Goal: Task Accomplishment & Management: Use online tool/utility

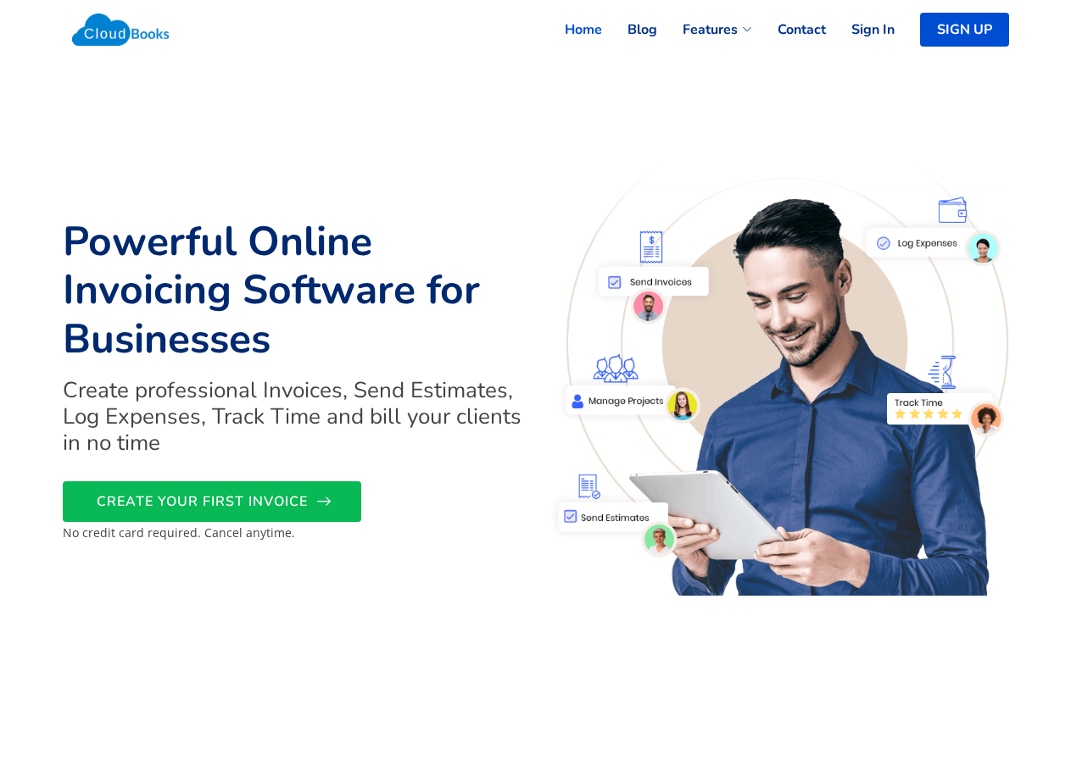
click at [265, 502] on span "CREATE YOUR FIRST INVOICE" at bounding box center [202, 502] width 211 height 0
click at [124, 517] on link "CREATE YOUR FIRST INVOICE" at bounding box center [212, 502] width 298 height 41
click at [240, 502] on span "CREATE YOUR FIRST INVOICE" at bounding box center [202, 502] width 211 height 0
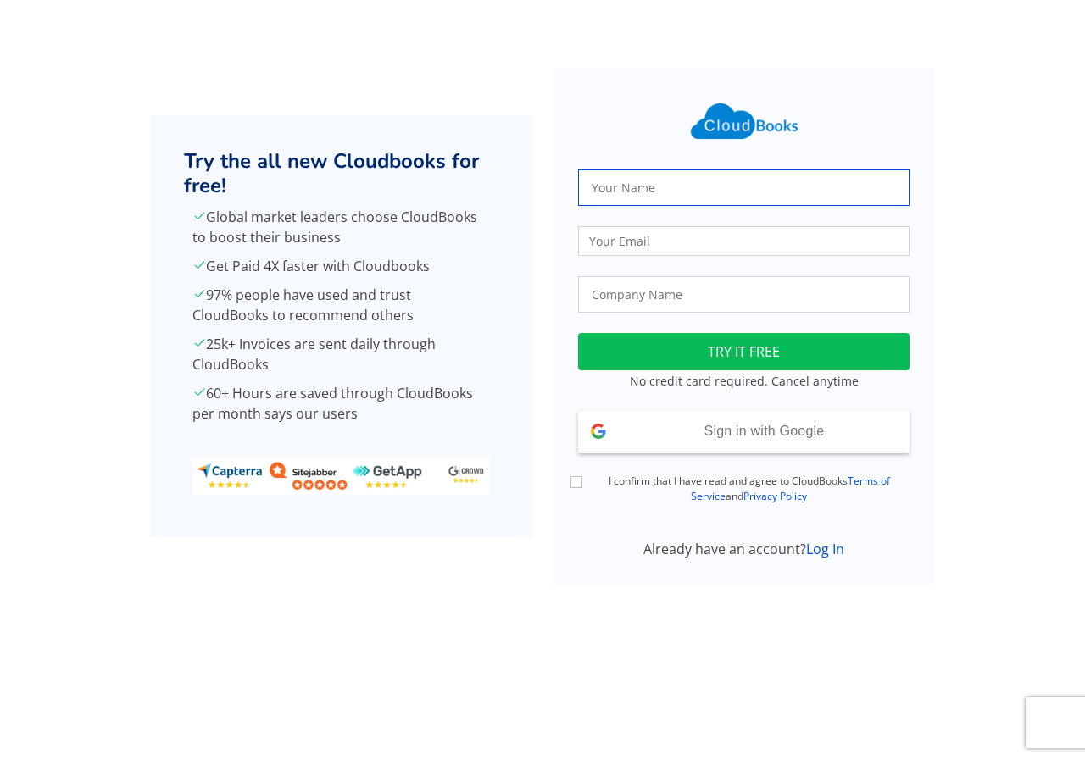
click at [710, 184] on input "text" at bounding box center [743, 188] width 331 height 36
type input "abi"
click at [688, 232] on input "email" at bounding box center [743, 241] width 331 height 30
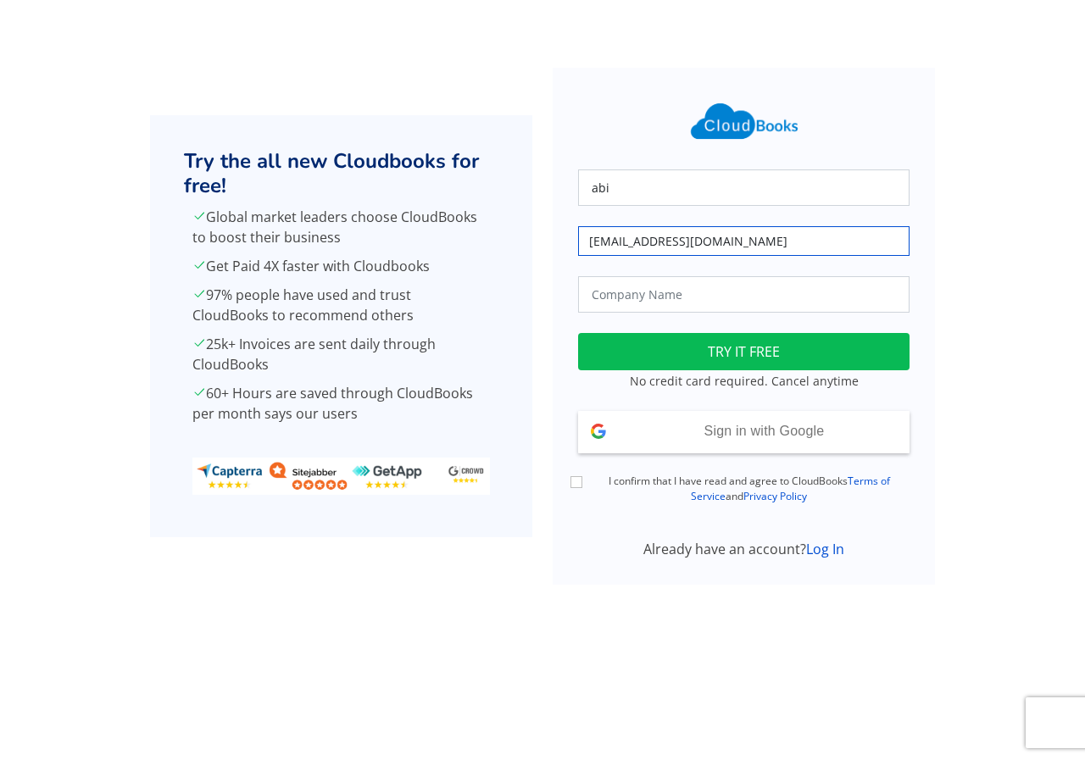
type input "msamithraexams@eloratech.org"
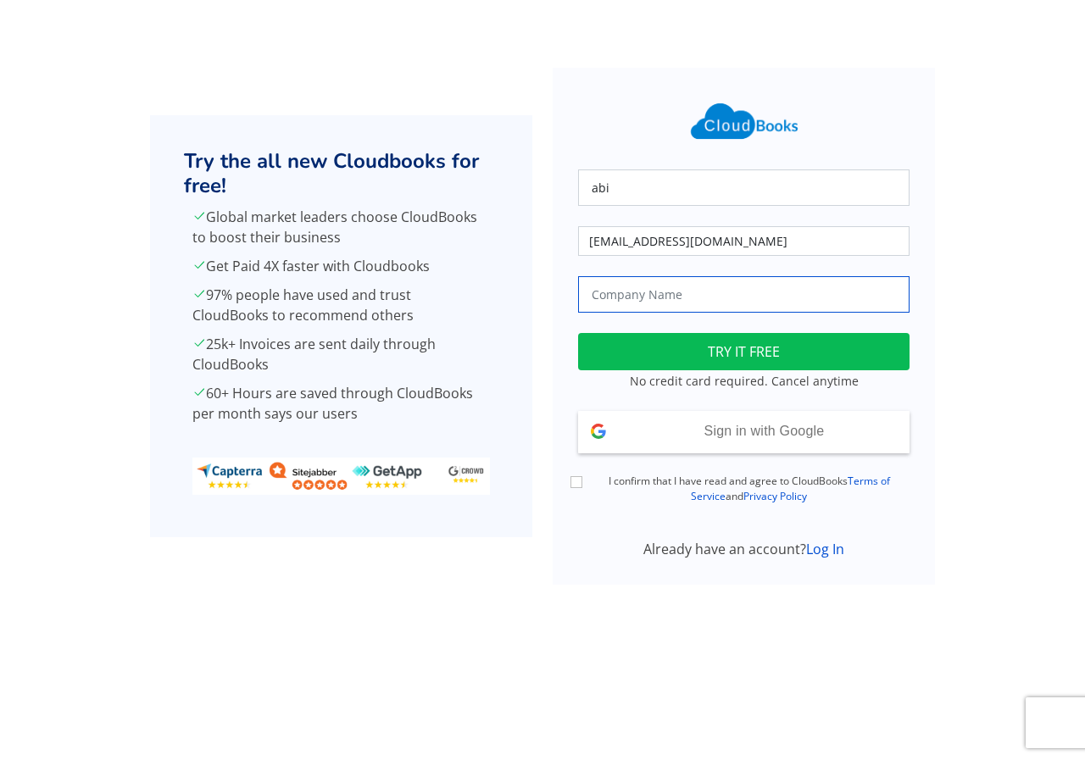
click at [652, 289] on input "text" at bounding box center [743, 294] width 331 height 36
type input "J.J pvt Ltd"
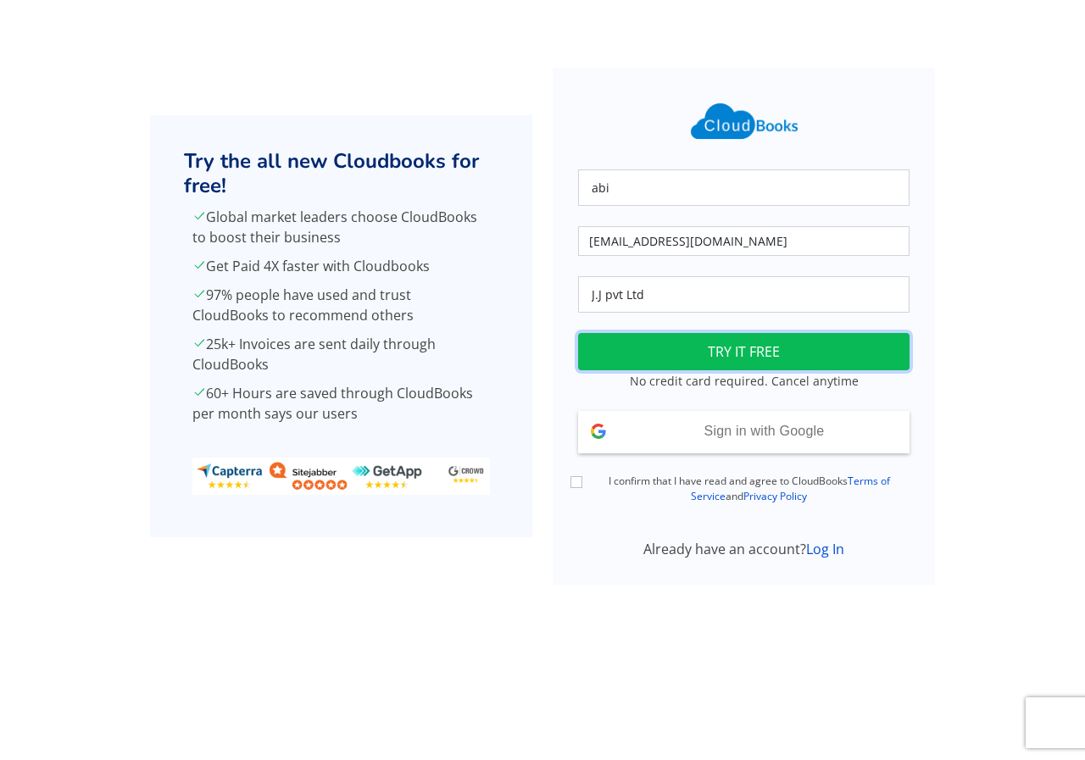
click at [668, 348] on button "TRY IT FREE" at bounding box center [743, 351] width 331 height 37
click at [577, 483] on input "I confirm that I have read and agree to CloudBooks Terms of Service and Privacy…" at bounding box center [577, 482] width 12 height 12
checkbox input "true"
click at [689, 350] on button "TRY IT FREE" at bounding box center [743, 351] width 331 height 37
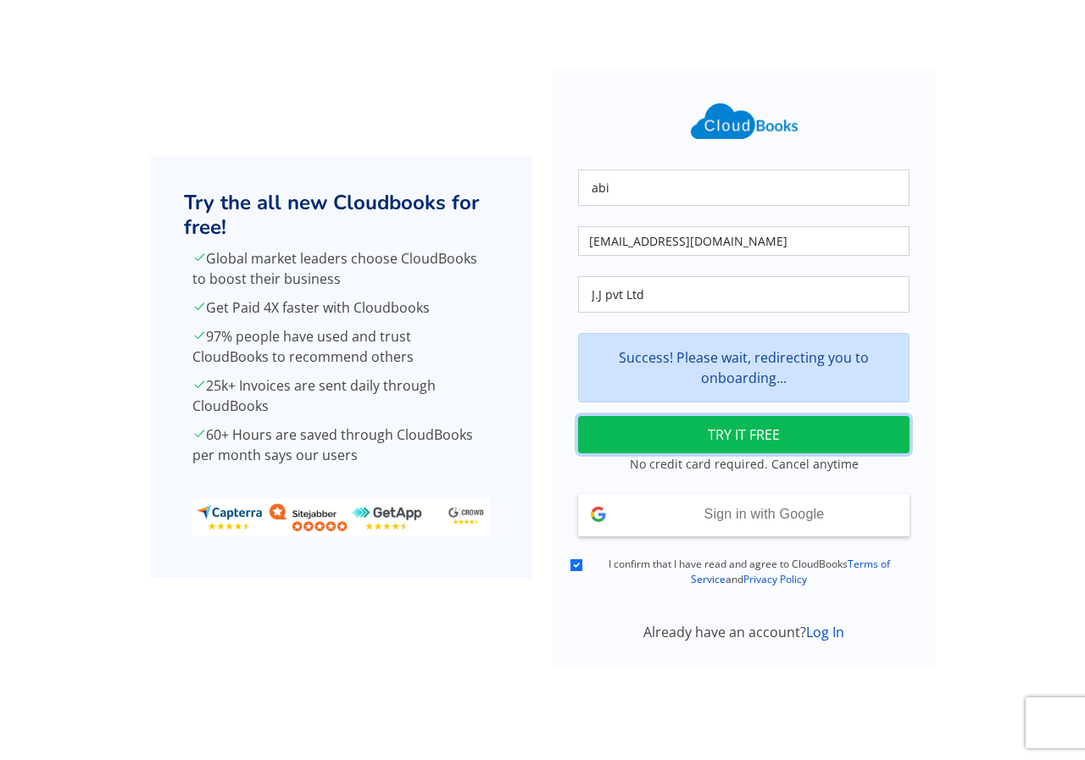
click at [642, 429] on button "TRY IT FREE" at bounding box center [743, 434] width 331 height 37
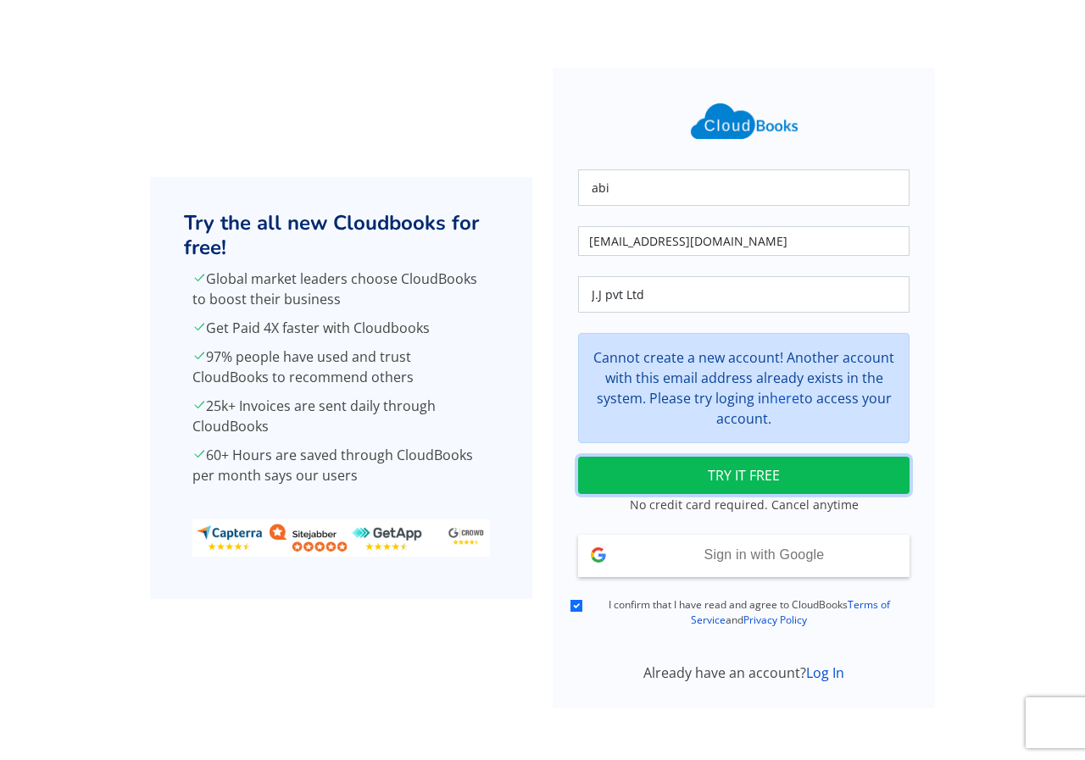
click at [648, 471] on button "TRY IT FREE" at bounding box center [743, 475] width 331 height 37
click at [692, 397] on div "Cannot create a new account! Another account with this email address already ex…" at bounding box center [743, 388] width 331 height 110
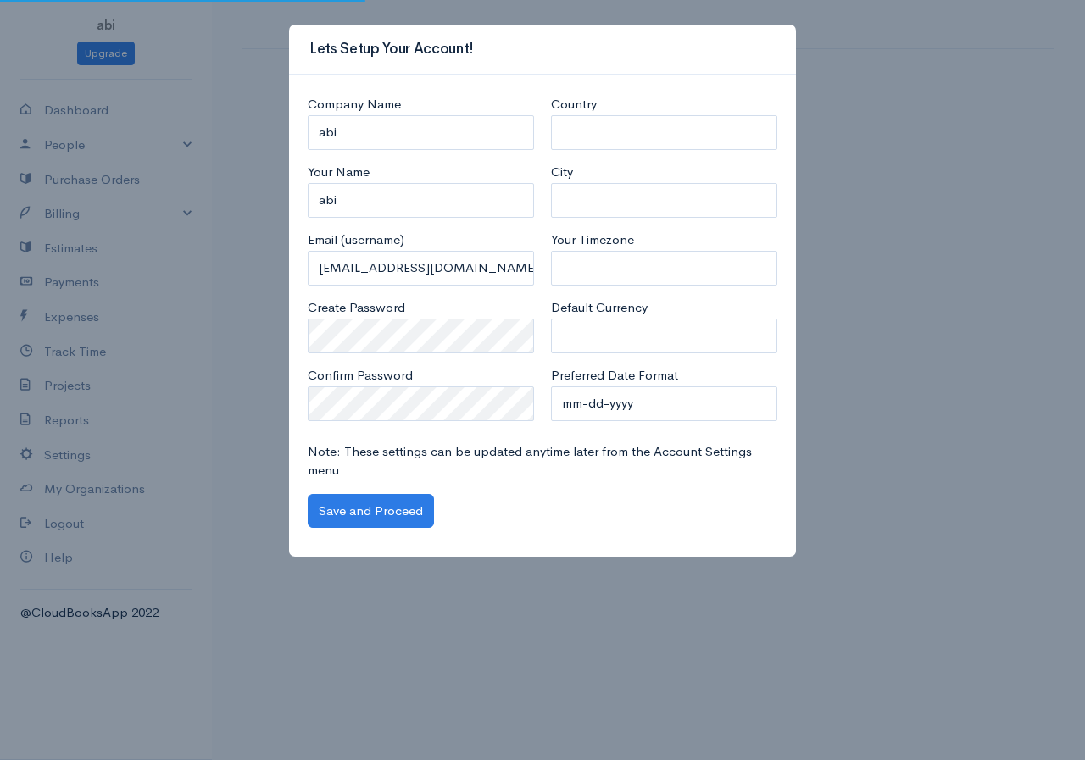
select select "[GEOGRAPHIC_DATA]"
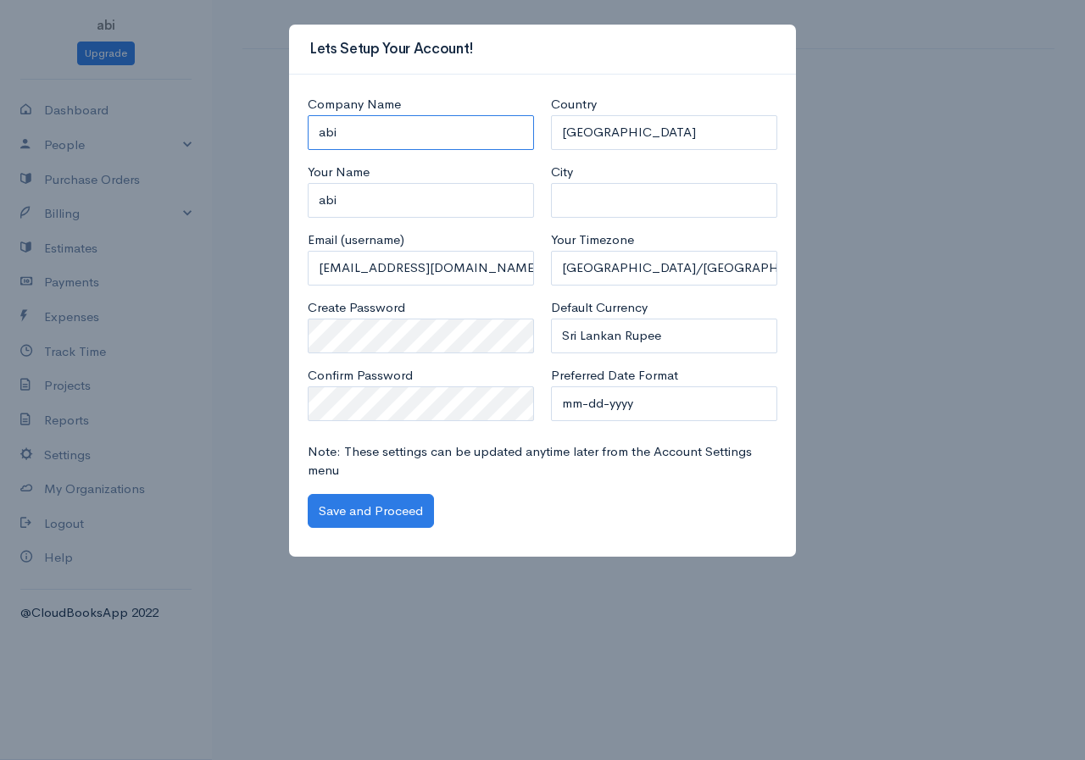
click at [352, 134] on input "abi" at bounding box center [421, 132] width 226 height 35
type input "a"
type input "j.j pvt ltd"
click at [390, 510] on button "Save and Proceed" at bounding box center [371, 511] width 126 height 35
click at [383, 516] on button "Save and Proceed" at bounding box center [371, 511] width 126 height 35
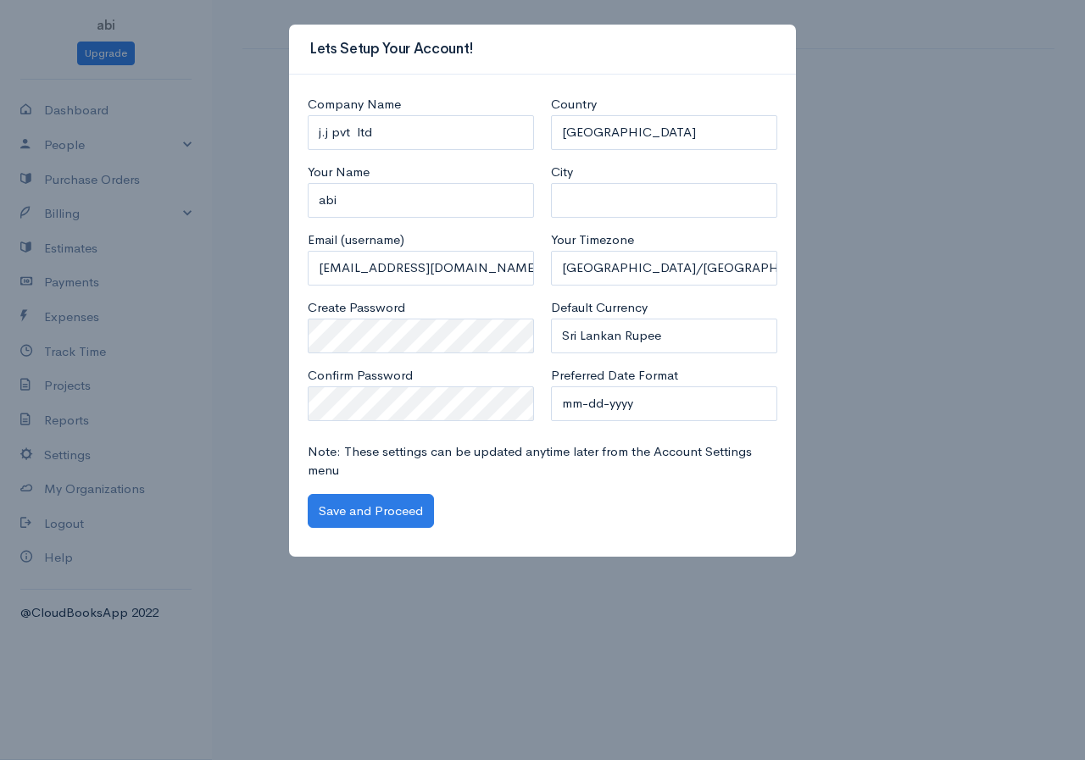
click at [860, 168] on div "Lets Setup Your Account! Company Name j.j pvt ltd Your Name abi Email (username…" at bounding box center [542, 380] width 1085 height 760
click at [671, 612] on div "Lets Setup Your Account! Company Name j.j pvt ltd Your Name abi Email (username…" at bounding box center [542, 380] width 1085 height 760
click at [340, 506] on button "Save and Proceed" at bounding box center [371, 511] width 126 height 35
click at [379, 500] on button "Save and Proceed" at bounding box center [371, 511] width 126 height 35
click at [425, 494] on button "Save and Proceed" at bounding box center [371, 511] width 126 height 35
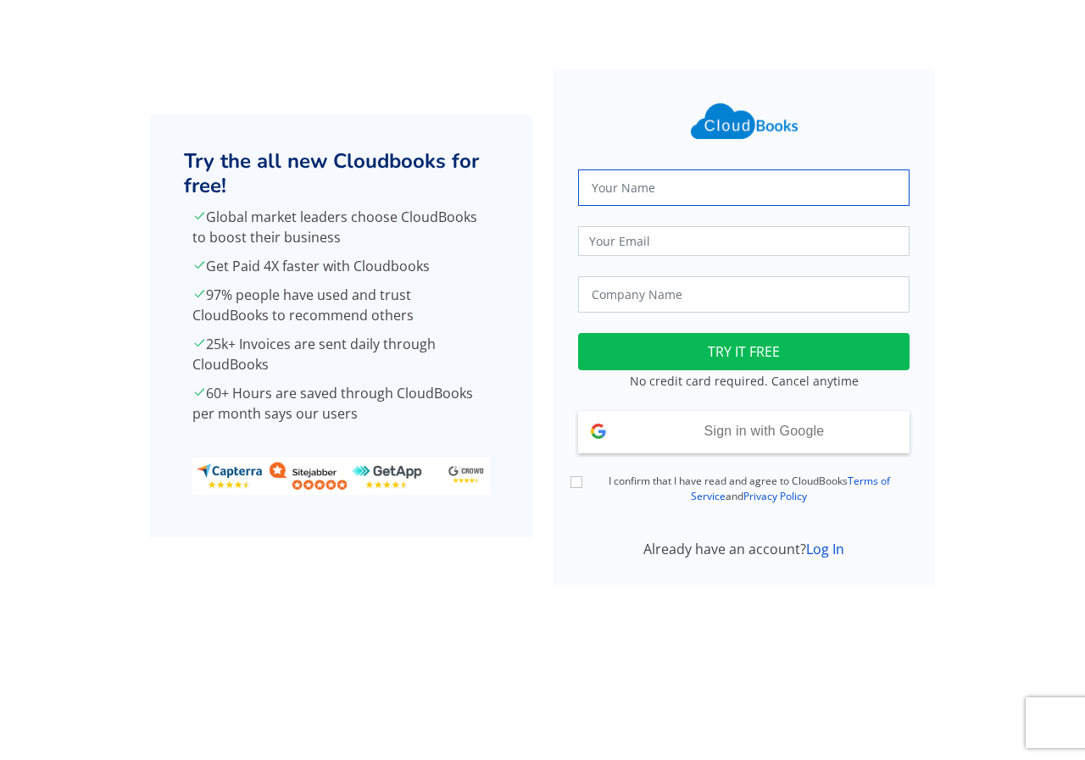
click at [668, 176] on input "text" at bounding box center [743, 188] width 331 height 36
type input "abi"
click at [680, 238] on input "email" at bounding box center [743, 241] width 331 height 30
type input "msamithraexams@eloratech.org"
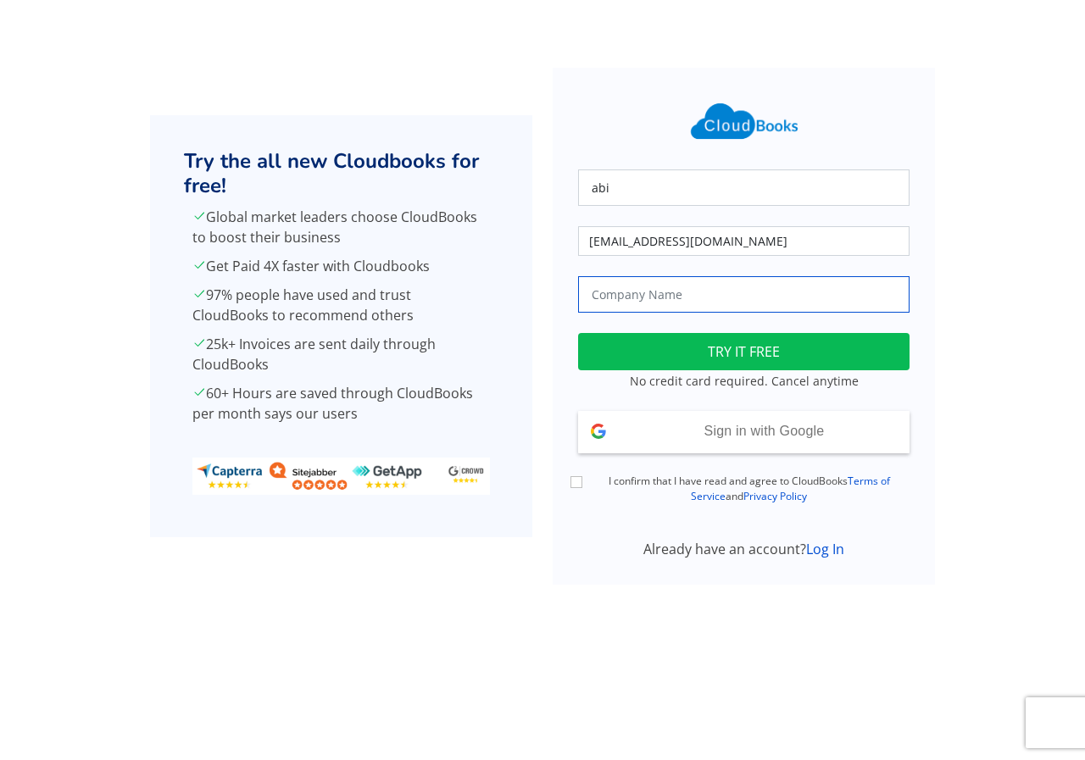
click at [648, 296] on input "text" at bounding box center [743, 294] width 331 height 36
type input "J.J pvt Ltd"
click at [571, 476] on input "I confirm that I have read and agree to CloudBooks Terms of Service and Privacy…" at bounding box center [577, 482] width 12 height 12
checkbox input "true"
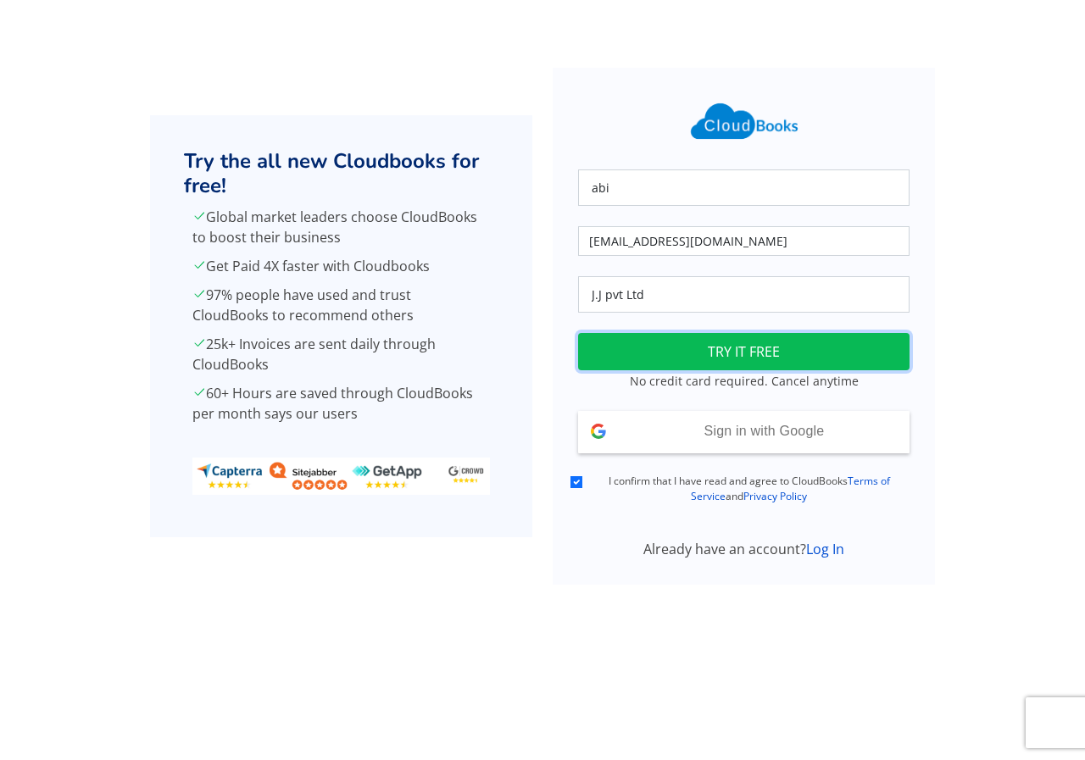
click at [699, 356] on button "TRY IT FREE" at bounding box center [743, 351] width 331 height 37
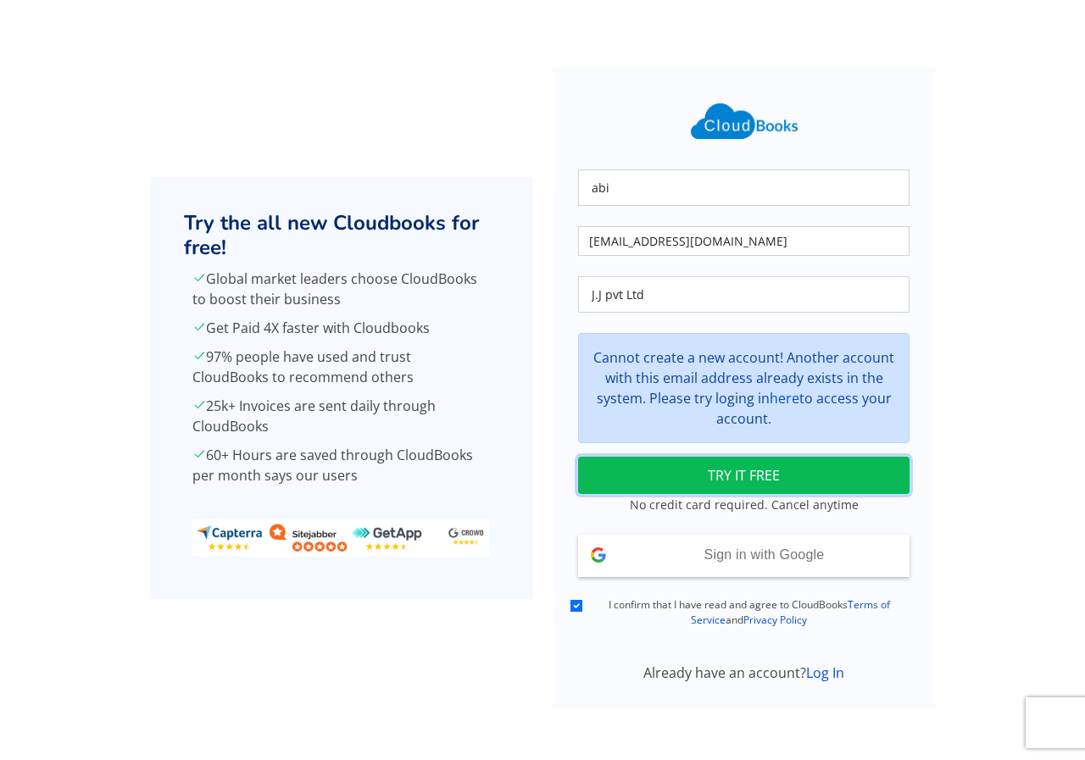
click at [754, 476] on button "TRY IT FREE" at bounding box center [743, 475] width 331 height 37
click at [735, 370] on div "Cannot create a new account! Another account with this email address already ex…" at bounding box center [743, 388] width 331 height 110
click at [759, 416] on div "Cannot create a new account! Another account with this email address already ex…" at bounding box center [743, 388] width 331 height 110
click at [825, 679] on link "Log In" at bounding box center [825, 673] width 38 height 19
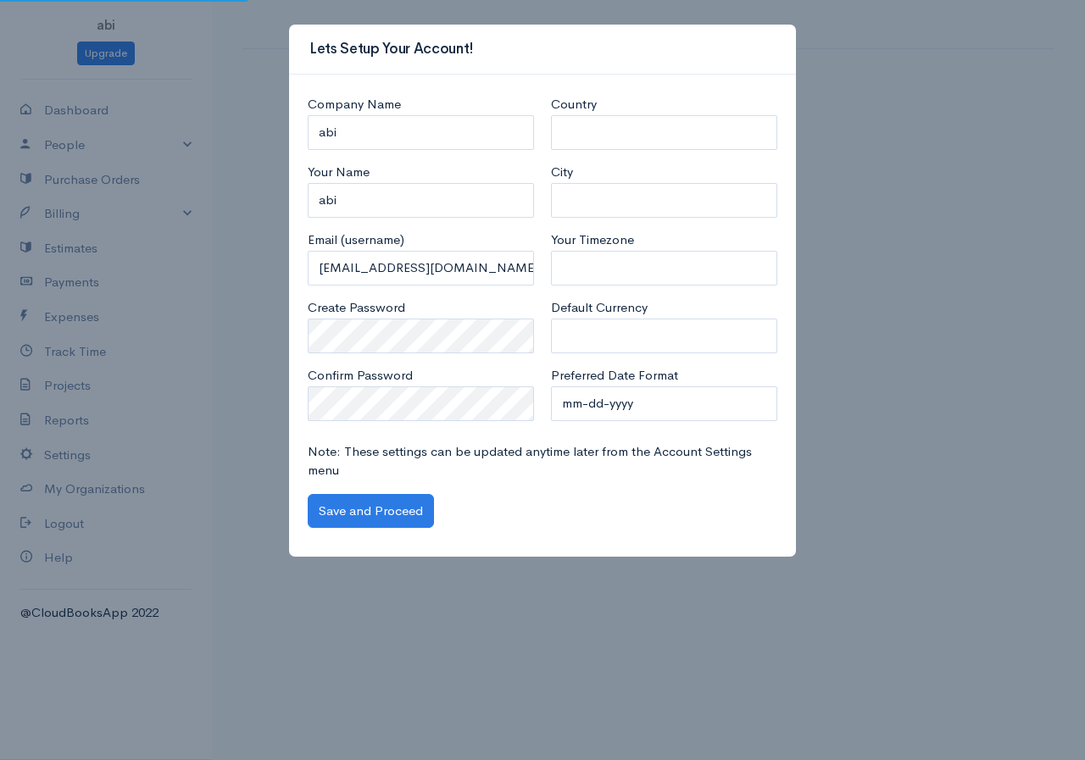
select select "[GEOGRAPHIC_DATA]"
click at [348, 117] on input "abi" at bounding box center [421, 132] width 226 height 35
type input "a"
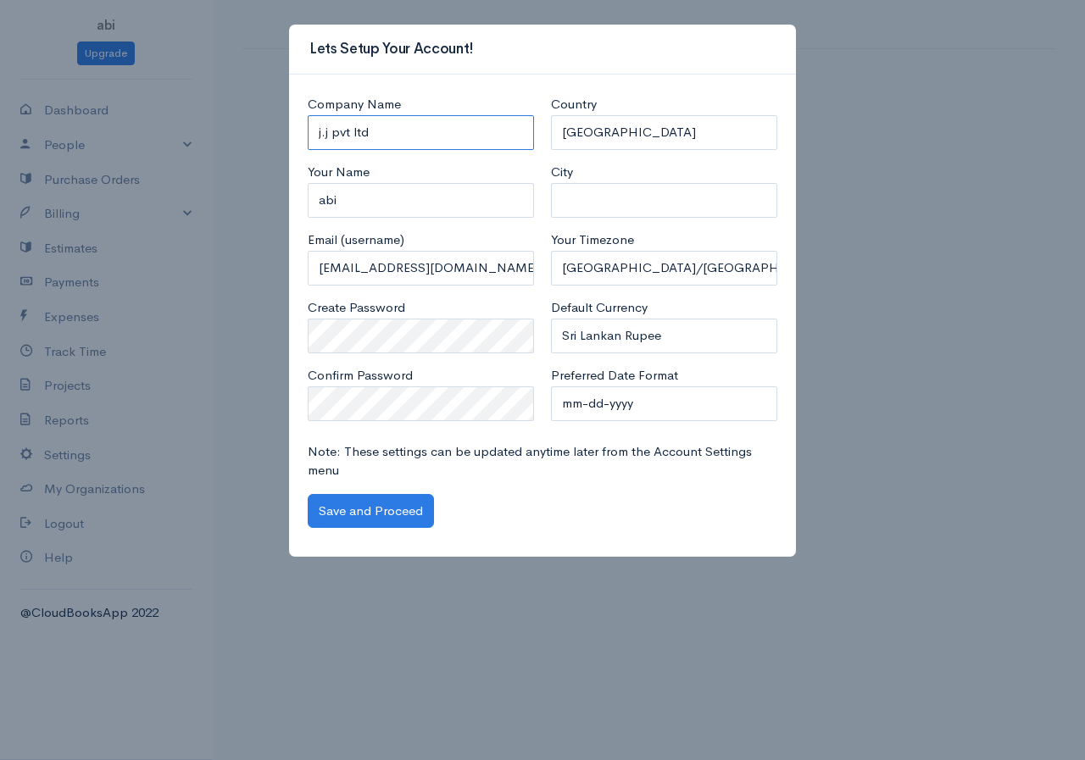
type input "j.j pvt ltd"
click at [359, 511] on button "Save and Proceed" at bounding box center [371, 511] width 126 height 35
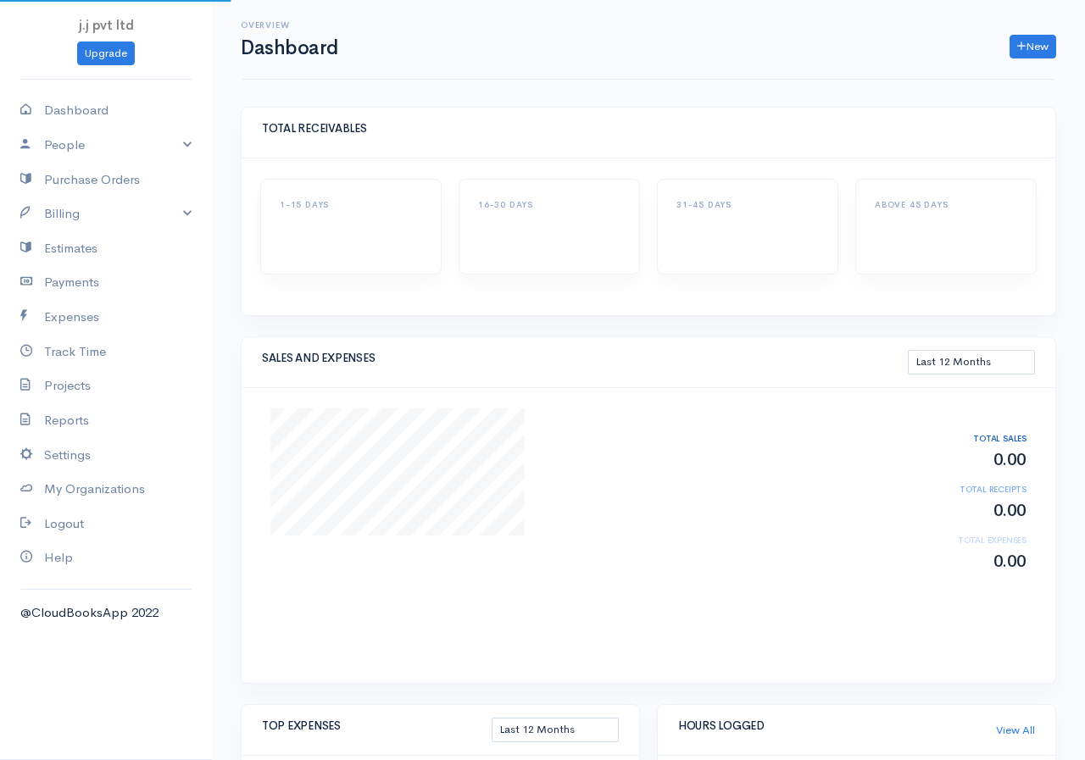
select select "365"
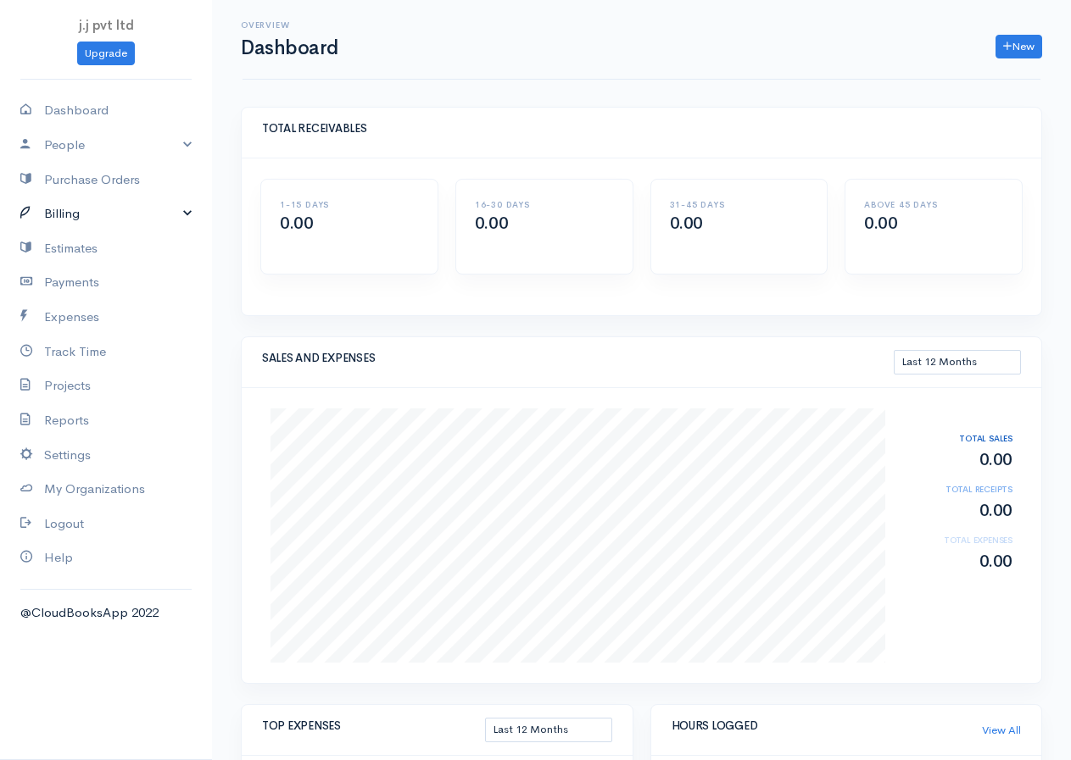
click at [198, 208] on link "Billing" at bounding box center [106, 214] width 212 height 35
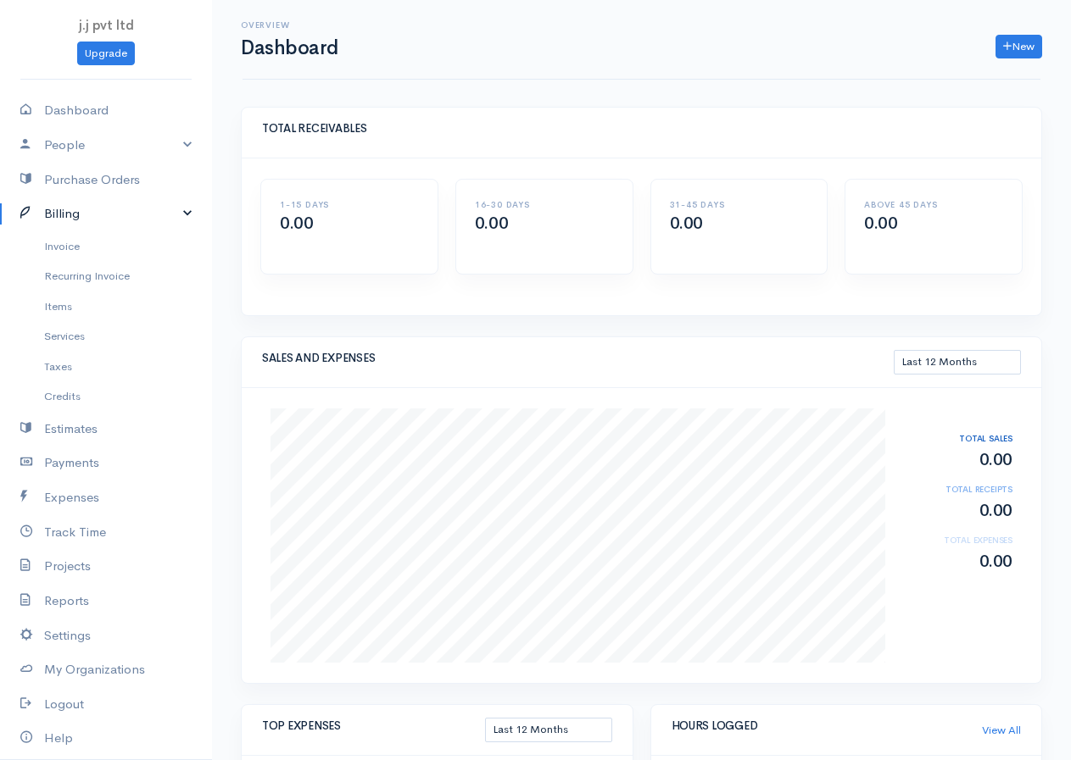
click at [133, 205] on link "Billing" at bounding box center [106, 214] width 212 height 35
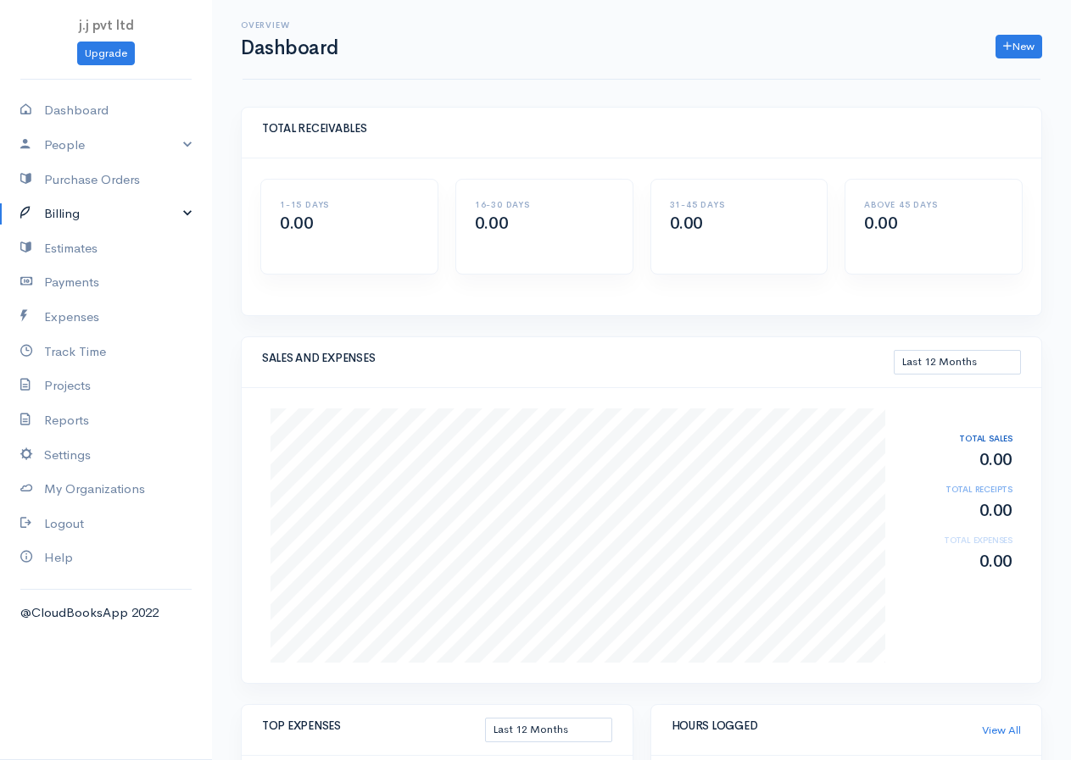
click at [133, 205] on link "Billing" at bounding box center [106, 214] width 212 height 35
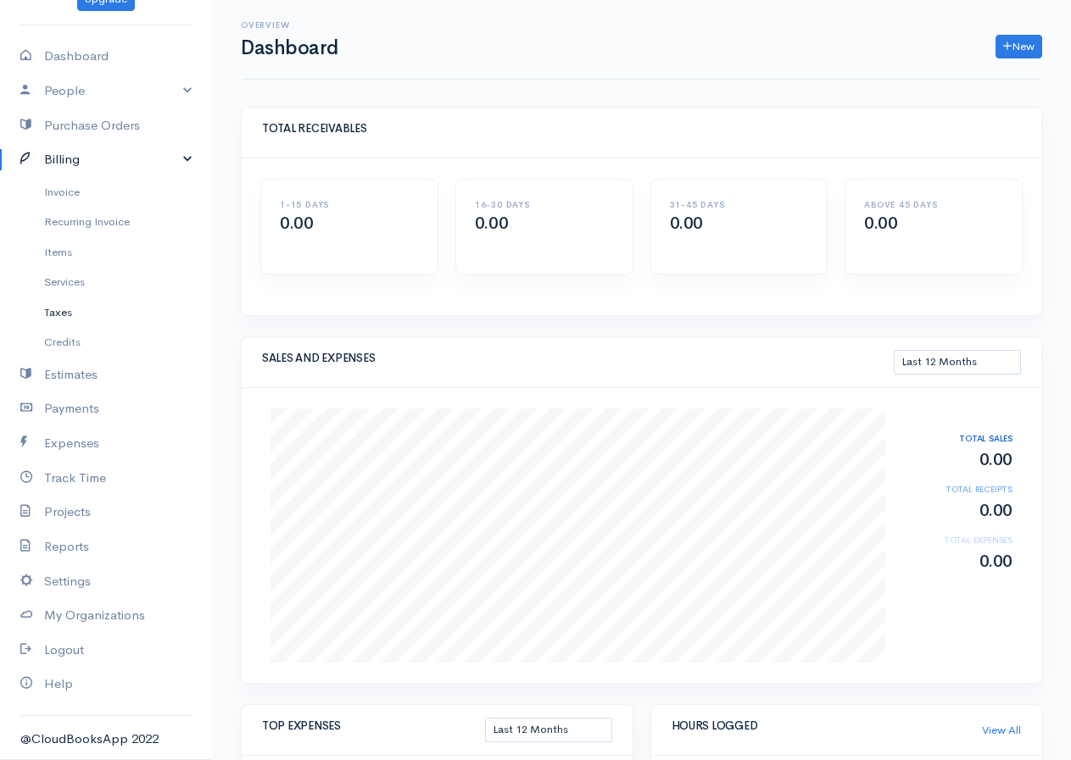
scroll to position [85, 0]
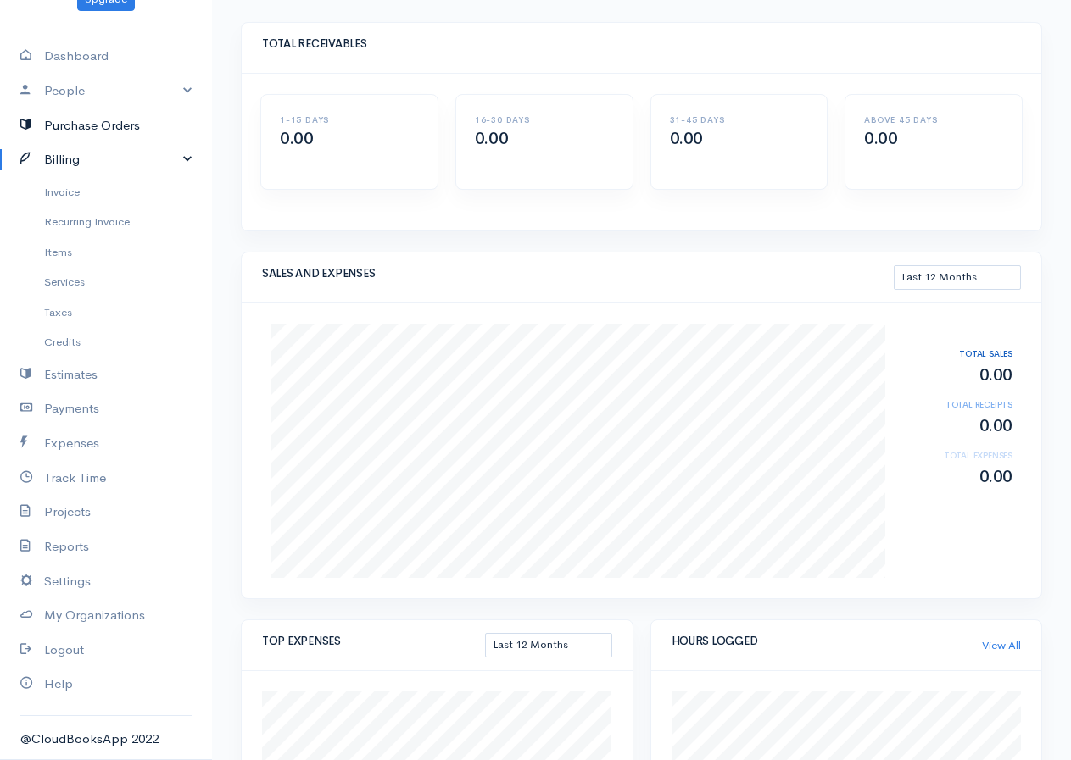
click at [65, 119] on link "Purchase Orders" at bounding box center [106, 126] width 212 height 35
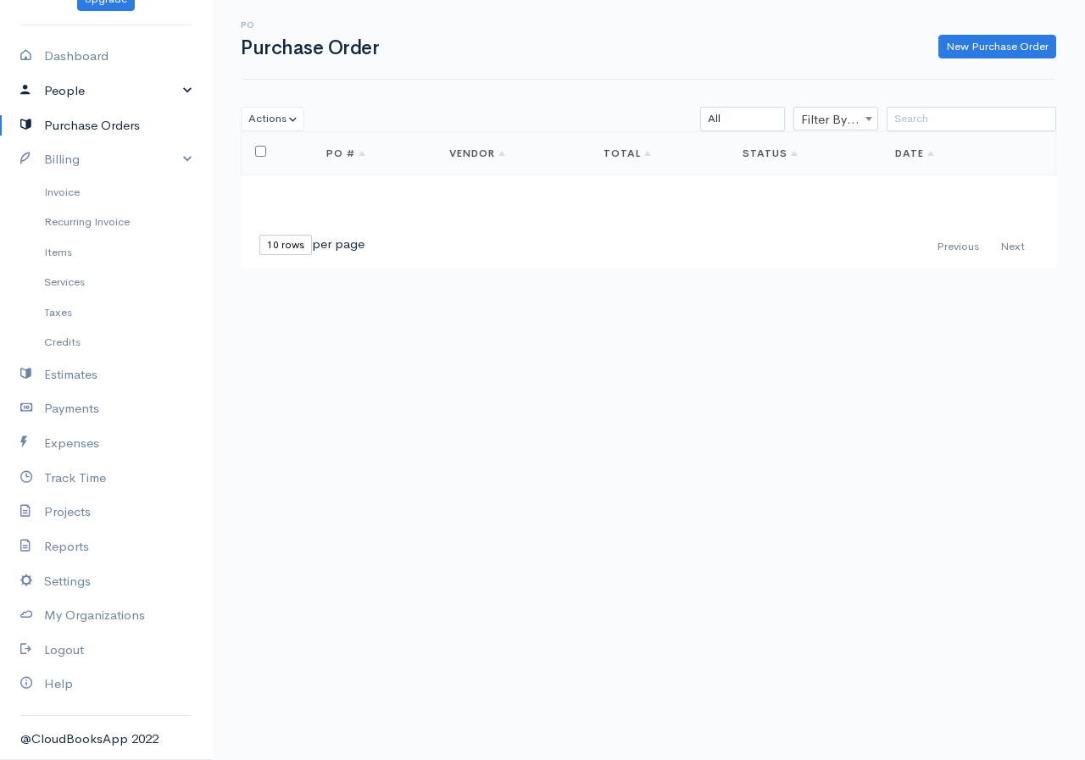
click at [87, 88] on link "People" at bounding box center [106, 91] width 212 height 35
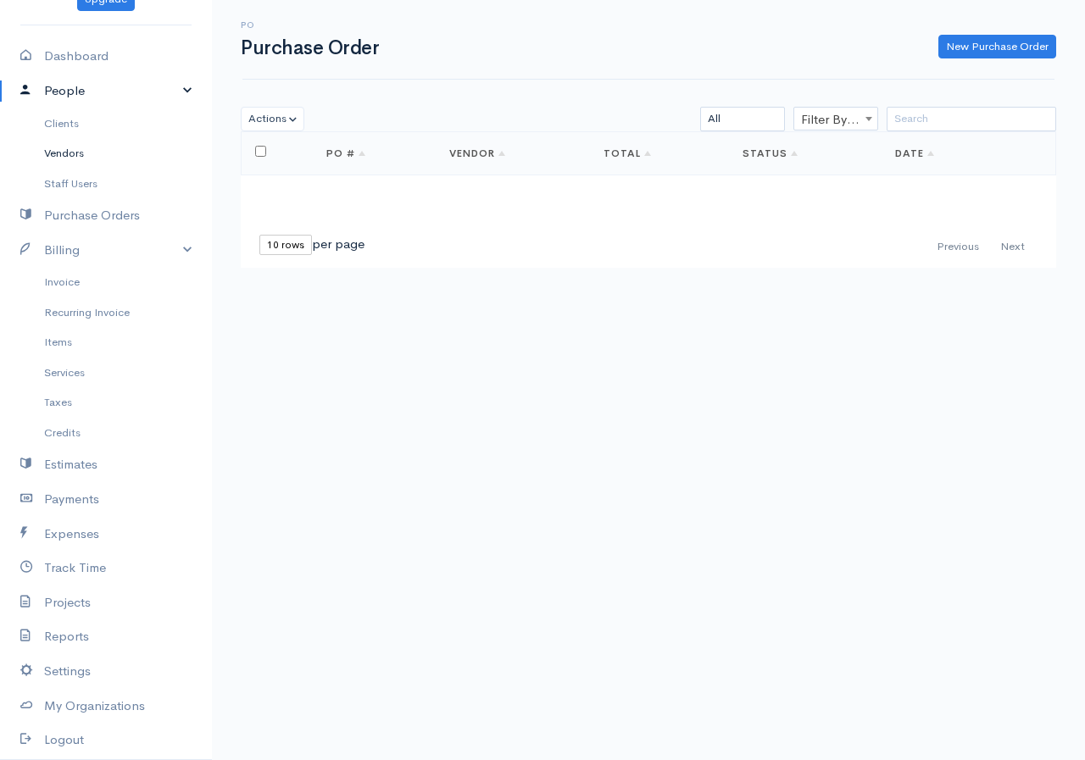
click at [82, 156] on link "Vendors" at bounding box center [106, 153] width 212 height 31
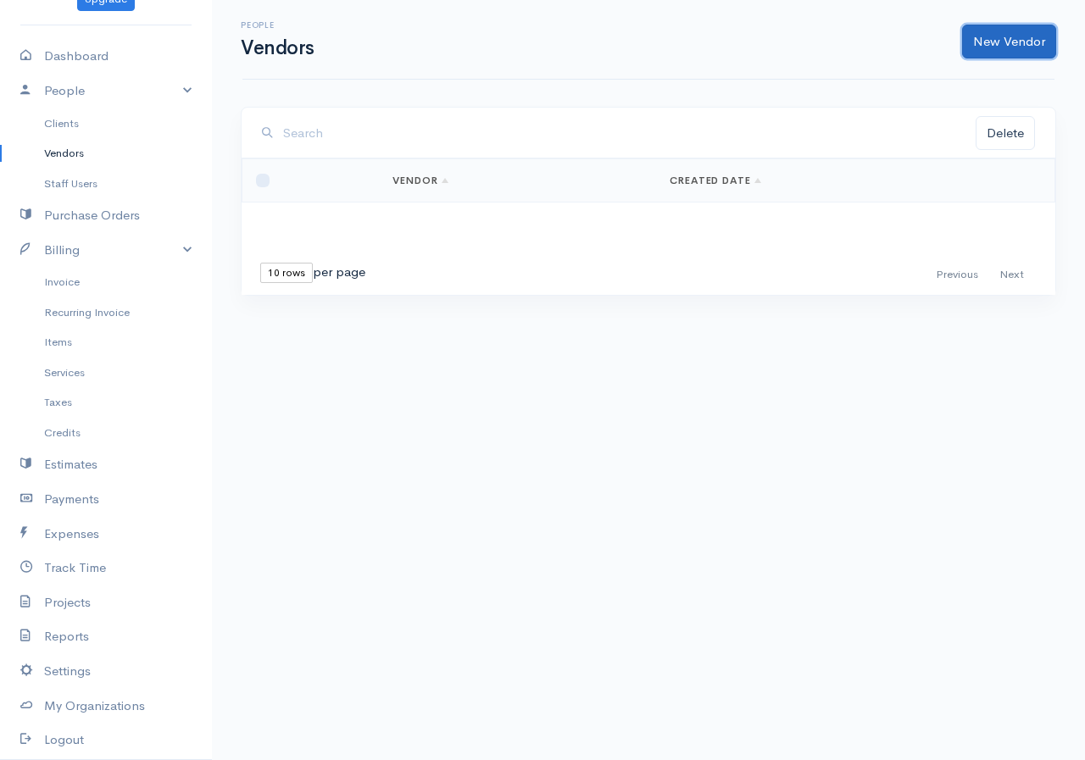
click at [1029, 37] on link "New Vendor" at bounding box center [1009, 42] width 94 height 35
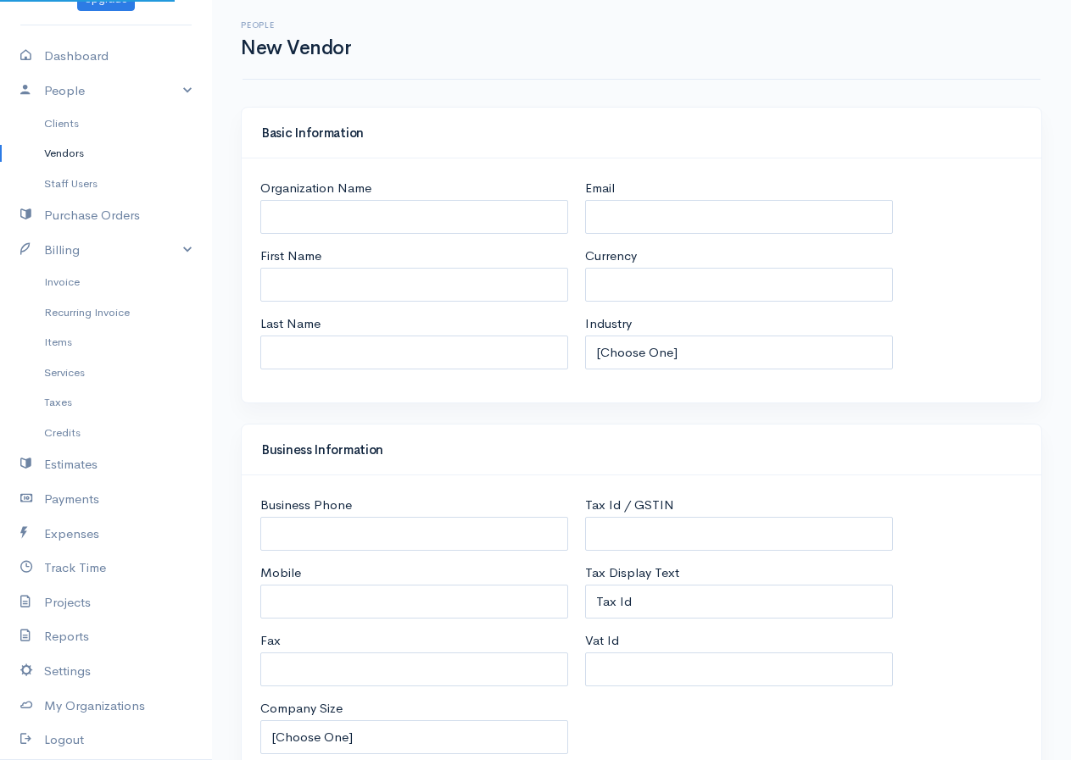
select select "LKR"
select select "[GEOGRAPHIC_DATA]"
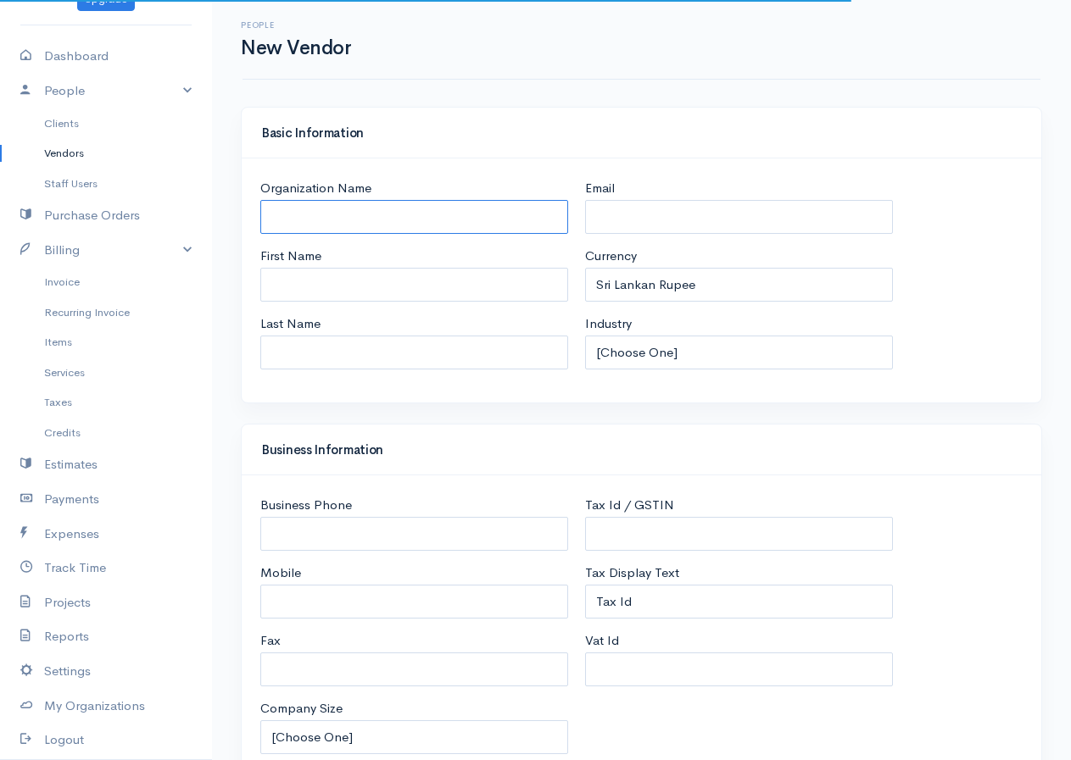
click at [380, 213] on input "Organization Name" at bounding box center [414, 217] width 308 height 35
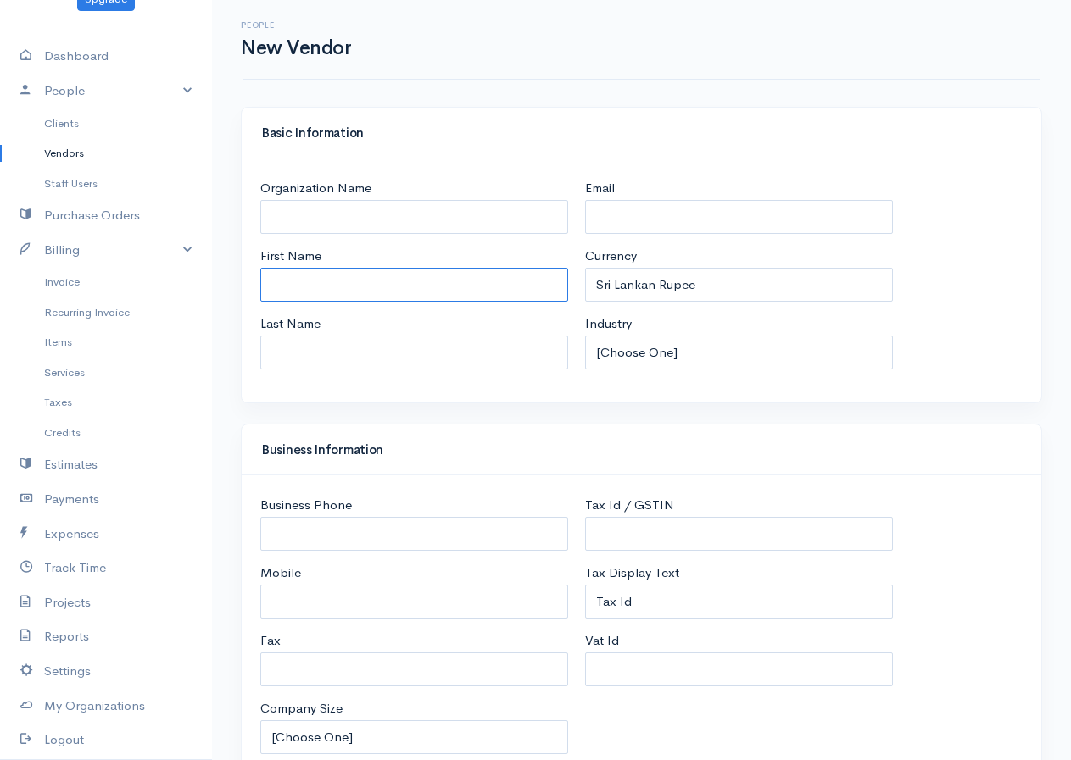
click at [343, 279] on input "First Name" at bounding box center [414, 285] width 308 height 35
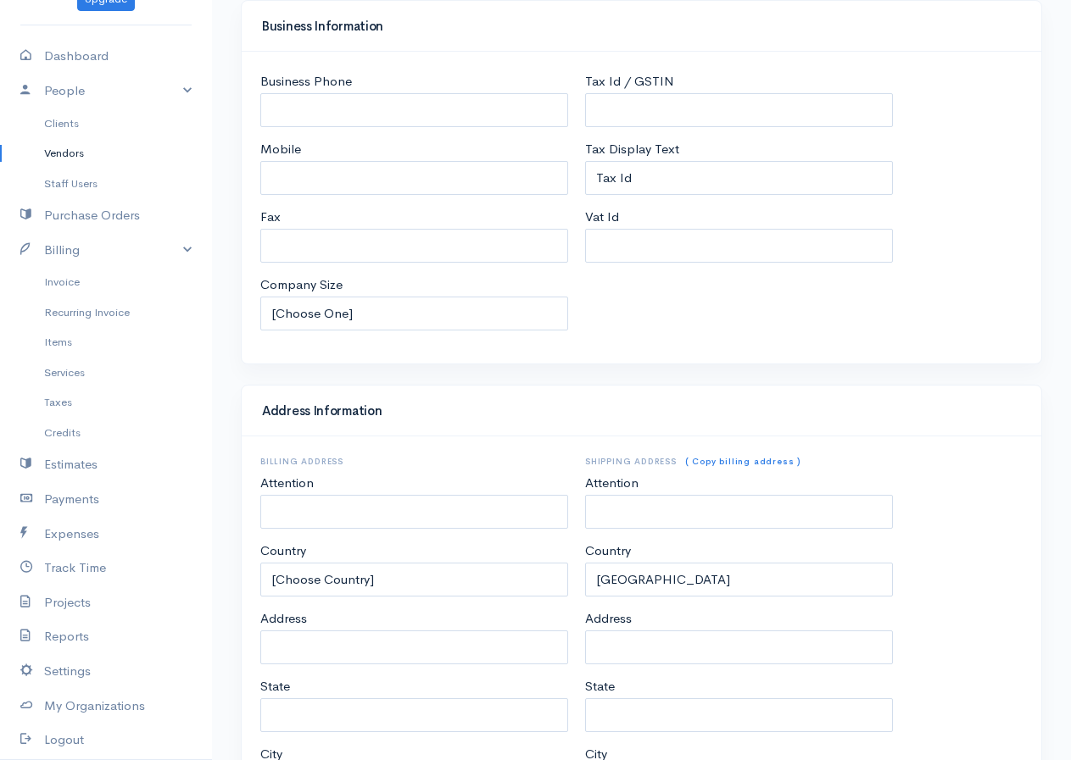
scroll to position [621, 0]
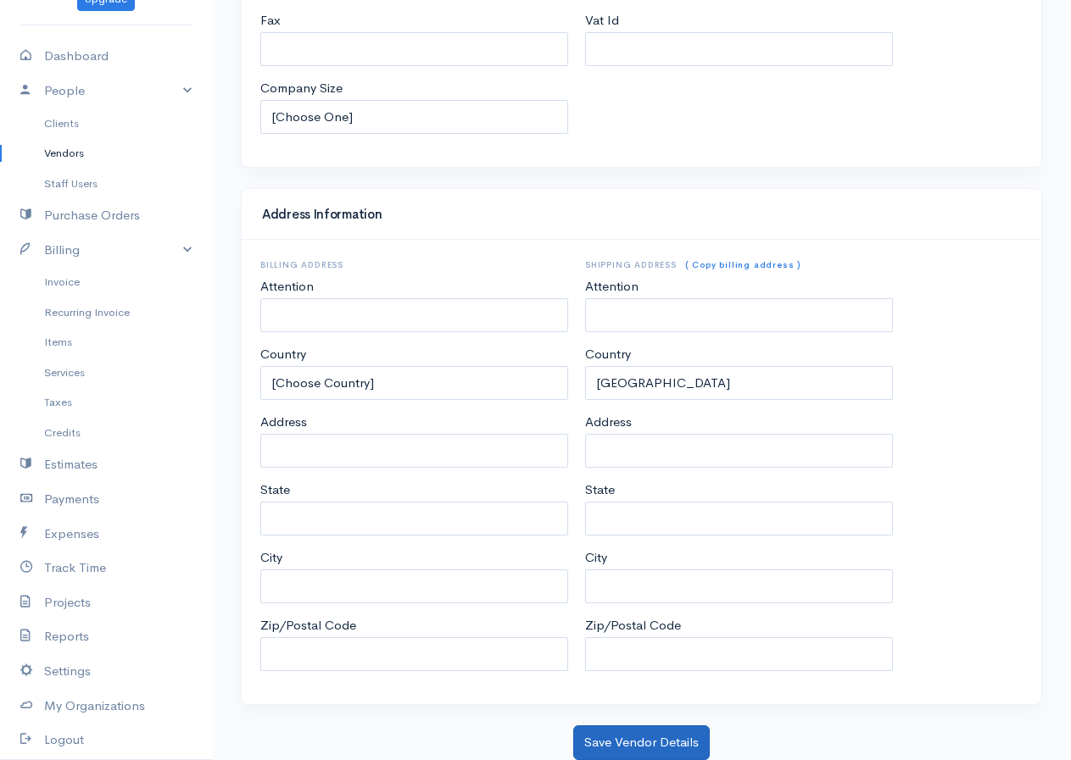
type input "tesco"
click at [603, 735] on button "Save Vendor Details" at bounding box center [641, 743] width 136 height 35
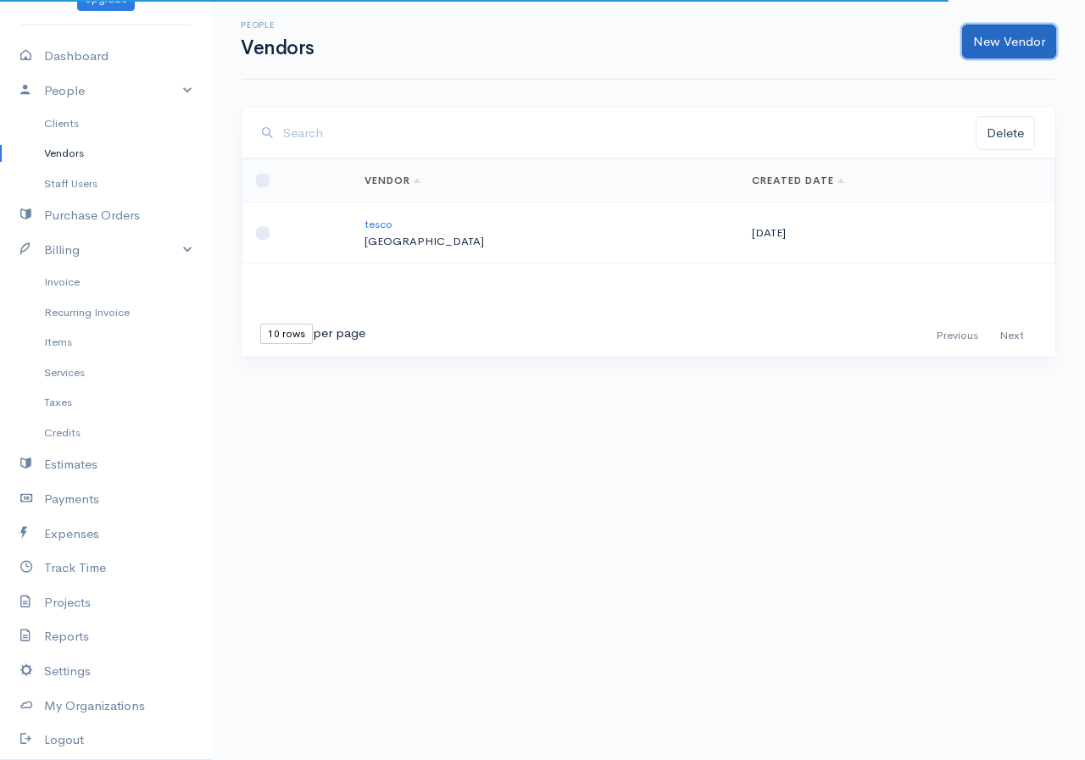
click at [1017, 47] on link "New Vendor" at bounding box center [1009, 42] width 94 height 35
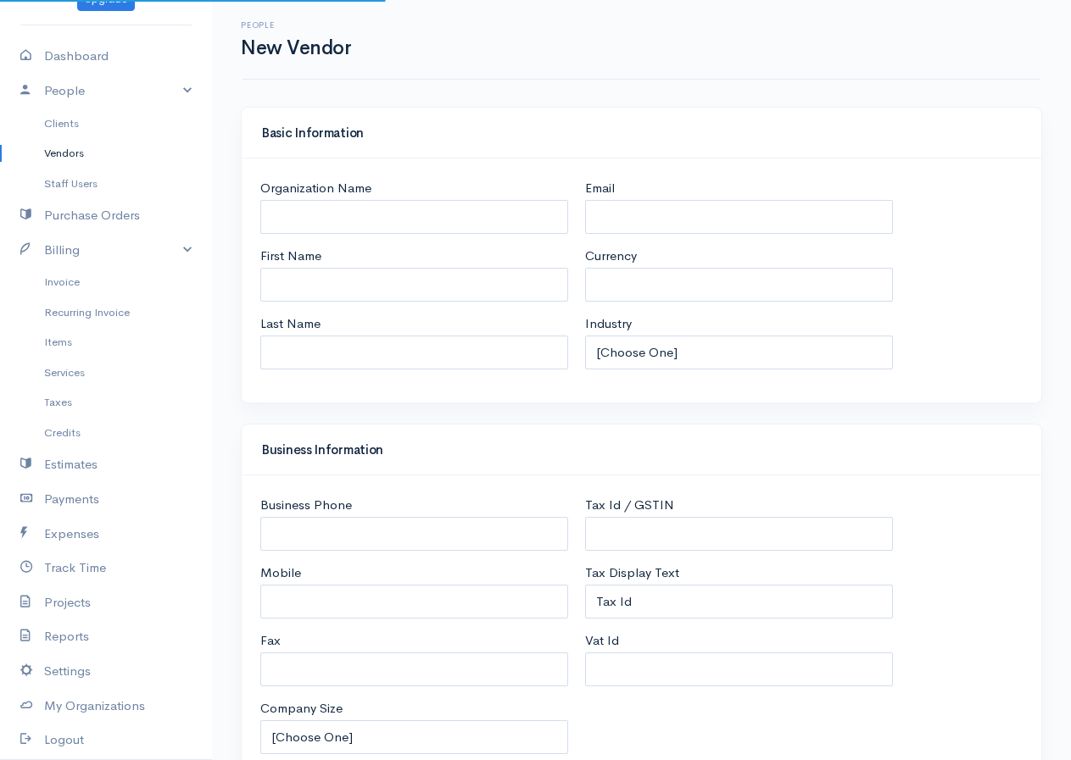
select select "LKR"
select select "[GEOGRAPHIC_DATA]"
click at [292, 275] on input "First Name" at bounding box center [414, 285] width 308 height 35
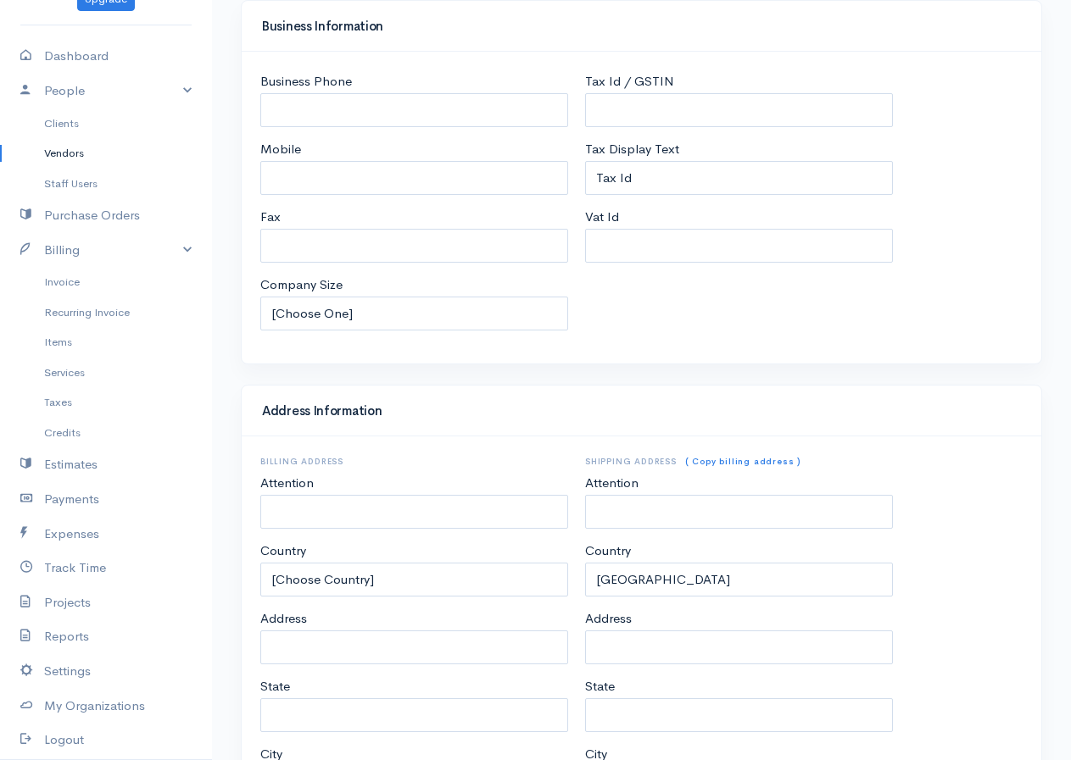
scroll to position [621, 0]
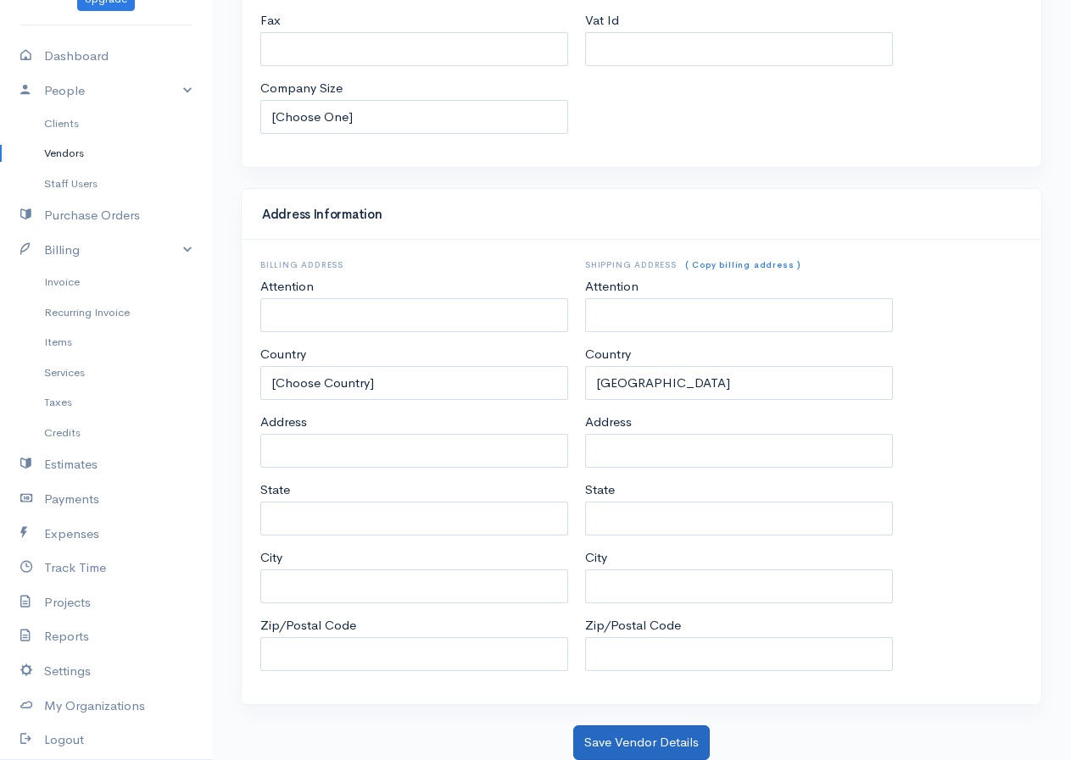
type input "unilever"
click at [654, 739] on button "Save Vendor Details" at bounding box center [641, 743] width 136 height 35
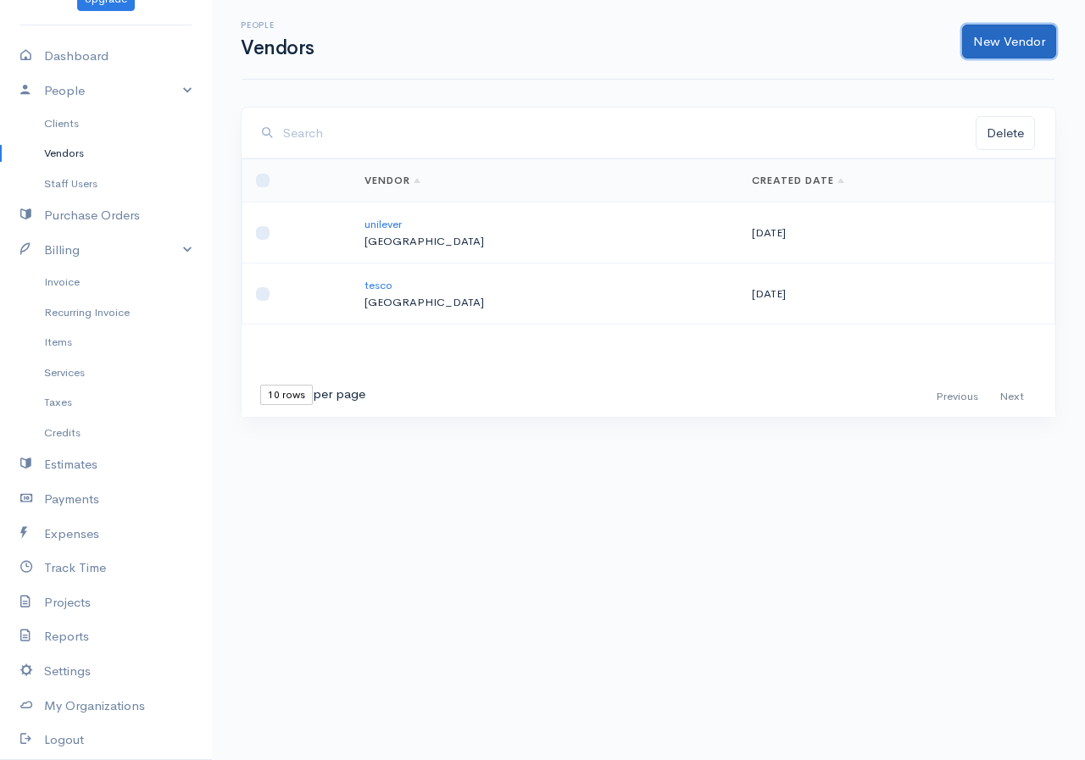
click at [1005, 31] on link "New Vendor" at bounding box center [1009, 42] width 94 height 35
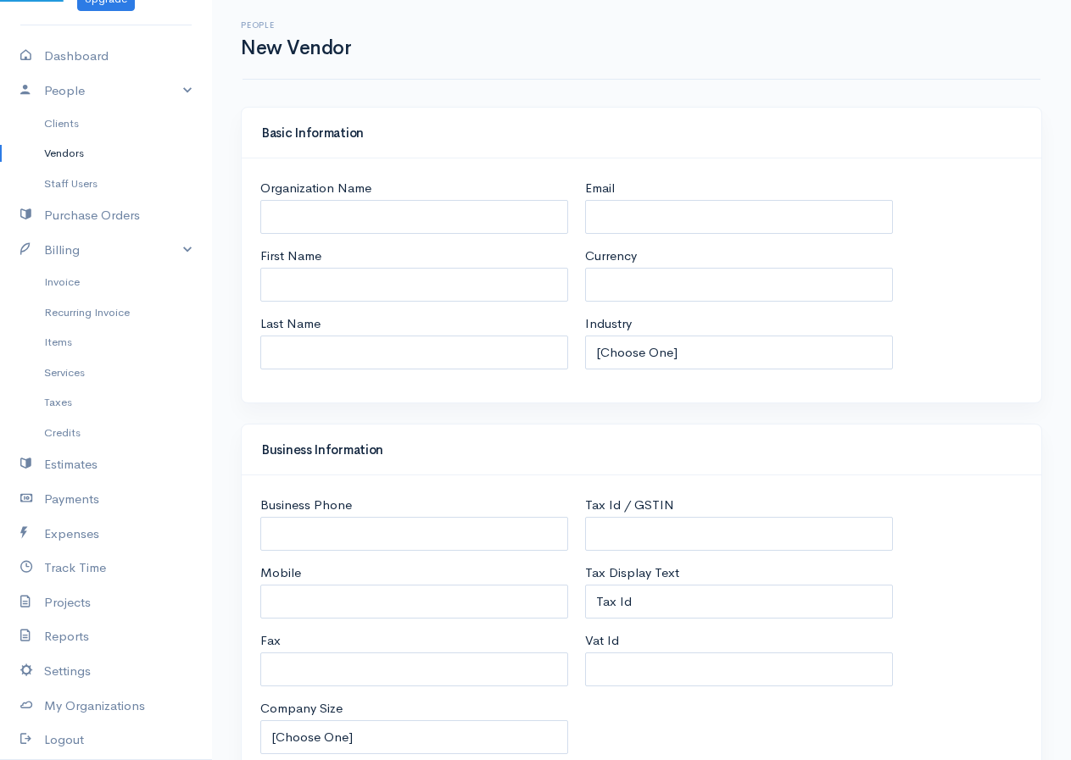
select select "LKR"
select select "[GEOGRAPHIC_DATA]"
click at [326, 280] on input "First Name" at bounding box center [414, 285] width 308 height 35
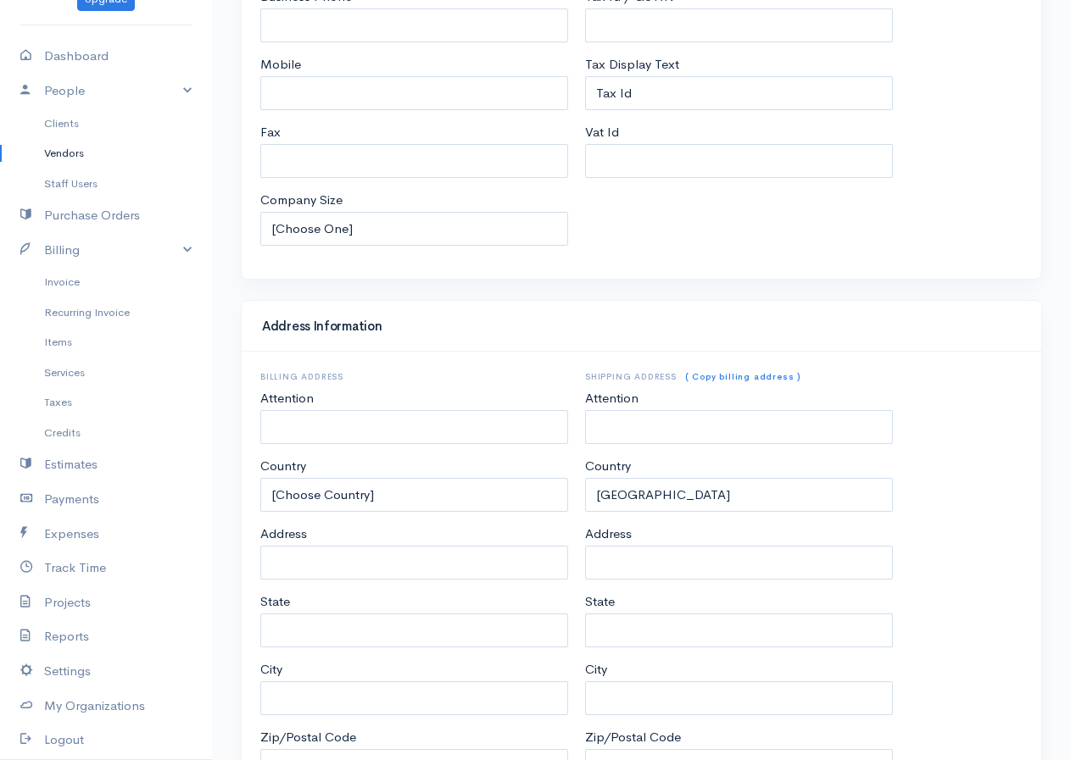
scroll to position [621, 0]
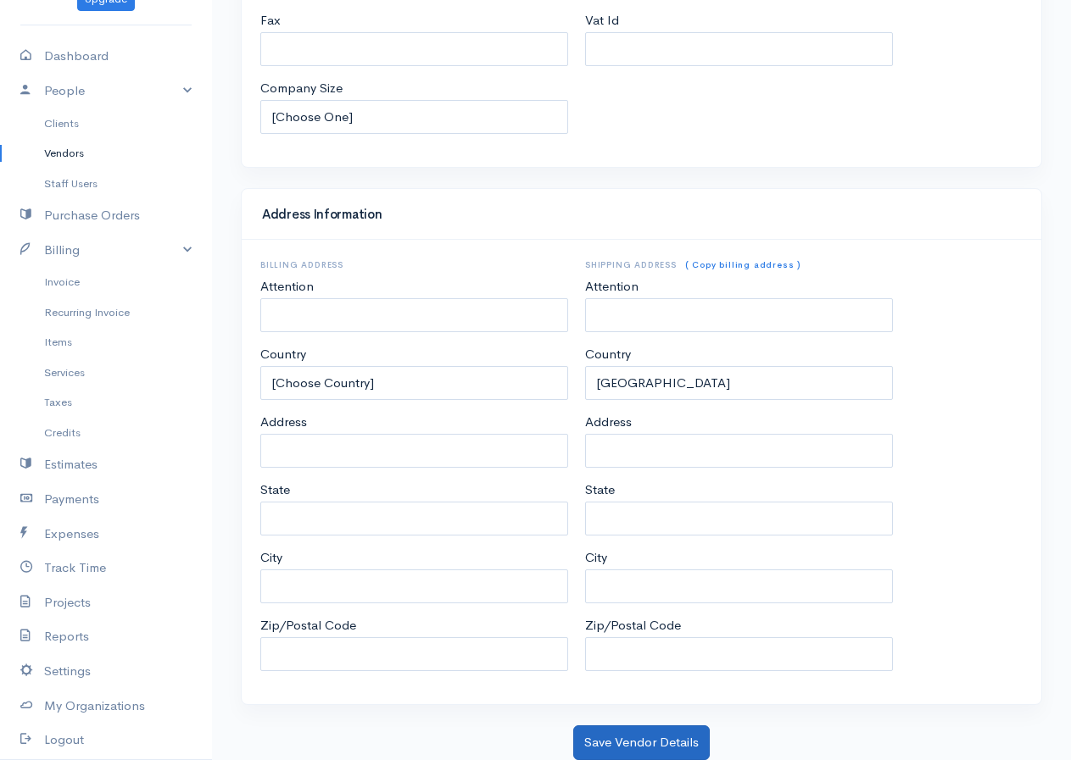
type input "shell"
click at [633, 755] on button "Save Vendor Details" at bounding box center [641, 743] width 136 height 35
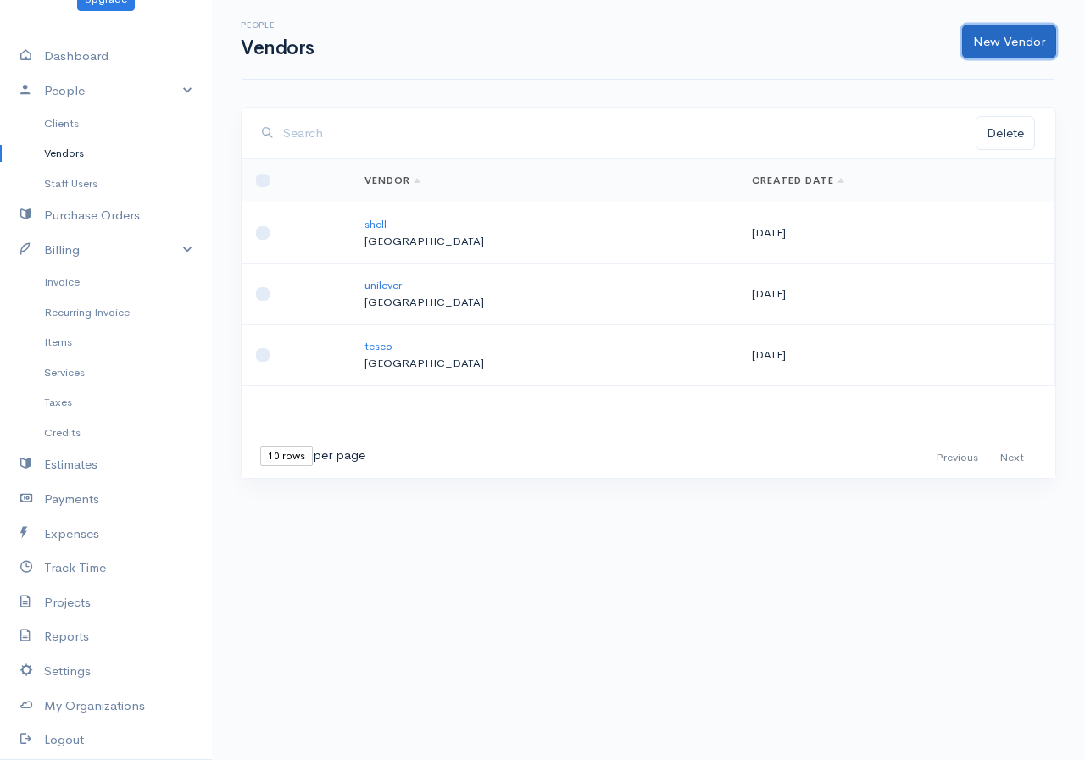
click at [1007, 42] on link "New Vendor" at bounding box center [1009, 42] width 94 height 35
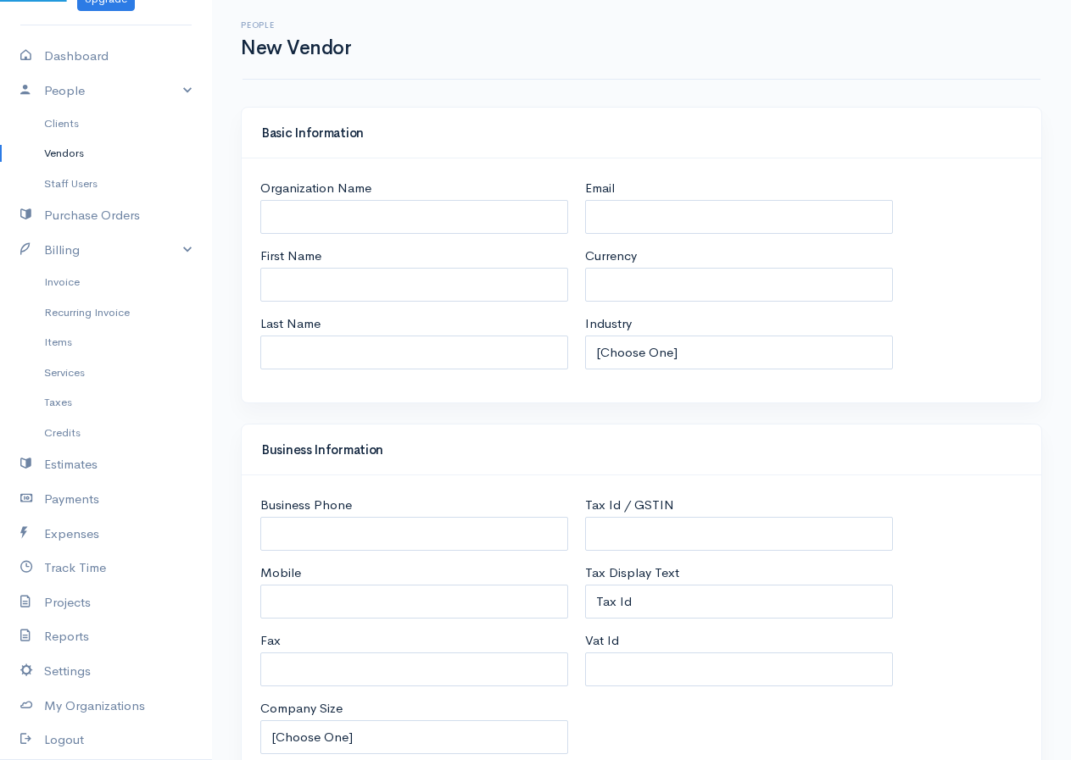
select select "LKR"
select select "[GEOGRAPHIC_DATA]"
click at [324, 294] on input "First Name" at bounding box center [414, 285] width 308 height 35
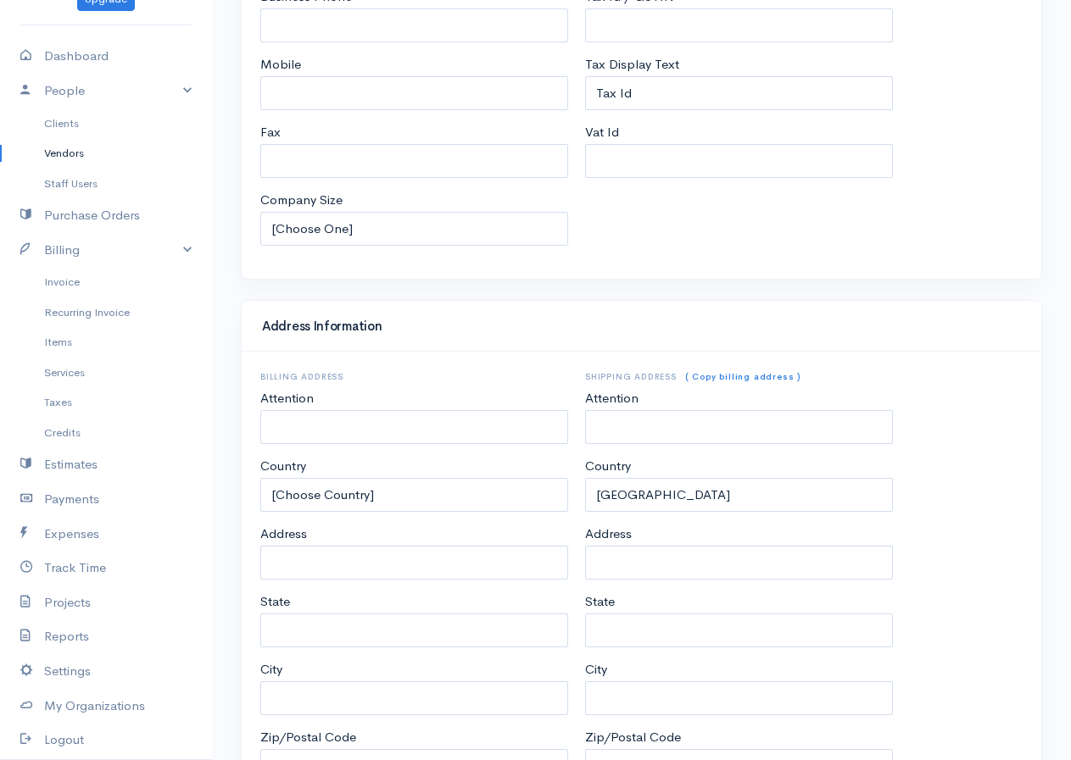
scroll to position [621, 0]
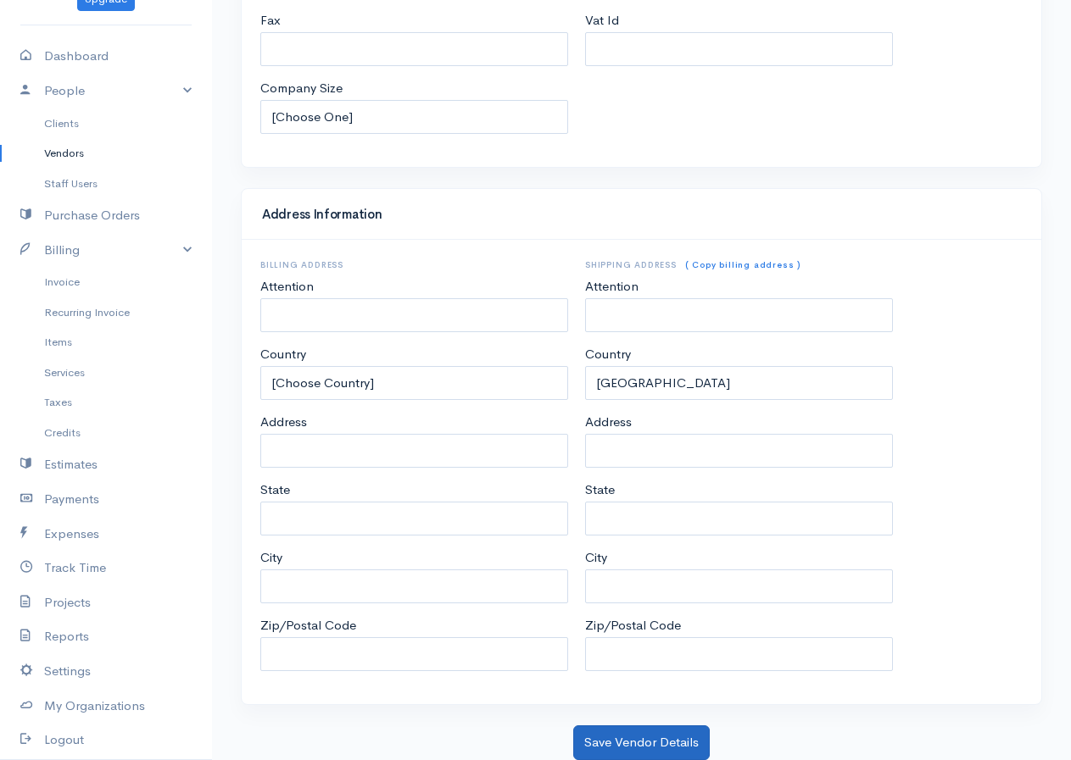
type input "fozzby"
click at [660, 738] on button "Save Vendor Details" at bounding box center [641, 743] width 136 height 35
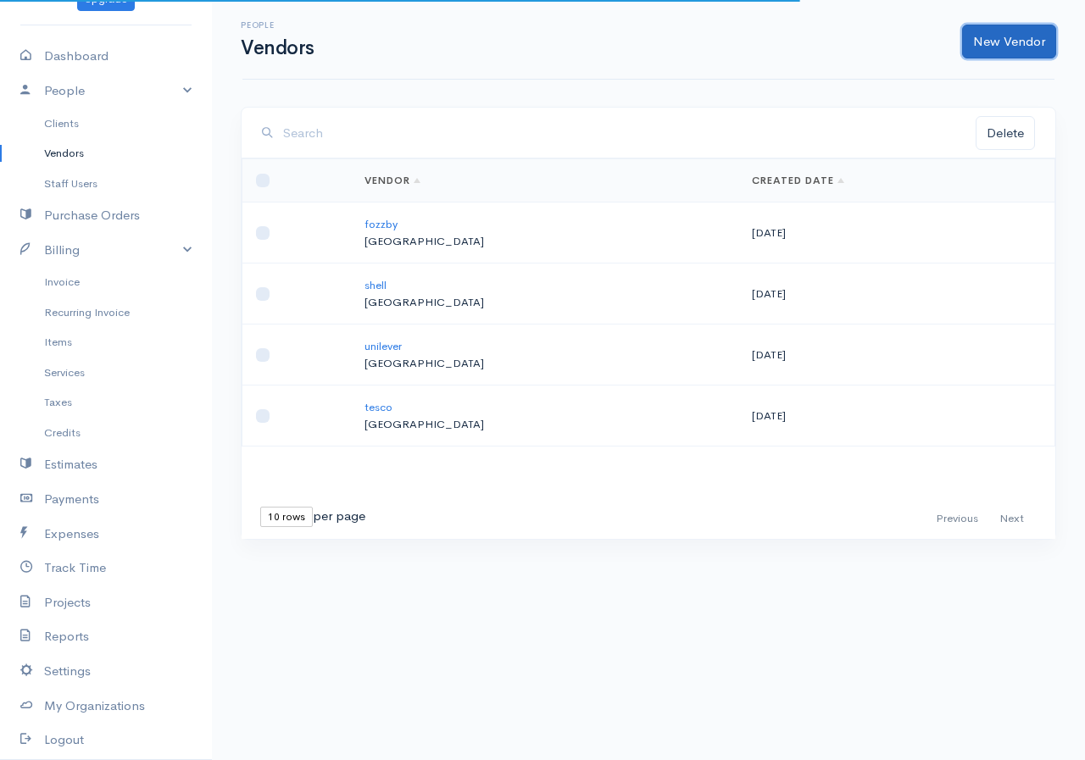
click at [1031, 28] on link "New Vendor" at bounding box center [1009, 42] width 94 height 35
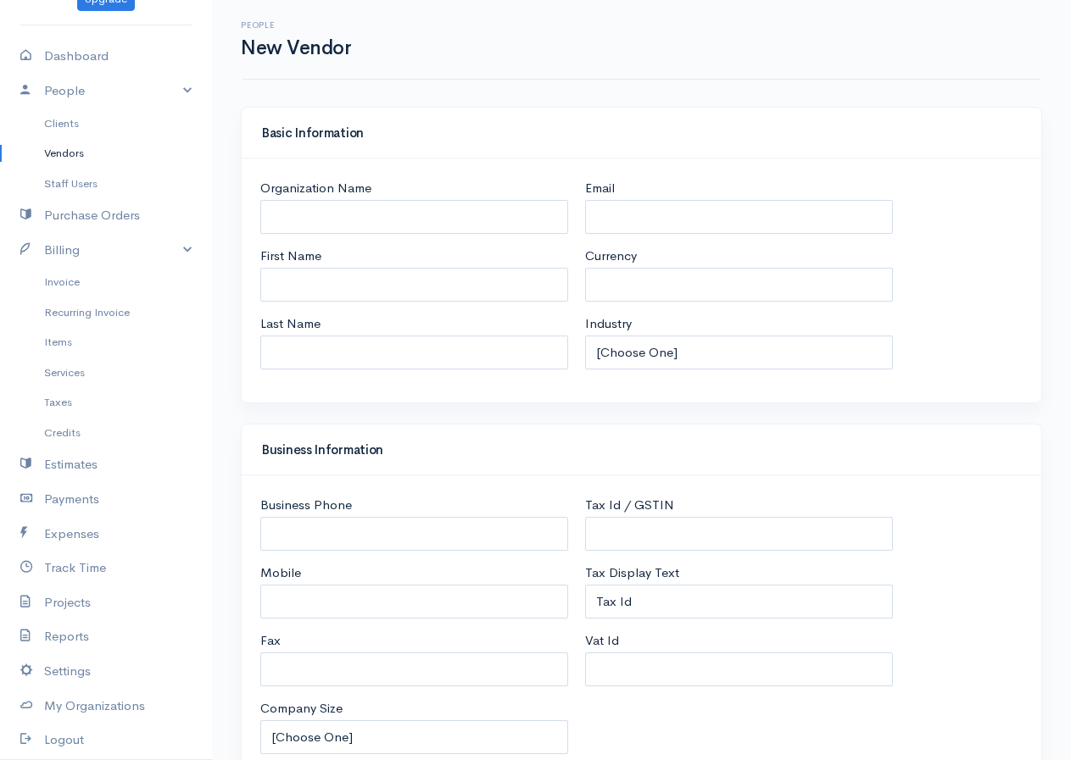
select select "LKR"
select select "[GEOGRAPHIC_DATA]"
click at [377, 272] on input "First Name" at bounding box center [414, 285] width 308 height 35
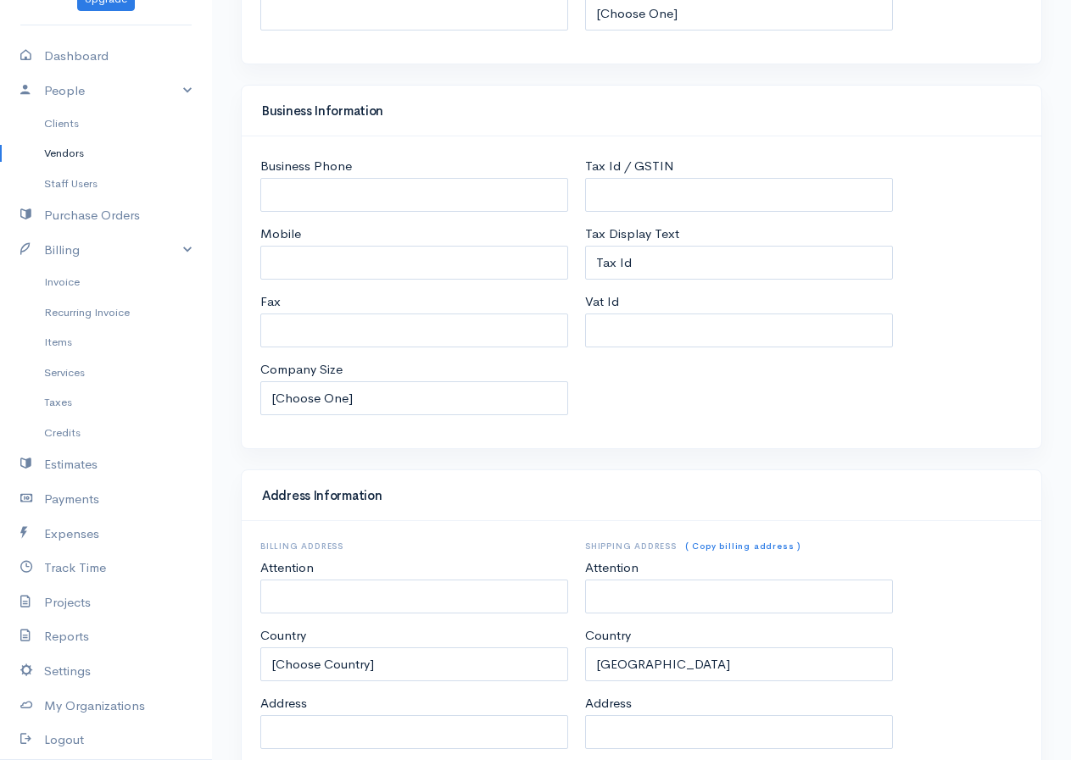
scroll to position [621, 0]
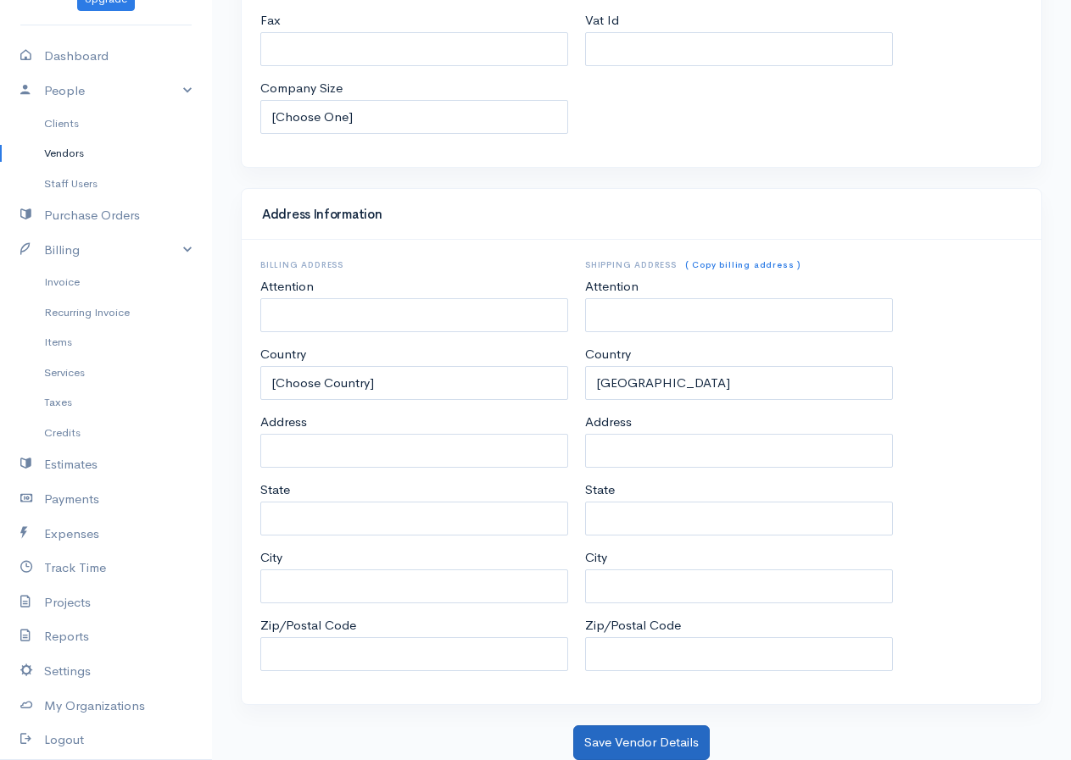
type input "rengvo"
click at [653, 738] on button "Save Vendor Details" at bounding box center [641, 743] width 136 height 35
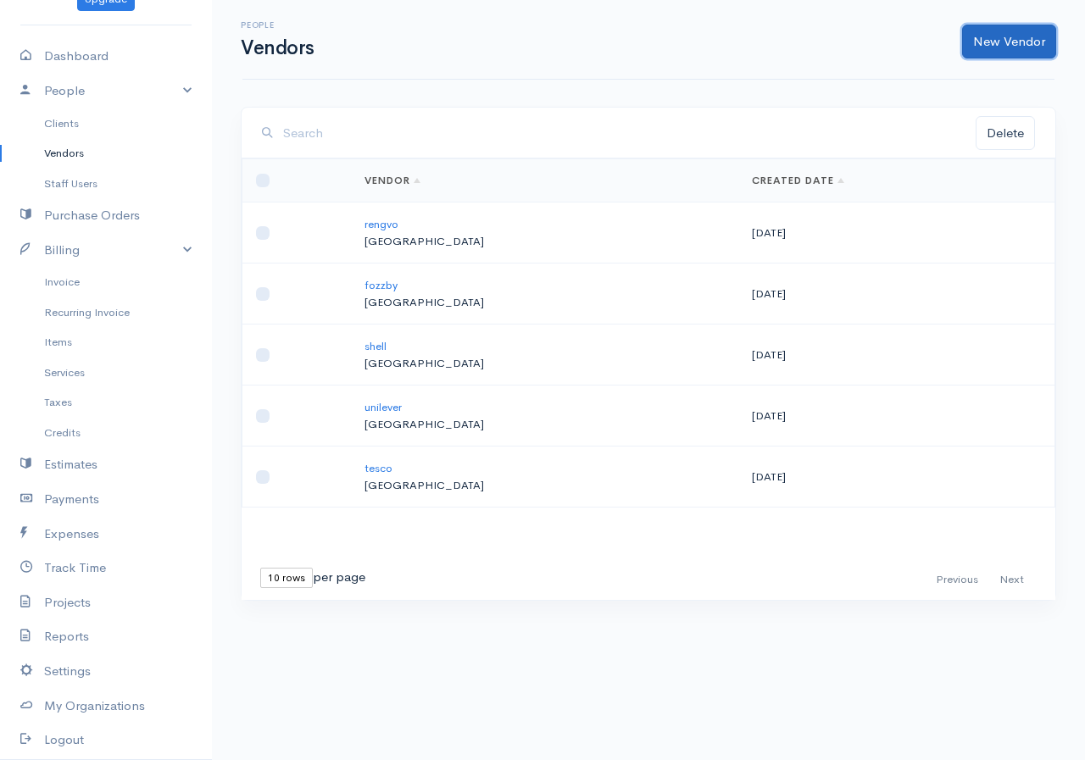
click at [991, 43] on link "New Vendor" at bounding box center [1009, 42] width 94 height 35
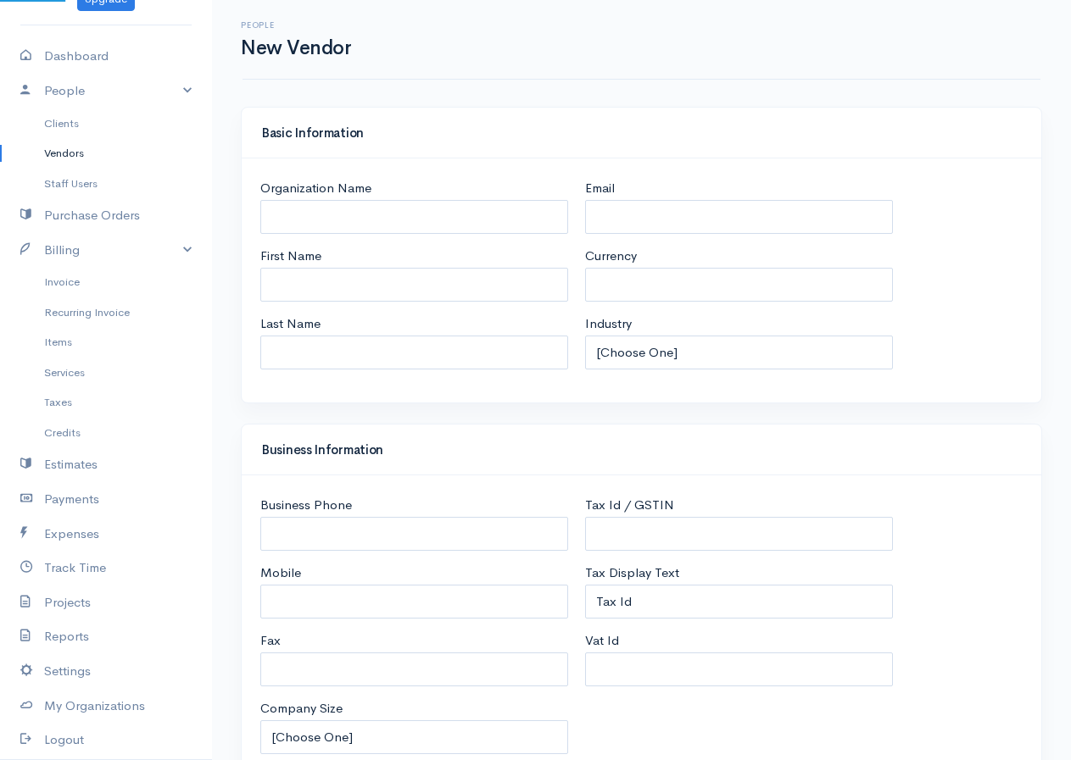
select select "LKR"
select select "[GEOGRAPHIC_DATA]"
click at [310, 292] on input "First Name" at bounding box center [414, 285] width 308 height 35
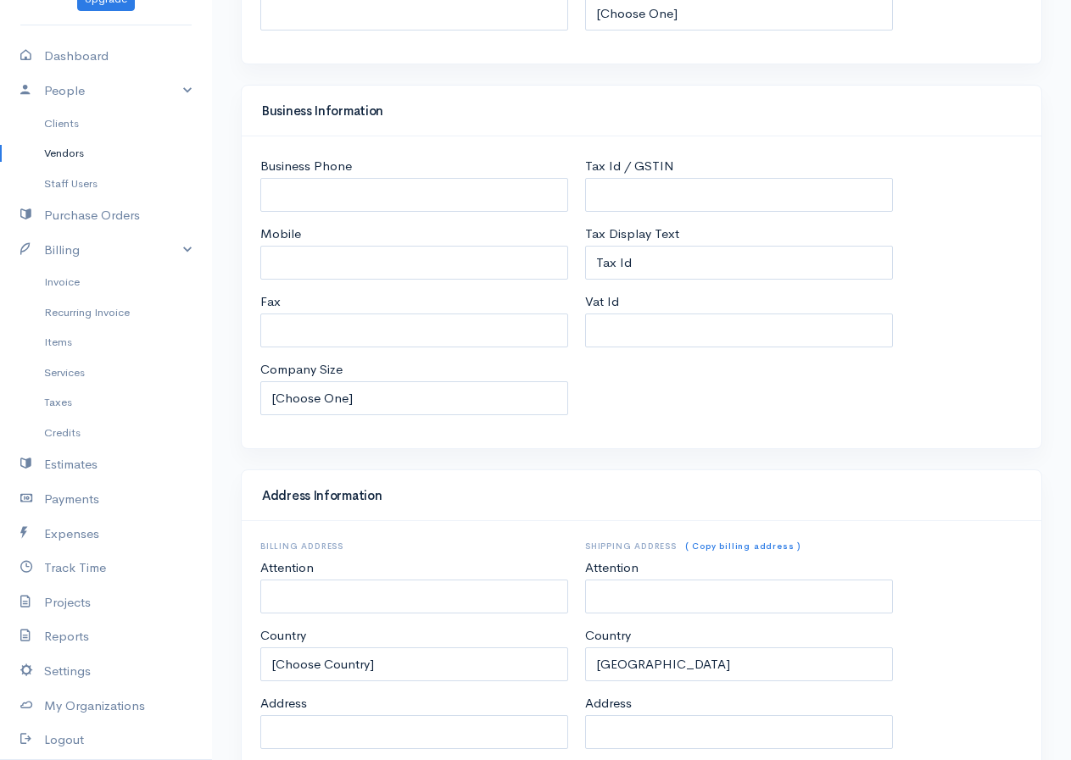
scroll to position [621, 0]
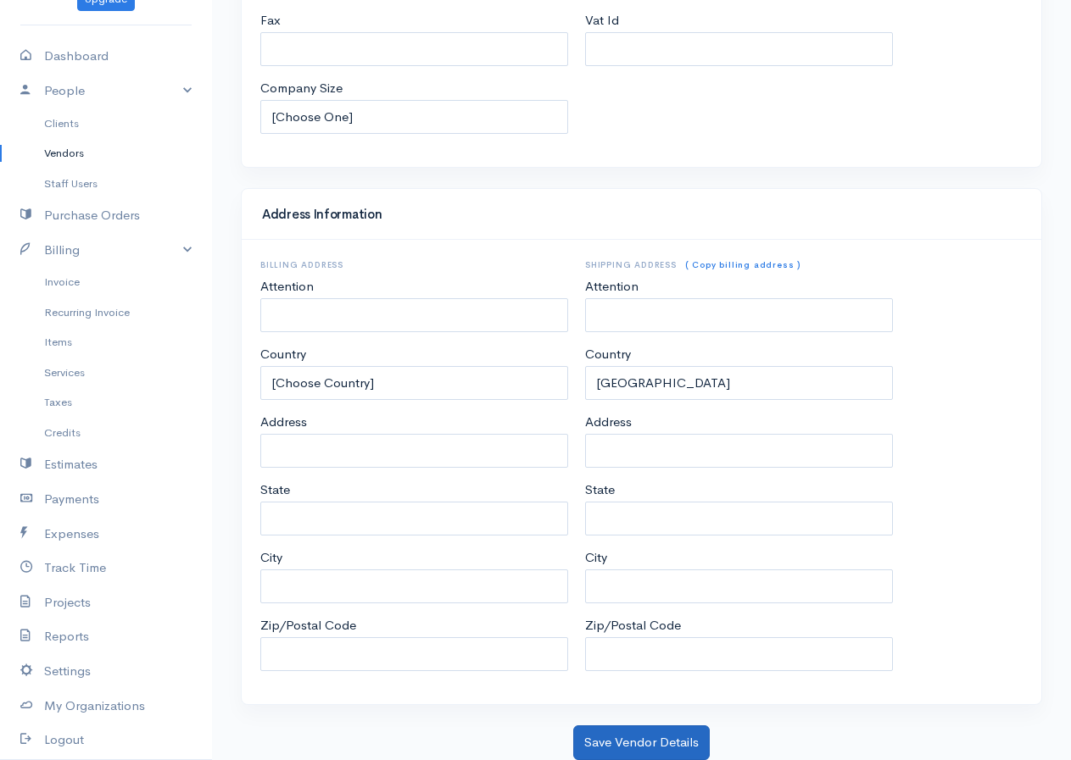
type input "worivo"
click at [611, 736] on button "Save Vendor Details" at bounding box center [641, 743] width 136 height 35
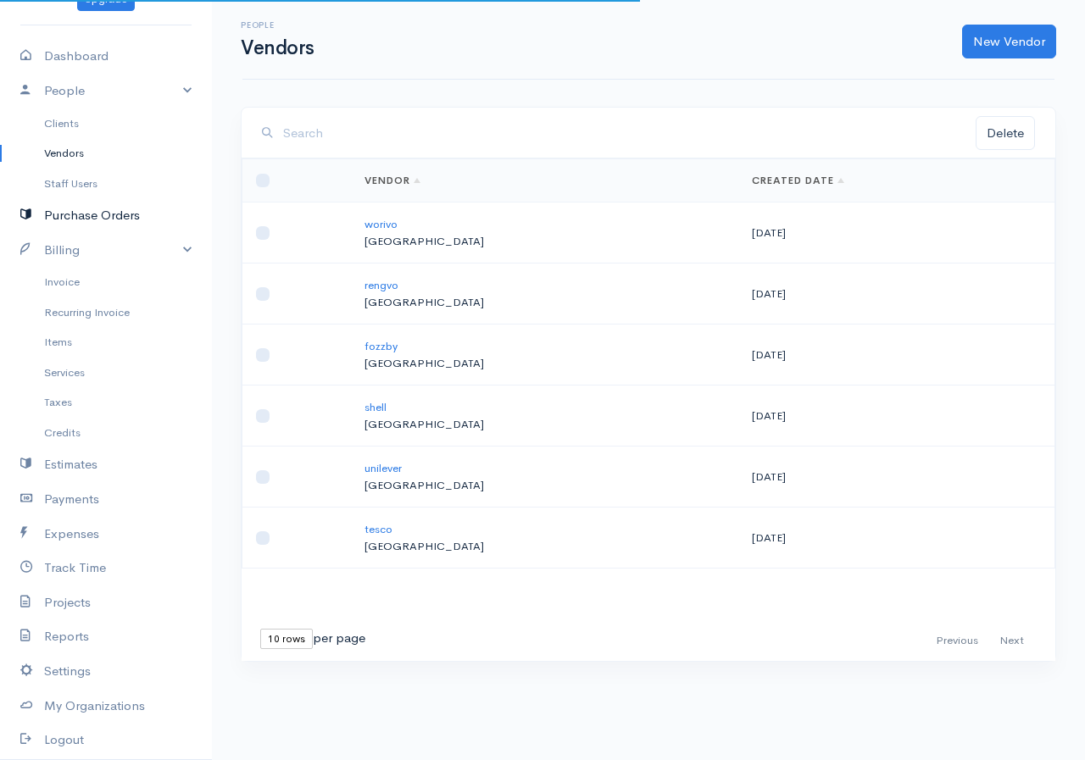
click at [87, 215] on link "Purchase Orders" at bounding box center [106, 215] width 212 height 35
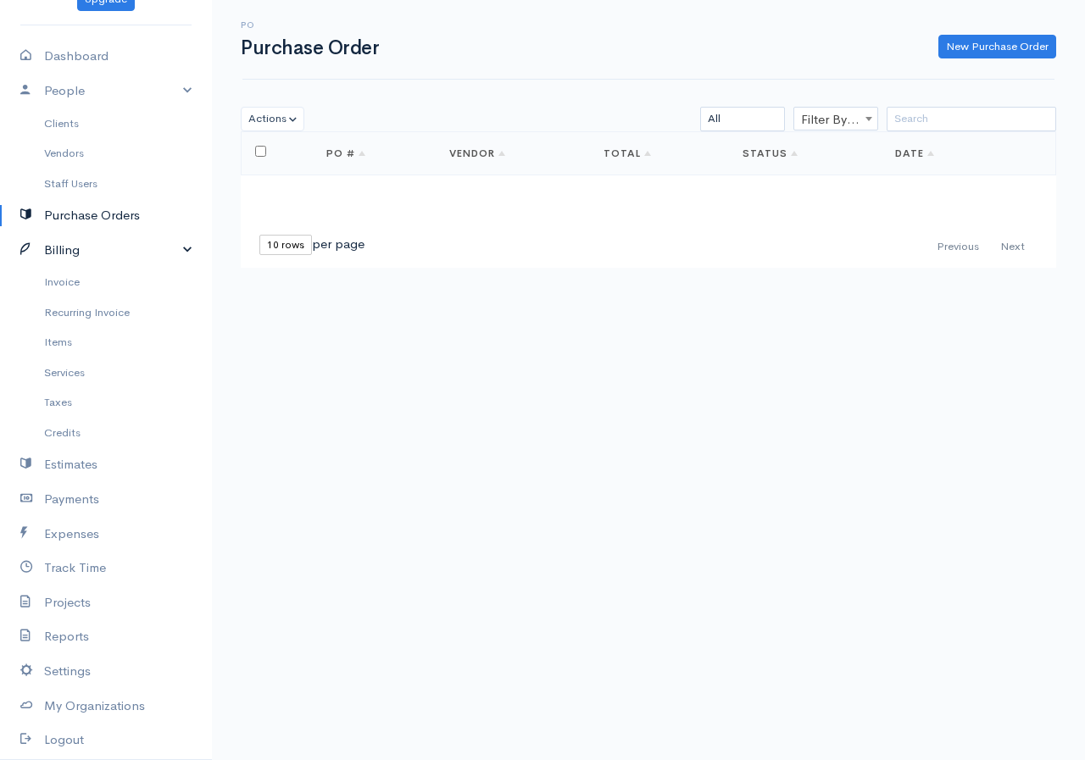
click at [81, 245] on link "Billing" at bounding box center [106, 250] width 212 height 35
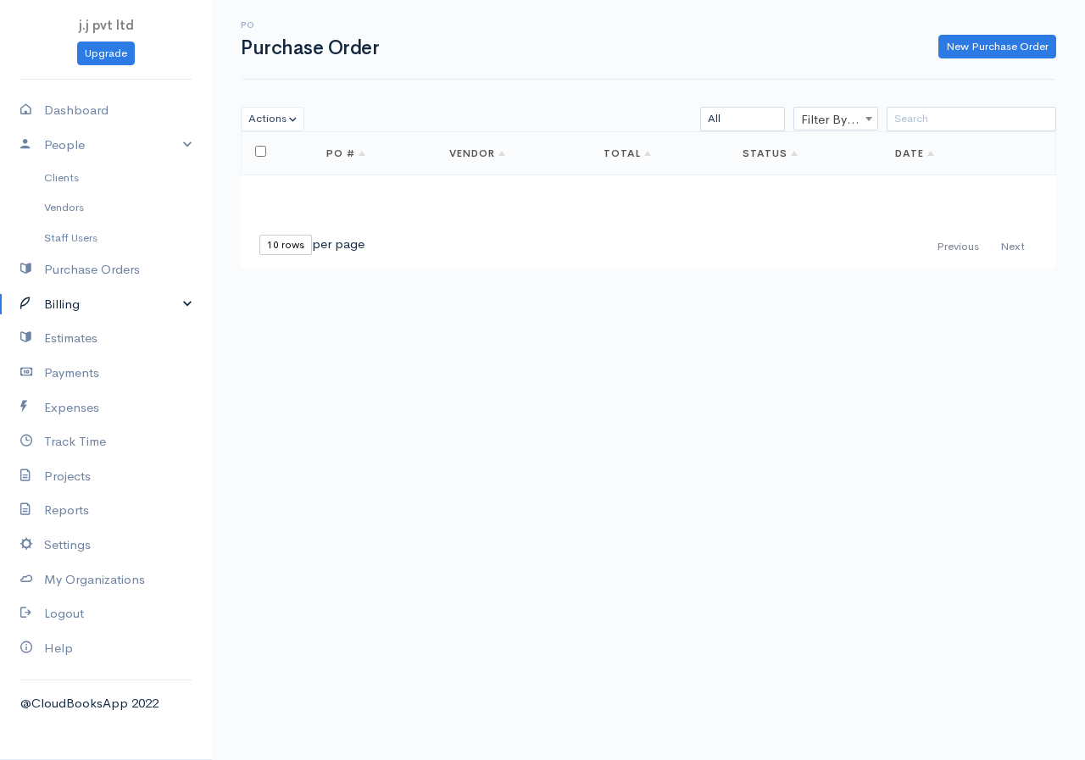
click at [71, 304] on link "Billing" at bounding box center [106, 304] width 212 height 35
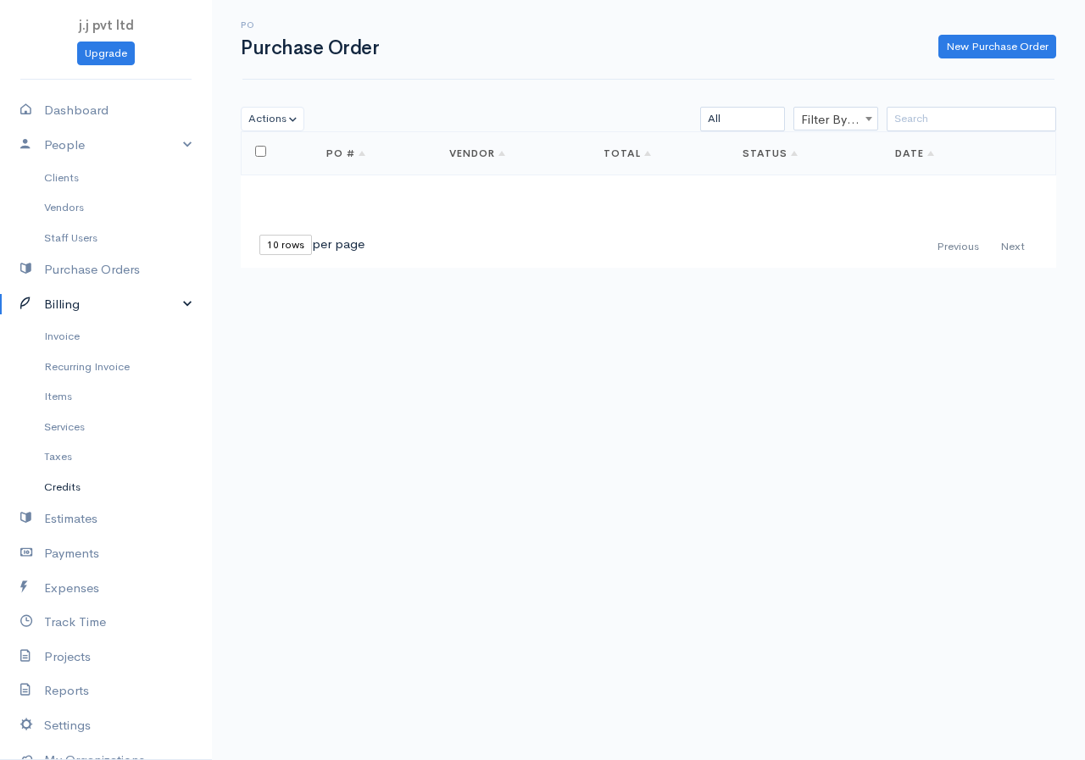
scroll to position [85, 0]
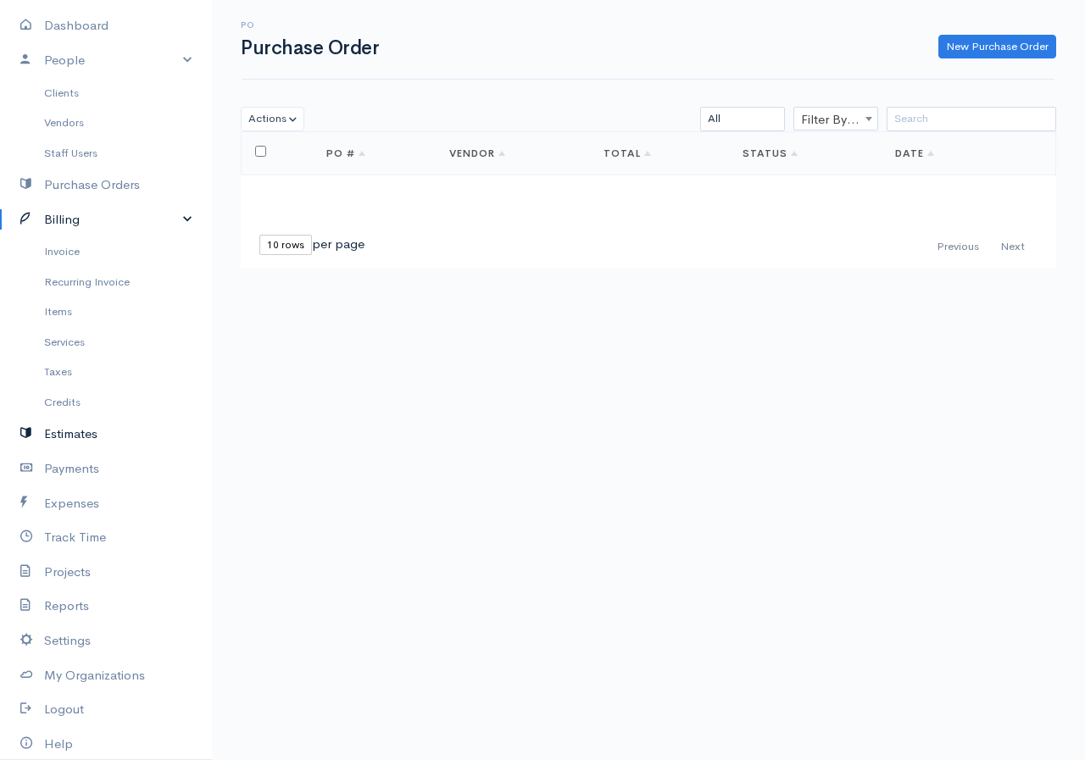
click at [83, 426] on link "Estimates" at bounding box center [106, 434] width 212 height 35
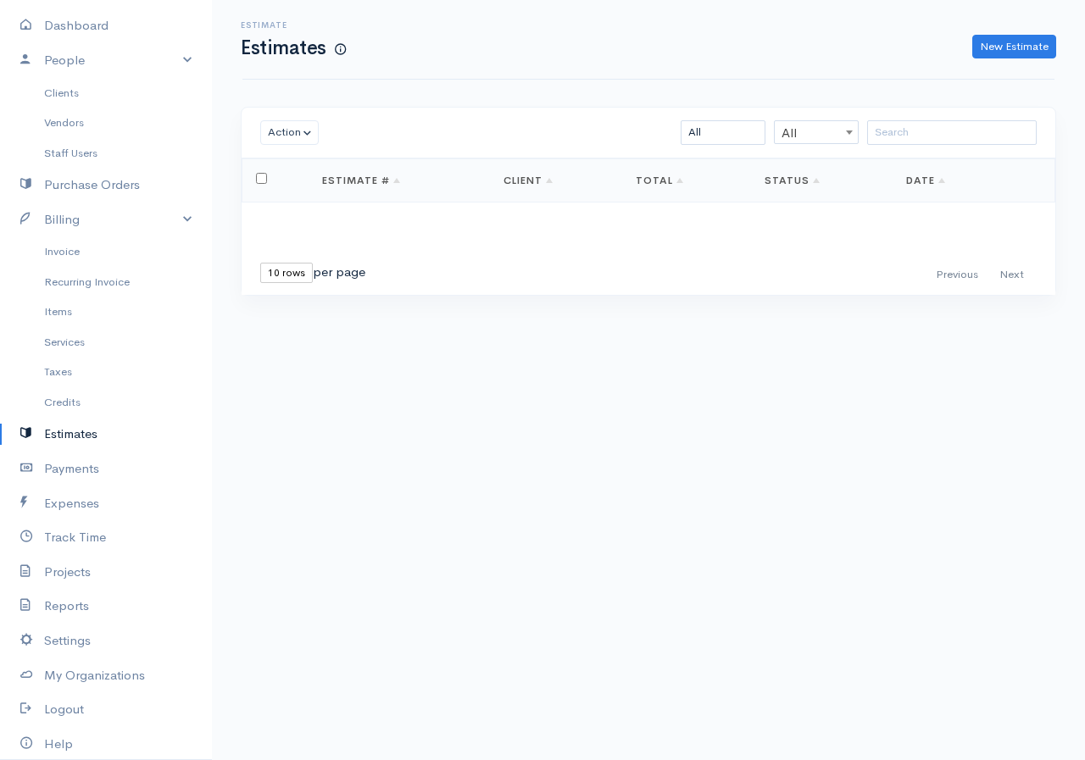
scroll to position [144, 0]
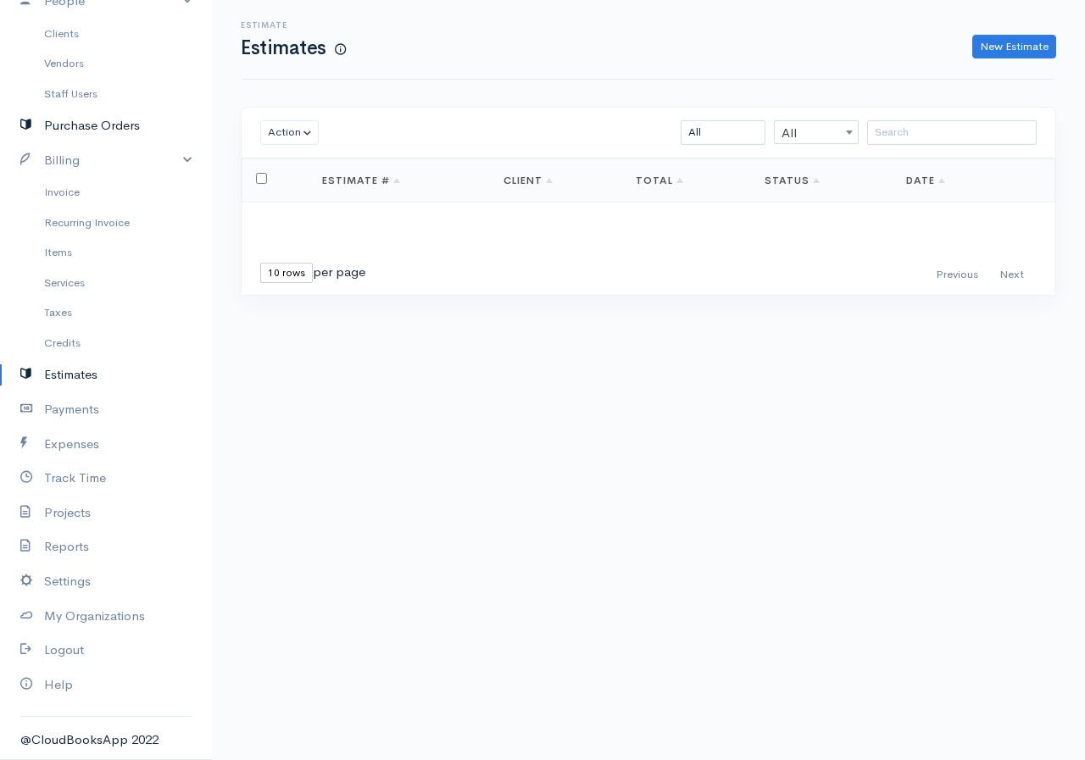
click at [73, 118] on link "Purchase Orders" at bounding box center [106, 126] width 212 height 35
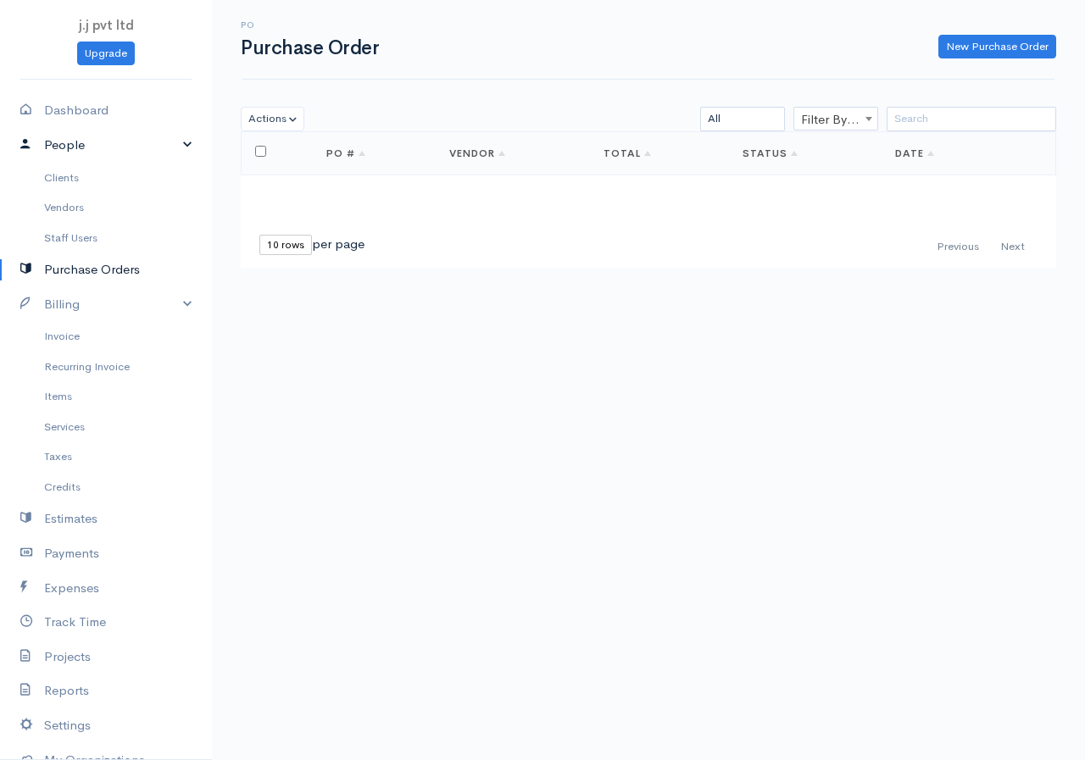
click at [175, 142] on link "People" at bounding box center [106, 145] width 212 height 35
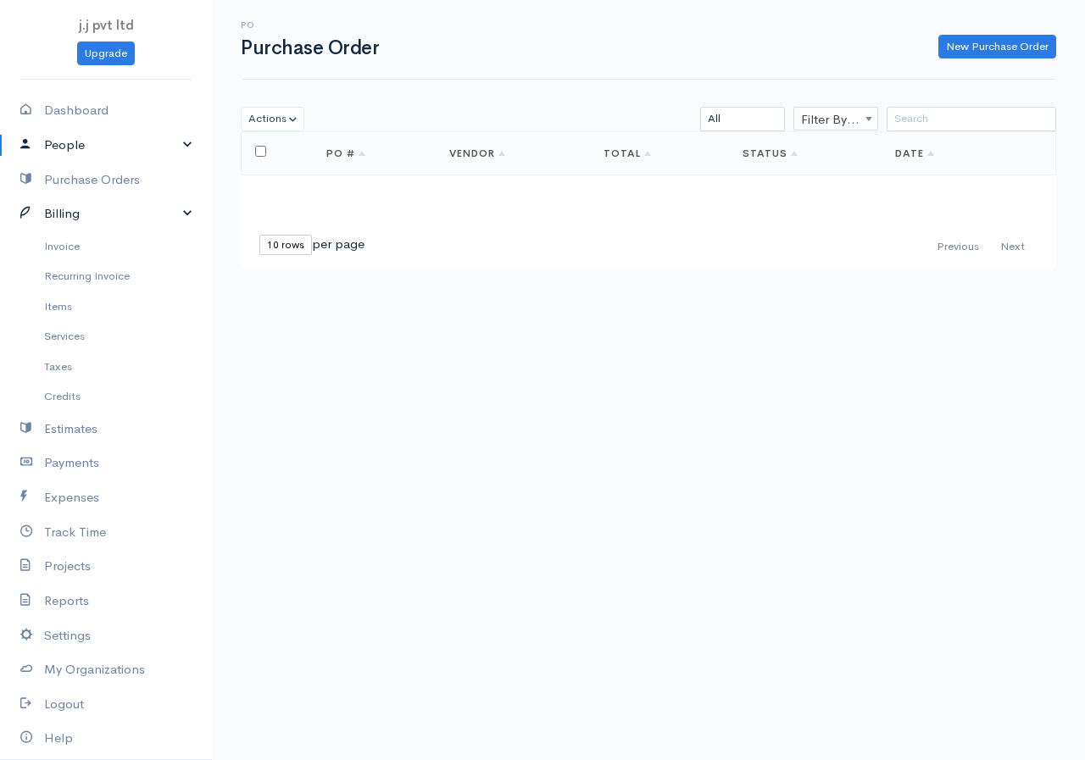
click at [173, 214] on link "Billing" at bounding box center [106, 214] width 212 height 35
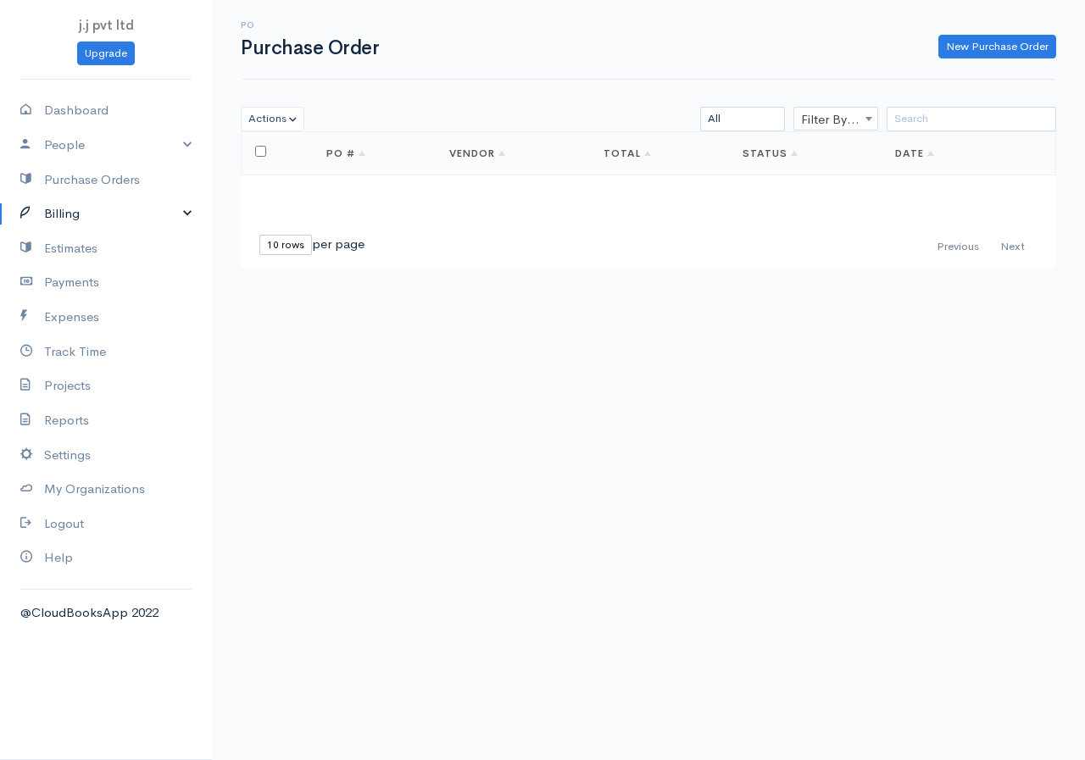
click at [187, 212] on link "Billing" at bounding box center [106, 214] width 212 height 35
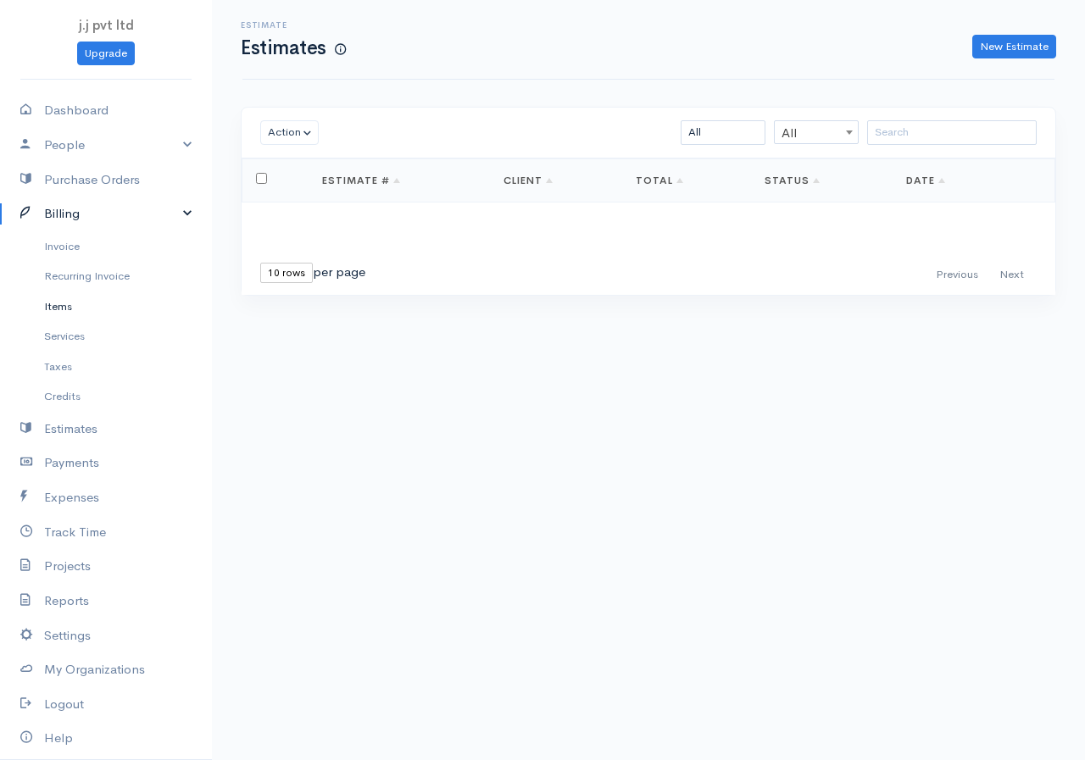
click at [65, 304] on link "Items" at bounding box center [106, 307] width 212 height 31
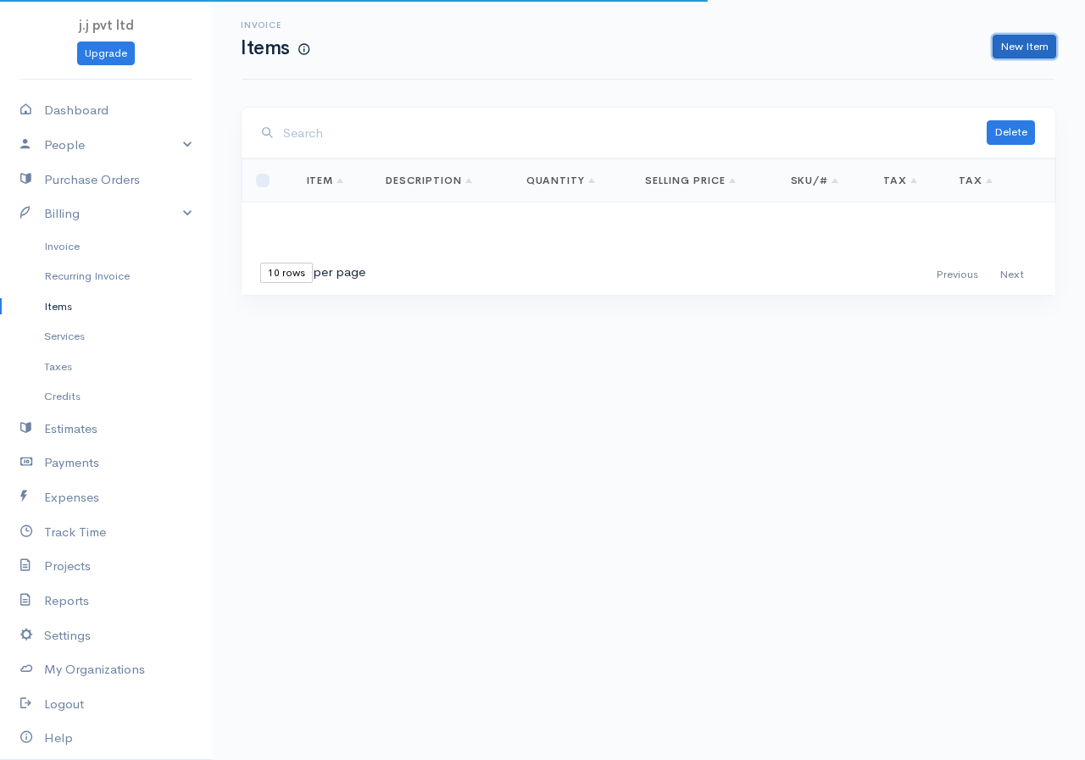
click at [1032, 42] on link "New Item" at bounding box center [1025, 47] width 64 height 25
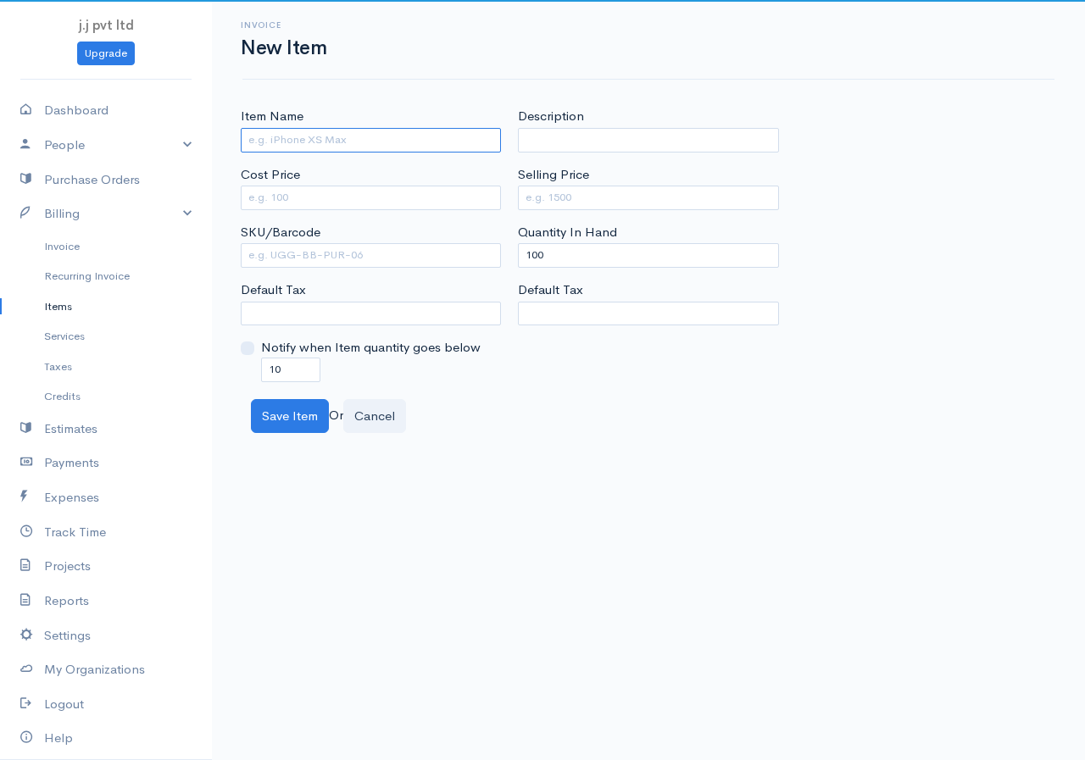
click at [320, 133] on input "Item Name" at bounding box center [371, 140] width 260 height 25
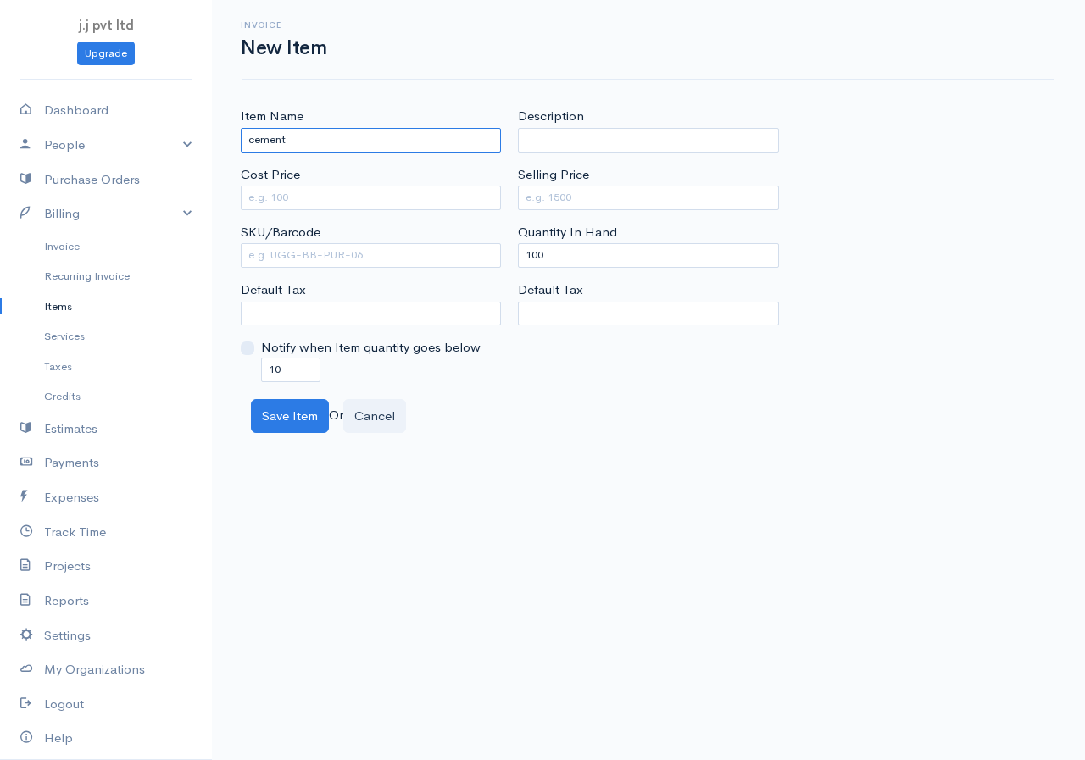
type input "cement"
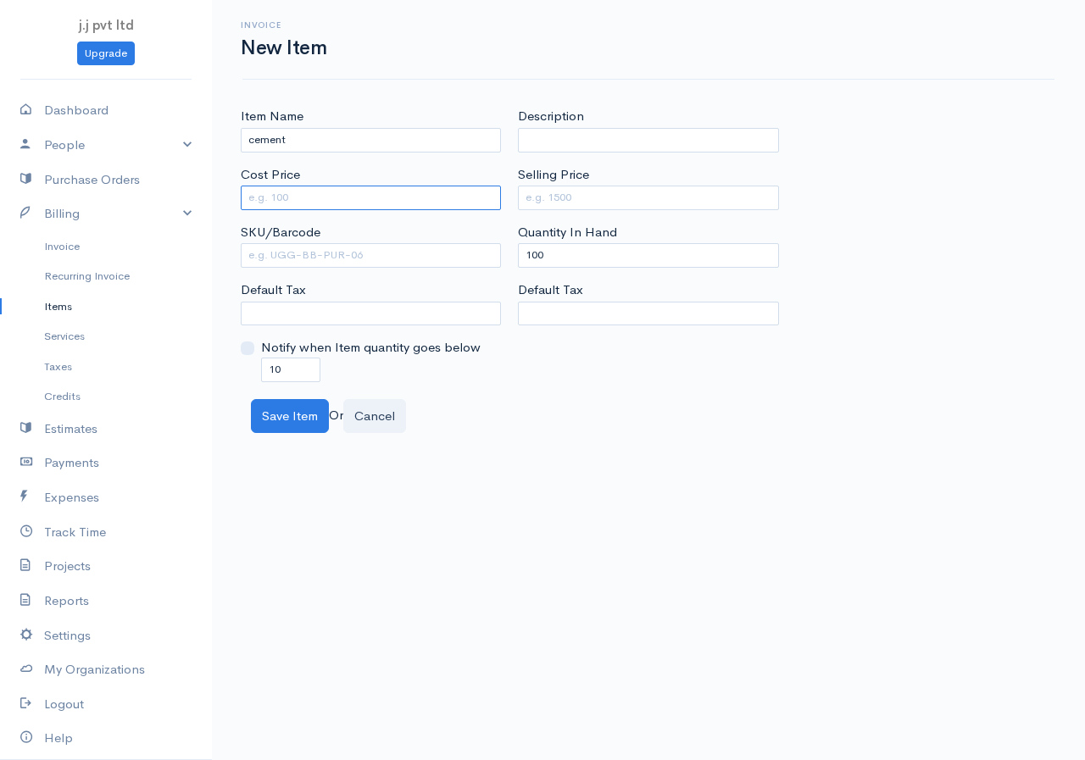
click at [325, 193] on input "Cost Price" at bounding box center [371, 198] width 260 height 25
type input "2500"
click at [529, 191] on input "Selling Price" at bounding box center [648, 198] width 260 height 25
click at [282, 362] on input "10" at bounding box center [290, 370] width 59 height 25
click at [556, 253] on input "100" at bounding box center [648, 255] width 260 height 25
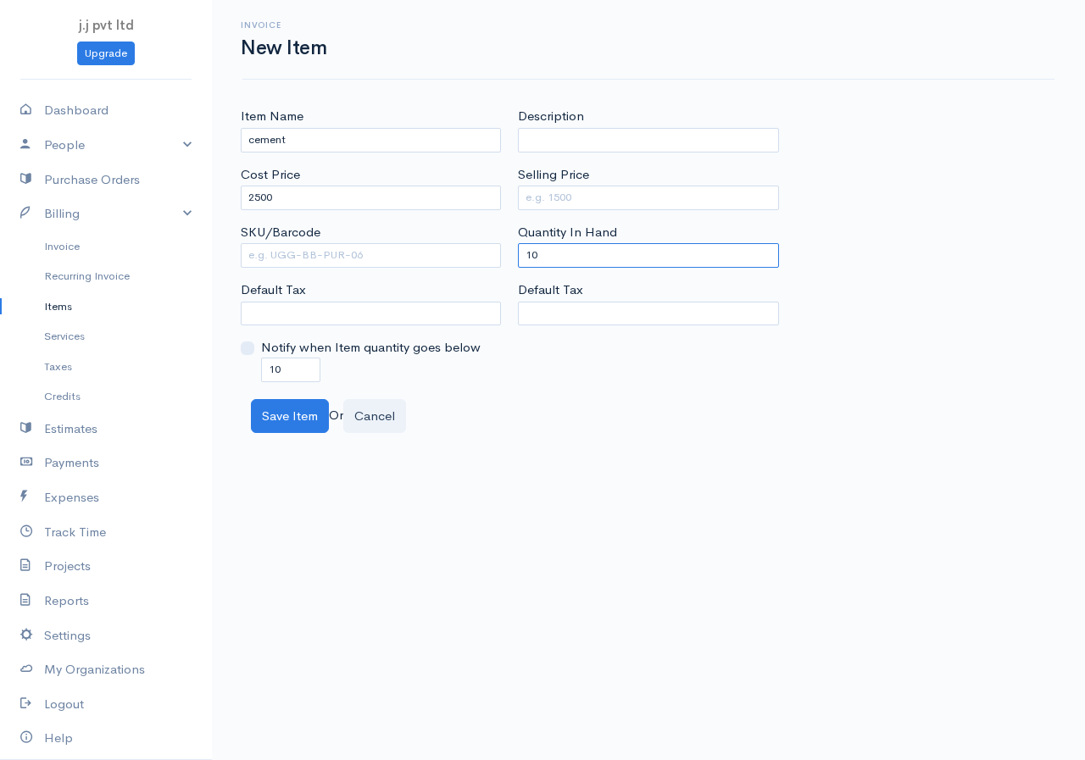
type input "1"
type input "0"
click at [287, 357] on label "Notify when Item quantity goes below" at bounding box center [371, 347] width 220 height 19
click at [254, 355] on input "Notify when Item quantity goes below" at bounding box center [248, 349] width 14 height 14
checkbox input "true"
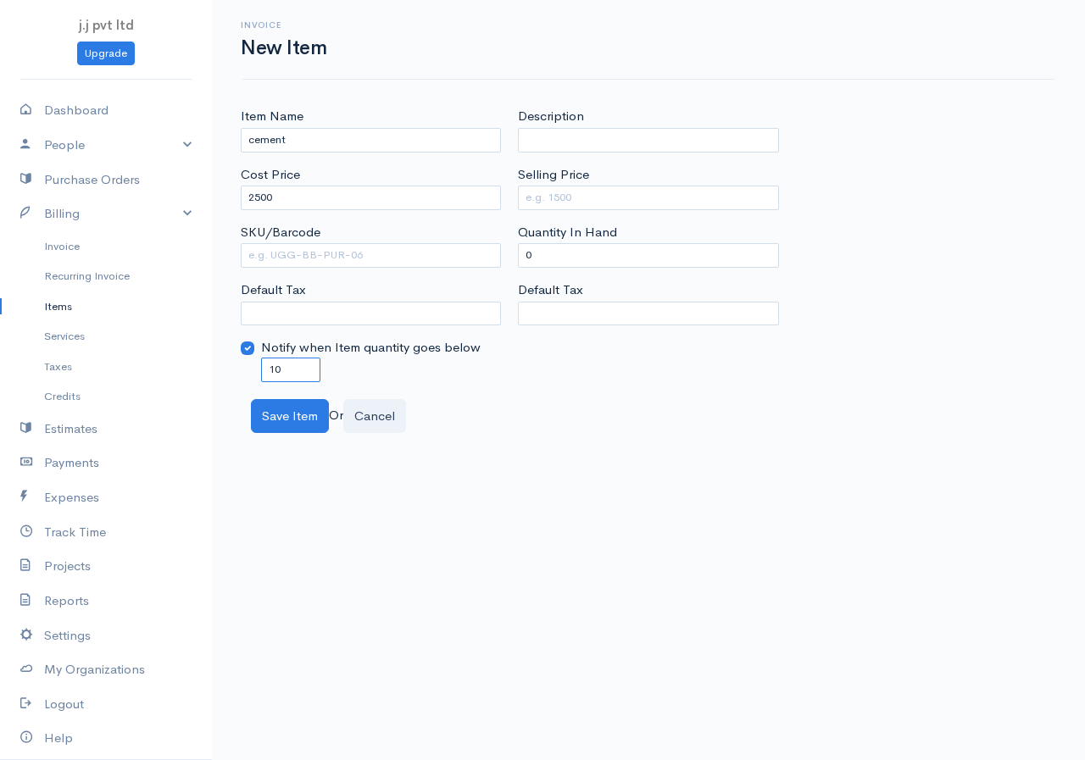
click at [287, 365] on input "10" at bounding box center [290, 370] width 59 height 25
type input "1"
type input "0"
click at [589, 198] on input "Selling Price" at bounding box center [648, 198] width 260 height 25
type input "4250"
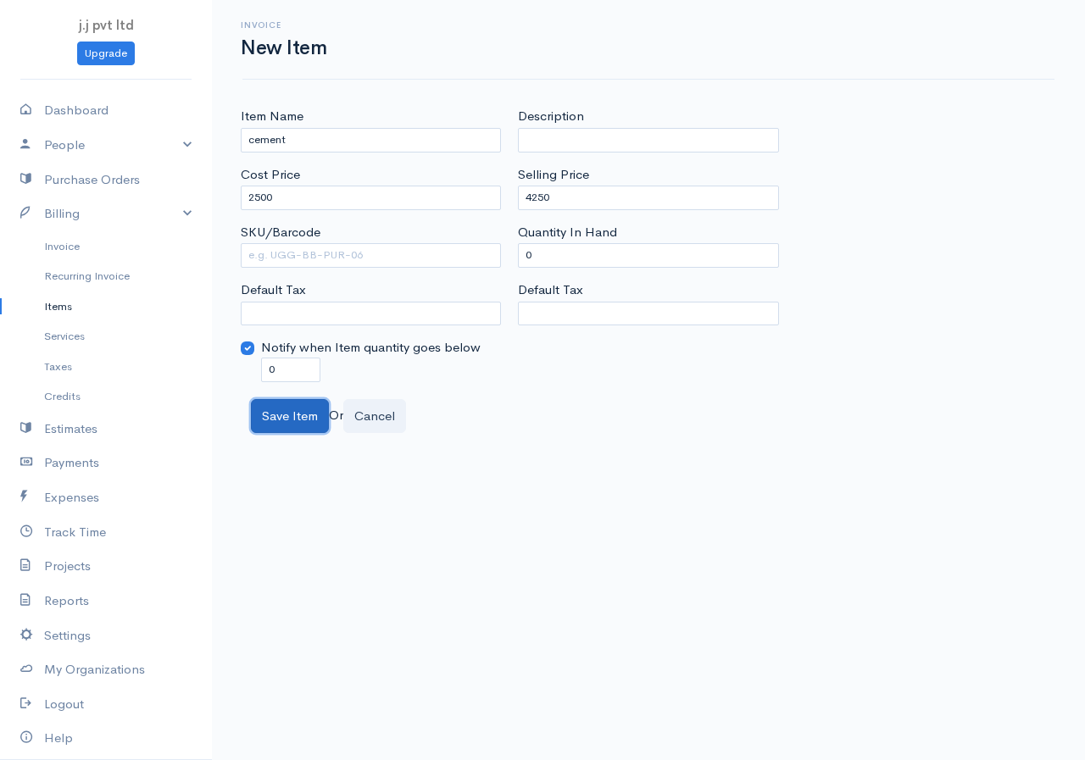
click at [285, 414] on button "Save Item" at bounding box center [290, 416] width 78 height 35
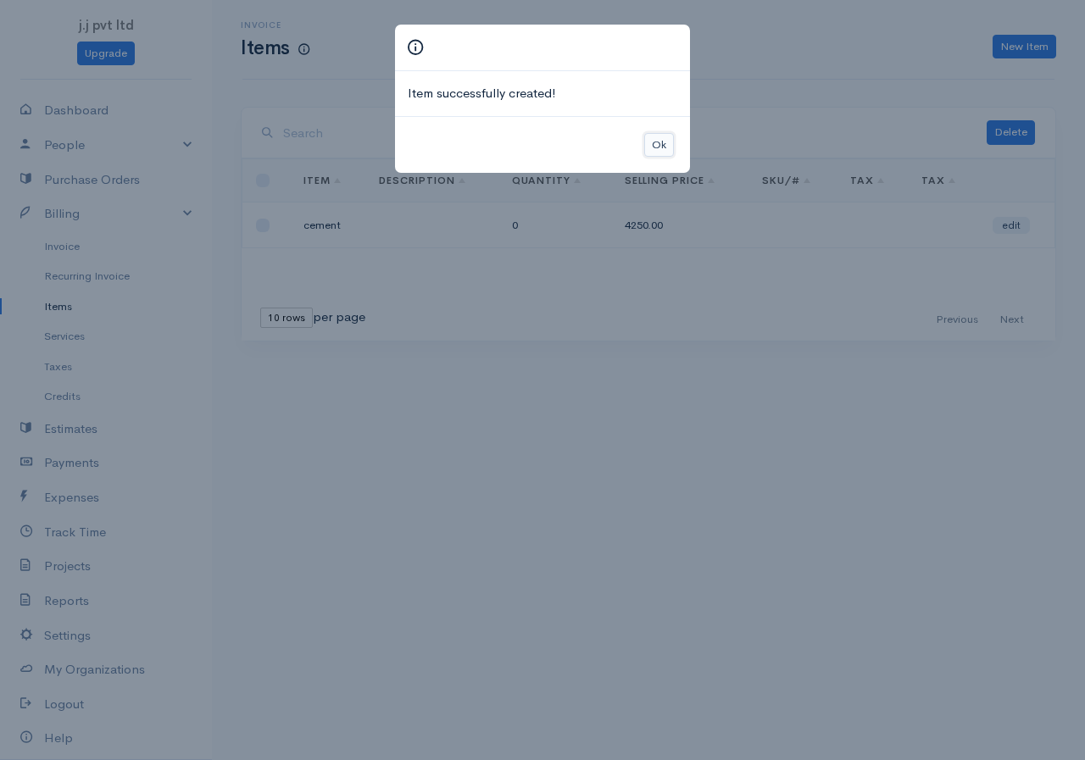
click at [667, 146] on button "Ok" at bounding box center [659, 145] width 30 height 25
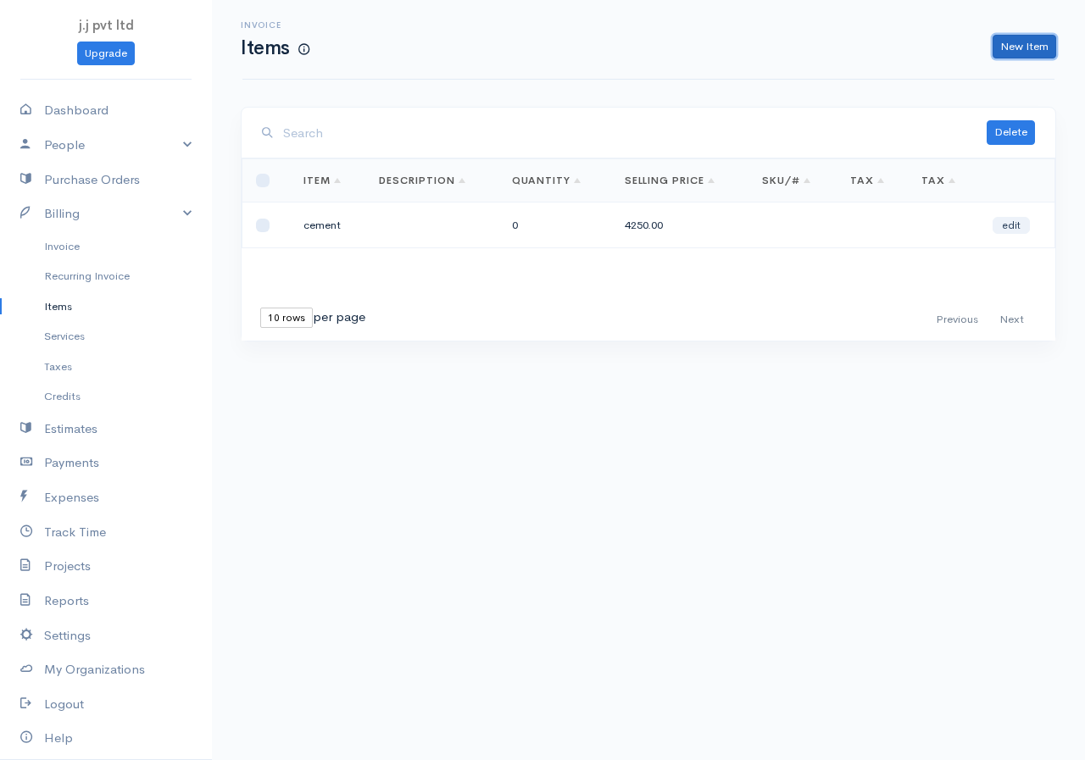
click at [1015, 38] on link "New Item" at bounding box center [1025, 47] width 64 height 25
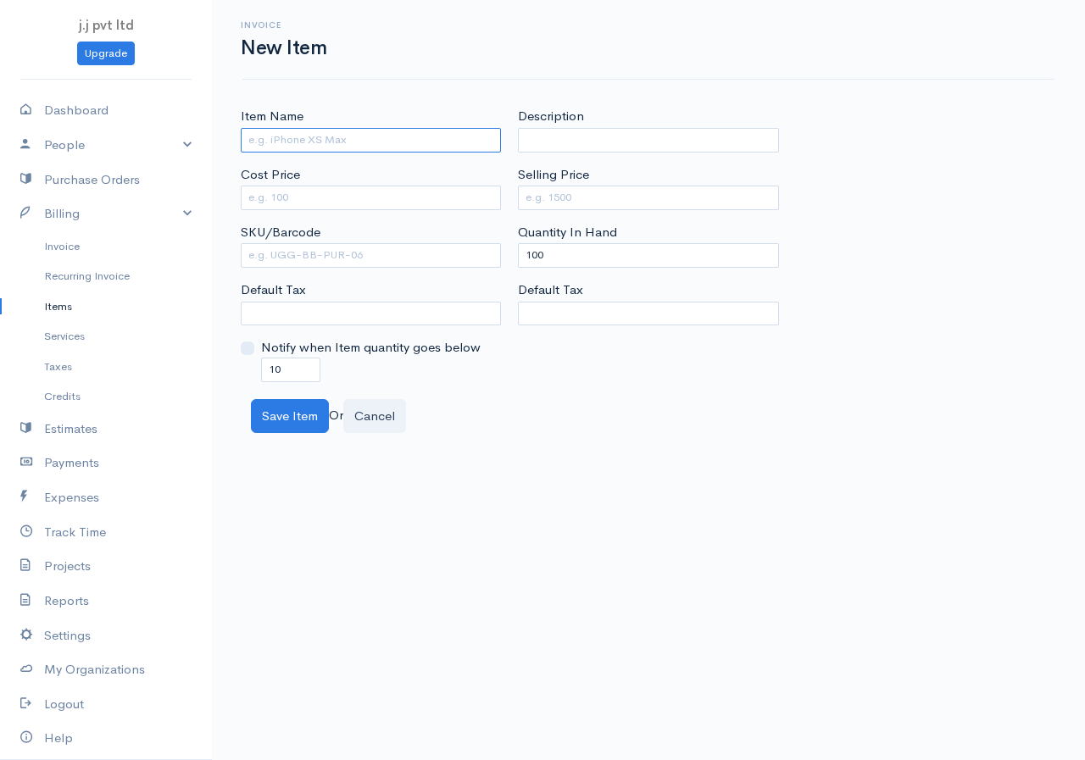
click at [283, 136] on input "Item Name" at bounding box center [371, 140] width 260 height 25
type input "sand"
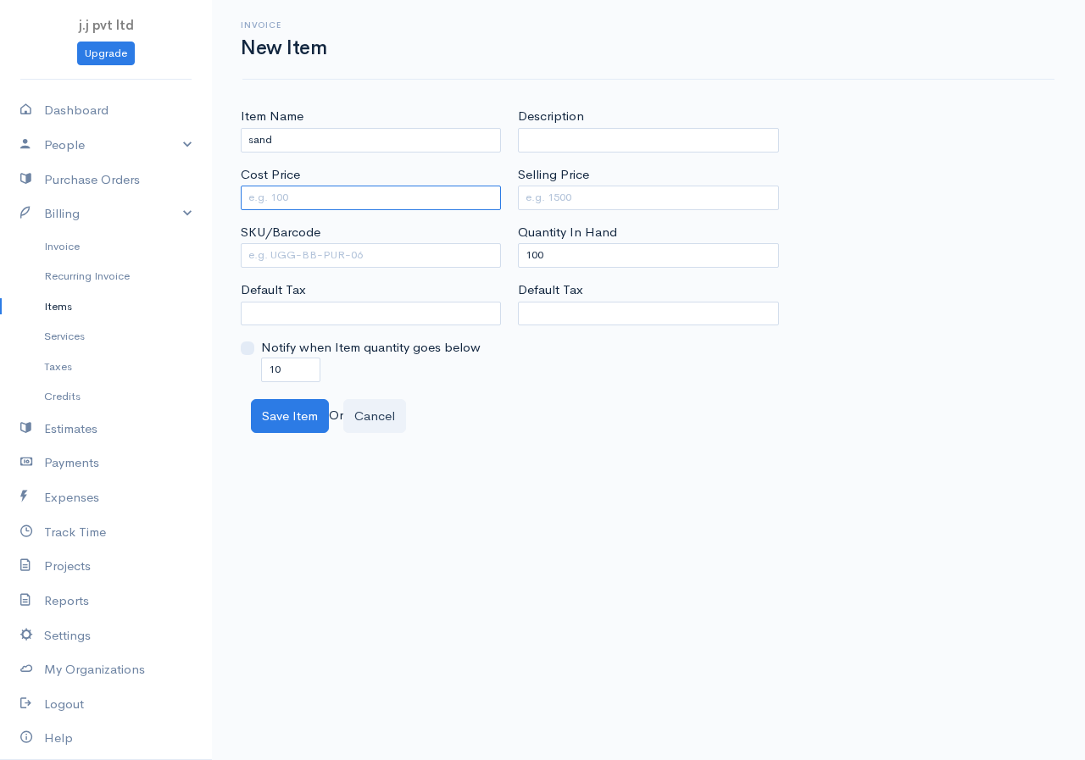
click at [337, 189] on input "Cost Price" at bounding box center [371, 198] width 260 height 25
type input "7500"
click at [564, 177] on label "Selling Price" at bounding box center [553, 174] width 71 height 19
click at [564, 186] on input "Selling Price" at bounding box center [648, 198] width 260 height 25
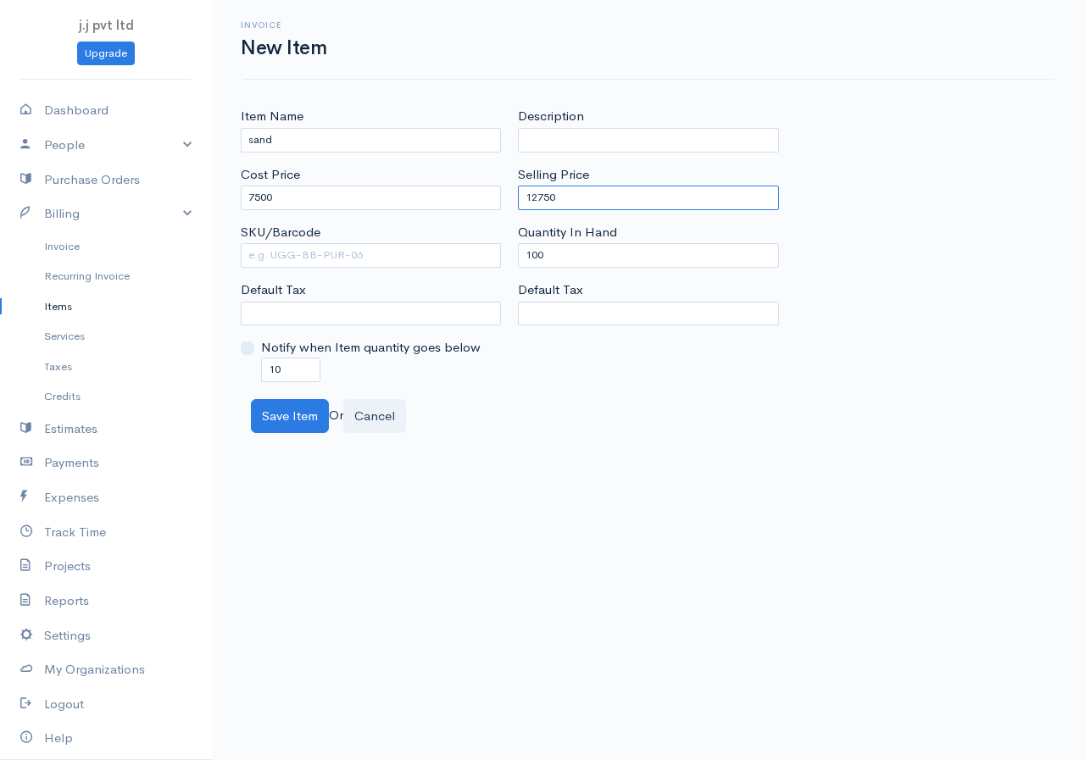
type input "12750"
click at [578, 242] on label "Quantity In Hand" at bounding box center [567, 232] width 99 height 19
click at [578, 243] on input "100" at bounding box center [648, 255] width 260 height 25
click at [574, 245] on input "100" at bounding box center [648, 255] width 260 height 25
type input "1"
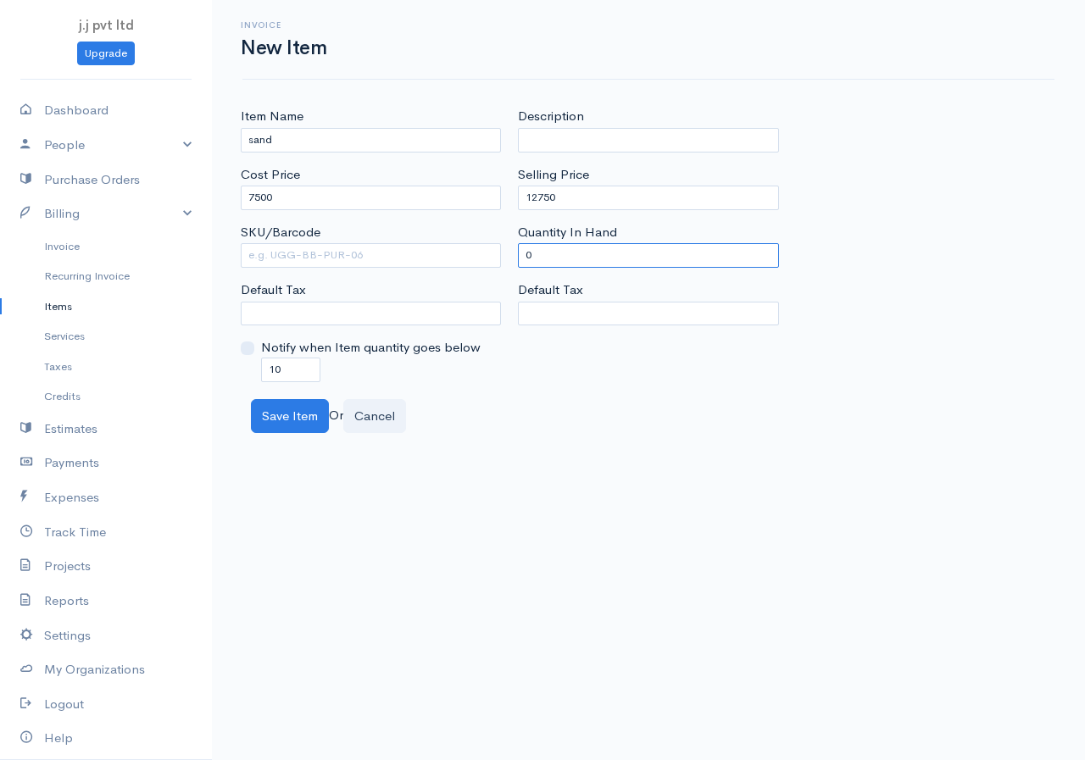
type input "0"
click at [306, 365] on input "10" at bounding box center [290, 370] width 59 height 25
type input "1"
type input "0"
click at [309, 420] on button "Save Item" at bounding box center [290, 416] width 78 height 35
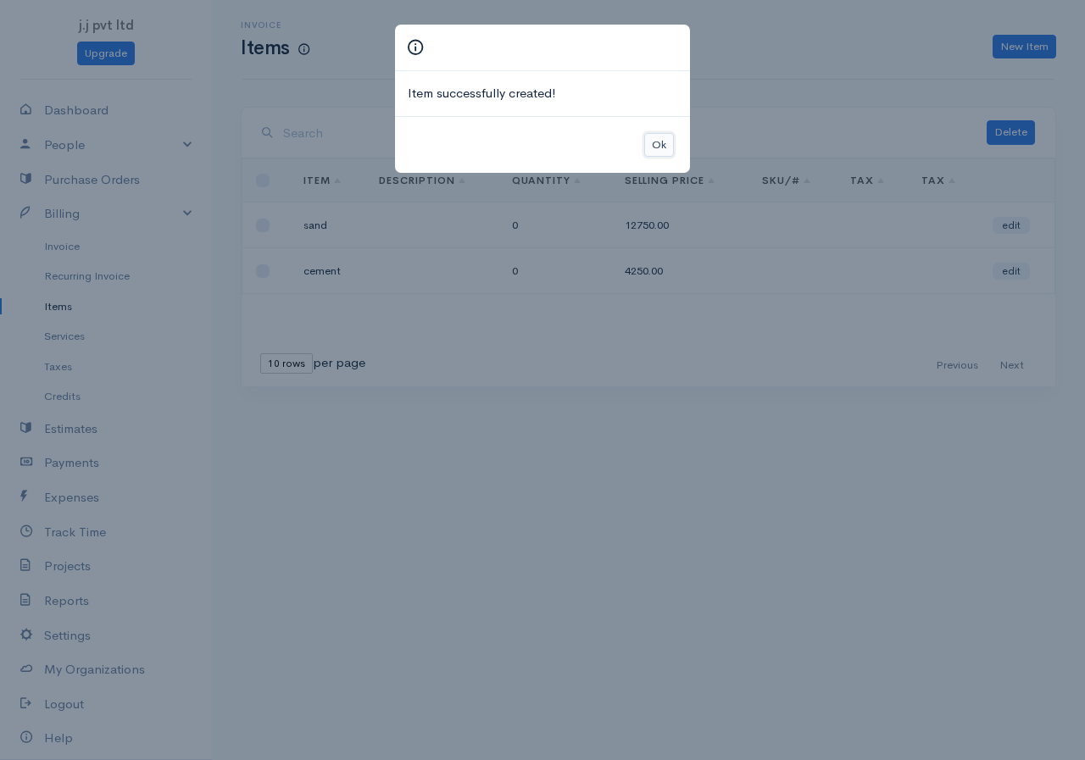
click at [651, 148] on button "Ok" at bounding box center [659, 145] width 30 height 25
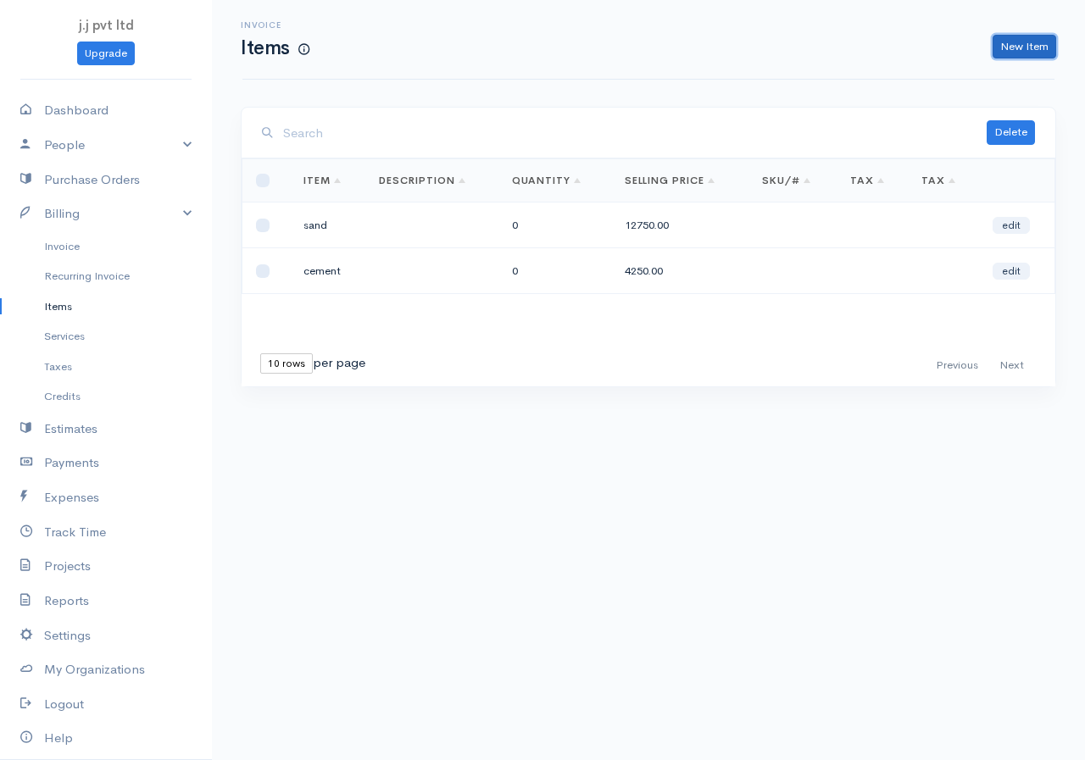
click at [1025, 38] on link "New Item" at bounding box center [1025, 47] width 64 height 25
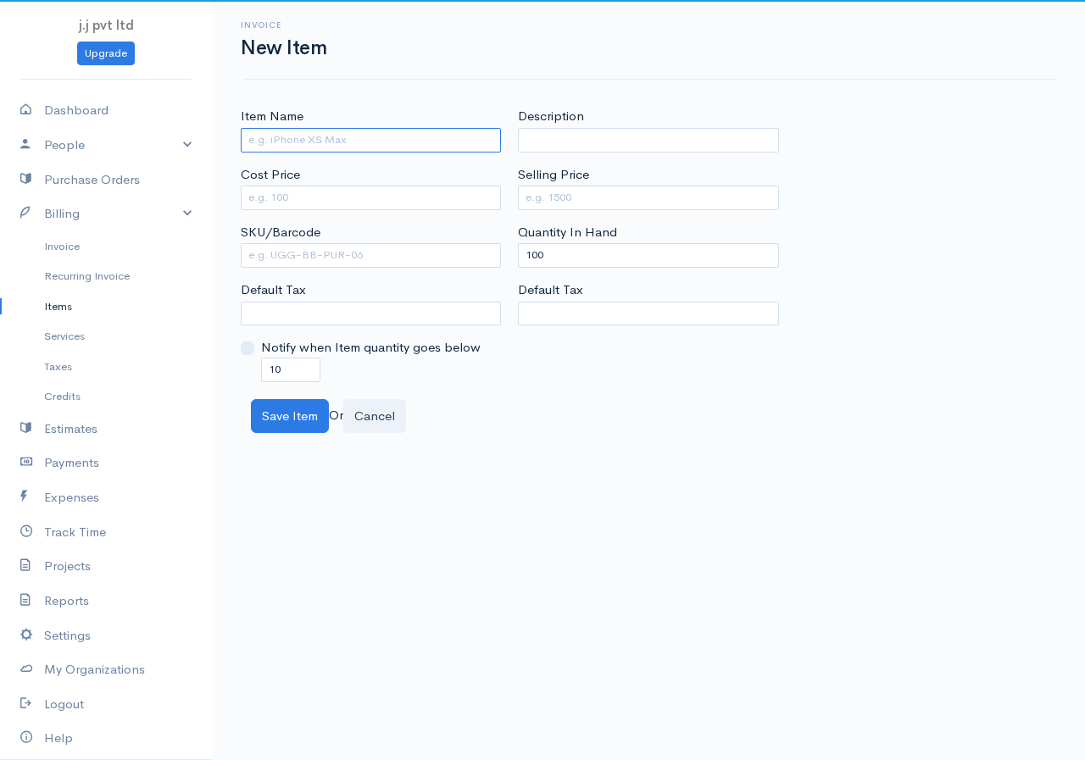
click at [305, 136] on input "Item Name" at bounding box center [371, 140] width 260 height 25
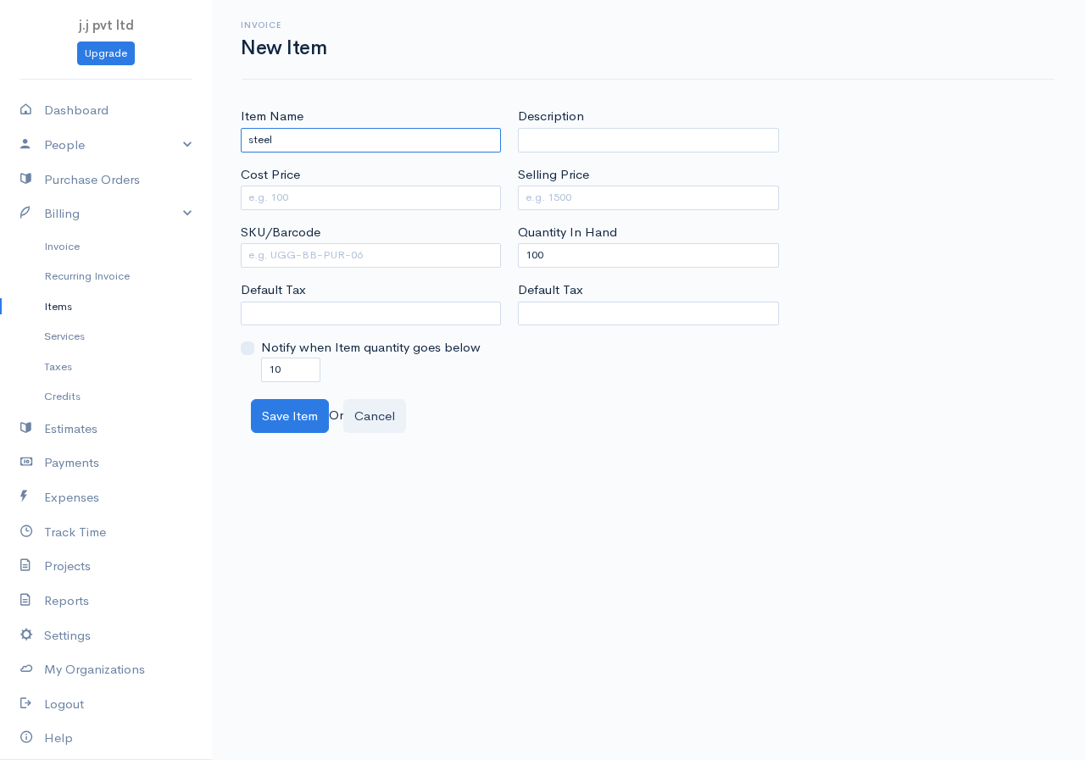
type input "steel"
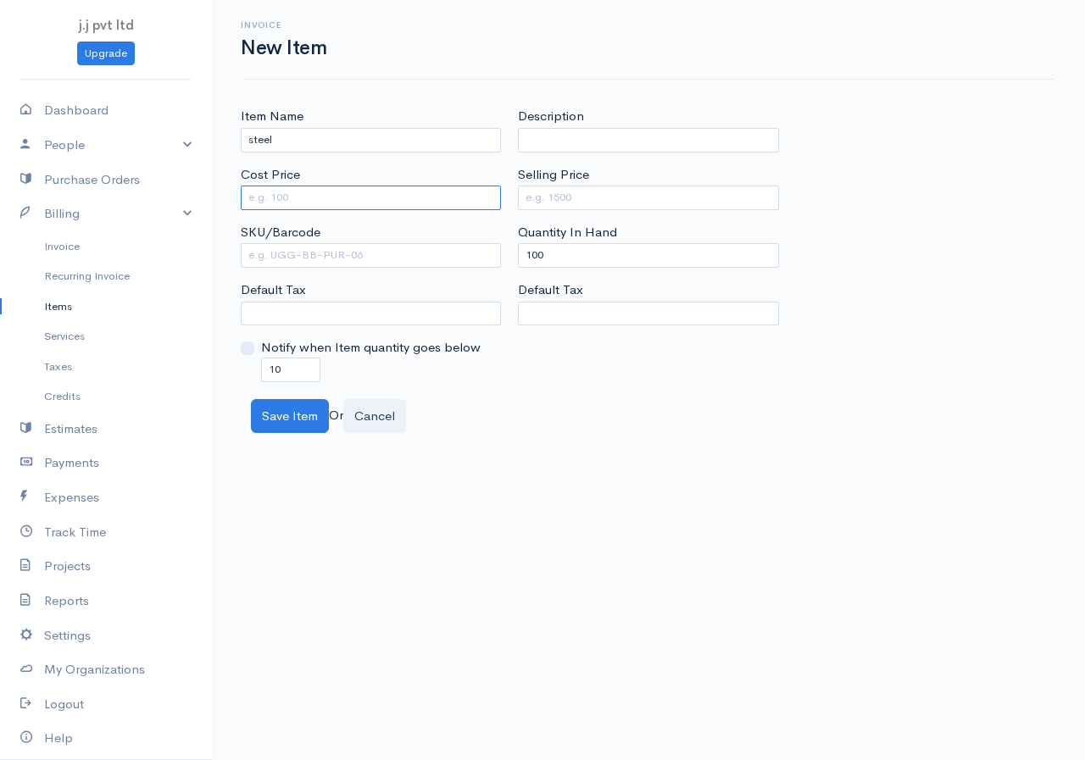
click at [327, 202] on input "Cost Price" at bounding box center [371, 198] width 260 height 25
type input "9500"
click at [590, 194] on input "Selling Price" at bounding box center [648, 198] width 260 height 25
type input "16150"
click at [588, 252] on input "100" at bounding box center [648, 255] width 260 height 25
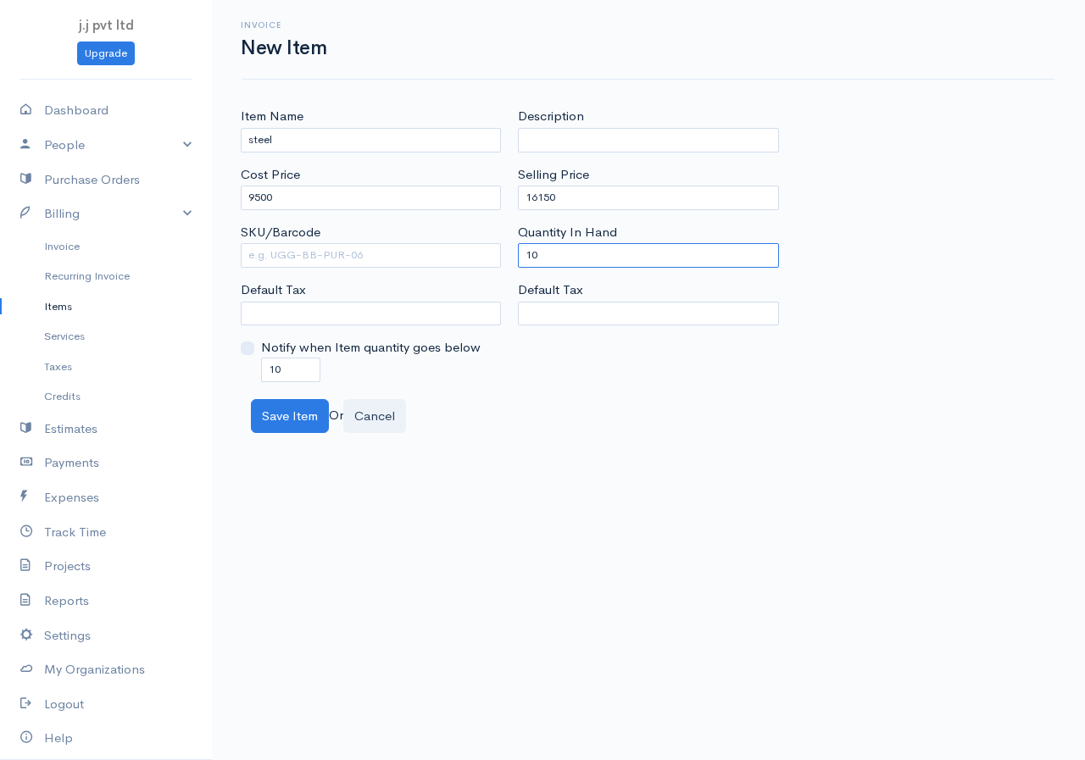
type input "1"
type input "0"
click at [301, 375] on input "10" at bounding box center [290, 370] width 59 height 25
type input "1"
type input "0"
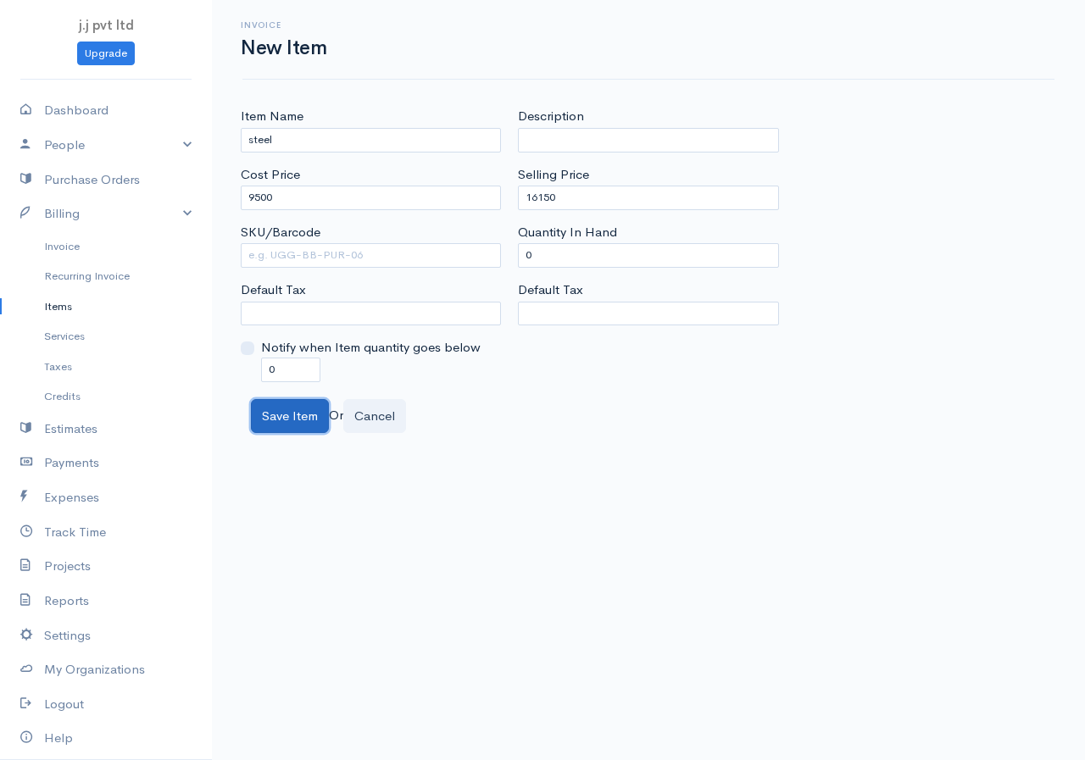
click at [279, 420] on button "Save Item" at bounding box center [290, 416] width 78 height 35
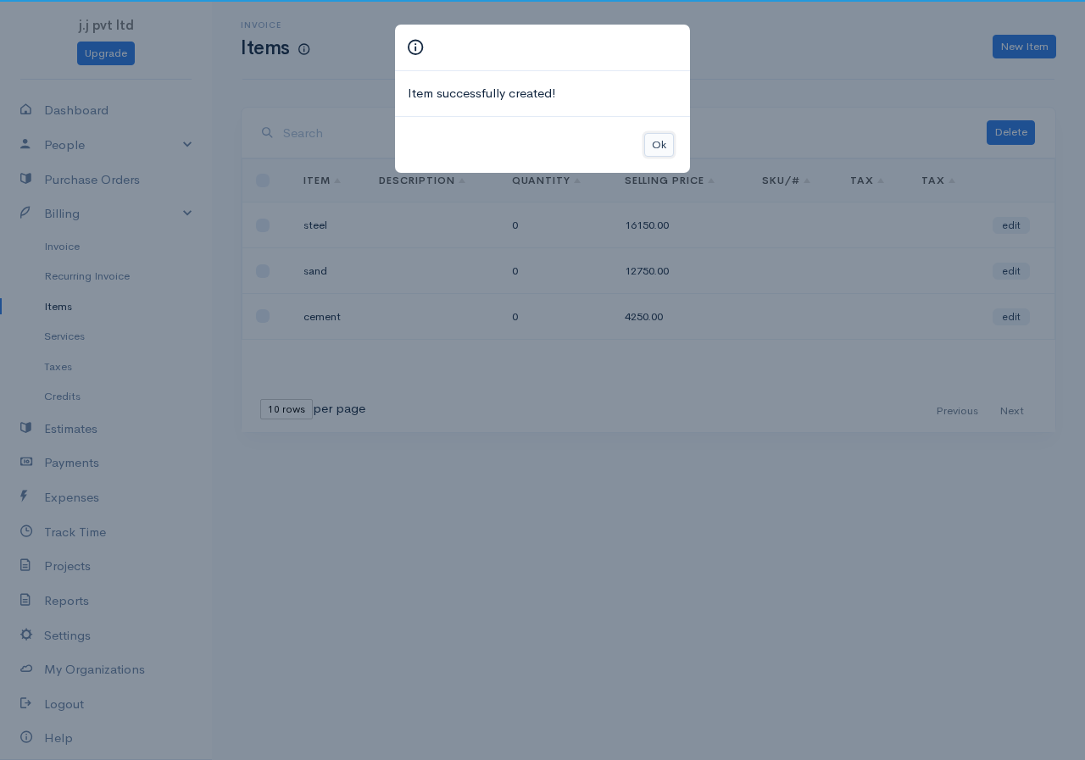
click at [650, 141] on button "Ok" at bounding box center [659, 145] width 30 height 25
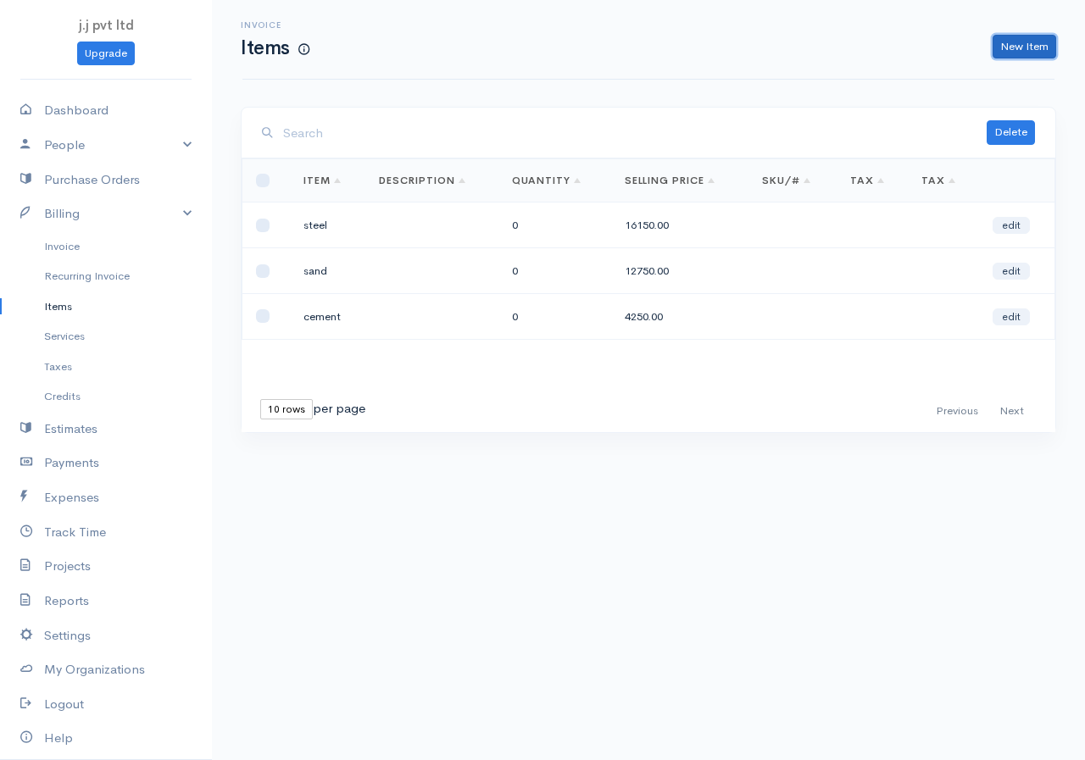
click at [1011, 38] on link "New Item" at bounding box center [1025, 47] width 64 height 25
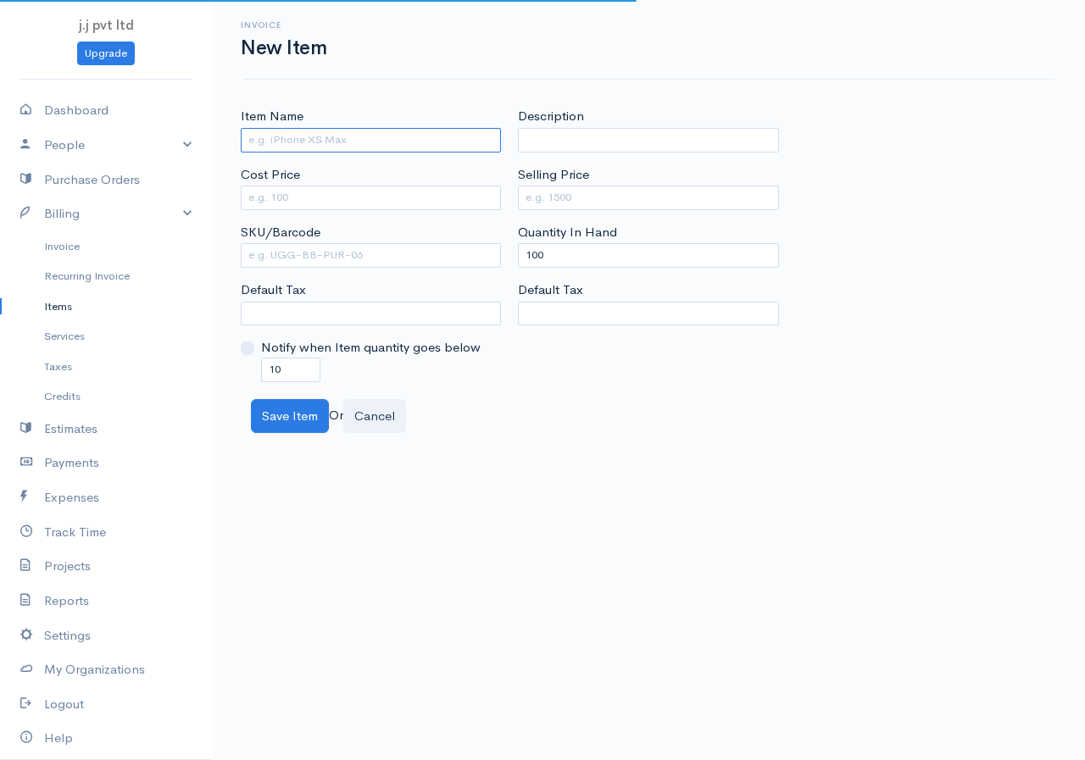
click at [351, 142] on input "Item Name" at bounding box center [371, 140] width 260 height 25
type input "concrete"
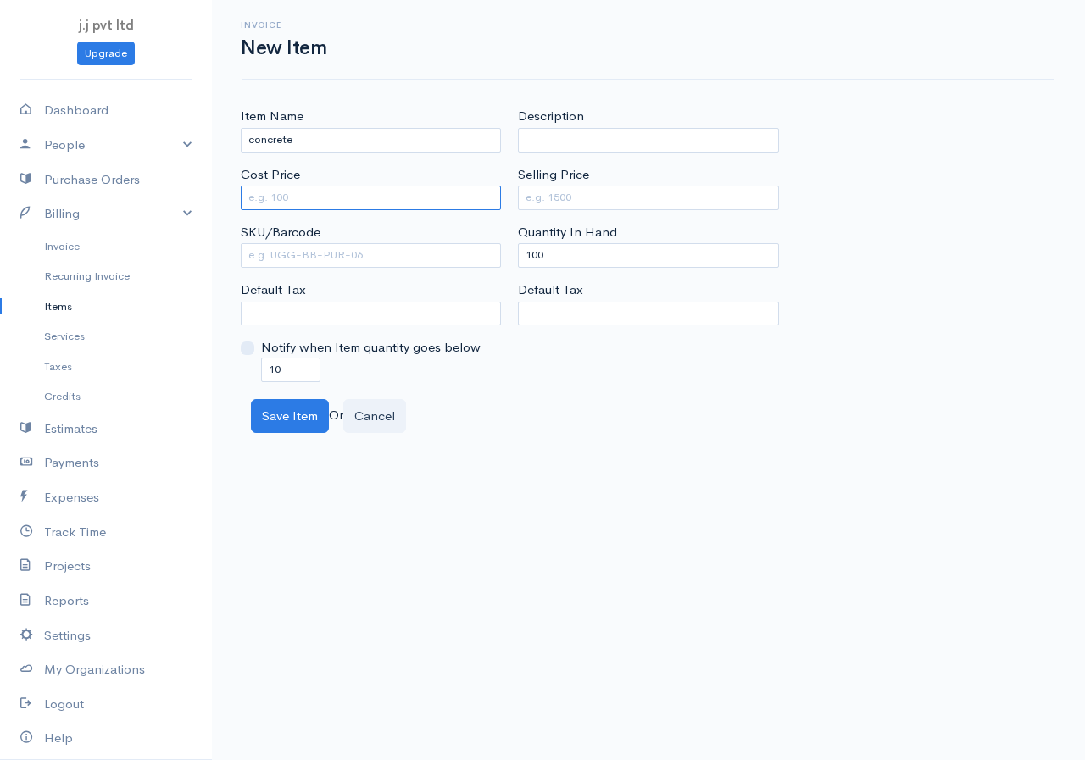
click at [303, 190] on input "Cost Price" at bounding box center [371, 198] width 260 height 25
type input "15000"
click at [546, 200] on input "Selling Price" at bounding box center [648, 198] width 260 height 25
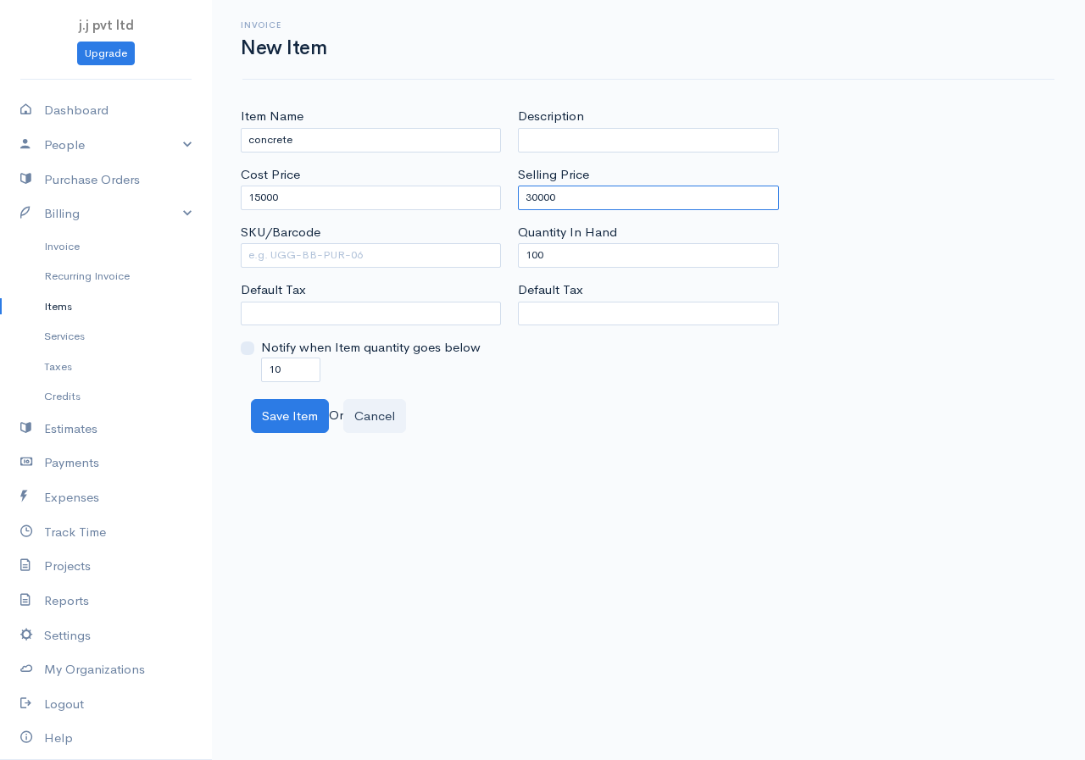
type input "30000"
click at [297, 365] on input "10" at bounding box center [290, 370] width 59 height 25
type input "1"
type input "0"
drag, startPoint x: 560, startPoint y: 254, endPoint x: 489, endPoint y: 284, distance: 77.1
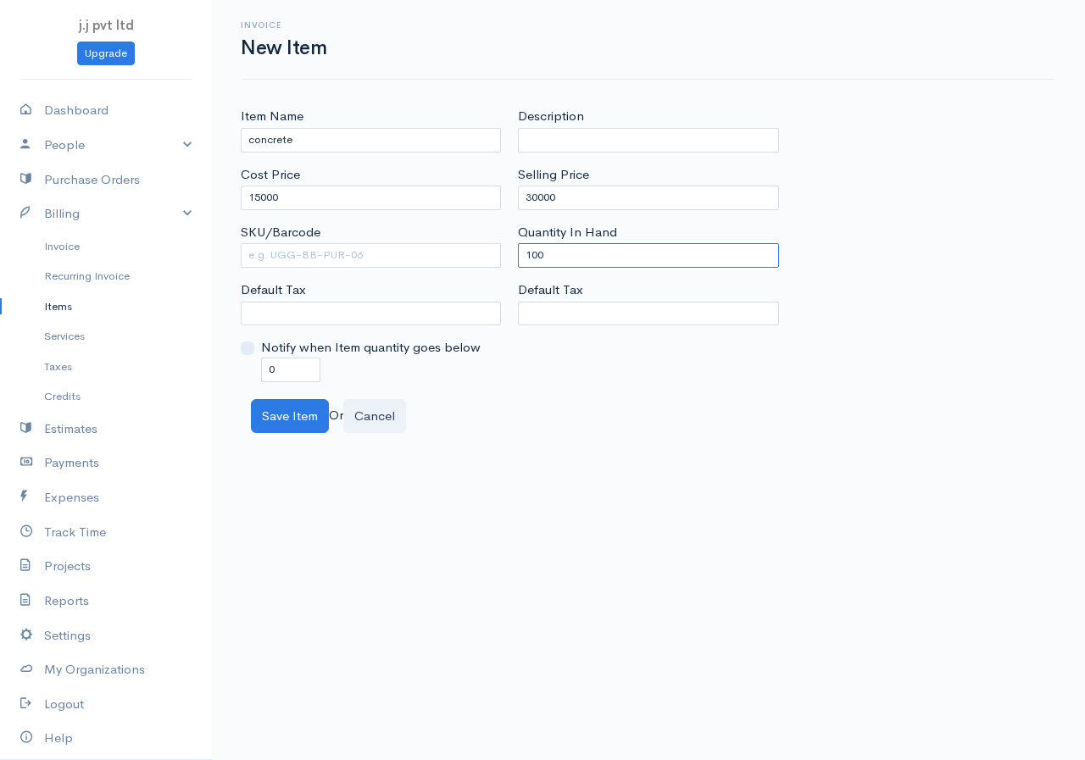
click at [489, 284] on div "Item Name concrete Cost Price 15000 SKU/Barcode Default Tax Notify when Item qu…" at bounding box center [648, 244] width 833 height 275
type input "0"
click at [269, 411] on button "Save Item" at bounding box center [290, 416] width 78 height 35
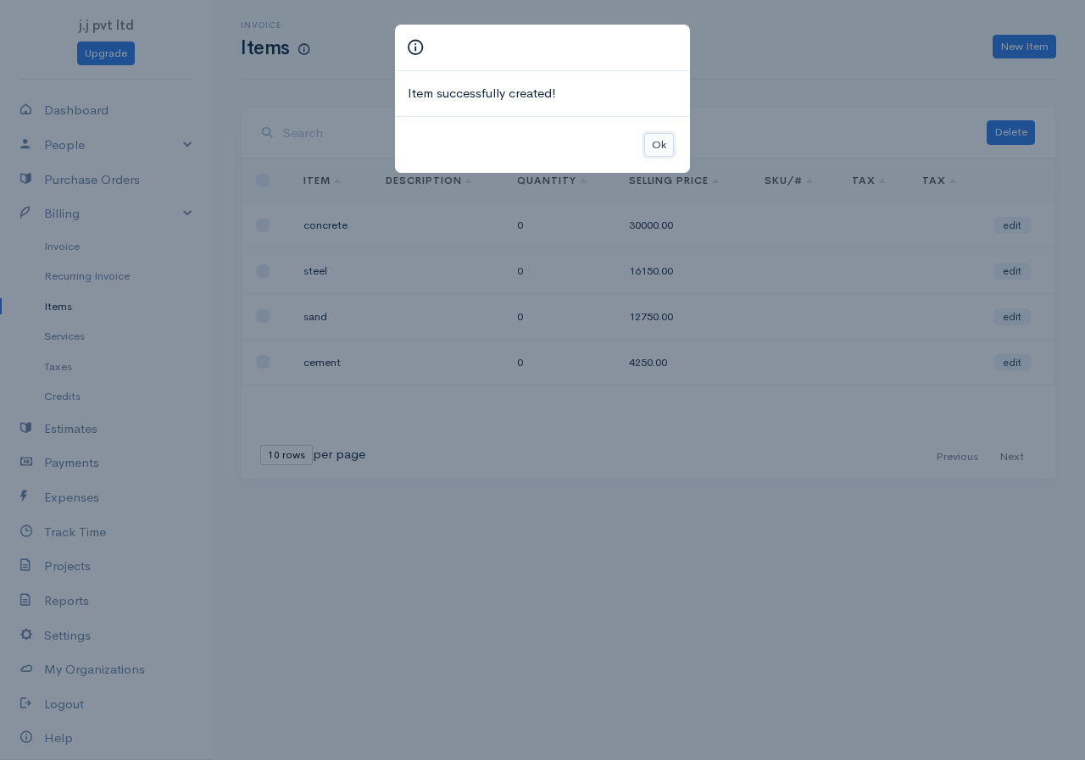
click at [668, 138] on button "Ok" at bounding box center [659, 145] width 30 height 25
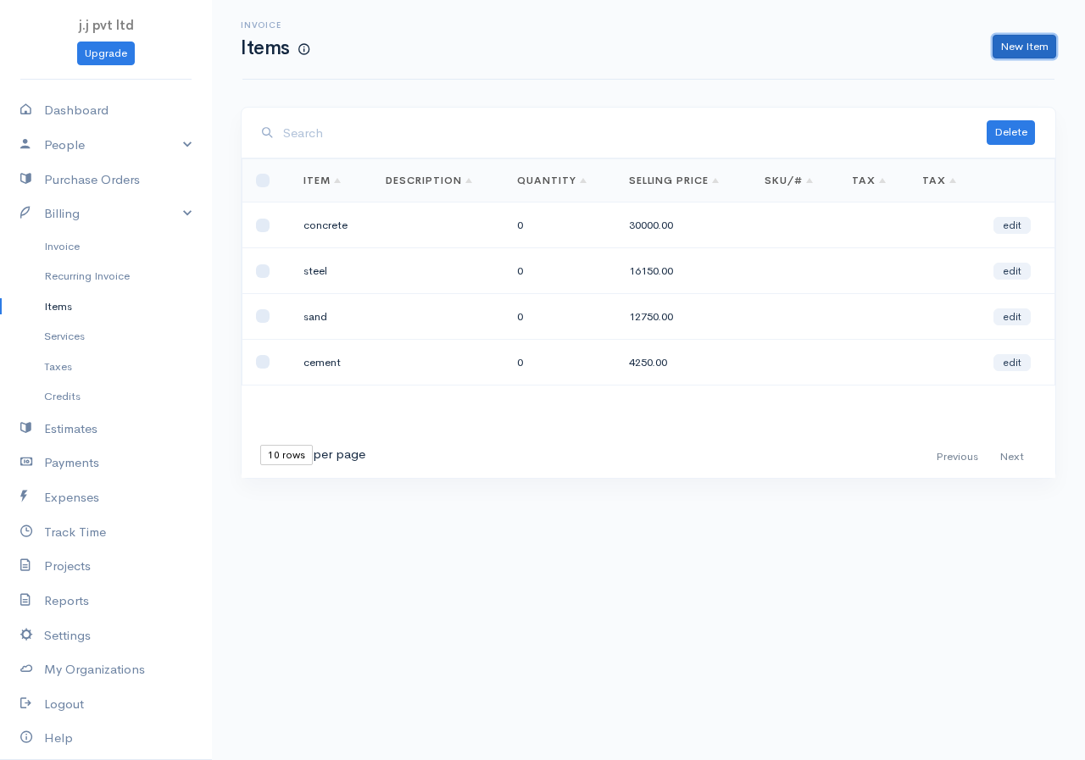
click at [1015, 36] on link "New Item" at bounding box center [1025, 47] width 64 height 25
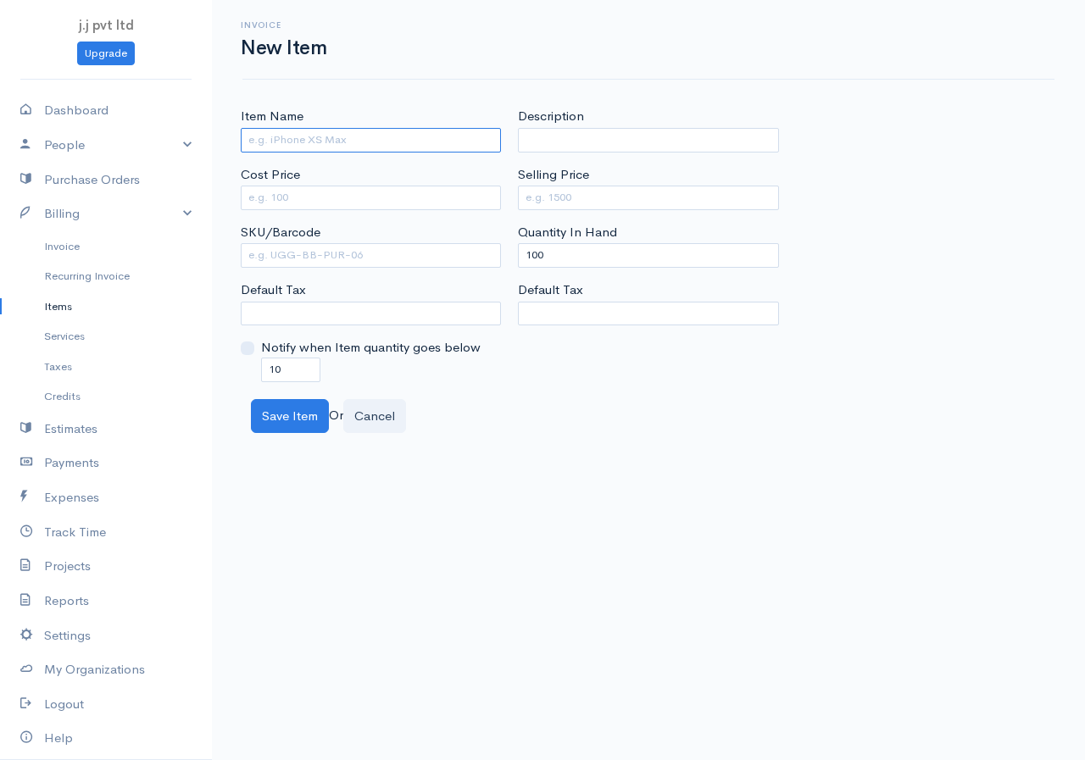
click at [359, 137] on input "Item Name" at bounding box center [371, 140] width 260 height 25
type input "s"
type input "structural steel"
click at [369, 200] on input "Cost Price" at bounding box center [371, 198] width 260 height 25
type input "1800"
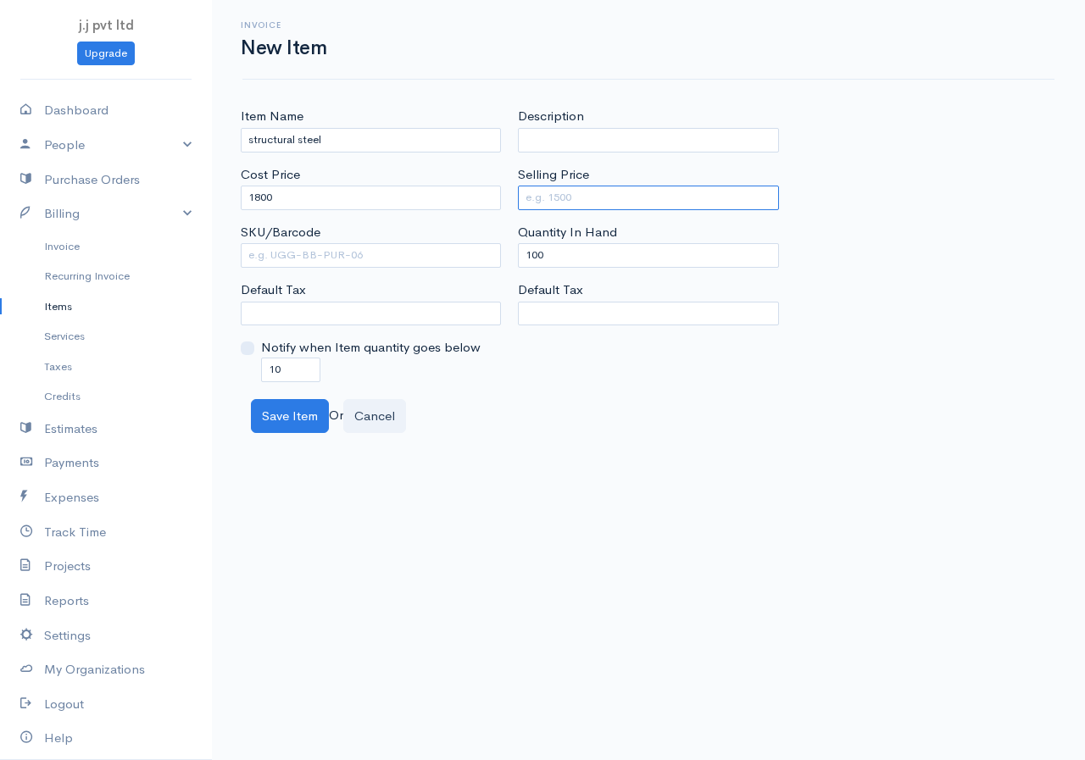
click at [603, 192] on input "Selling Price" at bounding box center [648, 198] width 260 height 25
type input "4500"
drag, startPoint x: 562, startPoint y: 259, endPoint x: 507, endPoint y: 269, distance: 55.9
click at [508, 269] on div "Item Name structural steel Cost Price 1800 SKU/Barcode Default Tax Notify when …" at bounding box center [648, 244] width 833 height 275
type input "0"
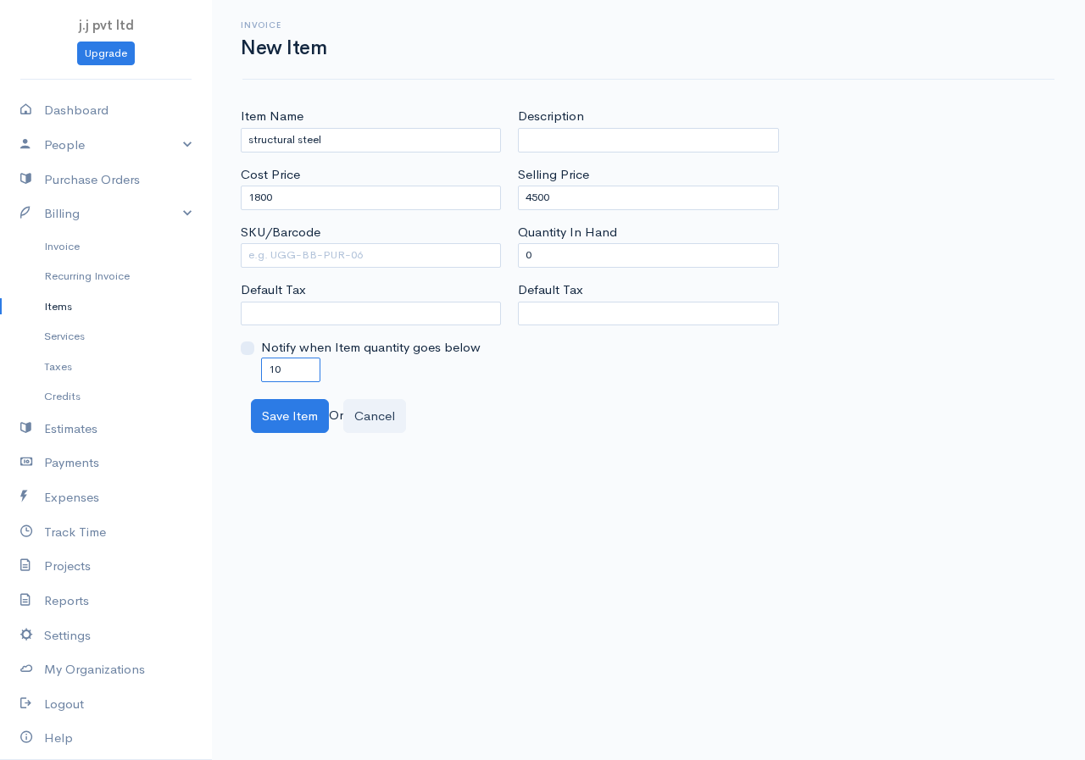
drag, startPoint x: 282, startPoint y: 362, endPoint x: 232, endPoint y: 374, distance: 51.4
click at [232, 374] on div "Item Name structural steel Cost Price 1800 SKU/Barcode Default Tax Notify when …" at bounding box center [370, 244] width 277 height 275
type input "0"
click at [287, 408] on button "Save Item" at bounding box center [290, 416] width 78 height 35
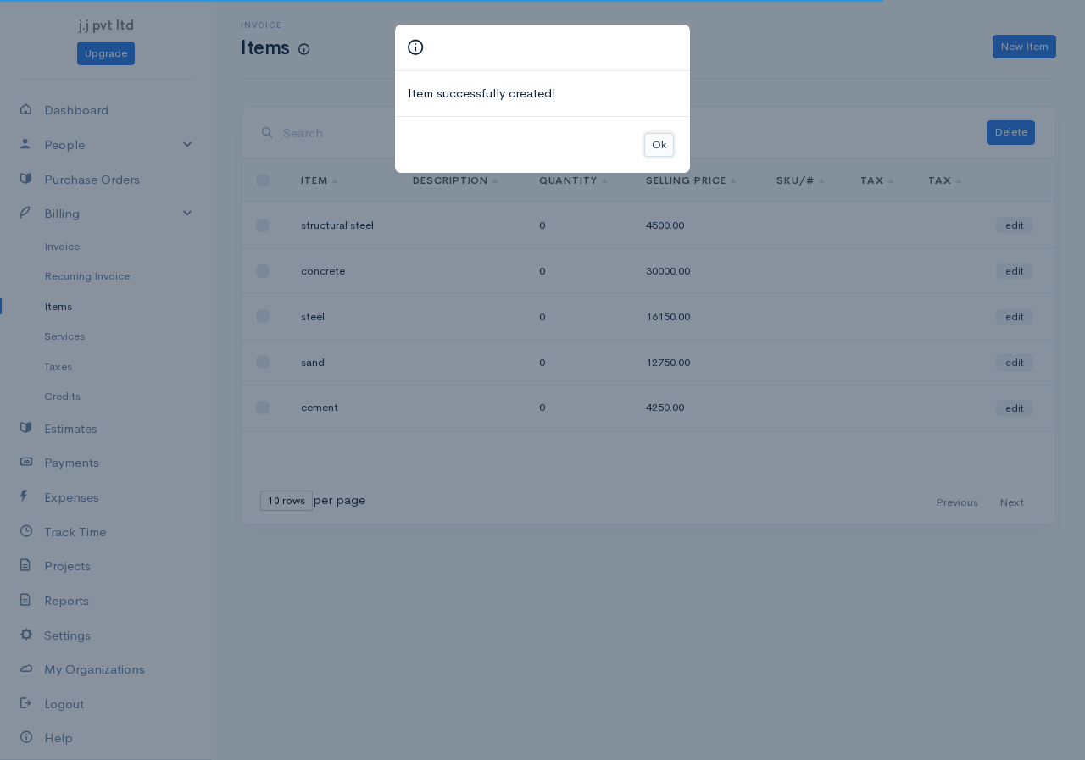
click at [656, 142] on button "Ok" at bounding box center [659, 145] width 30 height 25
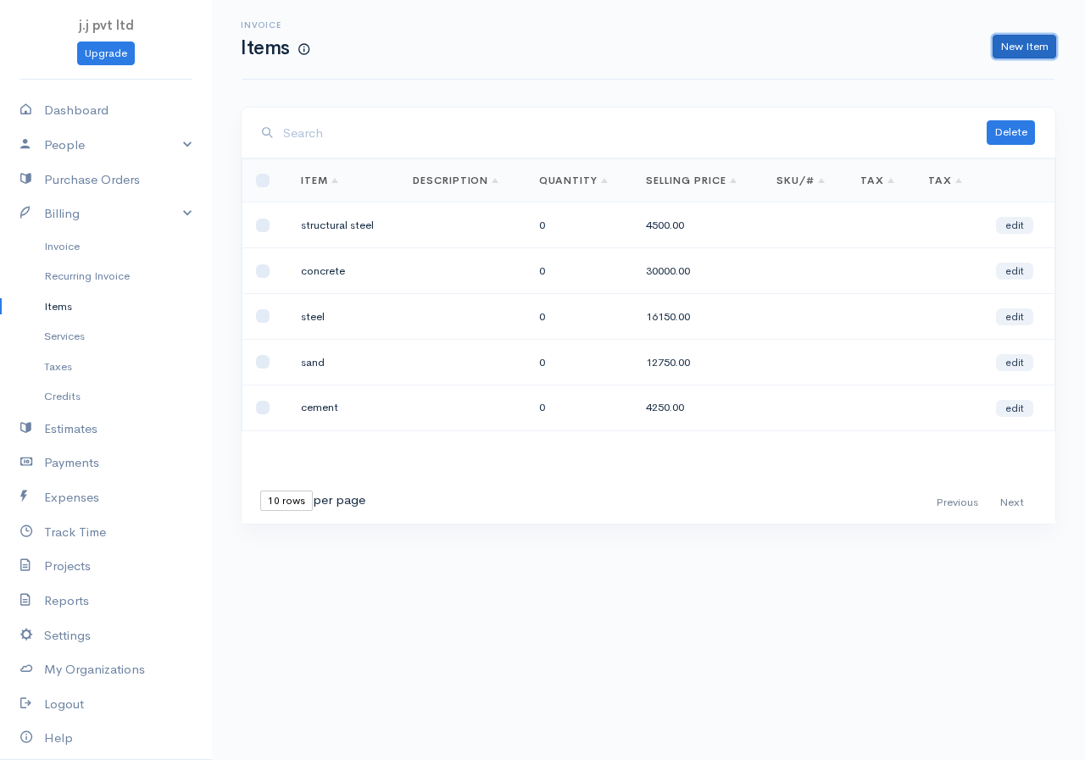
click at [1035, 50] on link "New Item" at bounding box center [1025, 47] width 64 height 25
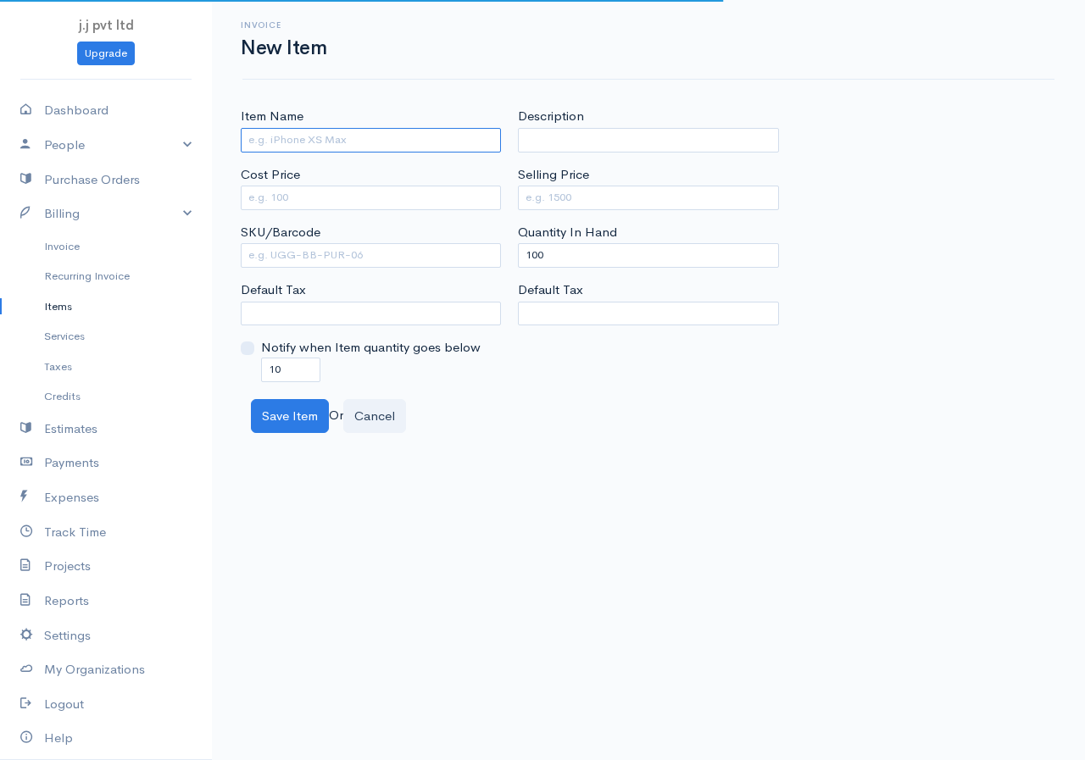
click at [319, 142] on input "Item Name" at bounding box center [371, 140] width 260 height 25
type input "binding wires"
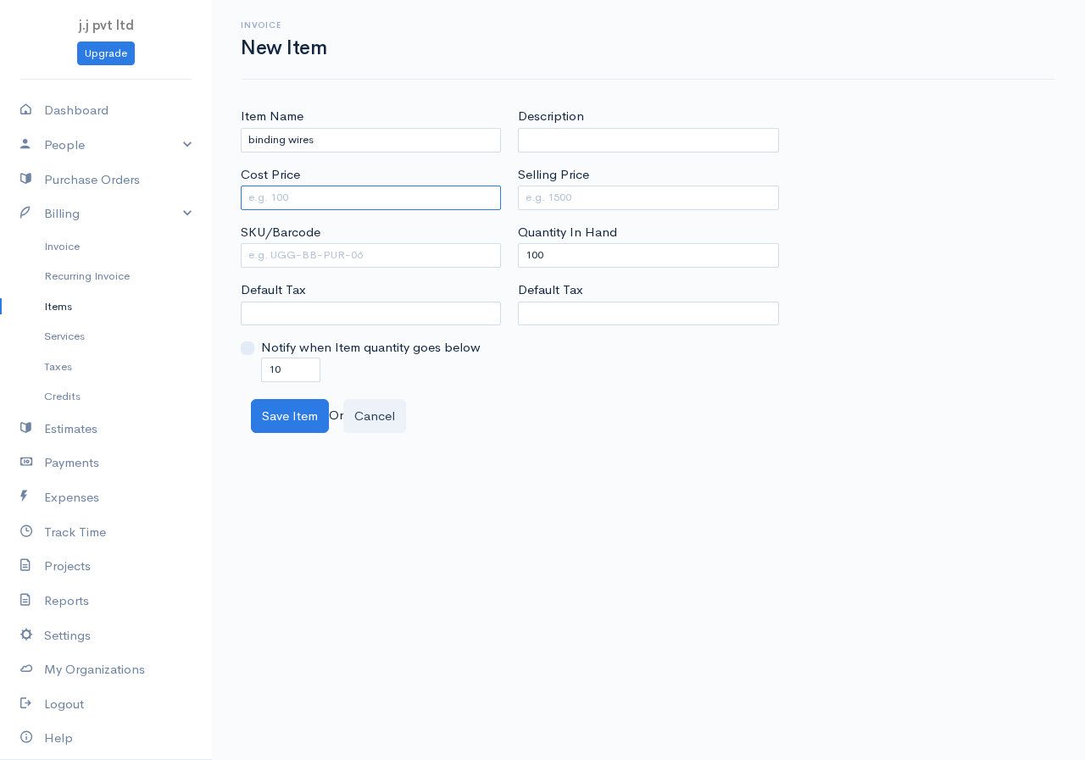
click at [337, 201] on input "Cost Price" at bounding box center [371, 198] width 260 height 25
type input "2500"
click at [610, 195] on input "Selling Price" at bounding box center [648, 198] width 260 height 25
type input "5000"
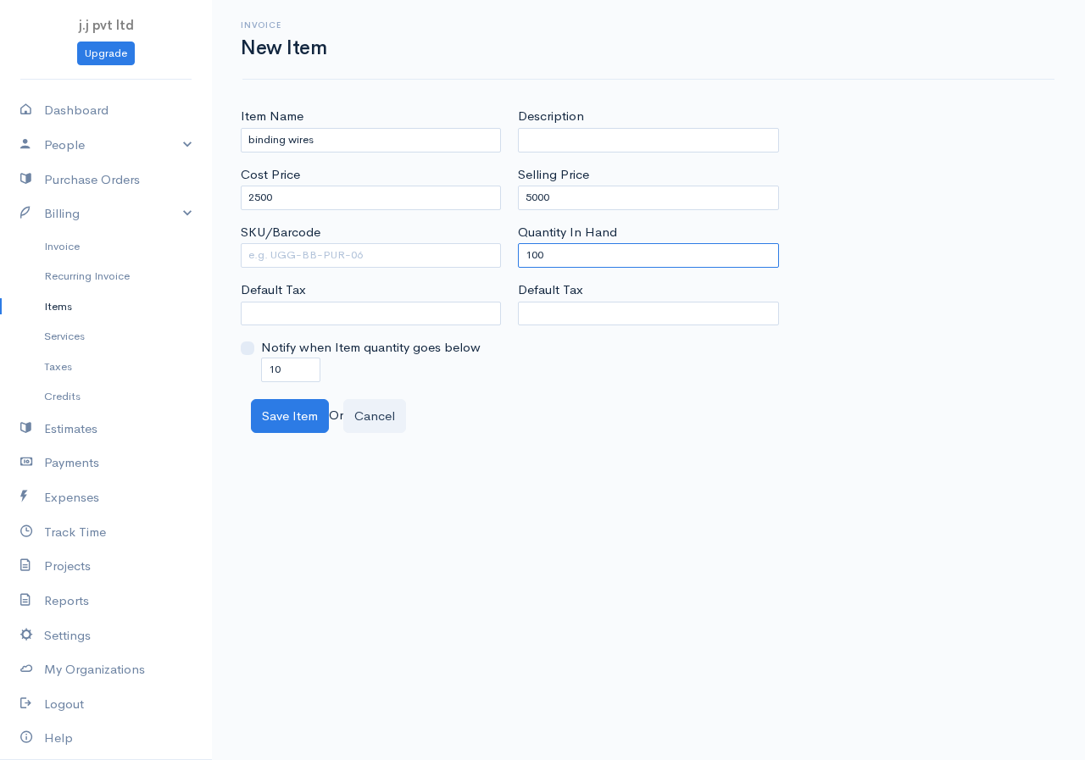
drag, startPoint x: 564, startPoint y: 259, endPoint x: 469, endPoint y: 271, distance: 95.8
click at [472, 270] on div "Item Name binding wires Cost Price 2500 SKU/Barcode Default Tax Notify when Ite…" at bounding box center [648, 244] width 833 height 275
type input "0"
drag, startPoint x: 287, startPoint y: 366, endPoint x: 209, endPoint y: 377, distance: 79.6
click at [209, 377] on body "j.j pvt ltd Upgrade Dashboard People Clients Vendors Staff Users Purchase Order…" at bounding box center [542, 380] width 1085 height 760
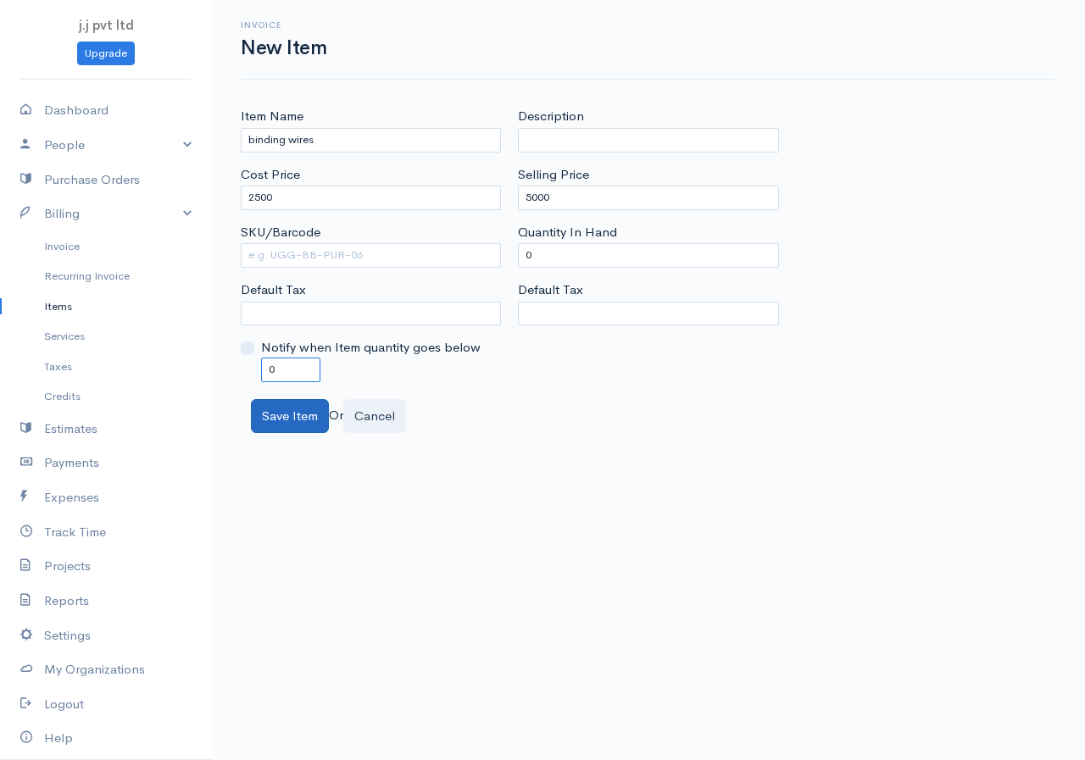
type input "0"
click at [283, 402] on button "Save Item" at bounding box center [290, 416] width 78 height 35
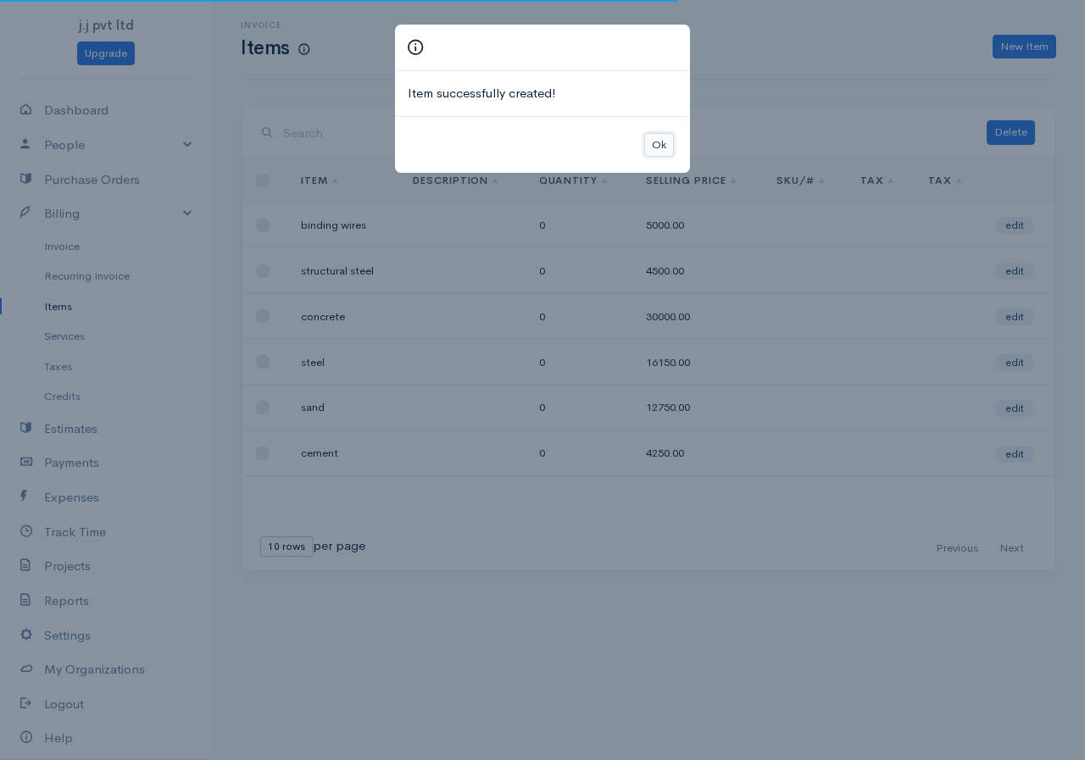
click at [658, 146] on button "Ok" at bounding box center [659, 145] width 30 height 25
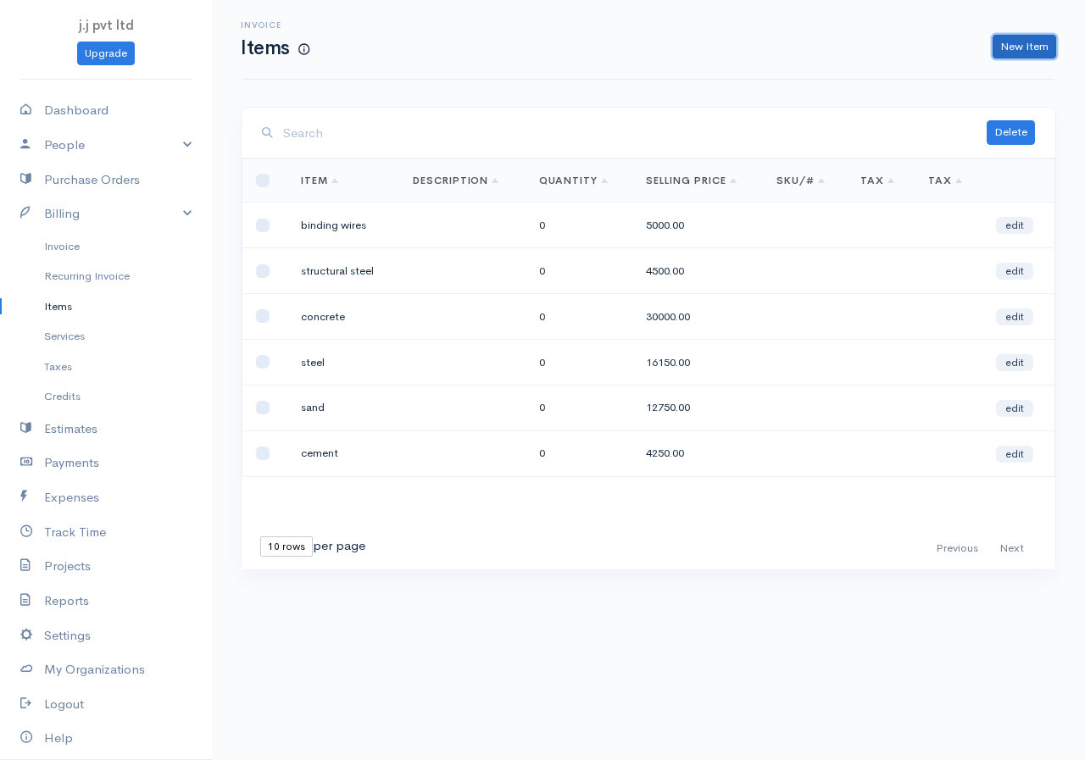
click at [1008, 43] on link "New Item" at bounding box center [1025, 47] width 64 height 25
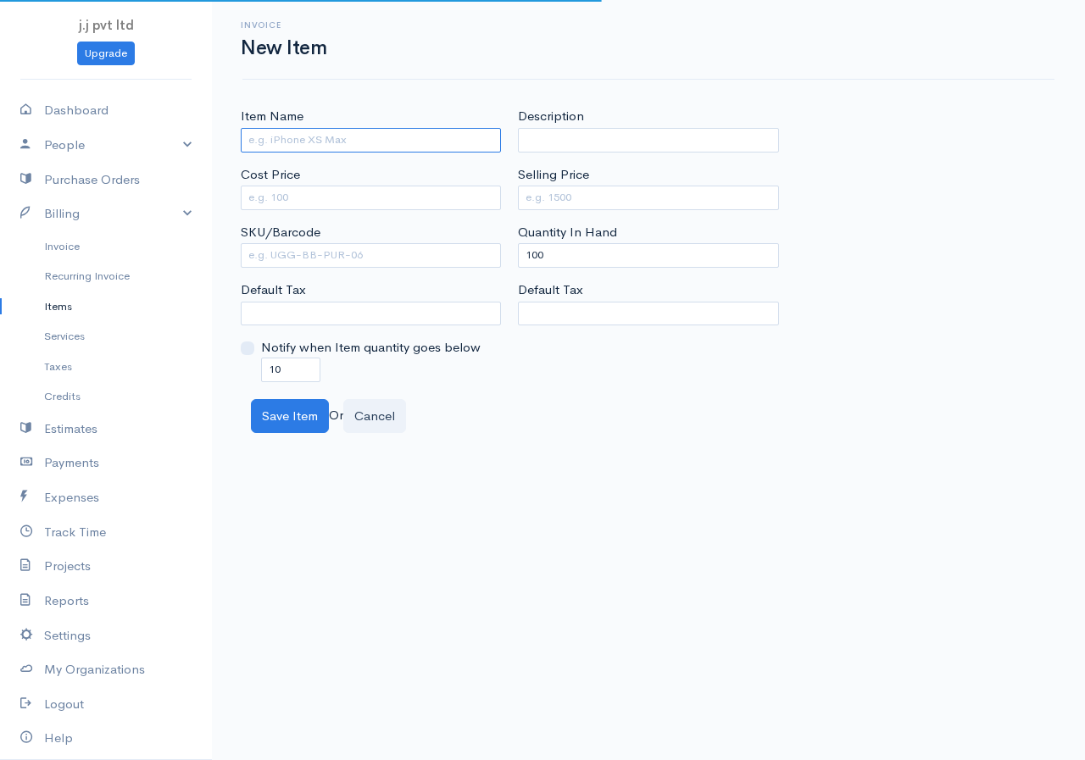
click at [371, 140] on input "Item Name" at bounding box center [371, 140] width 260 height 25
type input "aggregate"
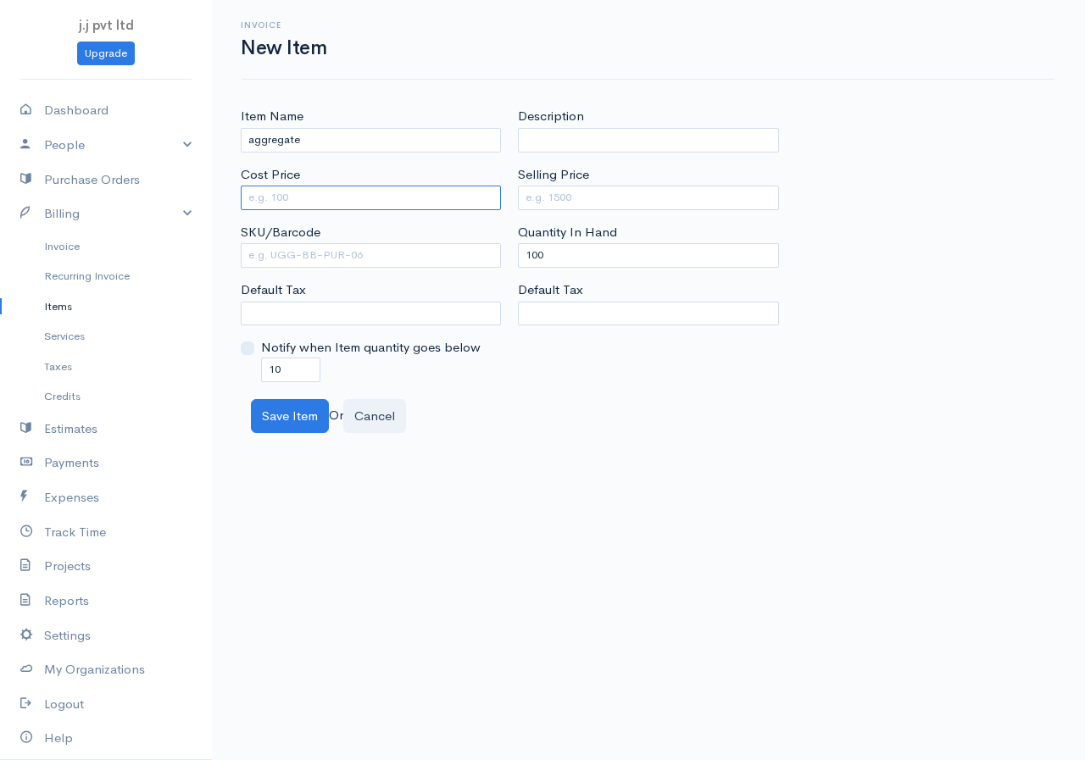
click at [326, 193] on input "Cost Price" at bounding box center [371, 198] width 260 height 25
type input "7500"
click at [620, 200] on input "Selling Price" at bounding box center [648, 198] width 260 height 25
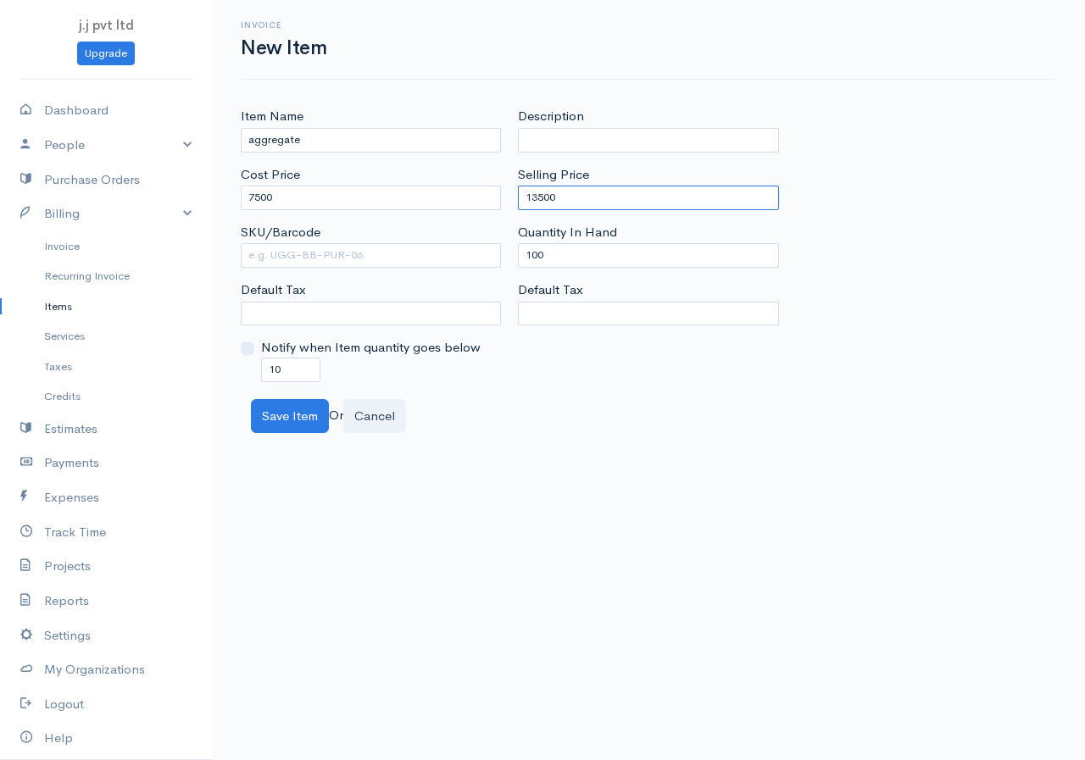
type input "13500"
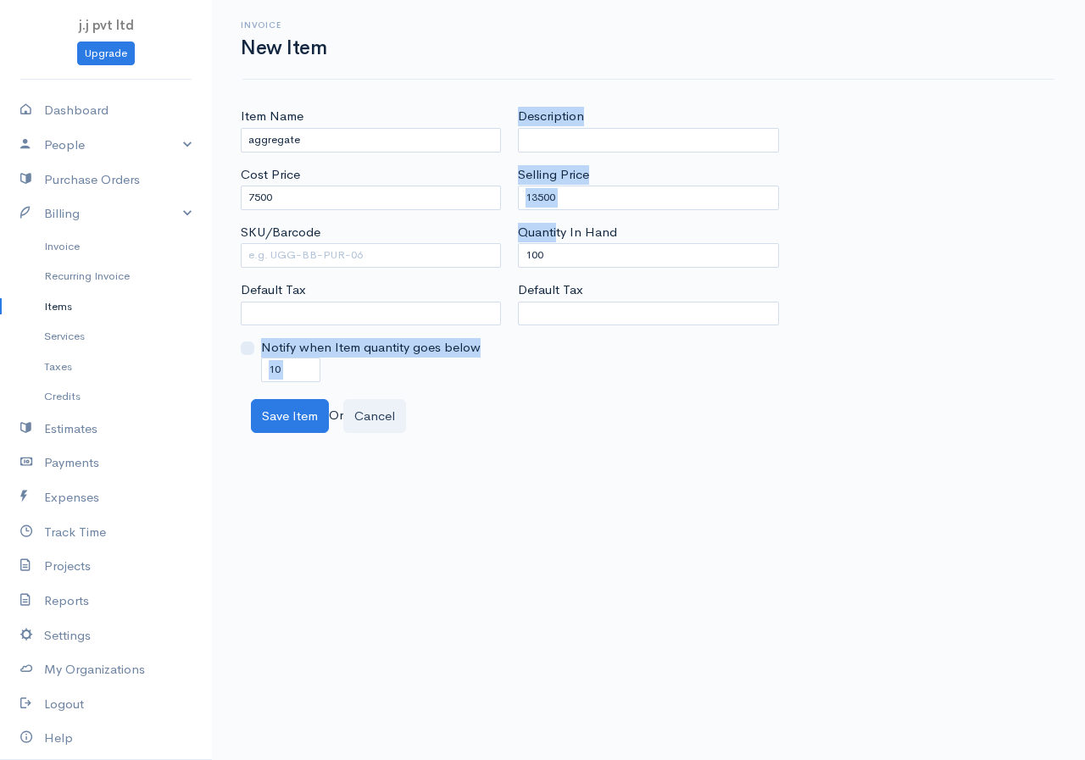
drag, startPoint x: 559, startPoint y: 242, endPoint x: 437, endPoint y: 275, distance: 125.7
click at [438, 274] on div "Item Name aggregate Cost Price 7500 SKU/Barcode Default Tax Notify when Item qu…" at bounding box center [648, 244] width 833 height 275
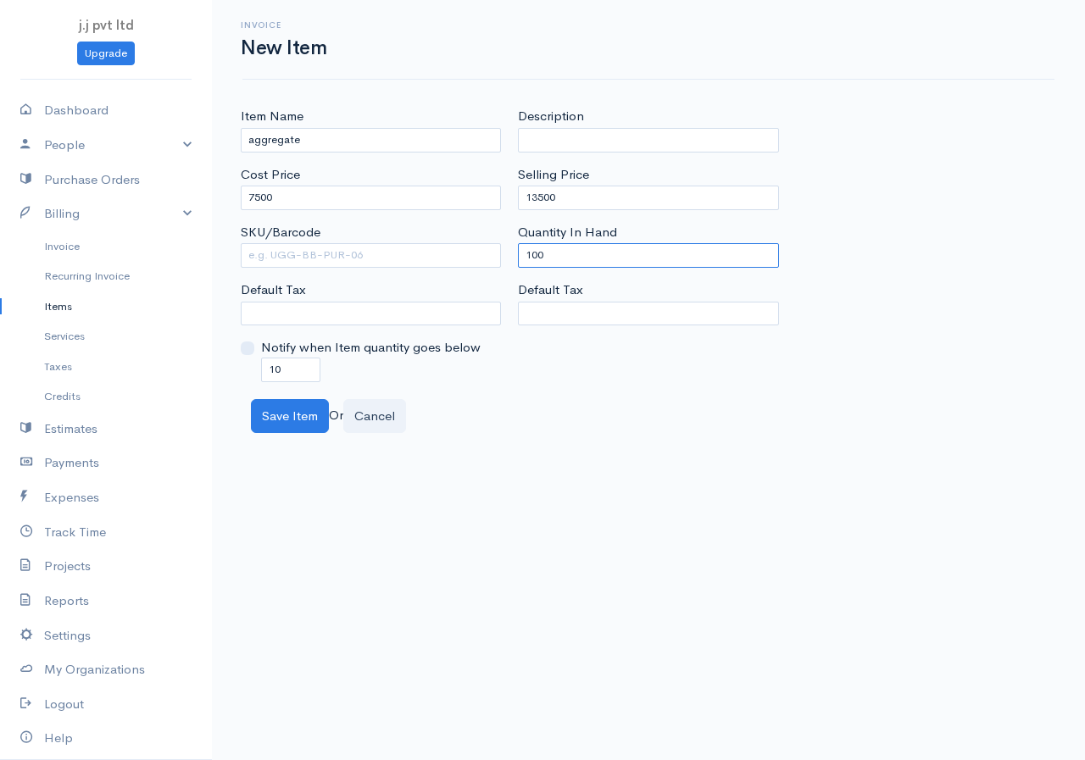
click at [540, 250] on input "100" at bounding box center [648, 255] width 260 height 25
drag, startPoint x: 550, startPoint y: 258, endPoint x: 442, endPoint y: 269, distance: 109.1
click at [442, 269] on div "Item Name aggregate Cost Price 7500 SKU/Barcode Default Tax Notify when Item qu…" at bounding box center [648, 244] width 833 height 275
type input "0"
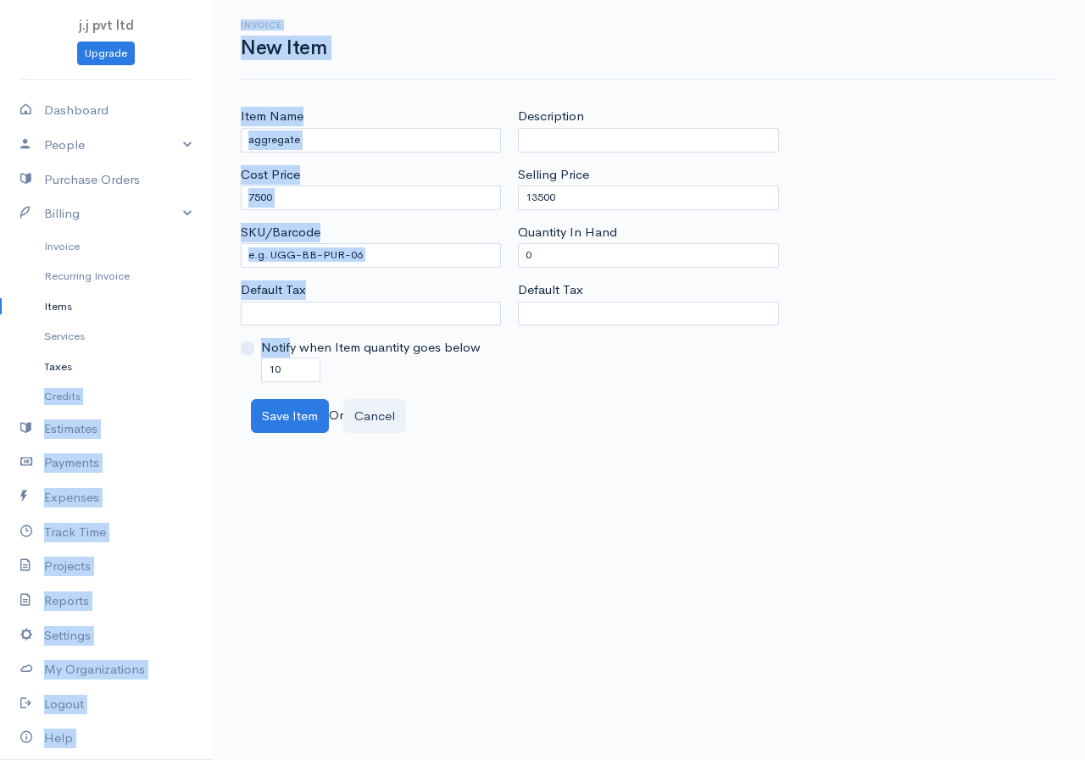
drag, startPoint x: 292, startPoint y: 355, endPoint x: 179, endPoint y: 355, distance: 113.6
click at [180, 355] on body "j.j pvt ltd Upgrade Dashboard People Clients Vendors Staff Users Purchase Order…" at bounding box center [542, 380] width 1085 height 760
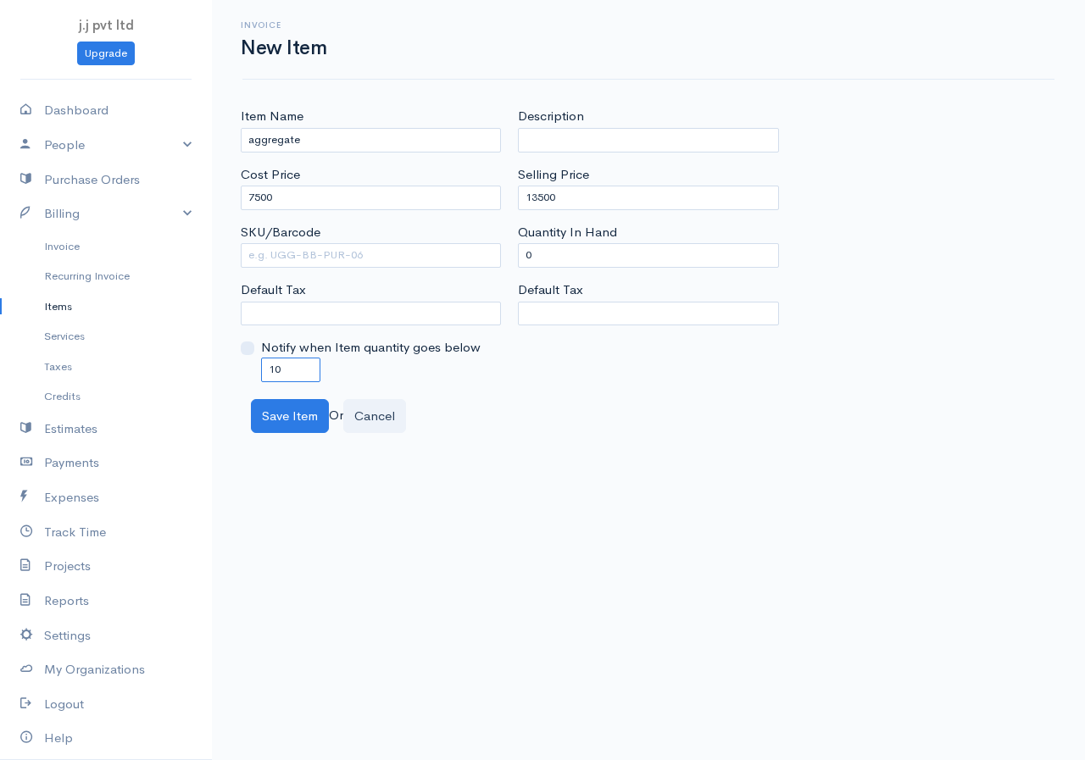
click at [284, 380] on input "10" at bounding box center [290, 370] width 59 height 25
drag, startPoint x: 285, startPoint y: 369, endPoint x: 246, endPoint y: 380, distance: 40.5
click at [246, 380] on div "Notify when Item quantity goes below 10" at bounding box center [371, 359] width 260 height 43
type input "0"
click at [265, 410] on button "Save Item" at bounding box center [290, 416] width 78 height 35
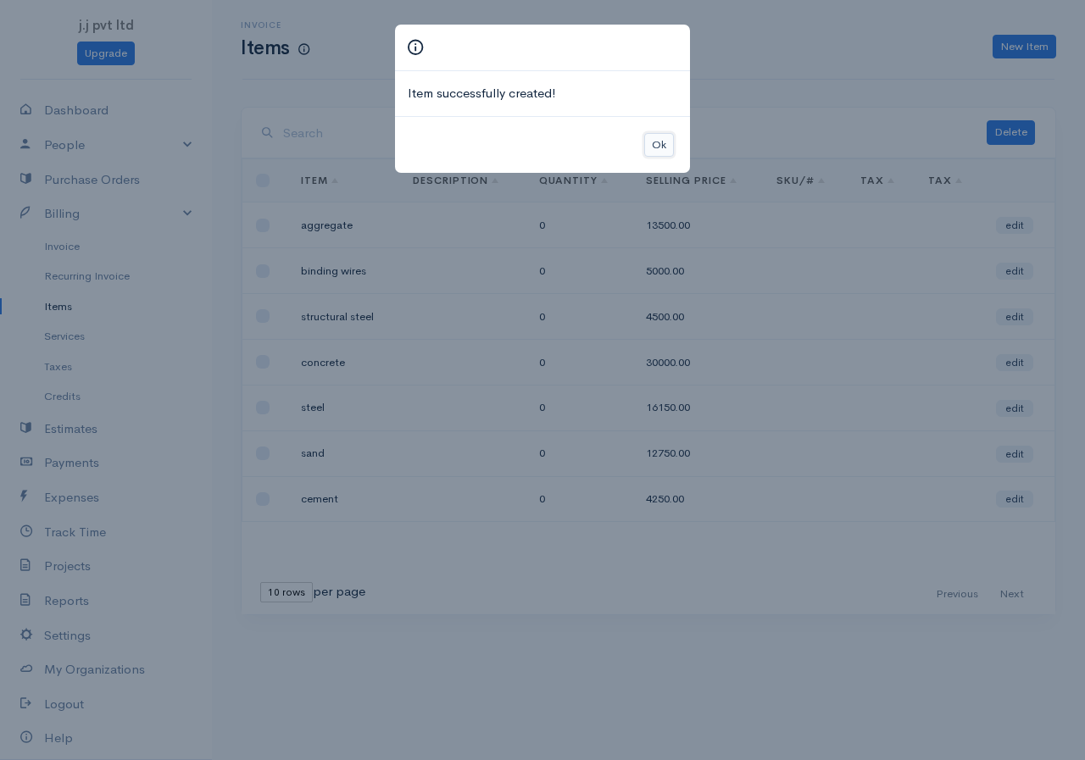
click at [661, 138] on button "Ok" at bounding box center [659, 145] width 30 height 25
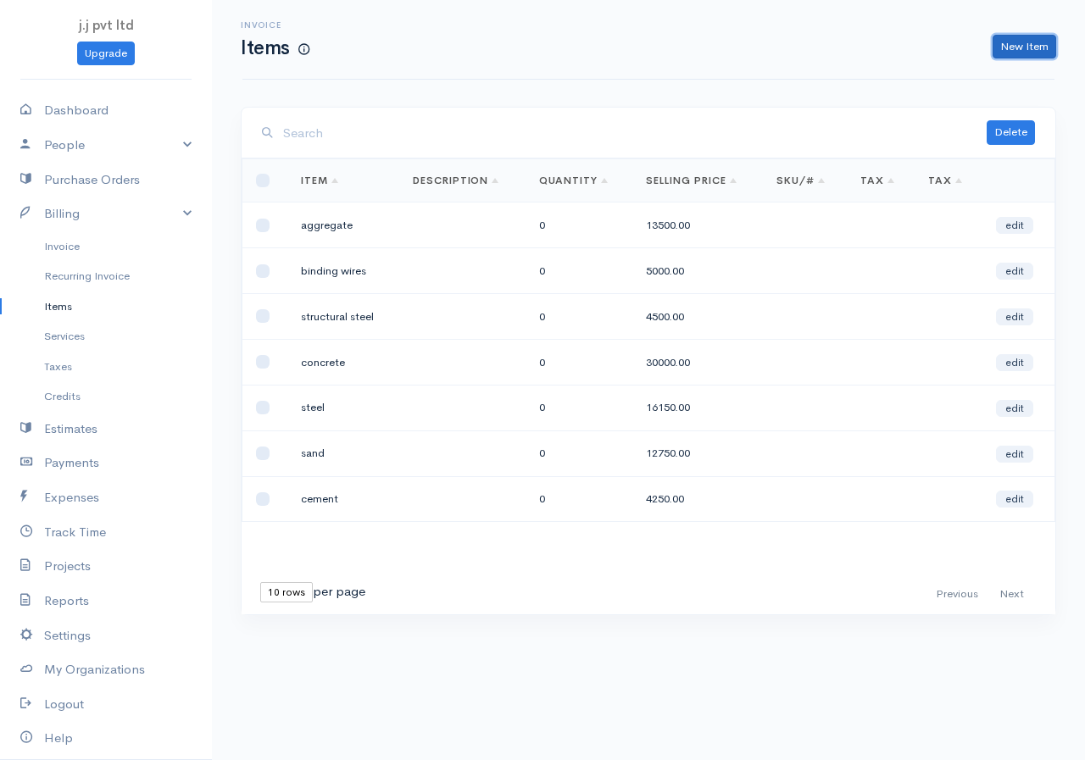
click at [1006, 42] on link "New Item" at bounding box center [1025, 47] width 64 height 25
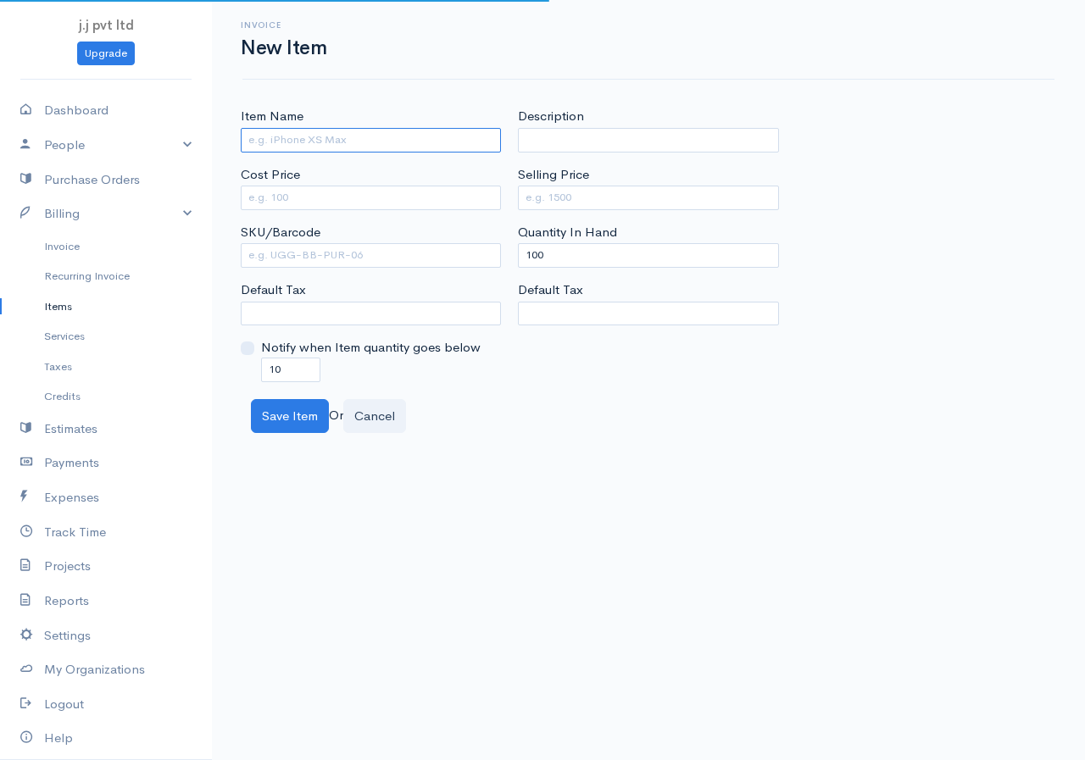
click at [348, 134] on input "Item Name" at bounding box center [371, 140] width 260 height 25
type input "bricks"
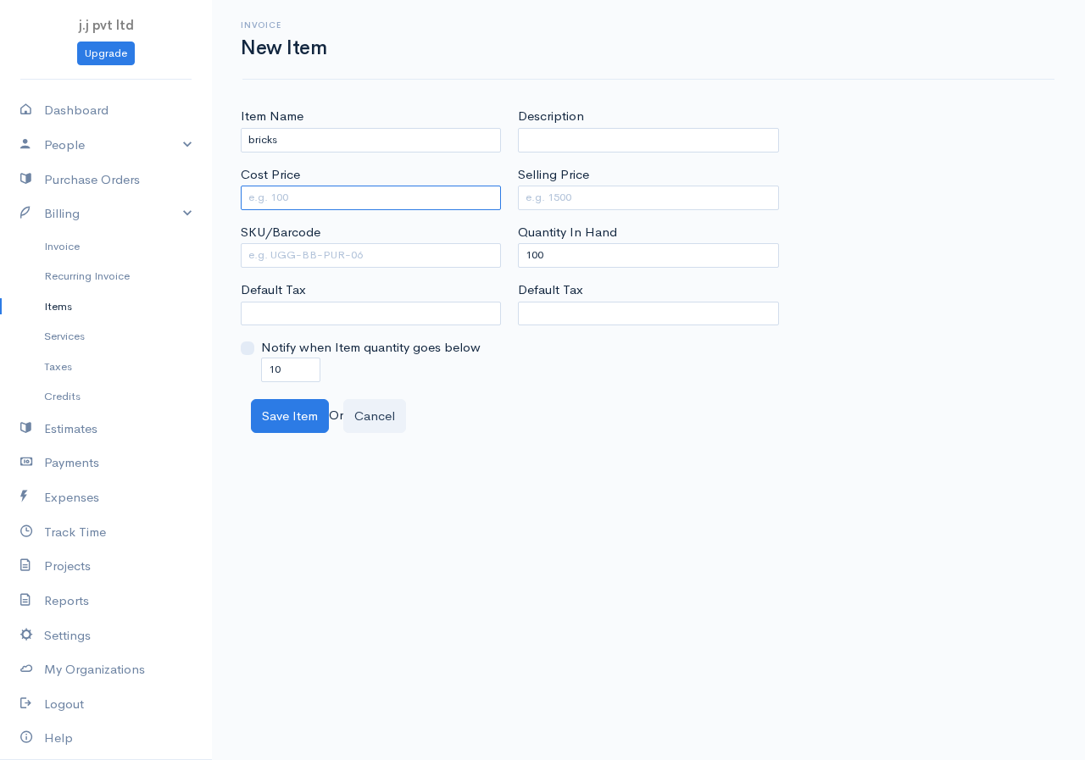
click at [333, 201] on input "Cost Price" at bounding box center [371, 198] width 260 height 25
type input "450"
click at [538, 197] on input "Selling Price" at bounding box center [648, 198] width 260 height 25
type input "1125"
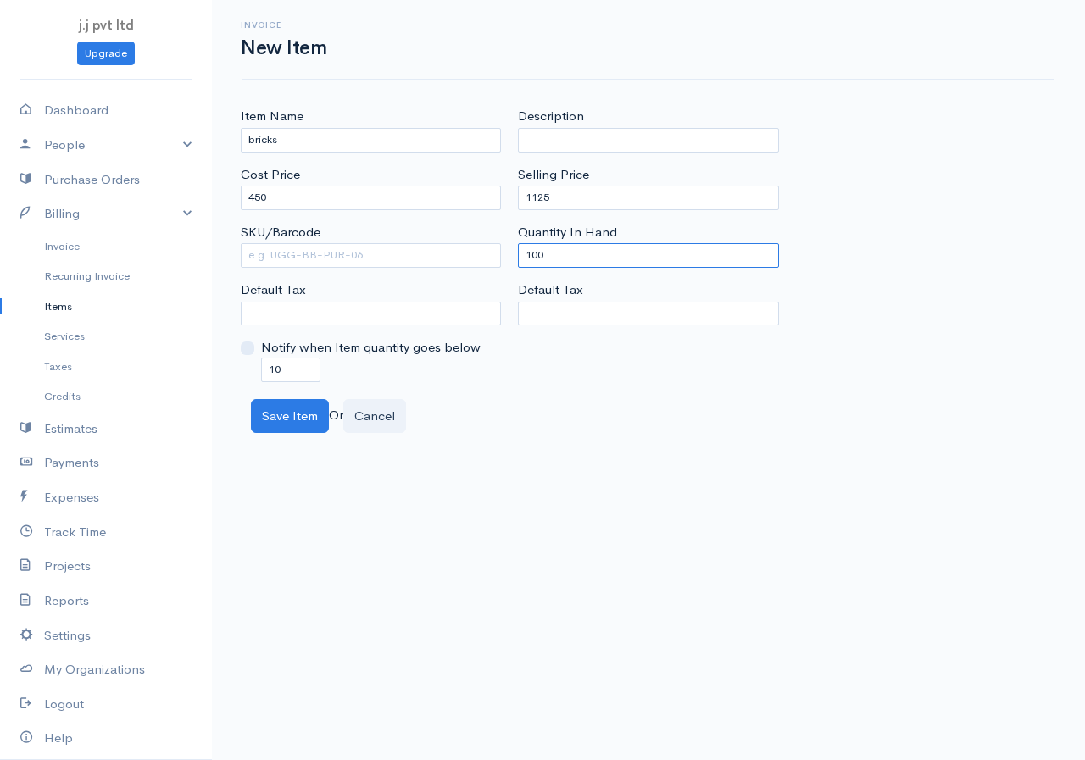
drag, startPoint x: 554, startPoint y: 253, endPoint x: 489, endPoint y: 270, distance: 67.4
click at [489, 270] on div "Item Name bricks Cost Price 450 SKU/Barcode Default Tax Notify when Item quanti…" at bounding box center [648, 244] width 833 height 275
type input "0"
drag, startPoint x: 305, startPoint y: 373, endPoint x: 254, endPoint y: 376, distance: 51.0
click at [254, 376] on div "Notify when Item quantity goes below 10" at bounding box center [371, 359] width 260 height 43
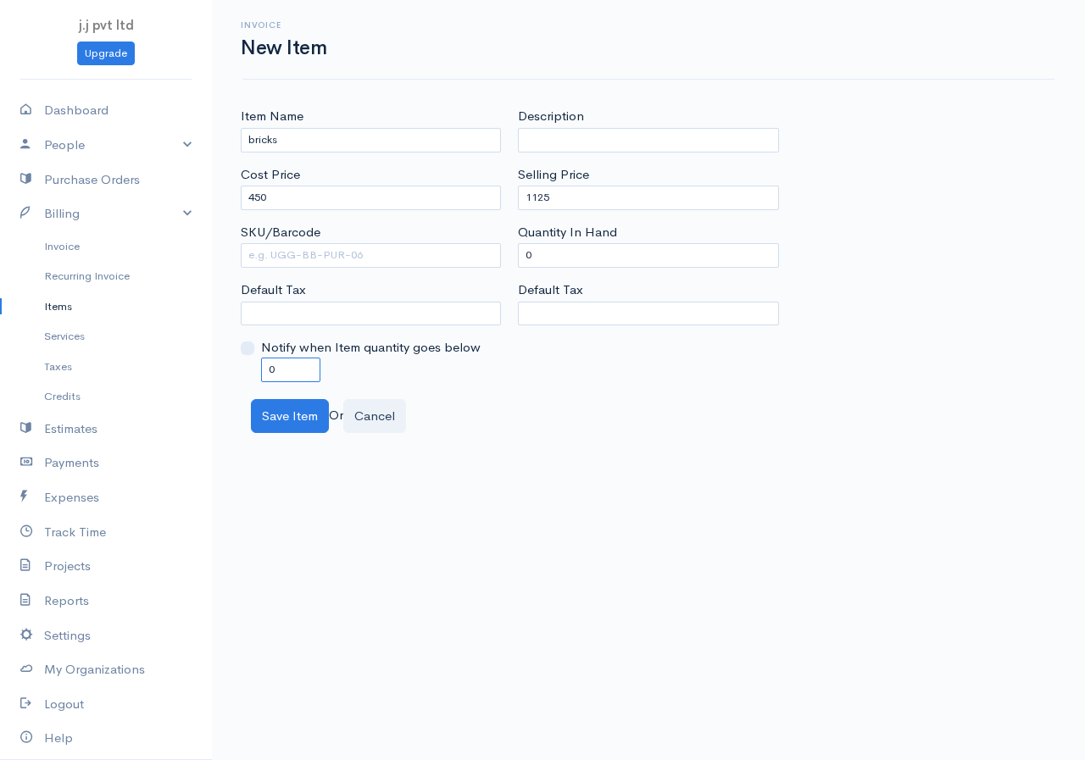
type input "0"
click at [259, 393] on div "Item Name bricks Cost Price 450 SKU/Barcode Default Tax Notify when Item quanti…" at bounding box center [648, 270] width 873 height 326
click at [266, 409] on button "Save Item" at bounding box center [290, 416] width 78 height 35
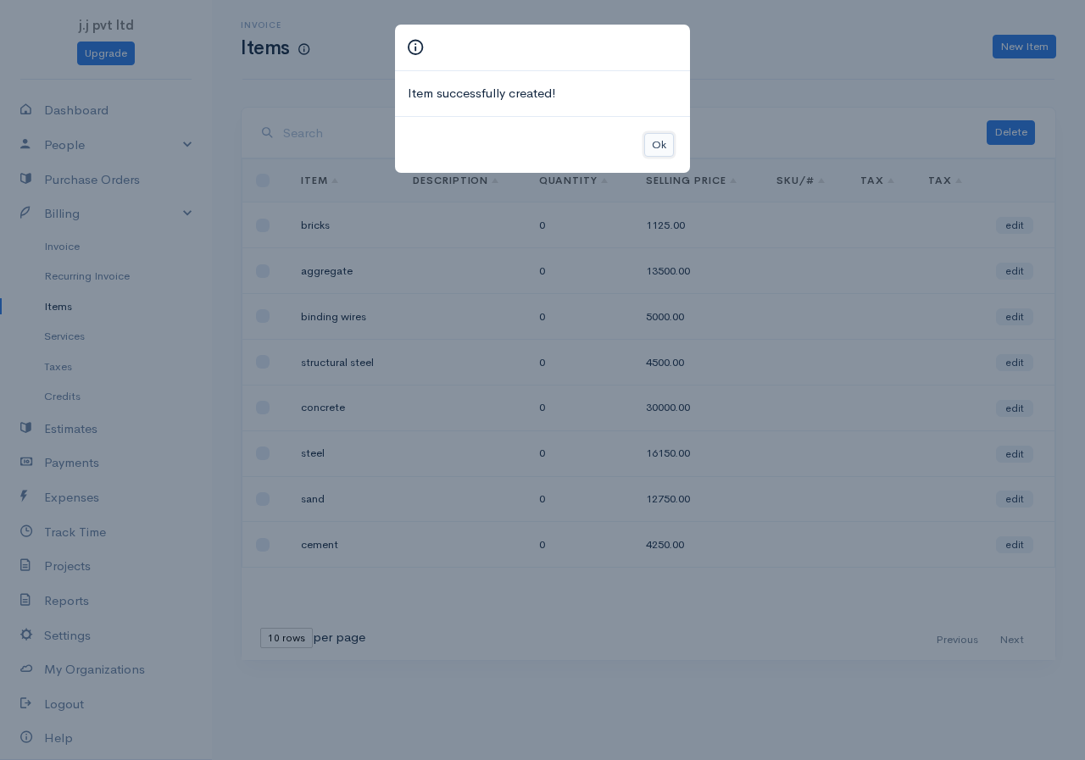
click at [660, 140] on button "Ok" at bounding box center [659, 145] width 30 height 25
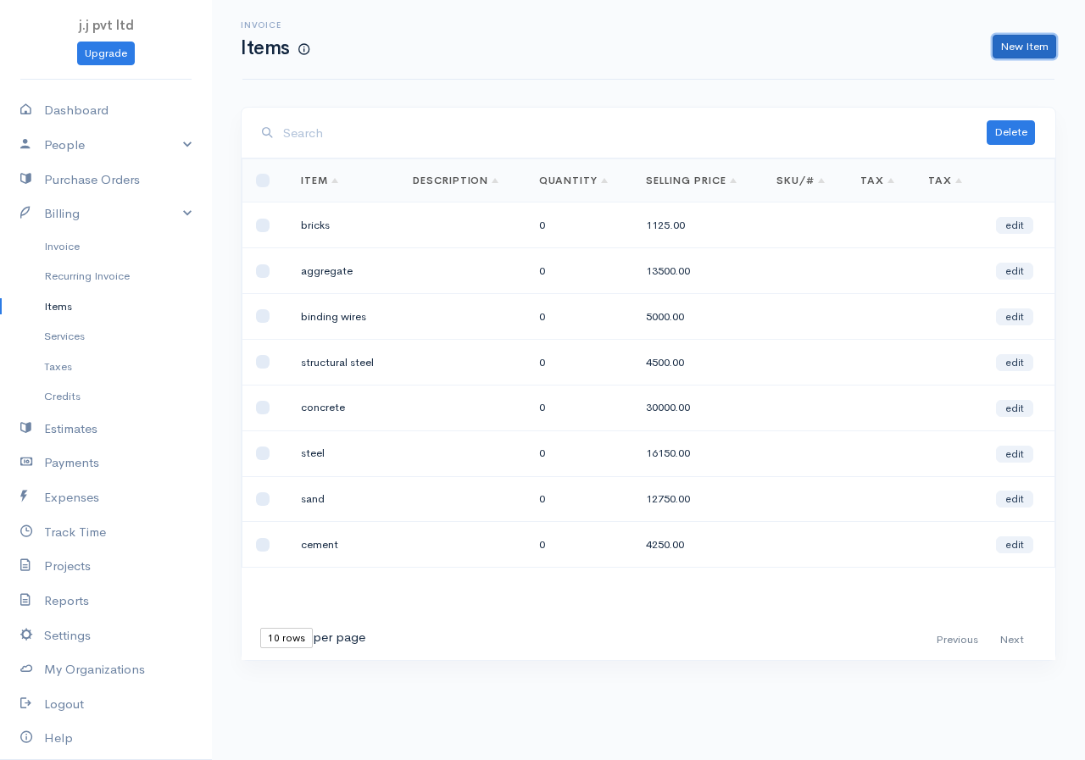
click at [1039, 42] on link "New Item" at bounding box center [1025, 47] width 64 height 25
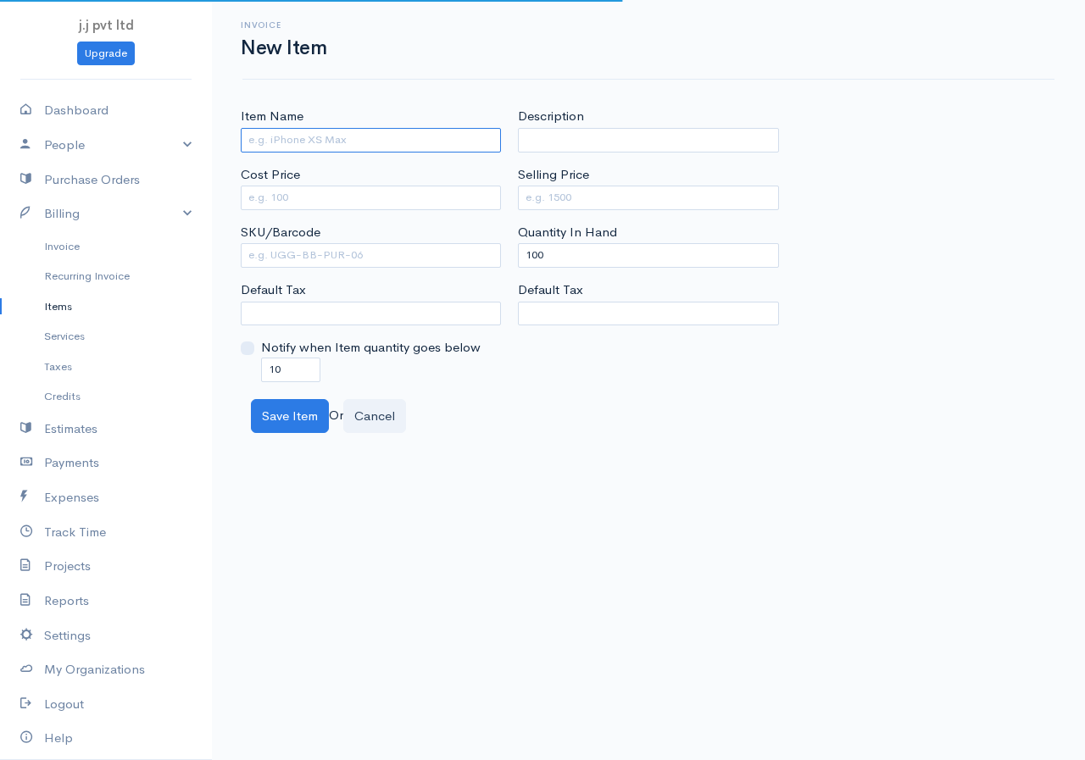
click at [349, 137] on input "Item Name" at bounding box center [371, 140] width 260 height 25
type input "blocks"
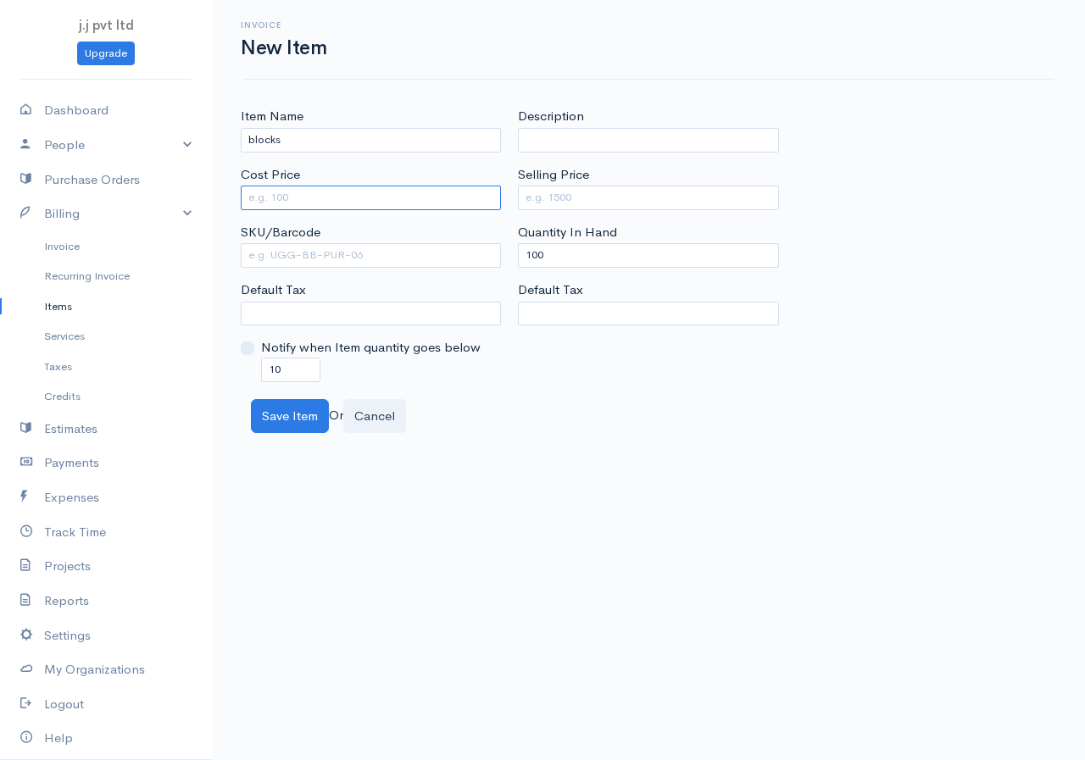
click at [344, 200] on input "Cost Price" at bounding box center [371, 198] width 260 height 25
type input "350"
click at [526, 196] on input "Selling Price" at bounding box center [648, 198] width 260 height 25
type input "875"
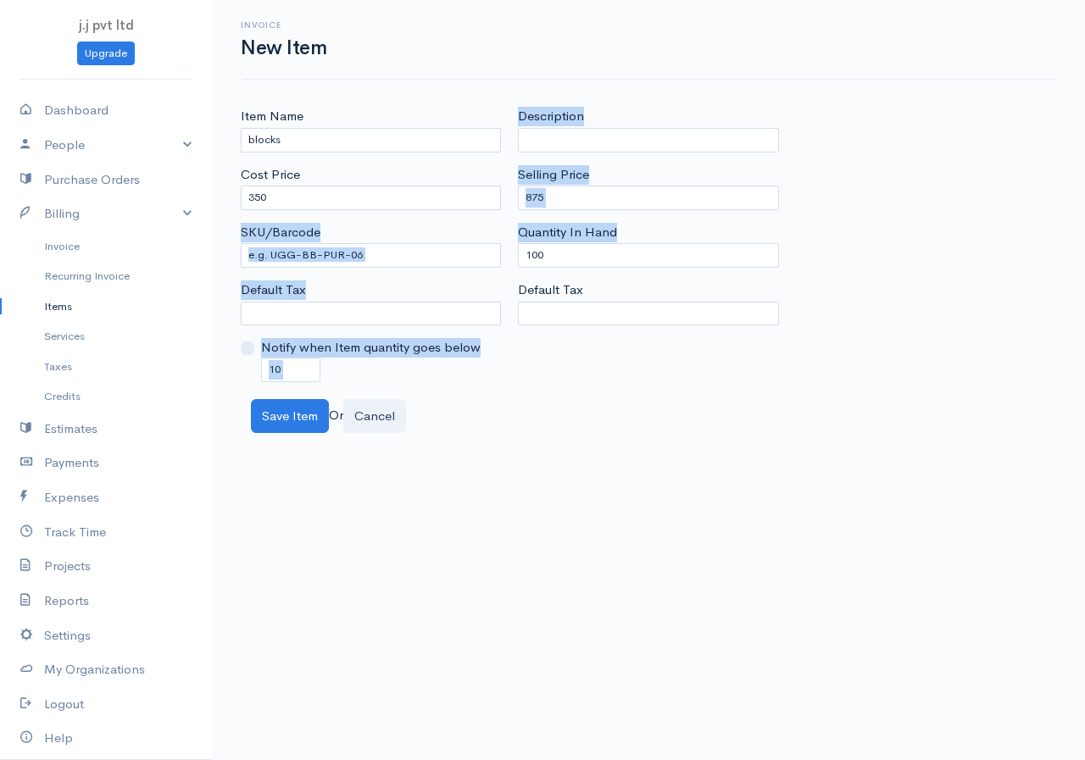
drag, startPoint x: 556, startPoint y: 242, endPoint x: 439, endPoint y: 265, distance: 119.1
click at [439, 265] on div "Item Name blocks Cost Price 350 SKU/Barcode Default Tax Notify when Item quanti…" at bounding box center [648, 244] width 833 height 275
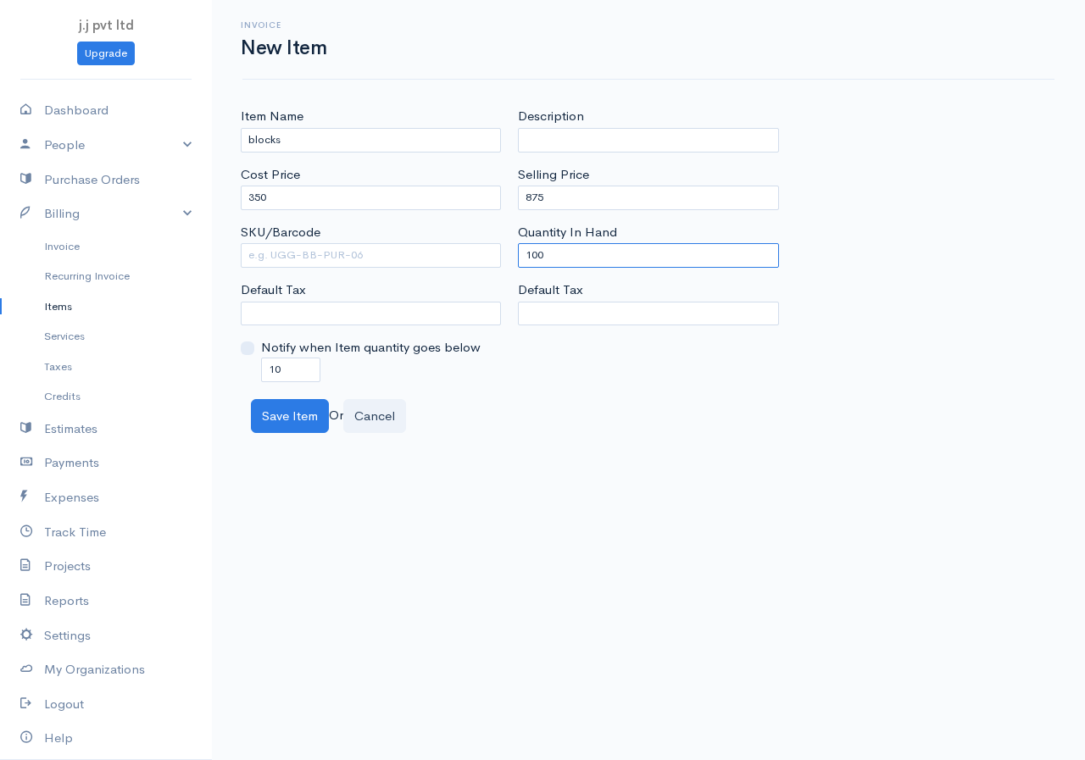
click at [543, 253] on input "100" at bounding box center [648, 255] width 260 height 25
drag, startPoint x: 543, startPoint y: 253, endPoint x: 496, endPoint y: 258, distance: 47.7
click at [496, 258] on div "Item Name blocks Cost Price 350 SKU/Barcode Default Tax Notify when Item quanti…" at bounding box center [648, 244] width 833 height 275
type input "0"
drag, startPoint x: 279, startPoint y: 368, endPoint x: 203, endPoint y: 368, distance: 76.3
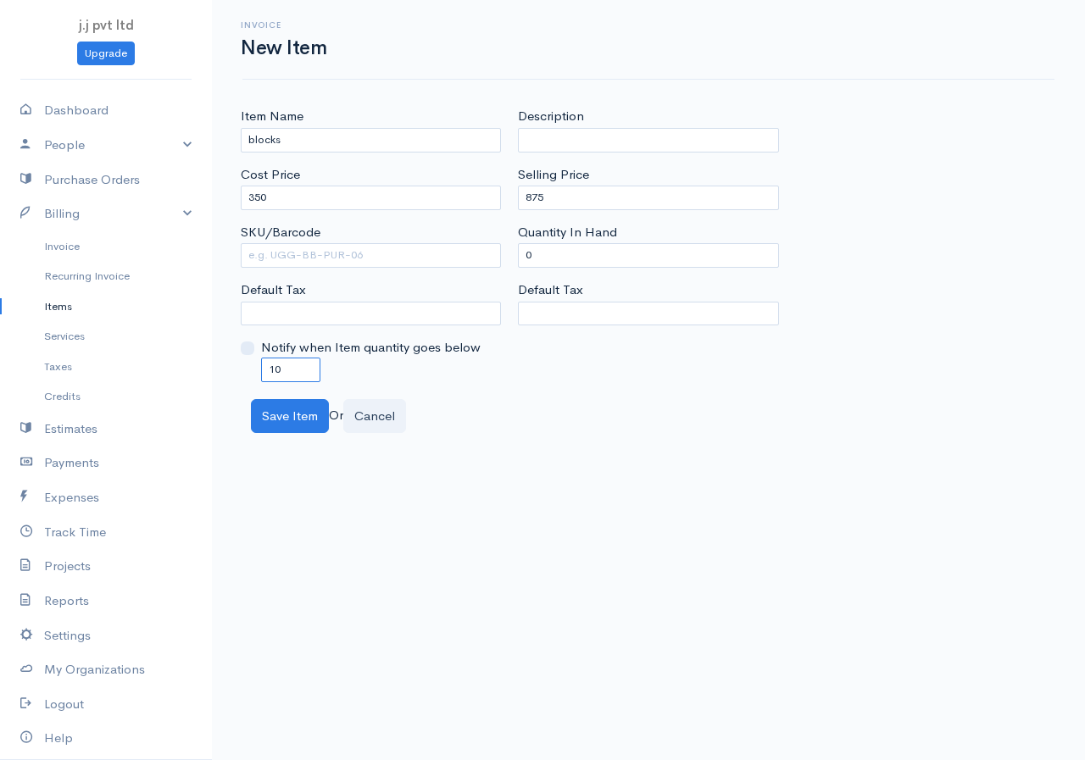
click at [203, 368] on body "j.j pvt ltd Upgrade Dashboard People Clients Vendors Staff Users Purchase Order…" at bounding box center [542, 380] width 1085 height 760
type input "0"
click at [280, 404] on button "Save Item" at bounding box center [290, 416] width 78 height 35
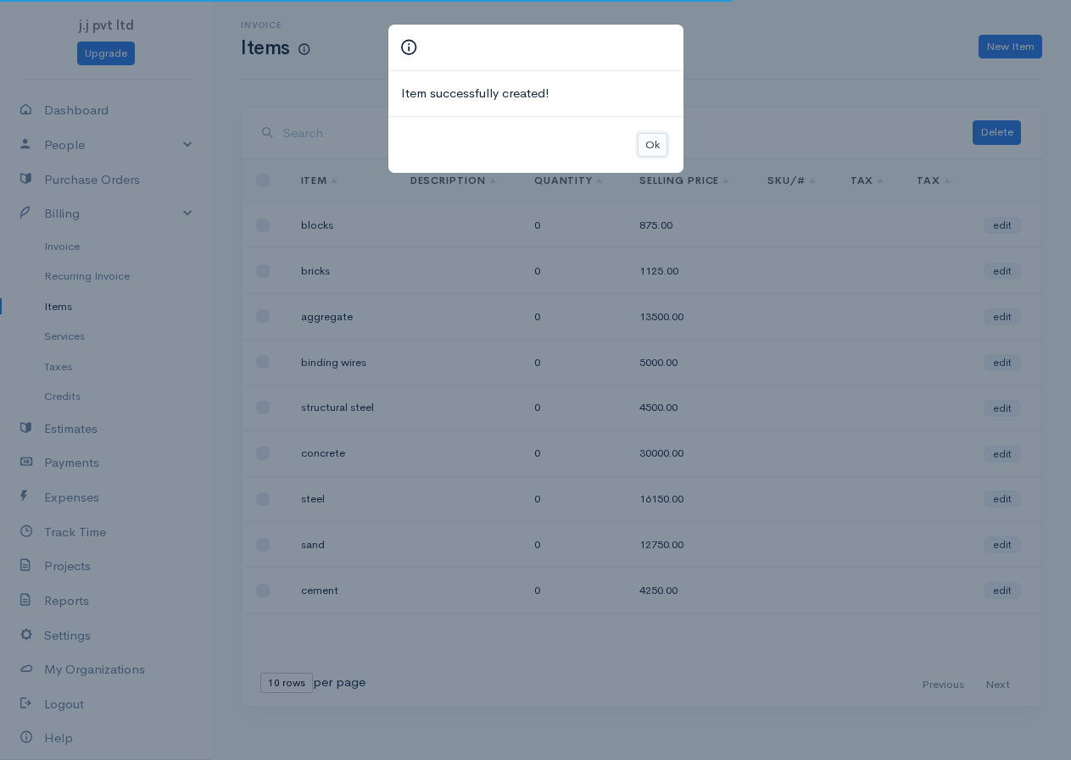
click at [656, 144] on button "Ok" at bounding box center [653, 145] width 30 height 25
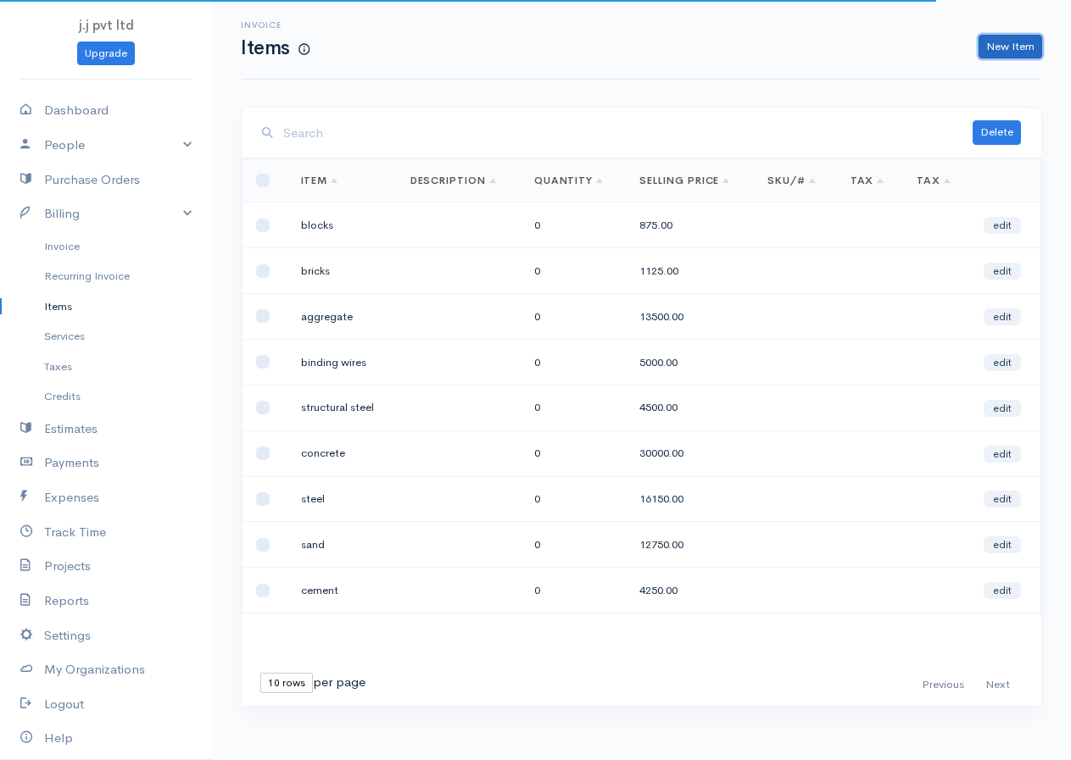
click at [1022, 46] on link "New Item" at bounding box center [1010, 47] width 64 height 25
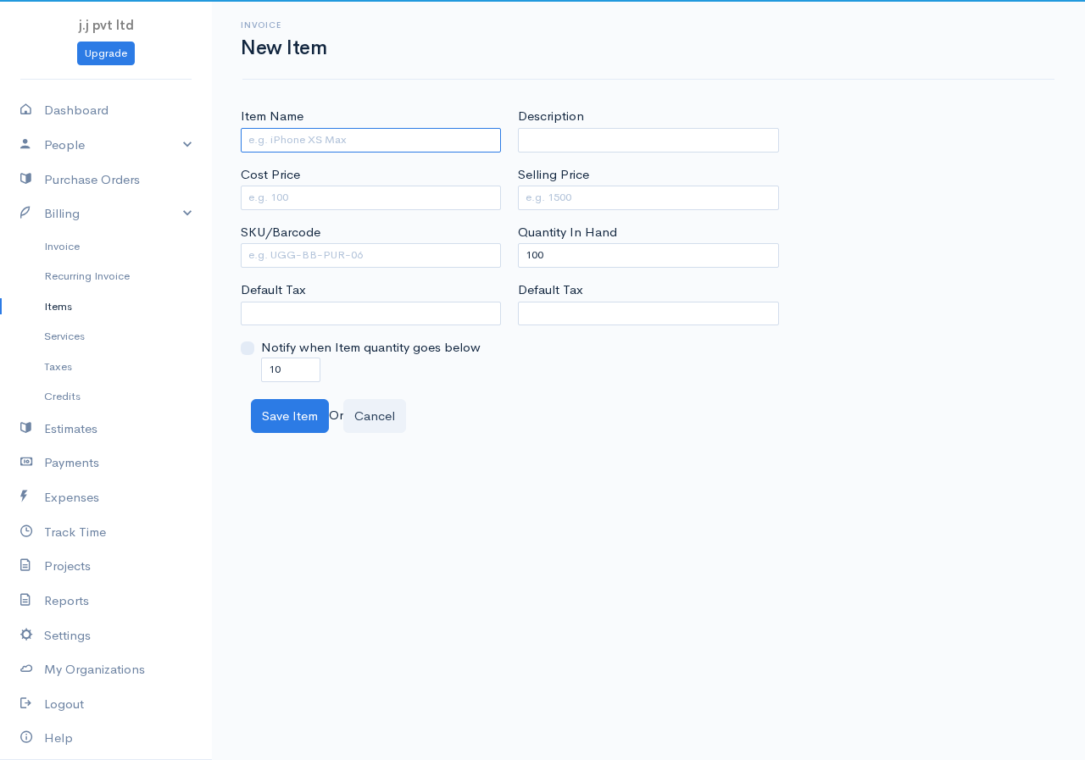
click at [419, 141] on input "Item Name" at bounding box center [371, 140] width 260 height 25
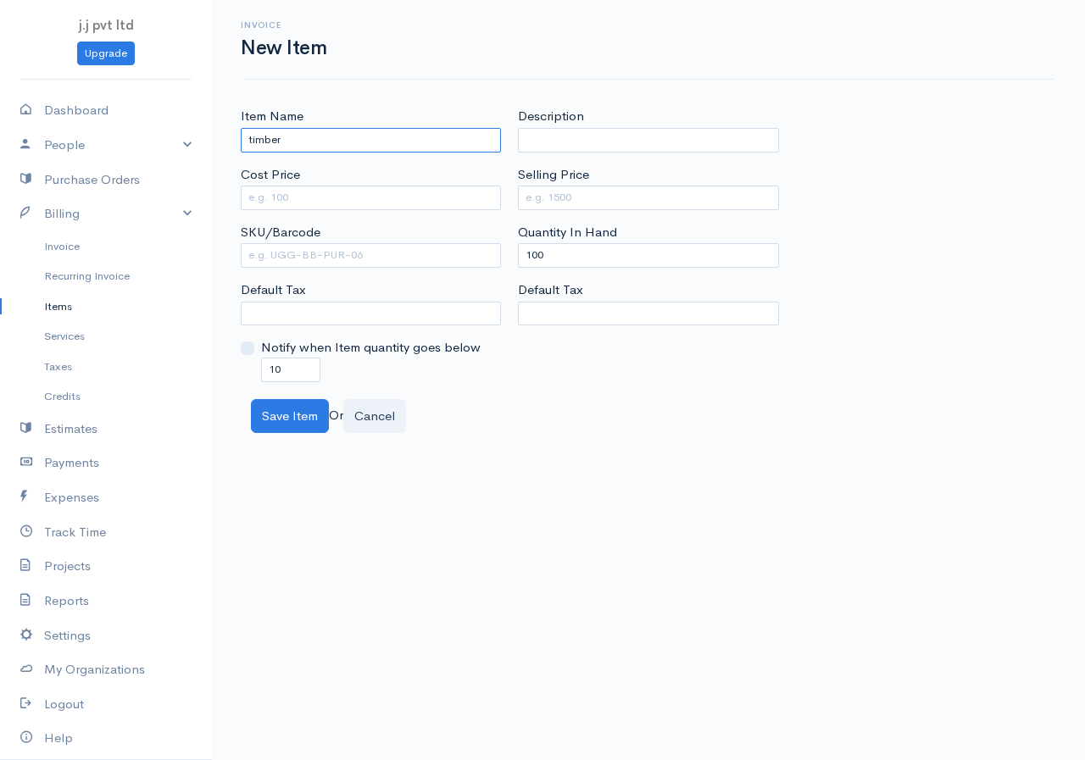
type input "timber"
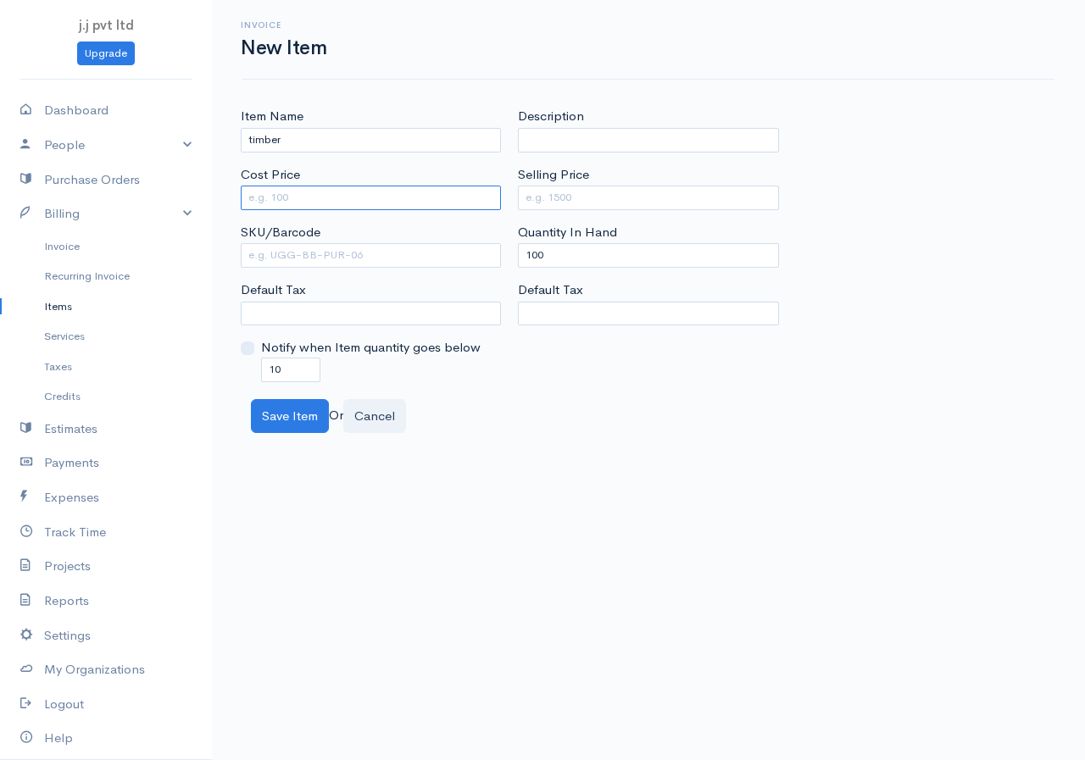
click at [404, 192] on input "Cost Price" at bounding box center [371, 198] width 260 height 25
type input "750"
click at [583, 202] on input "Selling Price" at bounding box center [648, 198] width 260 height 25
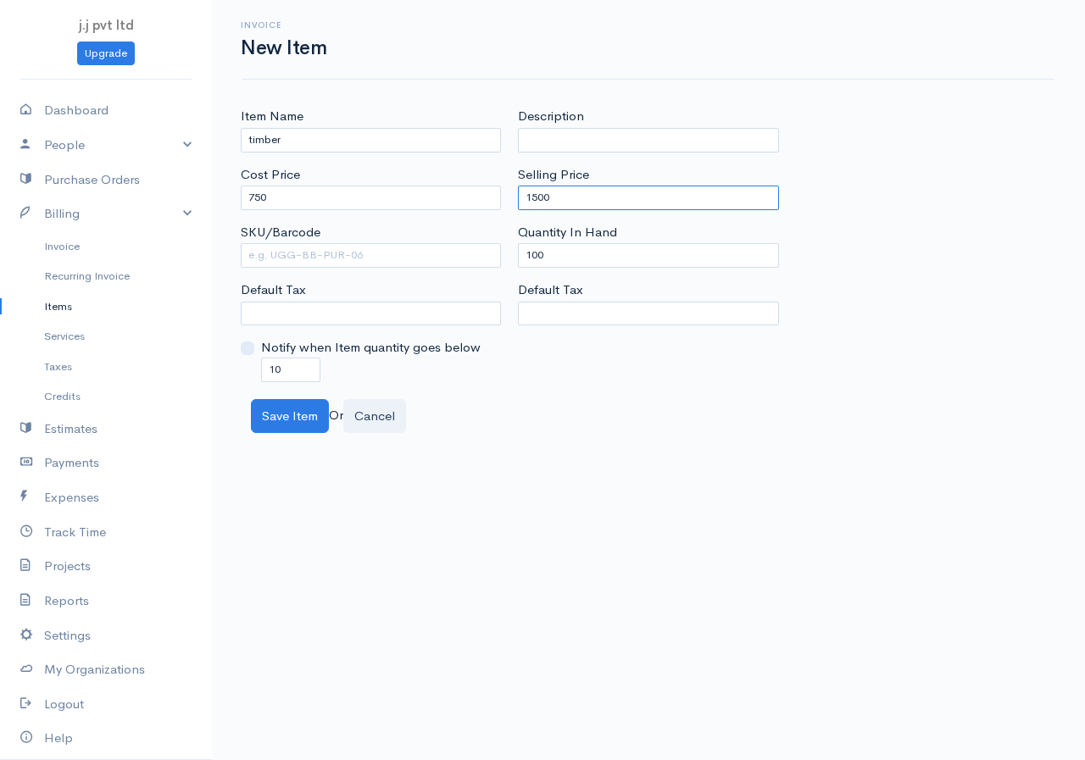
type input "1500"
click at [566, 260] on input "100" at bounding box center [648, 255] width 260 height 25
drag, startPoint x: 564, startPoint y: 251, endPoint x: 370, endPoint y: 306, distance: 201.0
click at [370, 306] on div "Item Name timber Cost Price 750 SKU/Barcode Default Tax Notify when Item quanti…" at bounding box center [648, 244] width 833 height 275
type input "0"
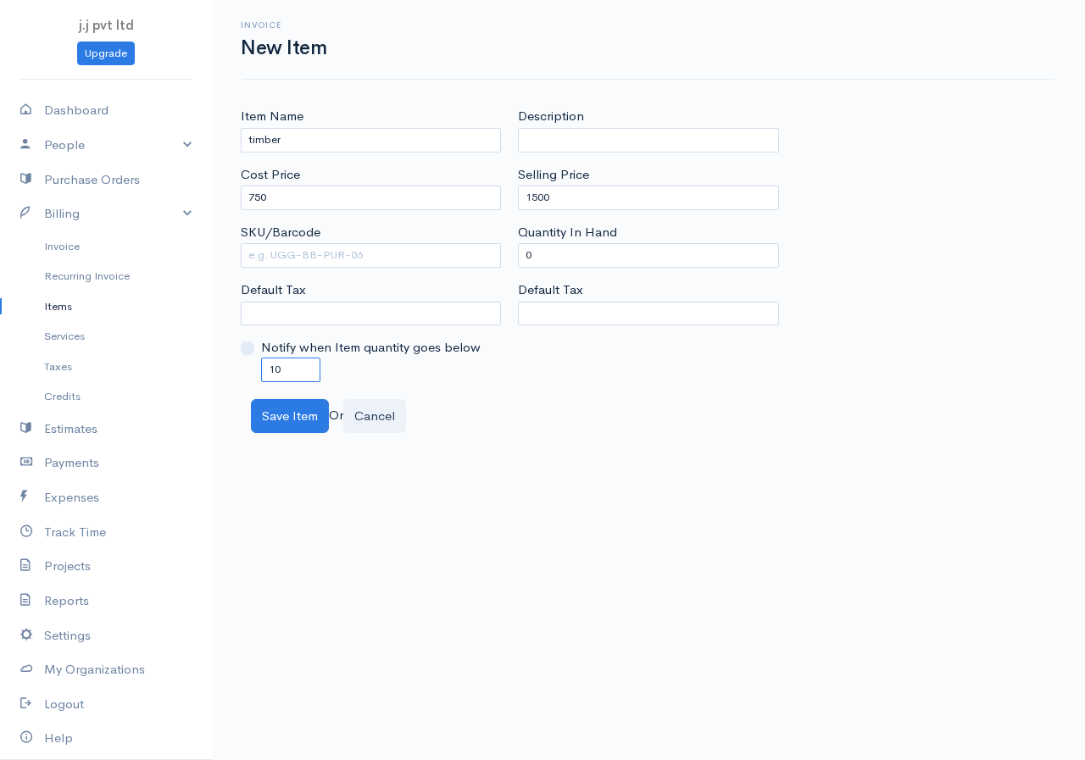
drag, startPoint x: 281, startPoint y: 369, endPoint x: 244, endPoint y: 374, distance: 37.6
click at [244, 374] on div "Notify when Item quantity goes below 10" at bounding box center [371, 359] width 260 height 43
type input "0"
click at [281, 404] on button "Save Item" at bounding box center [290, 416] width 78 height 35
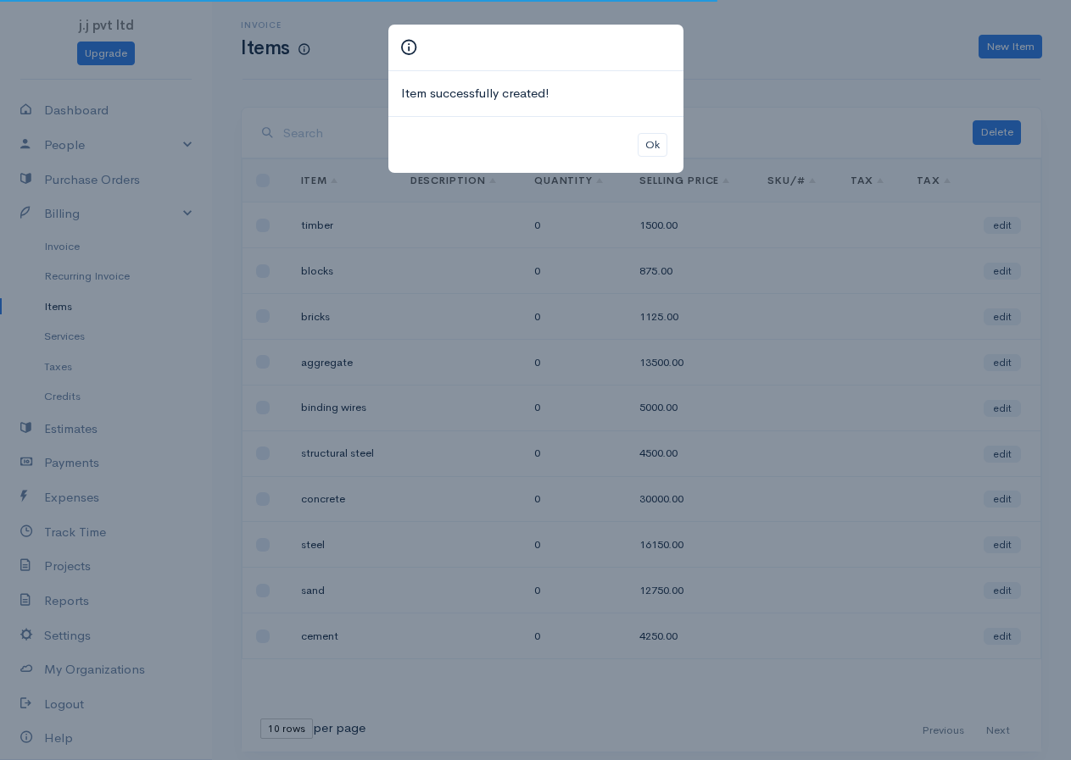
click at [699, 142] on div "Item successfully created! Ok" at bounding box center [535, 380] width 1071 height 760
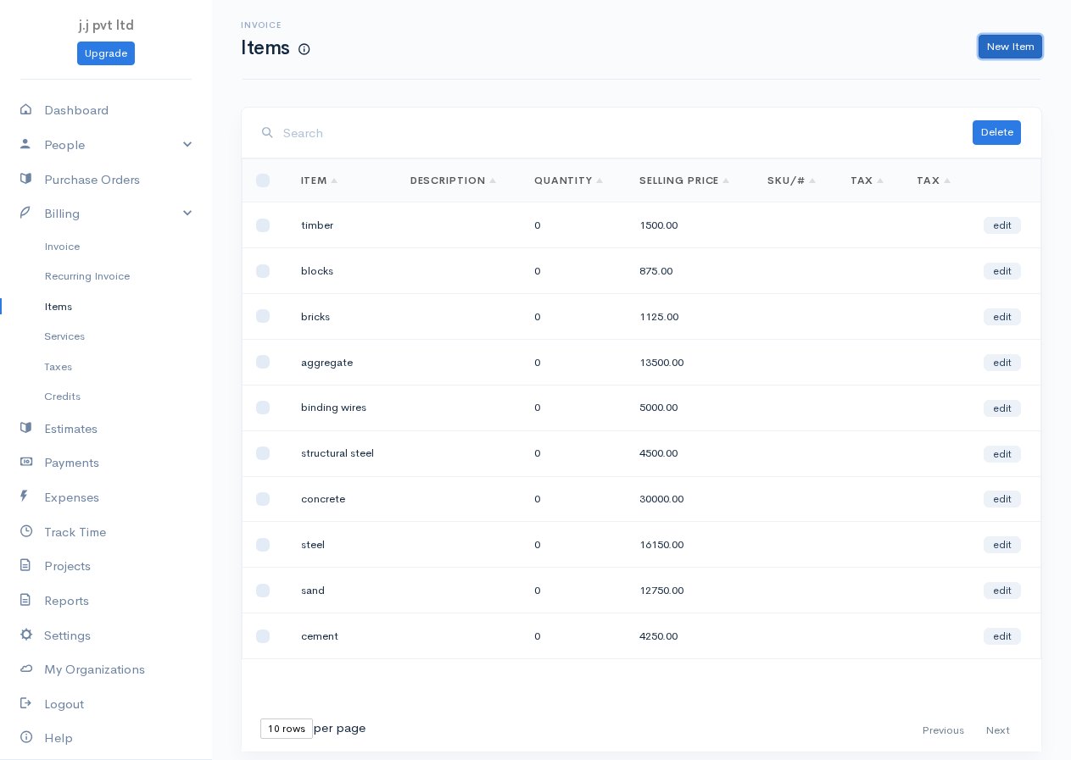
click at [983, 42] on link "New Item" at bounding box center [1010, 47] width 64 height 25
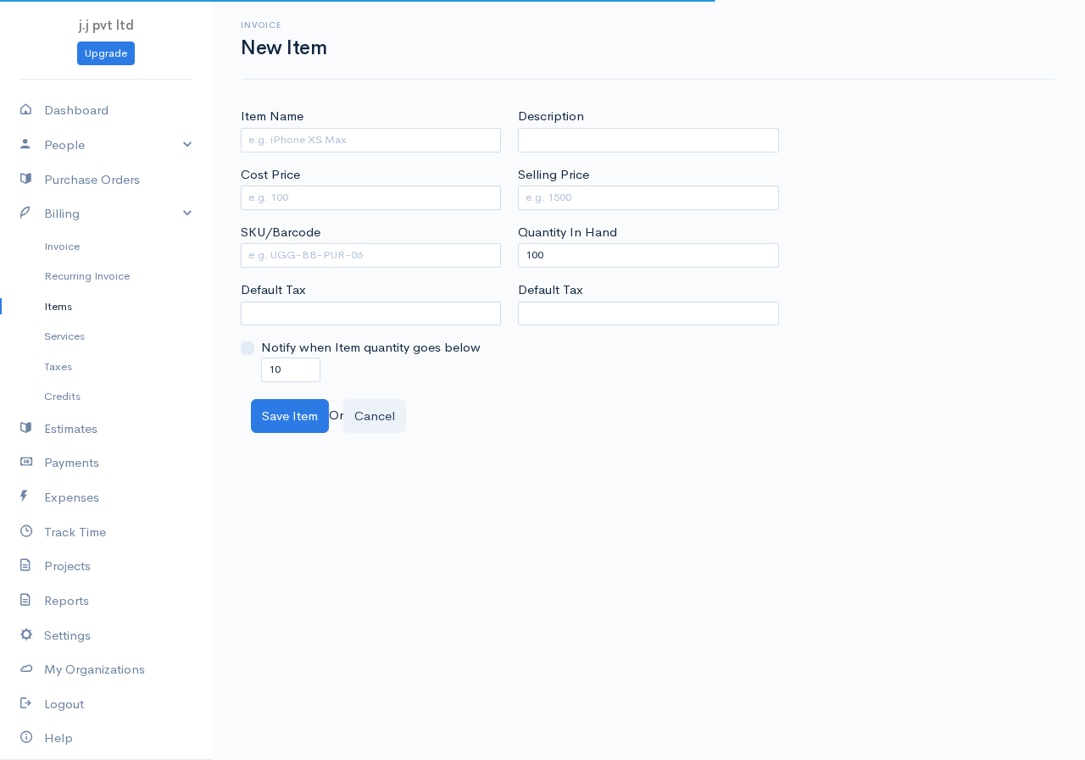
click at [379, 123] on div "Item Name" at bounding box center [371, 129] width 260 height 45
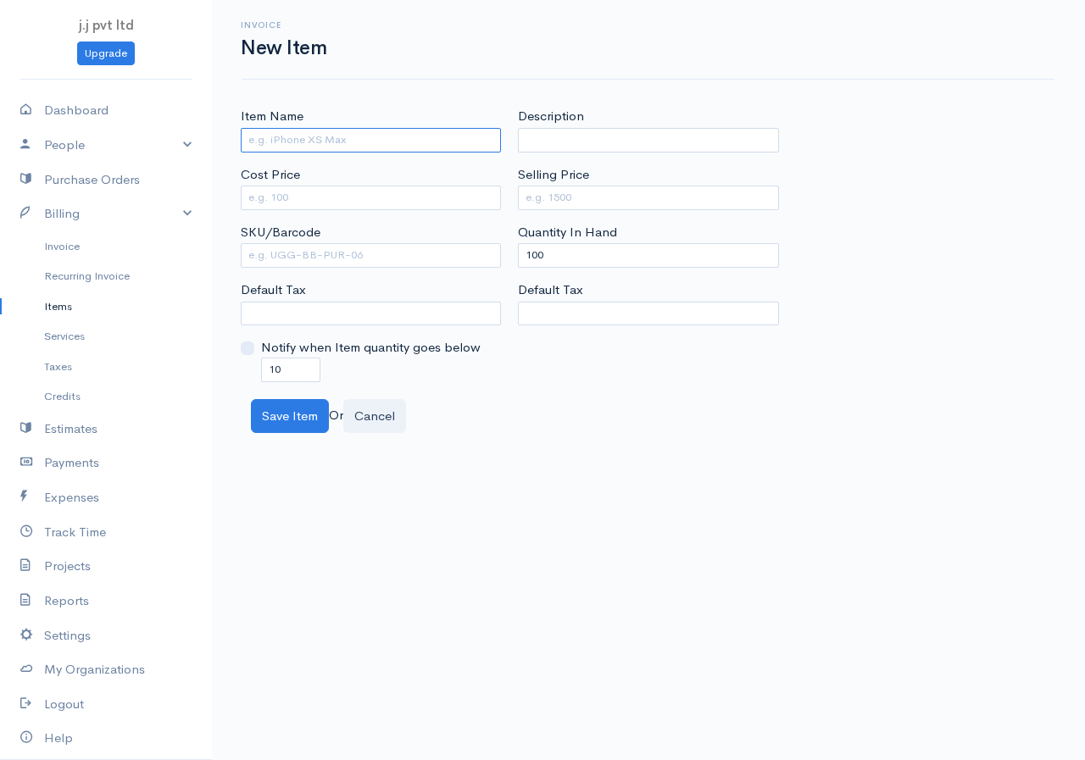
click at [378, 128] on input "Item Name" at bounding box center [371, 140] width 260 height 25
type input "nails"
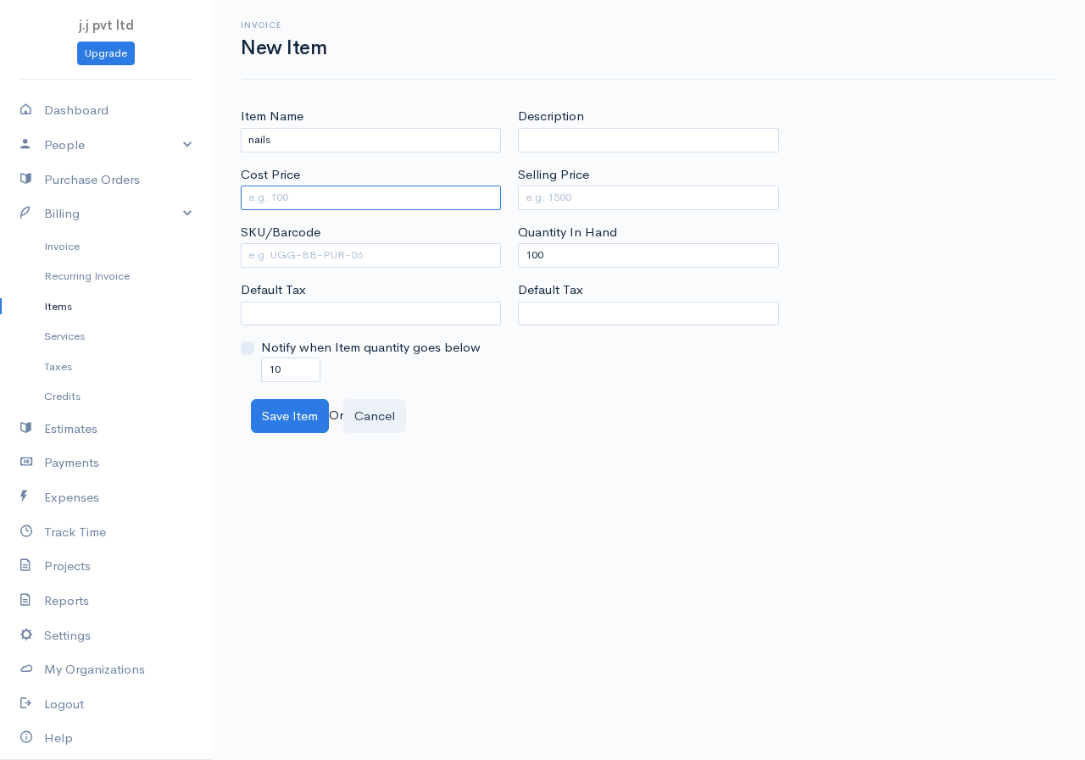
click at [347, 192] on input "Cost Price" at bounding box center [371, 198] width 260 height 25
type input "25"
click at [608, 187] on input "Selling Price" at bounding box center [648, 198] width 260 height 25
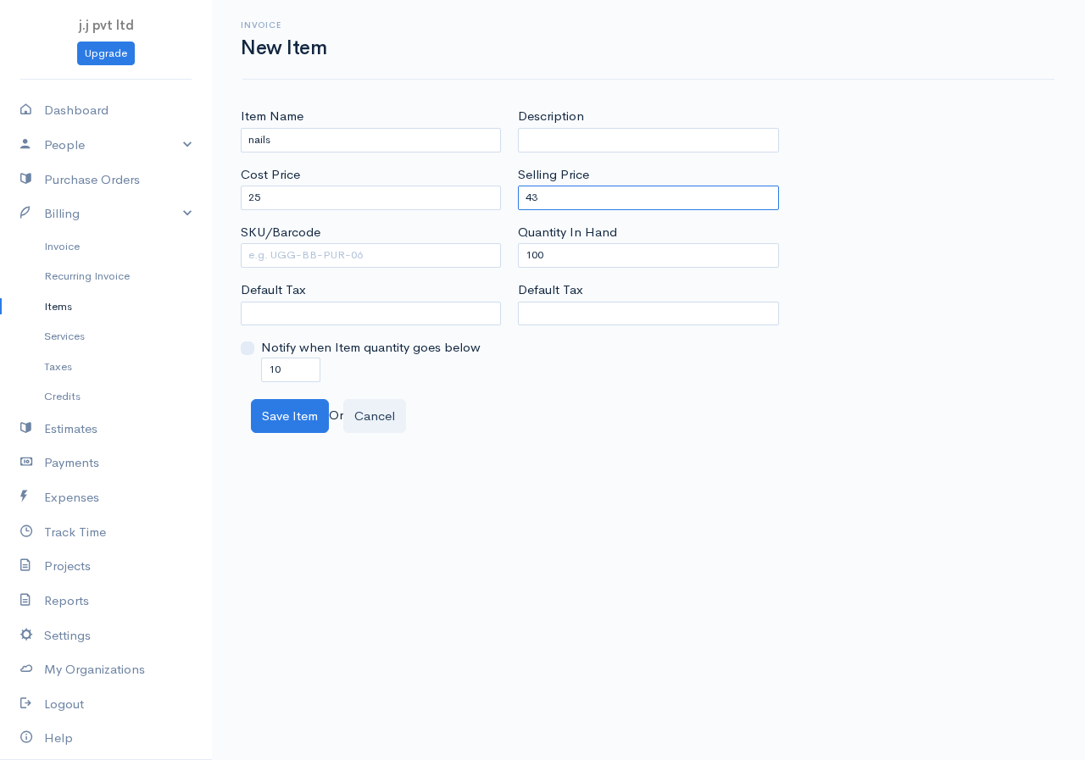
type input "43"
drag, startPoint x: 568, startPoint y: 259, endPoint x: 504, endPoint y: 253, distance: 64.7
click at [508, 253] on div "Item Name nails Cost Price 25 SKU/Barcode Default Tax Notify when Item quantity…" at bounding box center [648, 244] width 833 height 275
type input "0"
drag, startPoint x: 283, startPoint y: 365, endPoint x: 259, endPoint y: 368, distance: 23.9
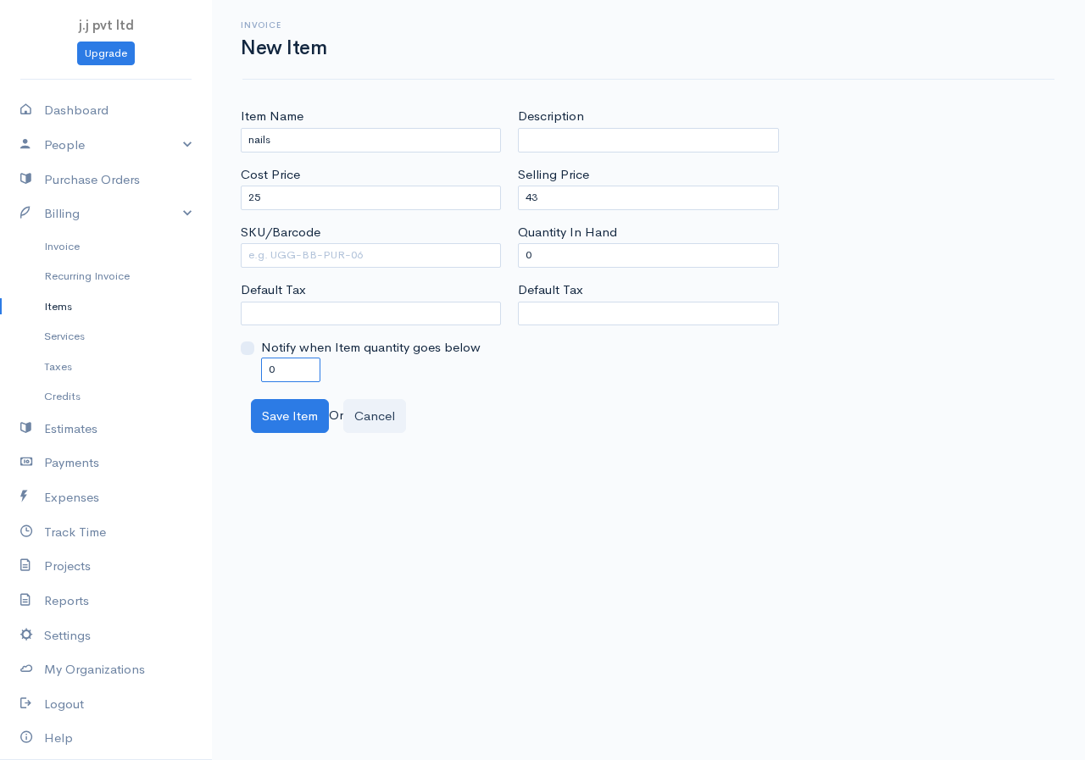
click at [259, 368] on div "Notify when Item quantity goes below 0" at bounding box center [371, 359] width 260 height 43
type input "0"
click at [309, 407] on button "Save Item" at bounding box center [290, 416] width 78 height 35
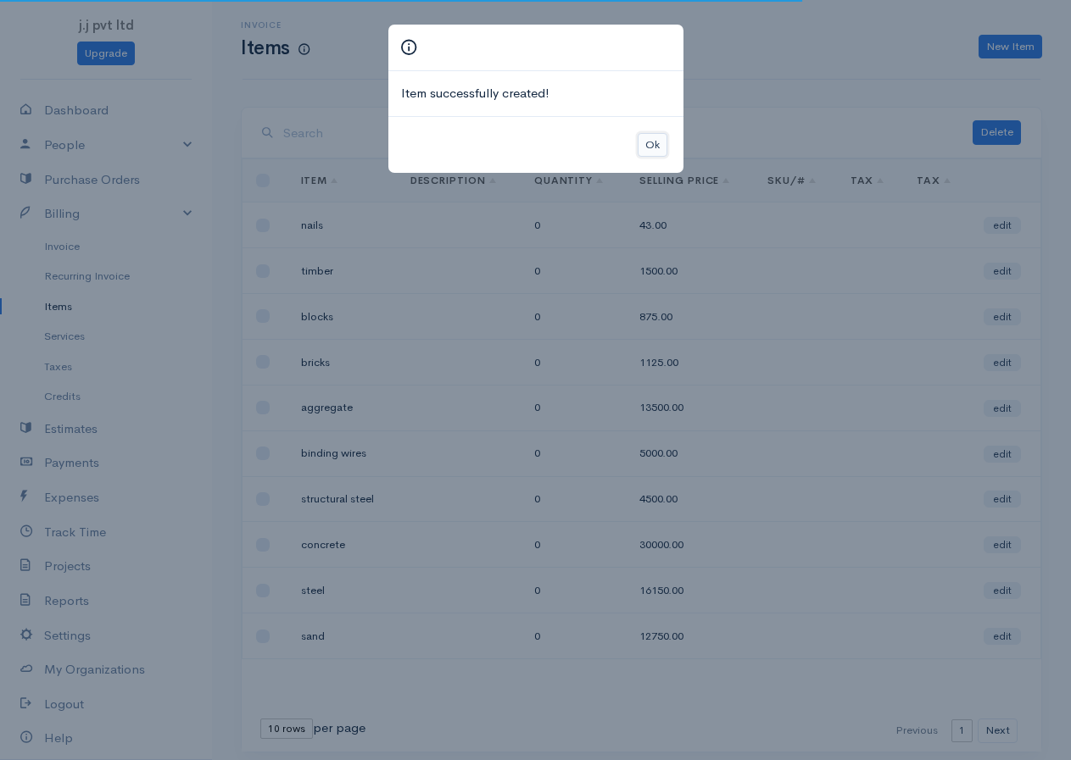
click at [660, 143] on button "Ok" at bounding box center [653, 145] width 30 height 25
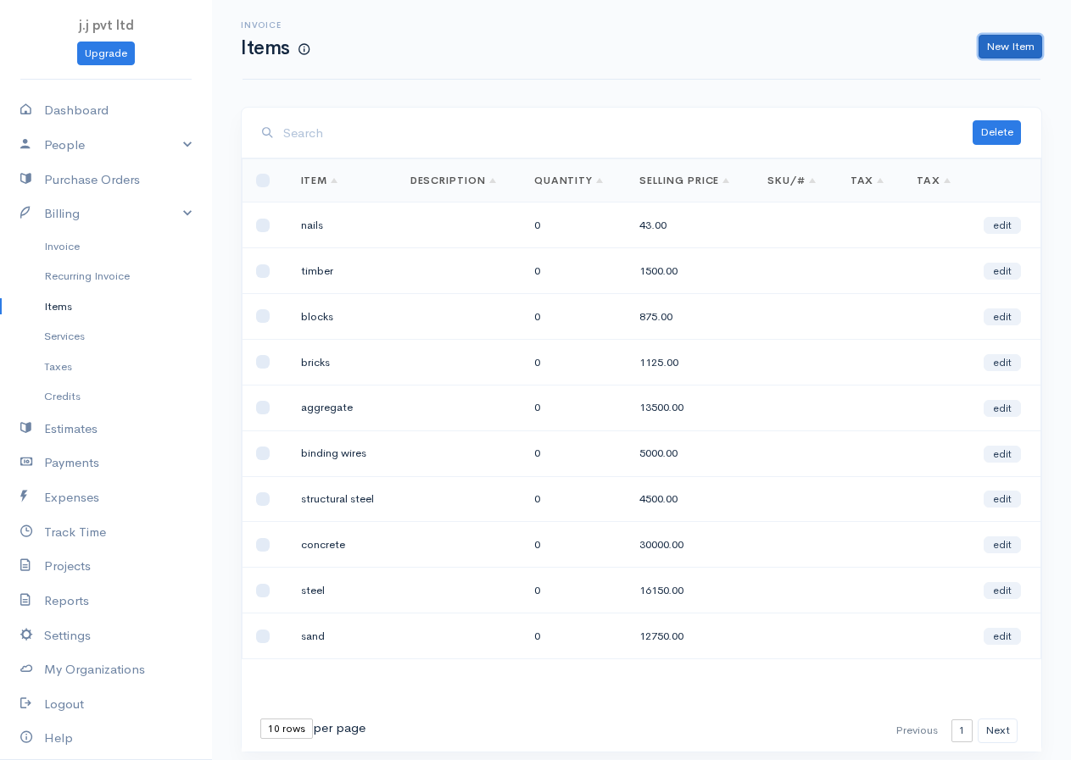
click at [989, 42] on link "New Item" at bounding box center [1010, 47] width 64 height 25
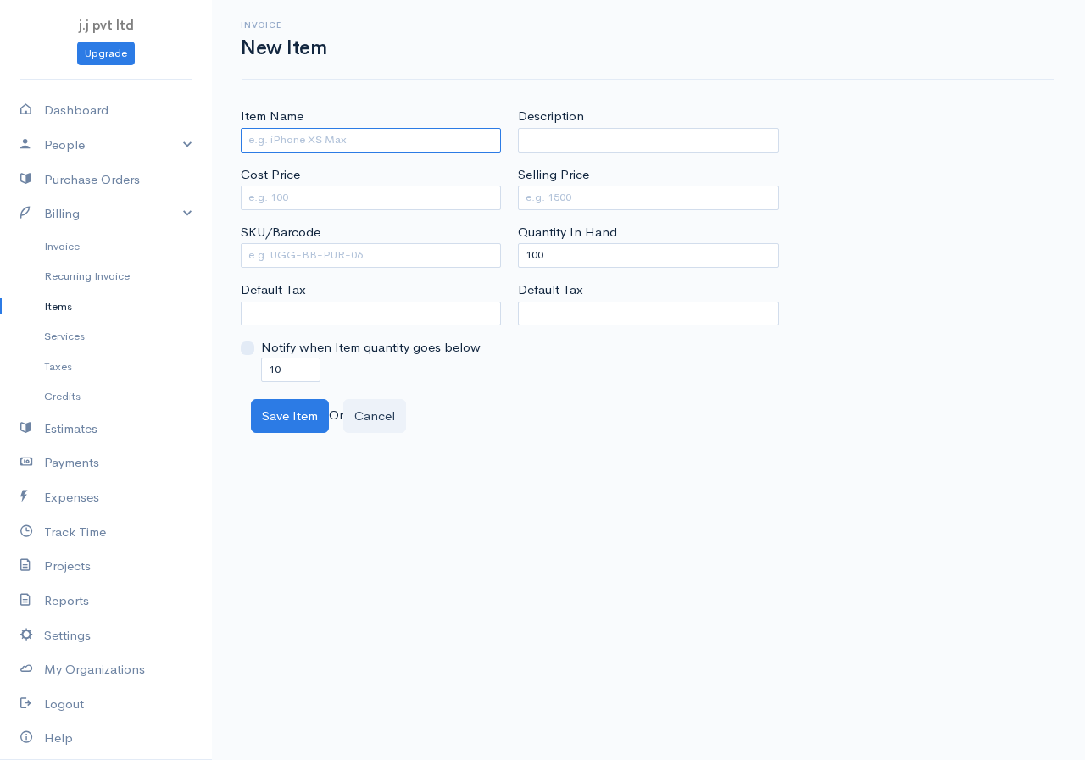
click at [421, 140] on input "Item Name" at bounding box center [371, 140] width 260 height 25
type input "paint"
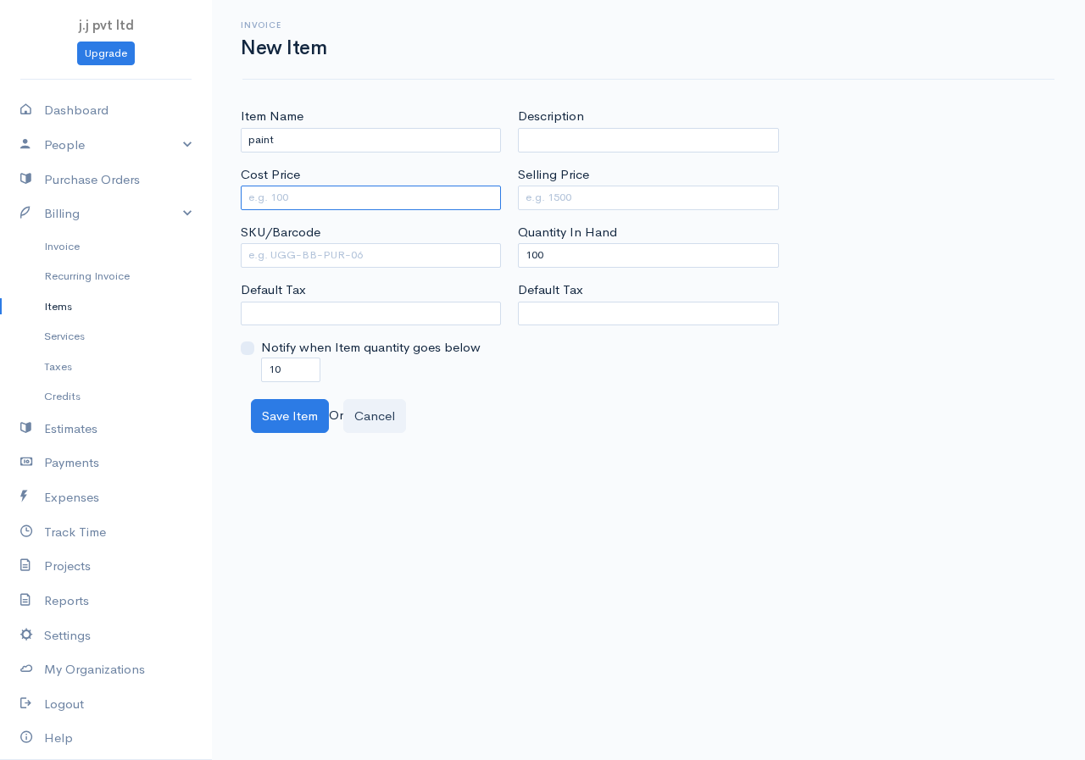
click at [346, 205] on input "Cost Price" at bounding box center [371, 198] width 260 height 25
type input "56"
click at [583, 192] on input "Selling Price" at bounding box center [648, 198] width 260 height 25
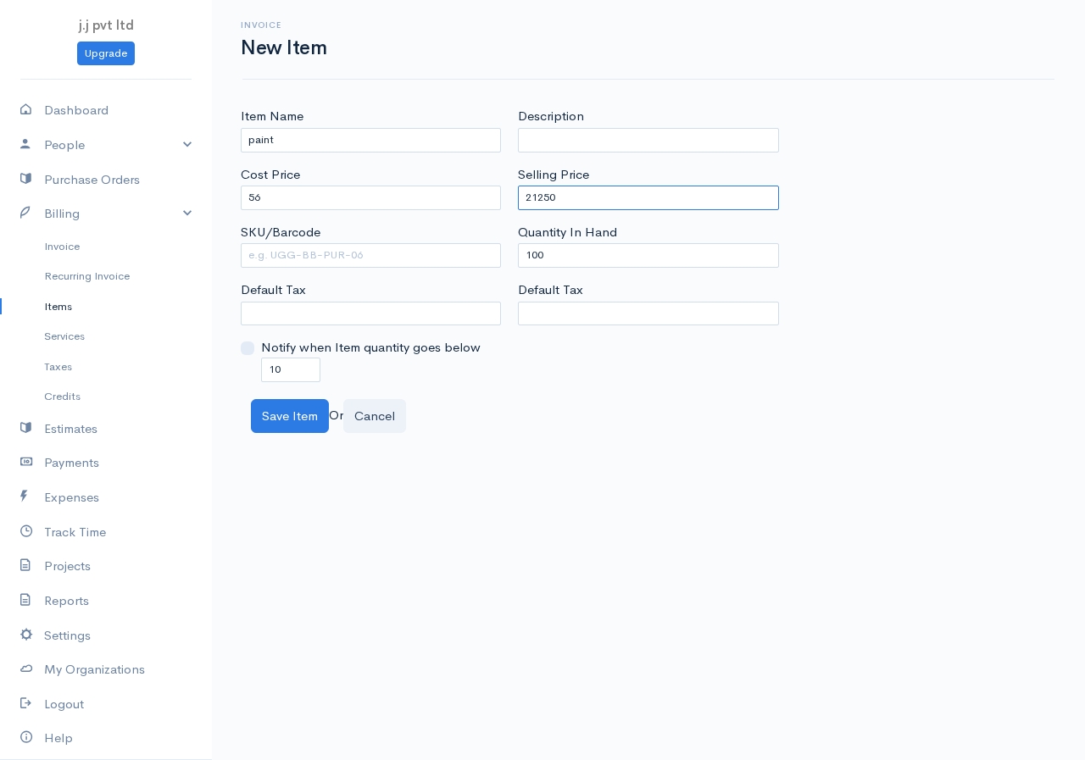
type input "21250"
click at [446, 181] on div "Cost Price 56" at bounding box center [371, 187] width 260 height 45
click at [445, 198] on input "56" at bounding box center [371, 198] width 260 height 25
type input "5"
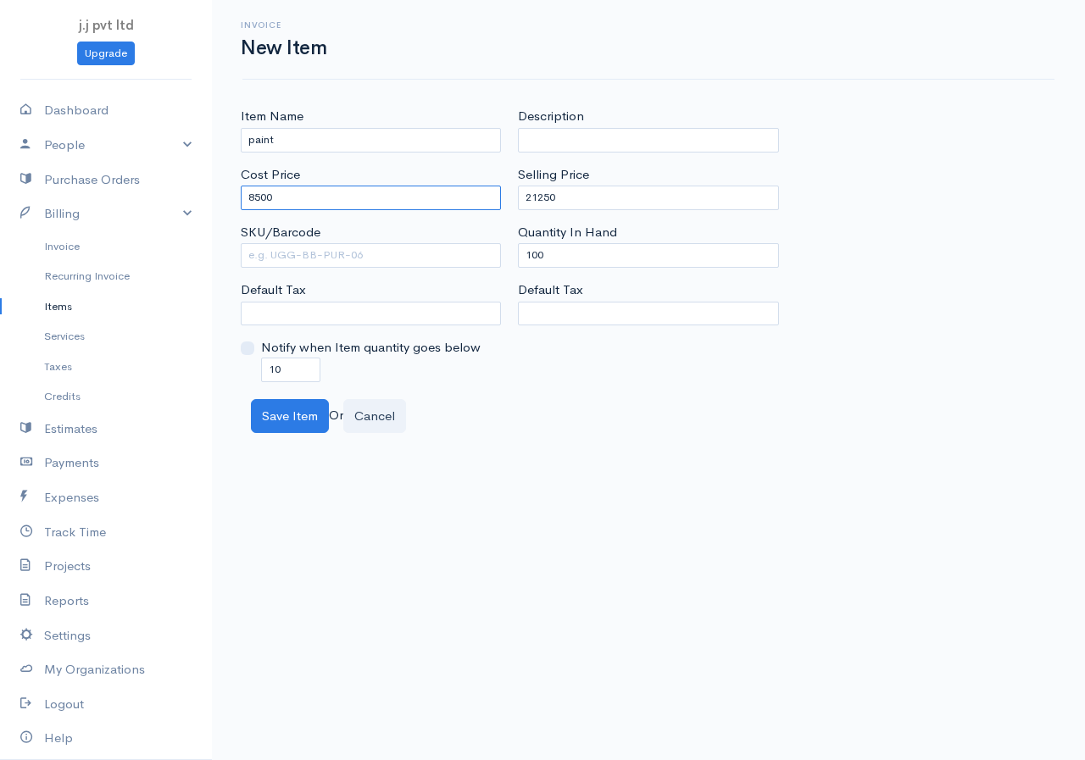
type input "8500"
drag, startPoint x: 294, startPoint y: 367, endPoint x: 217, endPoint y: 372, distance: 77.3
click at [217, 372] on div "Item Name paint Cost Price 8500 SKU/Barcode Default Tax Notify when Item quanti…" at bounding box center [648, 270] width 873 height 326
type input "0"
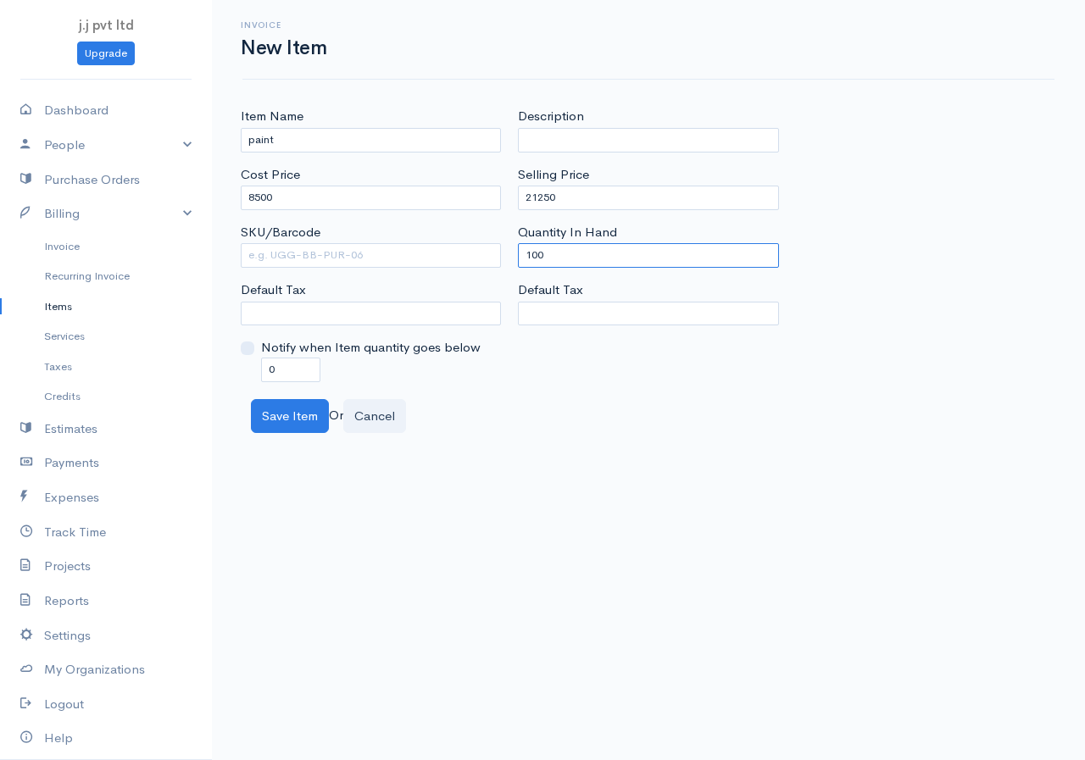
drag, startPoint x: 551, startPoint y: 255, endPoint x: 427, endPoint y: 270, distance: 124.7
click at [464, 270] on div "Item Name paint Cost Price 8500 SKU/Barcode Default Tax Notify when Item quanti…" at bounding box center [648, 244] width 833 height 275
type input "0"
click at [294, 418] on button "Save Item" at bounding box center [290, 416] width 78 height 35
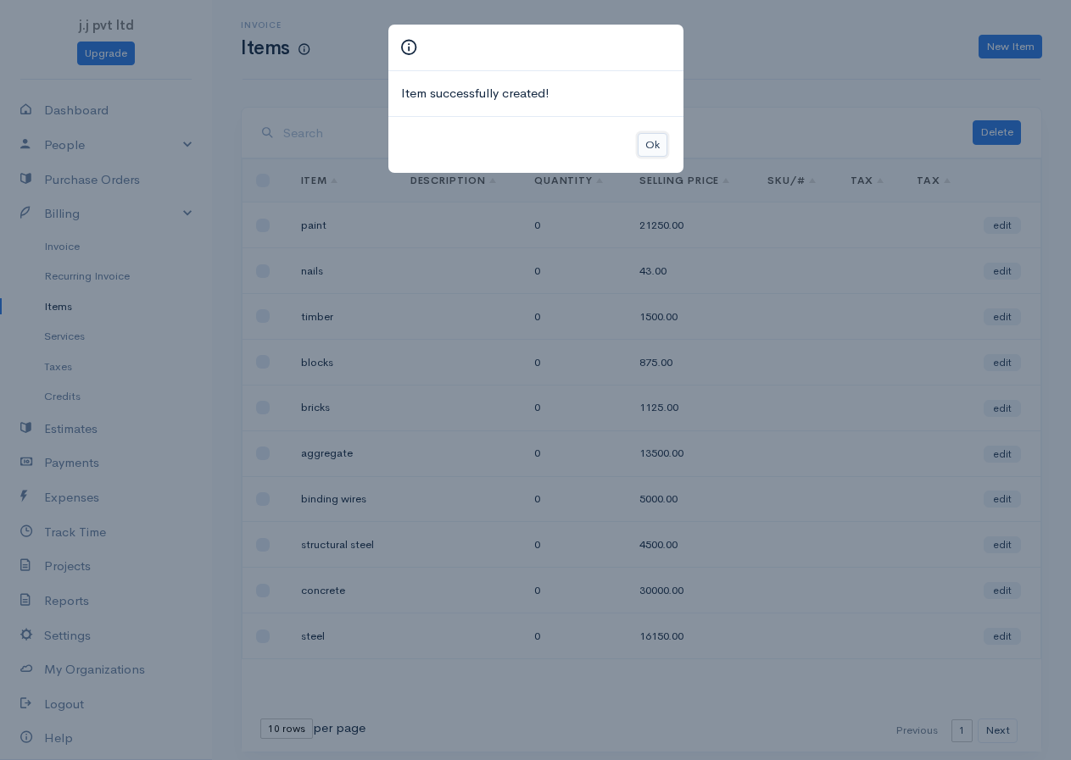
click at [649, 144] on button "Ok" at bounding box center [653, 145] width 30 height 25
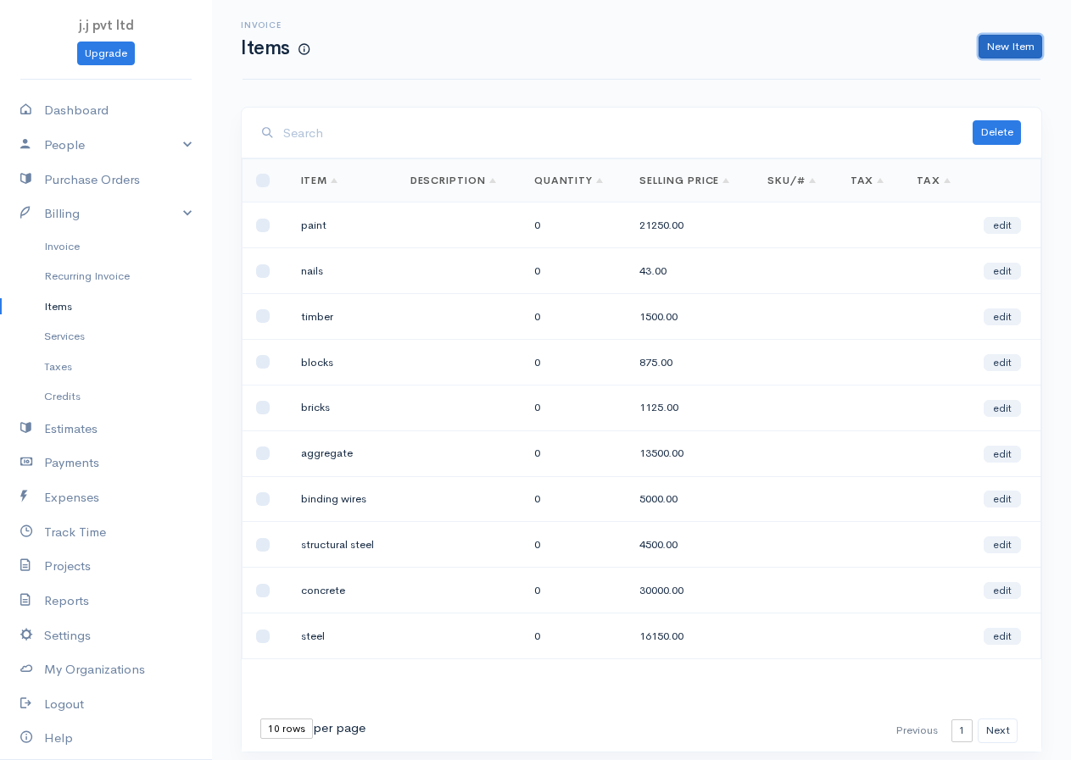
click at [997, 37] on link "New Item" at bounding box center [1010, 47] width 64 height 25
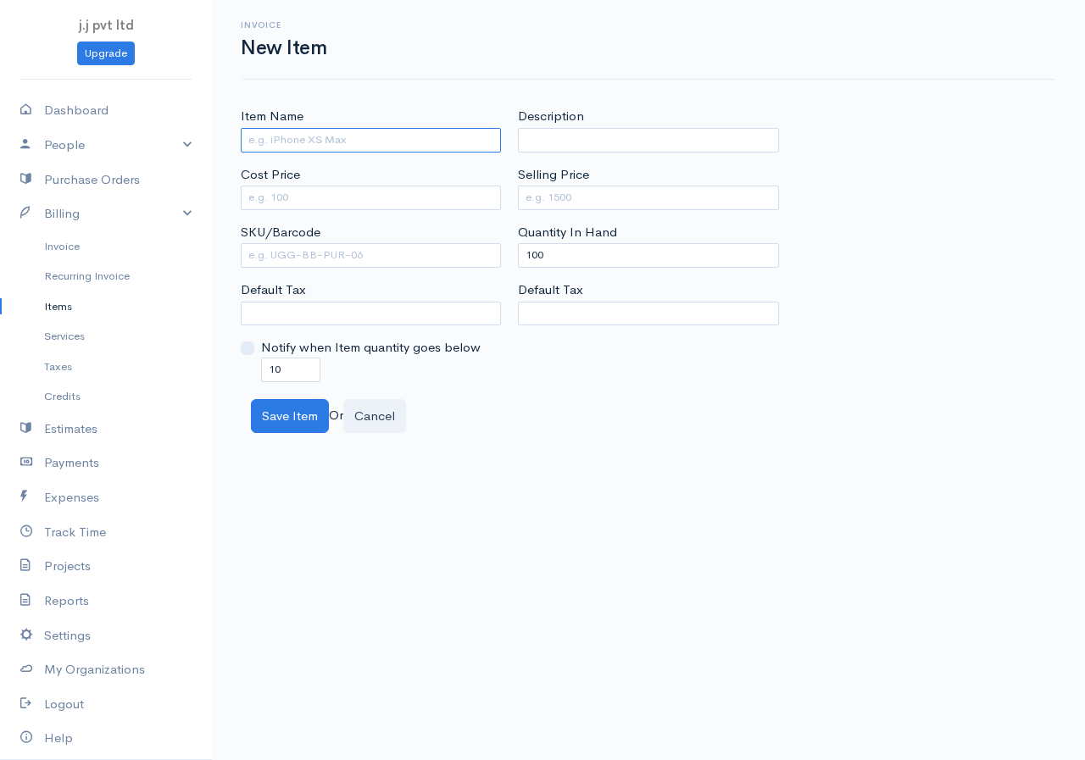
click at [349, 133] on input "Item Name" at bounding box center [371, 140] width 260 height 25
type input "pipes"
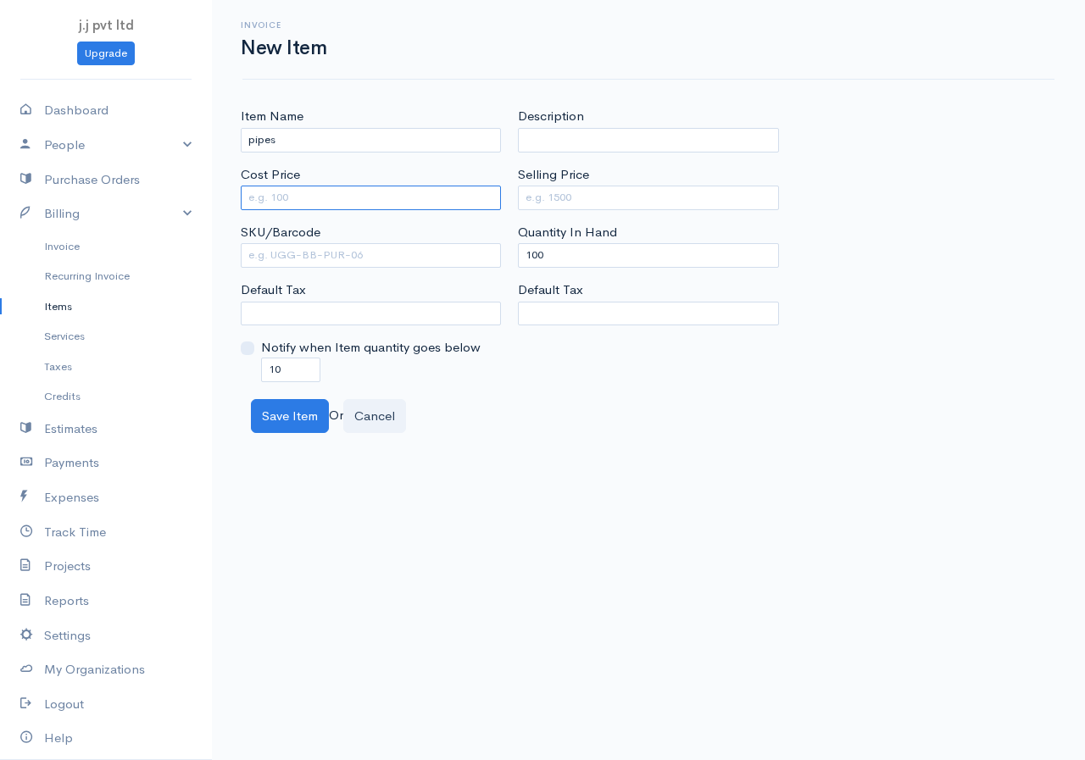
click at [316, 198] on input "Cost Price" at bounding box center [371, 198] width 260 height 25
type input "56"
click at [607, 185] on div "Selling Price" at bounding box center [648, 187] width 260 height 45
click at [607, 192] on input "Selling Price" at bounding box center [648, 198] width 260 height 25
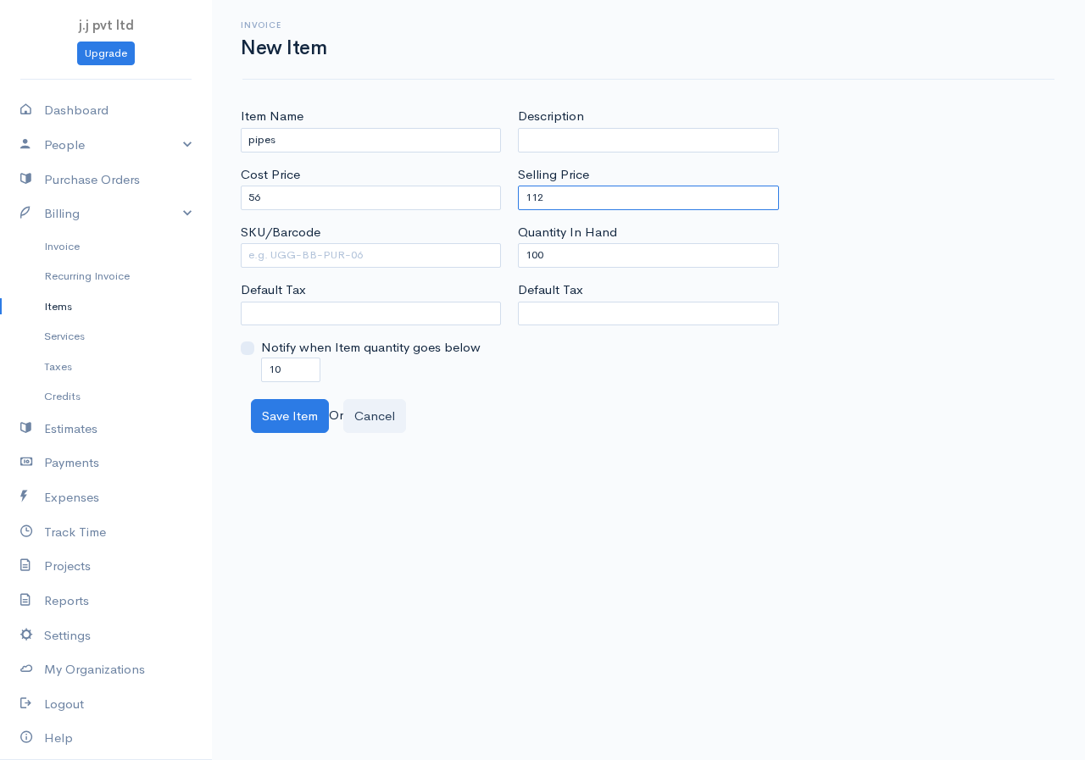
type input "112"
drag, startPoint x: 559, startPoint y: 252, endPoint x: 443, endPoint y: 279, distance: 118.4
click at [443, 279] on div "Item Name pipes Cost Price 56 SKU/Barcode Default Tax Notify when Item quantity…" at bounding box center [648, 244] width 833 height 275
type input "0"
drag, startPoint x: 288, startPoint y: 370, endPoint x: 219, endPoint y: 381, distance: 70.5
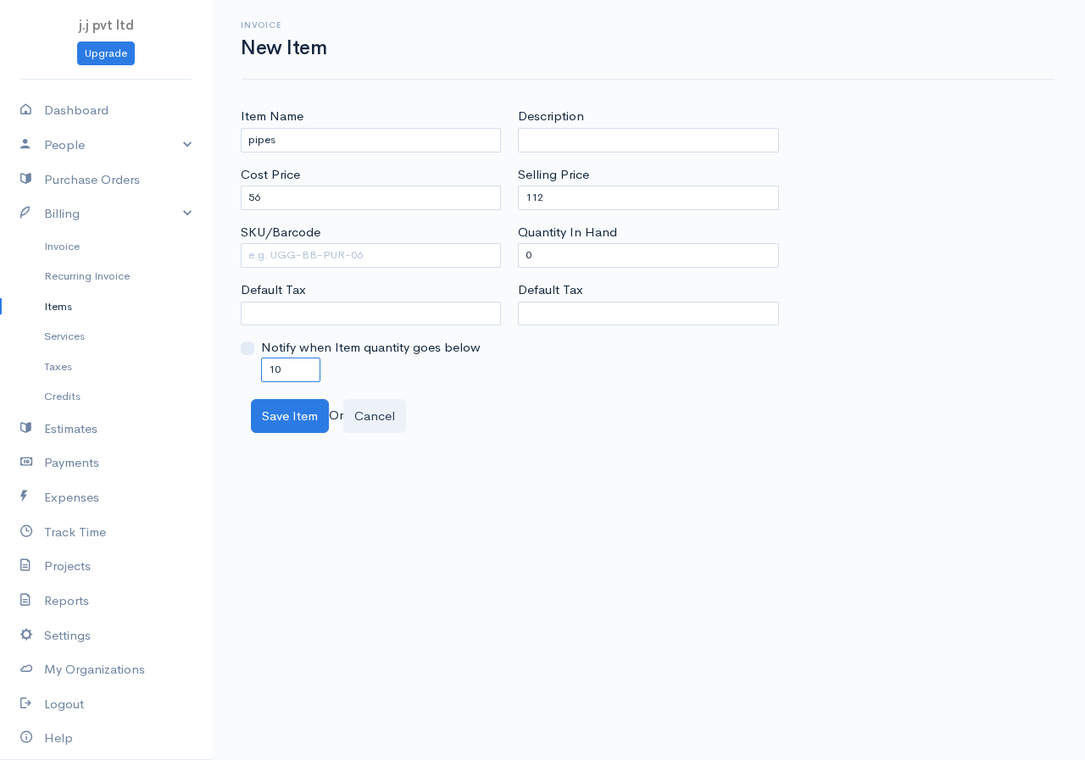
click at [219, 381] on div "Item Name pipes Cost Price 56 SKU/Barcode Default Tax Notify when Item quantity…" at bounding box center [648, 270] width 873 height 326
type input "0"
click at [301, 409] on button "Save Item" at bounding box center [290, 416] width 78 height 35
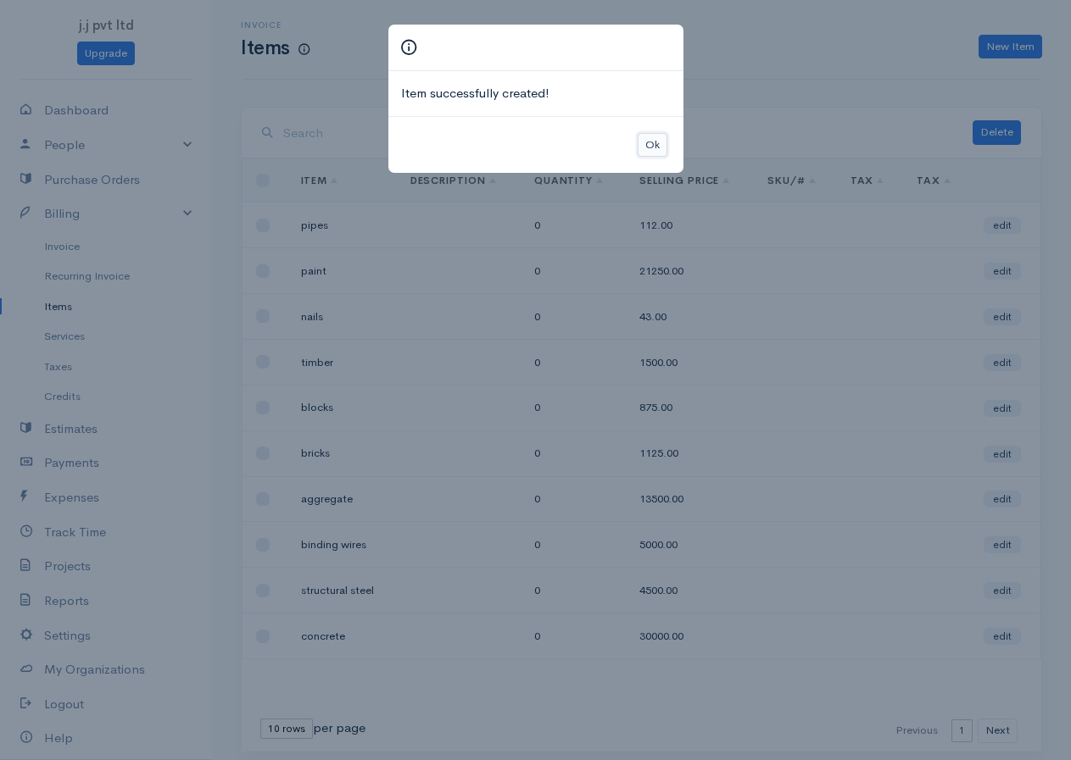
click at [653, 146] on button "Ok" at bounding box center [653, 145] width 30 height 25
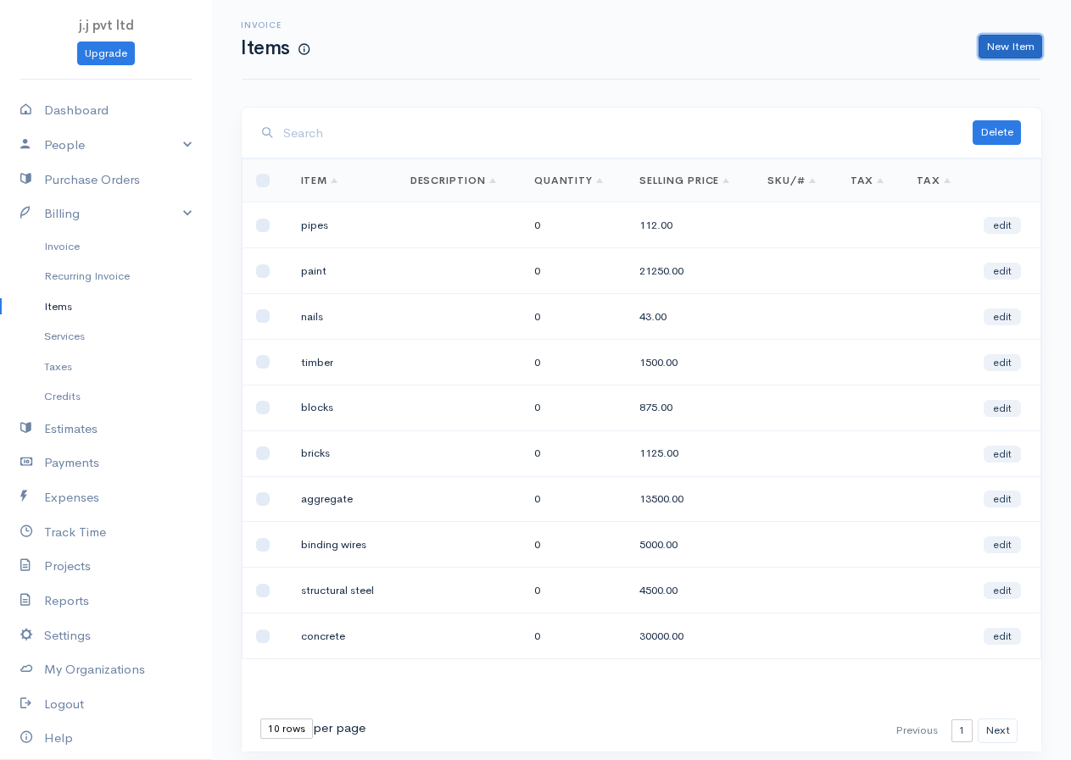
click at [1022, 54] on link "New Item" at bounding box center [1010, 47] width 64 height 25
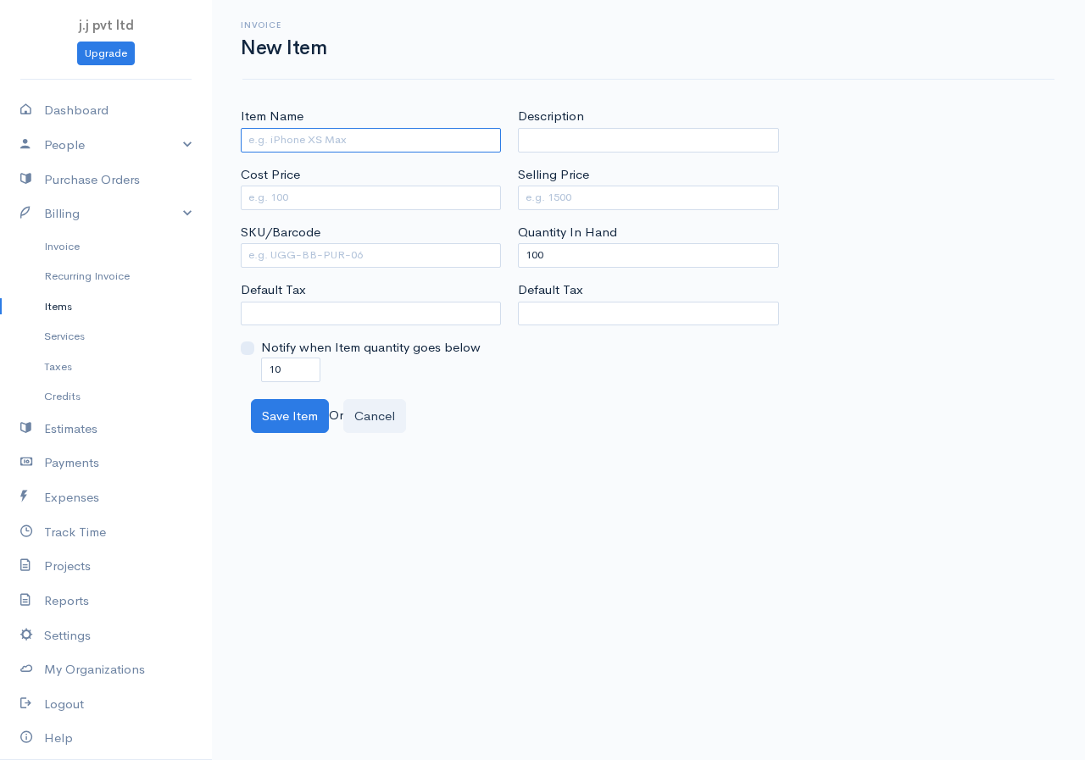
click at [452, 136] on input "Item Name" at bounding box center [371, 140] width 260 height 25
type input "glss"
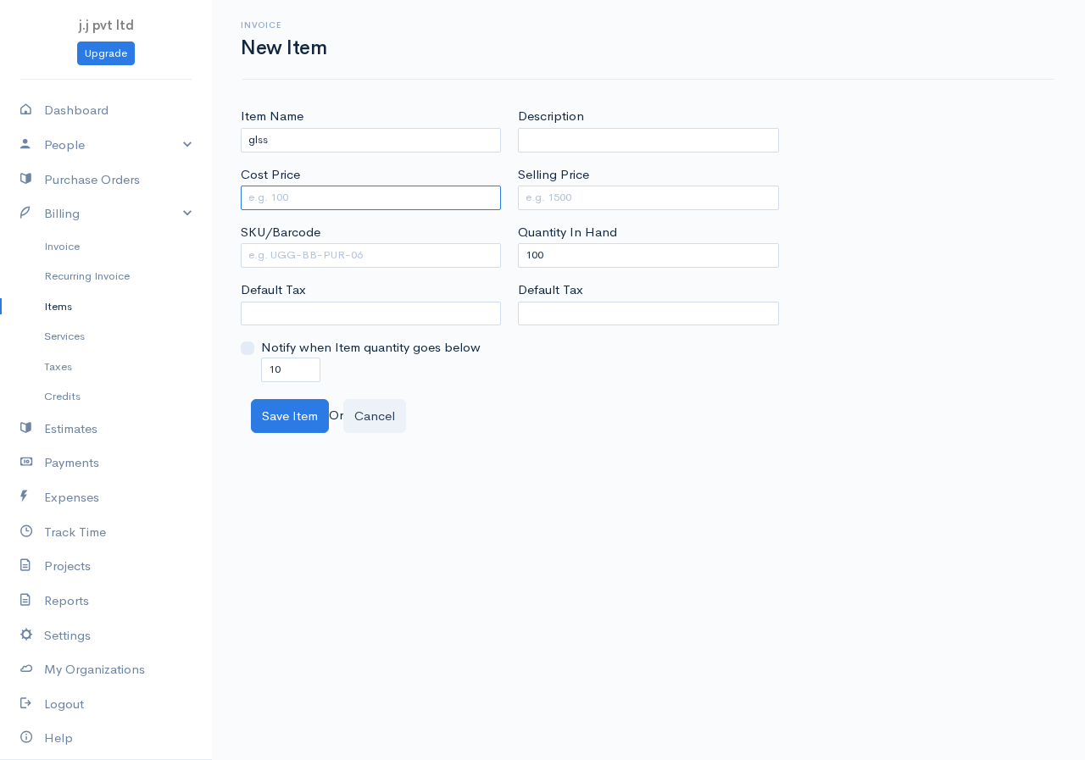
click at [314, 200] on input "Cost Price" at bounding box center [371, 198] width 260 height 25
type input "4500"
click at [560, 192] on input "Selling Price" at bounding box center [648, 198] width 260 height 25
type input "6750"
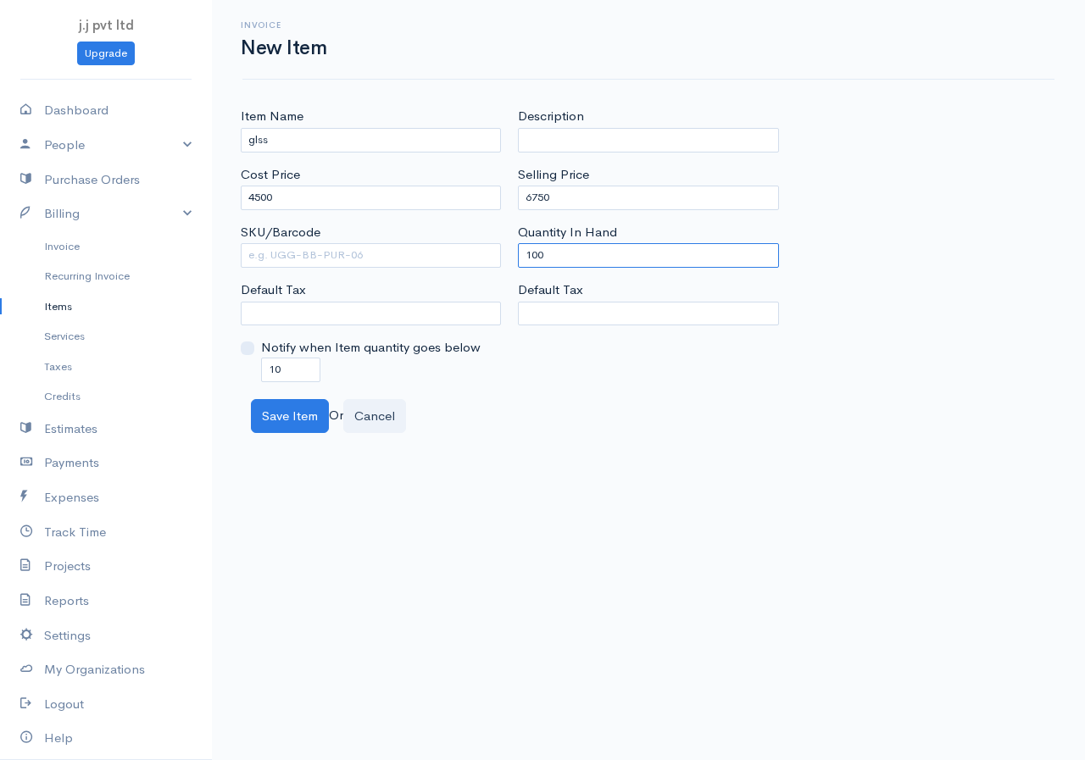
drag, startPoint x: 557, startPoint y: 253, endPoint x: 467, endPoint y: 261, distance: 90.2
click at [481, 262] on div "Item Name glss Cost Price 4500 SKU/Barcode Default Tax Notify when Item quantit…" at bounding box center [648, 244] width 833 height 275
type input "0"
drag, startPoint x: 291, startPoint y: 370, endPoint x: 243, endPoint y: 370, distance: 47.5
click at [243, 370] on div "Notify when Item quantity goes below 10" at bounding box center [371, 359] width 260 height 43
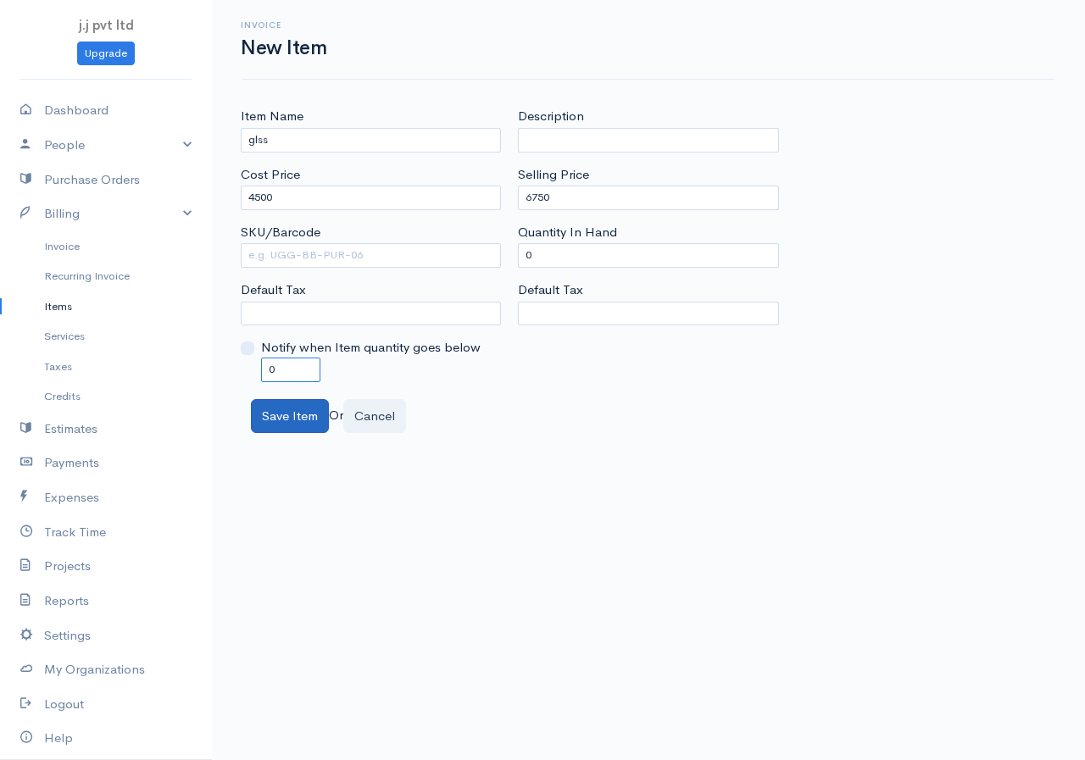
type input "0"
click at [278, 404] on button "Save Item" at bounding box center [290, 416] width 78 height 35
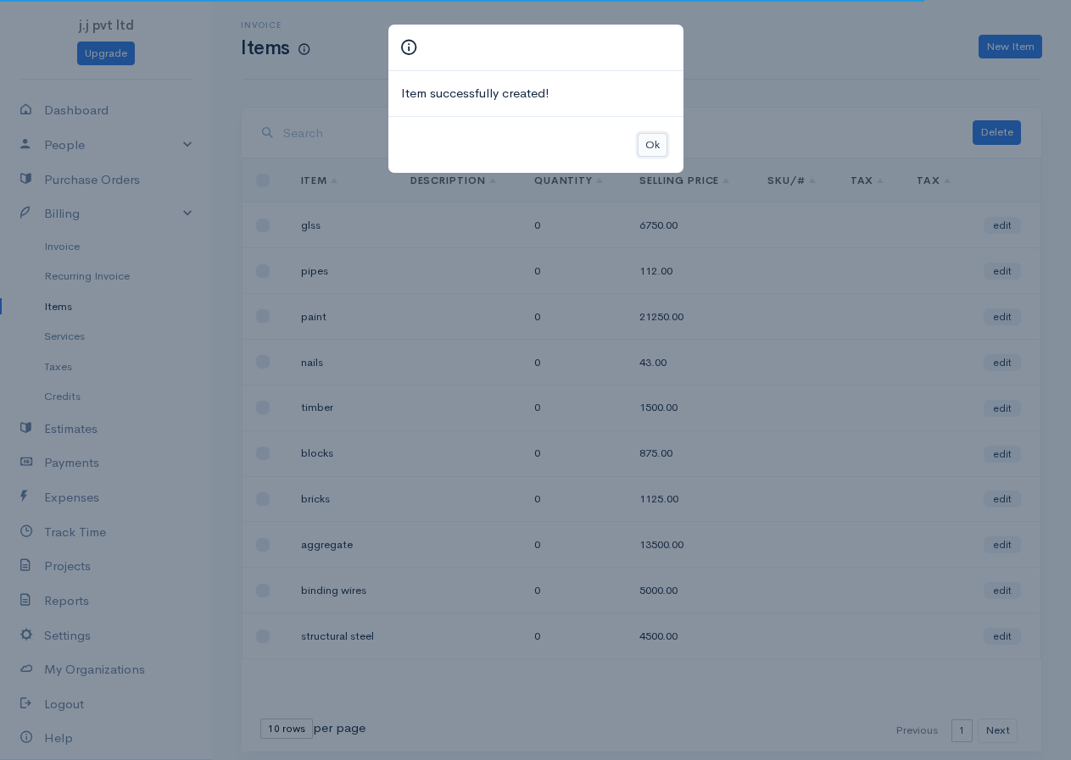
click at [646, 141] on button "Ok" at bounding box center [653, 145] width 30 height 25
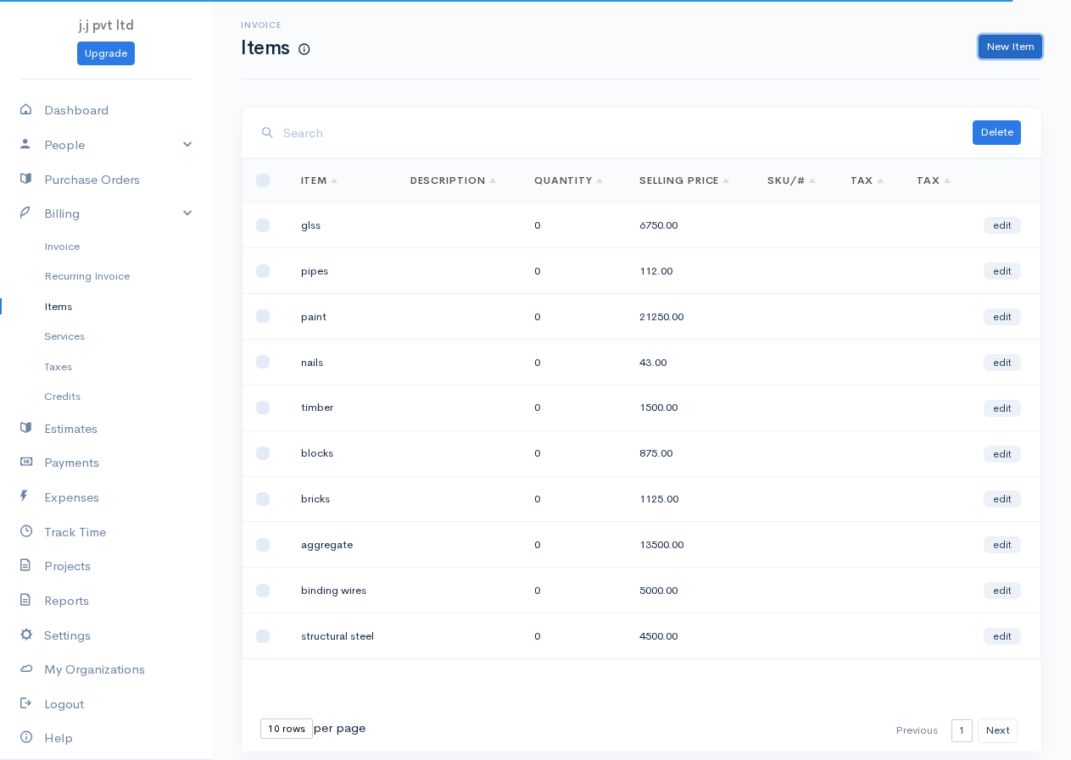
click at [1010, 48] on link "New Item" at bounding box center [1010, 47] width 64 height 25
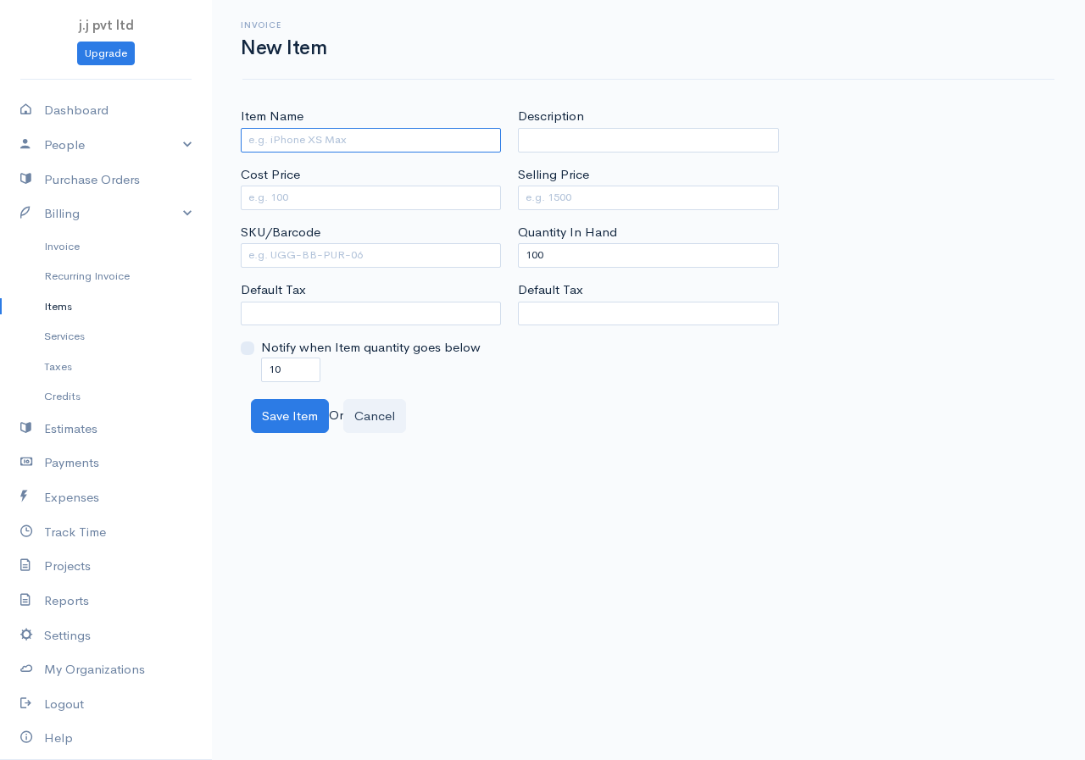
click at [398, 139] on input "Item Name" at bounding box center [371, 140] width 260 height 25
type input "tiles"
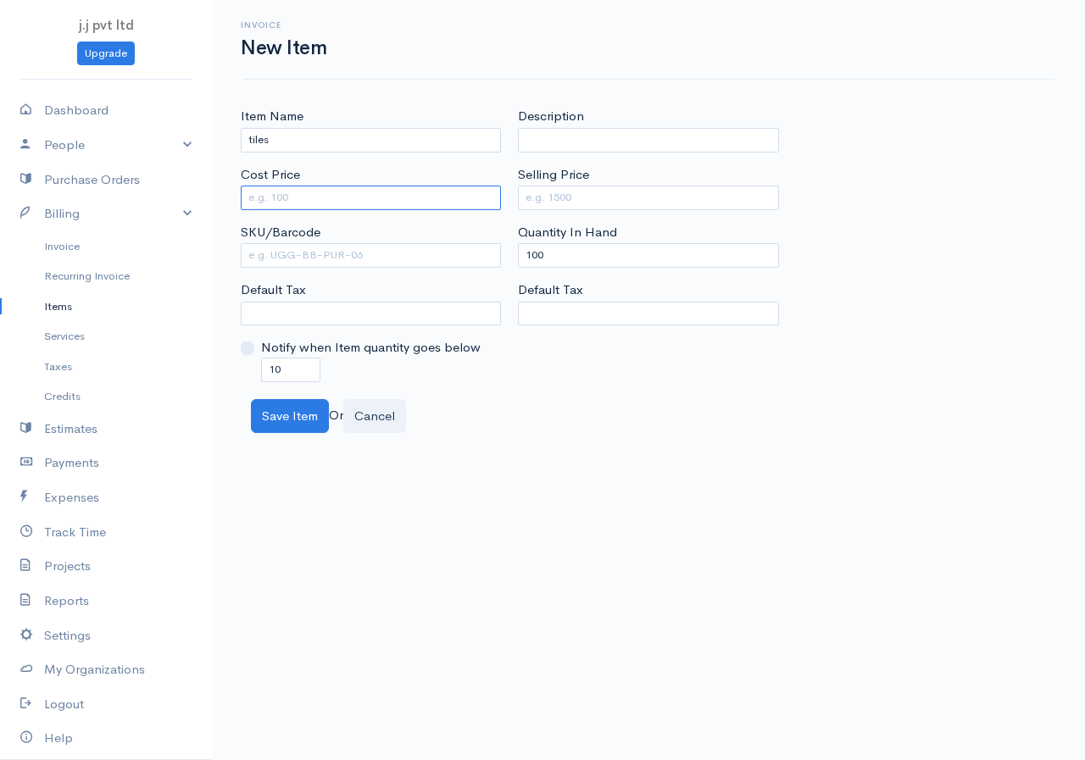
click at [331, 189] on input "Cost Price" at bounding box center [371, 198] width 260 height 25
type input "350"
click at [582, 200] on input "Selling Price" at bounding box center [648, 198] width 260 height 25
type input "595"
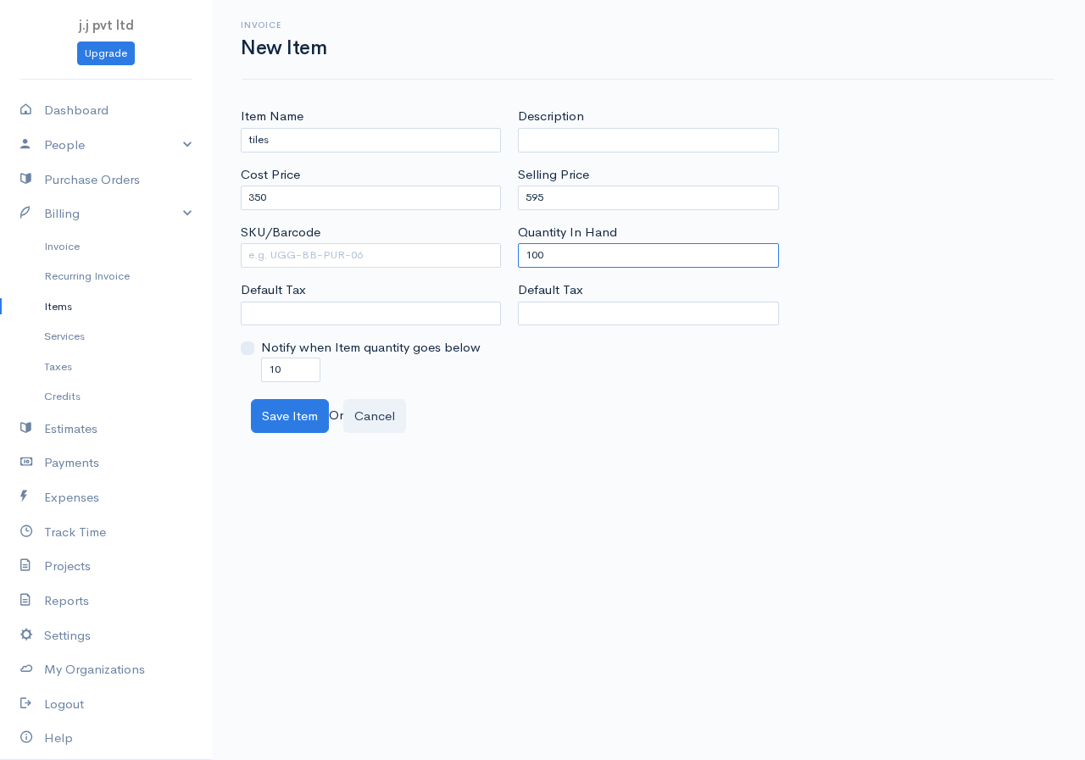
drag, startPoint x: 547, startPoint y: 252, endPoint x: 464, endPoint y: 270, distance: 85.0
click at [464, 270] on div "Item Name tiles Cost Price 350 SKU/Barcode Default Tax Notify when Item quantit…" at bounding box center [648, 244] width 833 height 275
type input "0"
drag, startPoint x: 286, startPoint y: 363, endPoint x: 246, endPoint y: 372, distance: 40.9
click at [246, 372] on div "Notify when Item quantity goes below 10" at bounding box center [371, 359] width 260 height 43
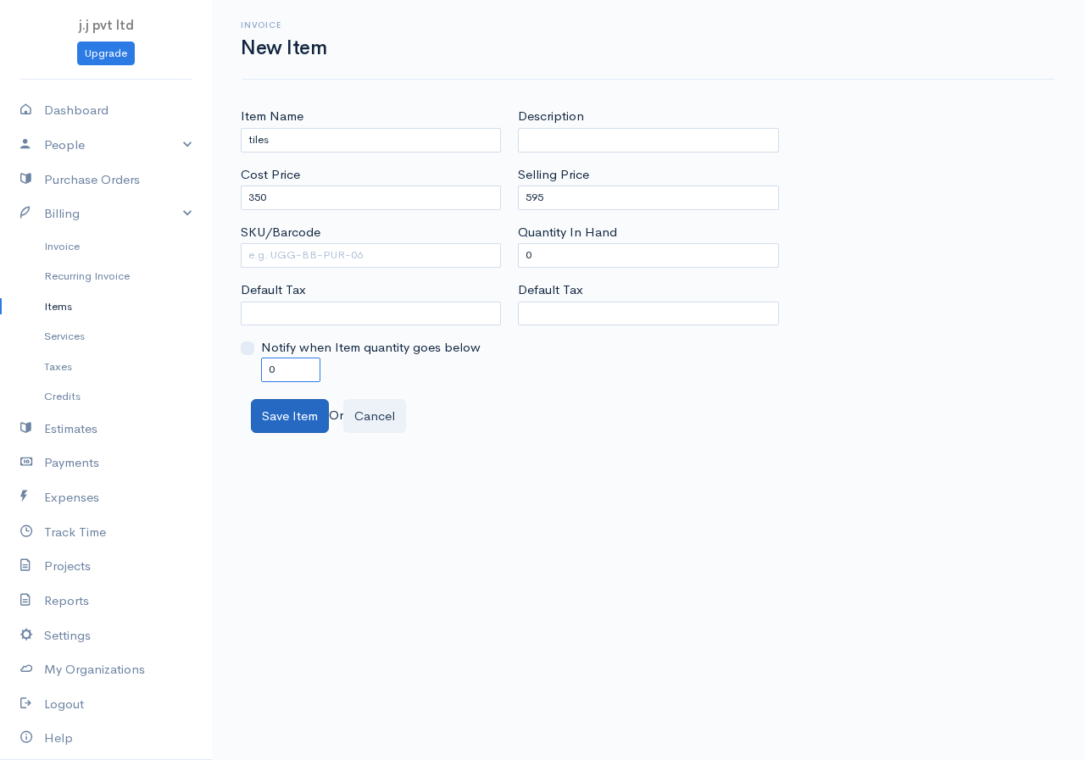
type input "0"
click at [270, 403] on button "Save Item" at bounding box center [290, 416] width 78 height 35
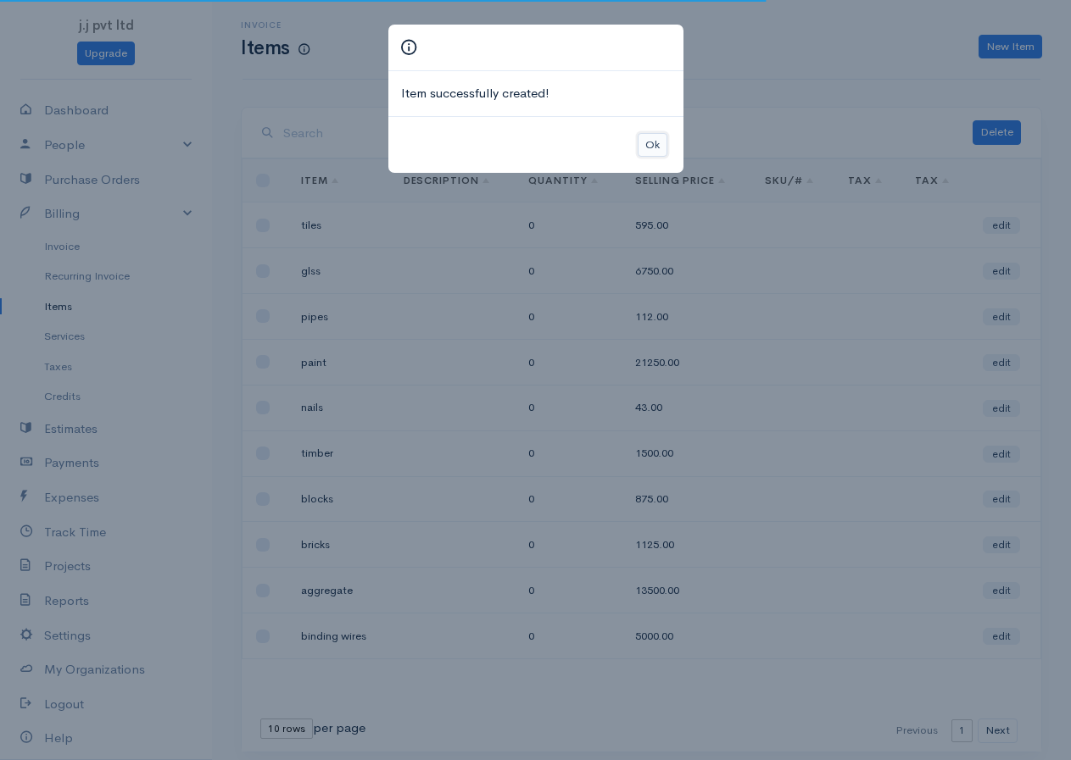
click at [657, 141] on button "Ok" at bounding box center [653, 145] width 30 height 25
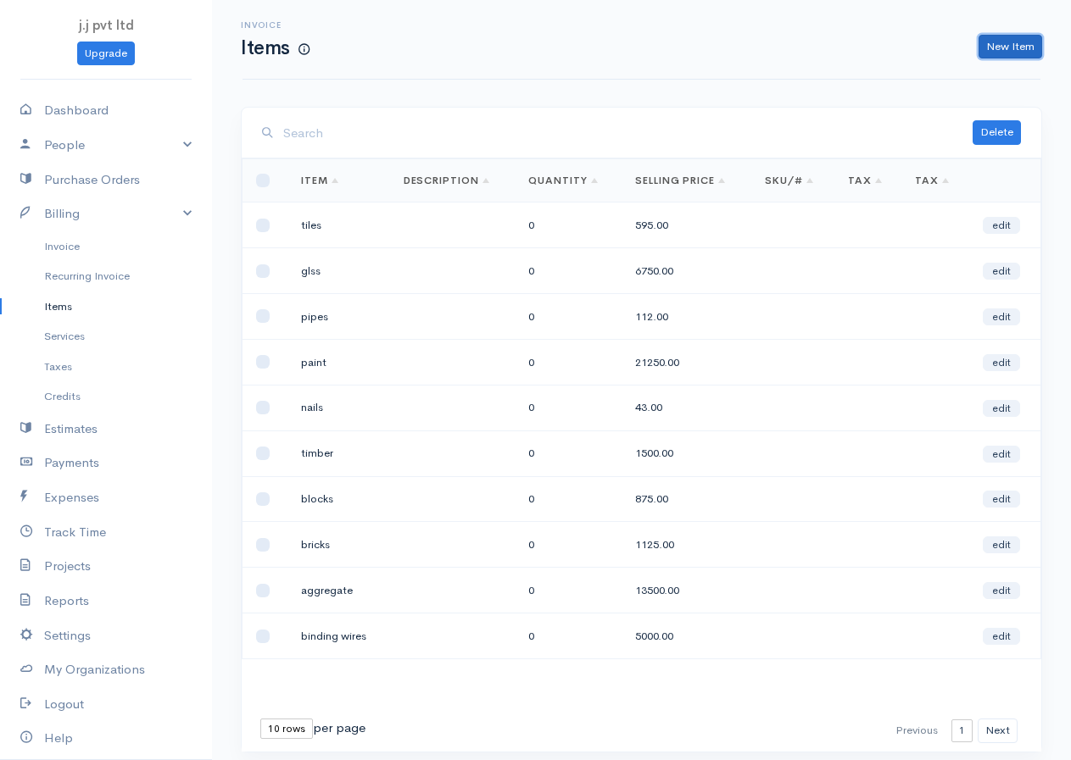
click at [1006, 44] on link "New Item" at bounding box center [1010, 47] width 64 height 25
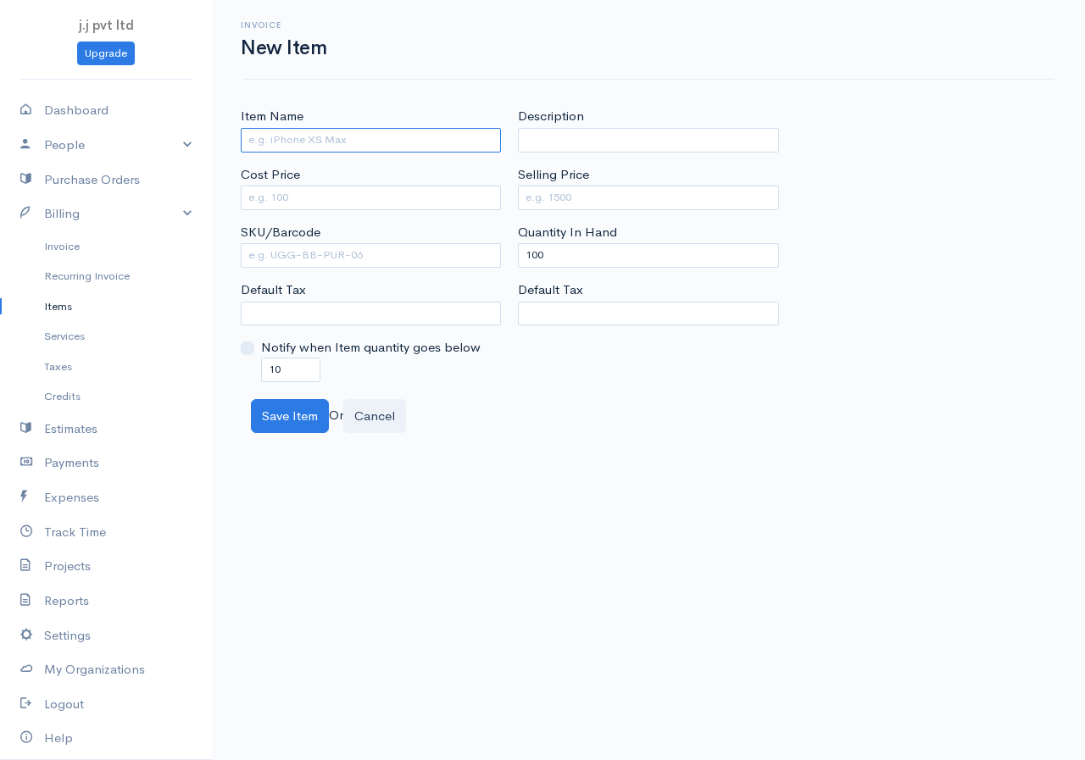
click at [361, 139] on input "Item Name" at bounding box center [371, 140] width 260 height 25
type input "marble sheet"
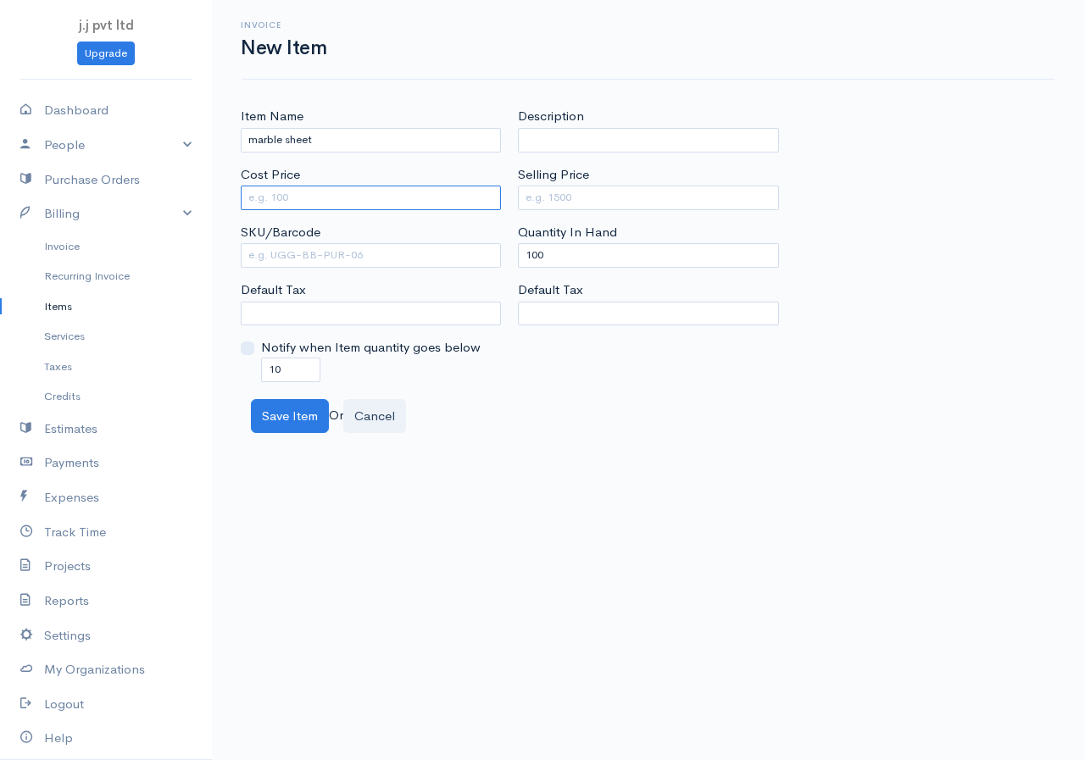
click at [376, 200] on input "Cost Price" at bounding box center [371, 198] width 260 height 25
type input "7500"
click at [582, 190] on input "Selling Price" at bounding box center [648, 198] width 260 height 25
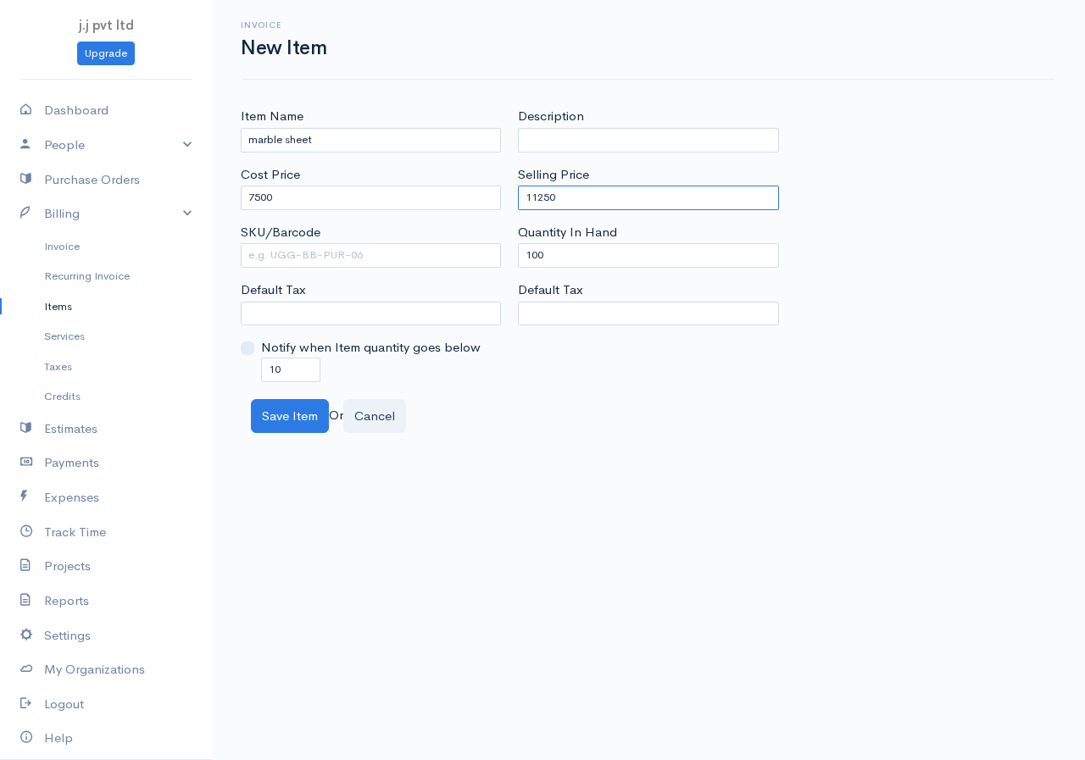
type input "11250"
drag, startPoint x: 559, startPoint y: 255, endPoint x: 422, endPoint y: 265, distance: 136.9
click at [491, 264] on div "Item Name marble sheet Cost Price 7500 SKU/Barcode Default Tax Notify when Item…" at bounding box center [648, 244] width 833 height 275
type input "0"
drag, startPoint x: 292, startPoint y: 368, endPoint x: 223, endPoint y: 389, distance: 72.7
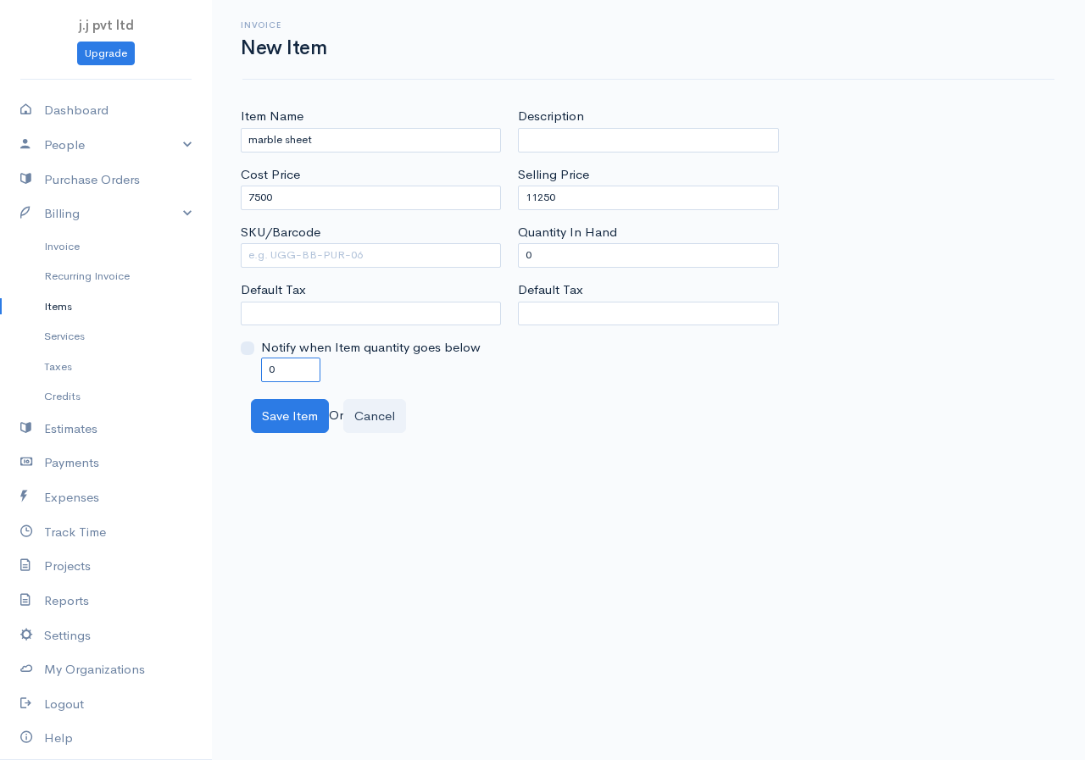
click at [225, 388] on div "Item Name marble sheet Cost Price 7500 SKU/Barcode Default Tax Notify when Item…" at bounding box center [648, 270] width 873 height 326
type input "0"
click at [287, 418] on button "Save Item" at bounding box center [290, 416] width 78 height 35
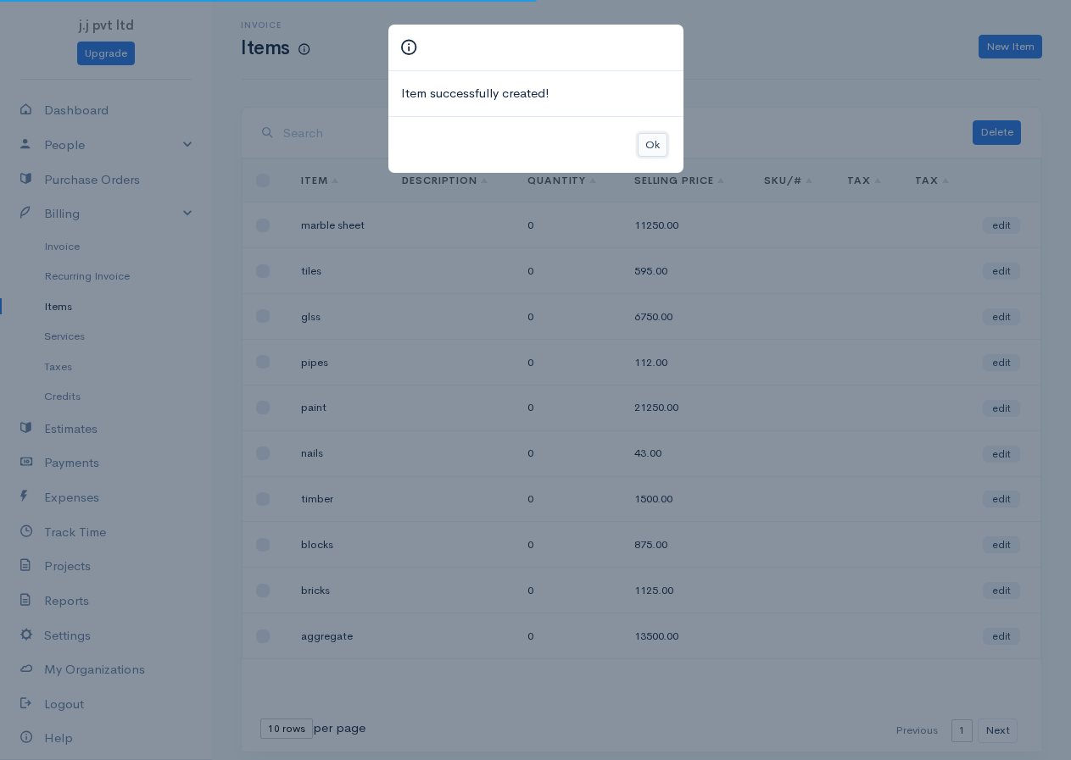
click at [657, 146] on button "Ok" at bounding box center [653, 145] width 30 height 25
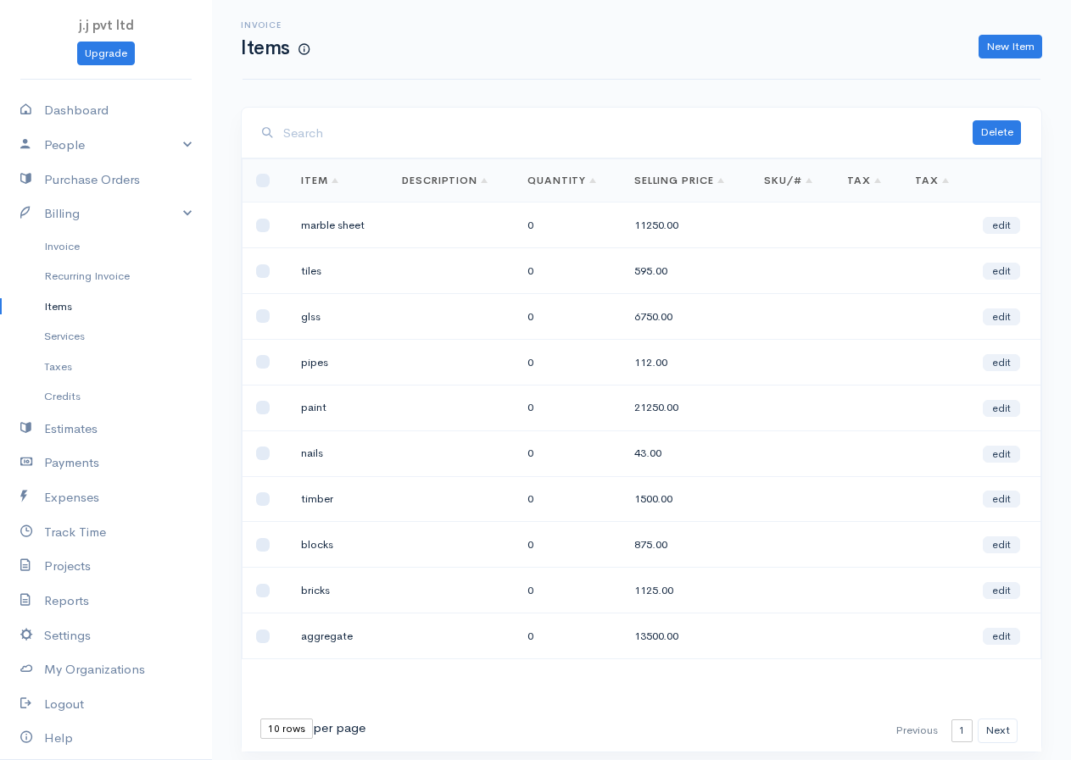
click at [1038, 32] on div "Invoice Items New Item" at bounding box center [641, 39] width 818 height 38
click at [1024, 47] on link "New Item" at bounding box center [1010, 47] width 64 height 25
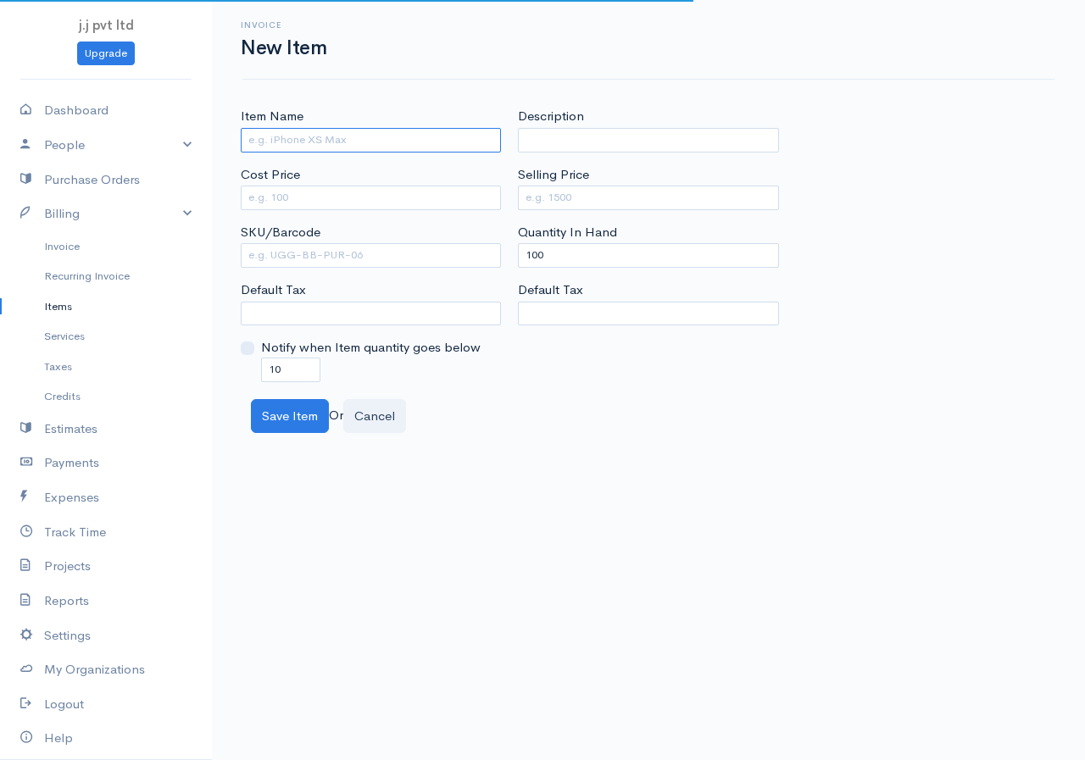
click at [447, 144] on input "Item Name" at bounding box center [371, 140] width 260 height 25
type input "stone"
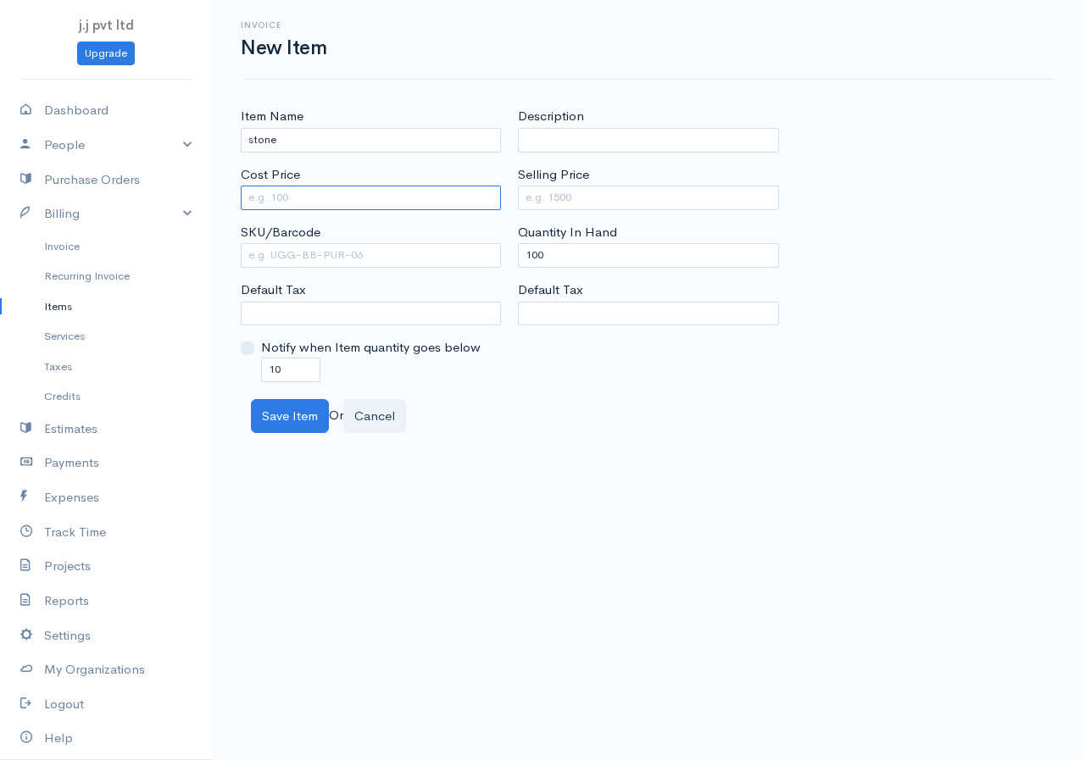
click at [366, 202] on input "Cost Price" at bounding box center [371, 198] width 260 height 25
type input "2500"
click at [571, 196] on input "Selling Price" at bounding box center [648, 198] width 260 height 25
type input "4250"
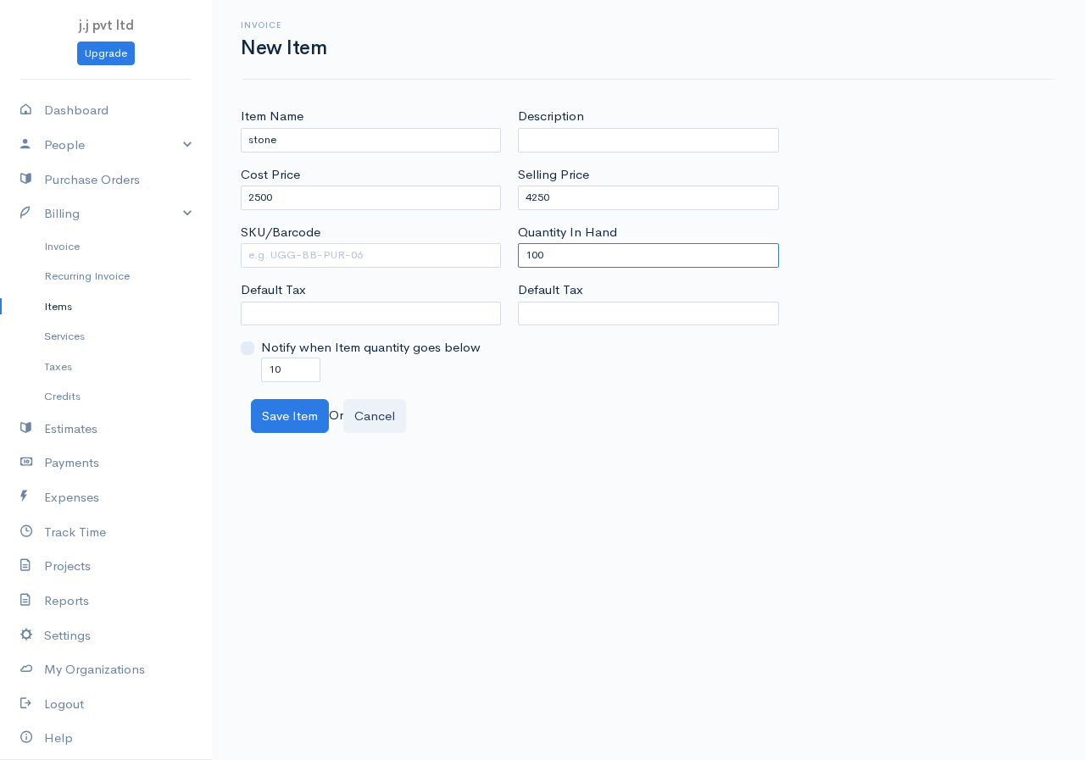
drag, startPoint x: 579, startPoint y: 245, endPoint x: 498, endPoint y: 265, distance: 82.9
click at [499, 265] on div "Item Name stone Cost Price 2500 SKU/Barcode Default Tax Notify when Item quanti…" at bounding box center [648, 244] width 833 height 275
type input "0"
drag, startPoint x: 281, startPoint y: 367, endPoint x: 243, endPoint y: 371, distance: 38.4
click at [243, 371] on div "Notify when Item quantity goes below 10" at bounding box center [371, 359] width 260 height 43
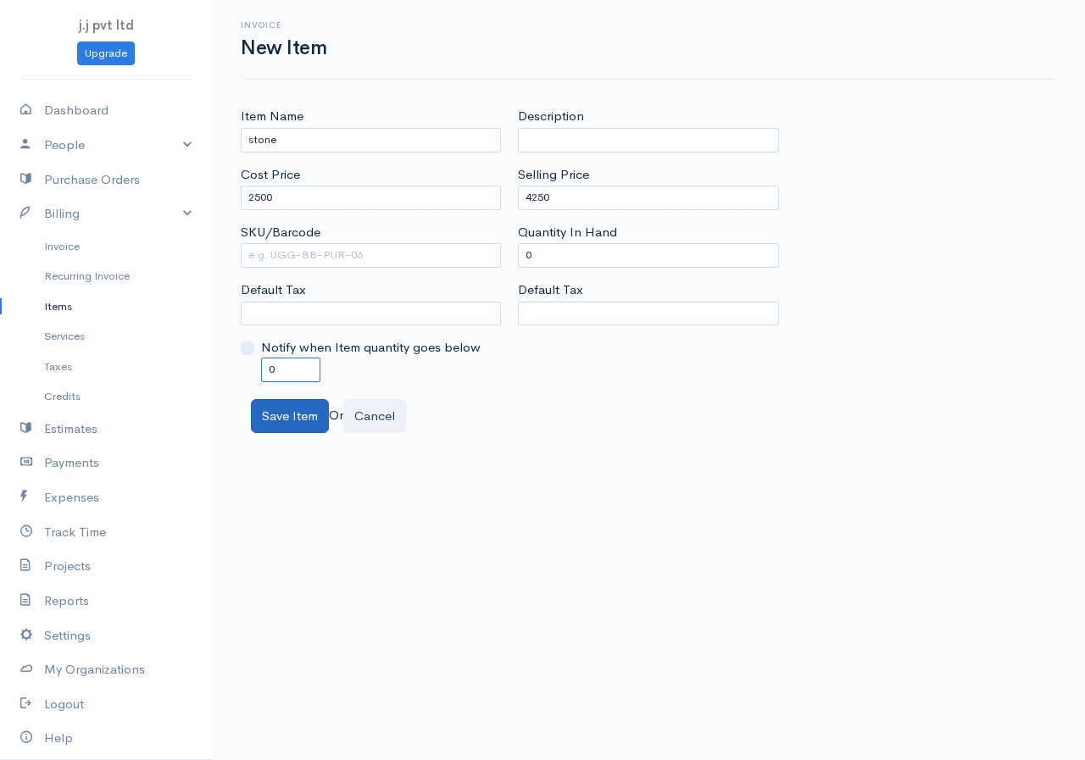
type input "0"
click at [279, 413] on button "Save Item" at bounding box center [290, 416] width 78 height 35
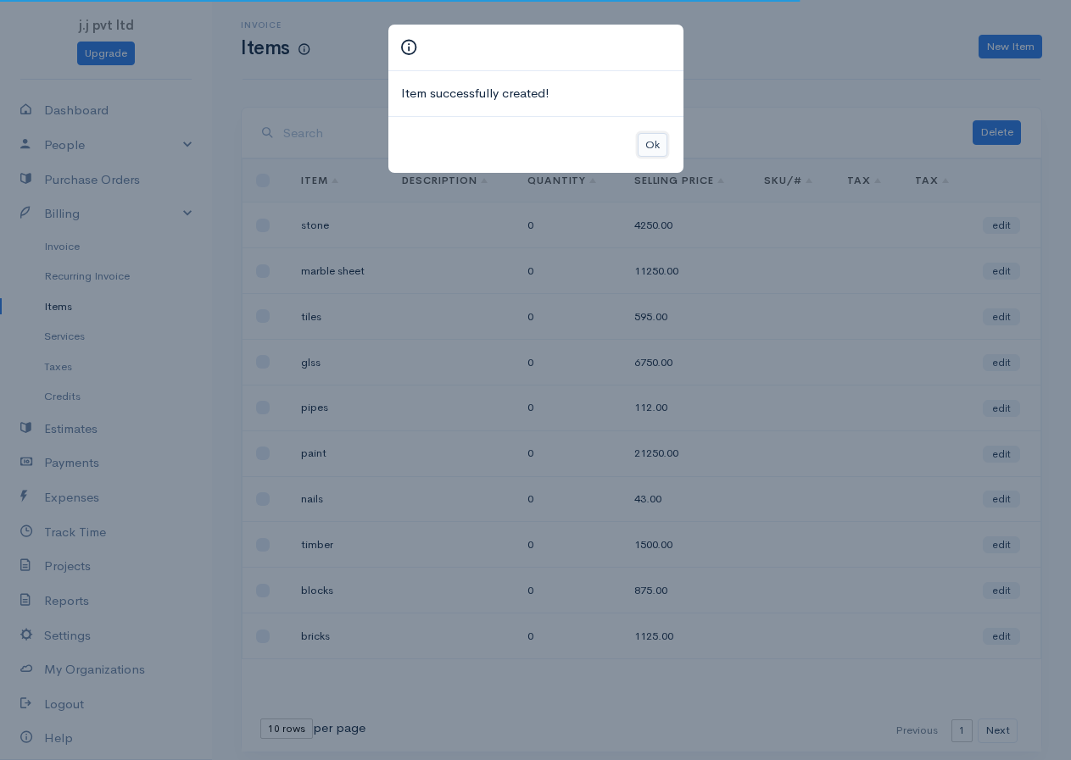
click at [663, 149] on button "Ok" at bounding box center [653, 145] width 30 height 25
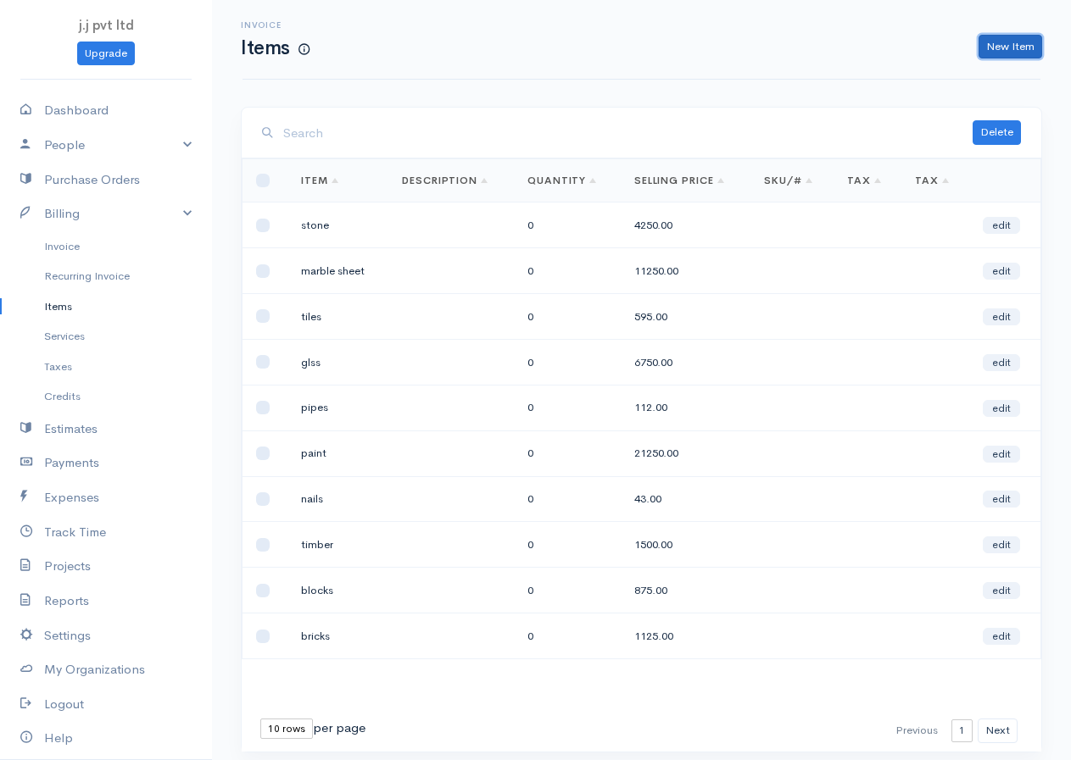
click at [992, 45] on link "New Item" at bounding box center [1010, 47] width 64 height 25
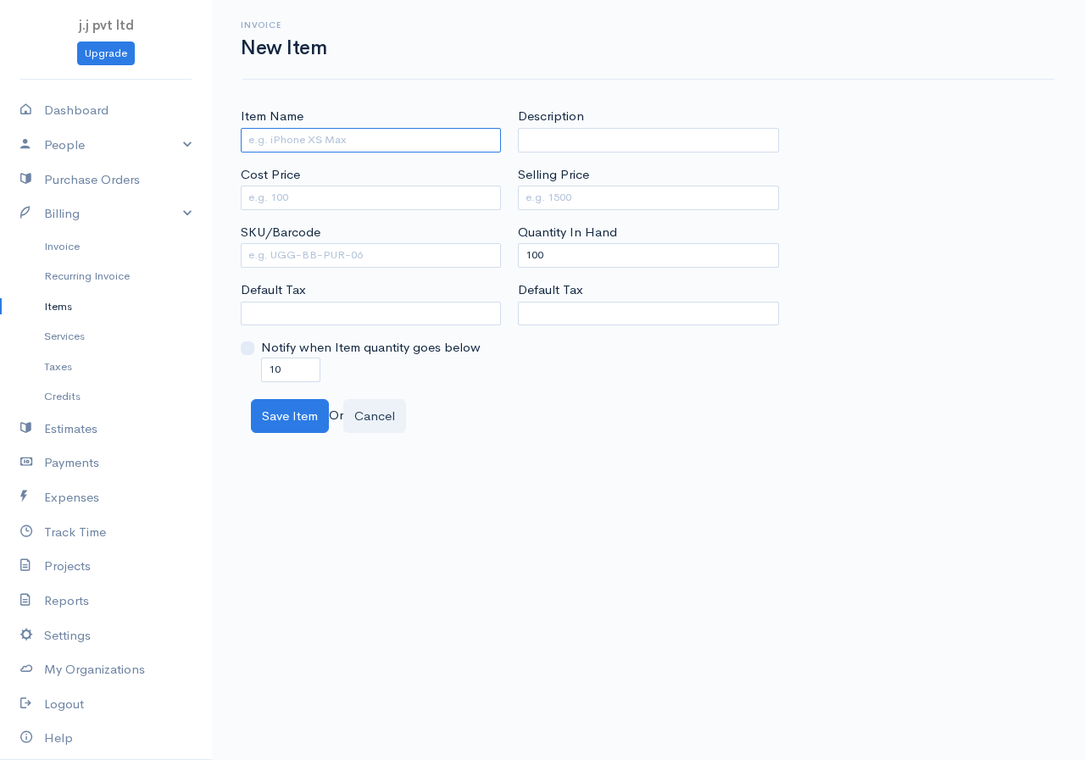
click at [328, 144] on input "Item Name" at bounding box center [371, 140] width 260 height 25
type input "rope"
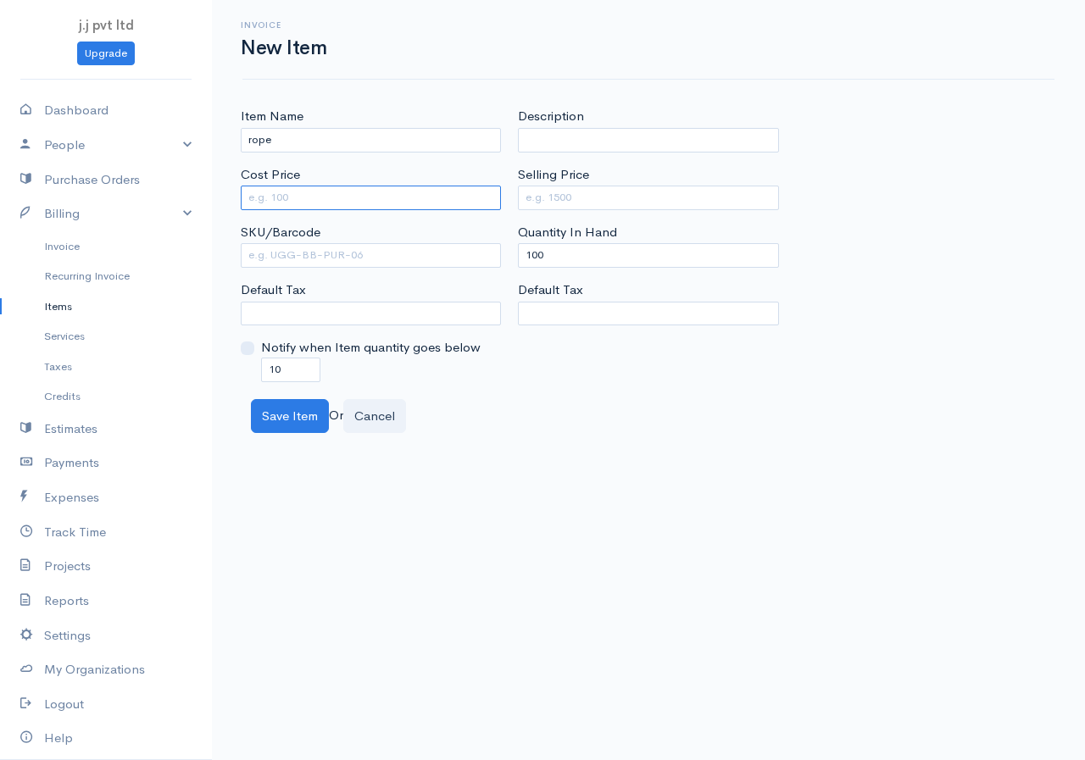
click at [321, 188] on input "Cost Price" at bounding box center [371, 198] width 260 height 25
type input "1500"
click at [644, 200] on input "Selling Price" at bounding box center [648, 198] width 260 height 25
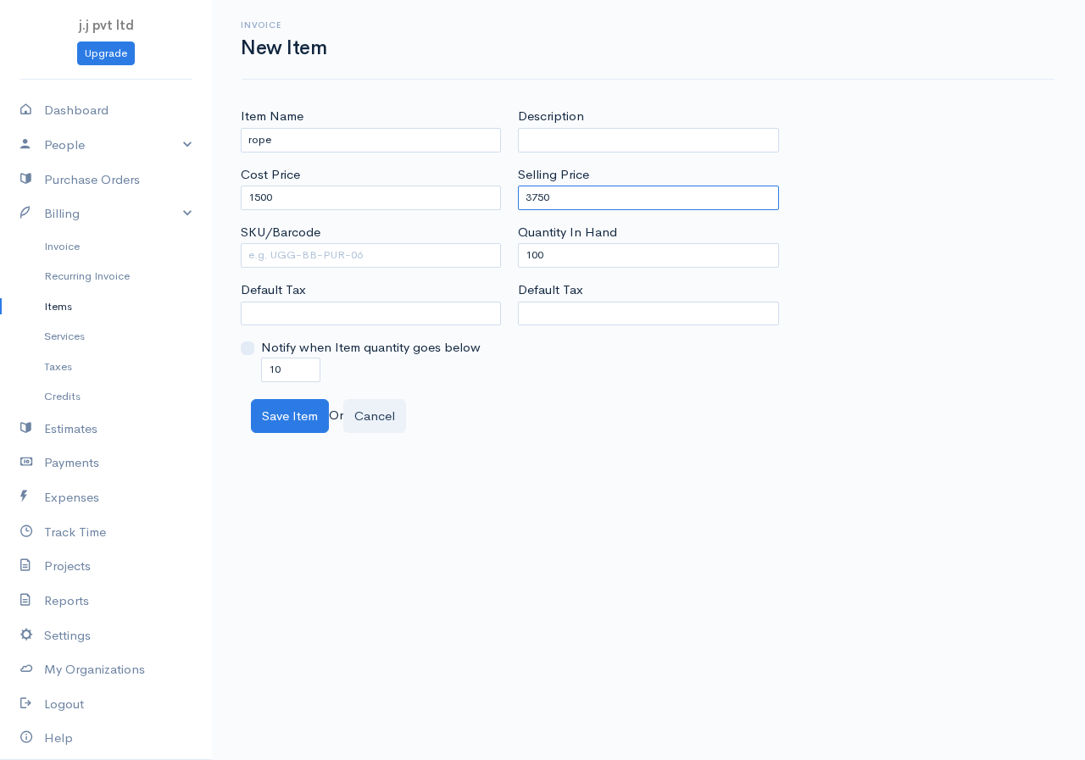
type input "3750"
drag, startPoint x: 549, startPoint y: 258, endPoint x: 465, endPoint y: 259, distance: 83.9
click at [465, 259] on div "Item Name rope Cost Price 1500 SKU/Barcode Default Tax Notify when Item quantit…" at bounding box center [648, 244] width 833 height 275
type input "0"
drag, startPoint x: 284, startPoint y: 362, endPoint x: 230, endPoint y: 368, distance: 54.6
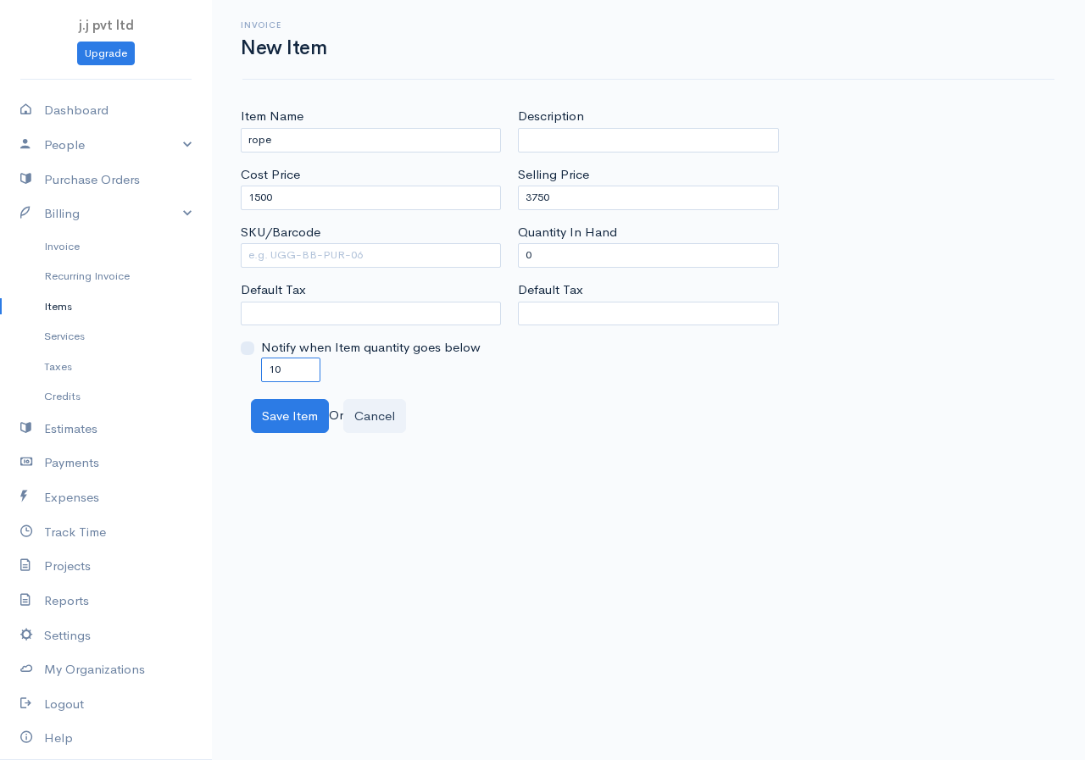
click at [230, 368] on div "Item Name rope Cost Price 1500 SKU/Barcode Default Tax Notify when Item quantit…" at bounding box center [648, 270] width 873 height 326
type input "0"
click at [280, 405] on button "Save Item" at bounding box center [290, 416] width 78 height 35
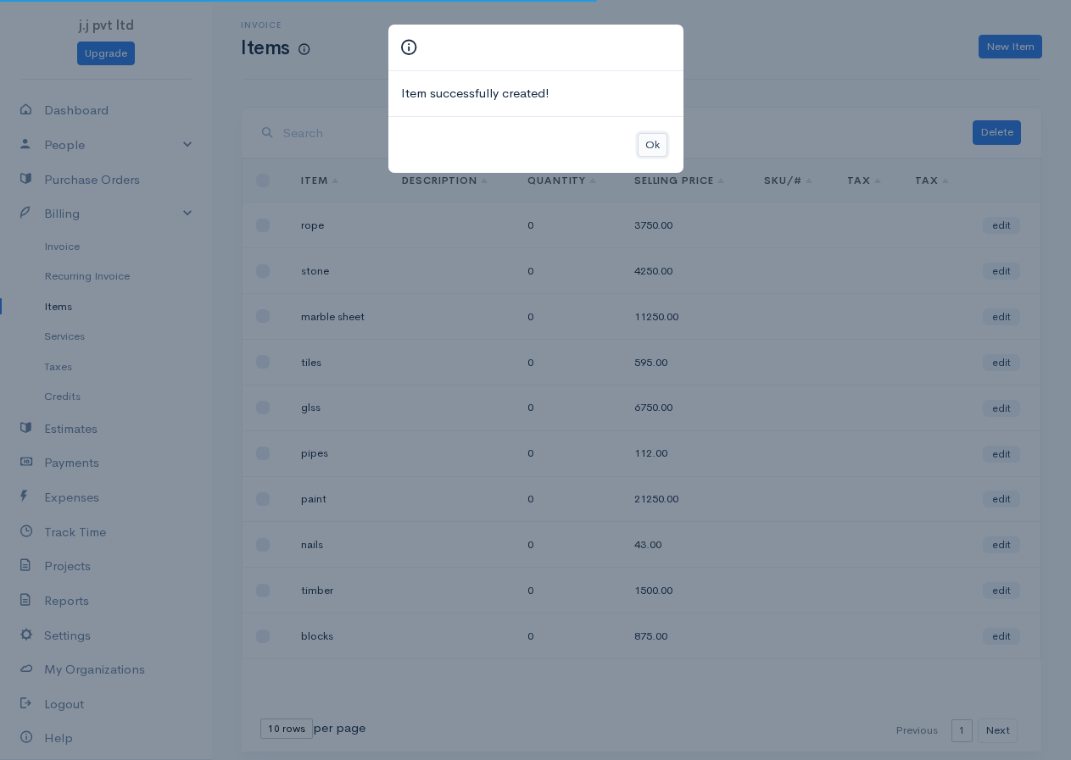
click at [663, 136] on button "Ok" at bounding box center [653, 145] width 30 height 25
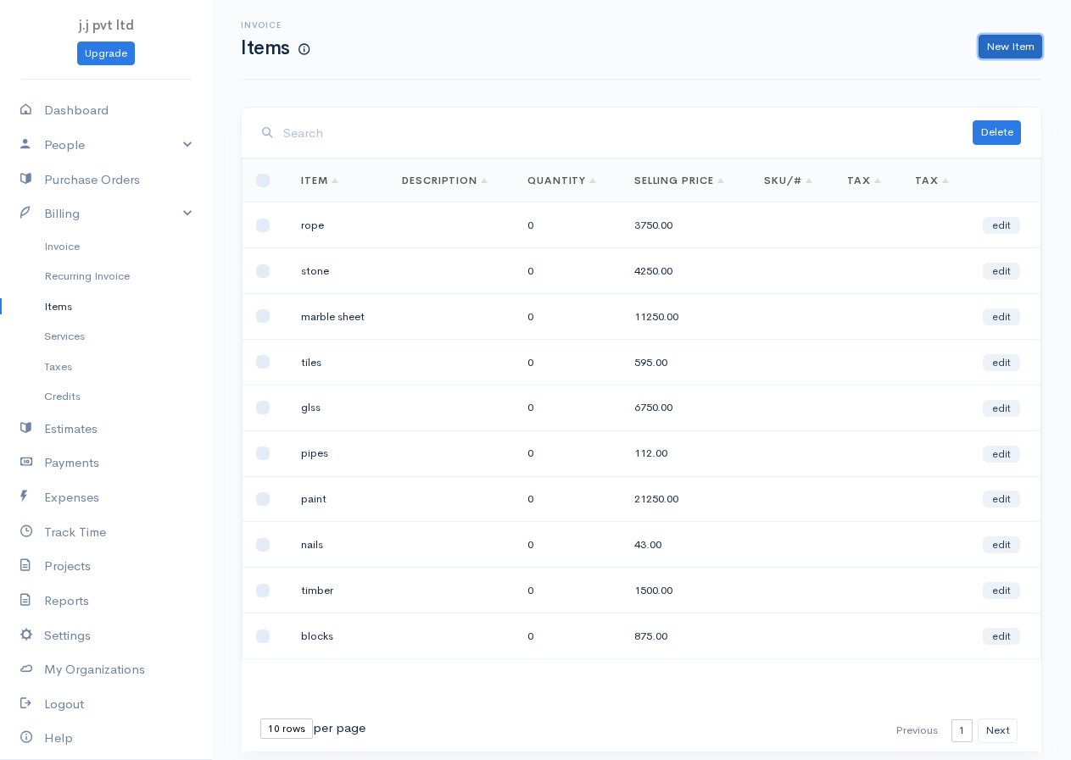
click at [1006, 46] on link "New Item" at bounding box center [1010, 47] width 64 height 25
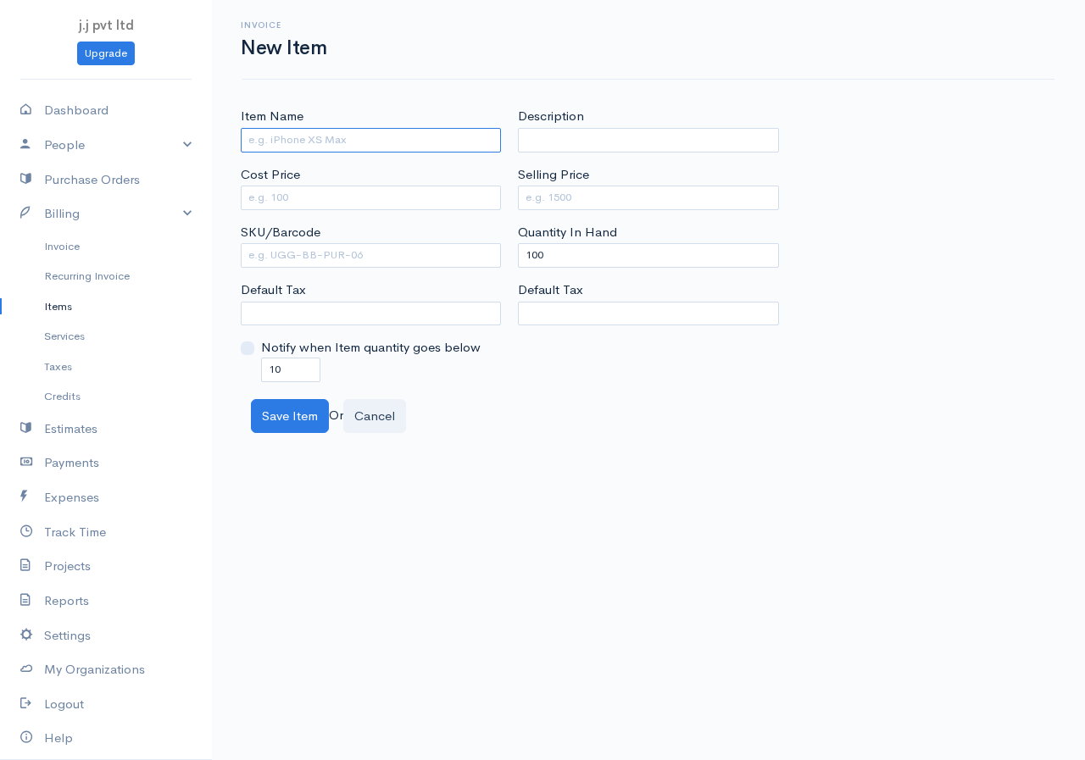
click at [372, 136] on input "Item Name" at bounding box center [371, 140] width 260 height 25
type input "granite"
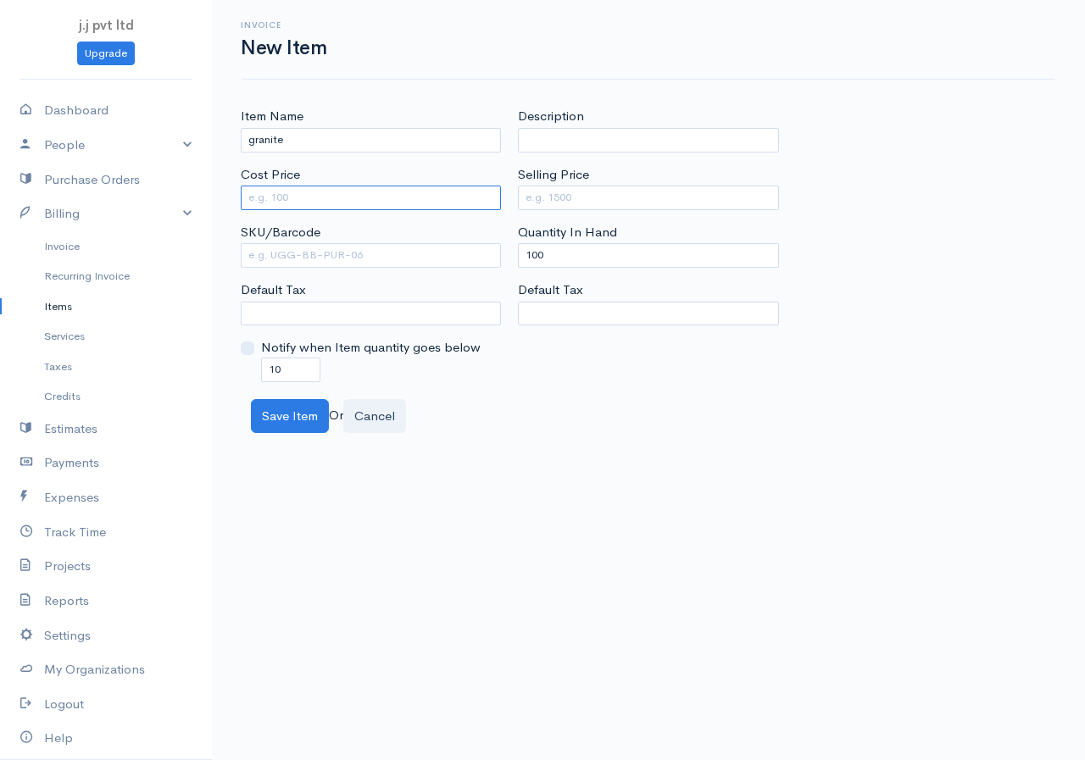
click at [324, 198] on input "Cost Price" at bounding box center [371, 198] width 260 height 25
type input "9500"
click at [608, 190] on input "Selling Price" at bounding box center [648, 198] width 260 height 25
type input "14250"
drag, startPoint x: 558, startPoint y: 255, endPoint x: 460, endPoint y: 270, distance: 98.7
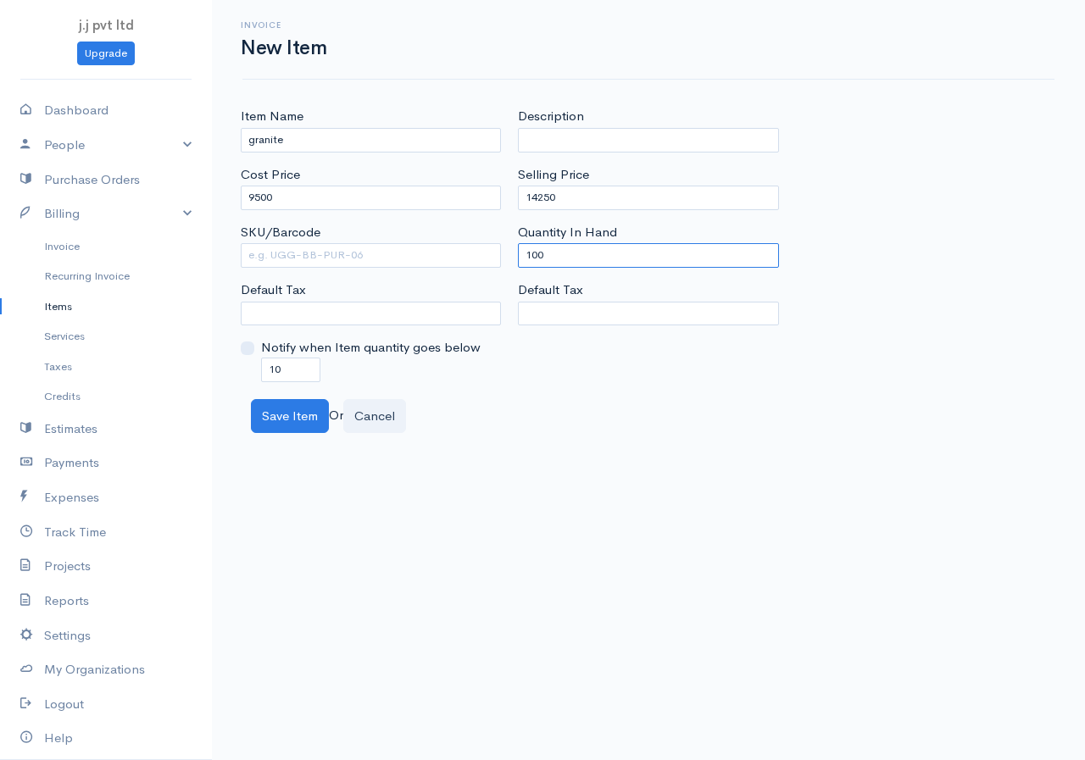
click at [460, 270] on div "Item Name granite Cost Price 9500 SKU/Barcode Default Tax Notify when Item quan…" at bounding box center [648, 244] width 833 height 275
type input "0"
drag, startPoint x: 297, startPoint y: 366, endPoint x: 220, endPoint y: 369, distance: 77.2
click at [220, 369] on div "Item Name granite Cost Price 9500 SKU/Barcode Default Tax Notify when Item quan…" at bounding box center [648, 270] width 873 height 326
type input "0"
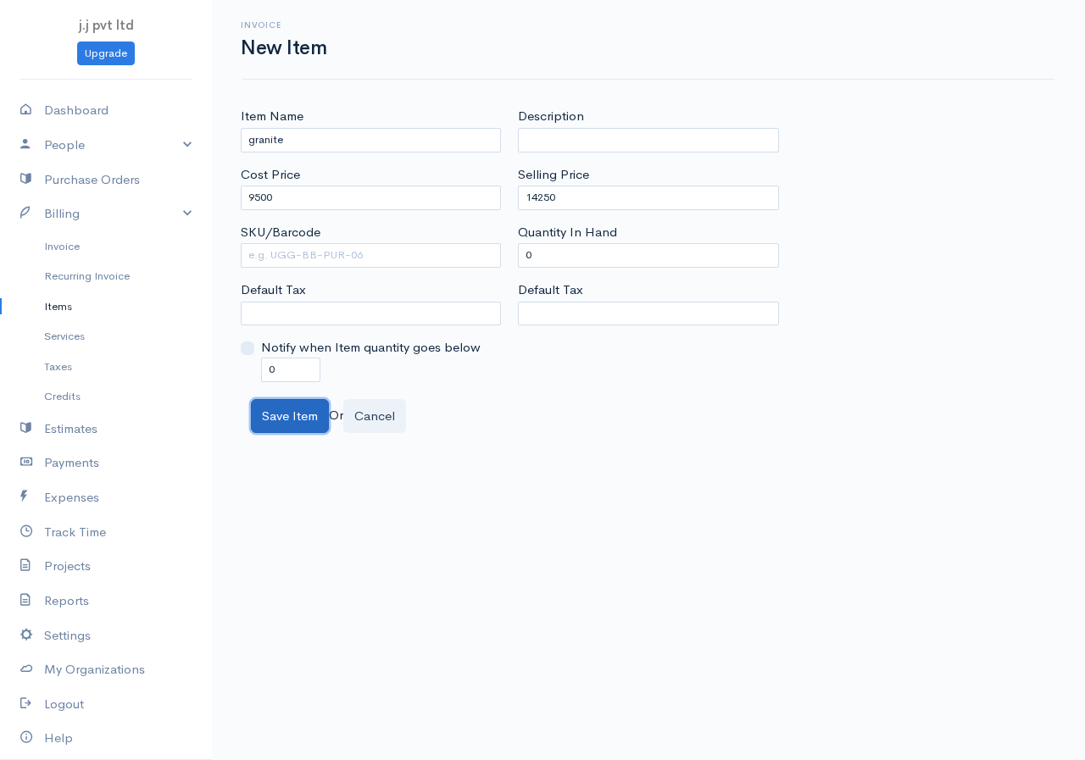
click at [269, 404] on button "Save Item" at bounding box center [290, 416] width 78 height 35
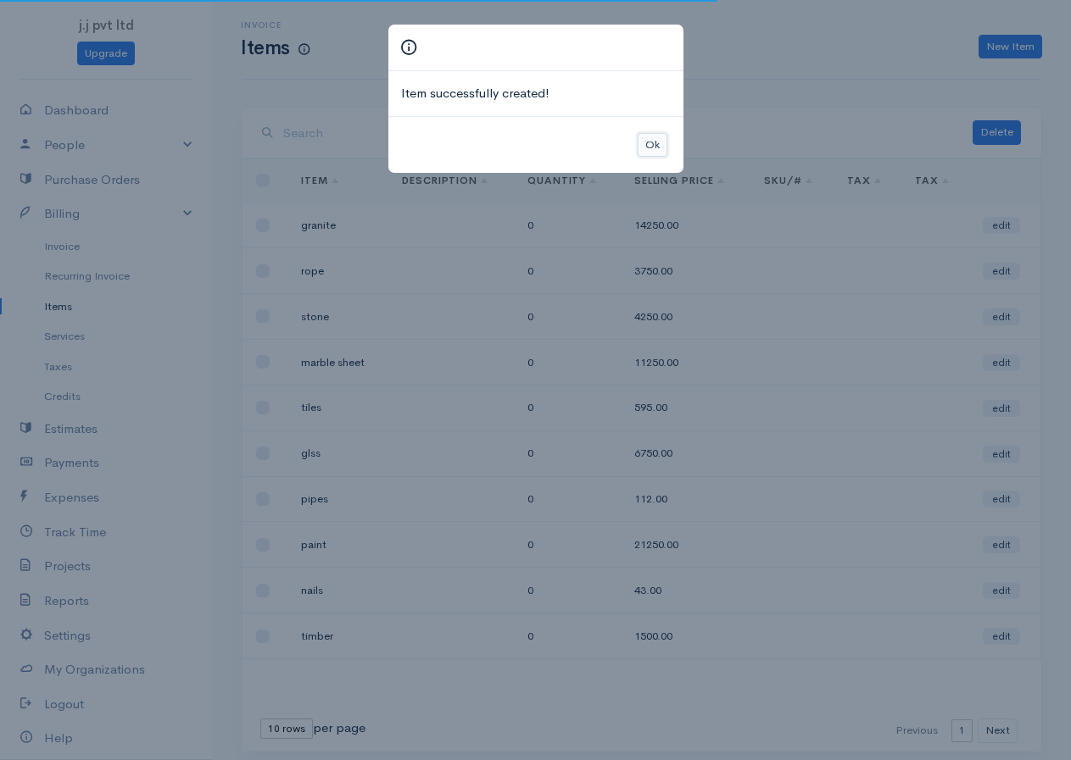
click at [655, 142] on button "Ok" at bounding box center [653, 145] width 30 height 25
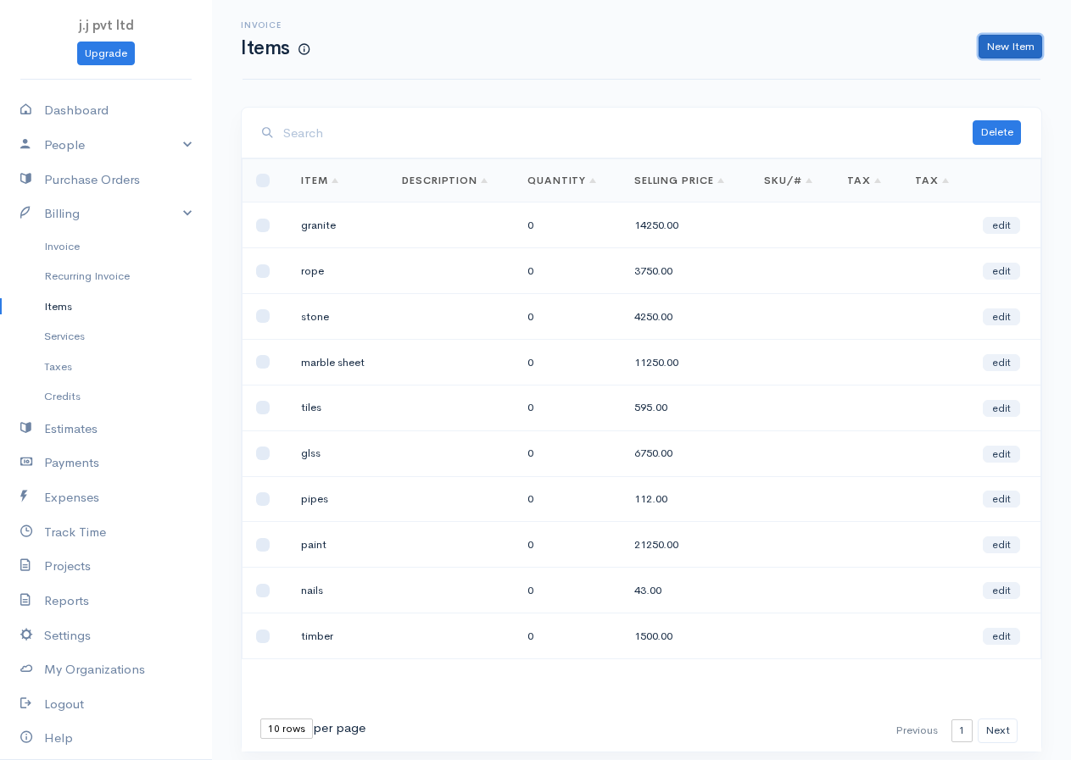
drag, startPoint x: 1001, startPoint y: 46, endPoint x: 861, endPoint y: 98, distance: 149.4
click at [1002, 45] on link "New Item" at bounding box center [1010, 47] width 64 height 25
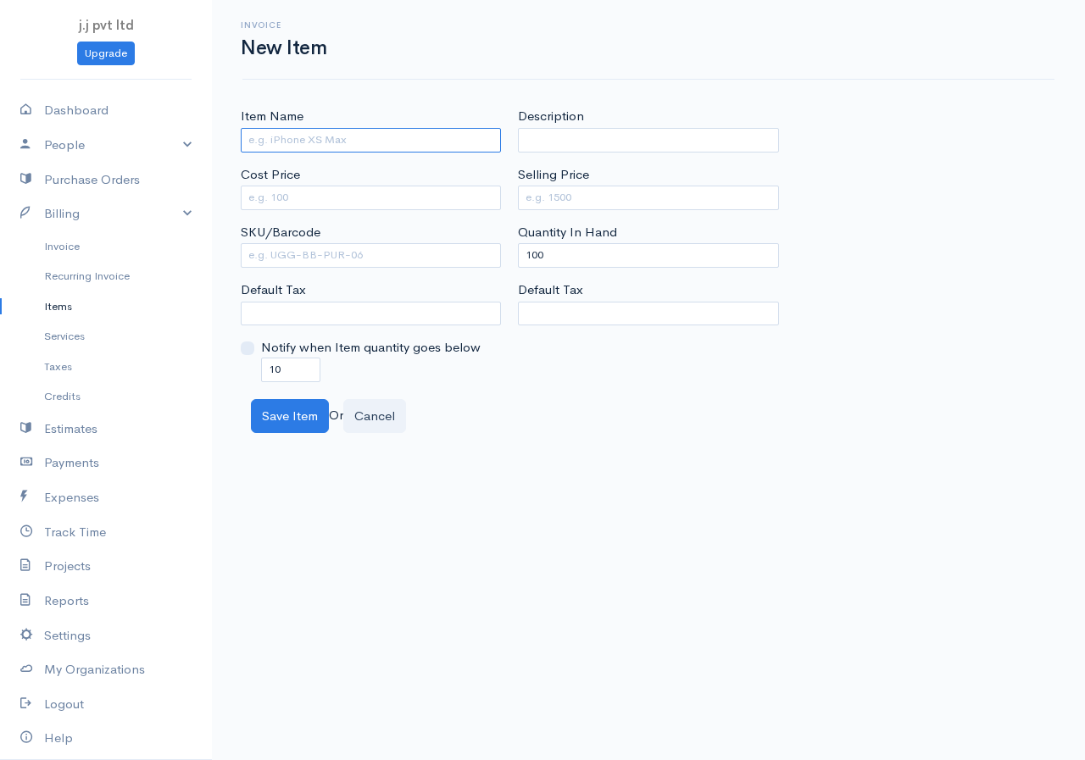
click at [346, 139] on input "Item Name" at bounding box center [371, 140] width 260 height 25
type input "green cement"
click at [334, 192] on input "Cost Price" at bounding box center [371, 198] width 260 height 25
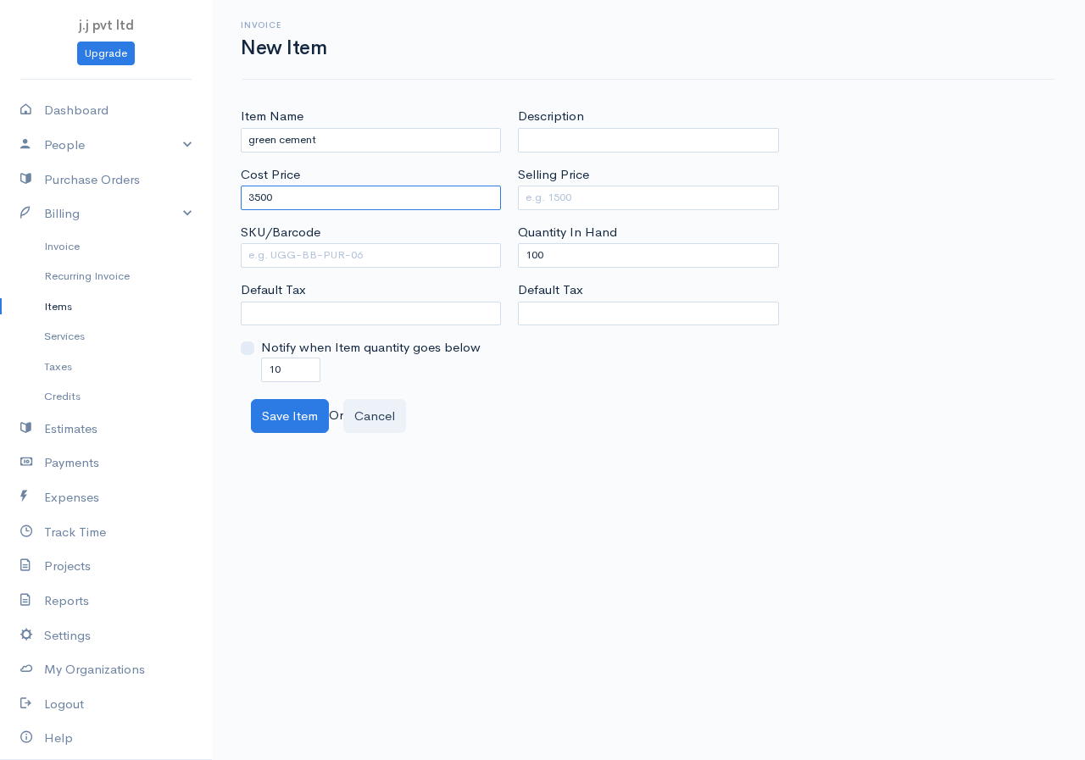
type input "3500"
click at [554, 202] on input "Selling Price" at bounding box center [648, 198] width 260 height 25
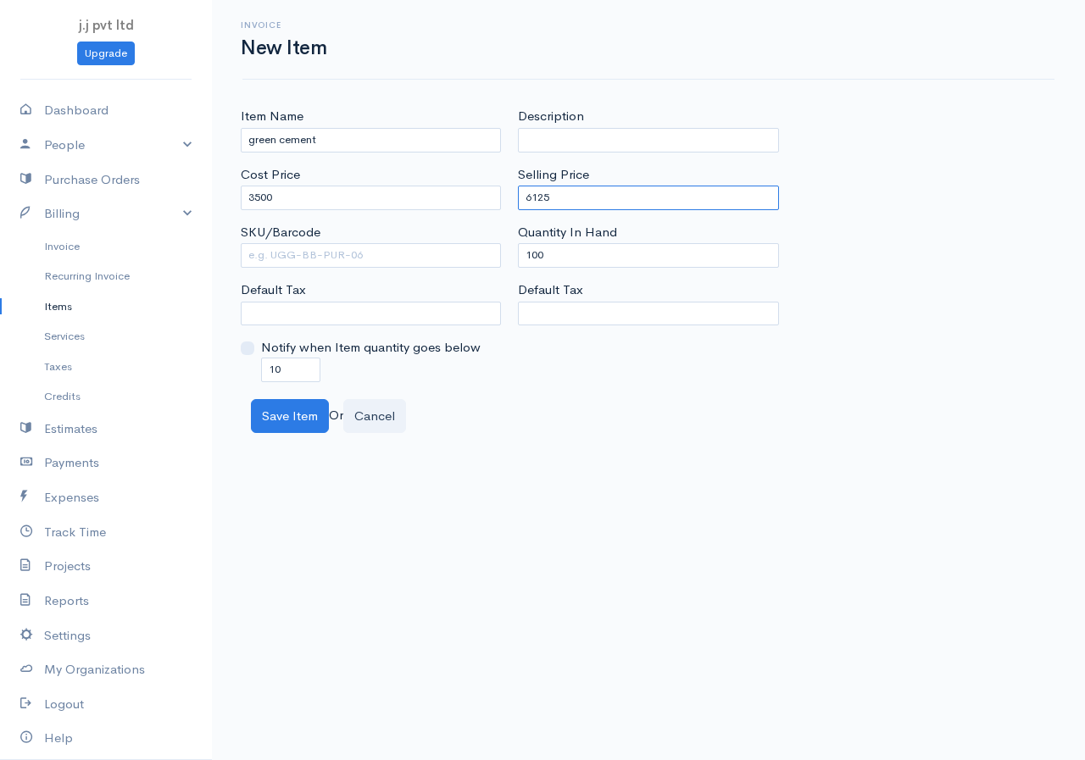
type input "6125"
drag, startPoint x: 578, startPoint y: 246, endPoint x: 463, endPoint y: 269, distance: 117.5
click at [463, 269] on div "Item Name green cement Cost Price 3500 SKU/Barcode Default Tax Notify when Item…" at bounding box center [648, 244] width 833 height 275
drag, startPoint x: 551, startPoint y: 258, endPoint x: 493, endPoint y: 256, distance: 58.5
click at [493, 256] on div "Item Name green cement Cost Price 3500 SKU/Barcode Default Tax Notify when Item…" at bounding box center [648, 244] width 833 height 275
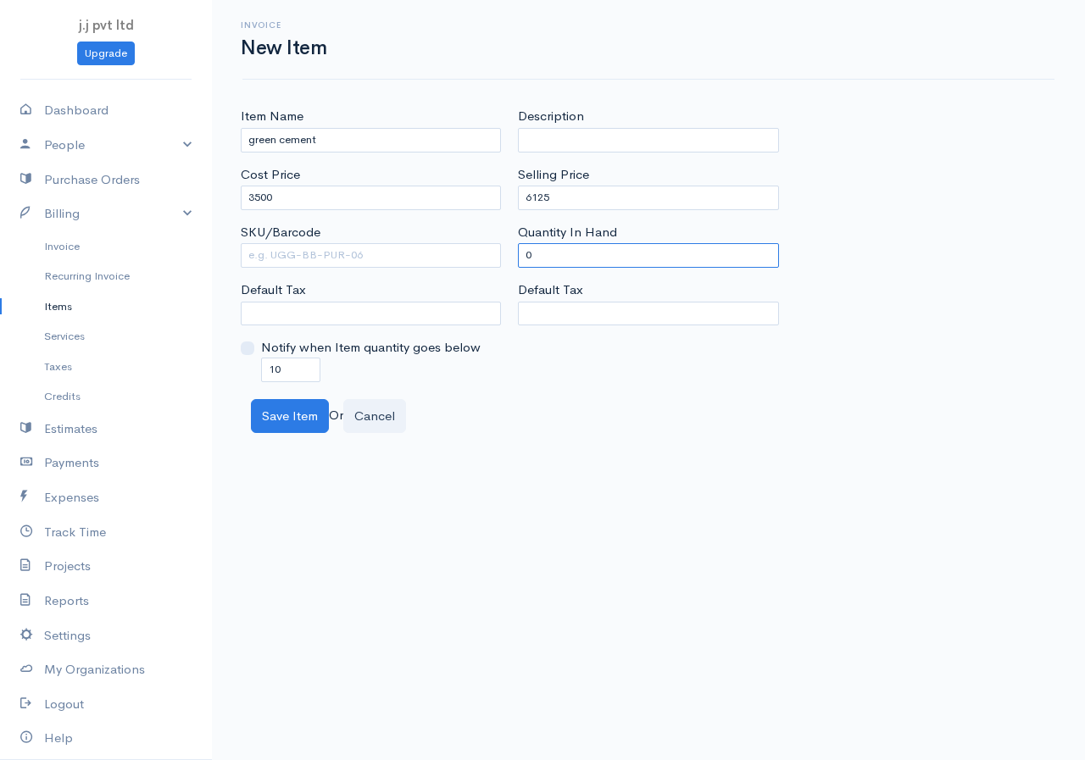
type input "0"
drag, startPoint x: 292, startPoint y: 370, endPoint x: 219, endPoint y: 370, distance: 73.8
click at [219, 370] on div "Item Name green cement Cost Price 3500 SKU/Barcode Default Tax Notify when Item…" at bounding box center [648, 270] width 873 height 326
type input "0"
click at [267, 409] on button "Save Item" at bounding box center [290, 416] width 78 height 35
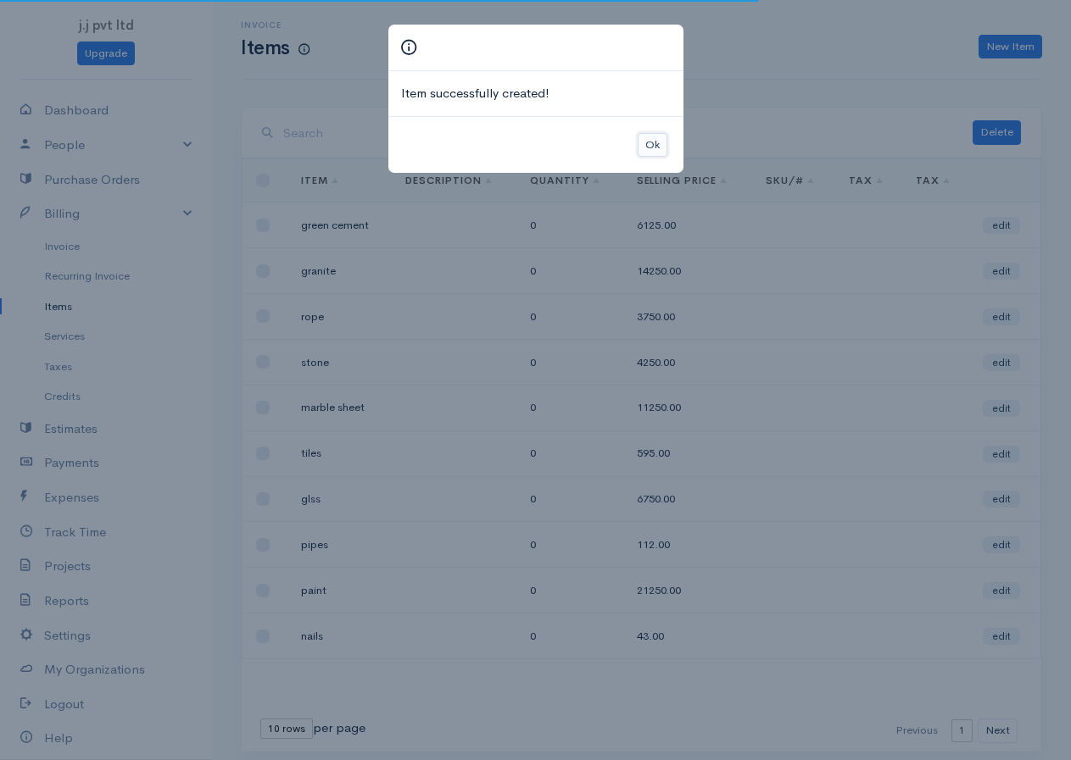
click at [650, 146] on button "Ok" at bounding box center [653, 145] width 30 height 25
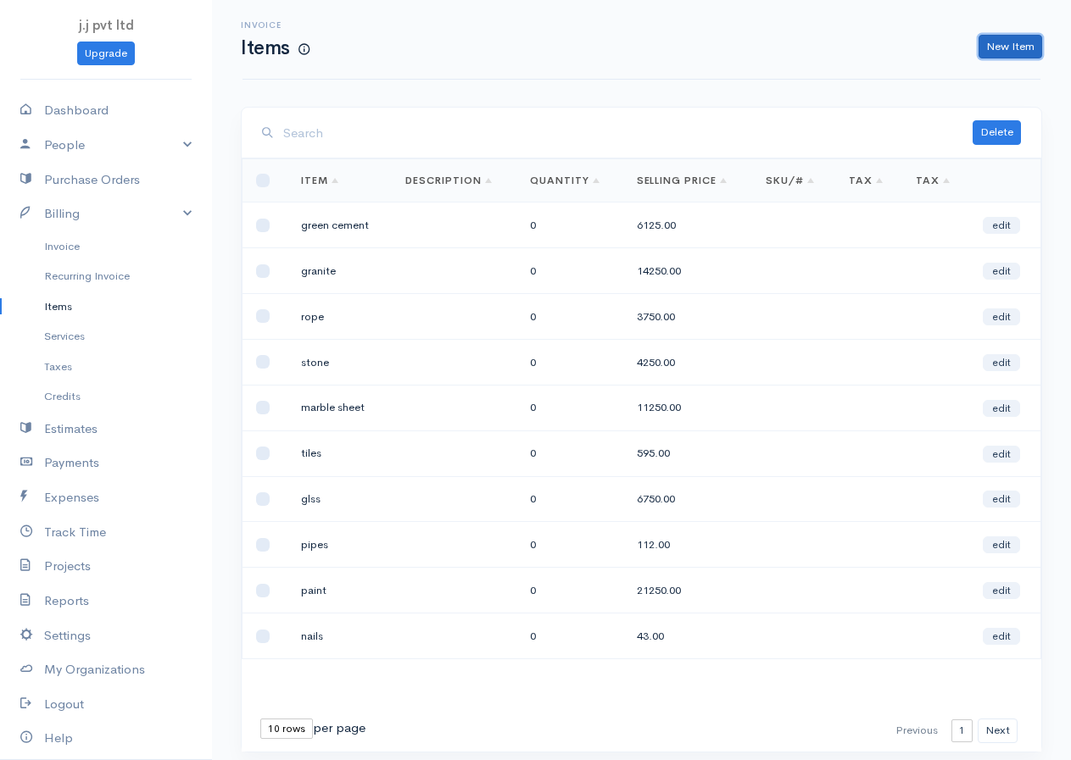
click at [1005, 48] on link "New Item" at bounding box center [1010, 47] width 64 height 25
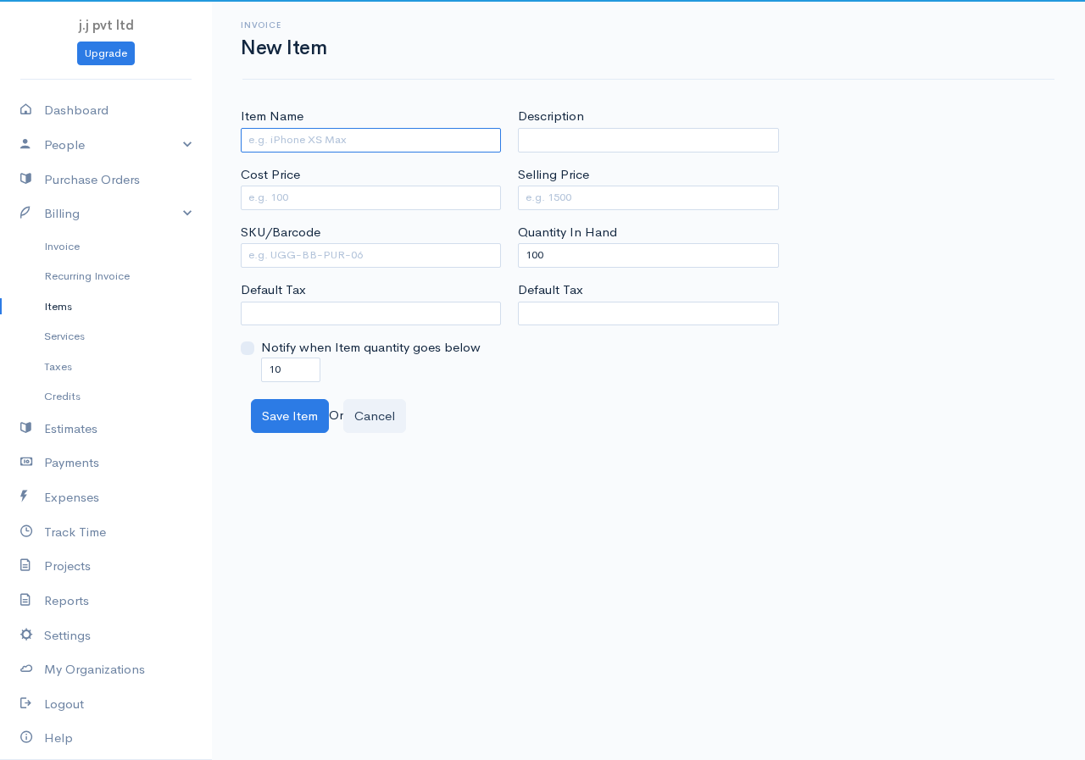
click at [381, 145] on input "Item Name" at bounding box center [371, 140] width 260 height 25
type input "e"
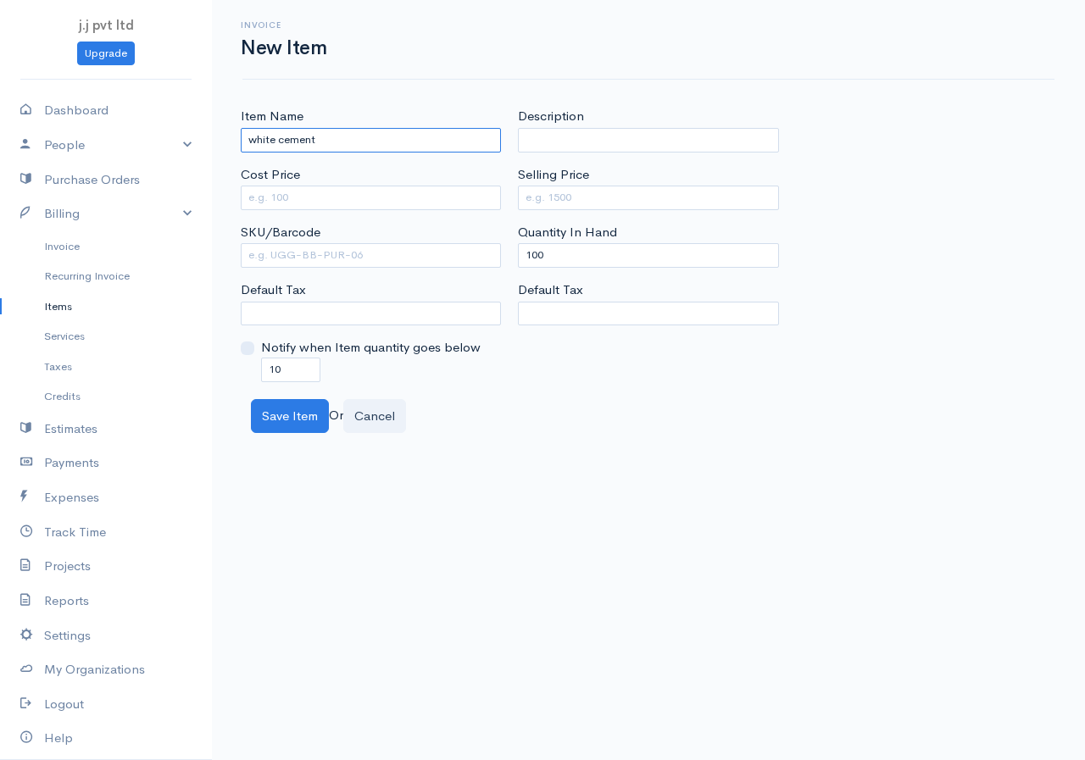
type input "white cement"
click at [350, 198] on input "Cost Price" at bounding box center [371, 198] width 260 height 25
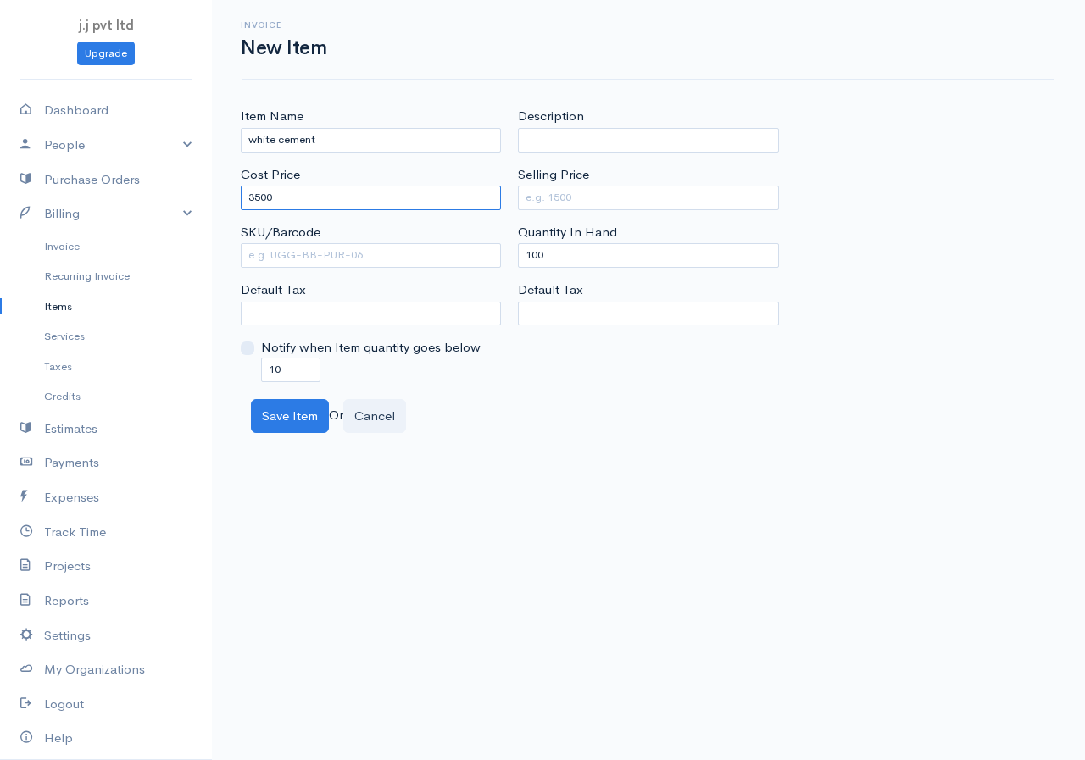
type input "3500"
click at [601, 200] on input "Selling Price" at bounding box center [648, 198] width 260 height 25
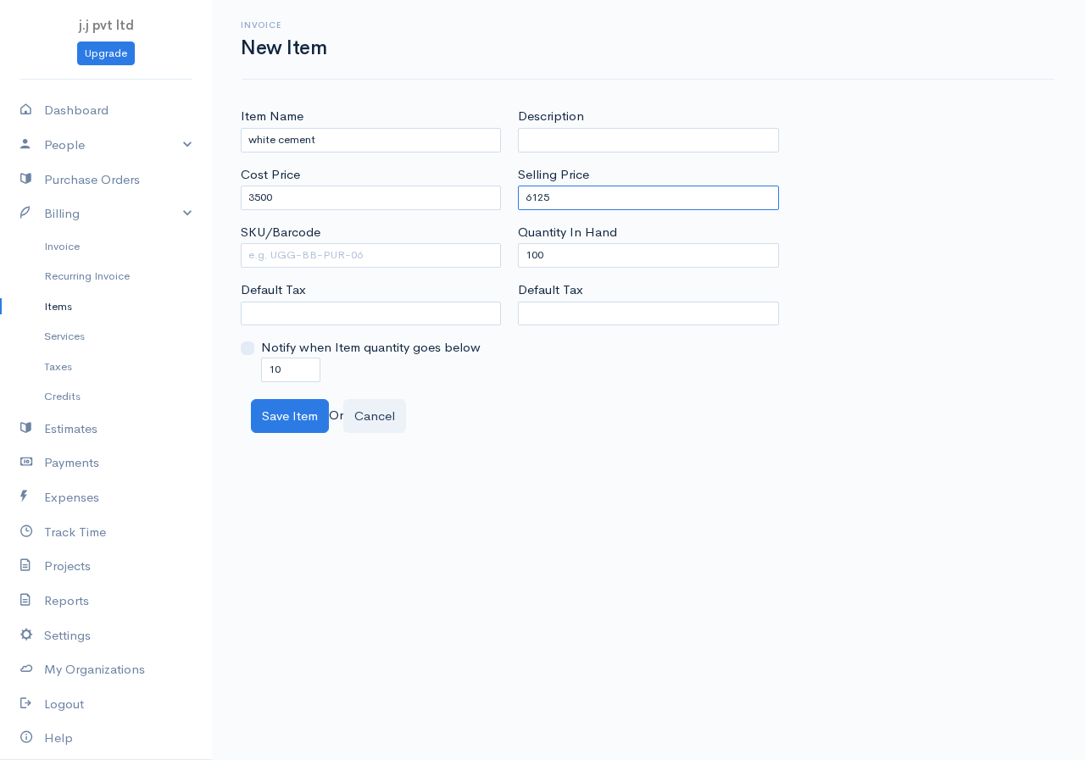
type input "6125"
drag, startPoint x: 500, startPoint y: 262, endPoint x: 437, endPoint y: 266, distance: 63.7
click at [437, 266] on div "Item Name white cement Cost Price 3500 SKU/Barcode Default Tax Notify when Item…" at bounding box center [648, 244] width 833 height 275
type input "0"
drag, startPoint x: 280, startPoint y: 367, endPoint x: 231, endPoint y: 382, distance: 50.7
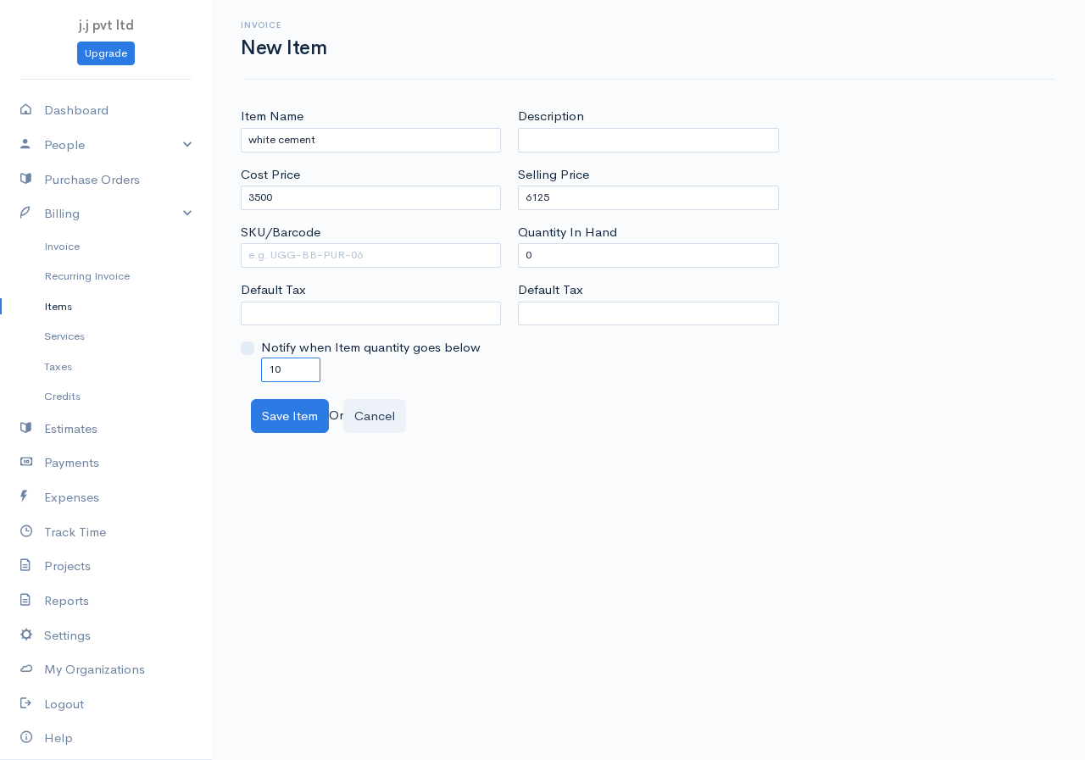
click at [231, 382] on div "Item Name white cement Cost Price 3500 SKU/Barcode Default Tax Notify when Item…" at bounding box center [648, 270] width 873 height 326
type input "0"
click at [292, 408] on button "Save Item" at bounding box center [290, 416] width 78 height 35
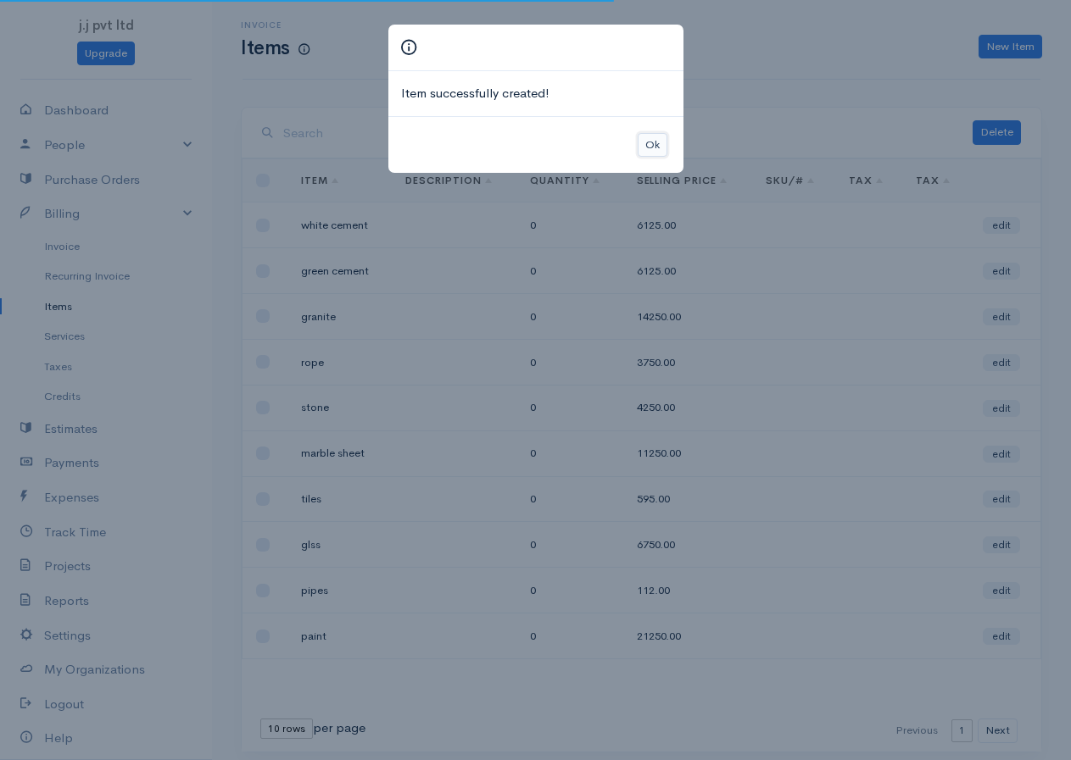
click at [649, 143] on button "Ok" at bounding box center [653, 145] width 30 height 25
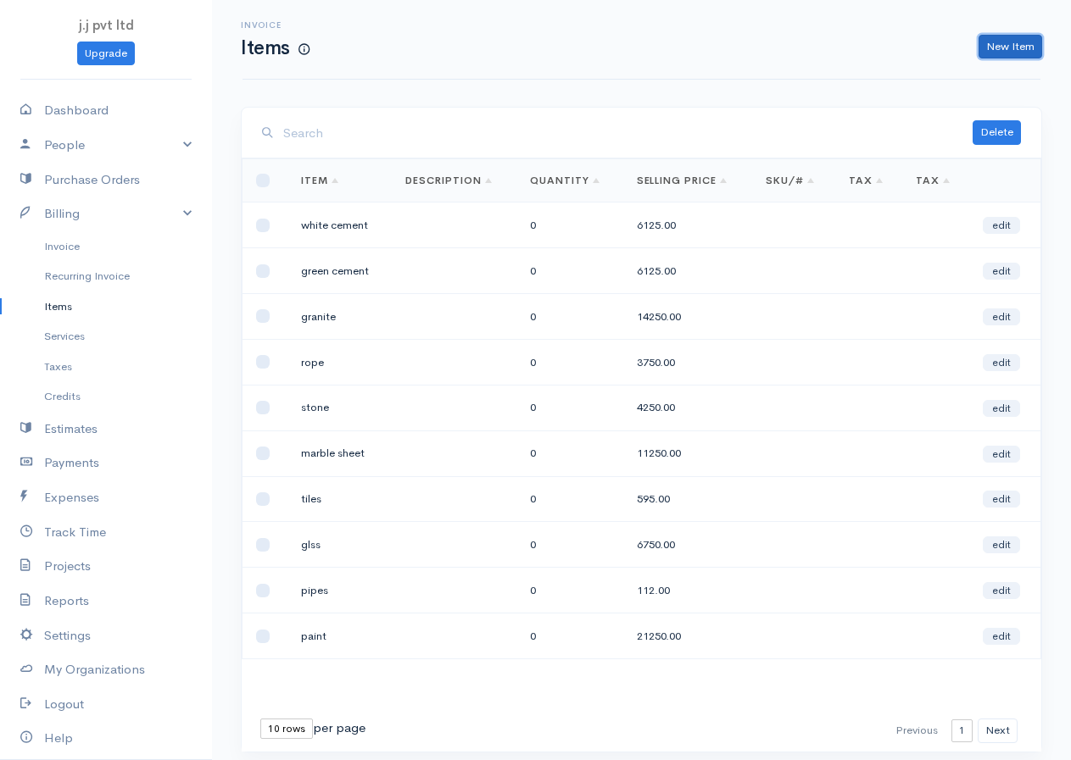
click at [990, 42] on link "New Item" at bounding box center [1010, 47] width 64 height 25
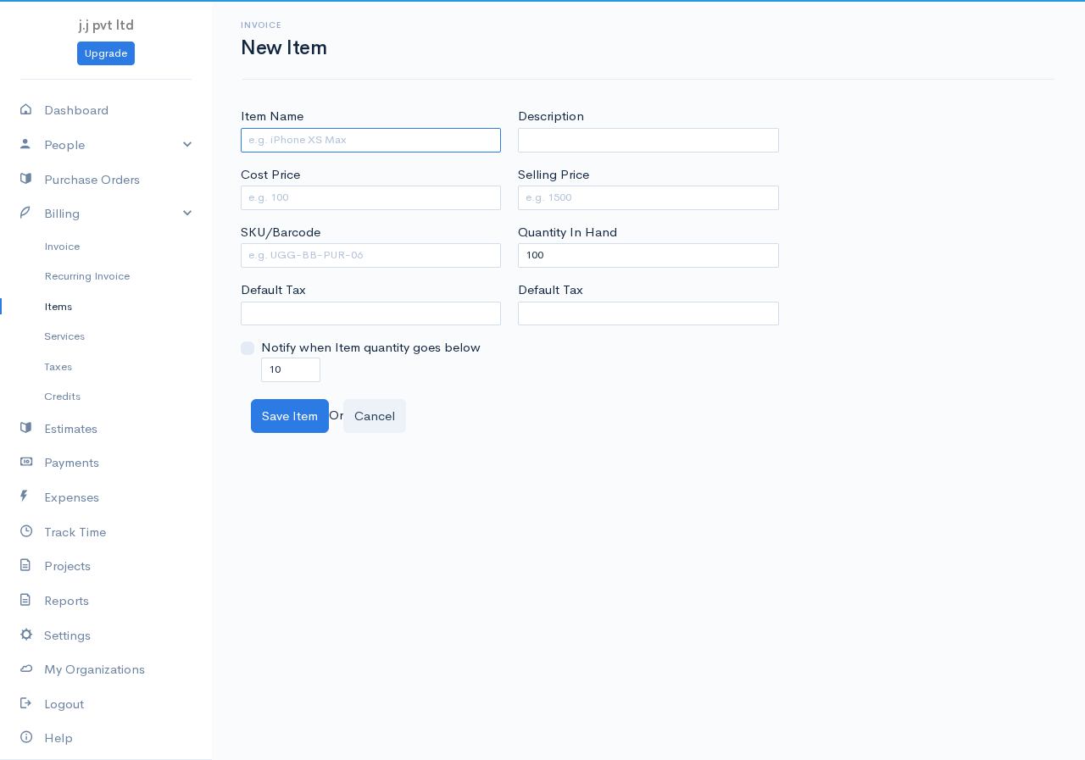
click at [329, 143] on input "Item Name" at bounding box center [371, 140] width 260 height 25
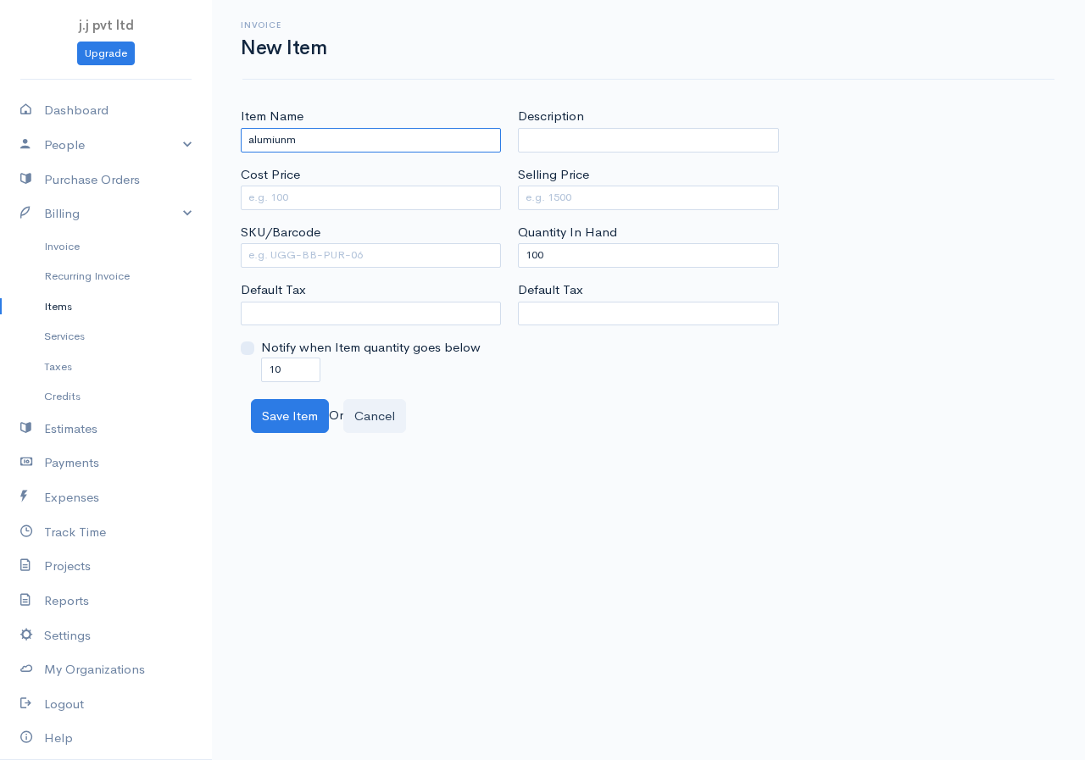
type input "alumiunm"
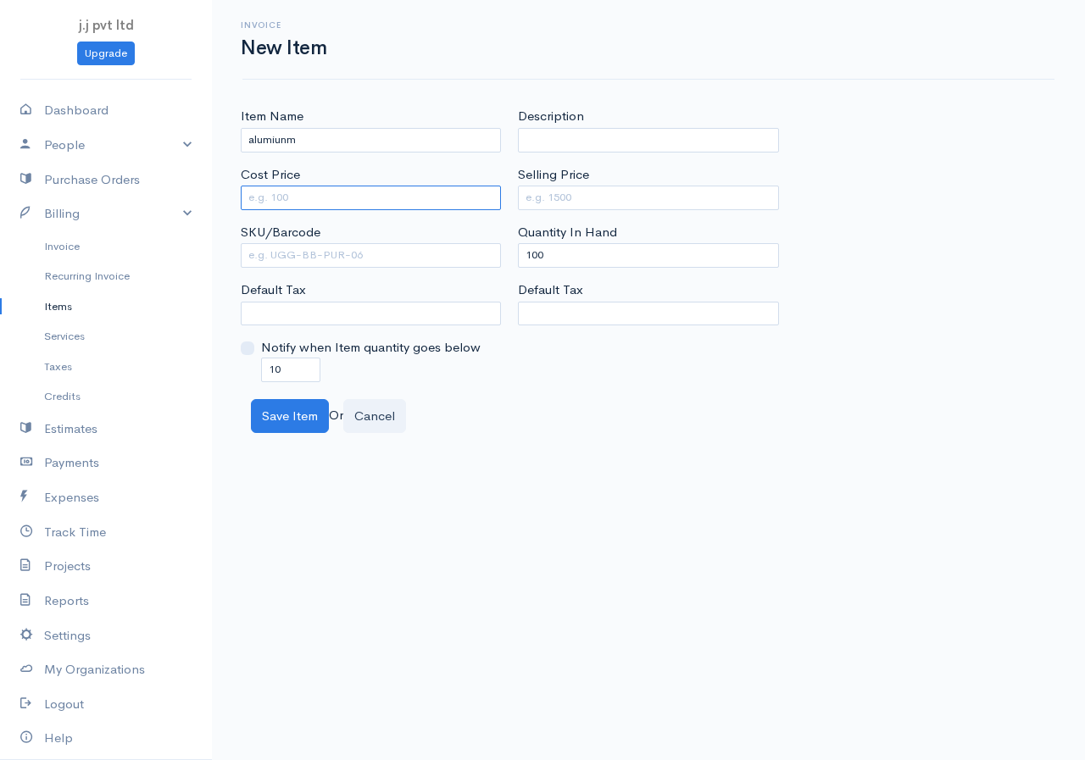
click at [313, 195] on input "Cost Price" at bounding box center [371, 198] width 260 height 25
type input "7500"
click at [538, 203] on input "Selling Price" at bounding box center [648, 198] width 260 height 25
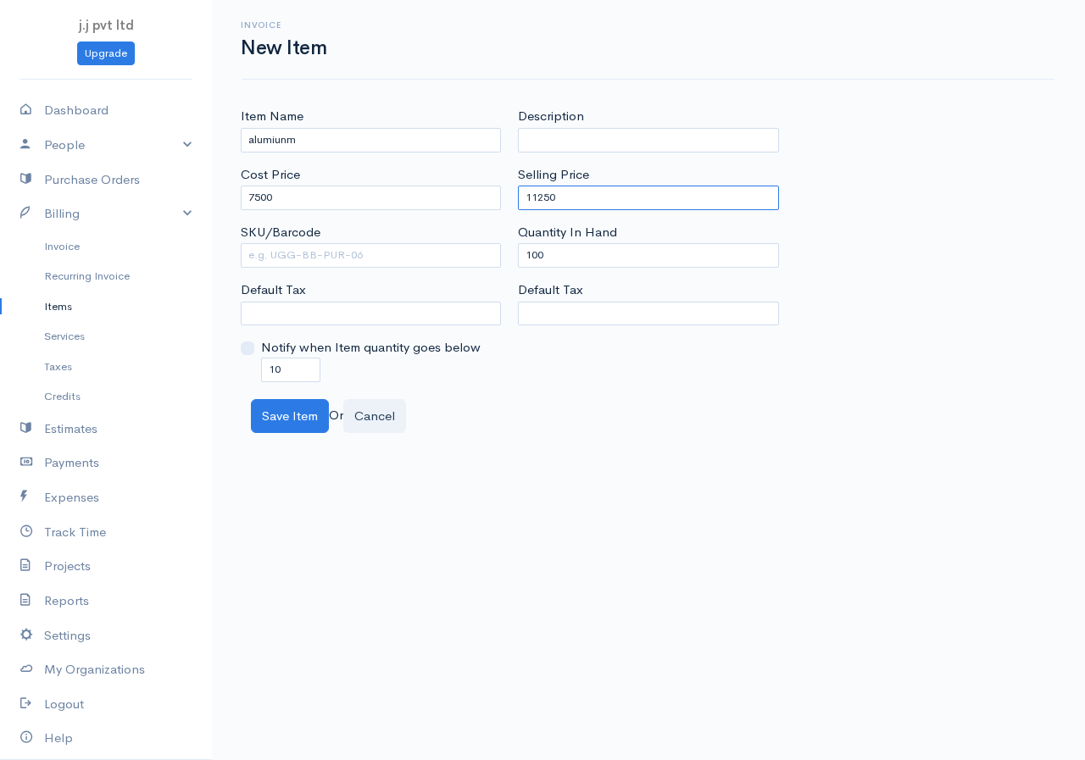
type input "11250"
drag, startPoint x: 555, startPoint y: 250, endPoint x: 532, endPoint y: 267, distance: 28.5
click at [532, 267] on input "100" at bounding box center [648, 255] width 260 height 25
drag, startPoint x: 543, startPoint y: 256, endPoint x: 499, endPoint y: 257, distance: 44.1
click at [499, 257] on div "Item Name alumiunm Cost Price 7500 SKU/Barcode Default Tax Notify when Item qua…" at bounding box center [648, 244] width 833 height 275
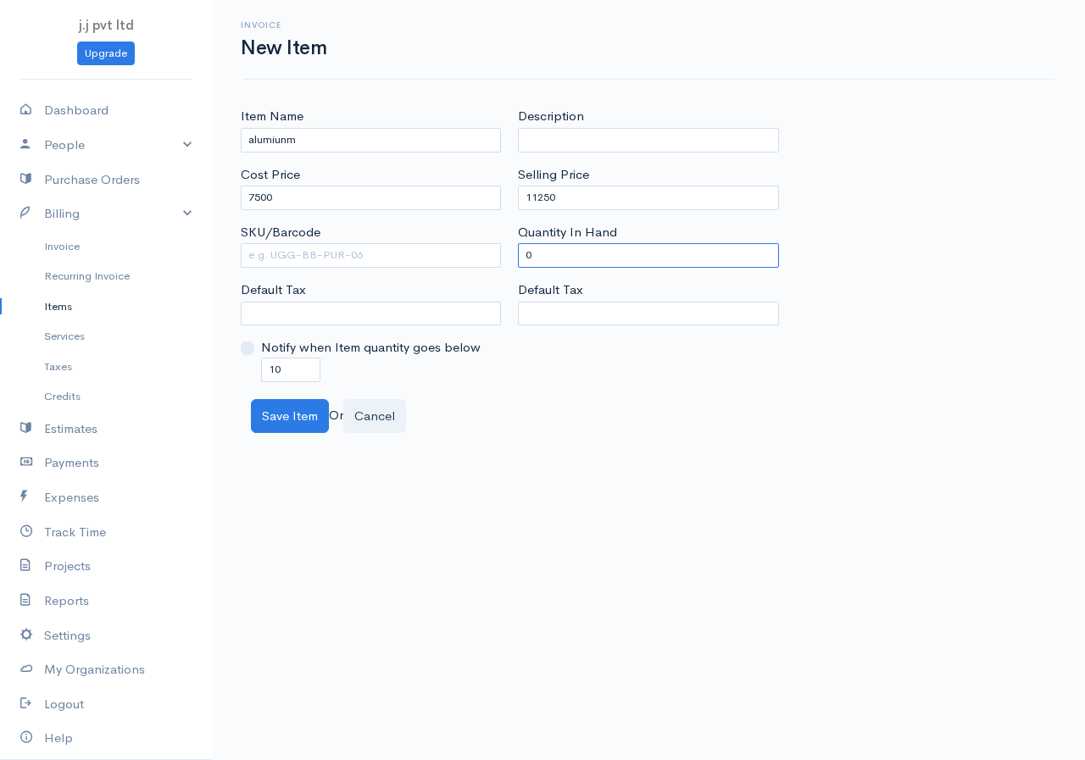
type input "0"
drag, startPoint x: 293, startPoint y: 368, endPoint x: 242, endPoint y: 371, distance: 51.0
click at [242, 371] on div "Notify when Item quantity goes below 0" at bounding box center [371, 359] width 260 height 43
type input "0"
click at [285, 419] on button "Save Item" at bounding box center [290, 416] width 78 height 35
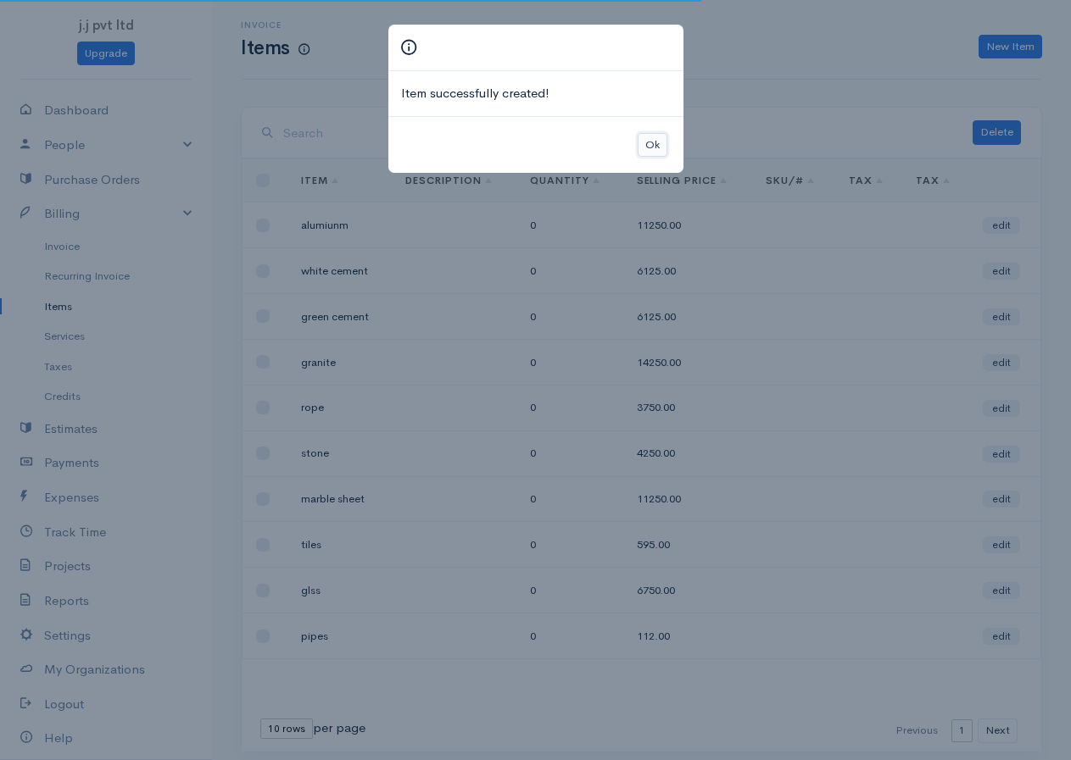
click at [649, 145] on button "Ok" at bounding box center [653, 145] width 30 height 25
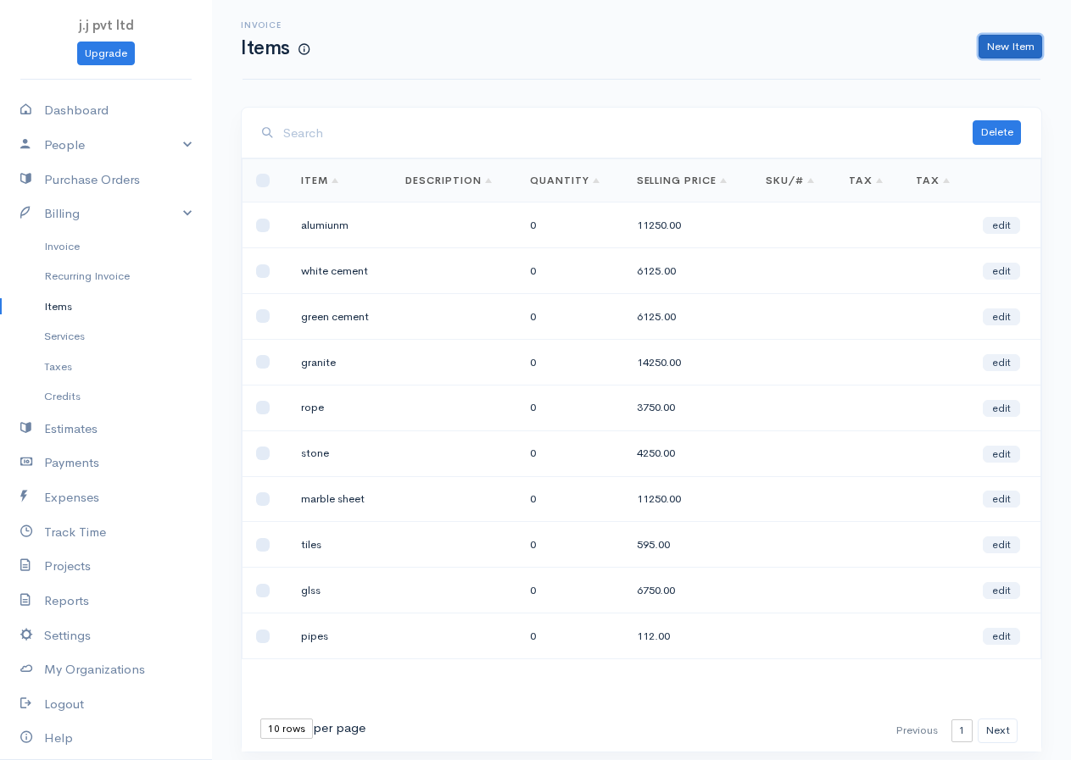
click at [1000, 38] on link "New Item" at bounding box center [1010, 47] width 64 height 25
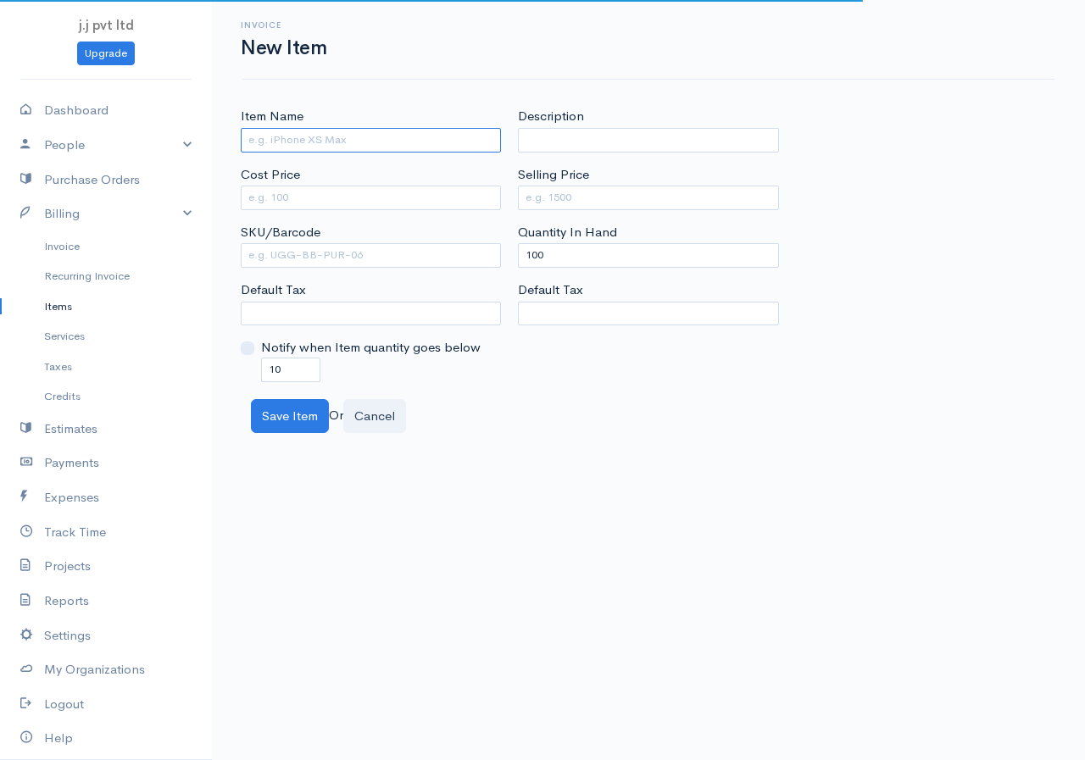
click at [253, 132] on input "Item Name" at bounding box center [371, 140] width 260 height 25
type input "rubber"
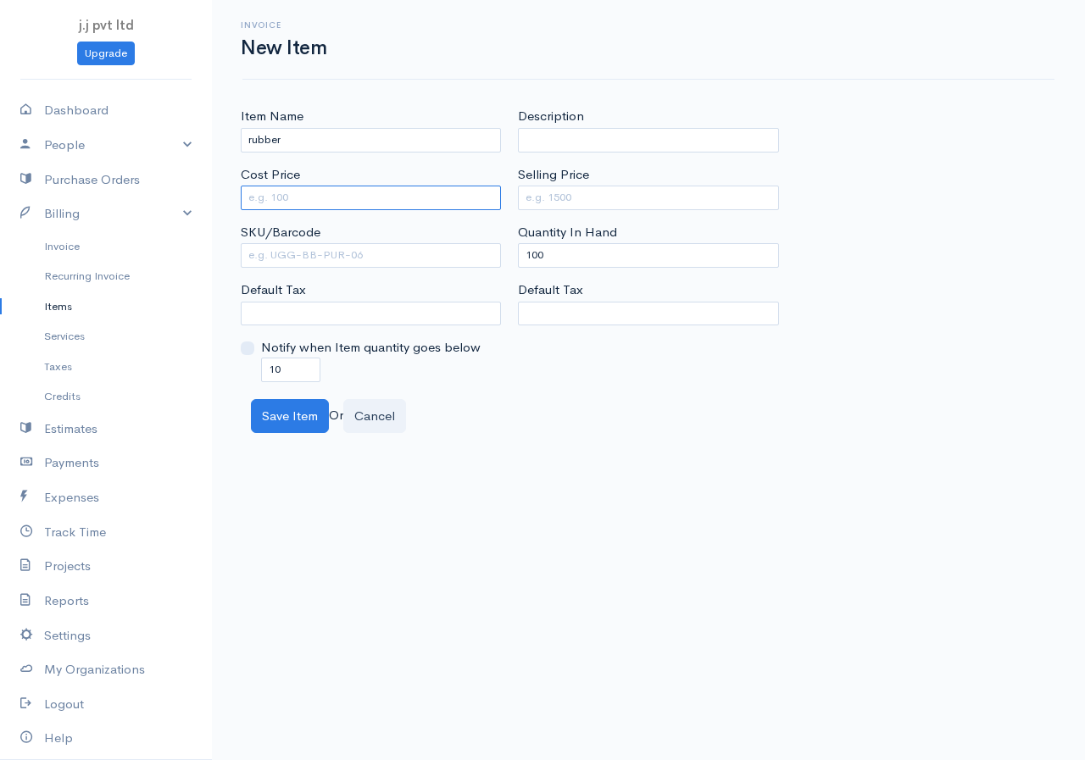
click at [322, 192] on input "Cost Price" at bounding box center [371, 198] width 260 height 25
type input "2500"
drag, startPoint x: 594, startPoint y: 177, endPoint x: 559, endPoint y: 216, distance: 52.8
click at [593, 177] on div "Selling Price" at bounding box center [648, 187] width 260 height 45
click at [574, 192] on input "Selling Price" at bounding box center [648, 198] width 260 height 25
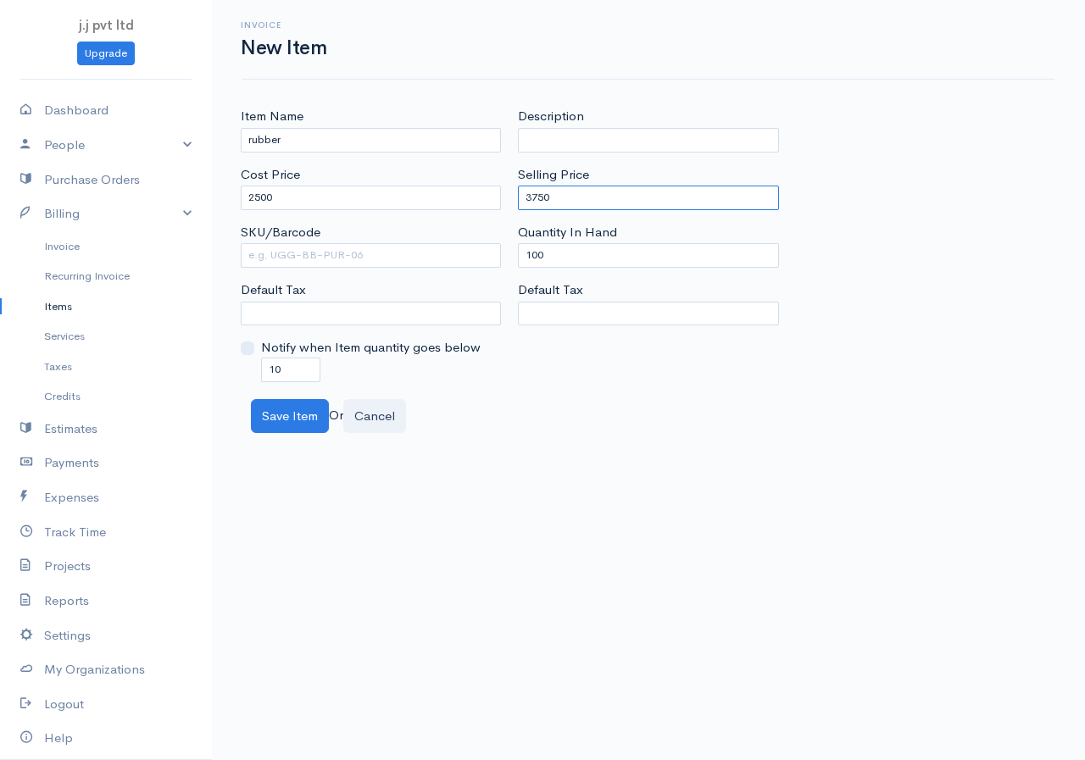
type input "3750"
drag, startPoint x: 560, startPoint y: 254, endPoint x: 494, endPoint y: 270, distance: 68.1
click at [494, 270] on div "Item Name rubber Cost Price 2500 SKU/Barcode Default Tax Notify when Item quant…" at bounding box center [648, 244] width 833 height 275
type input "0"
drag, startPoint x: 287, startPoint y: 366, endPoint x: 231, endPoint y: 395, distance: 62.2
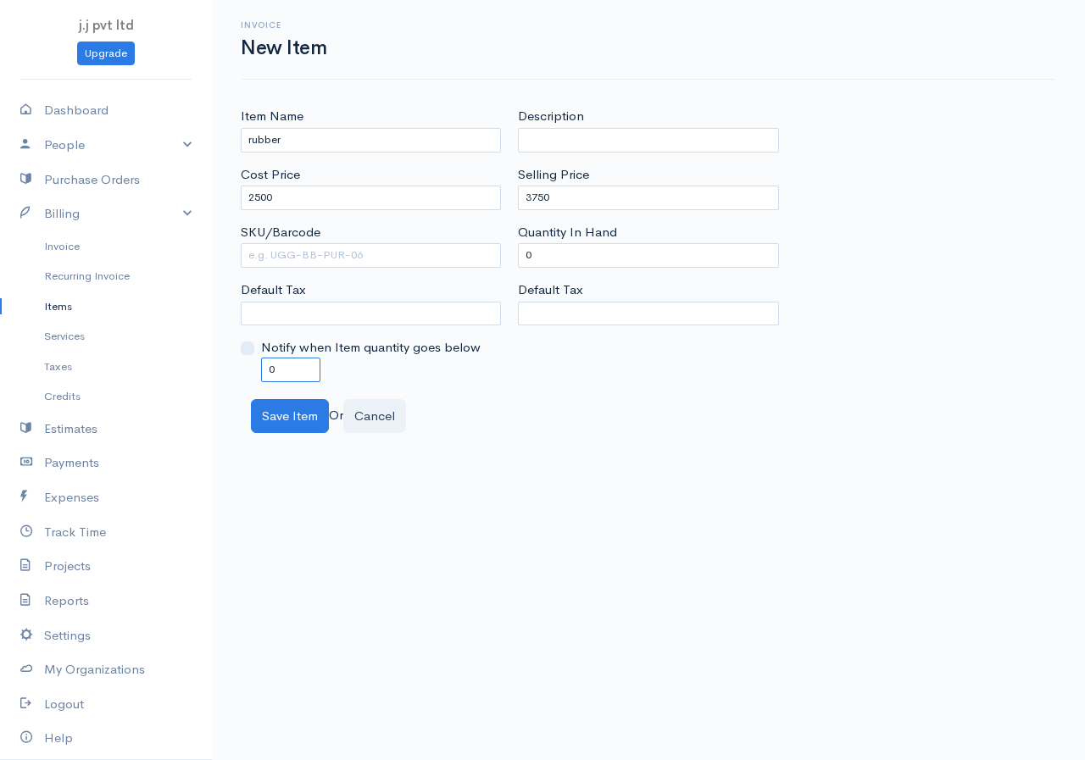
click at [232, 395] on div "Item Name rubber Cost Price 2500 SKU/Barcode Default Tax Notify when Item quant…" at bounding box center [648, 270] width 873 height 326
type input "0"
click at [288, 417] on button "Save Item" at bounding box center [290, 416] width 78 height 35
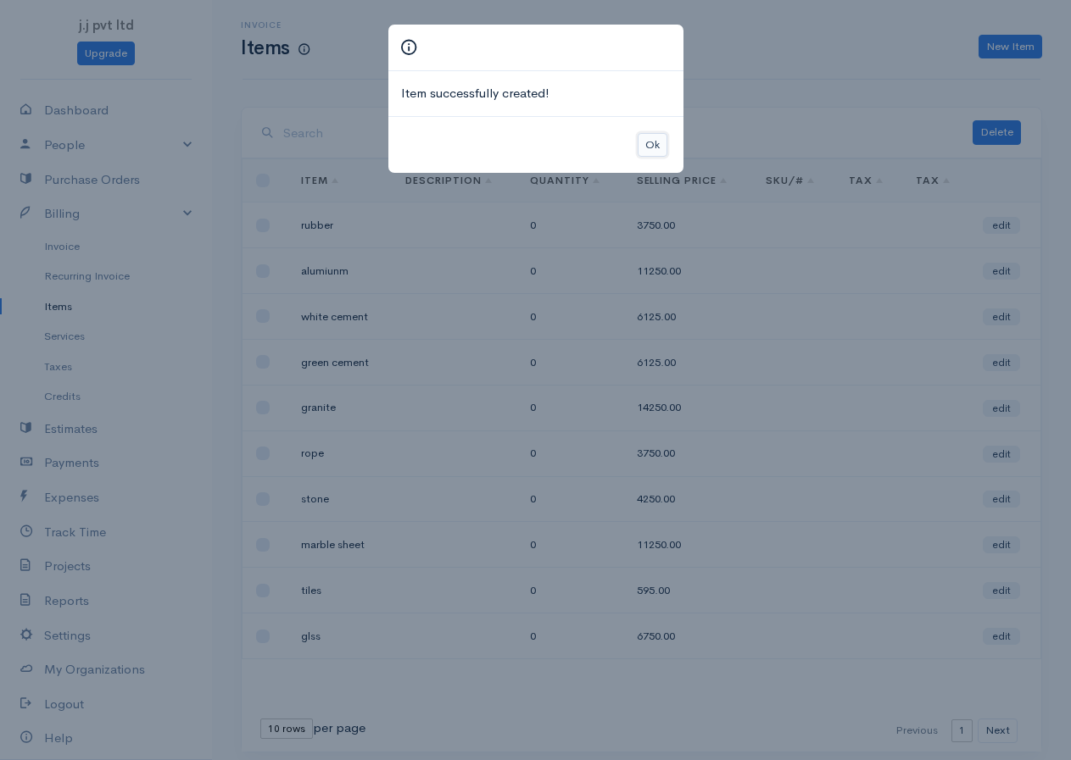
click at [649, 139] on button "Ok" at bounding box center [653, 145] width 30 height 25
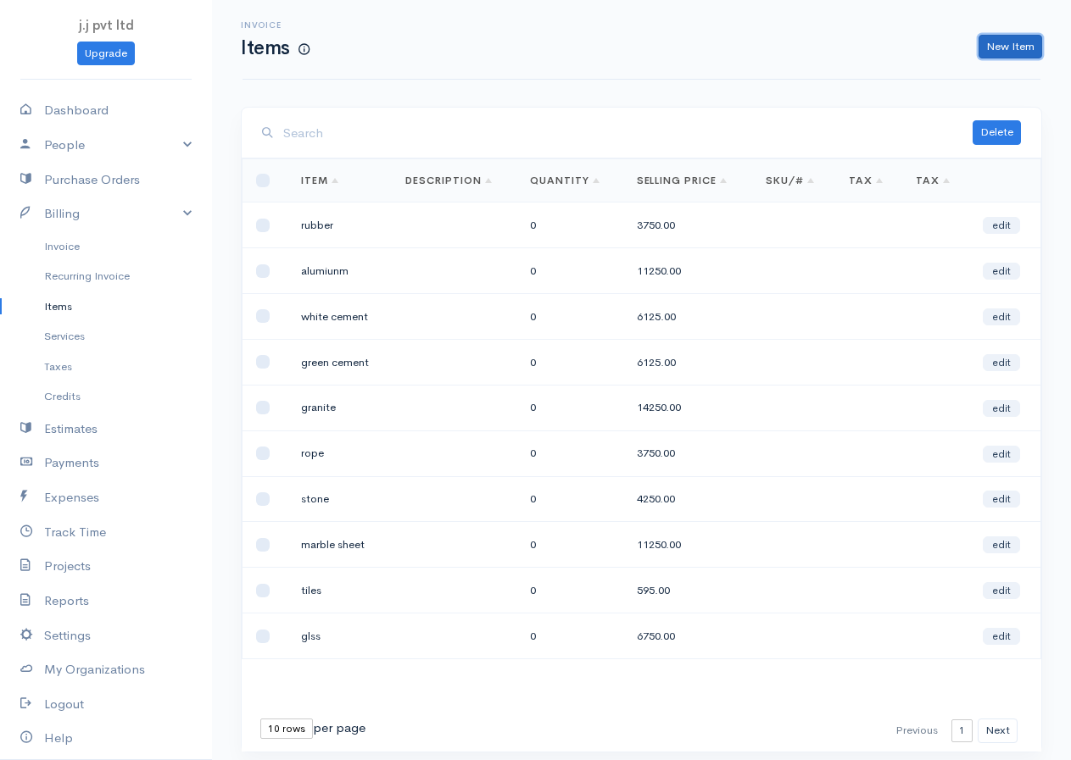
click at [1011, 42] on link "New Item" at bounding box center [1010, 47] width 64 height 25
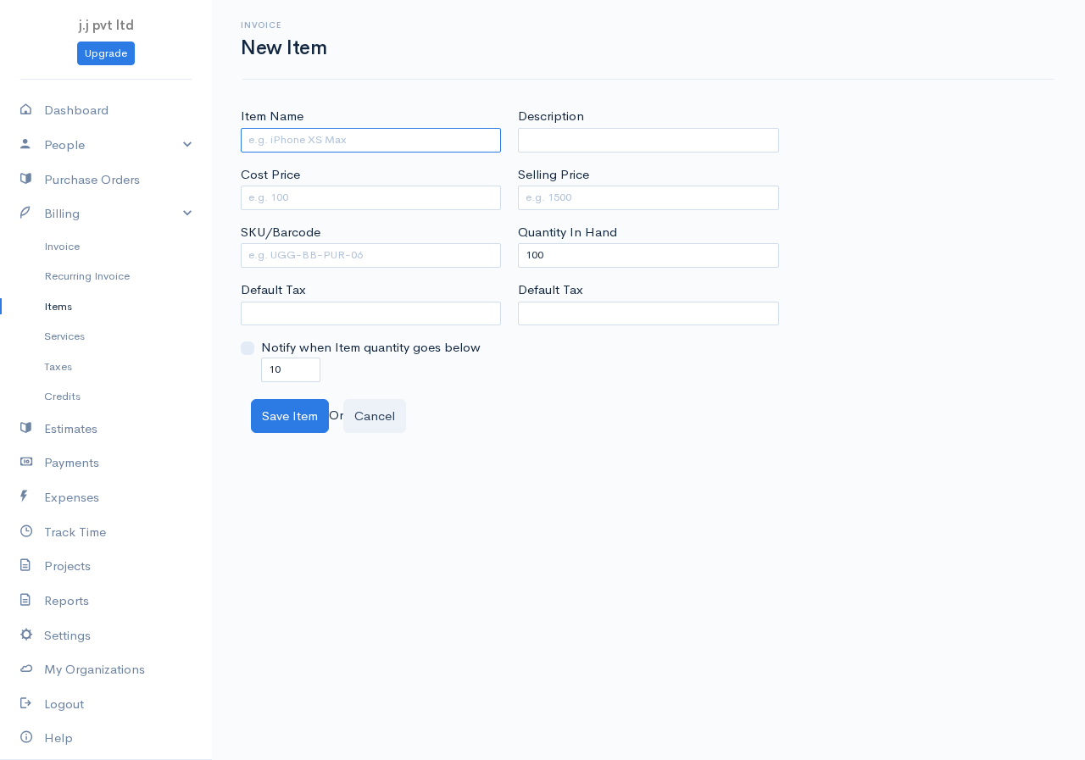
click at [319, 139] on input "Item Name" at bounding box center [371, 140] width 260 height 25
type input "wire"
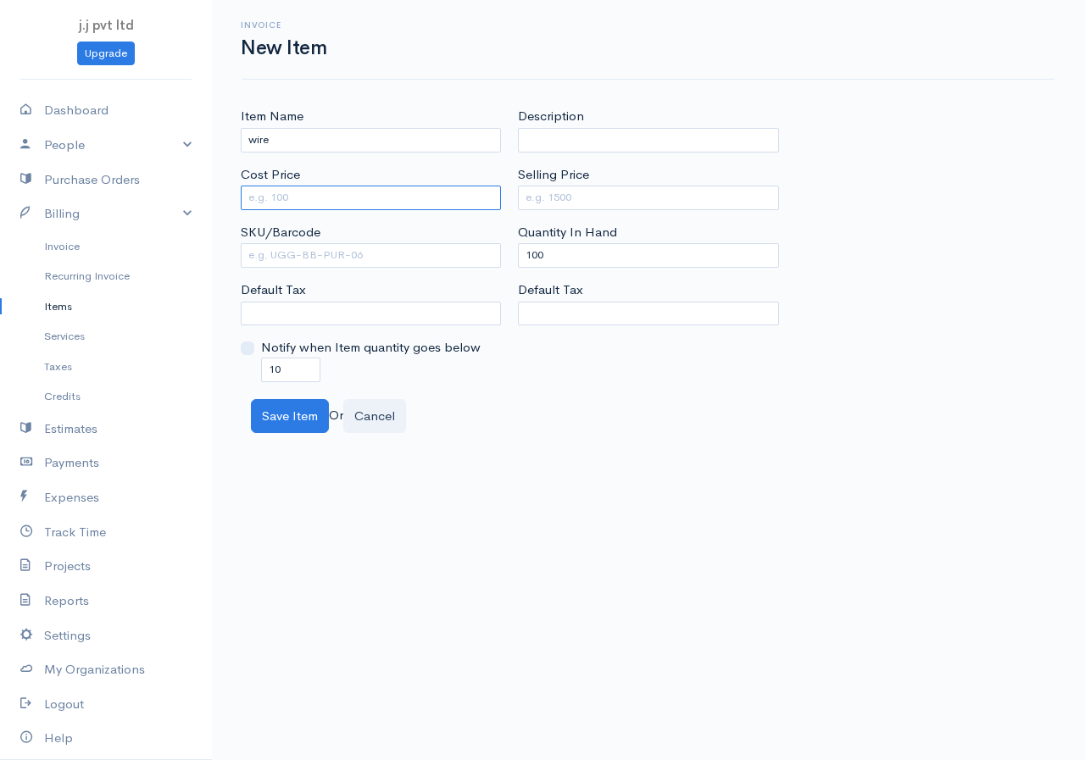
click at [317, 192] on input "Cost Price" at bounding box center [371, 198] width 260 height 25
type input "4500"
click at [567, 202] on input "Selling Price" at bounding box center [648, 198] width 260 height 25
type input "7650"
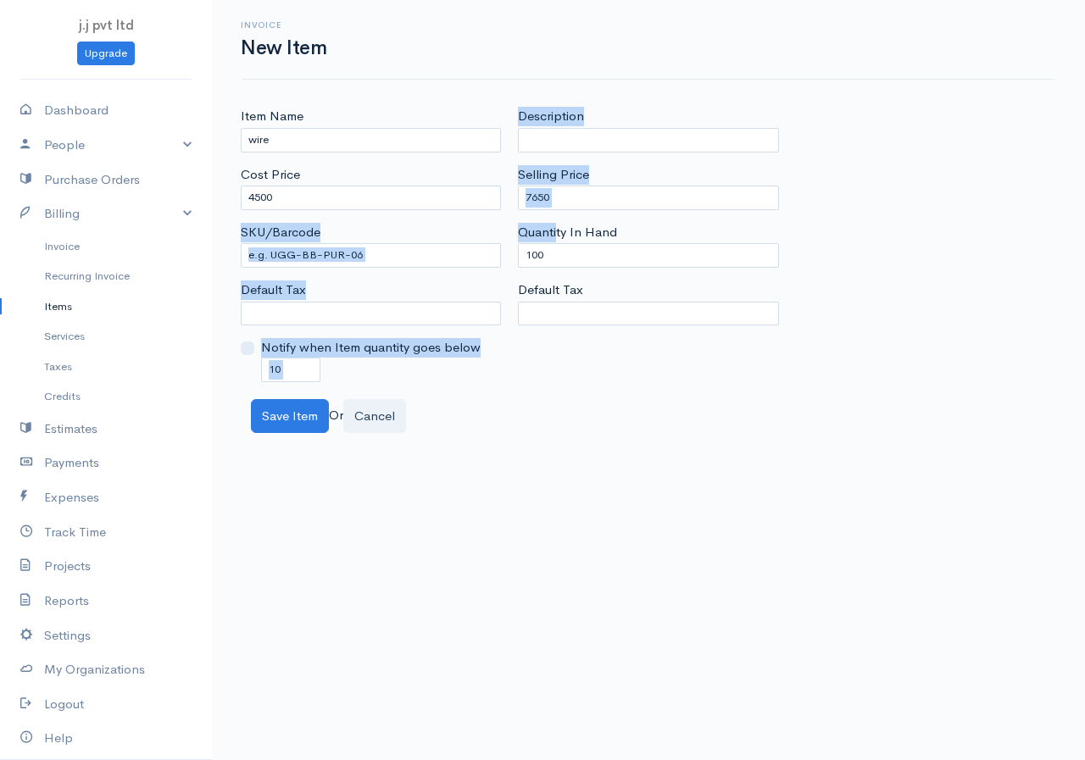
drag, startPoint x: 558, startPoint y: 242, endPoint x: 460, endPoint y: 268, distance: 101.0
click at [460, 268] on div "Item Name wire Cost Price 4500 SKU/Barcode Default Tax Notify when Item quantit…" at bounding box center [648, 244] width 833 height 275
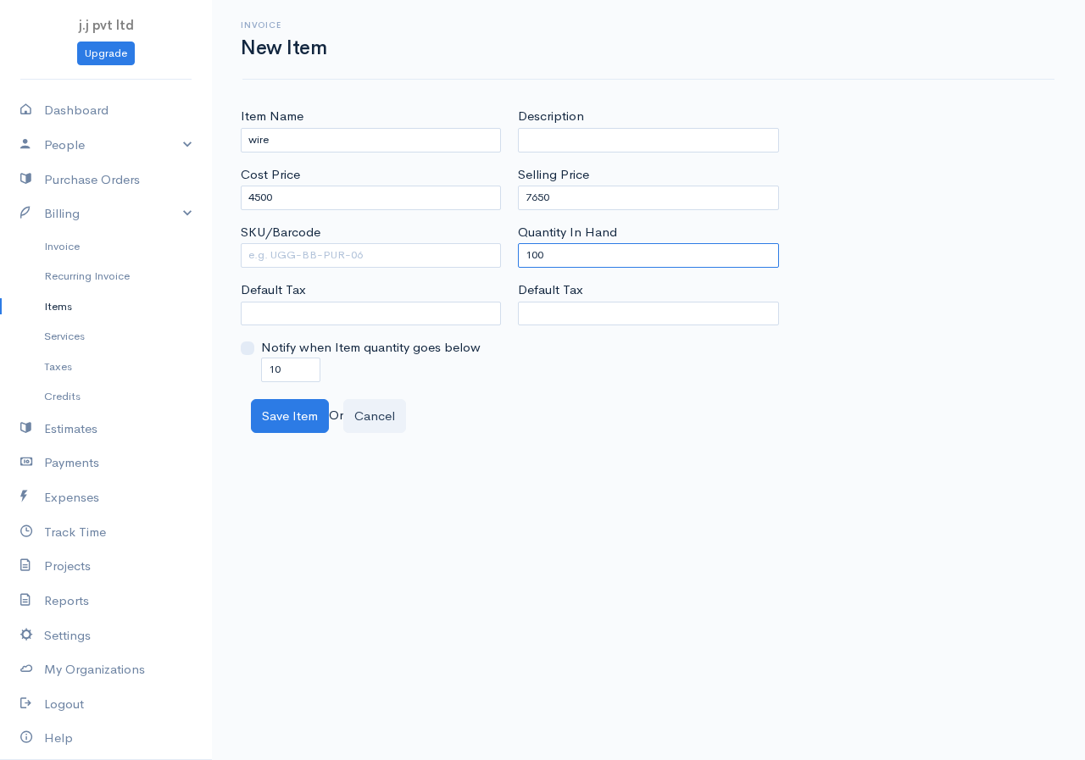
drag, startPoint x: 545, startPoint y: 249, endPoint x: 505, endPoint y: 271, distance: 45.5
click at [505, 271] on div "Item Name wire Cost Price 4500 SKU/Barcode Default Tax Notify when Item quantit…" at bounding box center [648, 244] width 833 height 275
type input "0"
drag, startPoint x: 296, startPoint y: 364, endPoint x: 239, endPoint y: 374, distance: 57.7
click at [239, 374] on div "Item Name wire Cost Price 4500 SKU/Barcode Default Tax Notify when Item quantit…" at bounding box center [370, 244] width 277 height 275
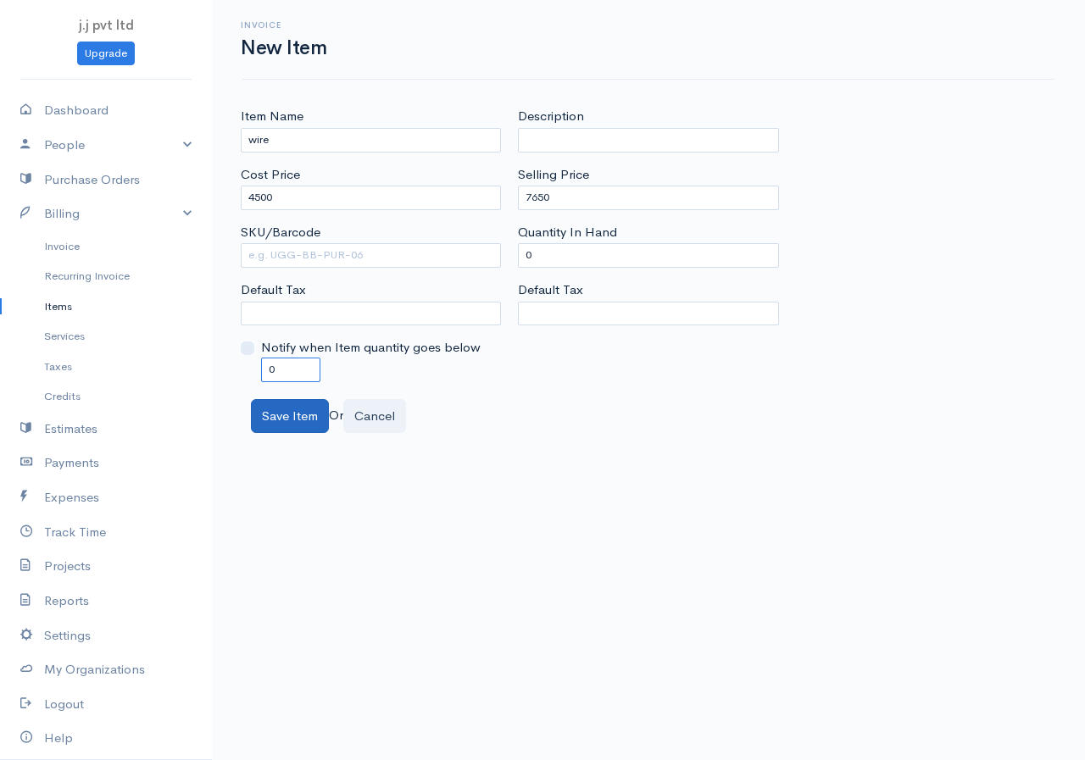
type input "0"
click at [274, 405] on button "Save Item" at bounding box center [290, 416] width 78 height 35
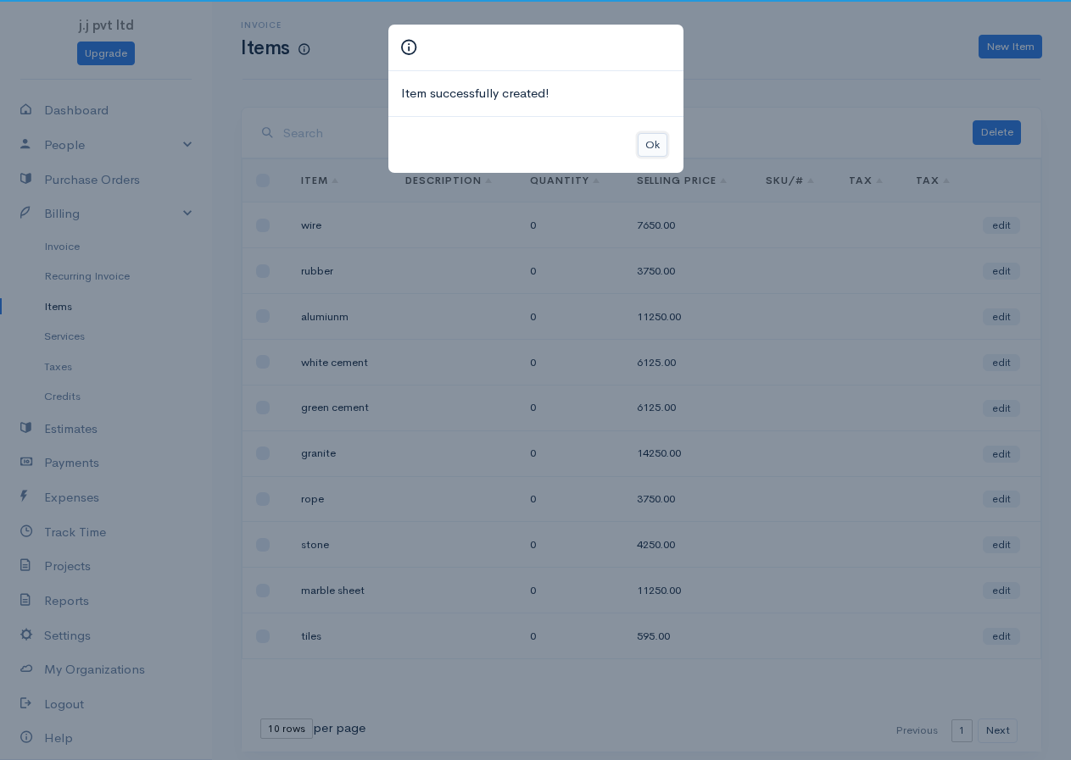
click at [652, 142] on button "Ok" at bounding box center [653, 145] width 30 height 25
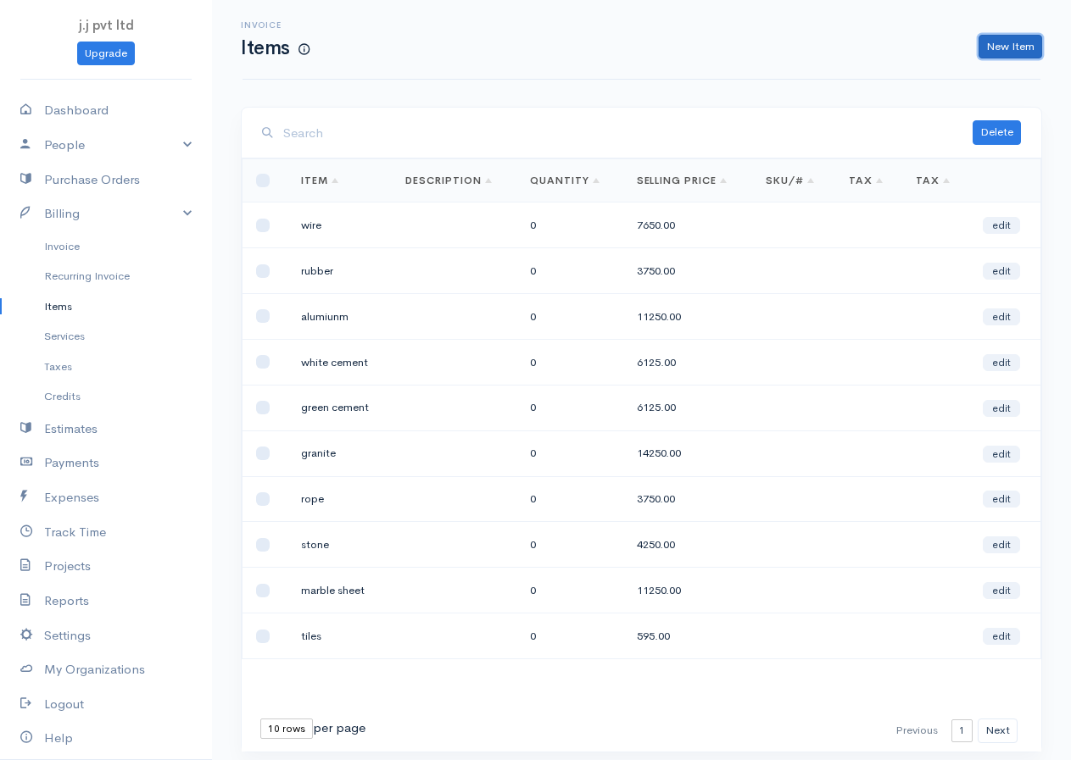
click at [1002, 36] on link "New Item" at bounding box center [1010, 47] width 64 height 25
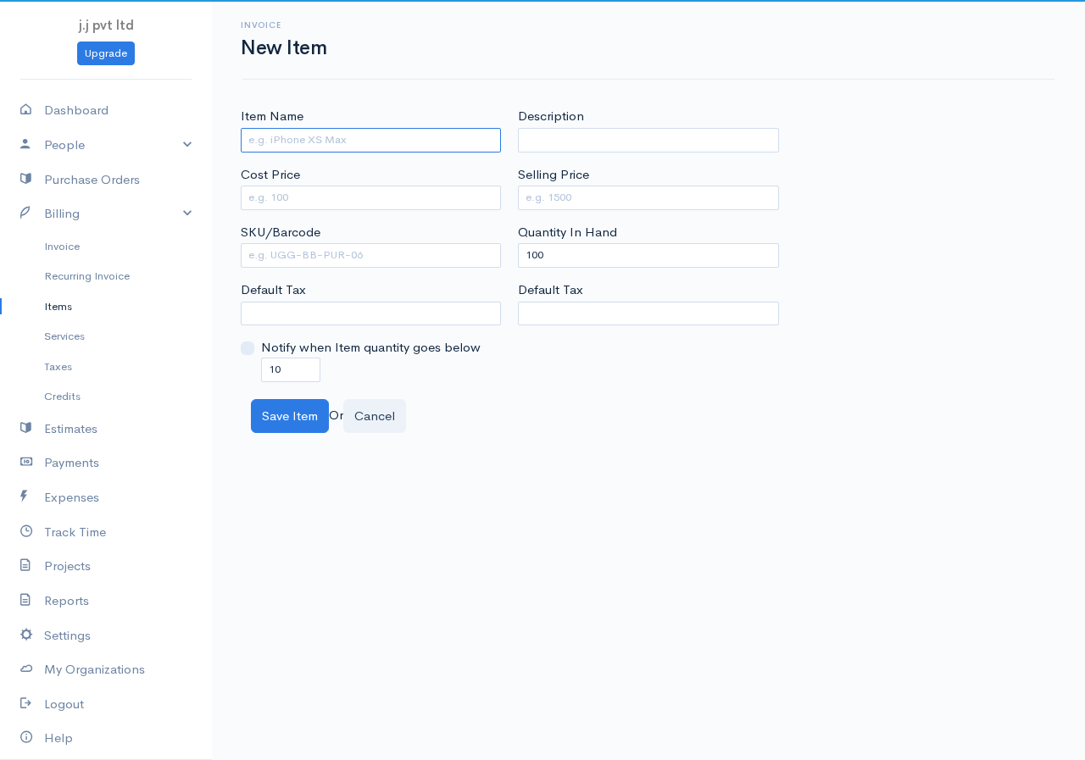
click at [279, 141] on input "Item Name" at bounding box center [371, 140] width 260 height 25
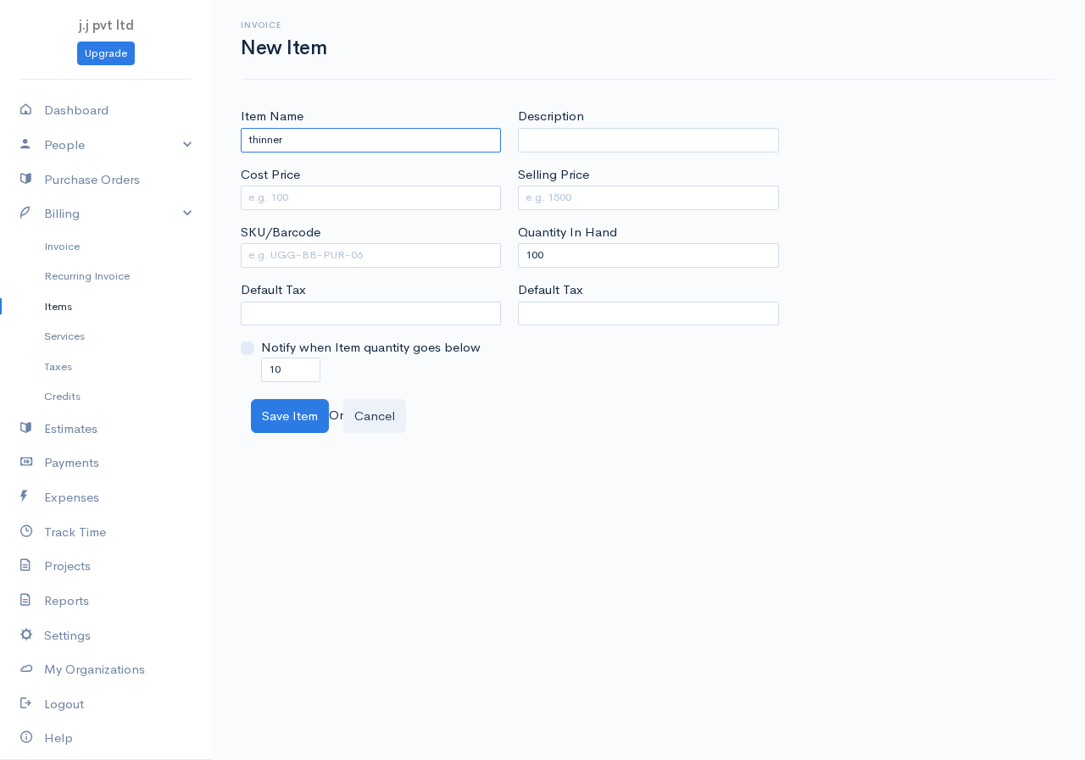
type input "thinner"
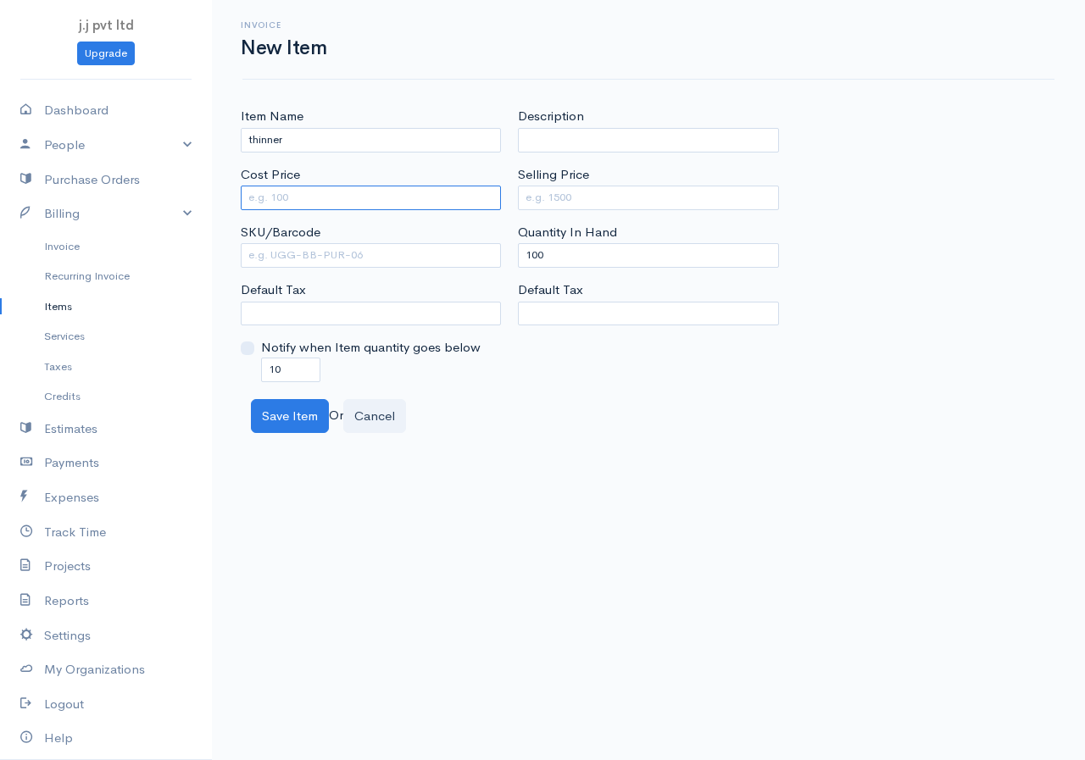
click at [297, 198] on input "Cost Price" at bounding box center [371, 198] width 260 height 25
type input "7500"
click at [586, 201] on input "Selling Price" at bounding box center [648, 198] width 260 height 25
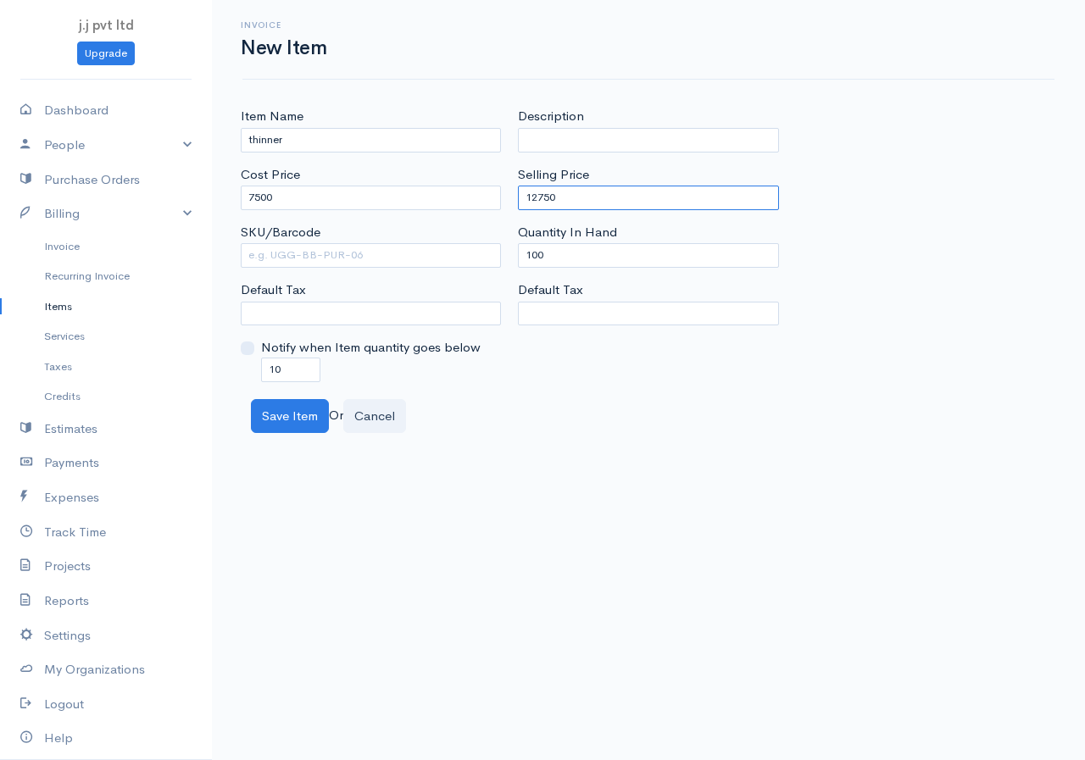
type input "12750"
drag, startPoint x: 559, startPoint y: 253, endPoint x: 445, endPoint y: 267, distance: 114.5
click at [445, 267] on div "Item Name thinner Cost Price 7500 SKU/Barcode Default Tax Notify when Item quan…" at bounding box center [648, 244] width 833 height 275
type input "0"
drag, startPoint x: 280, startPoint y: 367, endPoint x: 242, endPoint y: 372, distance: 37.6
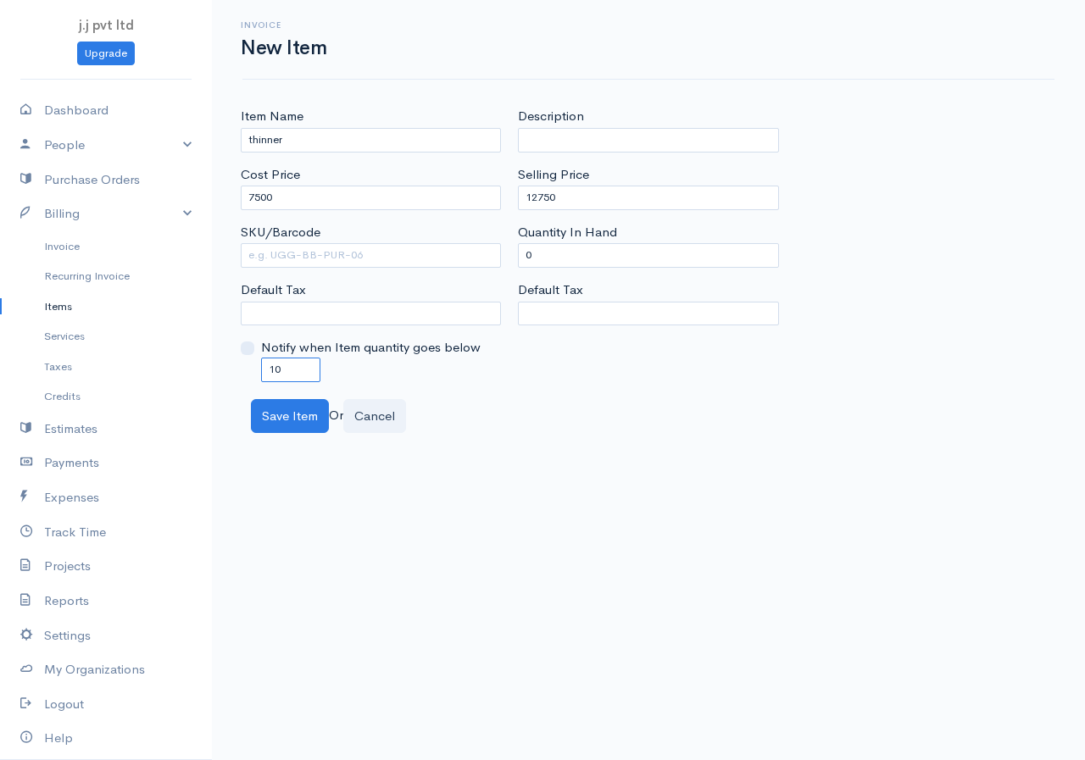
click at [242, 372] on div "Notify when Item quantity goes below 10" at bounding box center [371, 359] width 260 height 43
type input "0"
click at [294, 419] on button "Save Item" at bounding box center [290, 416] width 78 height 35
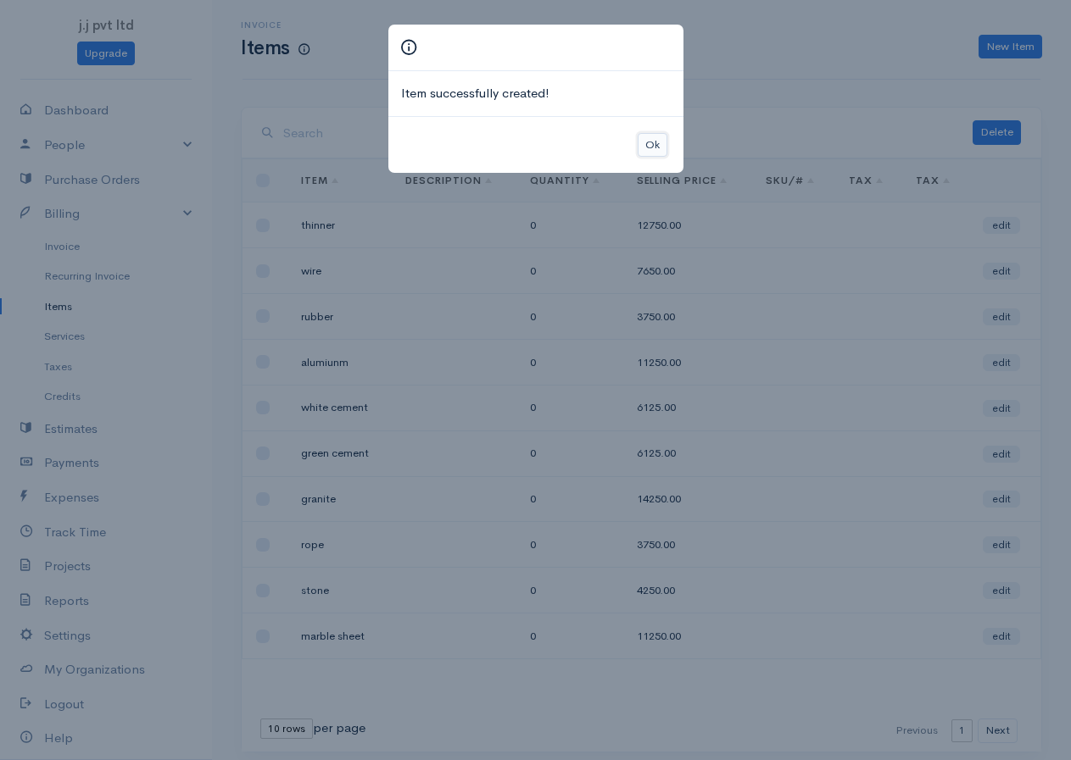
click at [643, 141] on button "Ok" at bounding box center [653, 145] width 30 height 25
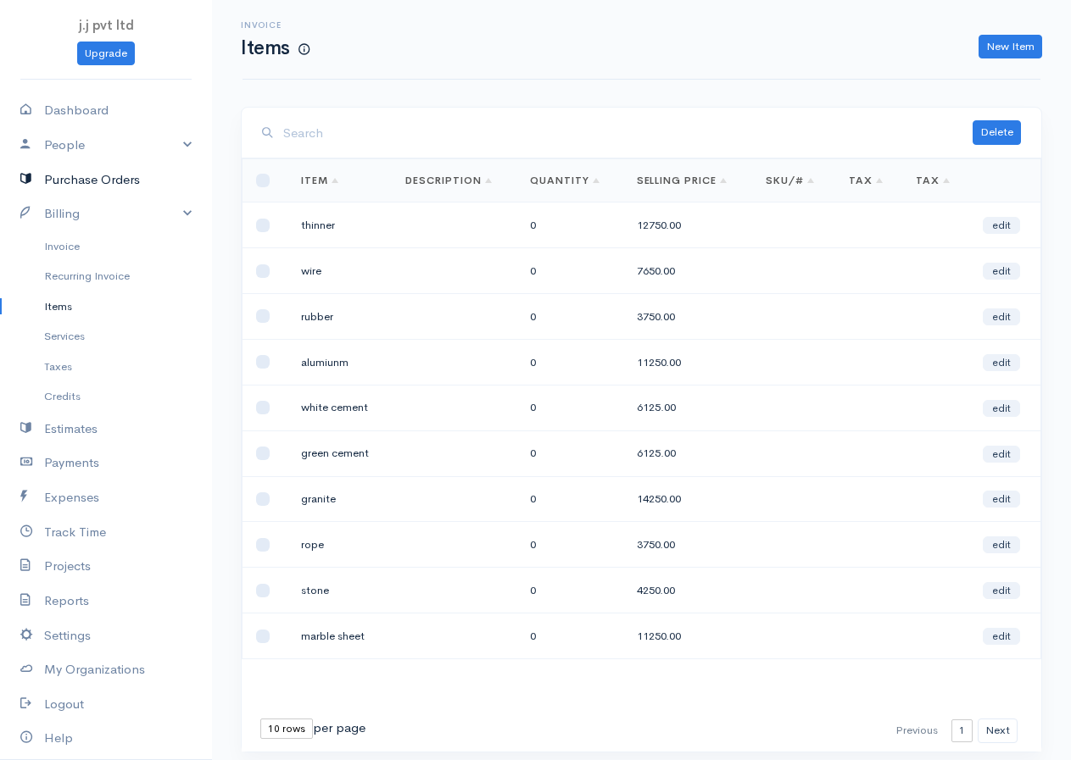
click at [87, 178] on link "Purchase Orders" at bounding box center [106, 180] width 212 height 35
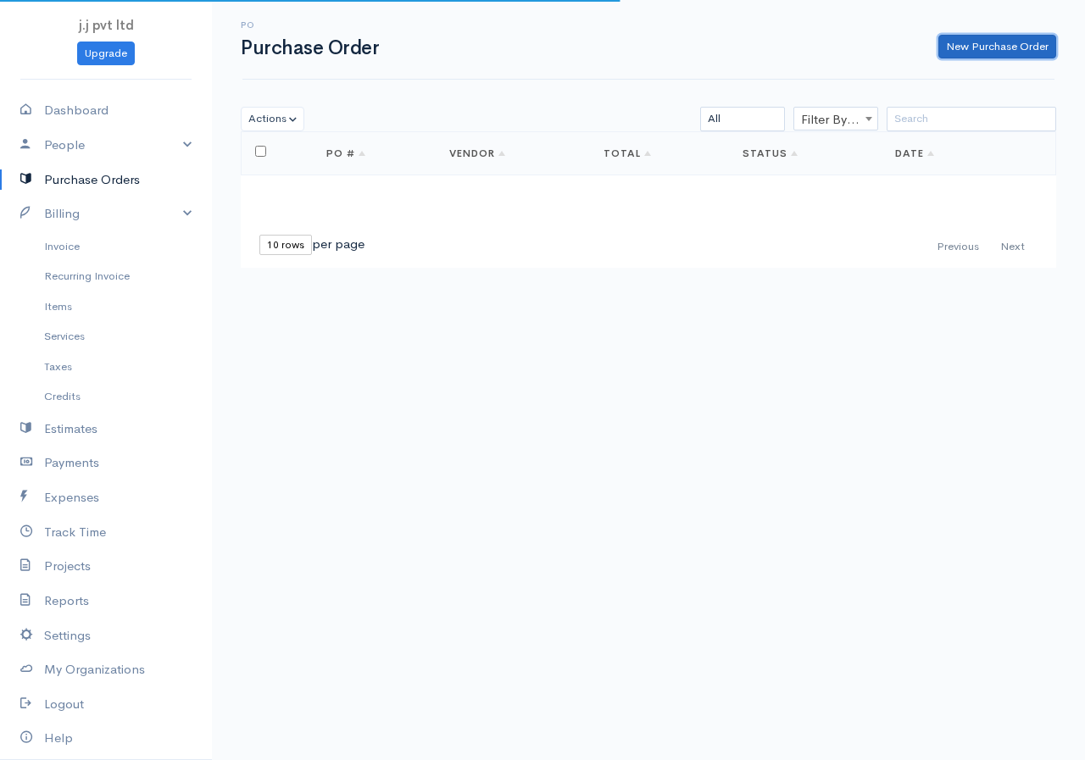
click at [962, 46] on link "New Purchase Order" at bounding box center [997, 47] width 118 height 25
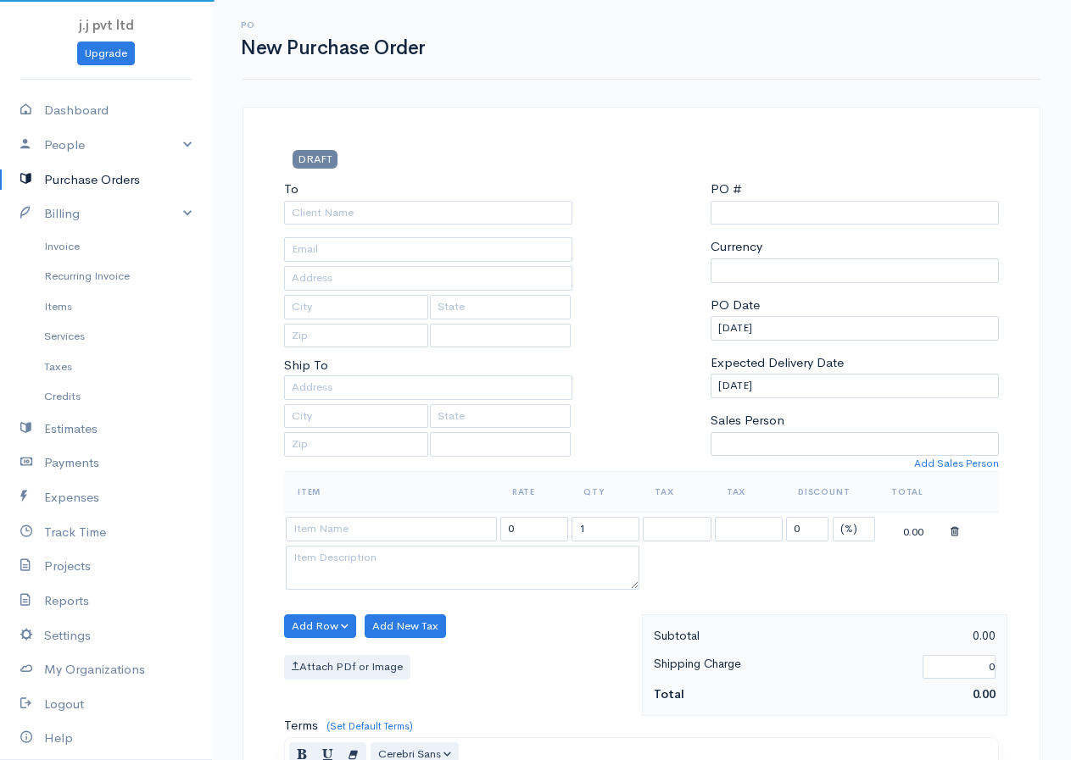
select select "[GEOGRAPHIC_DATA]"
select select "LKR"
type input "0000000001"
select select "[GEOGRAPHIC_DATA]"
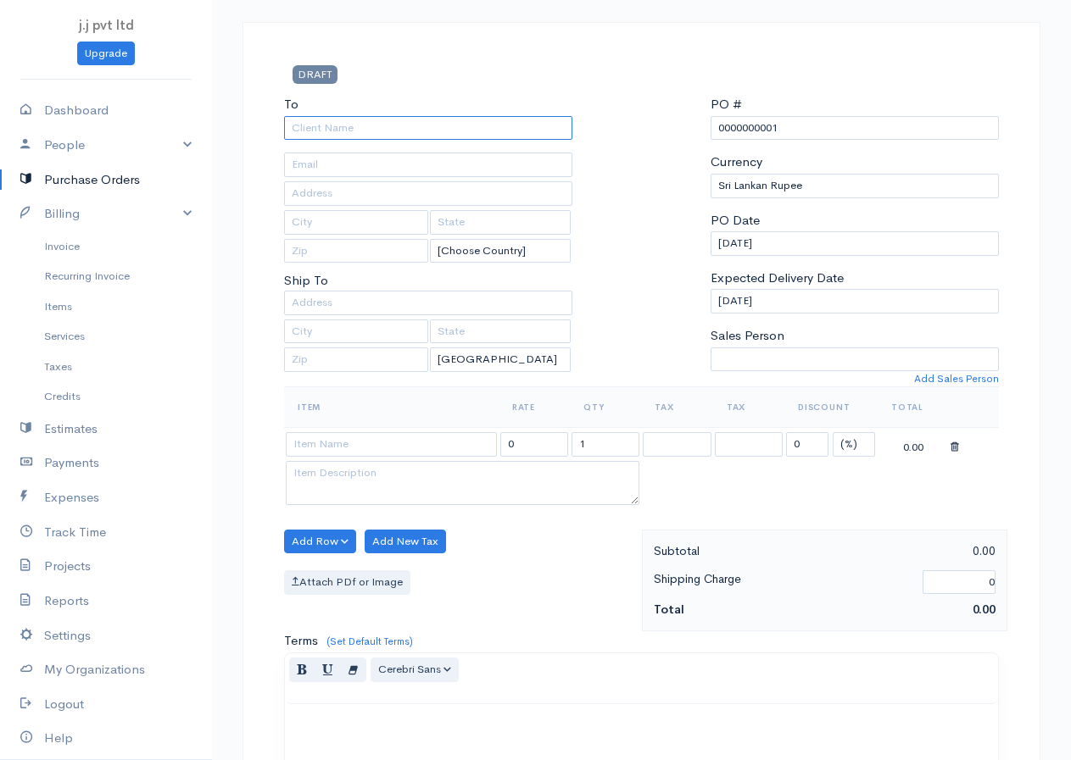
click at [338, 127] on input "To" at bounding box center [428, 128] width 288 height 25
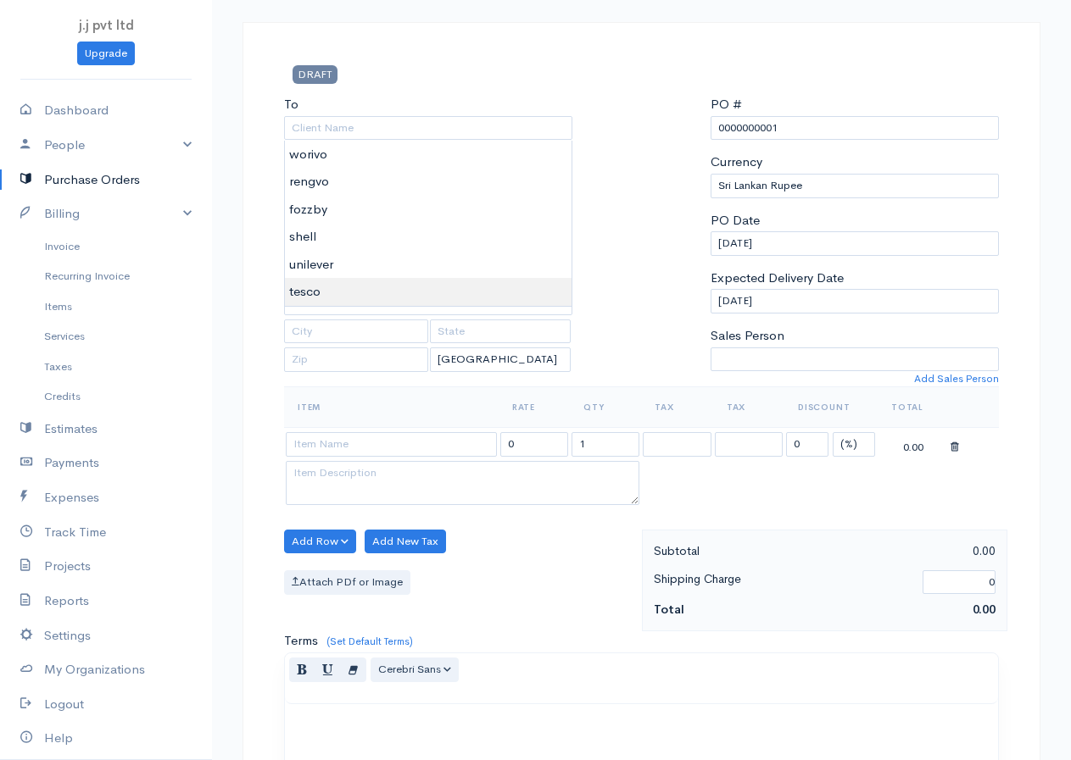
type input "tesco"
click at [323, 292] on body "j.j pvt ltd Upgrade Dashboard People Clients Vendors Staff Users Purchase Order…" at bounding box center [535, 566] width 1071 height 1303
click at [131, 144] on link "People" at bounding box center [106, 145] width 212 height 35
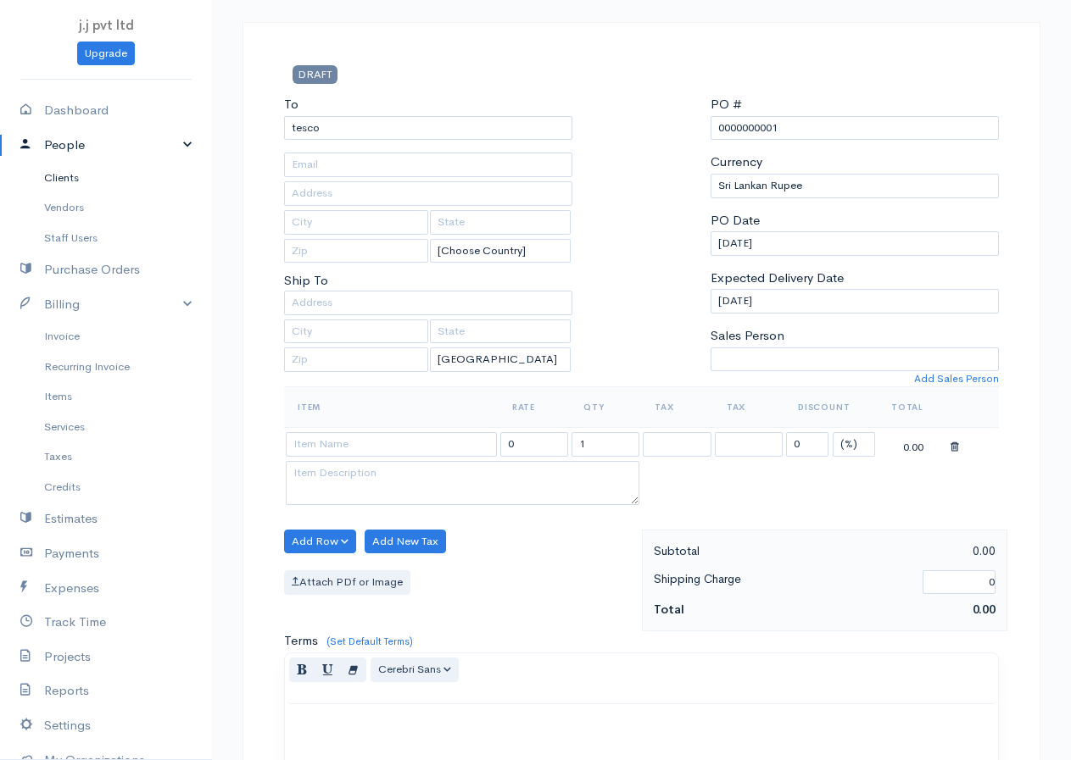
click at [68, 176] on link "Clients" at bounding box center [106, 178] width 212 height 31
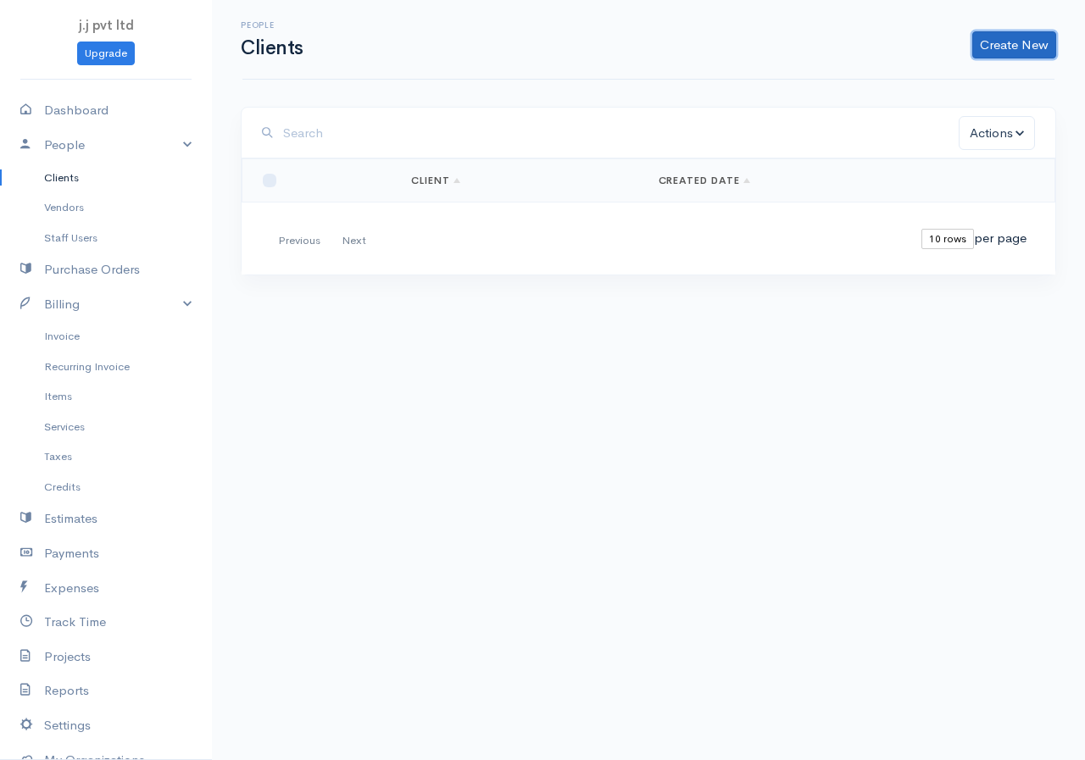
click at [1004, 46] on link "Create New" at bounding box center [1014, 44] width 84 height 27
click at [955, 82] on link "Client" at bounding box center [988, 81] width 134 height 30
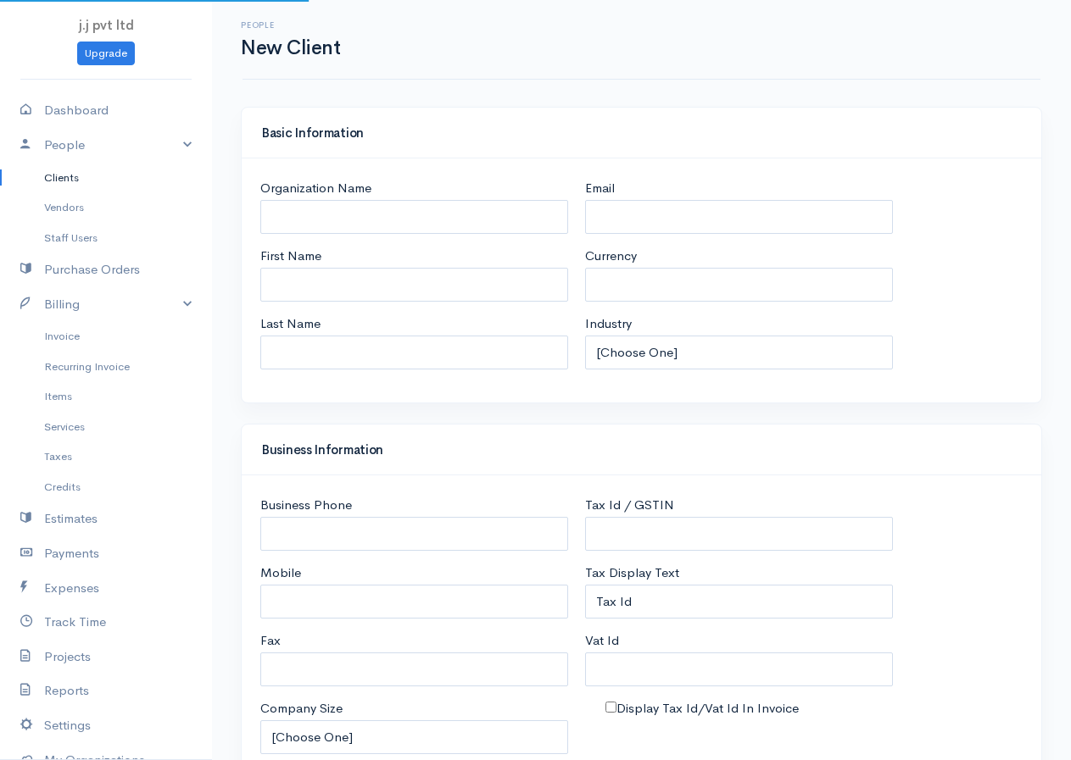
select select "LKR"
select select "[GEOGRAPHIC_DATA]"
click at [296, 210] on input "Organization Name" at bounding box center [414, 217] width 308 height 35
click at [285, 292] on input "First Name" at bounding box center [414, 285] width 308 height 35
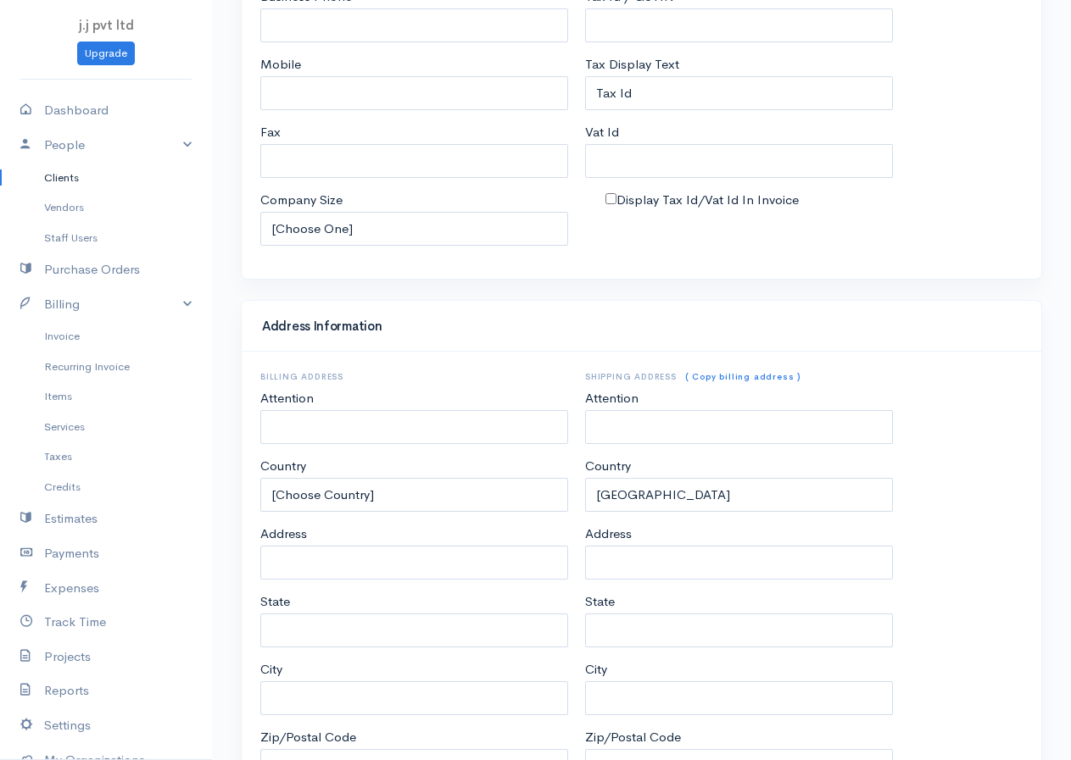
scroll to position [639, 0]
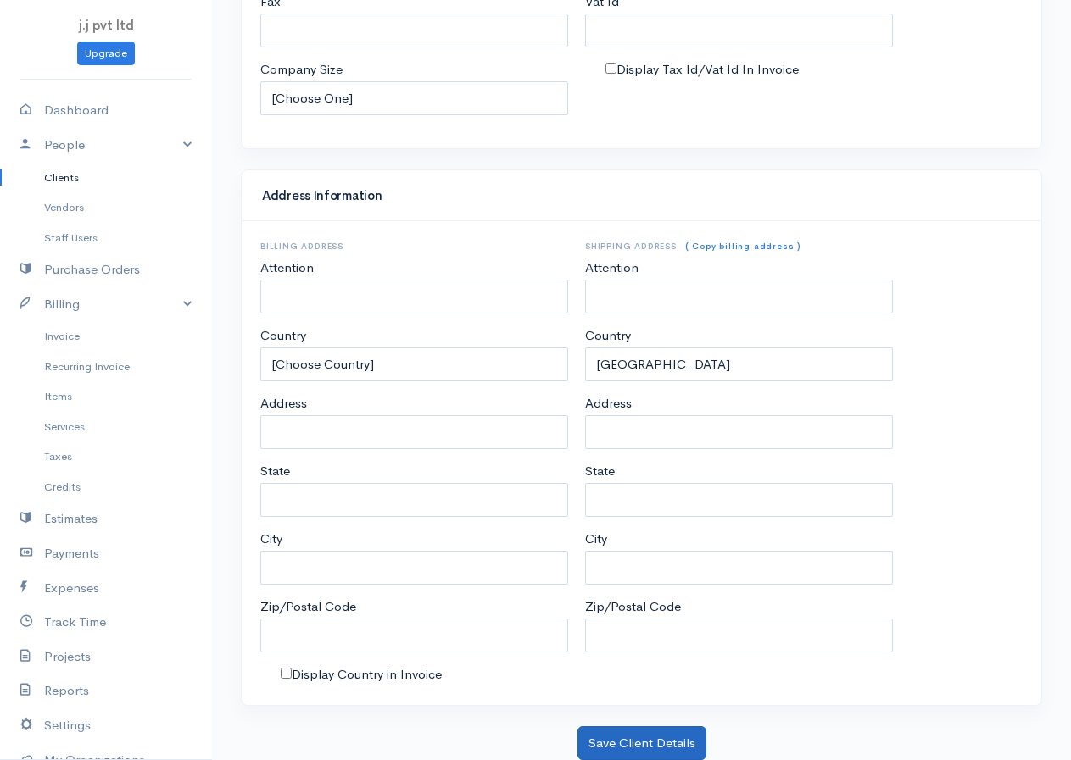
type input "nuwan"
click at [626, 737] on button "Save Client Details" at bounding box center [641, 744] width 129 height 35
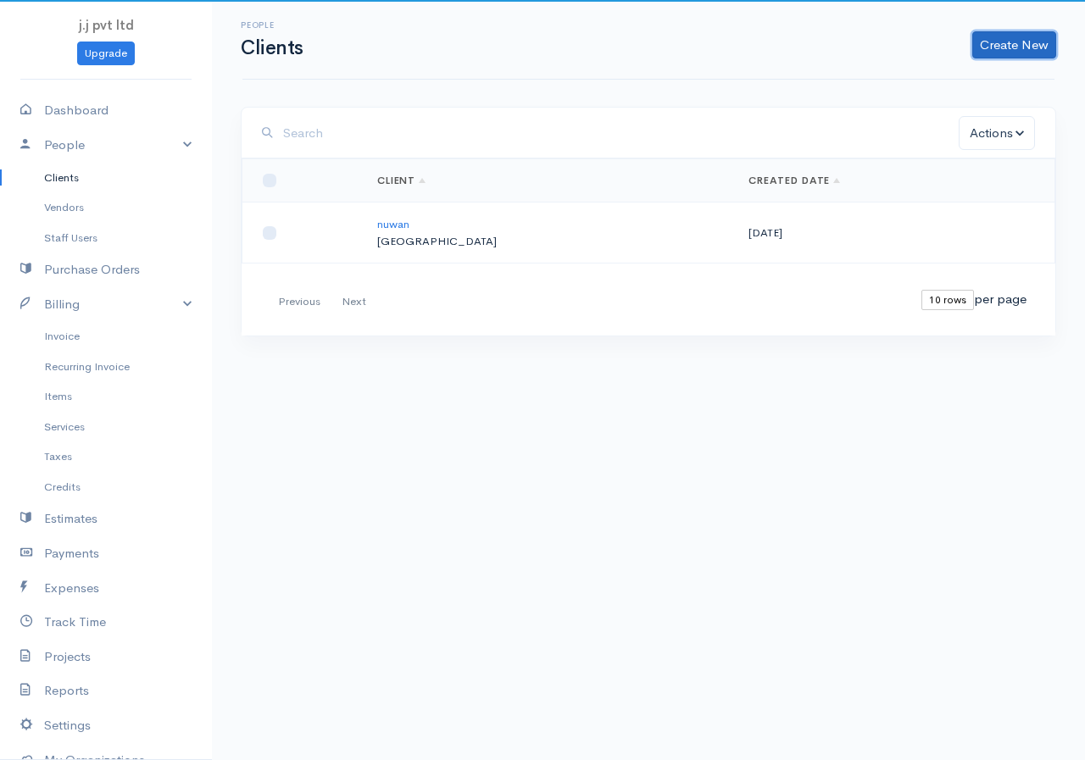
click at [1008, 32] on link "Create New" at bounding box center [1014, 44] width 84 height 27
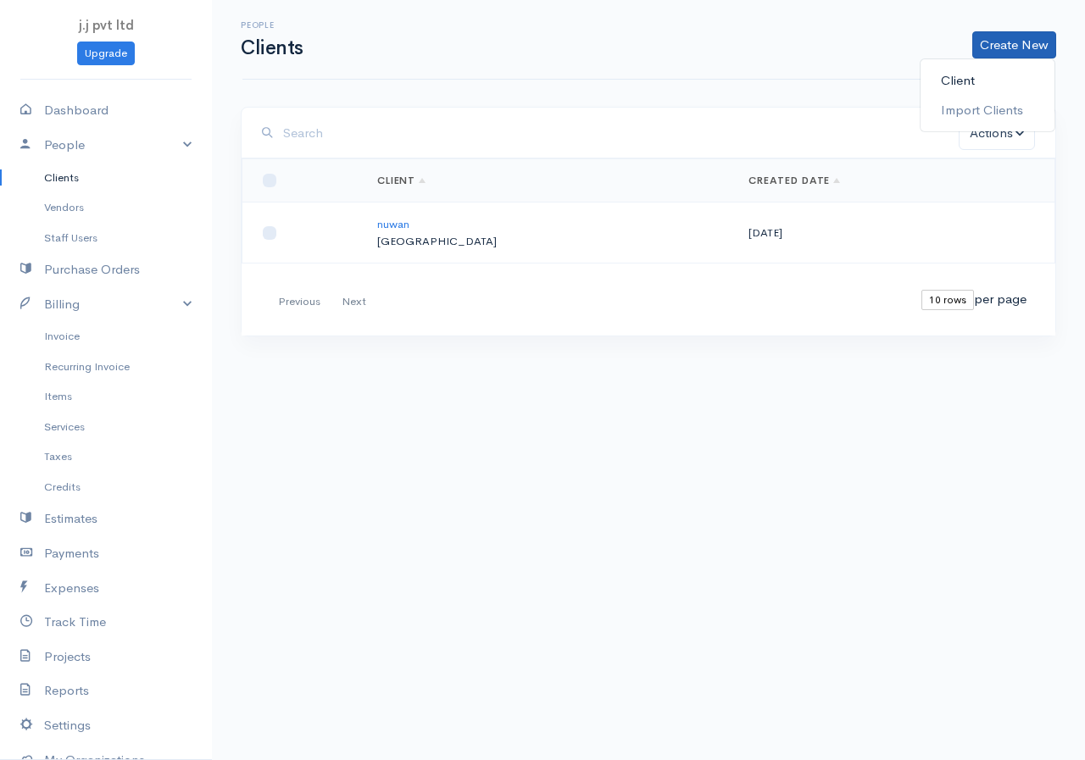
click at [972, 74] on link "Client" at bounding box center [988, 81] width 134 height 30
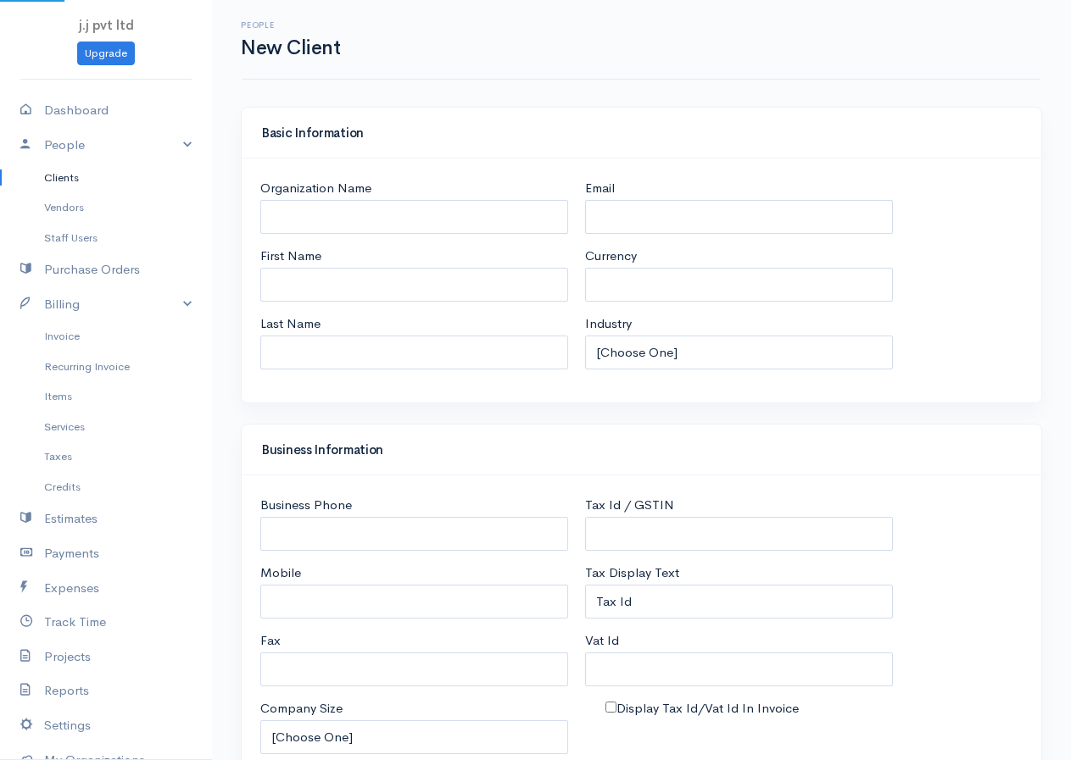
select select "LKR"
select select "[GEOGRAPHIC_DATA]"
click at [331, 283] on input "First Name" at bounding box center [414, 285] width 308 height 35
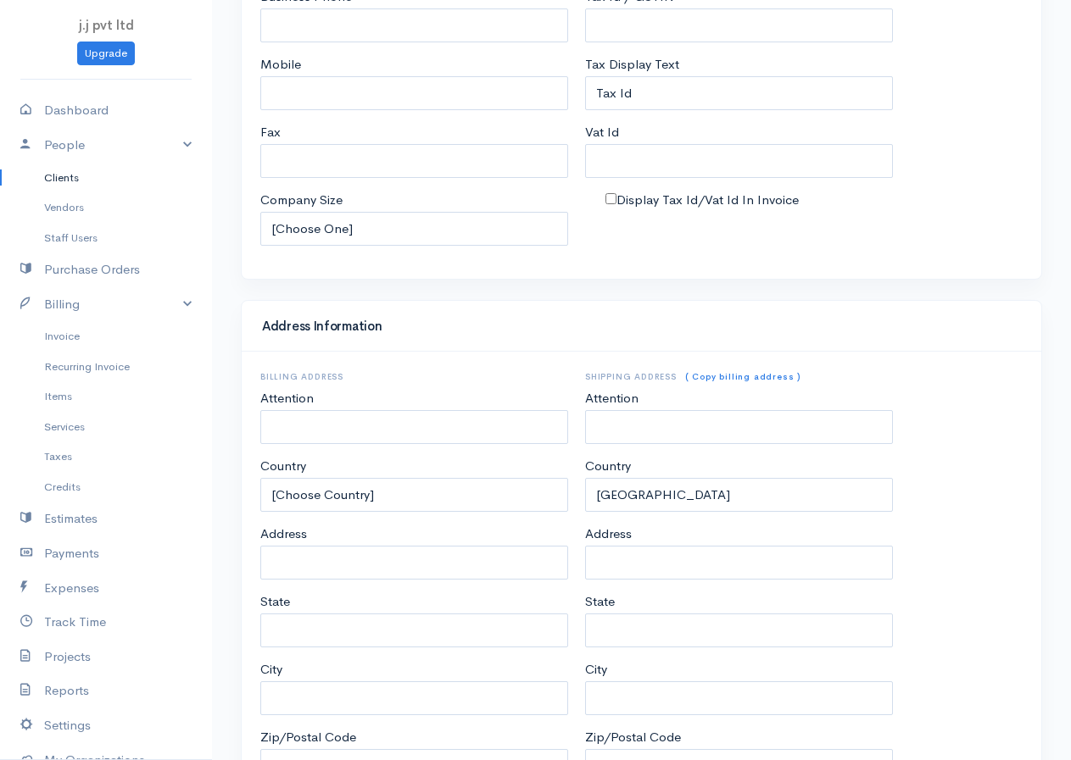
scroll to position [639, 0]
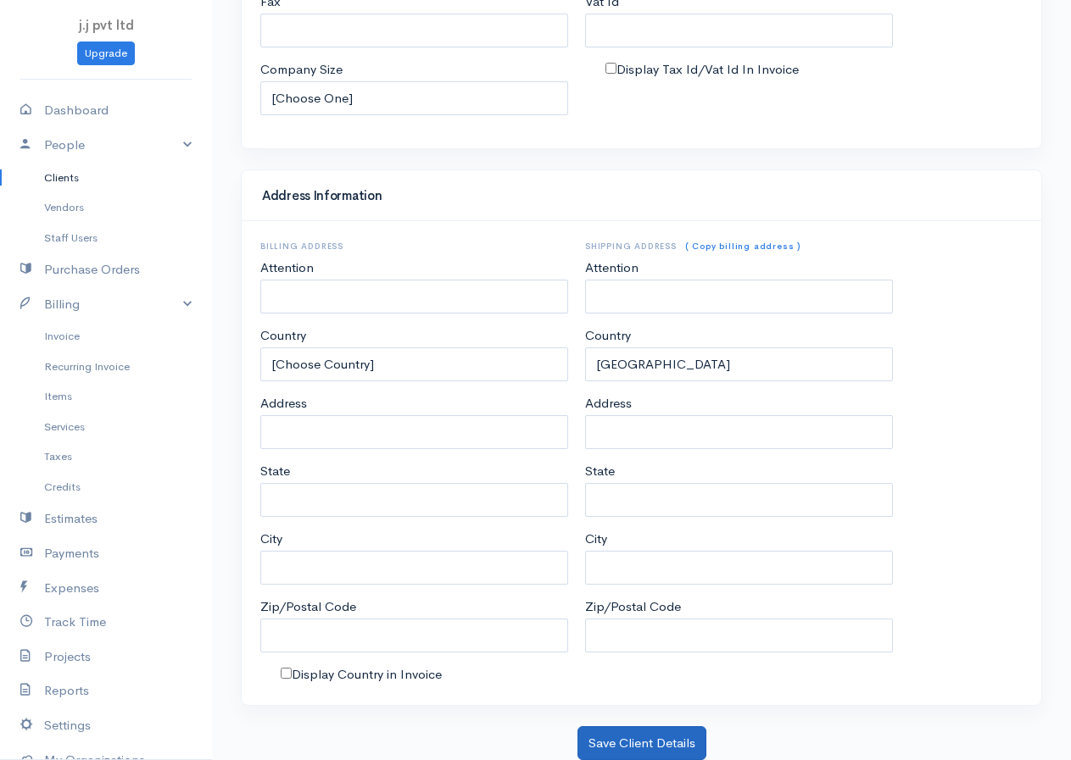
type input "somu"
click at [605, 742] on button "Save Client Details" at bounding box center [641, 744] width 129 height 35
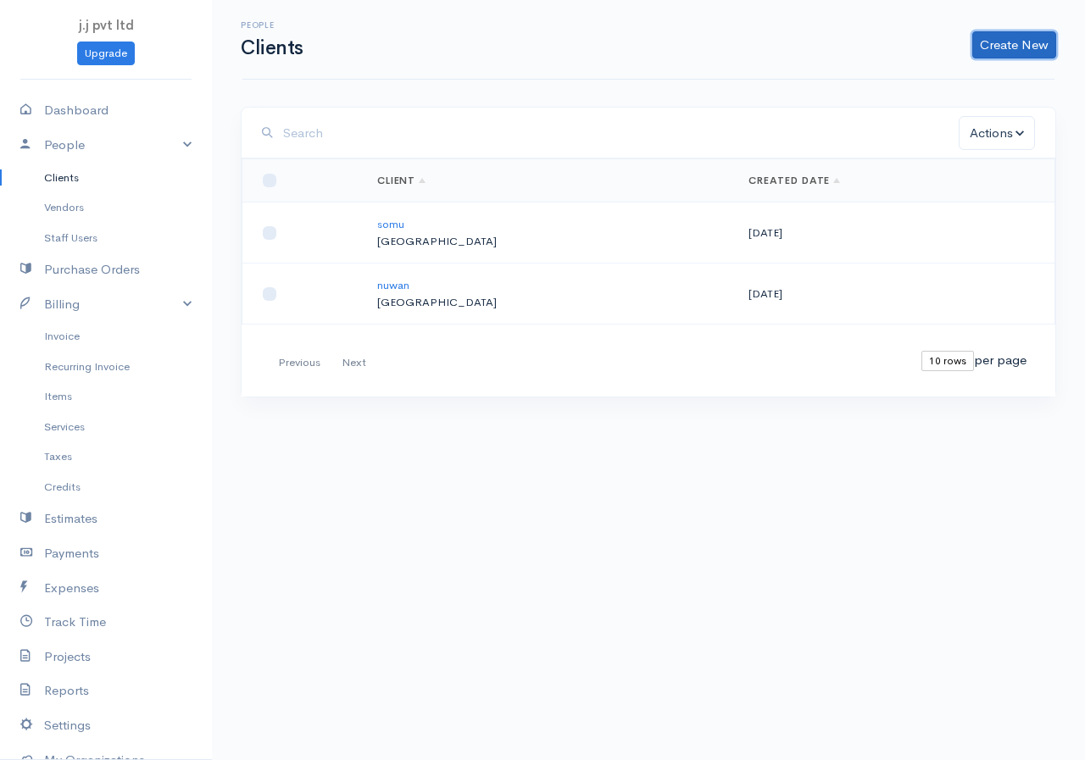
click at [1027, 43] on link "Create New" at bounding box center [1014, 44] width 84 height 27
click at [970, 79] on link "Client" at bounding box center [988, 81] width 134 height 30
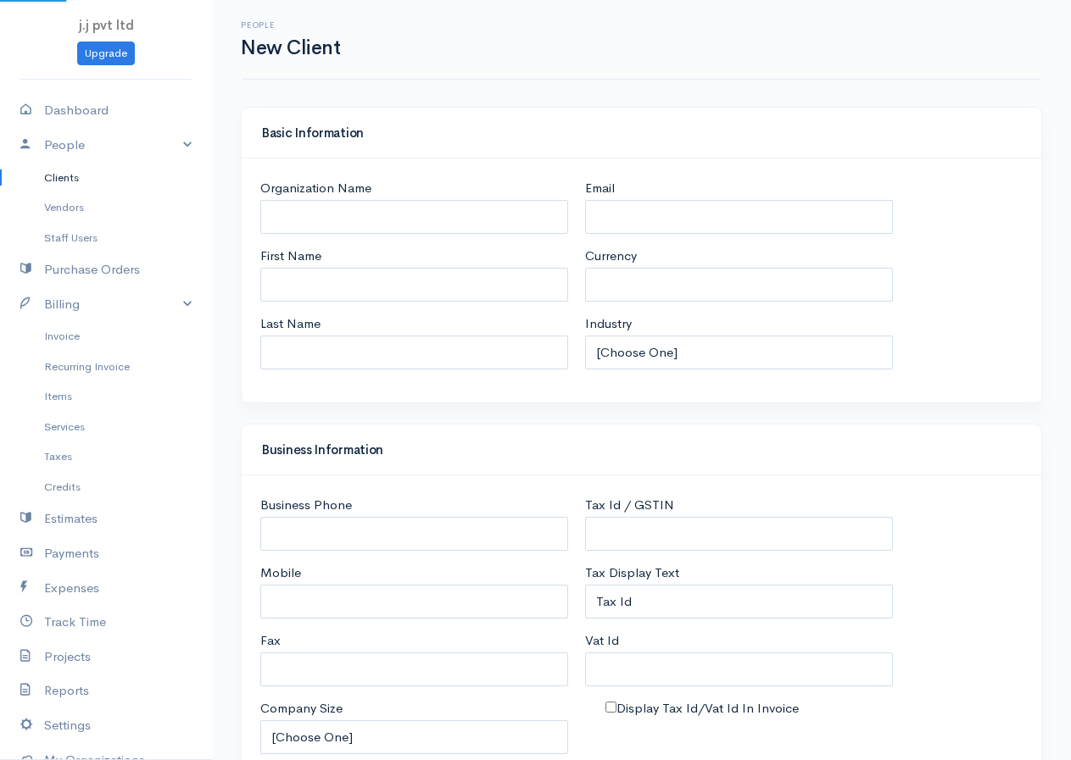
select select "LKR"
select select "[GEOGRAPHIC_DATA]"
click at [364, 273] on input "First Name" at bounding box center [414, 285] width 308 height 35
select select "[GEOGRAPHIC_DATA]"
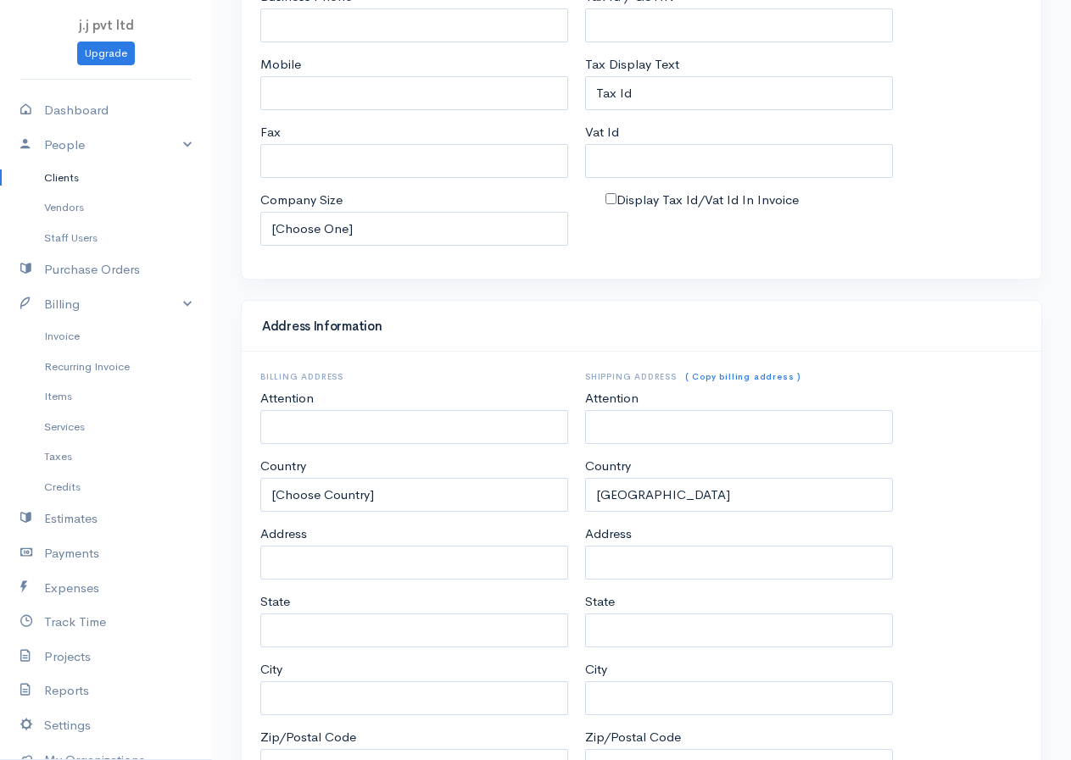
scroll to position [639, 0]
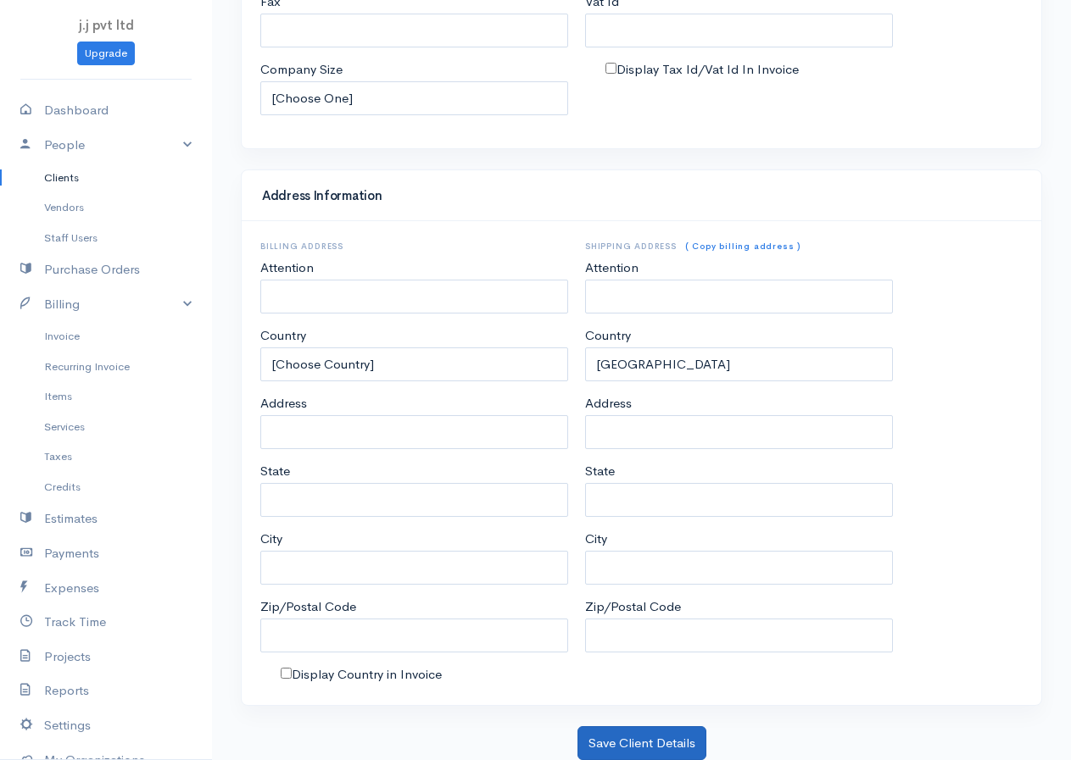
type input "kugan"
click at [615, 746] on button "Save Client Details" at bounding box center [641, 744] width 129 height 35
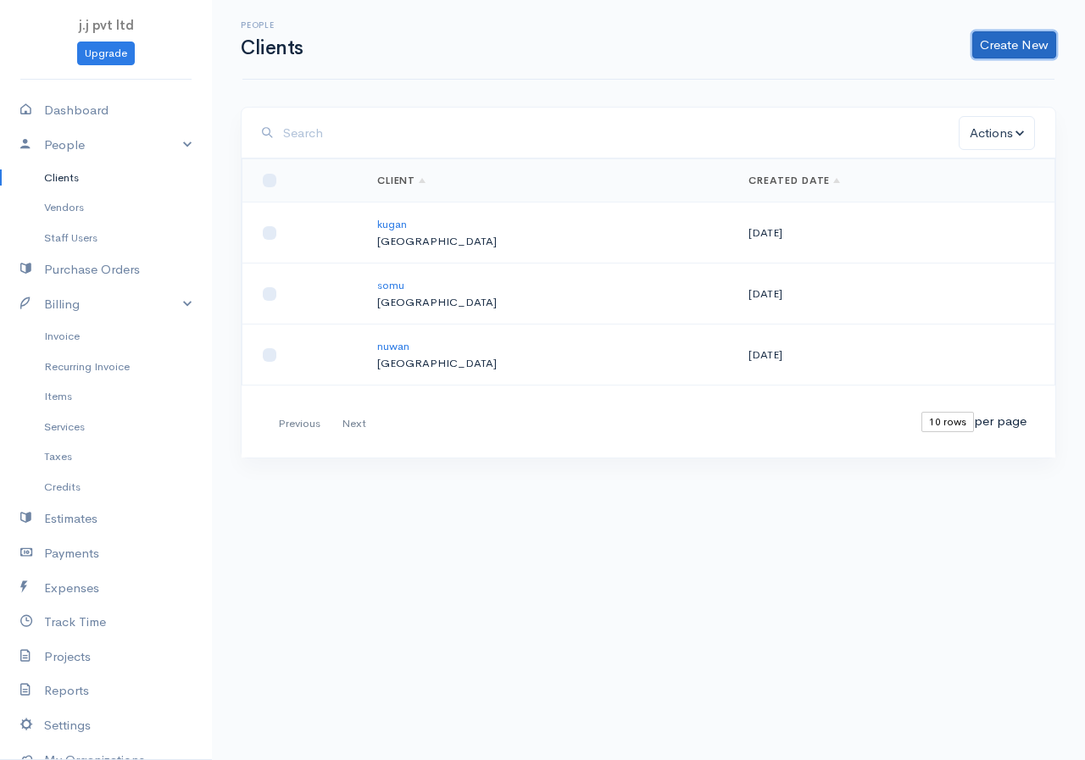
click at [1010, 34] on link "Create New" at bounding box center [1014, 44] width 84 height 27
drag, startPoint x: 970, startPoint y: 81, endPoint x: 920, endPoint y: 104, distance: 55.0
click at [969, 81] on link "Client" at bounding box center [988, 81] width 134 height 30
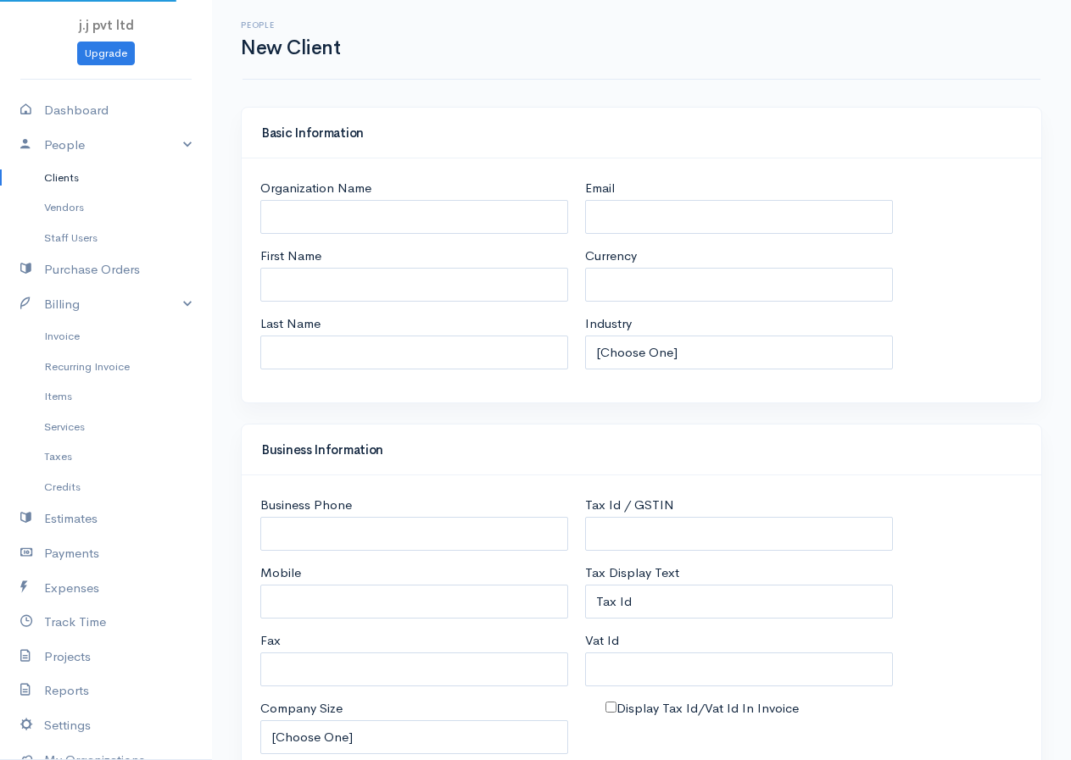
select select "LKR"
select select "[GEOGRAPHIC_DATA]"
click at [317, 283] on input "First Name" at bounding box center [414, 285] width 308 height 35
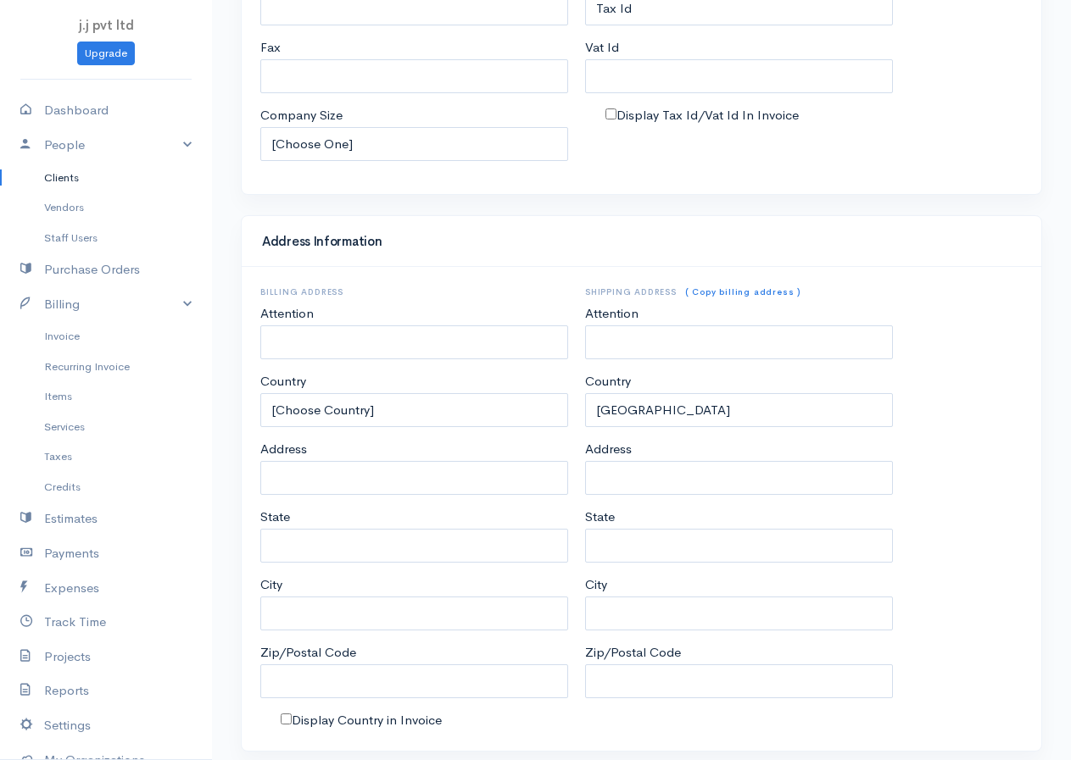
scroll to position [639, 0]
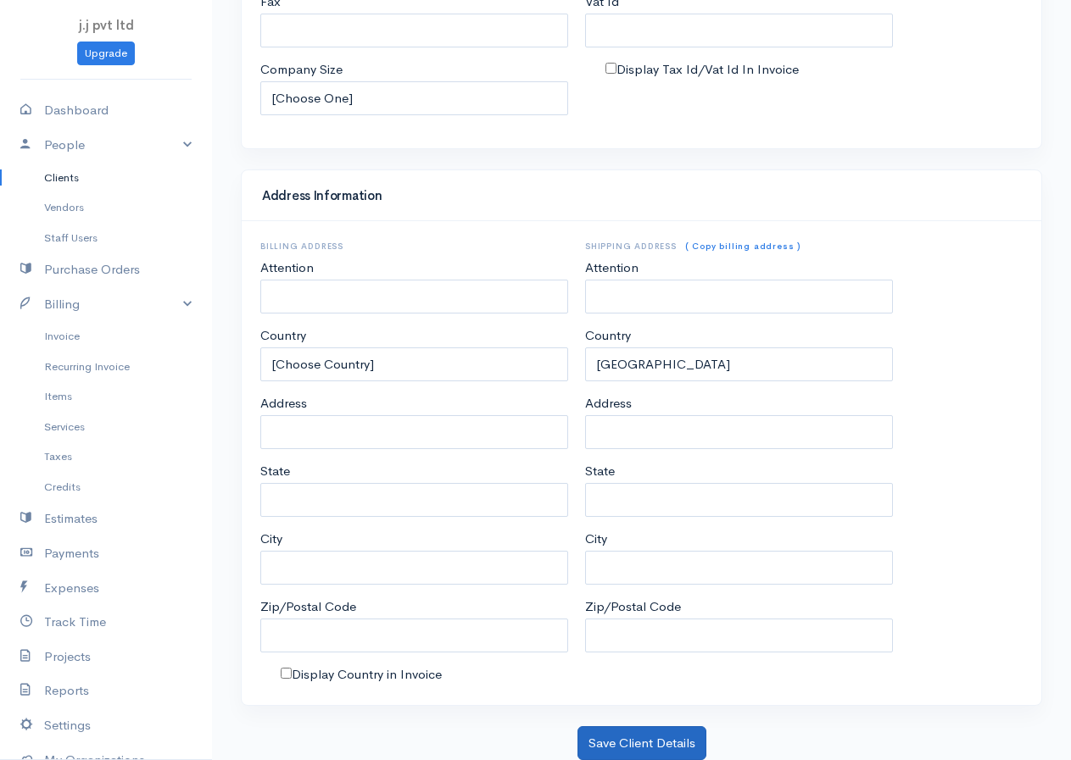
type input "ragu"
click at [632, 743] on button "Save Client Details" at bounding box center [641, 744] width 129 height 35
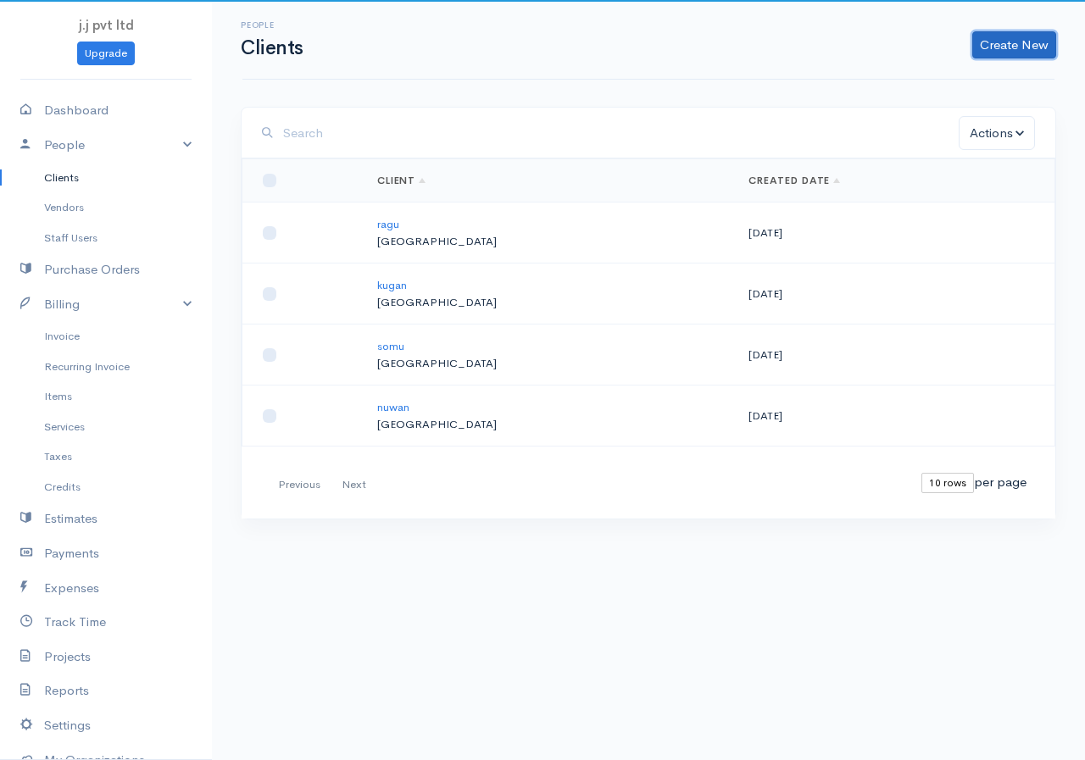
click at [1009, 45] on link "Create New" at bounding box center [1014, 44] width 84 height 27
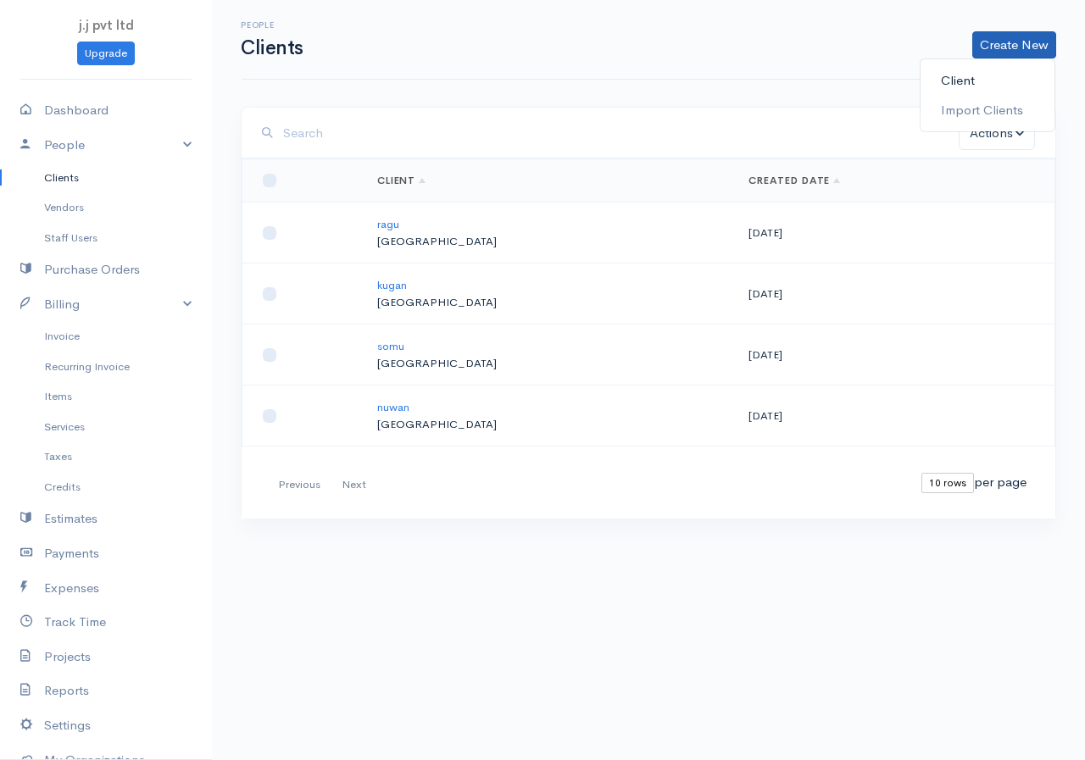
click at [962, 86] on link "Client" at bounding box center [988, 81] width 134 height 30
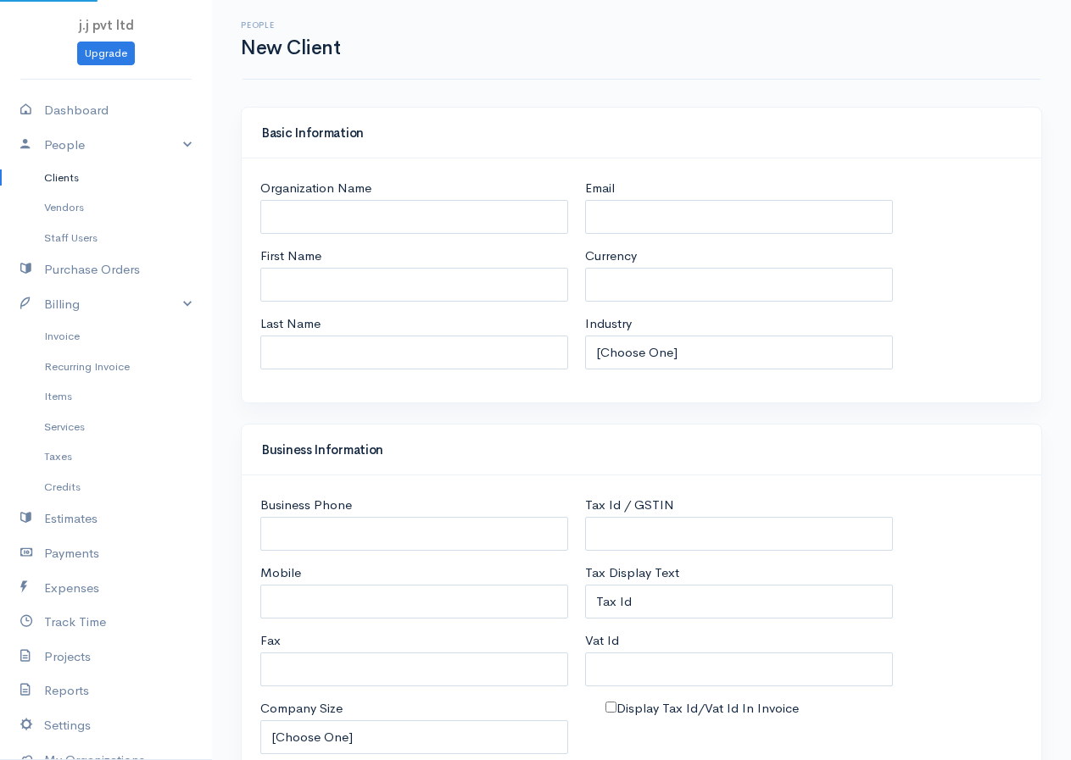
select select "LKR"
select select "[GEOGRAPHIC_DATA]"
click at [295, 275] on input "First Name" at bounding box center [414, 285] width 308 height 35
type input "r"
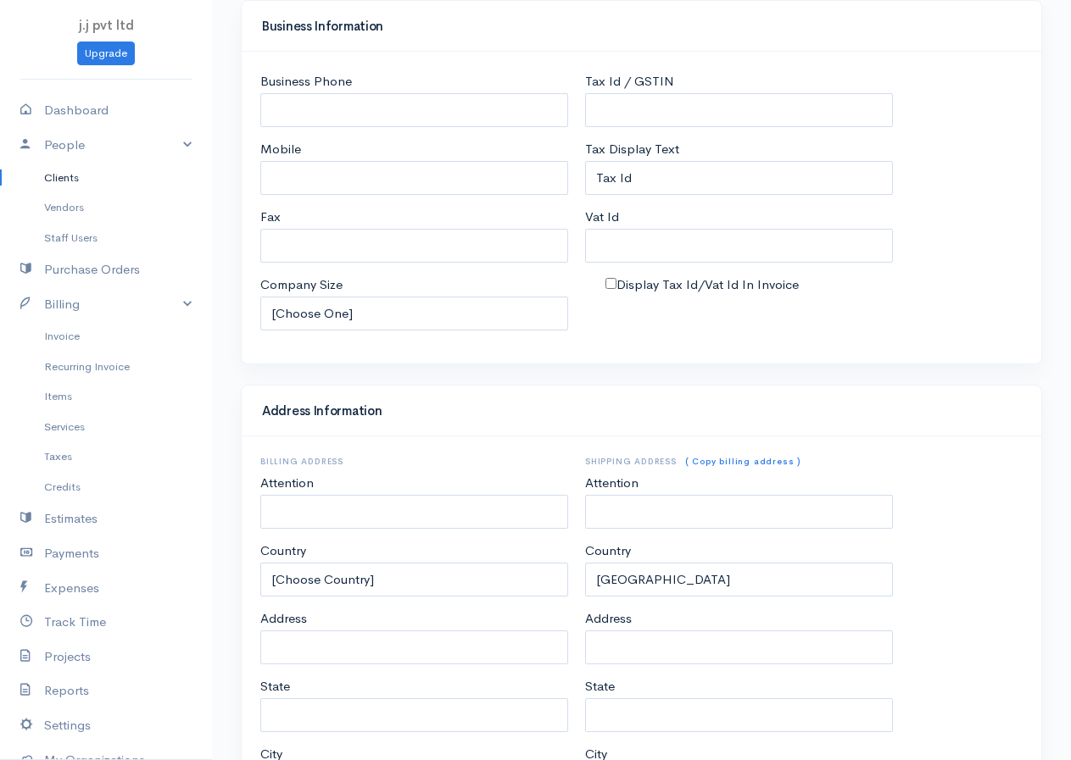
scroll to position [639, 0]
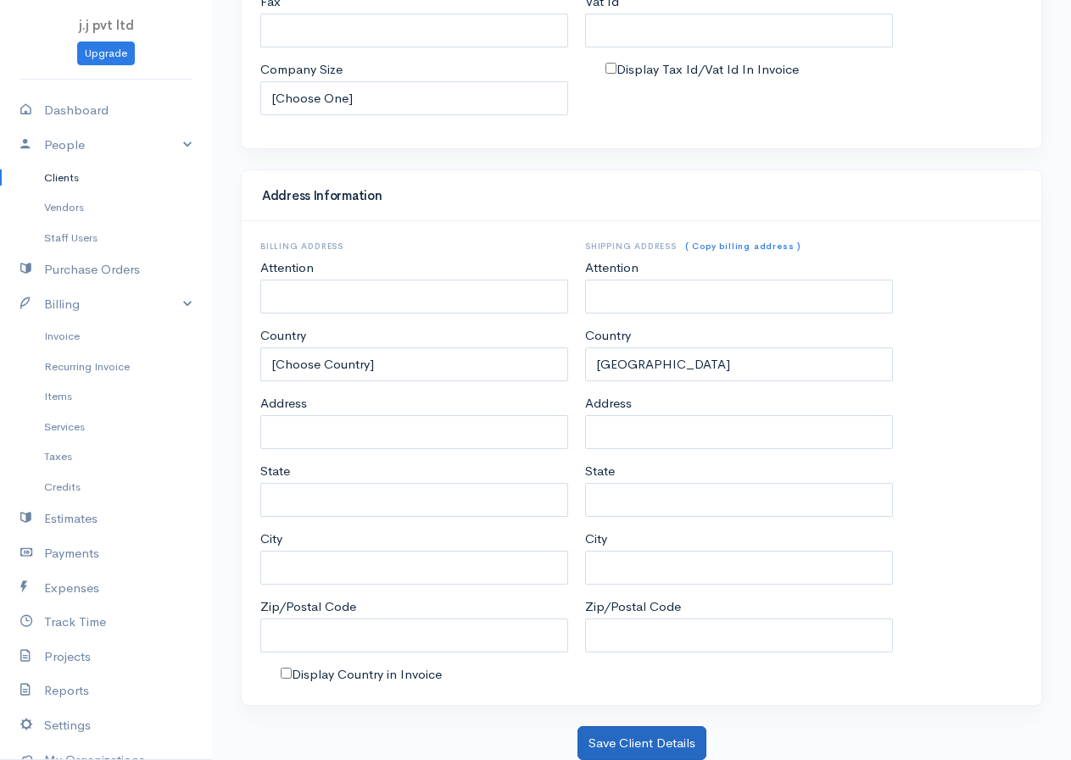
type input "suja"
click at [621, 742] on button "Save Client Details" at bounding box center [641, 744] width 129 height 35
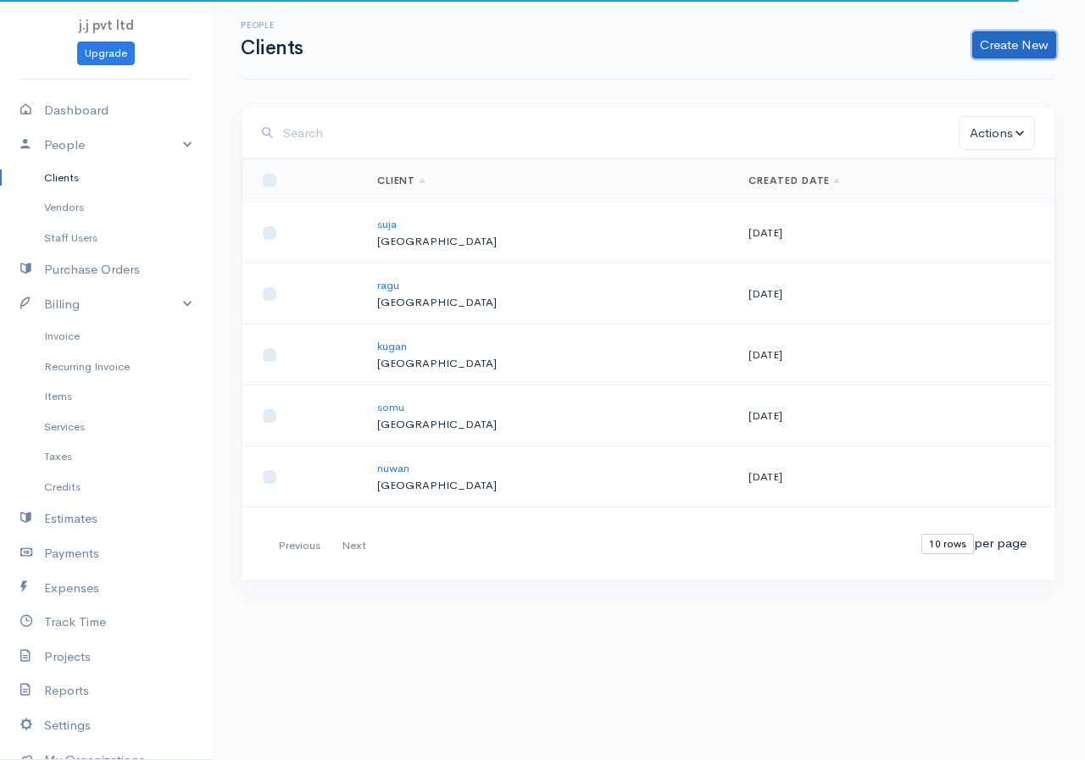
click at [1004, 45] on link "Create New" at bounding box center [1014, 44] width 84 height 27
click at [954, 81] on link "Client" at bounding box center [988, 81] width 134 height 30
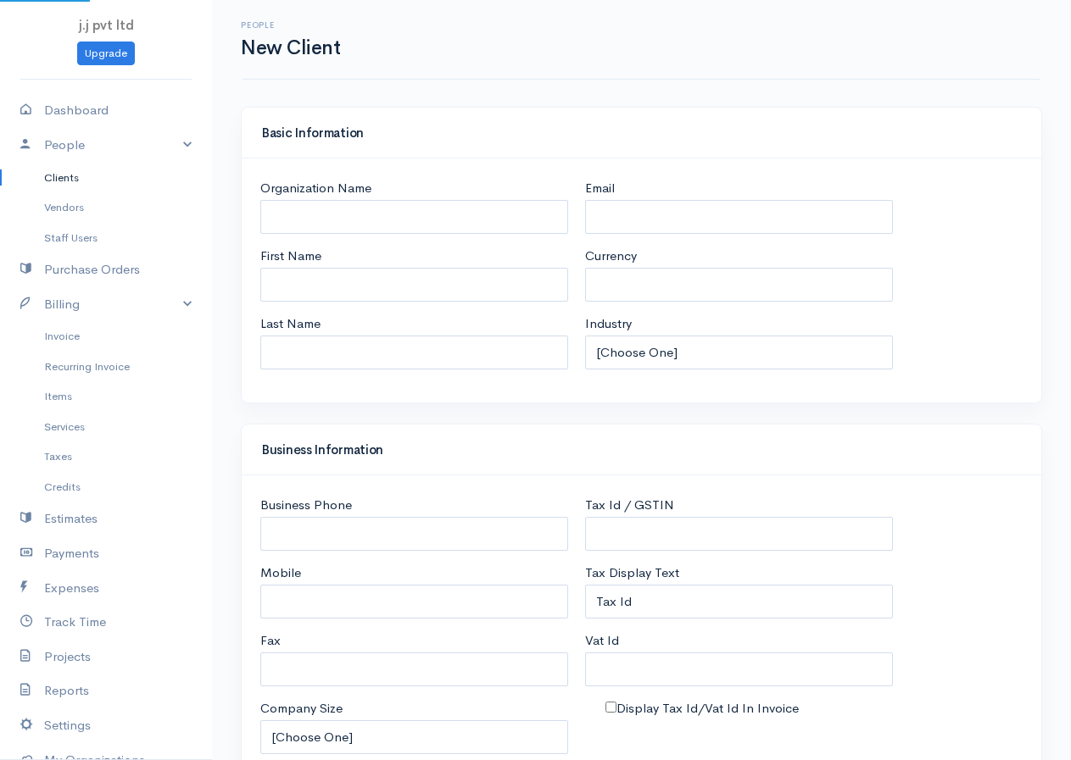
select select "LKR"
select select "[GEOGRAPHIC_DATA]"
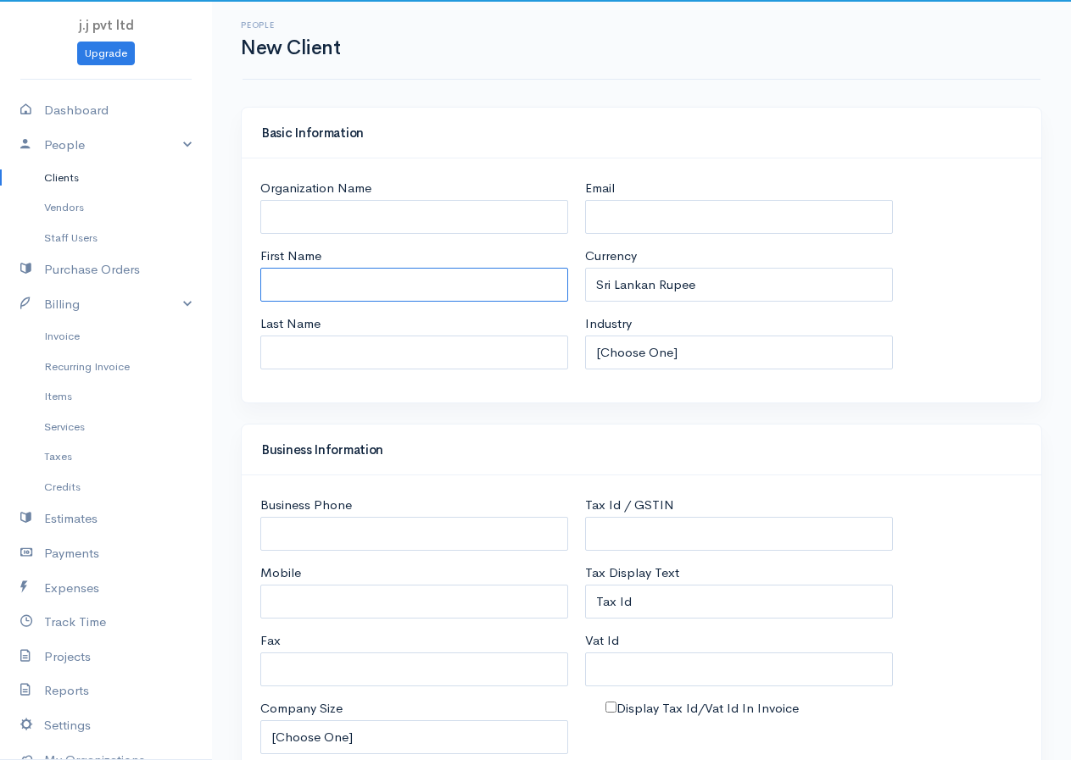
click at [326, 287] on input "First Name" at bounding box center [414, 285] width 308 height 35
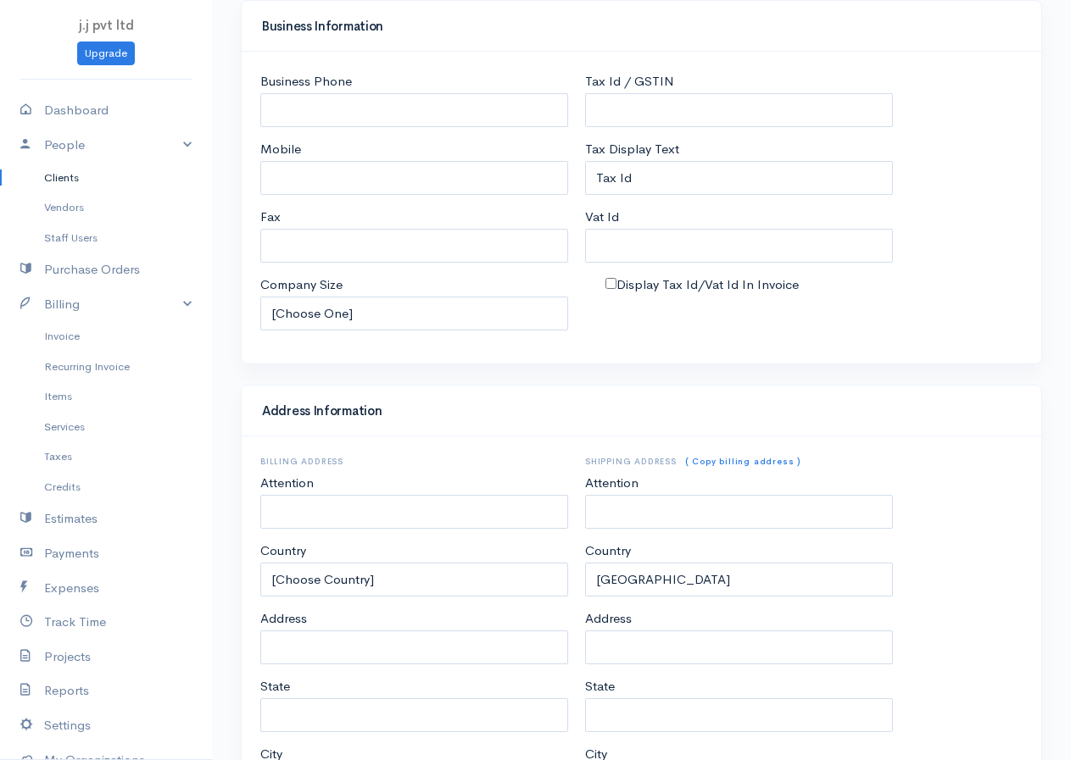
scroll to position [639, 0]
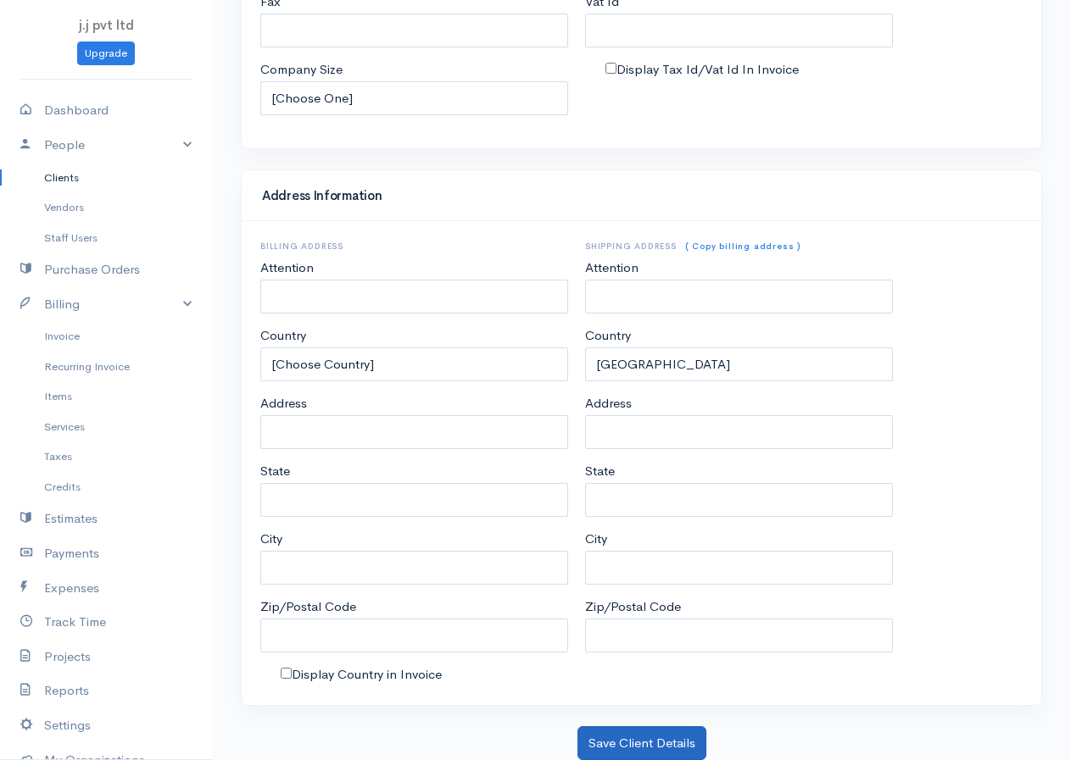
type input "[PERSON_NAME]"
click at [618, 745] on button "Save Client Details" at bounding box center [641, 744] width 129 height 35
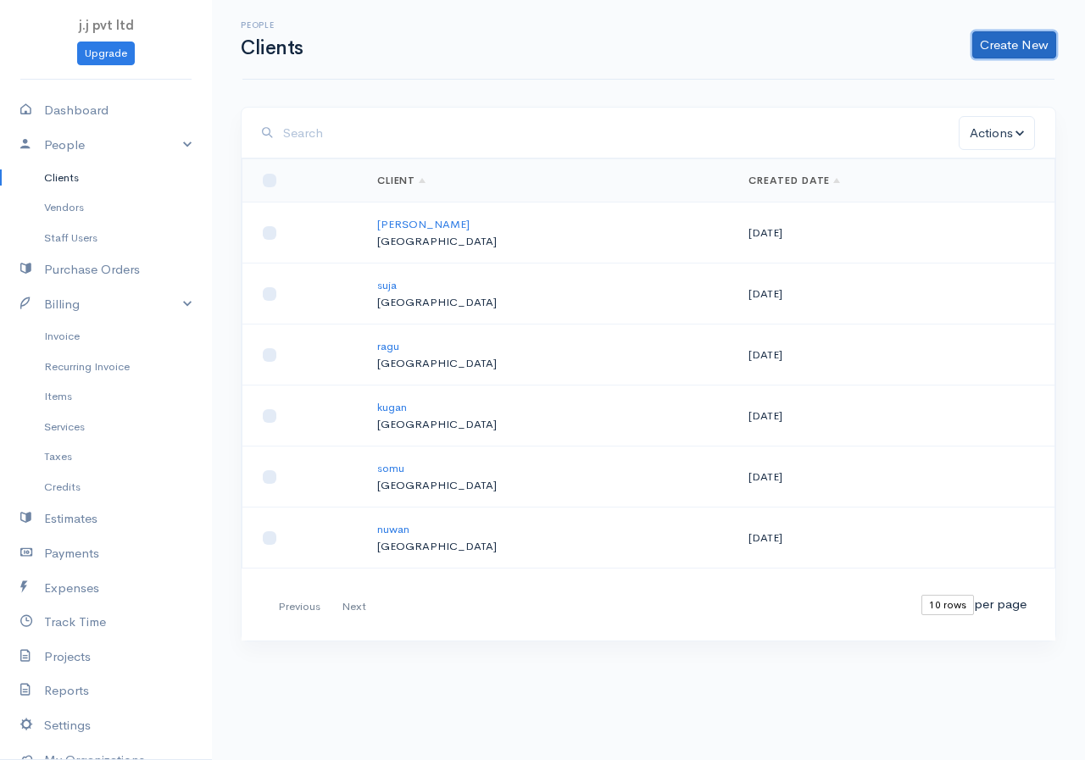
click at [1020, 44] on link "Create New" at bounding box center [1014, 44] width 84 height 27
click at [958, 86] on link "Client" at bounding box center [988, 81] width 134 height 30
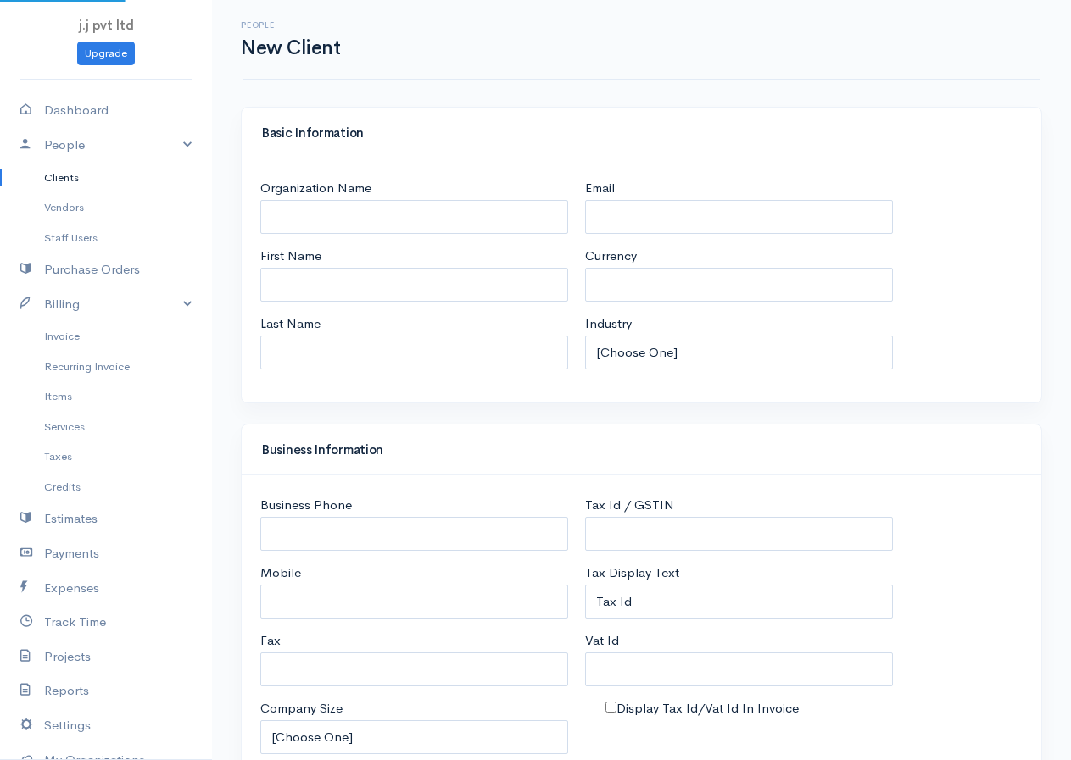
select select "LKR"
select select "[GEOGRAPHIC_DATA]"
click at [369, 291] on input "First Name" at bounding box center [414, 285] width 308 height 35
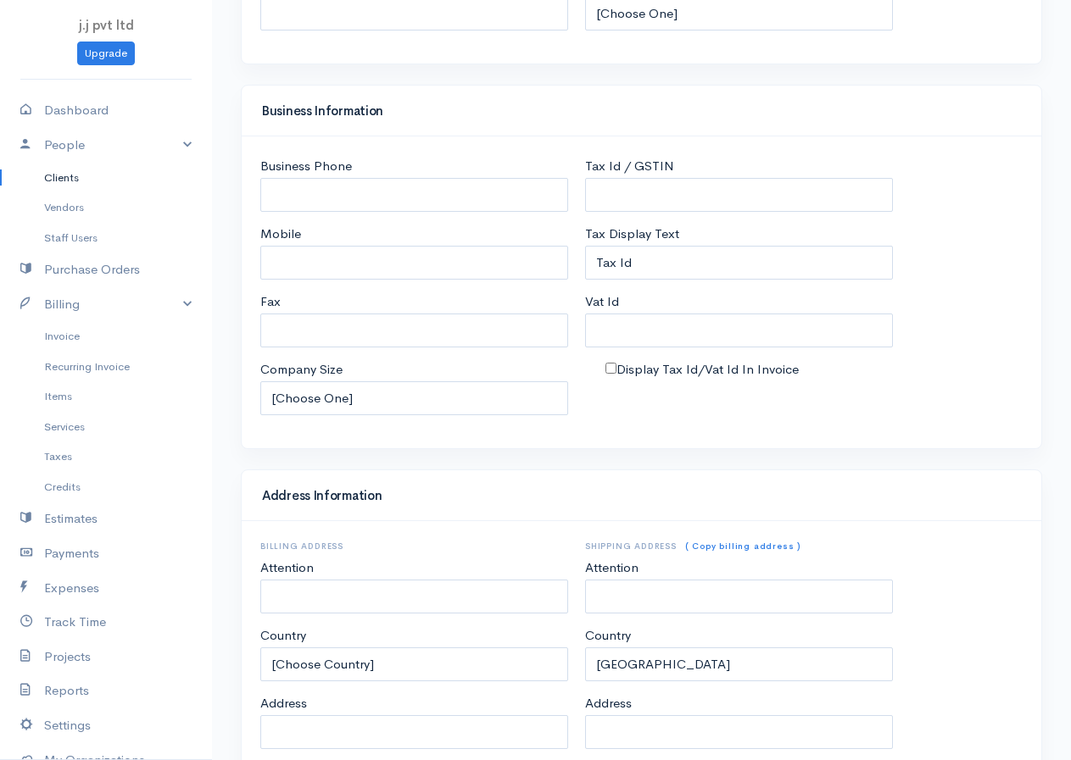
scroll to position [639, 0]
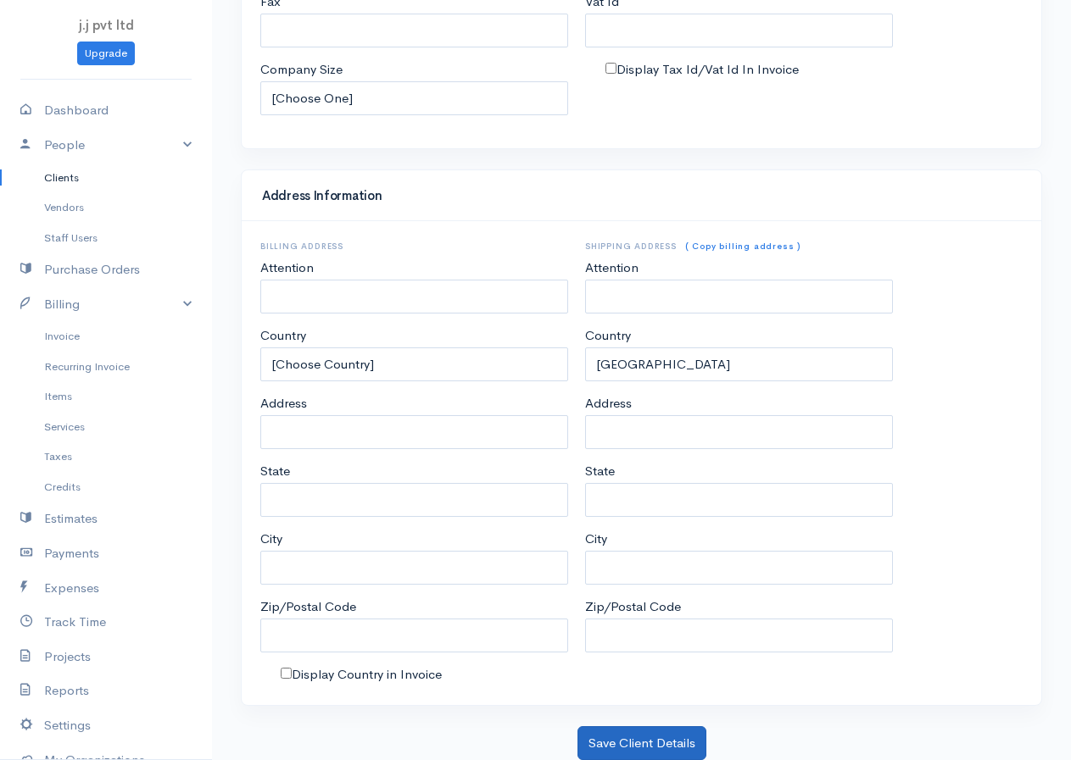
type input "pujan"
click at [604, 733] on button "Save Client Details" at bounding box center [641, 744] width 129 height 35
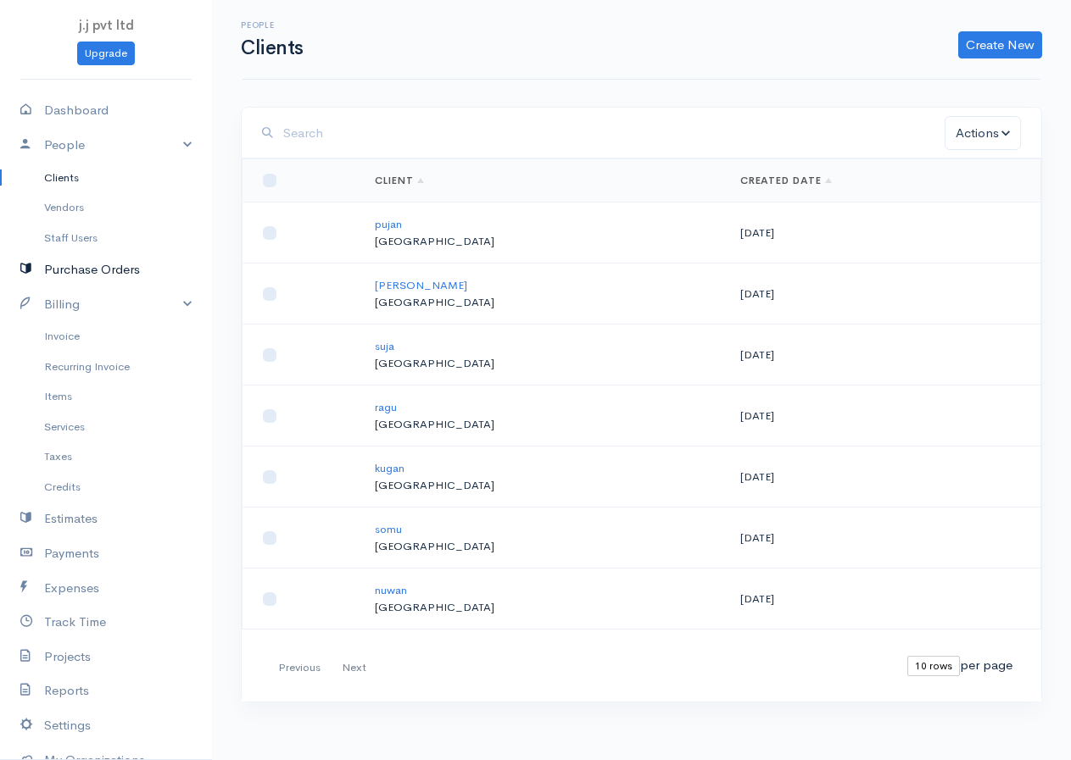
click at [80, 269] on link "Purchase Orders" at bounding box center [106, 270] width 212 height 35
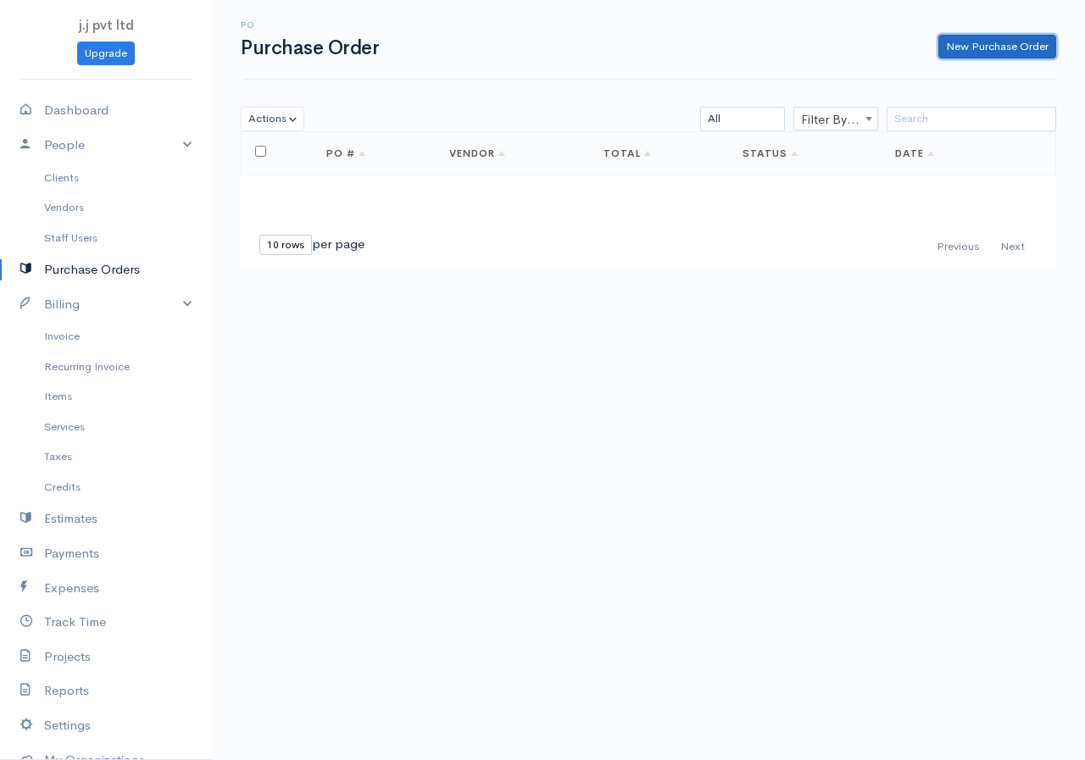
click at [979, 42] on link "New Purchase Order" at bounding box center [997, 47] width 118 height 25
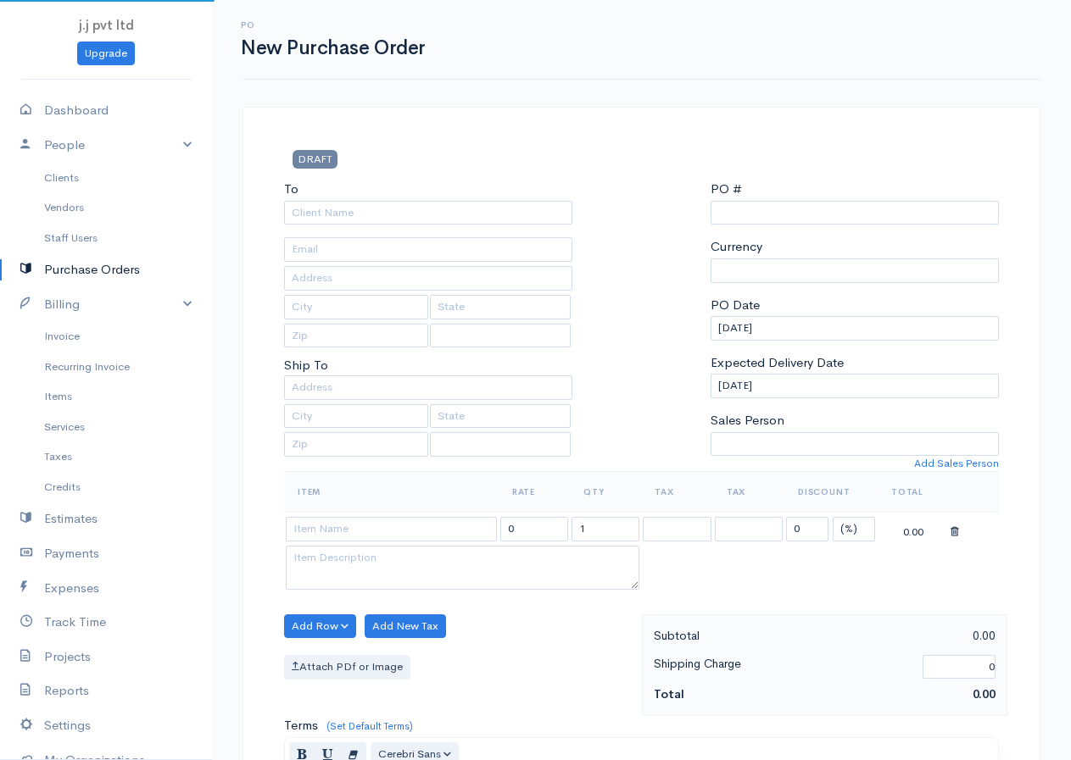
select select "[GEOGRAPHIC_DATA]"
select select "LKR"
type input "0000000001"
select select "[GEOGRAPHIC_DATA]"
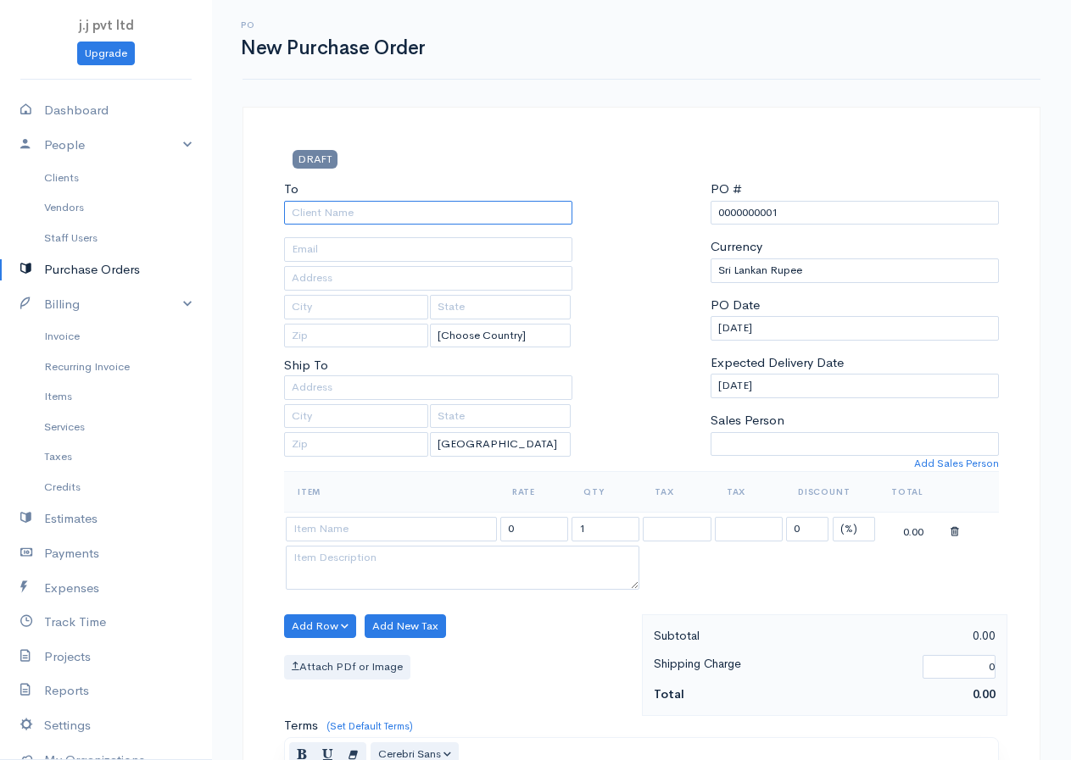
click at [330, 214] on input "To" at bounding box center [428, 213] width 288 height 25
click at [311, 374] on body "j.j pvt ltd Upgrade Dashboard People Clients Vendors Staff Users Purchase Order…" at bounding box center [535, 651] width 1071 height 1303
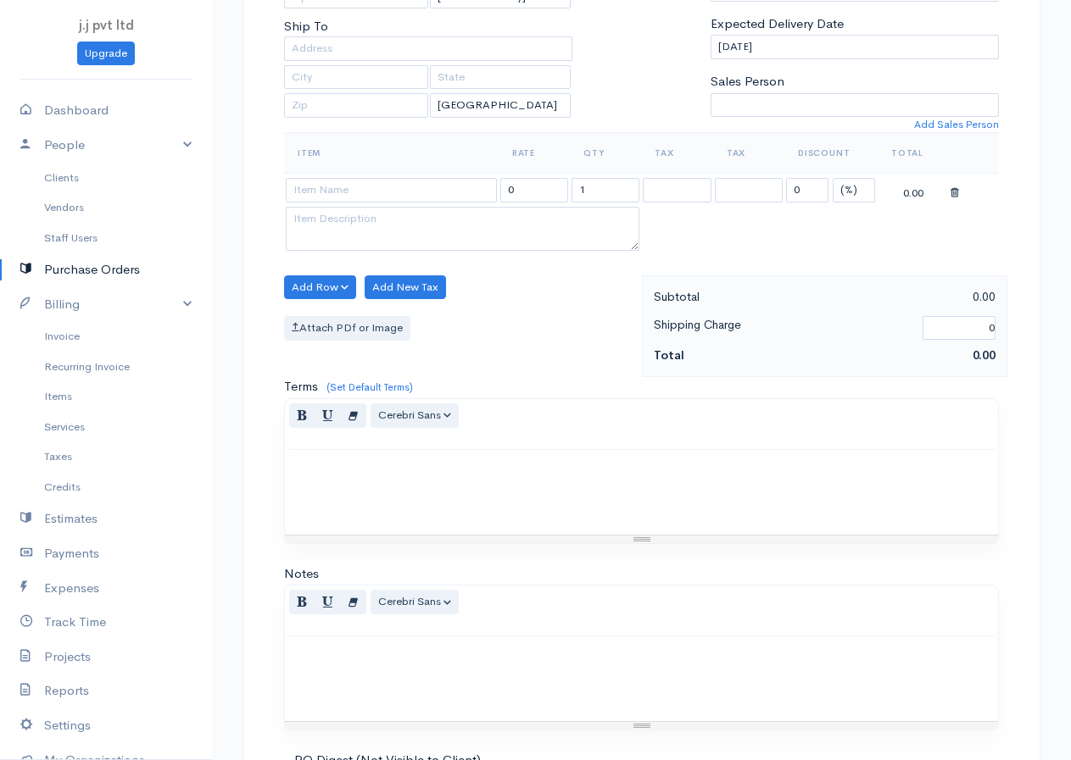
scroll to position [254, 0]
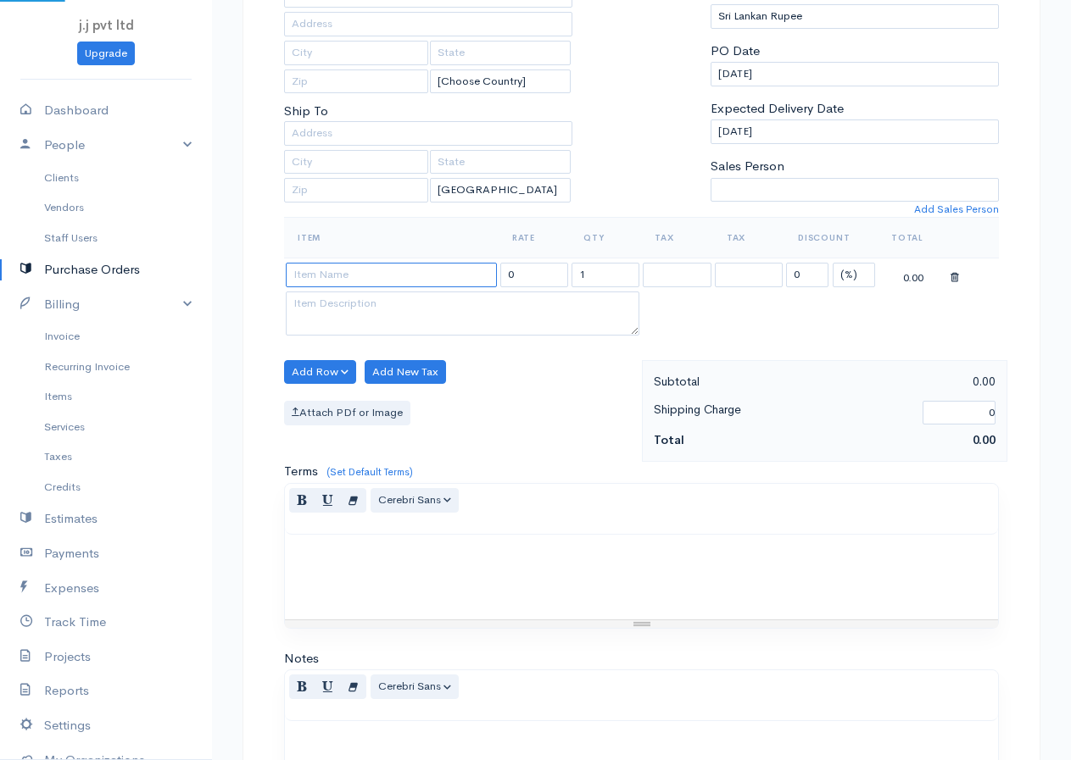
click at [368, 275] on input at bounding box center [391, 275] width 211 height 25
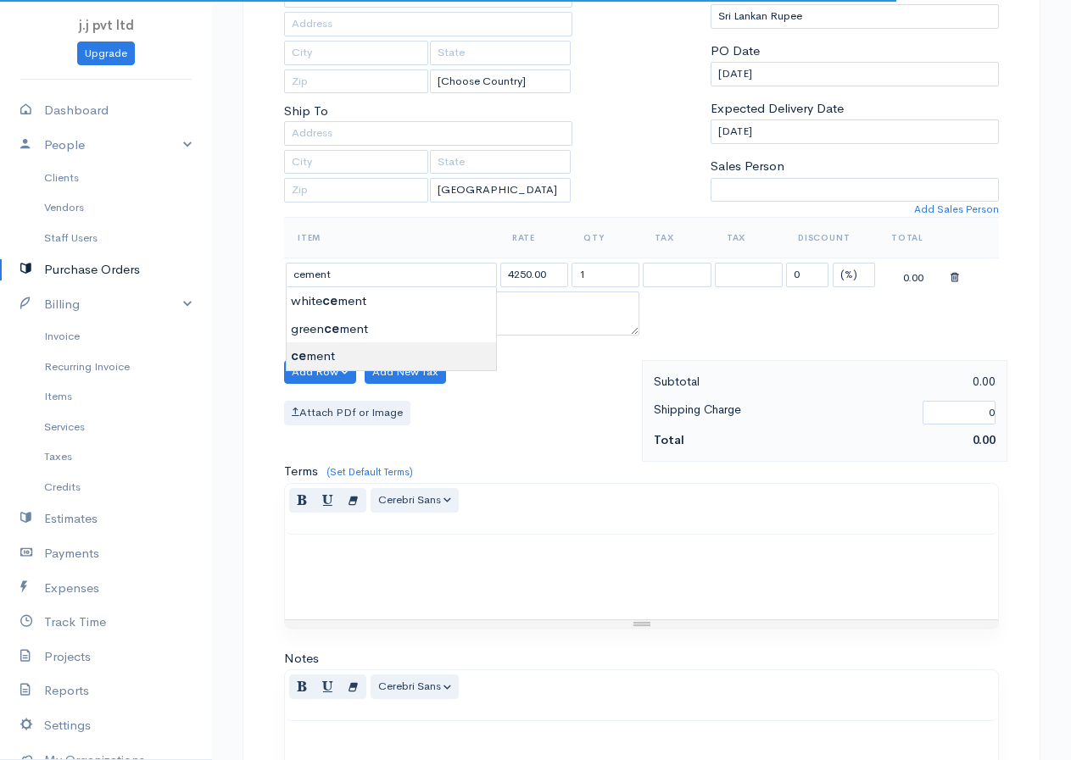
click at [304, 354] on body "j.j pvt ltd Upgrade Dashboard People Clients Vendors Staff Users Purchase Order…" at bounding box center [535, 397] width 1071 height 1303
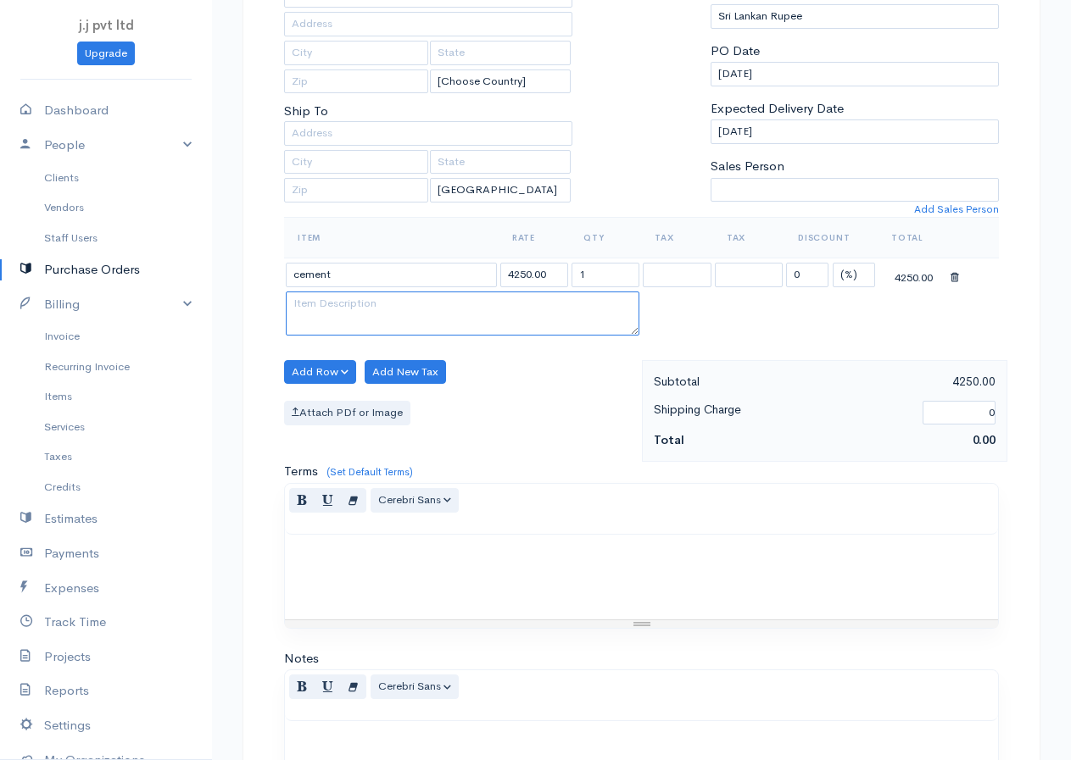
click at [371, 307] on textarea at bounding box center [463, 314] width 354 height 44
click at [408, 374] on button "Add New Tax" at bounding box center [405, 372] width 81 height 25
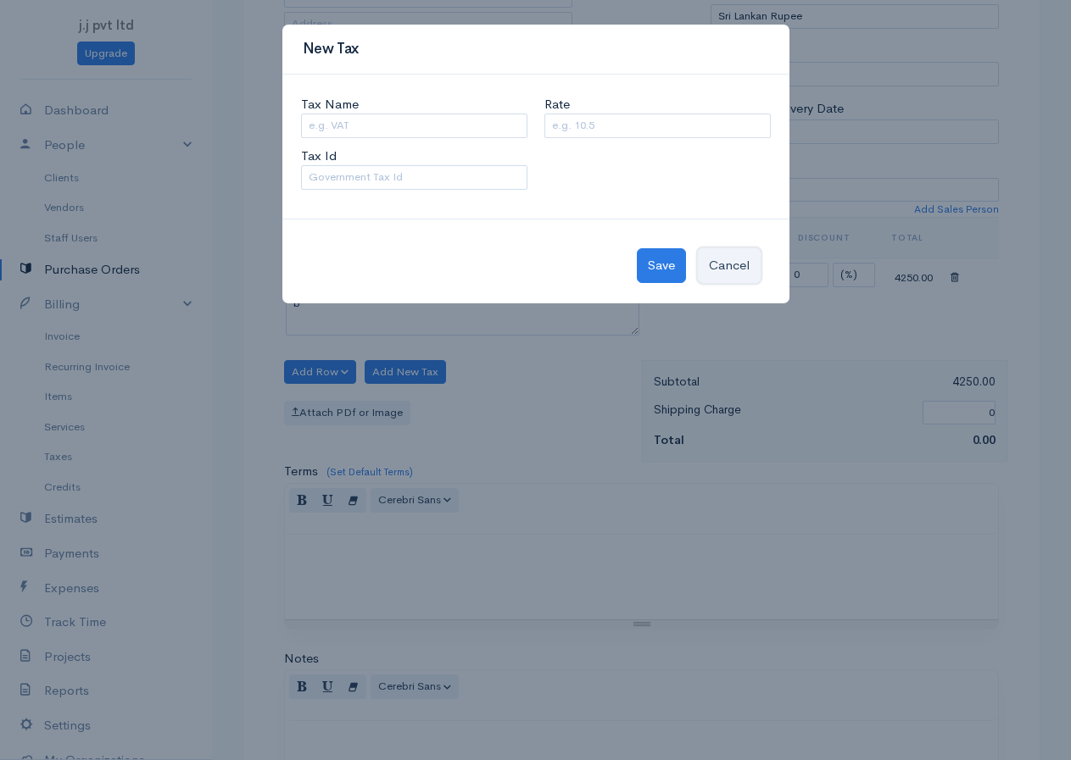
click at [724, 263] on button "Cancel" at bounding box center [729, 265] width 63 height 35
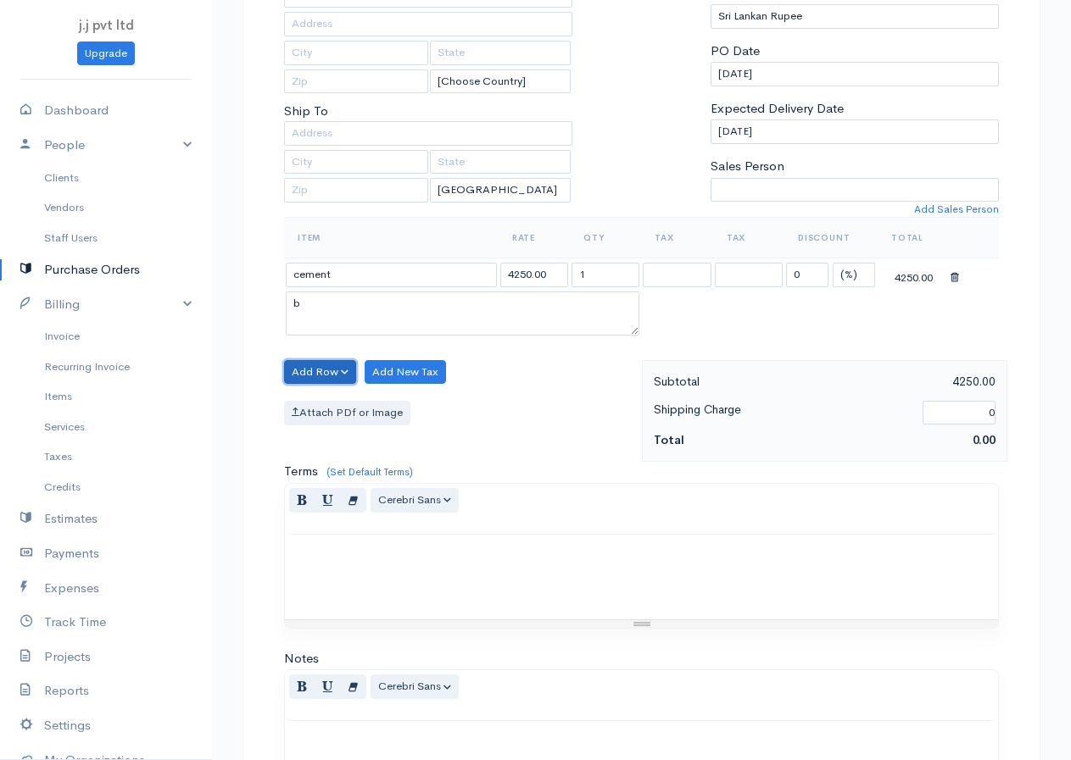
click at [342, 368] on button "Add Row" at bounding box center [320, 372] width 72 height 25
click at [510, 418] on div "Attach PDf or Image" at bounding box center [458, 413] width 349 height 25
click at [537, 335] on textarea "b" at bounding box center [463, 314] width 354 height 44
click at [459, 270] on input "cement" at bounding box center [391, 275] width 211 height 25
click at [514, 407] on div "Attach PDf or Image" at bounding box center [458, 413] width 349 height 25
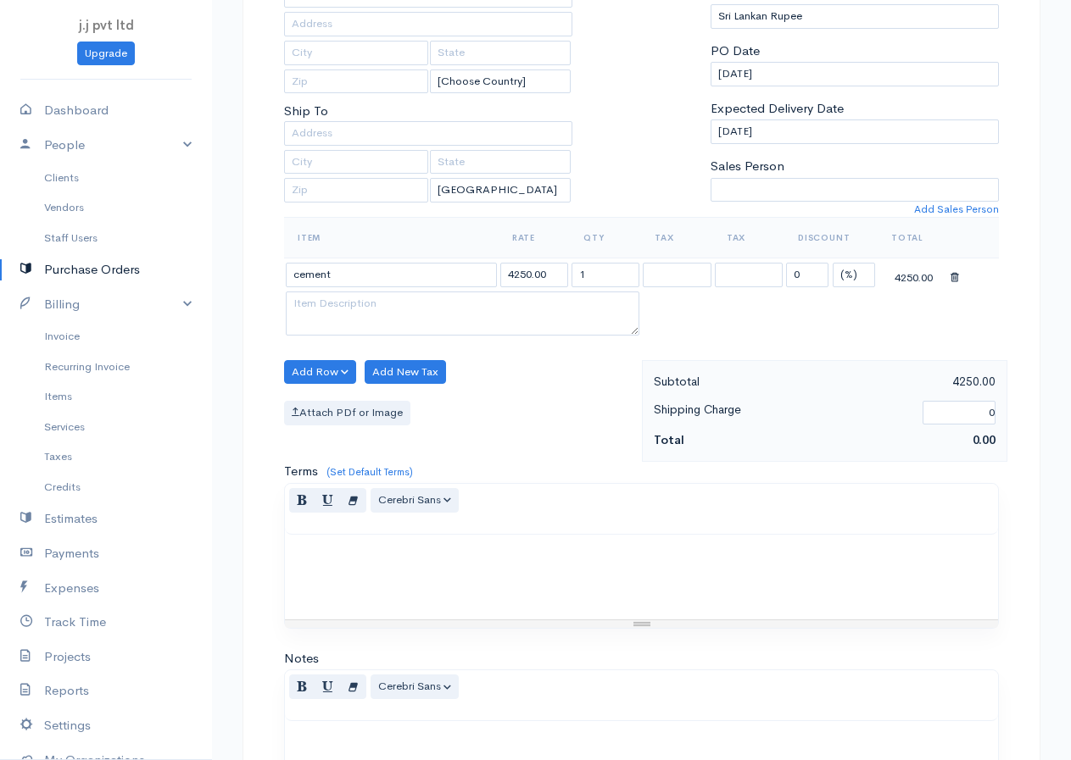
click at [677, 311] on table "Item Rate Qty Tax Tax Discount Total cement 4250.00 1 0 (%) Flat 4250.00" at bounding box center [641, 278] width 715 height 122
click at [683, 320] on table "Item Rate Qty Tax Tax Discount Total cement 4250.00 1 0 (%) Flat 4250.00" at bounding box center [641, 278] width 715 height 122
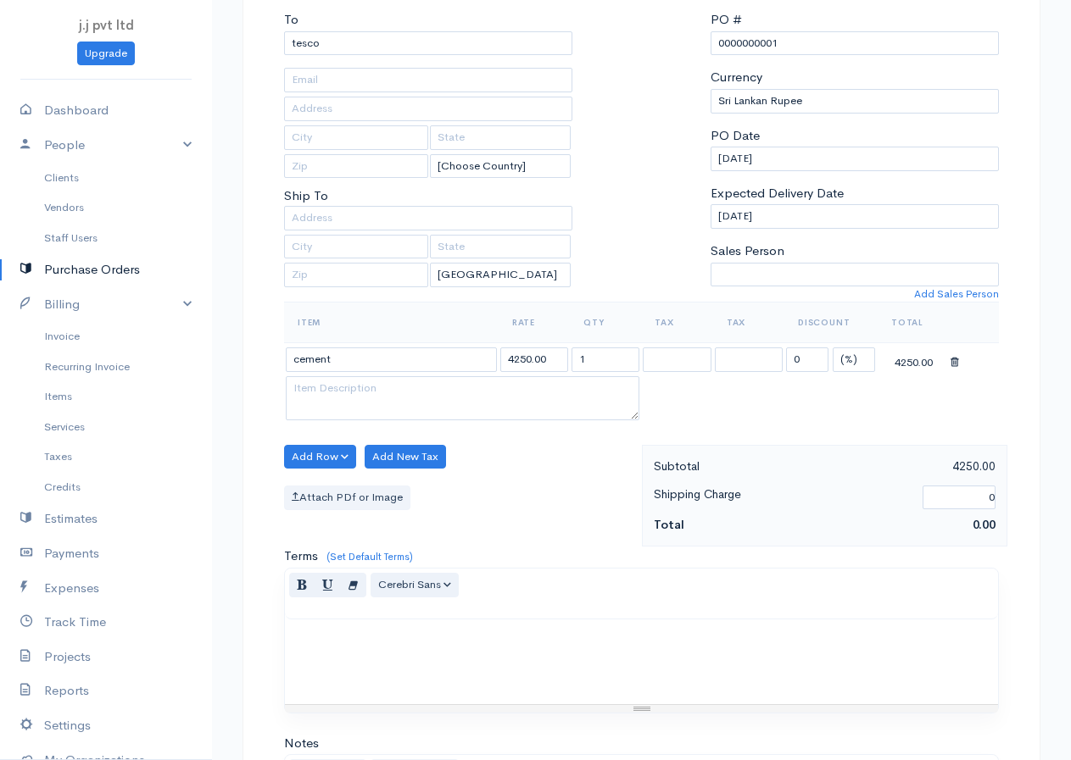
click at [352, 492] on label "Attach PDf or Image" at bounding box center [347, 498] width 126 height 25
click at [0, 0] on input "Attach PDf or Image" at bounding box center [0, 0] width 0 height 0
click at [734, 408] on table "Item Rate Qty Tax Tax Discount Total cement 4250.00 1 0 (%) Flat 4250.00" at bounding box center [641, 363] width 715 height 122
click at [302, 551] on label "Terms" at bounding box center [301, 556] width 34 height 19
click at [0, 0] on textarea "Terms" at bounding box center [0, 0] width 0 height 0
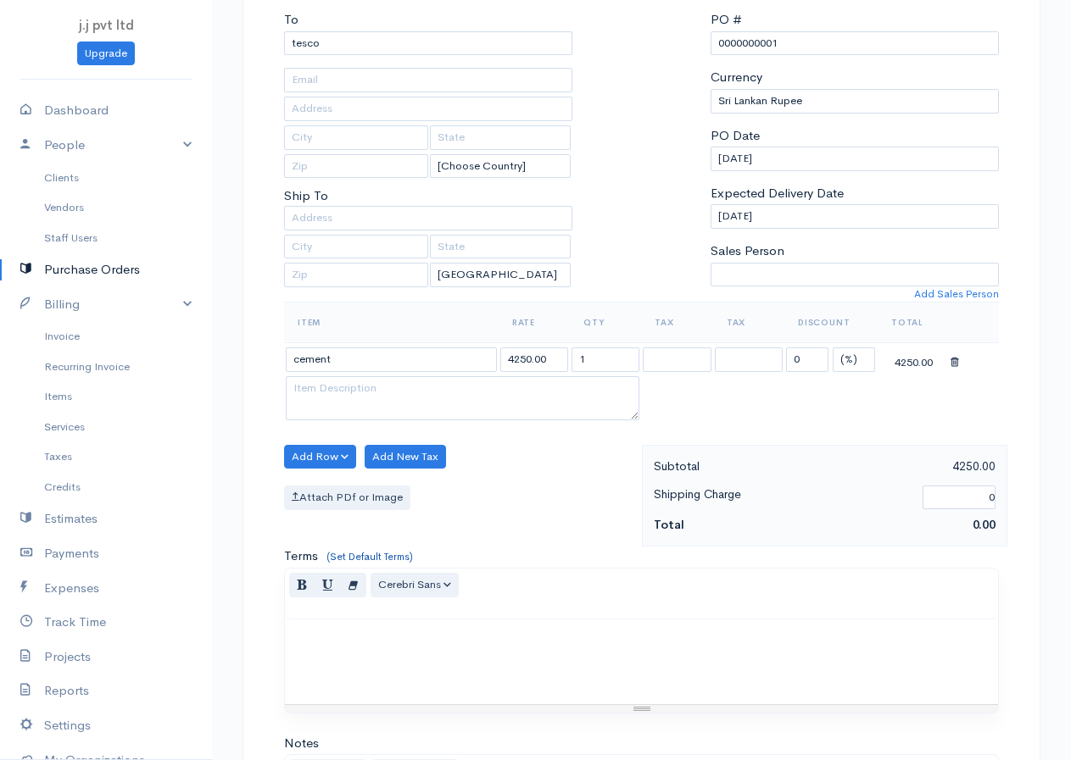
click at [358, 550] on link "(Set Default Terms)" at bounding box center [369, 557] width 86 height 14
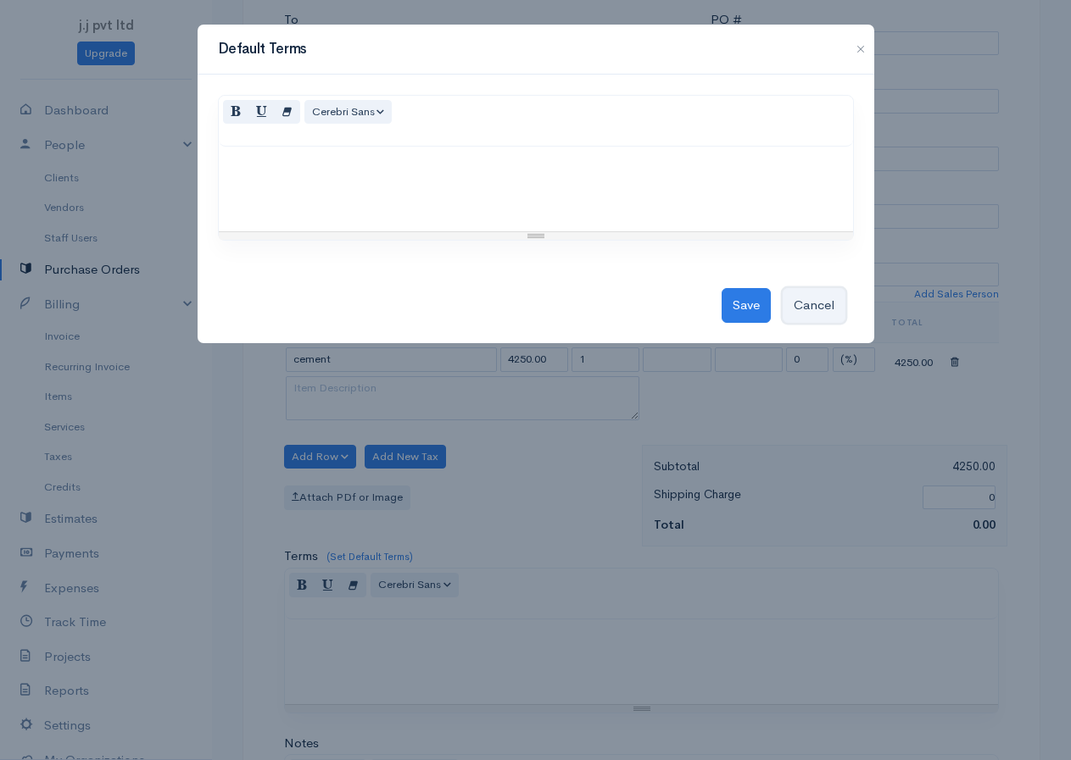
click at [821, 304] on button "Cancel" at bounding box center [813, 305] width 63 height 35
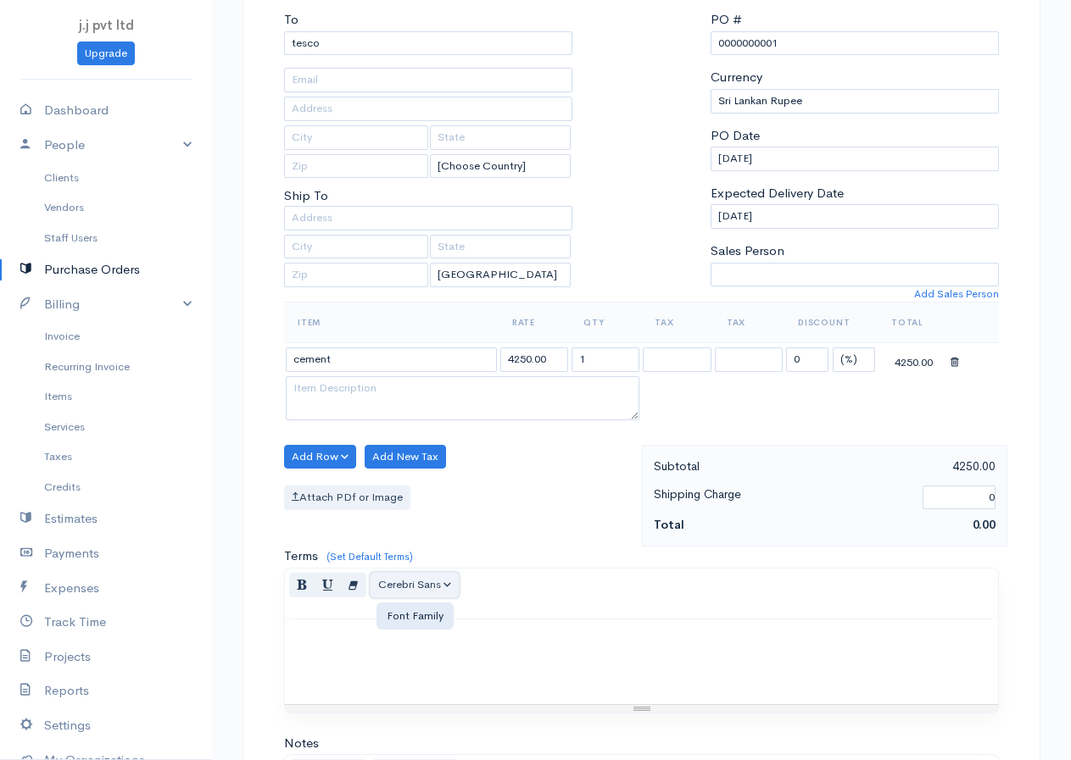
click at [440, 580] on span "Cerebri Sans" at bounding box center [409, 584] width 63 height 14
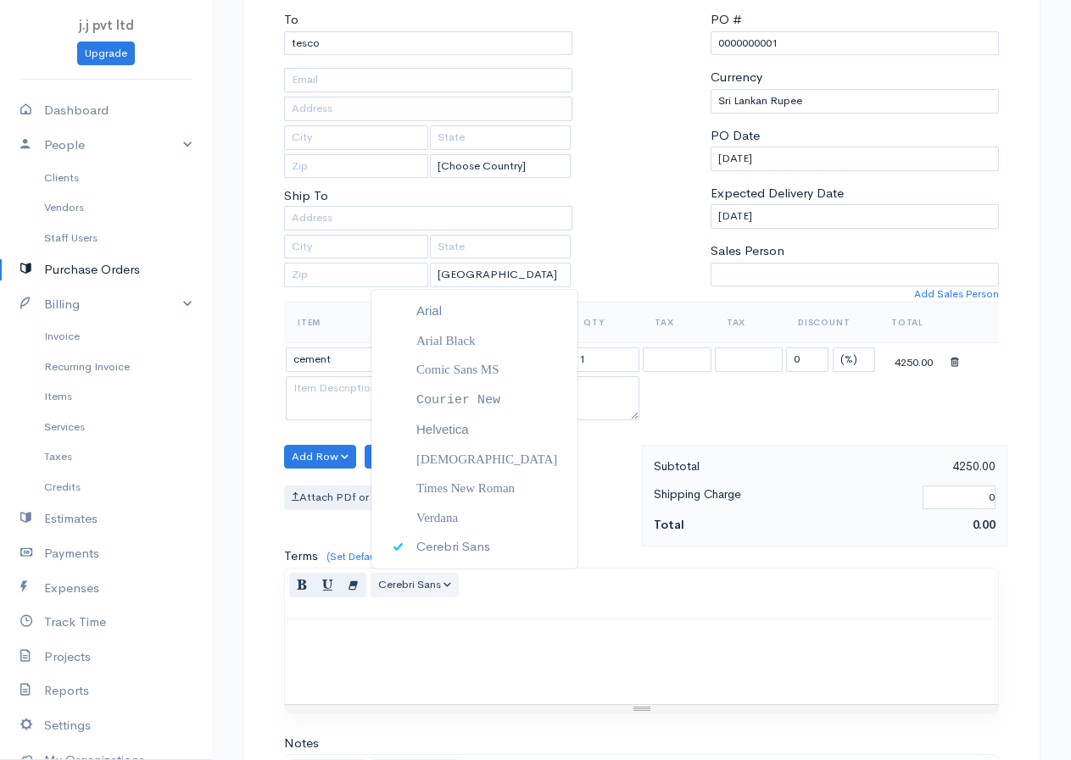
click at [522, 594] on div "Normal Blockquote Header 1 Header 2 Header 3 Header 4 Header 5 Header 6 Cerebri…" at bounding box center [641, 594] width 713 height 51
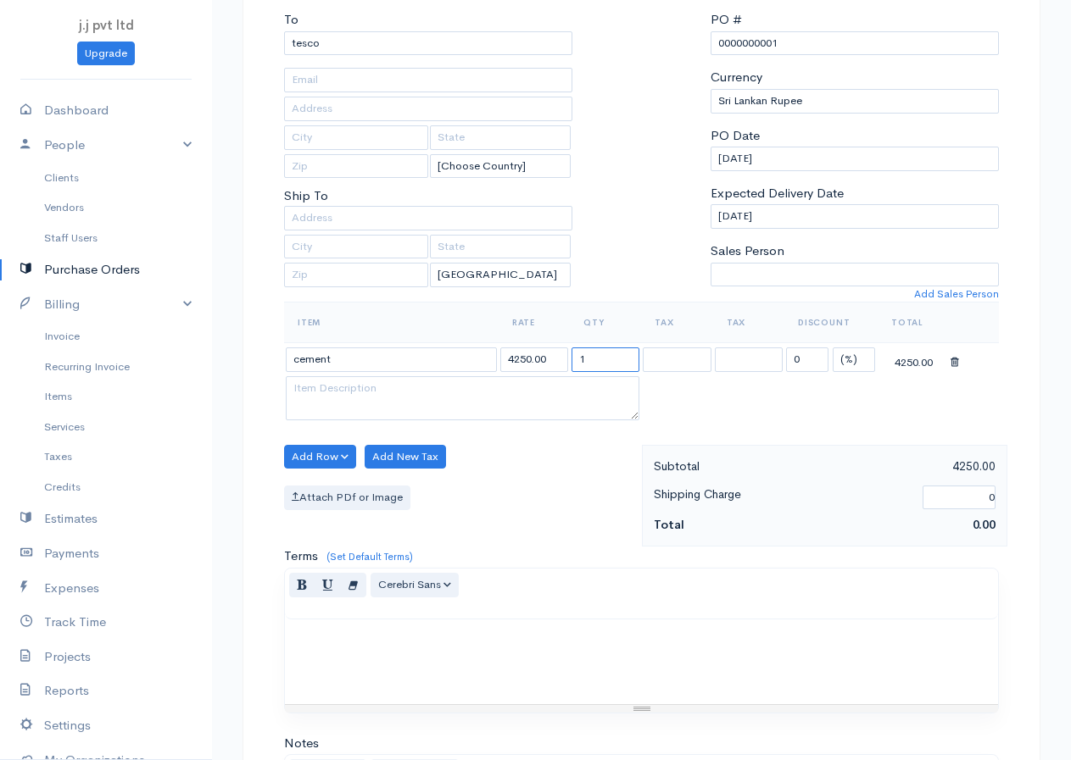
drag, startPoint x: 588, startPoint y: 357, endPoint x: 525, endPoint y: 368, distance: 64.5
click at [525, 368] on tr "cement 4250.00 1 0 (%) Flat 4250.00" at bounding box center [641, 359] width 715 height 33
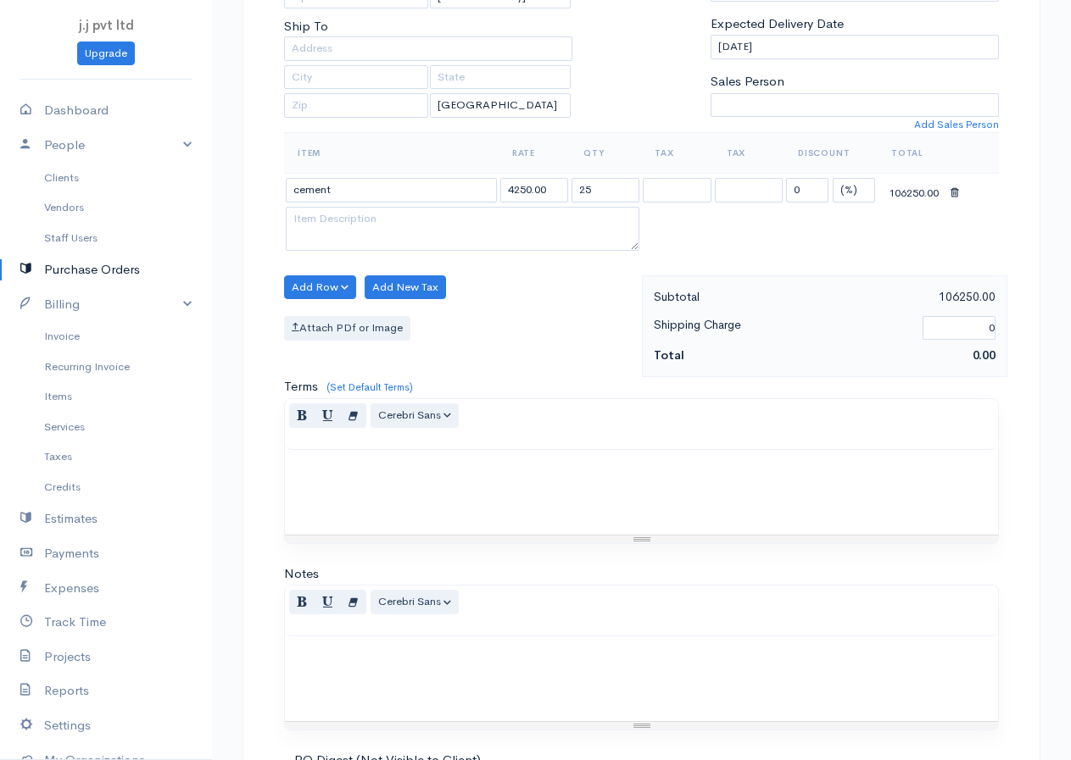
click at [535, 268] on div "Item Rate Qty Tax Tax Discount Total cement 4250.00 25 0 (%) Flat 106250.00" at bounding box center [641, 203] width 715 height 142
click at [546, 292] on div "Add Row Add Item Row Add Time Row Add New Tax Attach PDf or Image" at bounding box center [459, 327] width 366 height 103
click at [534, 308] on div "Add Row Add Item Row Add Time Row Add New Tax Attach PDf or Image" at bounding box center [459, 327] width 366 height 103
click at [533, 309] on div "Add Row Add Item Row Add Time Row Add New Tax Attach PDf or Image" at bounding box center [459, 327] width 366 height 103
click at [529, 311] on div "Add Row Add Item Row Add Time Row Add New Tax Attach PDf or Image" at bounding box center [459, 327] width 366 height 103
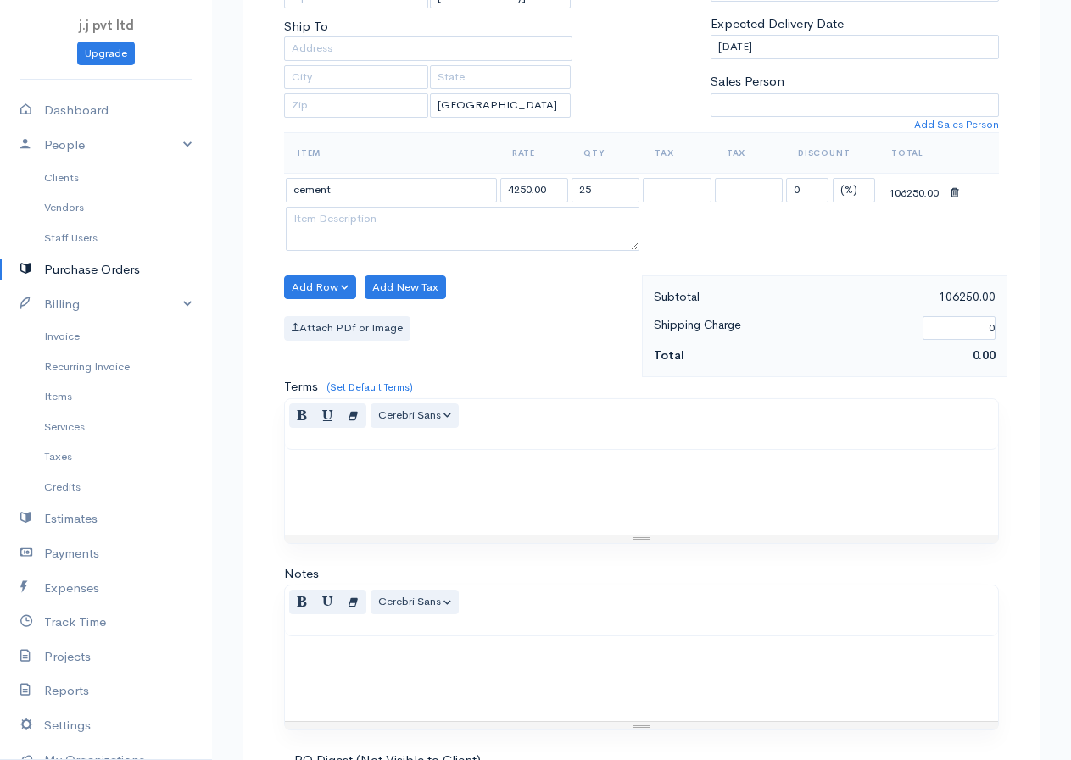
click at [468, 317] on div "Attach PDf or Image" at bounding box center [458, 328] width 349 height 25
click at [440, 342] on div "Add Row Add Item Row Add Time Row Add New Tax Attach PDf or Image" at bounding box center [459, 327] width 366 height 103
click at [339, 323] on div "Add Row Add Item Row Add Time Row Add New Tax Attach PDf or Image" at bounding box center [459, 327] width 366 height 103
click at [343, 327] on label "Attach PDf or Image" at bounding box center [347, 328] width 126 height 25
click at [0, 0] on input "Attach PDf or Image" at bounding box center [0, 0] width 0 height 0
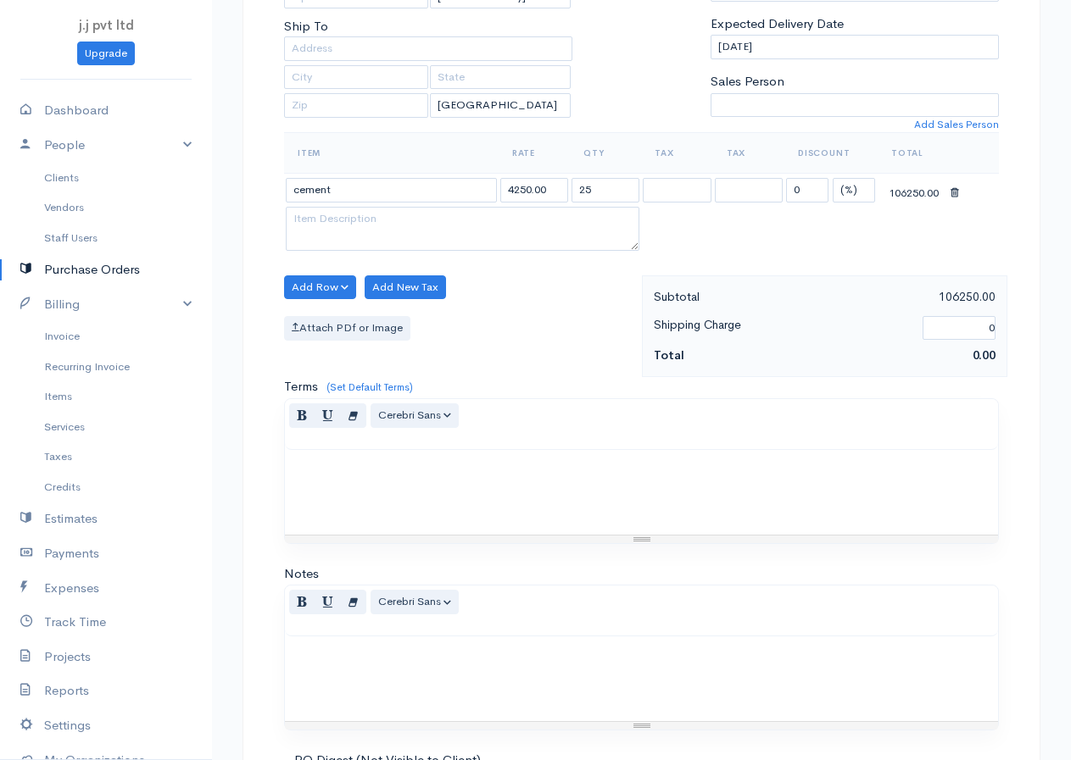
scroll to position [543, 0]
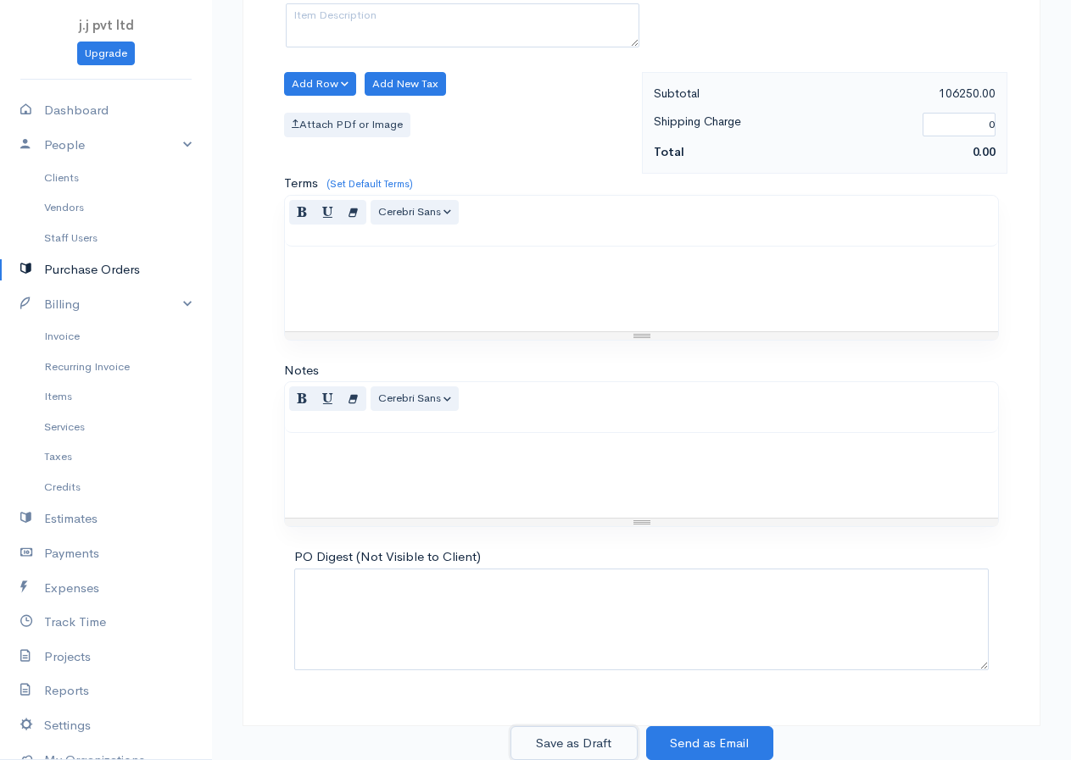
click at [584, 740] on button "Save as Draft" at bounding box center [573, 744] width 127 height 35
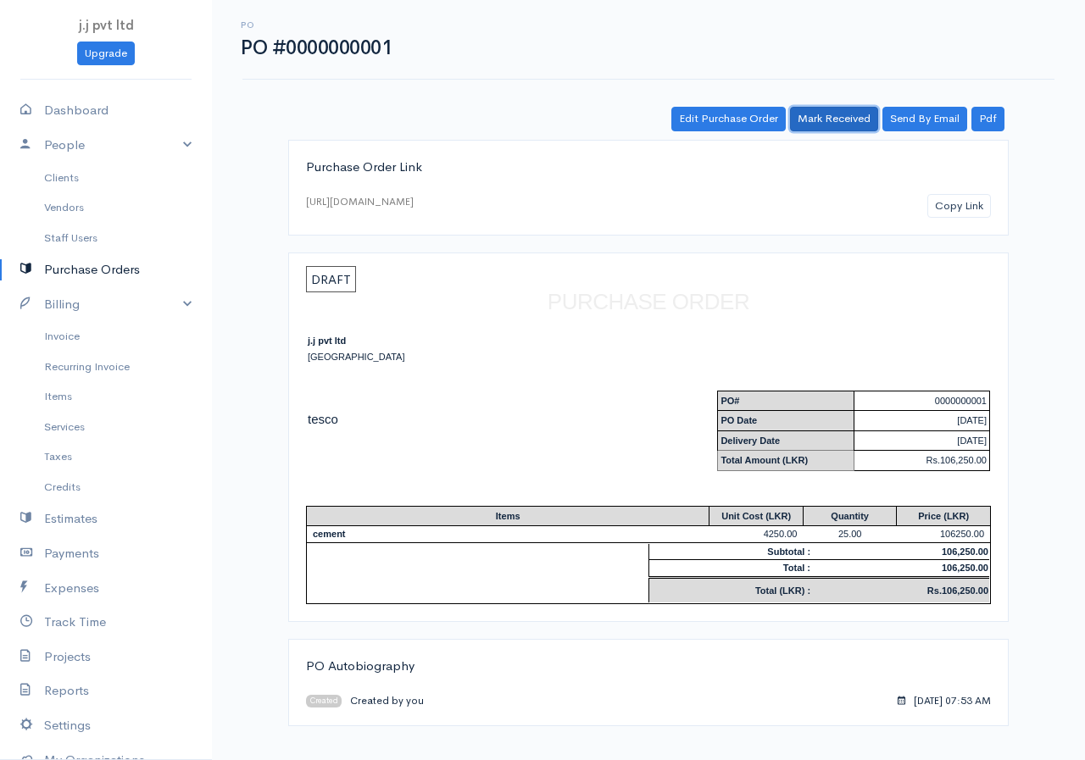
click at [837, 116] on link "Mark Received" at bounding box center [834, 119] width 88 height 25
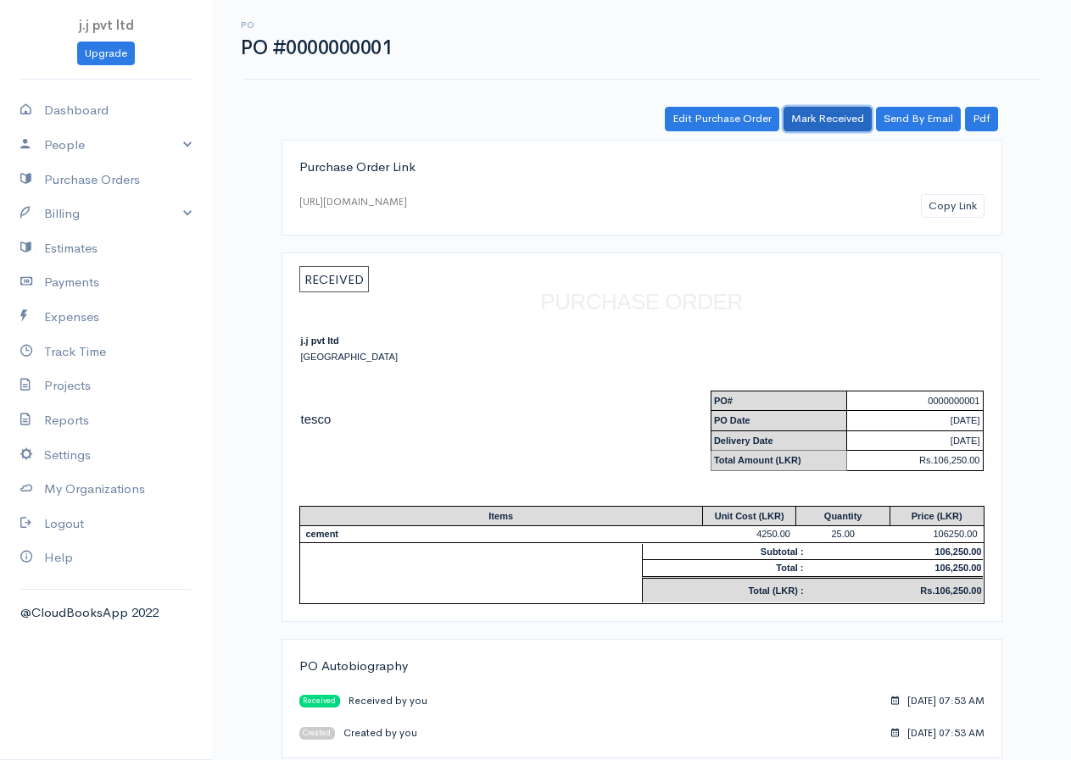
click at [820, 118] on link "Mark Received" at bounding box center [827, 119] width 88 height 25
click at [723, 123] on link "Edit Purchase Order" at bounding box center [722, 119] width 114 height 25
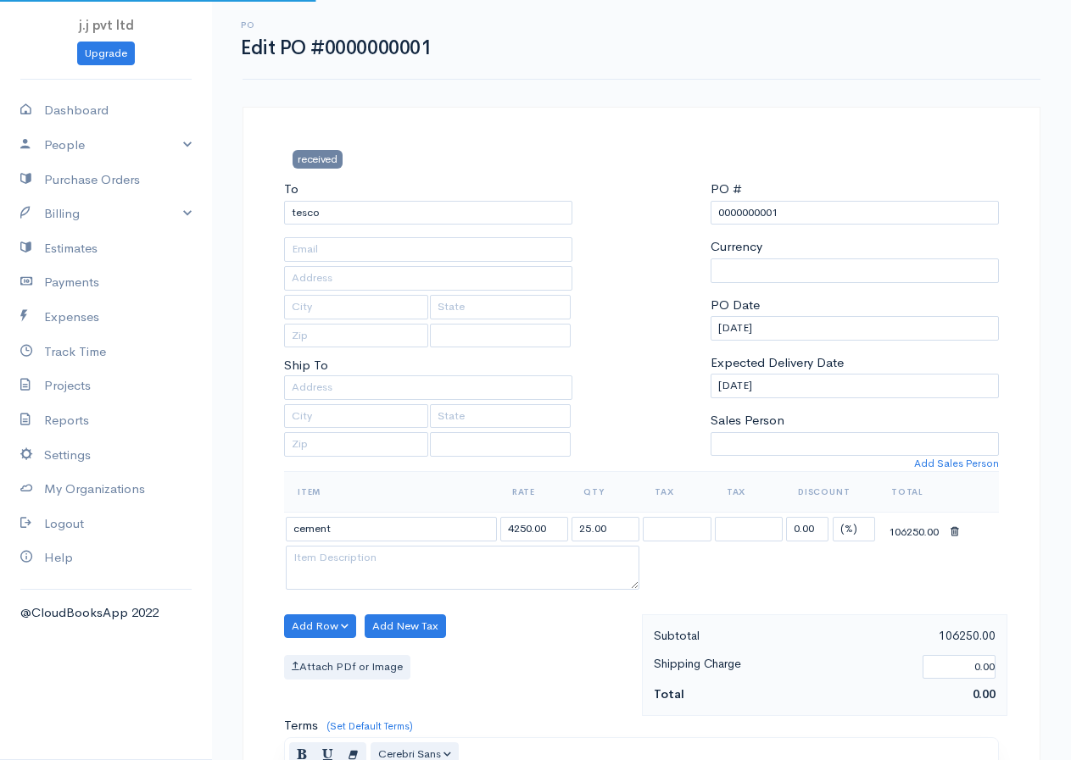
select select "[GEOGRAPHIC_DATA]"
select select "LKR"
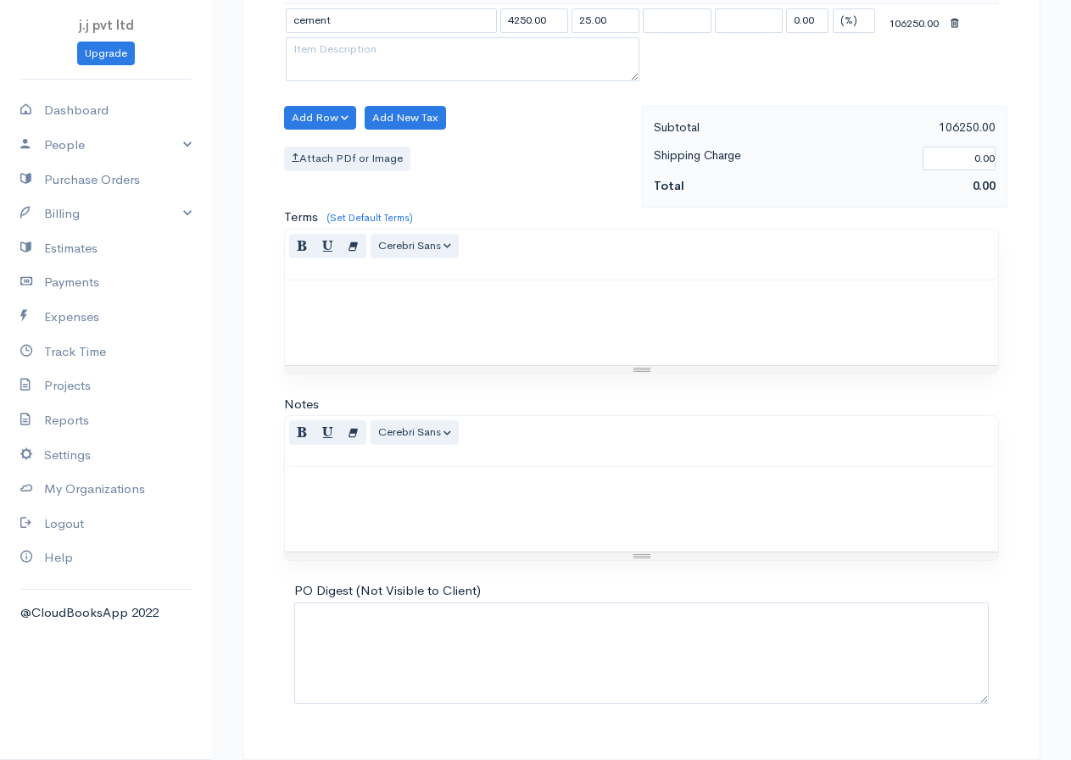
scroll to position [543, 0]
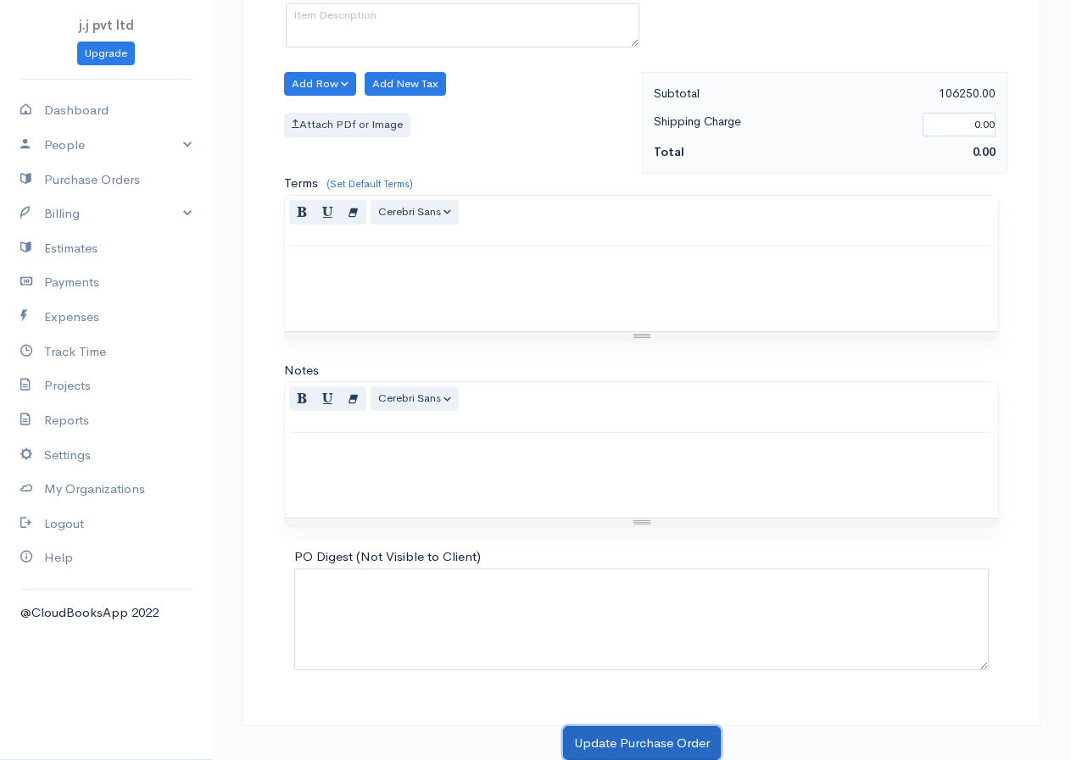
click at [669, 739] on button "Update Purchase Order" at bounding box center [642, 744] width 158 height 35
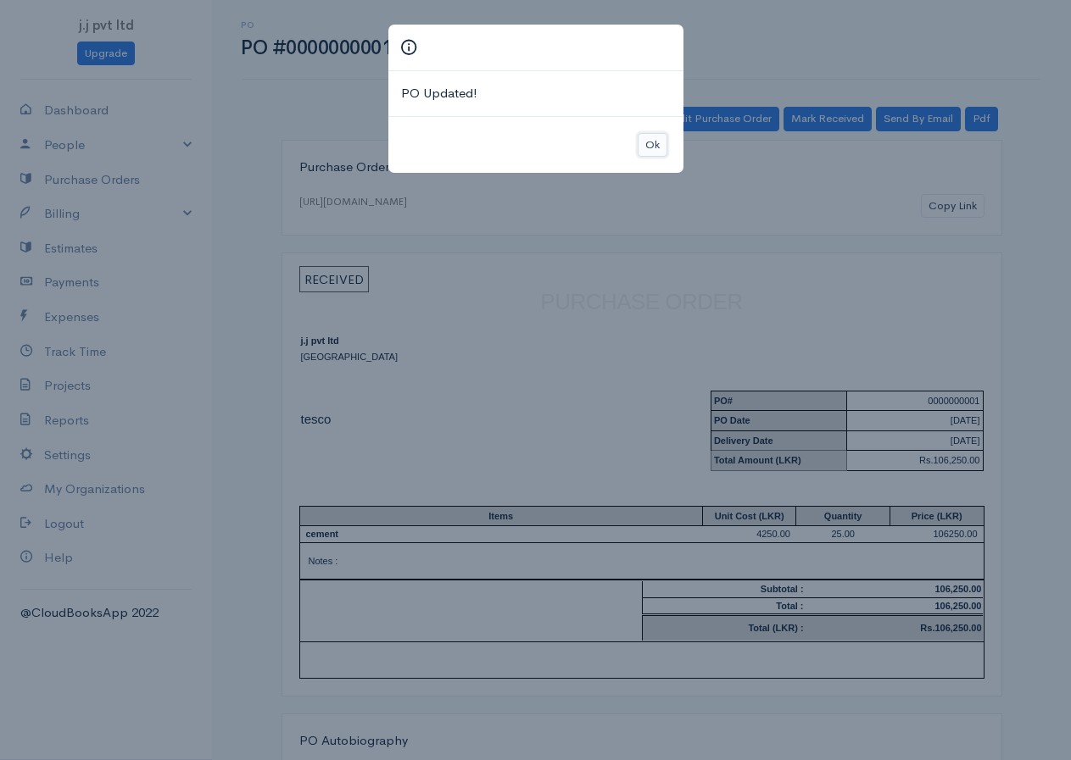
click at [644, 139] on button "Ok" at bounding box center [653, 145] width 30 height 25
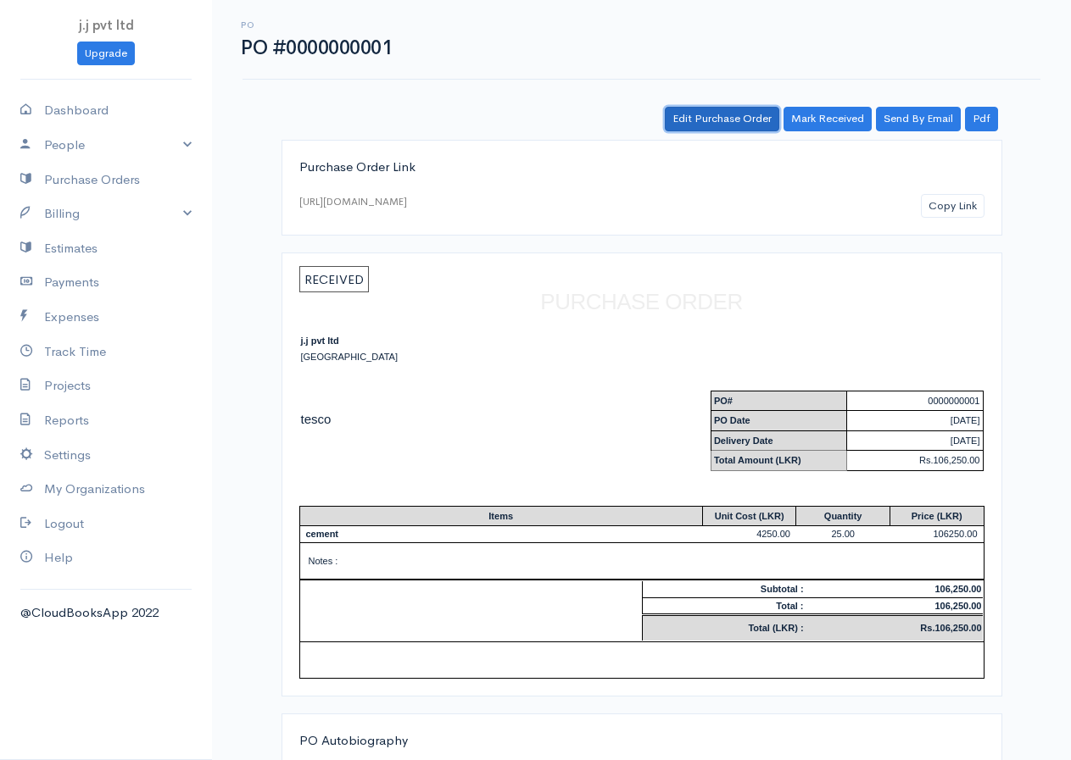
click at [721, 118] on link "Edit Purchase Order" at bounding box center [722, 119] width 114 height 25
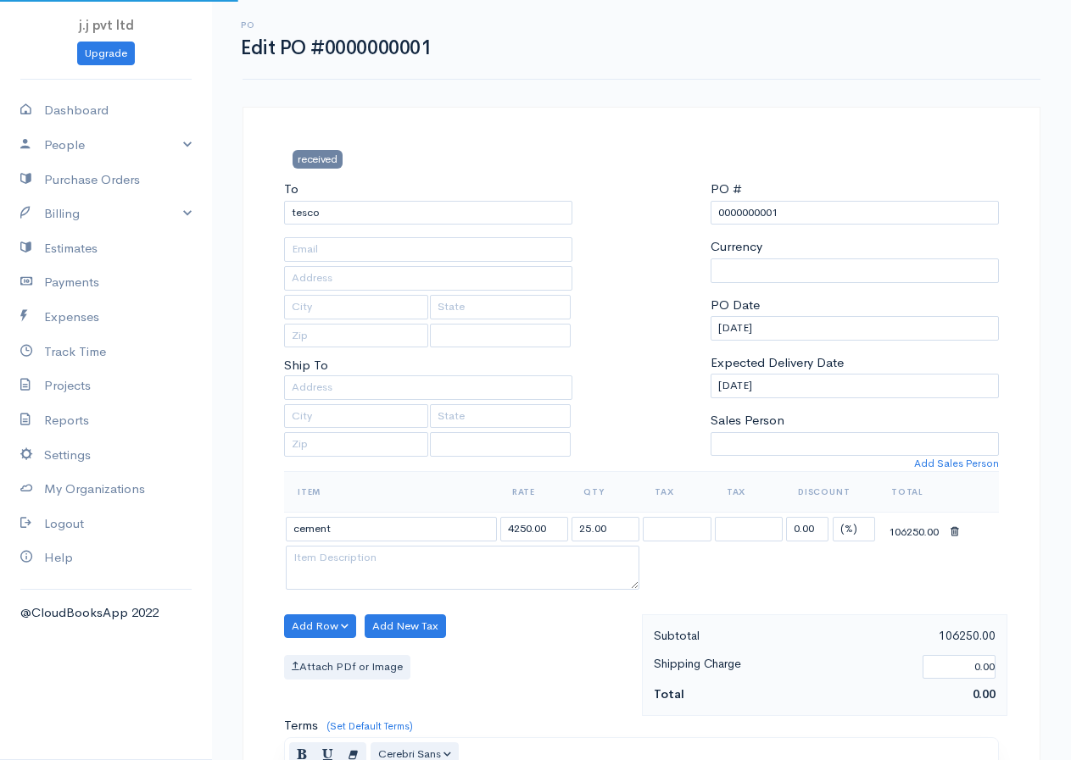
select select "[GEOGRAPHIC_DATA]"
select select "LKR"
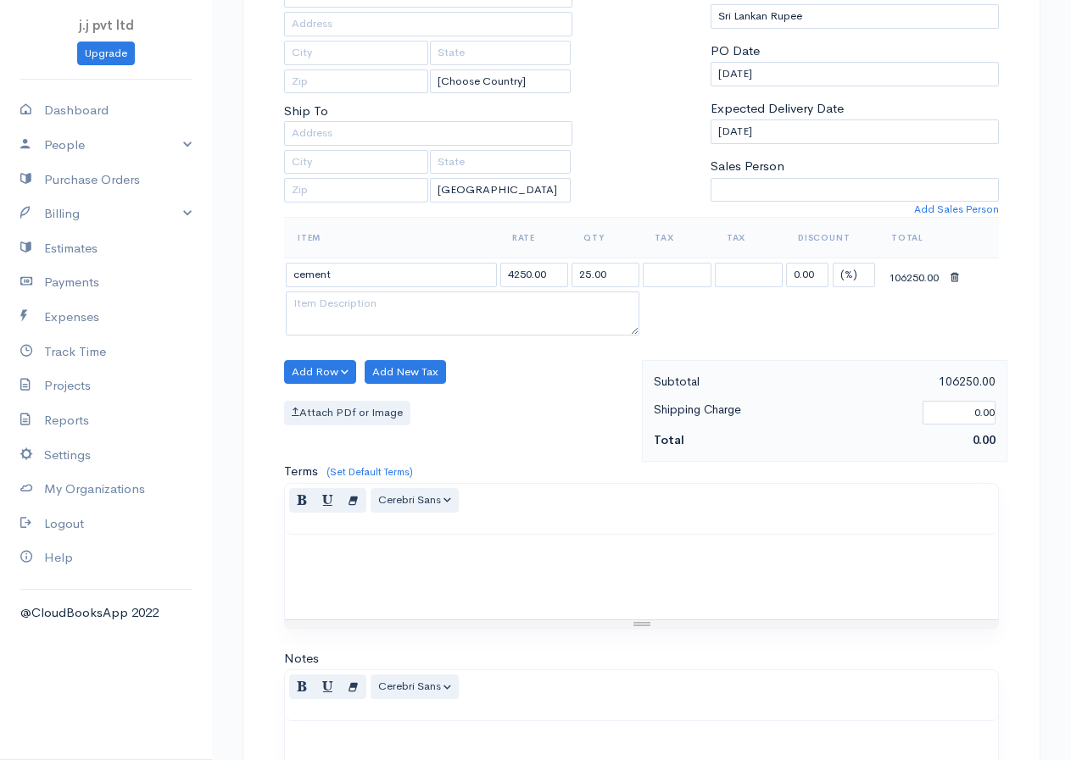
scroll to position [543, 0]
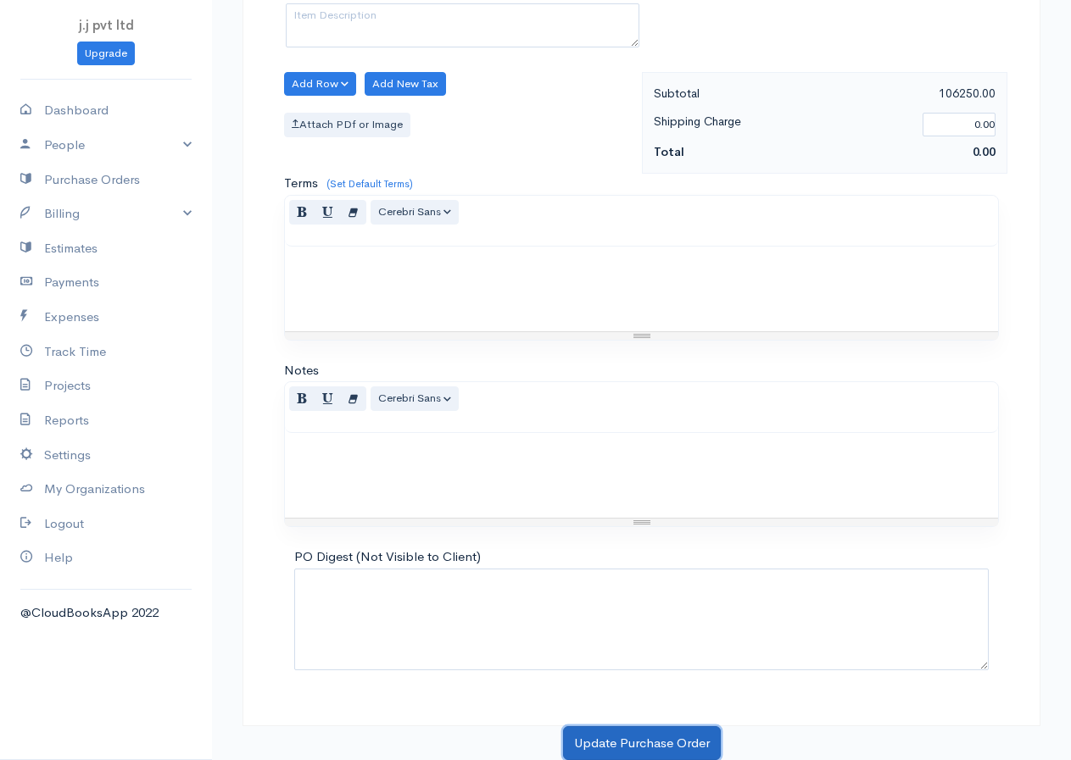
click at [587, 743] on button "Update Purchase Order" at bounding box center [642, 744] width 158 height 35
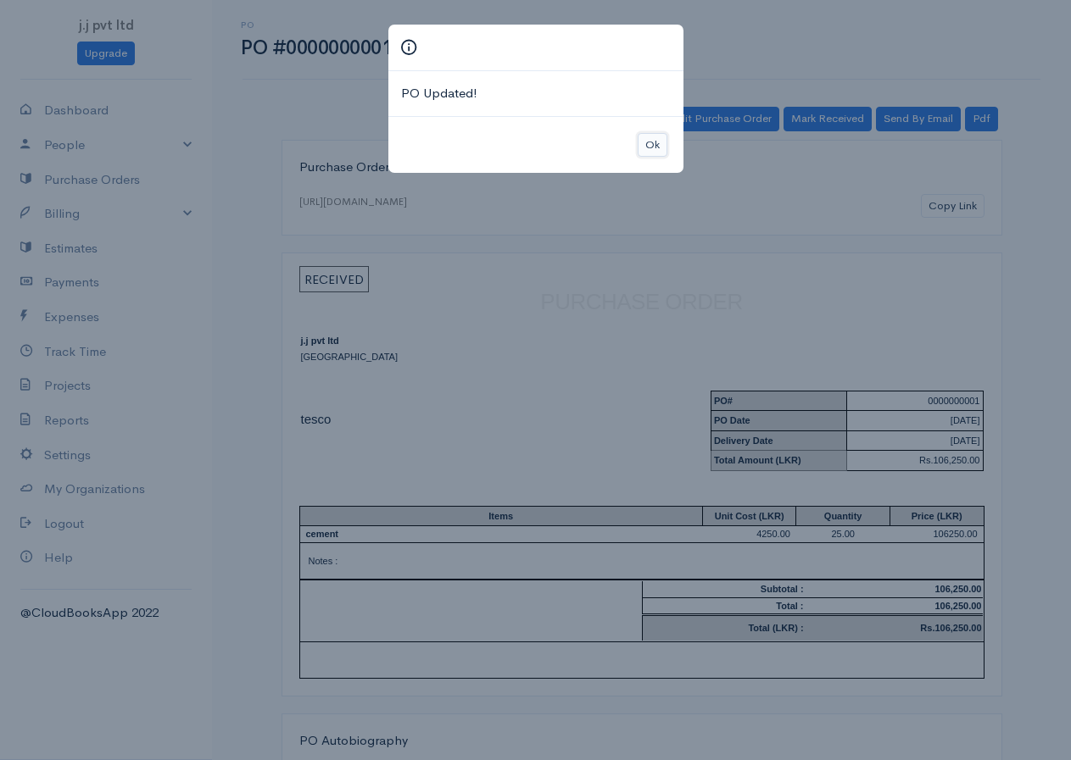
click at [651, 152] on button "Ok" at bounding box center [653, 145] width 30 height 25
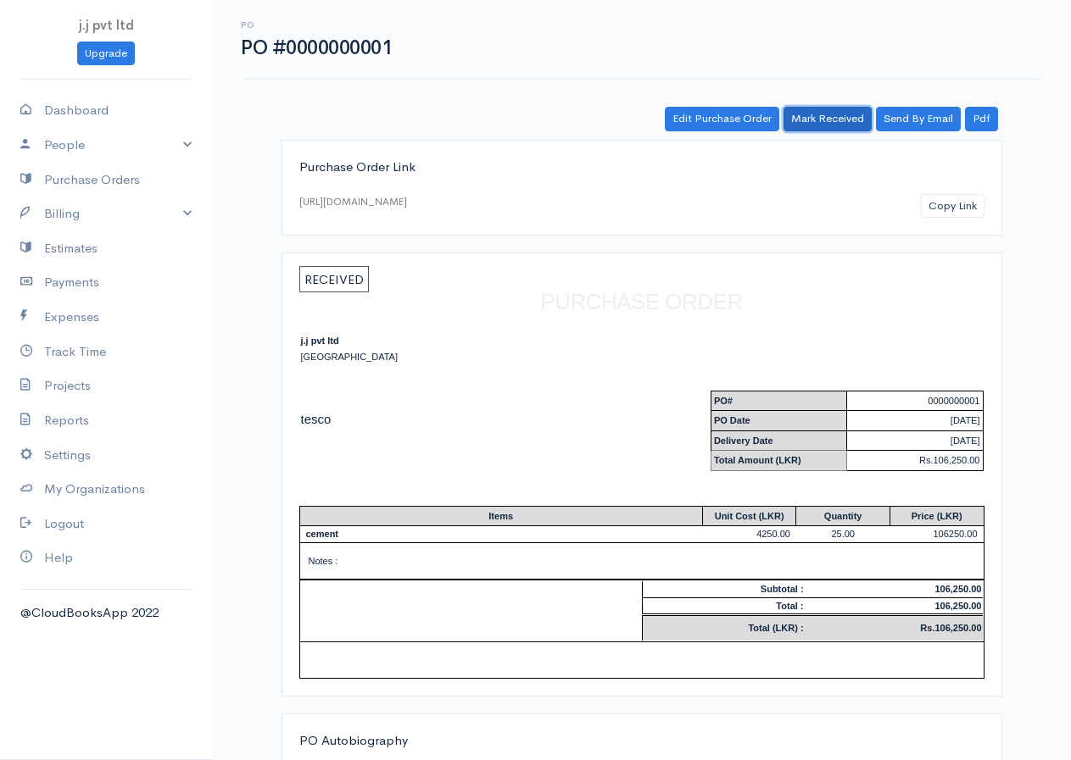
click at [811, 110] on link "Mark Received" at bounding box center [827, 119] width 88 height 25
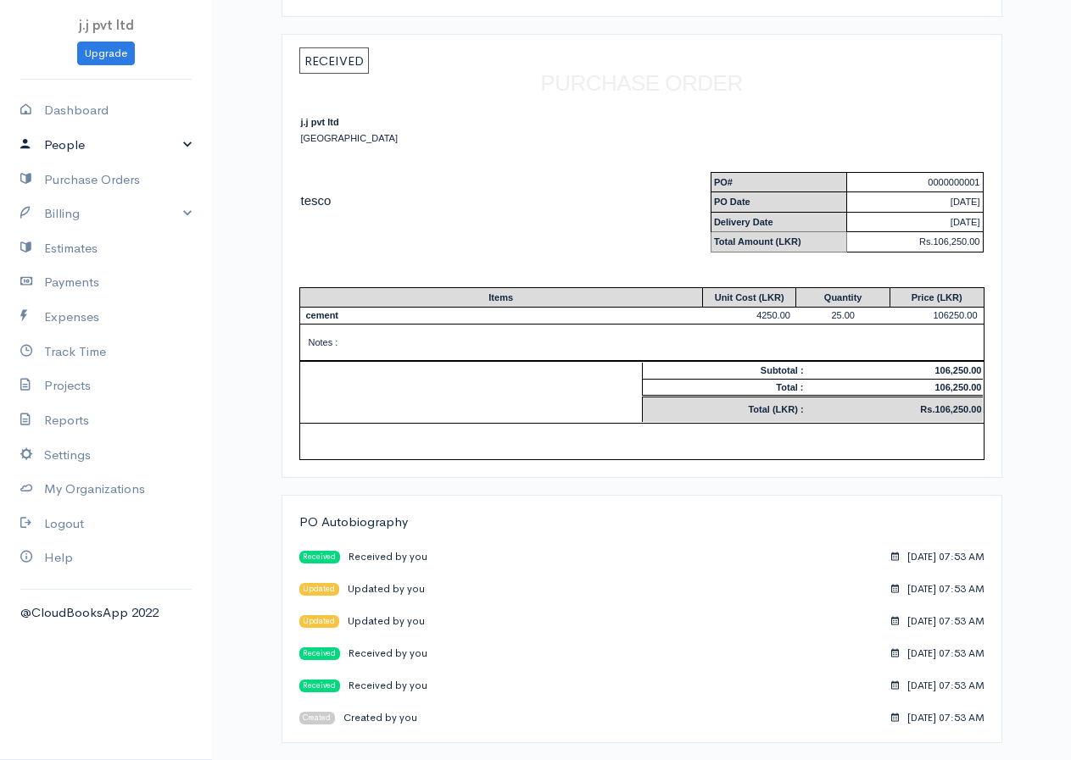
click at [142, 144] on link "People" at bounding box center [106, 145] width 212 height 35
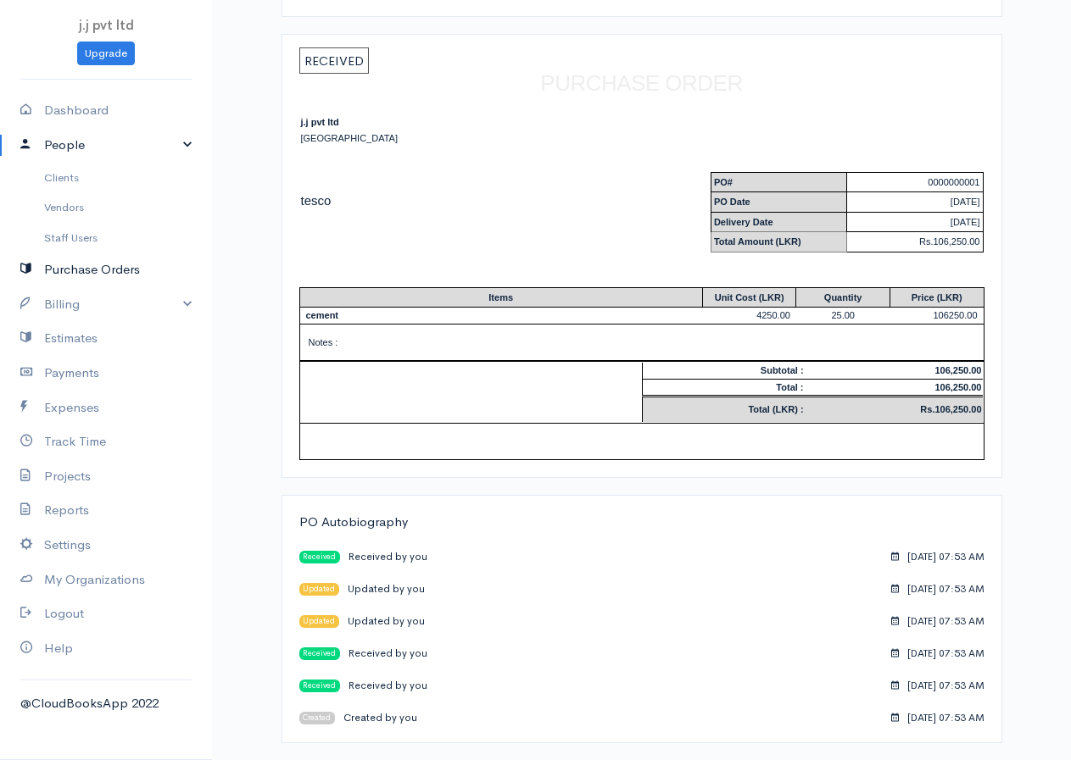
click at [117, 268] on link "Purchase Orders" at bounding box center [106, 270] width 212 height 35
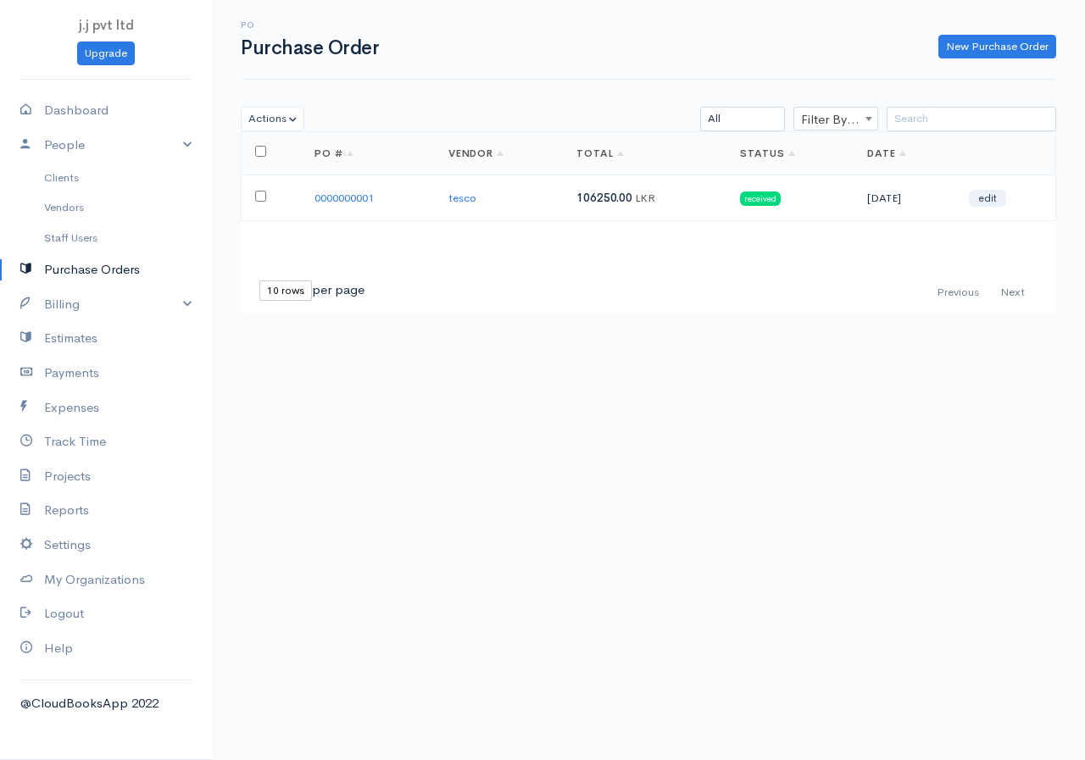
click at [92, 268] on link "Purchase Orders" at bounding box center [106, 270] width 212 height 35
click at [90, 263] on link "Purchase Orders" at bounding box center [106, 270] width 212 height 35
click at [992, 49] on link "New Purchase Order" at bounding box center [997, 47] width 118 height 25
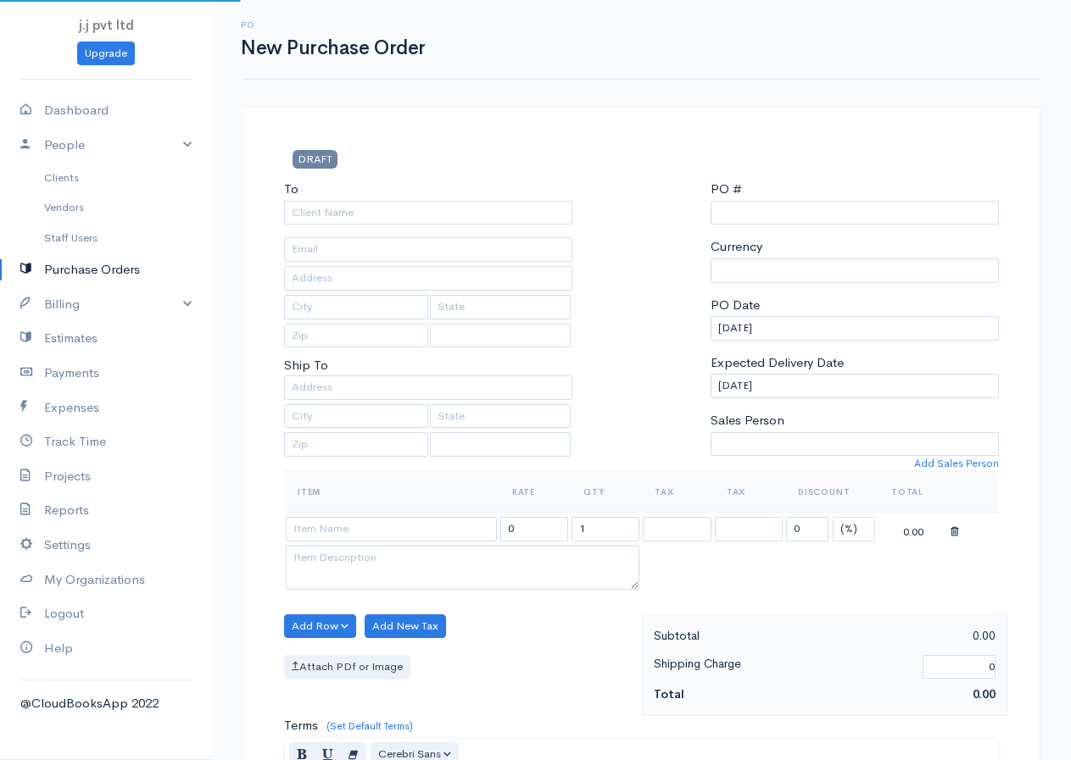
type input "0000000002"
select select "[GEOGRAPHIC_DATA]"
select select "LKR"
select select "[GEOGRAPHIC_DATA]"
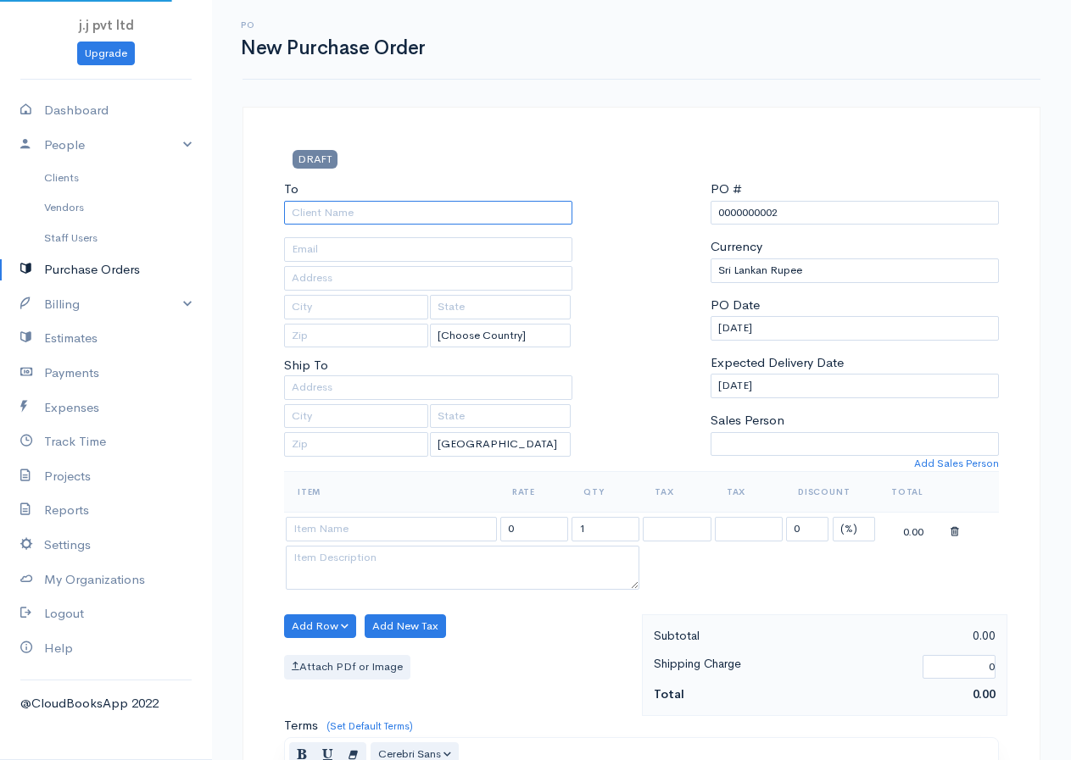
click at [350, 210] on input "To" at bounding box center [428, 213] width 288 height 25
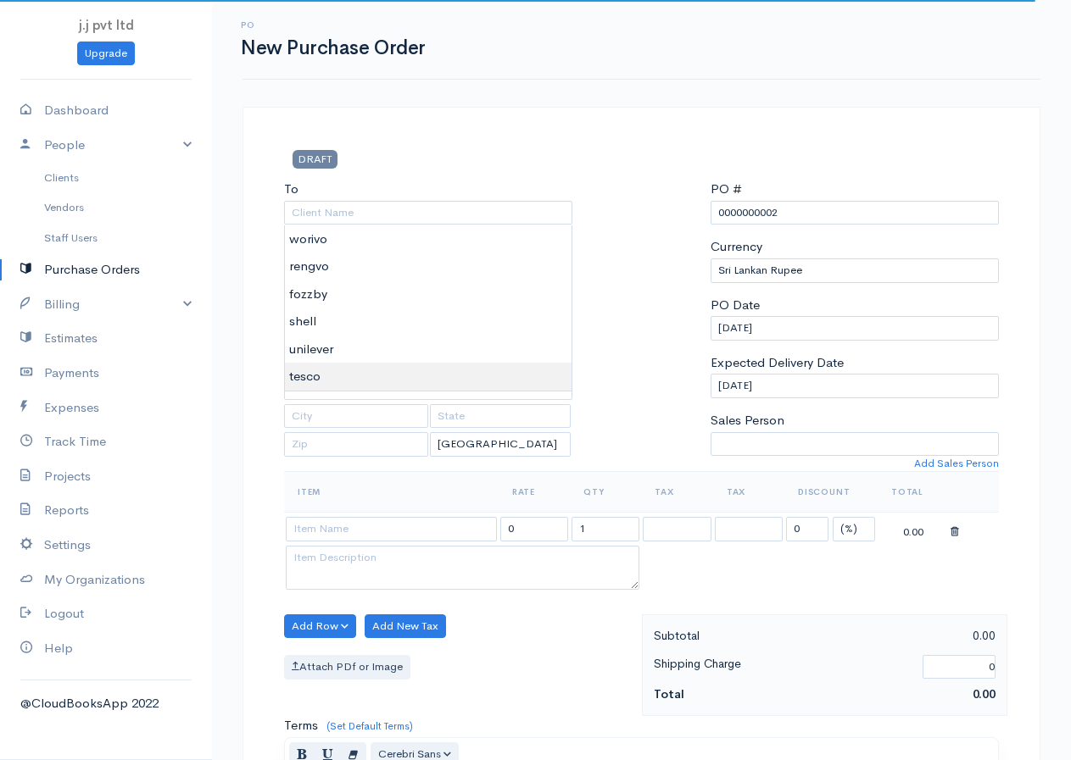
type input "tesco"
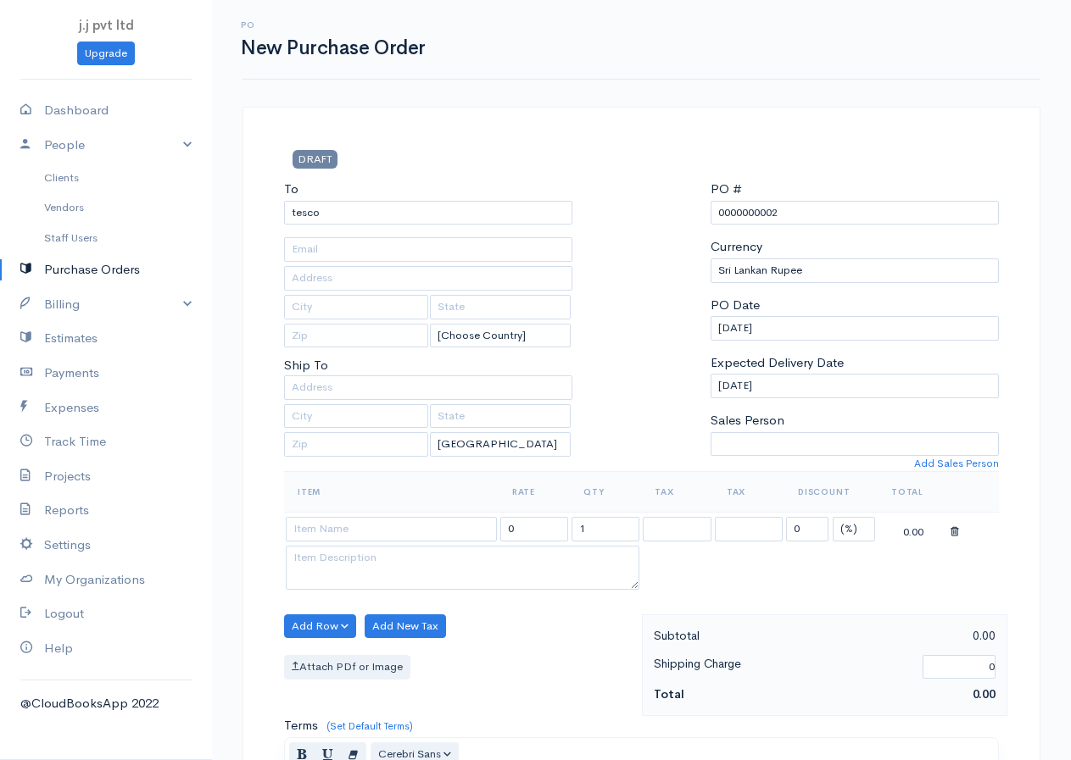
click at [316, 372] on body "j.j pvt ltd Upgrade Dashboard People Clients Vendors Staff Users Purchase Order…" at bounding box center [535, 651] width 1071 height 1303
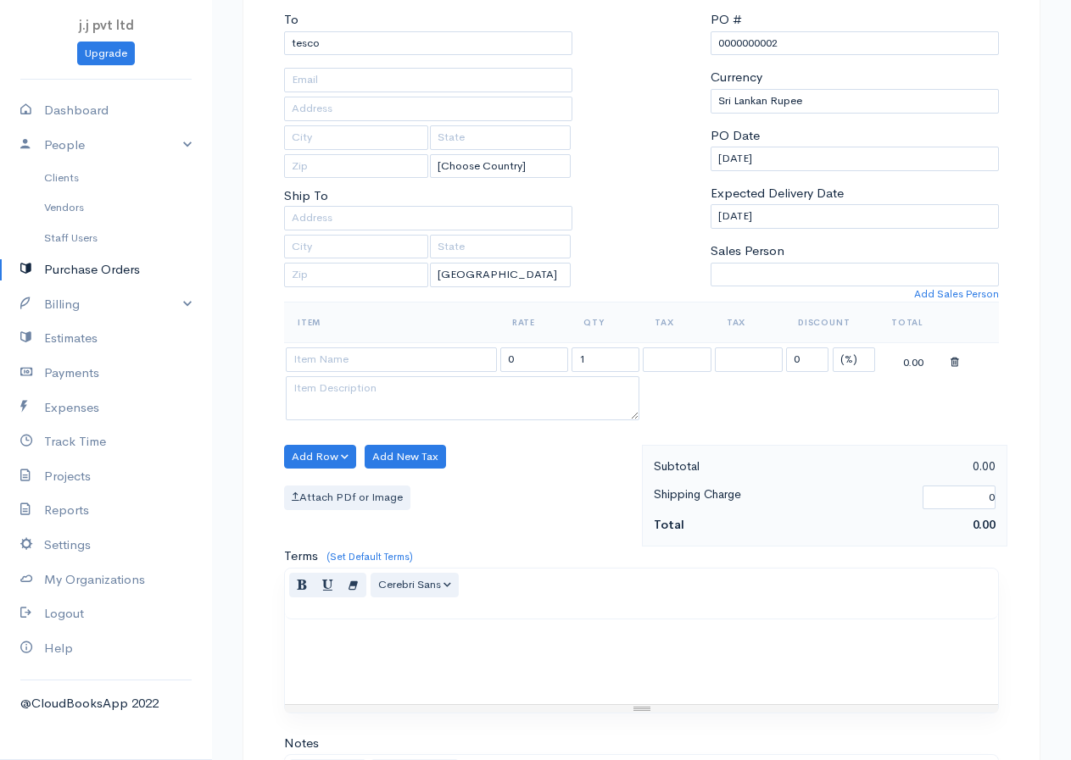
scroll to position [339, 0]
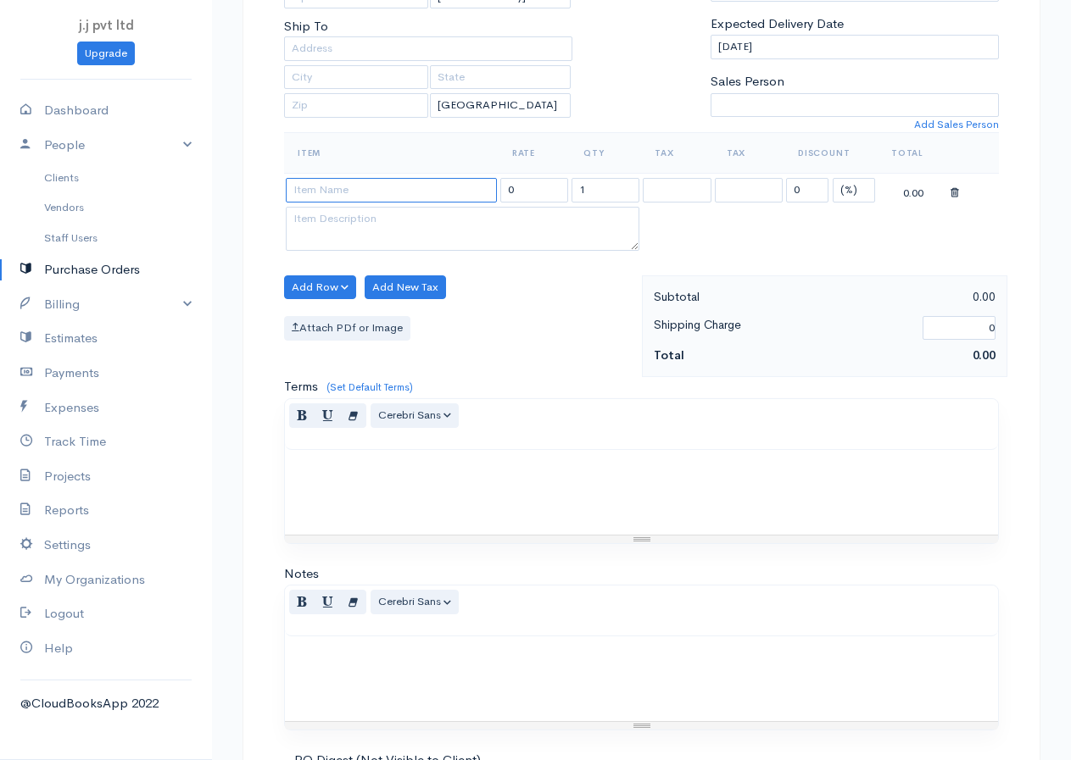
click at [481, 184] on input at bounding box center [391, 190] width 211 height 25
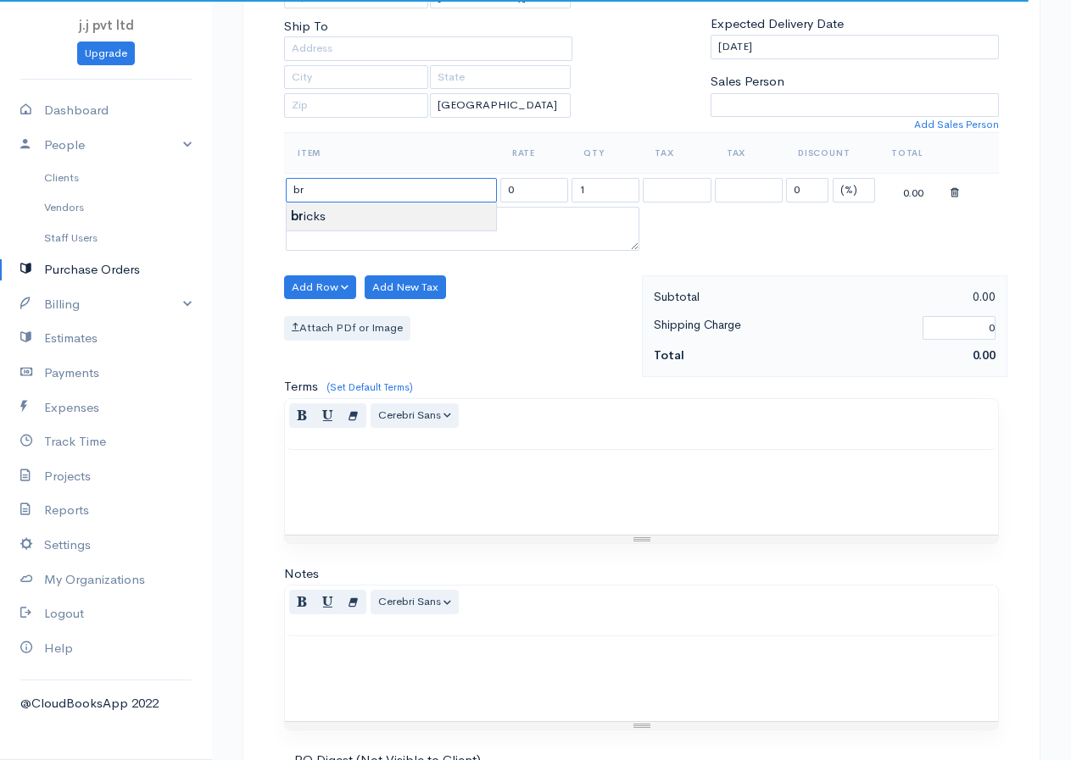
type input "bricks"
type input "1125.00"
click at [351, 218] on body "j.j pvt ltd Upgrade Dashboard People Clients Vendors Staff Users Purchase Order…" at bounding box center [535, 312] width 1071 height 1303
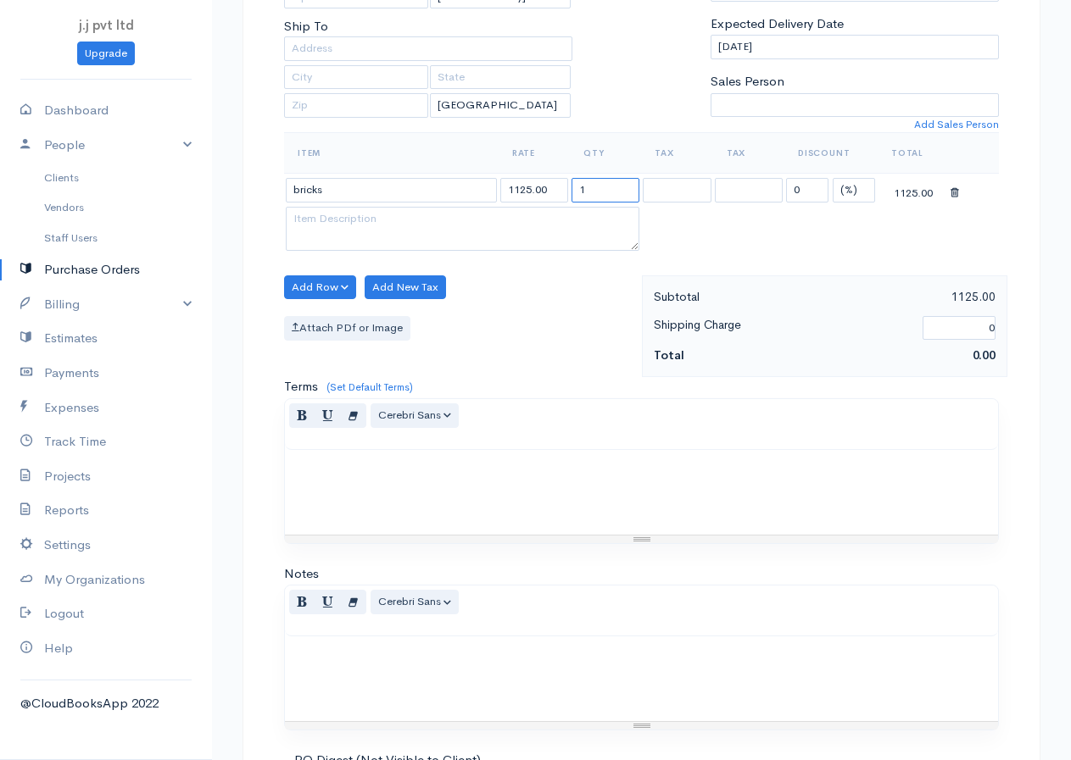
drag, startPoint x: 601, startPoint y: 183, endPoint x: 540, endPoint y: 192, distance: 61.6
click at [540, 192] on tr "bricks 1125.00 1 0 (%) Flat 1125.00" at bounding box center [641, 190] width 715 height 33
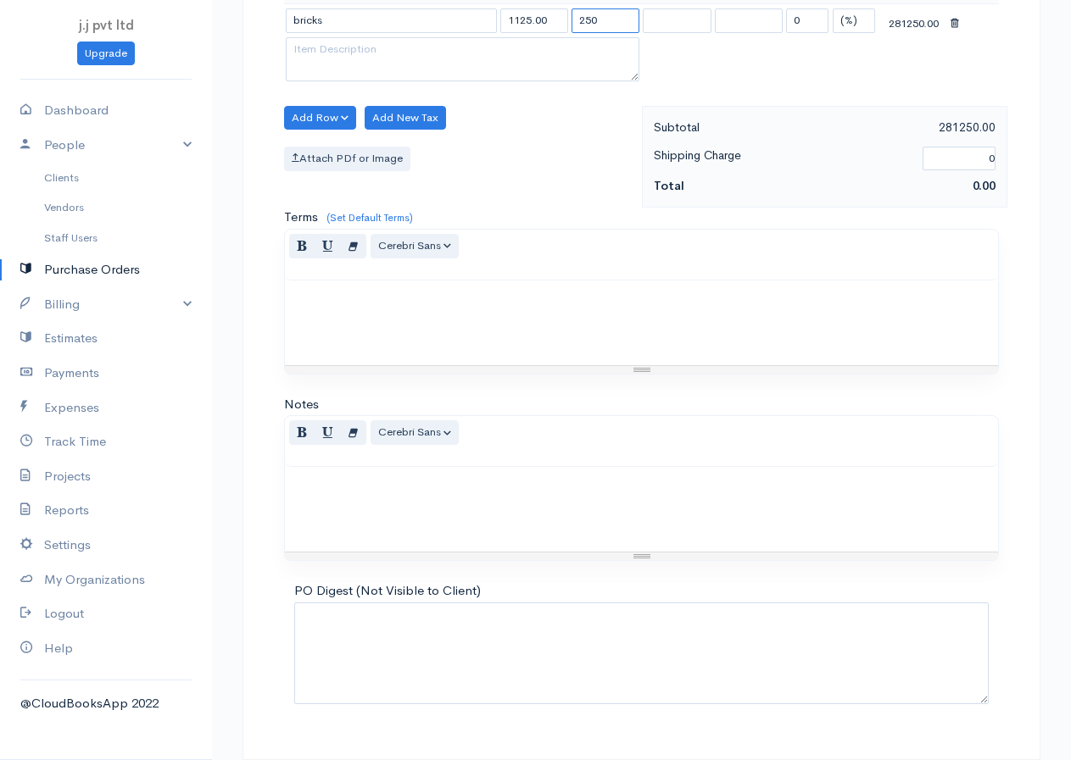
scroll to position [543, 0]
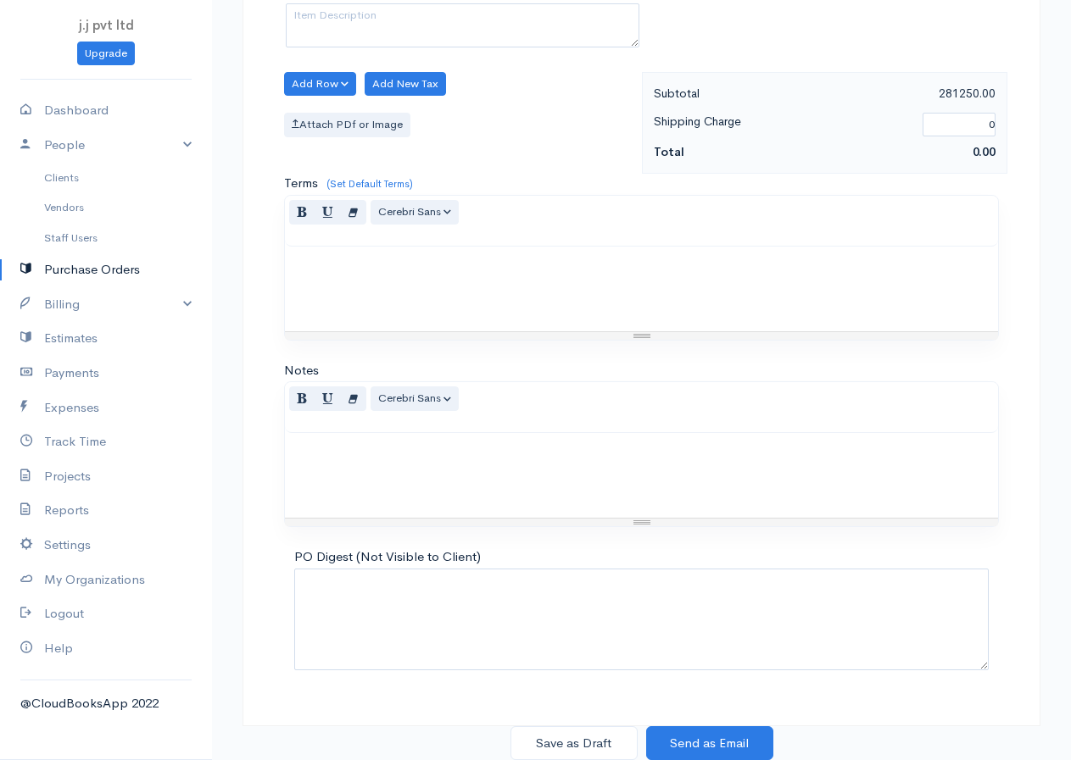
type input "250"
click at [331, 328] on div at bounding box center [641, 289] width 713 height 85
click at [339, 309] on div at bounding box center [641, 289] width 713 height 85
click at [342, 296] on div at bounding box center [641, 289] width 713 height 85
click at [325, 142] on div "Add Row Add Item Row Add Time Row Add New Tax Attach PDf or Image" at bounding box center [459, 123] width 366 height 103
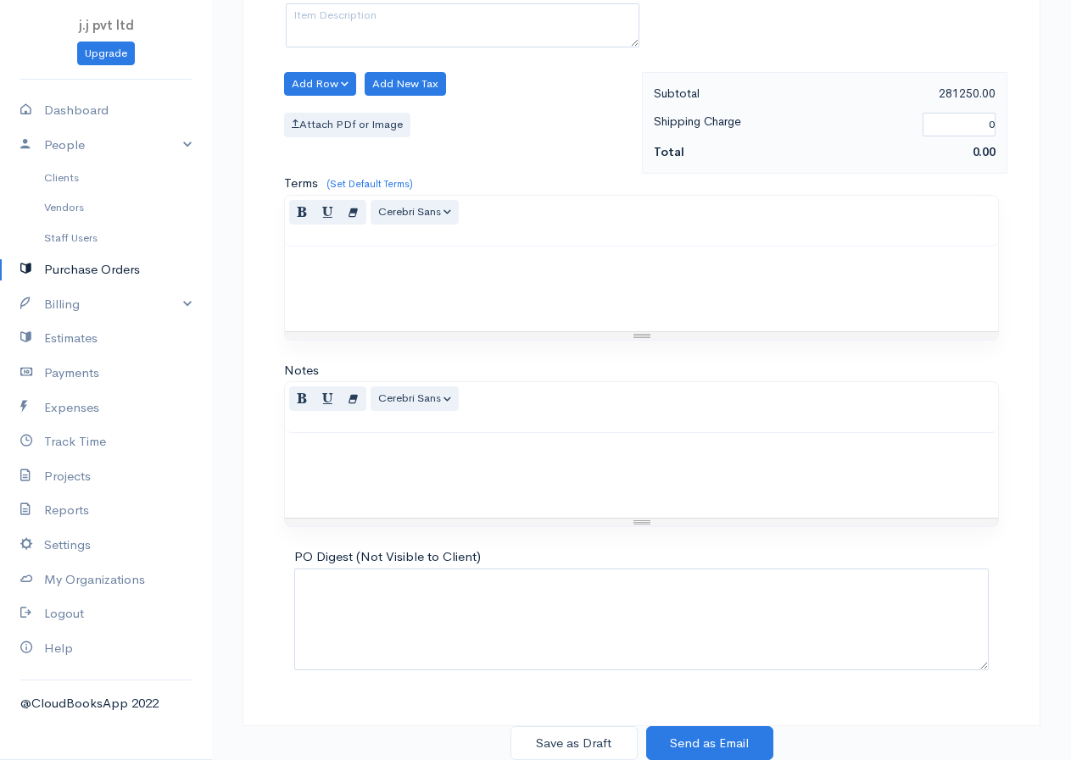
click at [498, 123] on div "Attach PDf or Image" at bounding box center [458, 125] width 349 height 25
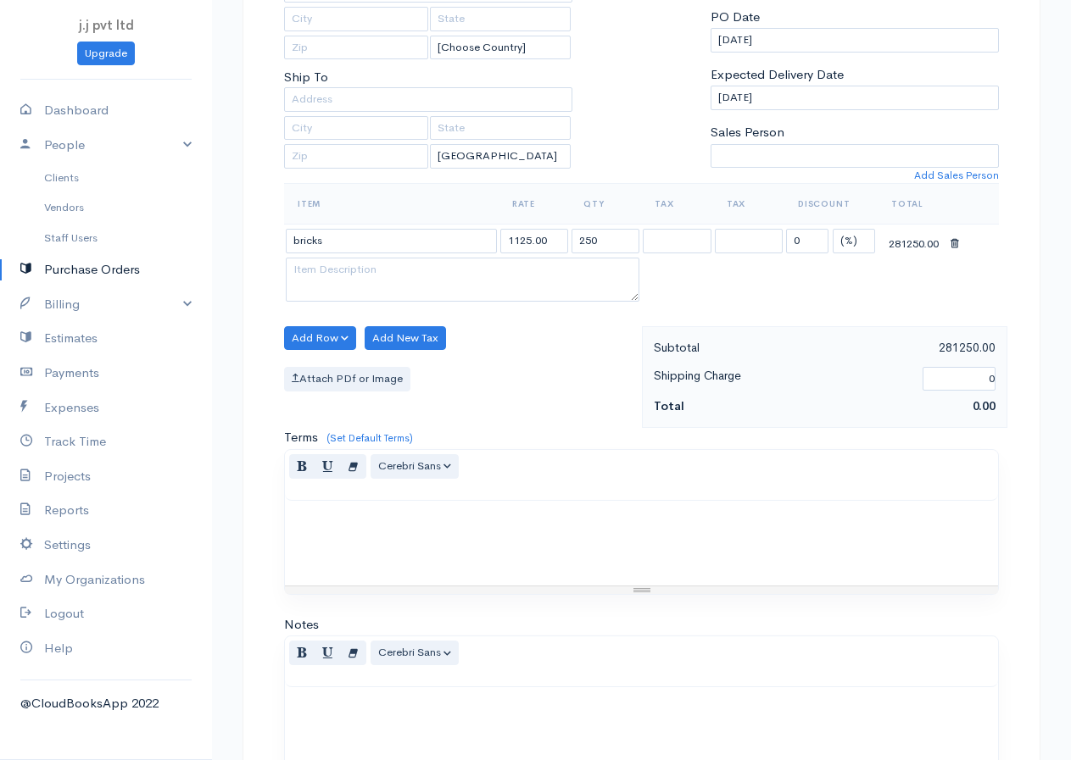
scroll to position [203, 0]
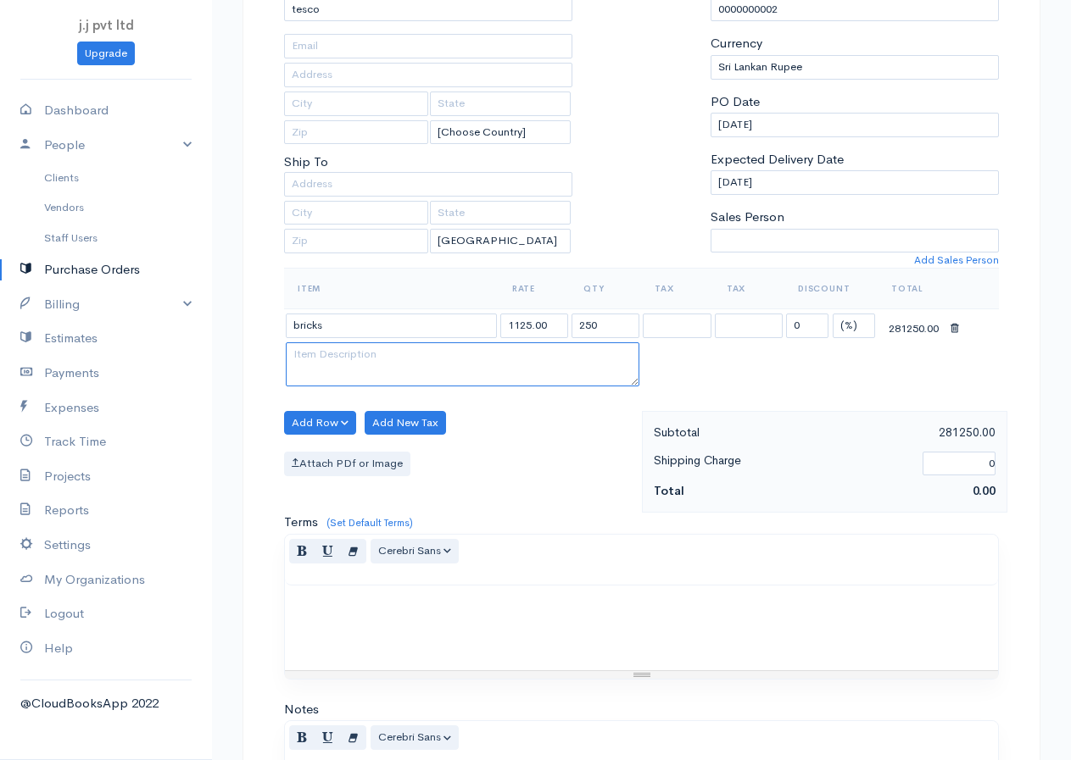
click at [306, 358] on textarea at bounding box center [463, 364] width 354 height 44
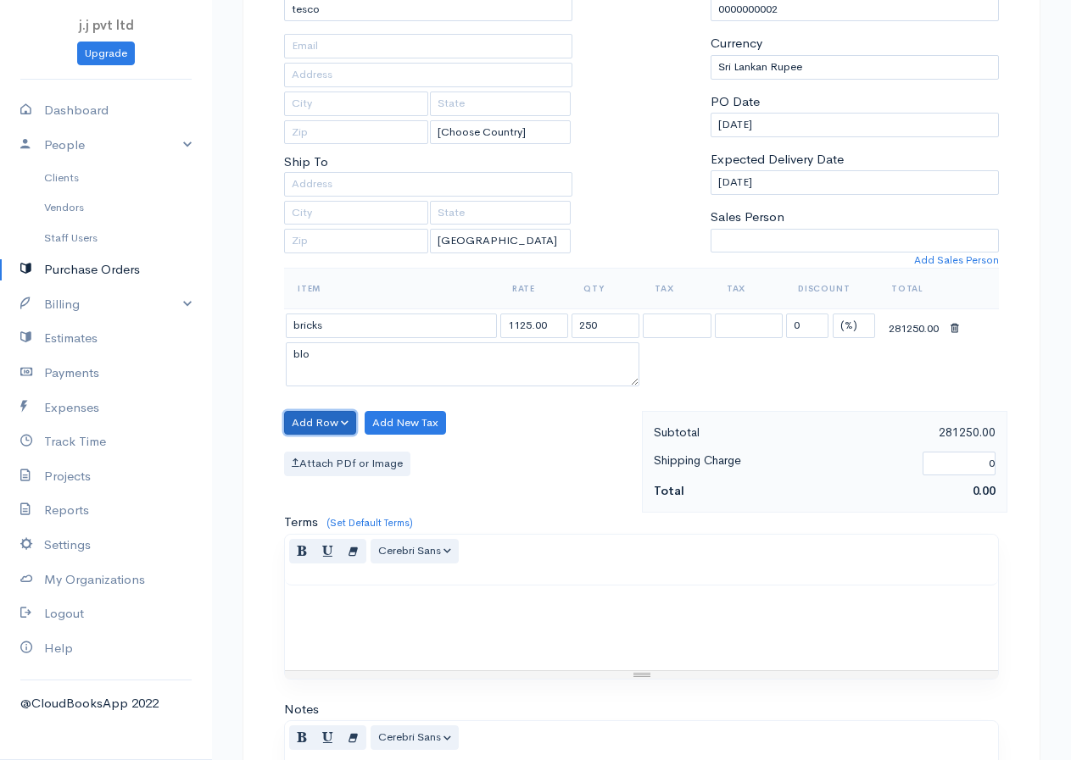
click at [345, 417] on button "Add Row" at bounding box center [320, 423] width 72 height 25
click at [370, 464] on link "Add Item Row" at bounding box center [352, 458] width 134 height 30
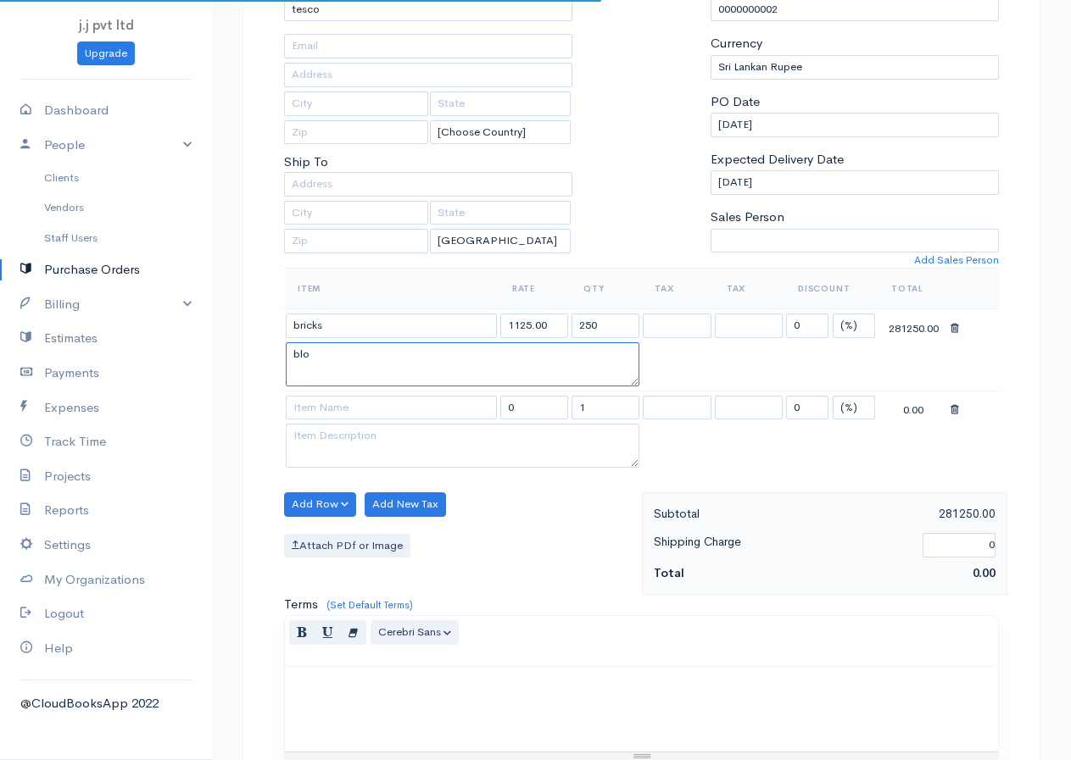
click at [365, 357] on textarea "blo" at bounding box center [463, 364] width 354 height 44
type textarea "b"
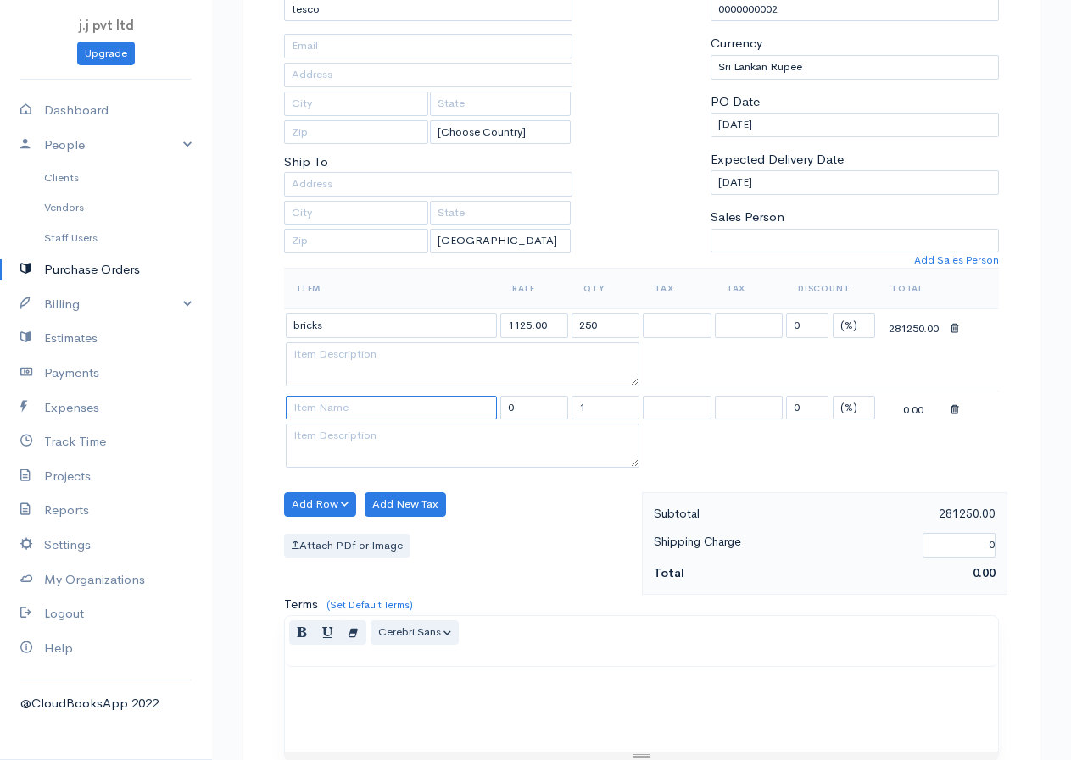
click at [357, 417] on input at bounding box center [391, 408] width 211 height 25
type input "blocks"
type input "875.00"
click at [334, 434] on body "j.j pvt ltd Upgrade Dashboard People Clients Vendors Staff Users Purchase Order…" at bounding box center [535, 489] width 1071 height 1384
click at [340, 505] on button "Add Row" at bounding box center [320, 505] width 72 height 25
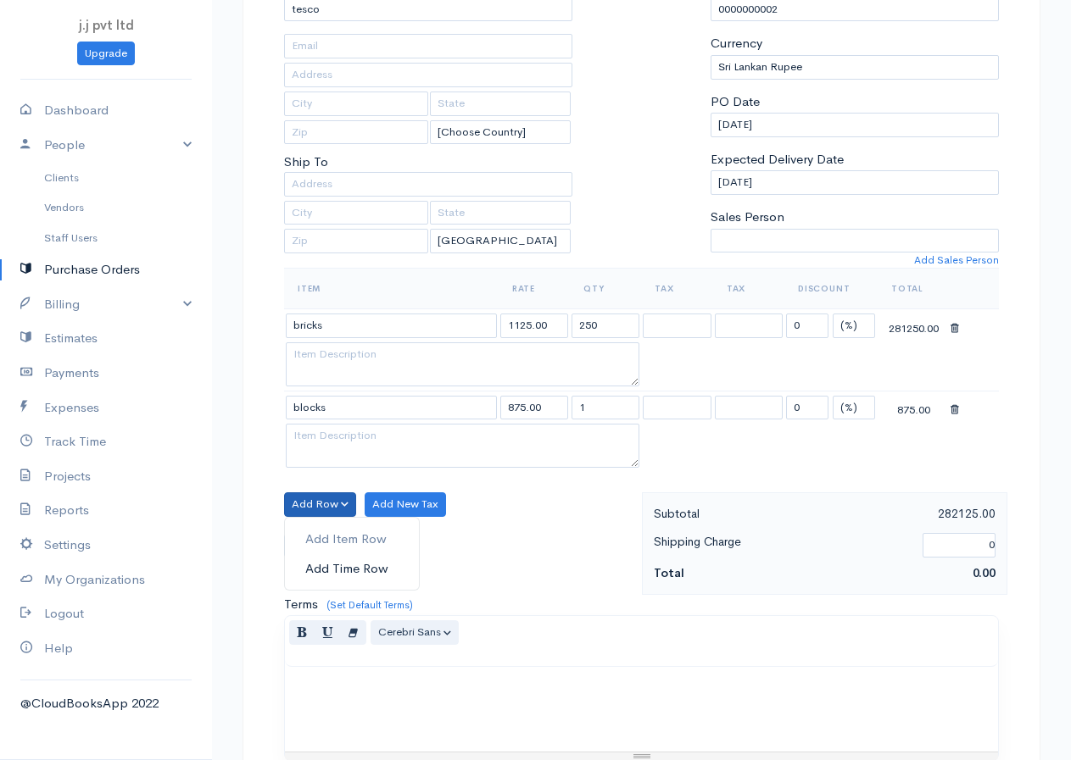
click at [324, 566] on link "Add Time Row" at bounding box center [352, 569] width 134 height 30
click at [344, 504] on button "Add Row" at bounding box center [320, 505] width 72 height 25
click at [336, 539] on link "Add Item Row" at bounding box center [352, 540] width 134 height 30
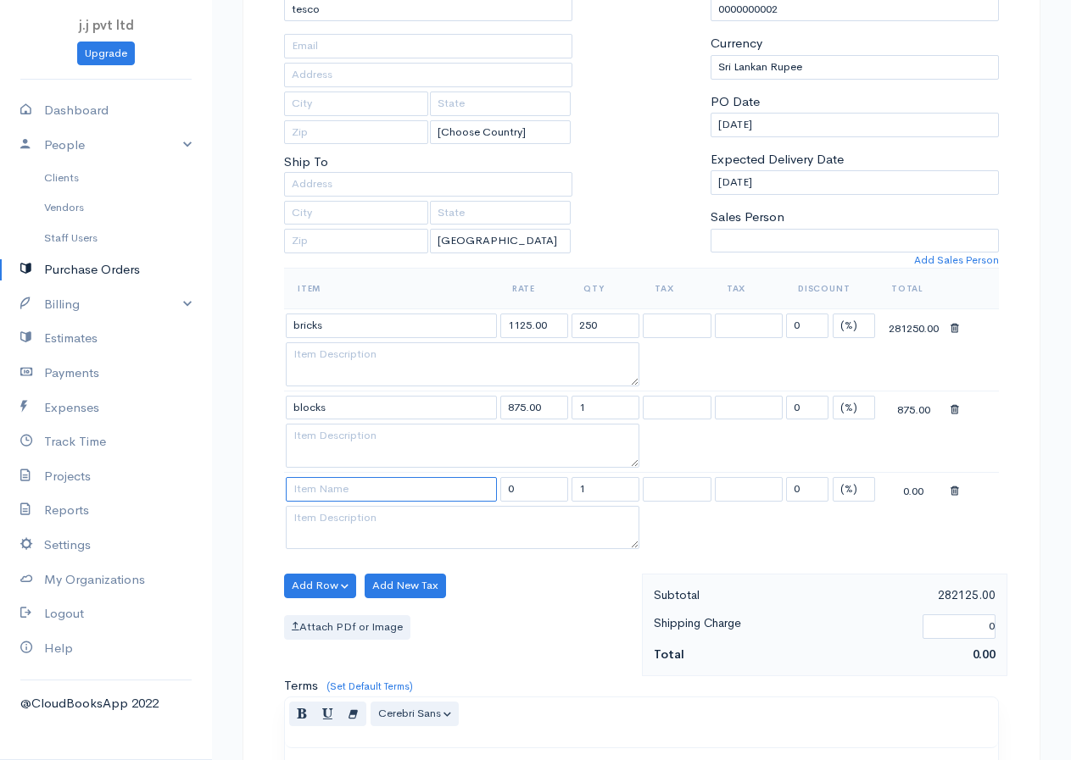
click at [365, 490] on input at bounding box center [391, 489] width 211 height 25
type input "timber"
type input "1500.00"
click at [316, 543] on body "j.j pvt ltd Upgrade Dashboard People Clients Vendors Staff Users Purchase Order…" at bounding box center [535, 530] width 1071 height 1467
click at [343, 586] on button "Add Row" at bounding box center [320, 586] width 72 height 25
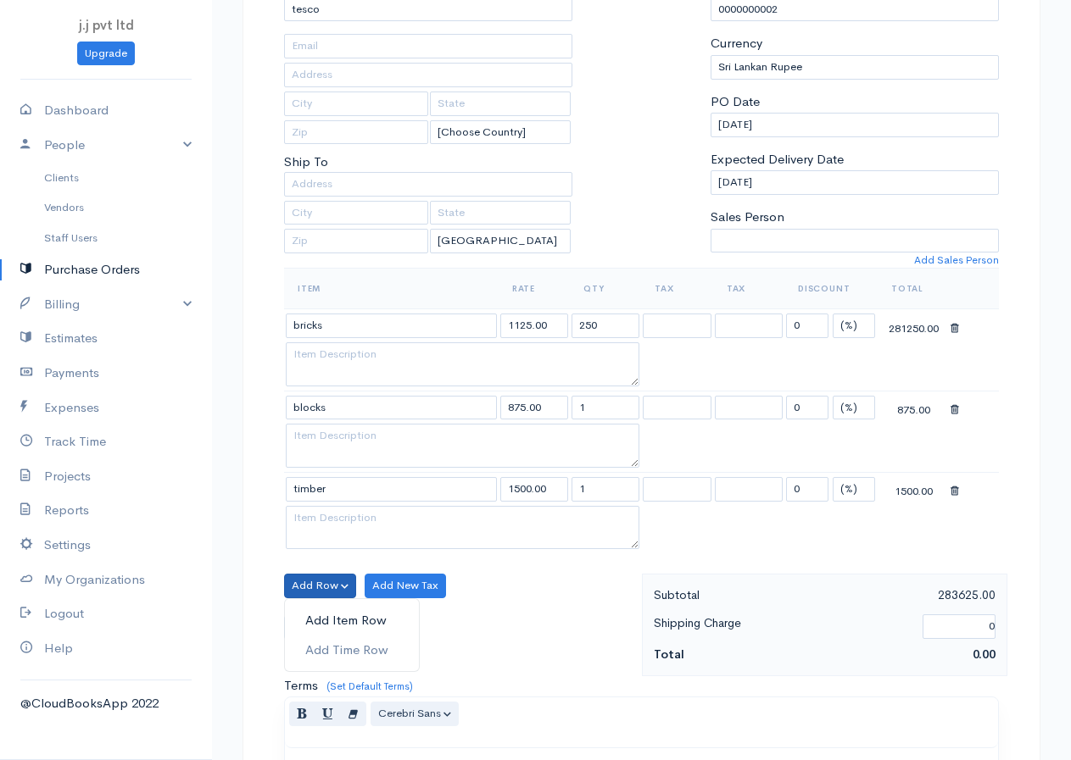
click at [325, 621] on link "Add Item Row" at bounding box center [352, 621] width 134 height 30
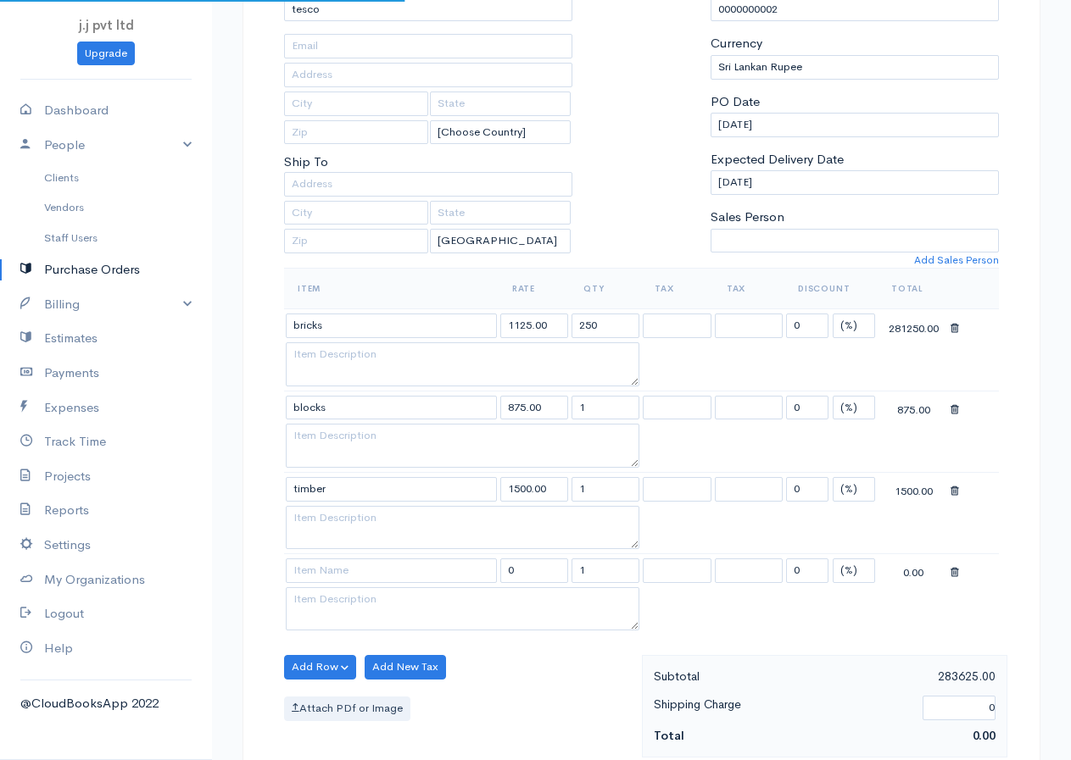
scroll to position [373, 0]
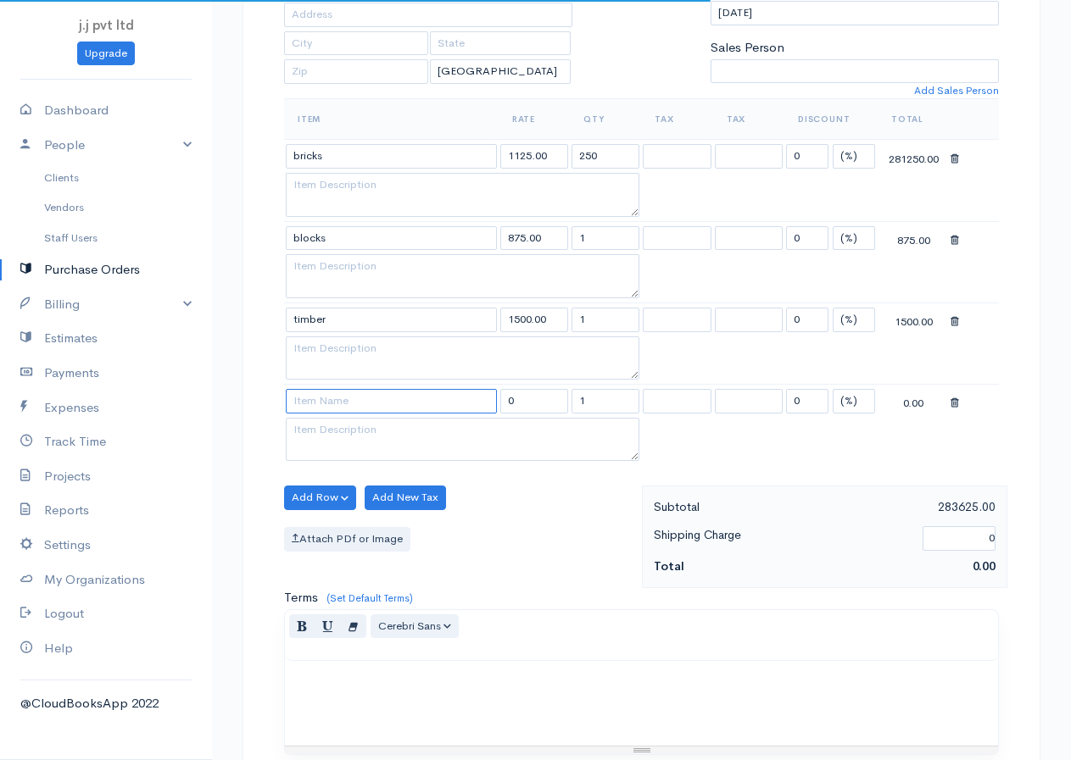
click at [348, 400] on input at bounding box center [391, 401] width 211 height 25
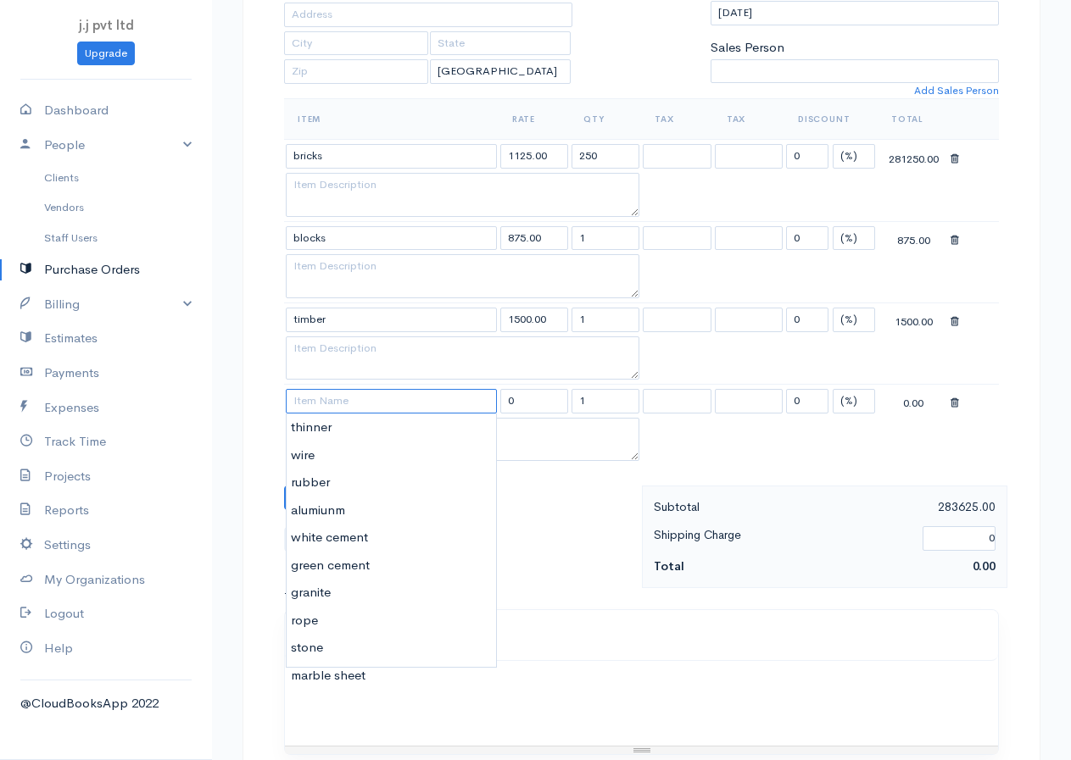
type input "m"
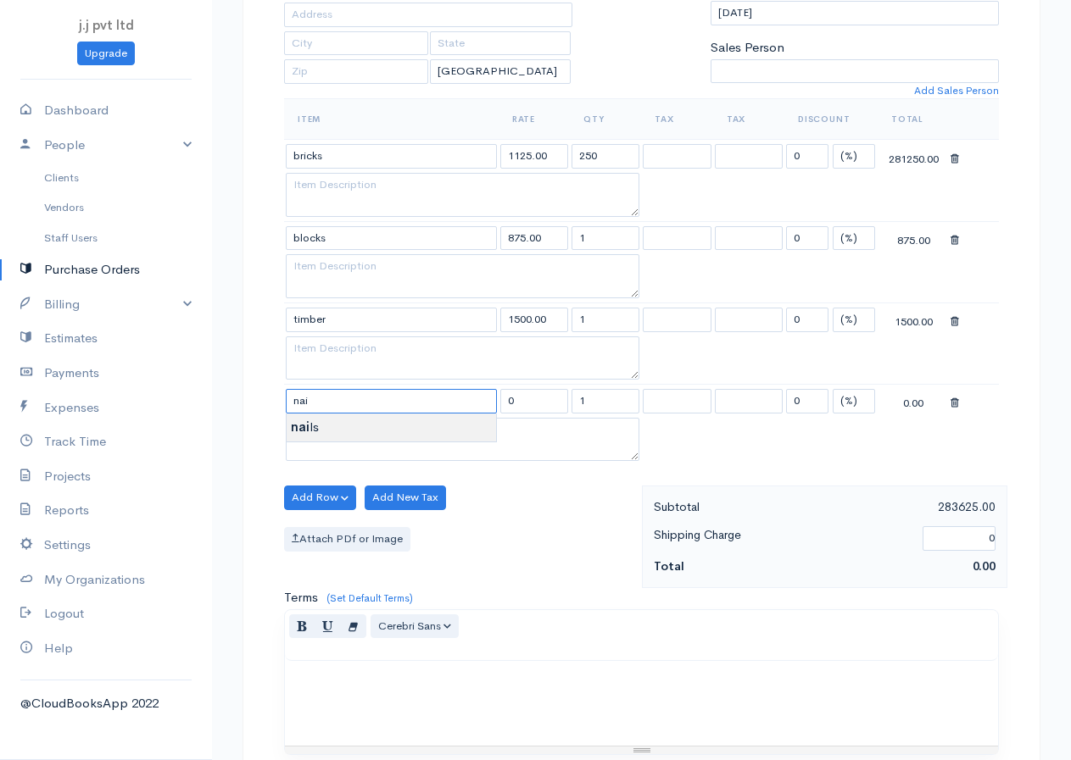
type input "nails"
type input "43.00"
click at [324, 424] on body "j.j pvt ltd Upgrade Dashboard People Clients Vendors Staff Users Purchase Order…" at bounding box center [535, 401] width 1071 height 1548
click at [324, 497] on button "Add Row" at bounding box center [320, 498] width 72 height 25
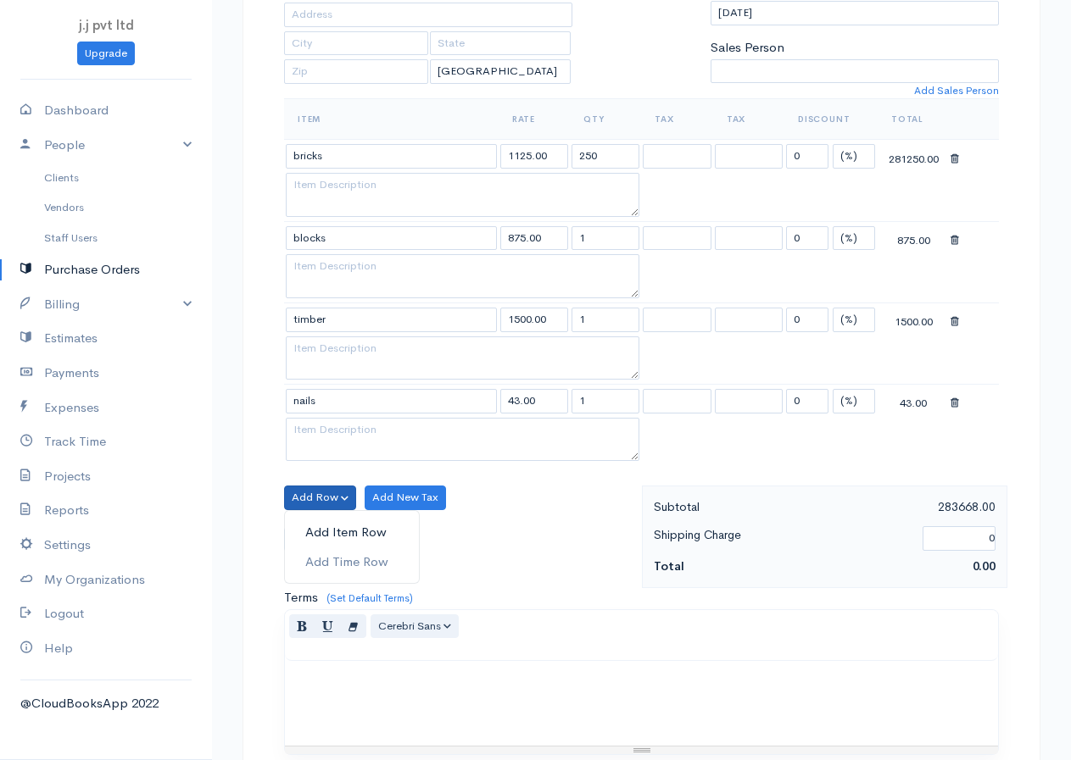
click at [333, 531] on link "Add Item Row" at bounding box center [352, 533] width 134 height 30
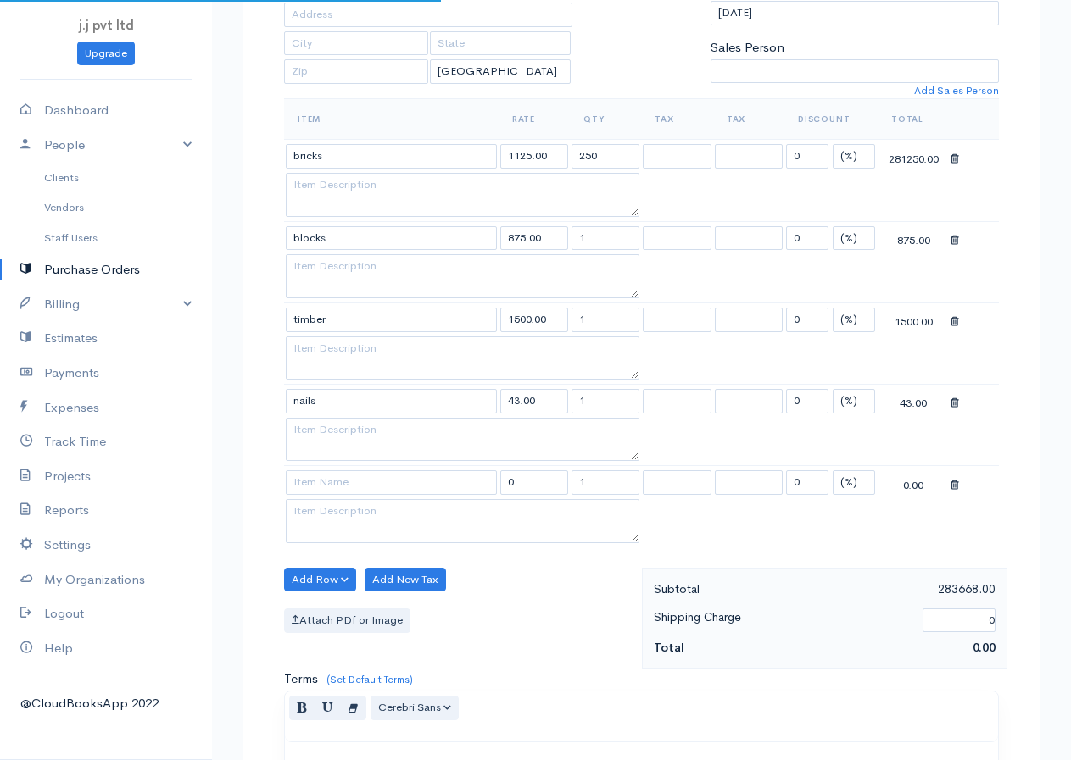
scroll to position [458, 0]
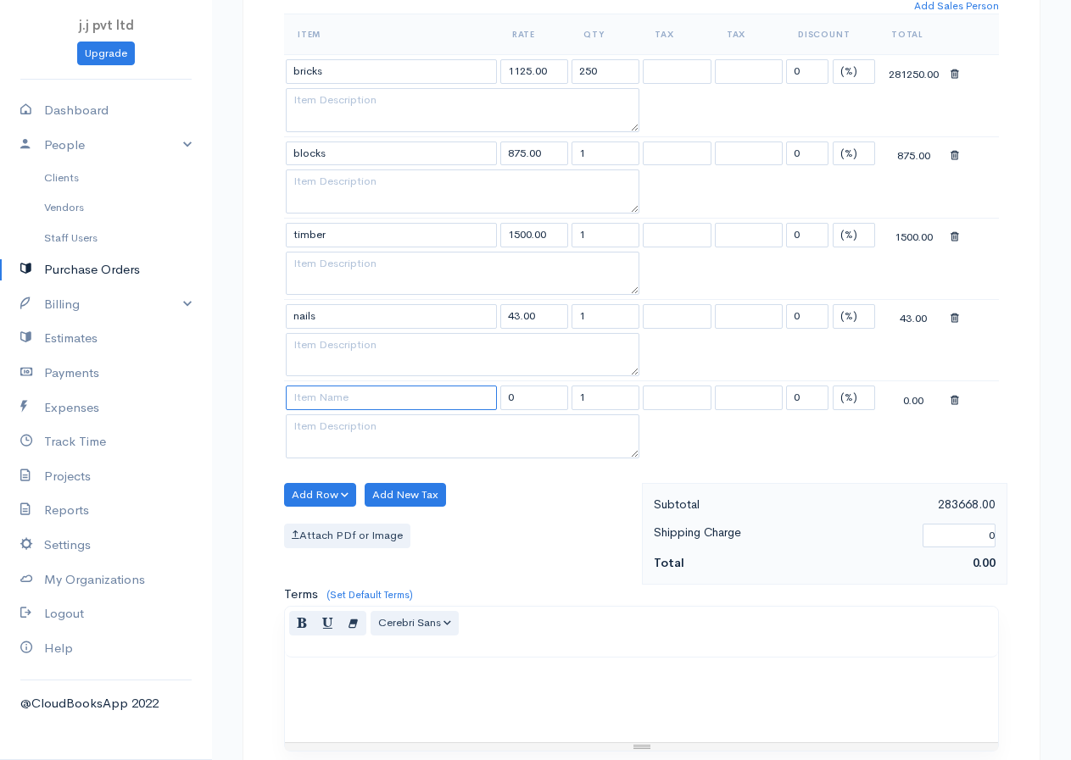
click at [356, 394] on input at bounding box center [391, 398] width 211 height 25
type input "paint"
type input "21250.00"
click at [320, 423] on body "j.j pvt ltd Upgrade Dashboard People Clients Vendors Staff Users Purchase Order…" at bounding box center [535, 356] width 1071 height 1629
click at [343, 490] on button "Add Row" at bounding box center [320, 495] width 72 height 25
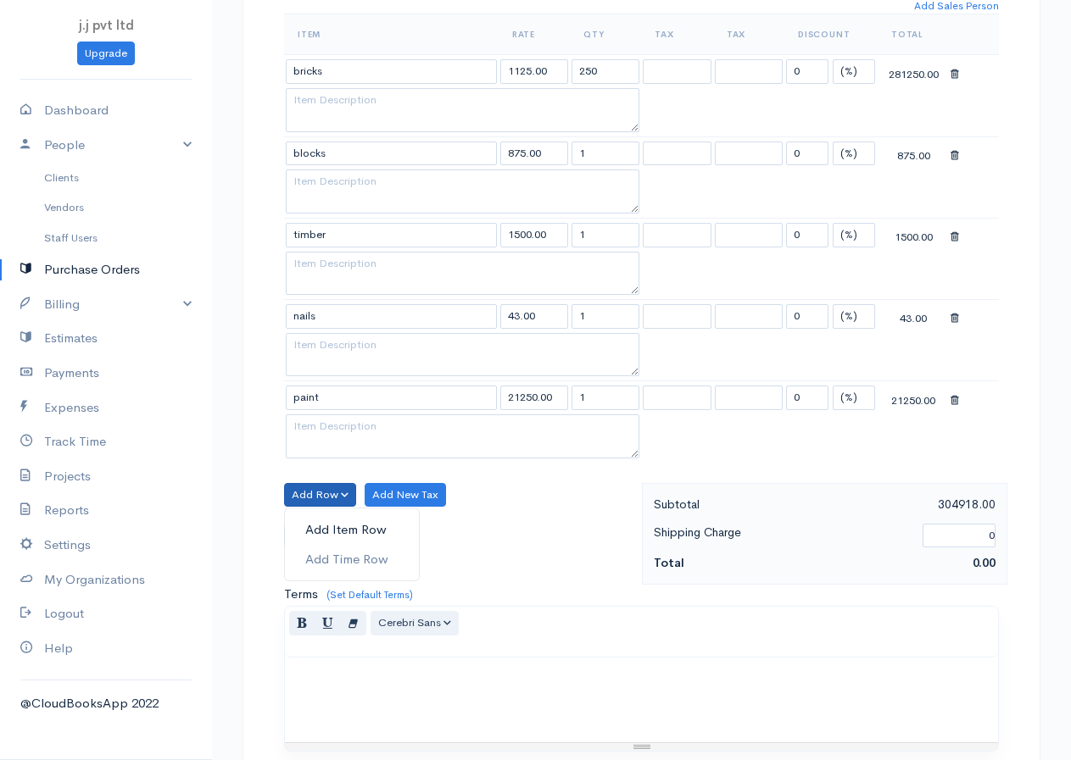
click at [337, 528] on link "Add Item Row" at bounding box center [352, 530] width 134 height 30
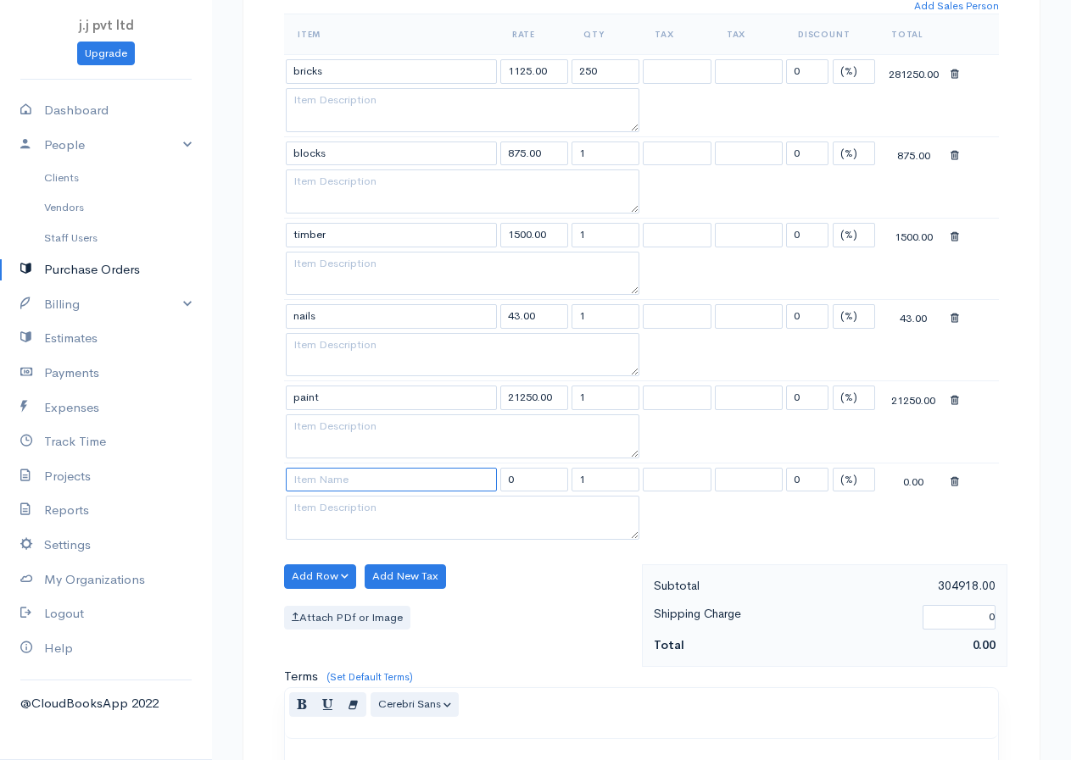
click at [342, 480] on input at bounding box center [391, 480] width 211 height 25
type input "pipes"
type input "112.00"
click at [342, 502] on body "j.j pvt ltd Upgrade Dashboard People Clients Vendors Staff Users Purchase Order…" at bounding box center [535, 397] width 1071 height 1711
drag, startPoint x: 614, startPoint y: 157, endPoint x: 566, endPoint y: 152, distance: 47.7
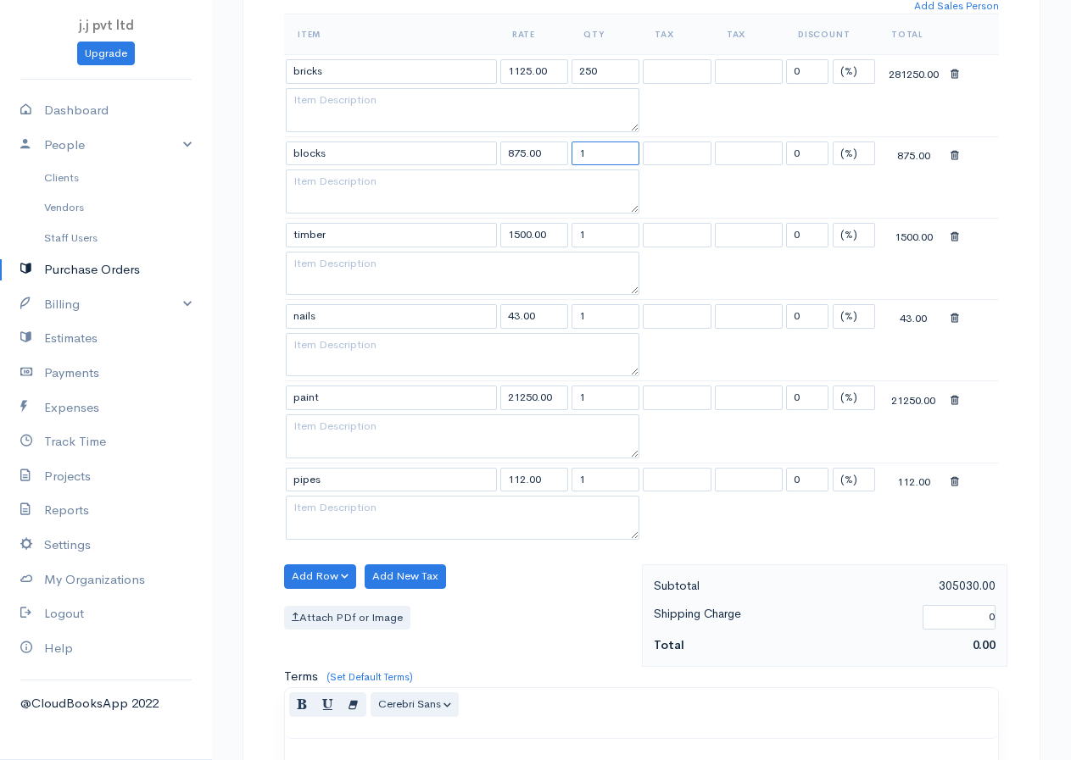
click at [566, 152] on tr "blocks 875.00 1 0 (%) Flat 875.00" at bounding box center [641, 152] width 715 height 33
type input "250"
drag, startPoint x: 607, startPoint y: 233, endPoint x: 576, endPoint y: 235, distance: 31.4
click at [576, 235] on input "1" at bounding box center [605, 235] width 68 height 25
type input "45"
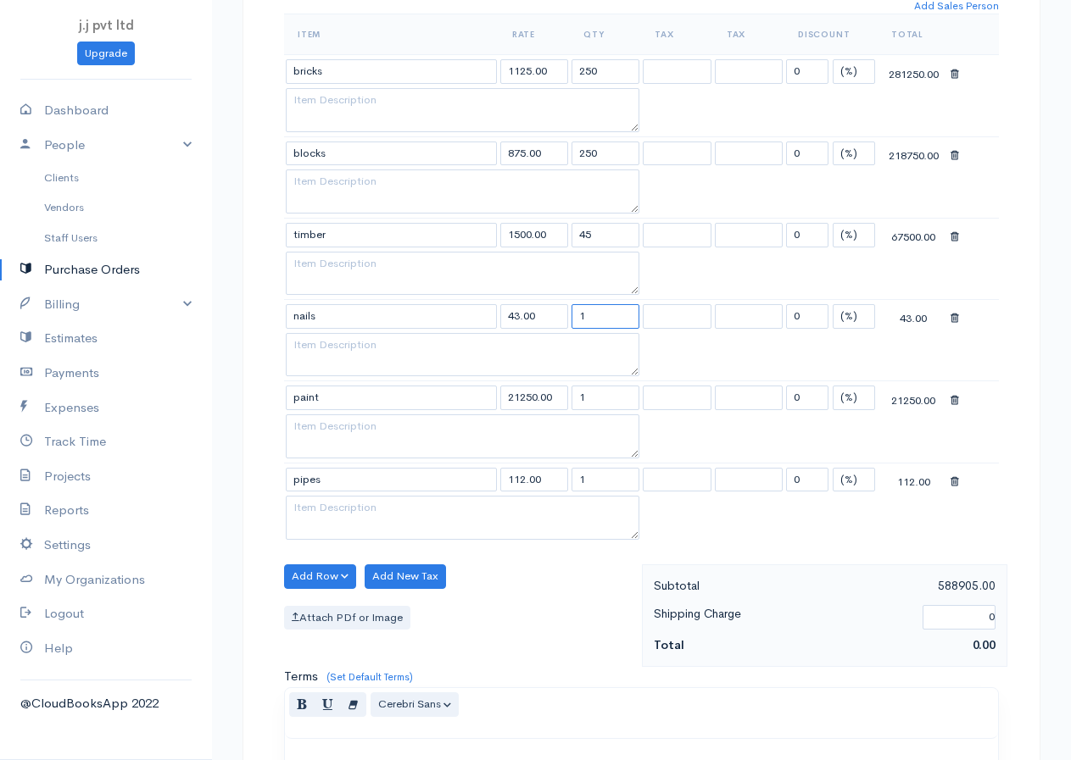
drag, startPoint x: 591, startPoint y: 315, endPoint x: 573, endPoint y: 322, distance: 19.4
click at [573, 322] on input "1" at bounding box center [605, 316] width 68 height 25
type input "2500"
drag, startPoint x: 595, startPoint y: 401, endPoint x: 564, endPoint y: 405, distance: 31.7
click at [564, 405] on tr "paint 21250.00 1 0 (%) Flat 21250.00" at bounding box center [641, 397] width 715 height 33
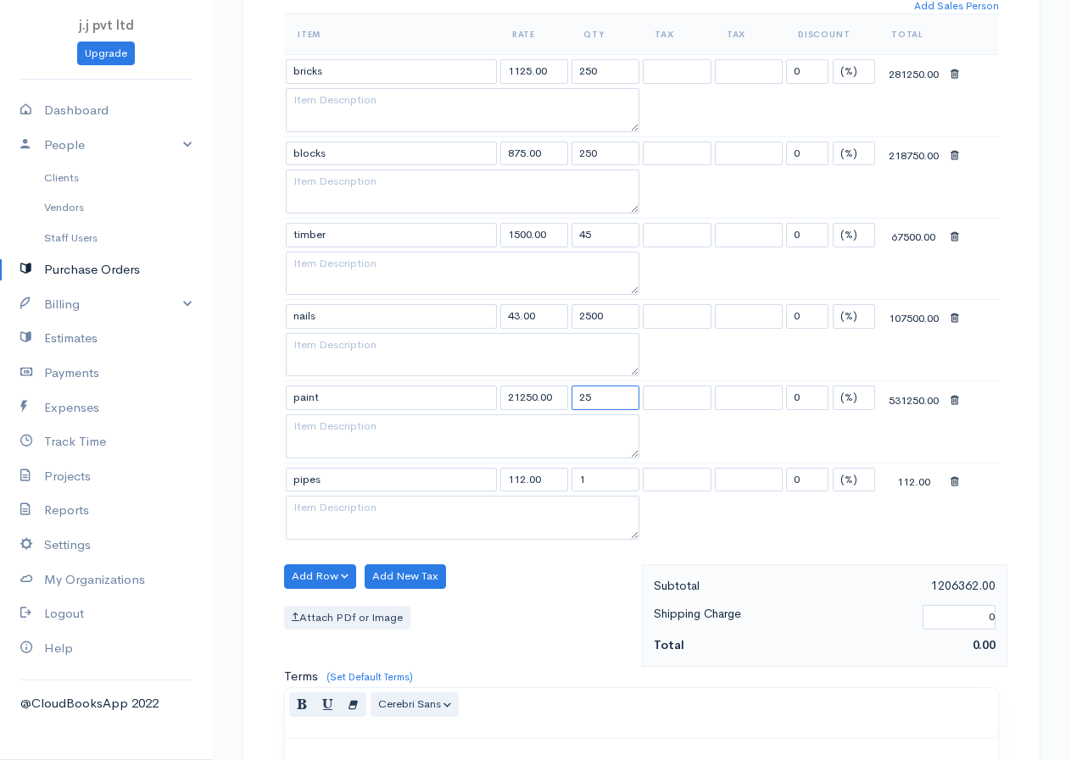
type input "25"
drag, startPoint x: 608, startPoint y: 481, endPoint x: 570, endPoint y: 479, distance: 38.2
click at [570, 479] on td "1" at bounding box center [605, 479] width 71 height 33
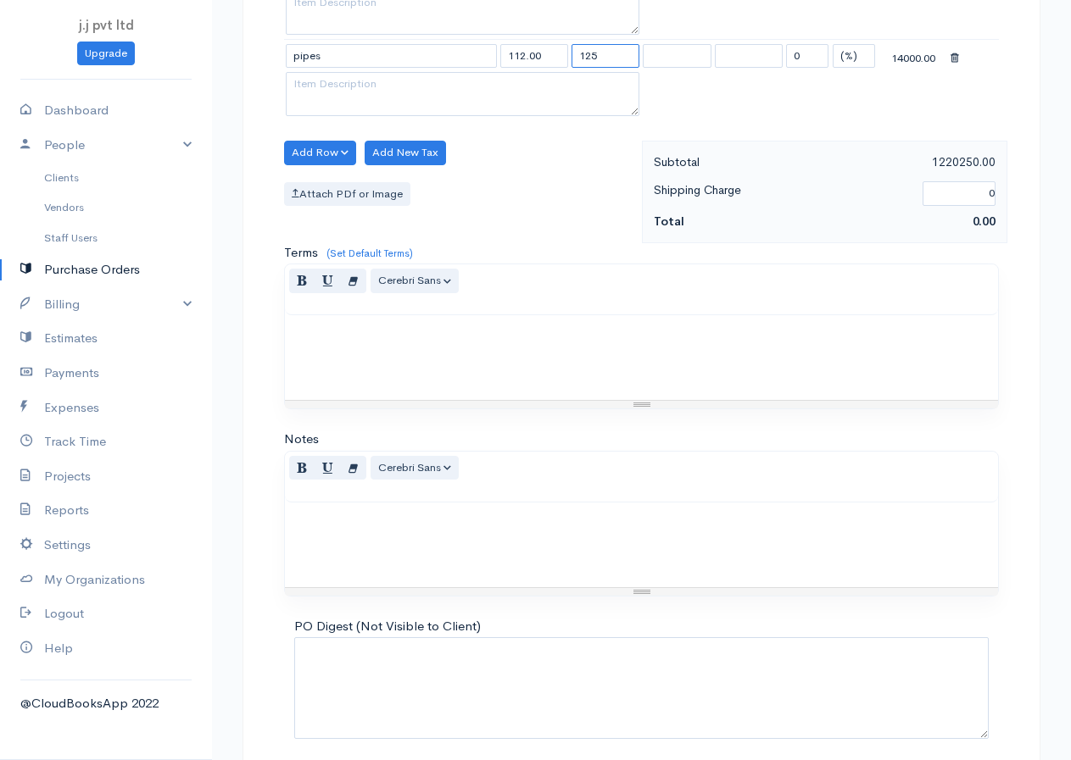
scroll to position [950, 0]
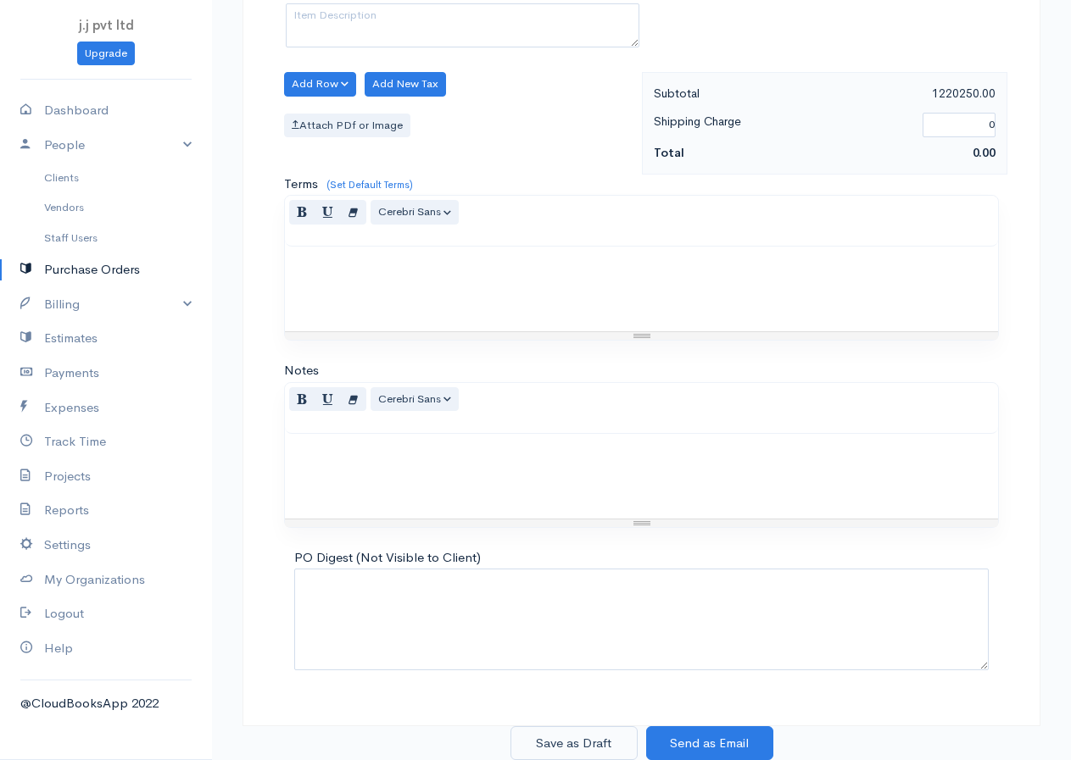
type input "125"
click at [599, 739] on button "Save as Draft" at bounding box center [573, 744] width 127 height 35
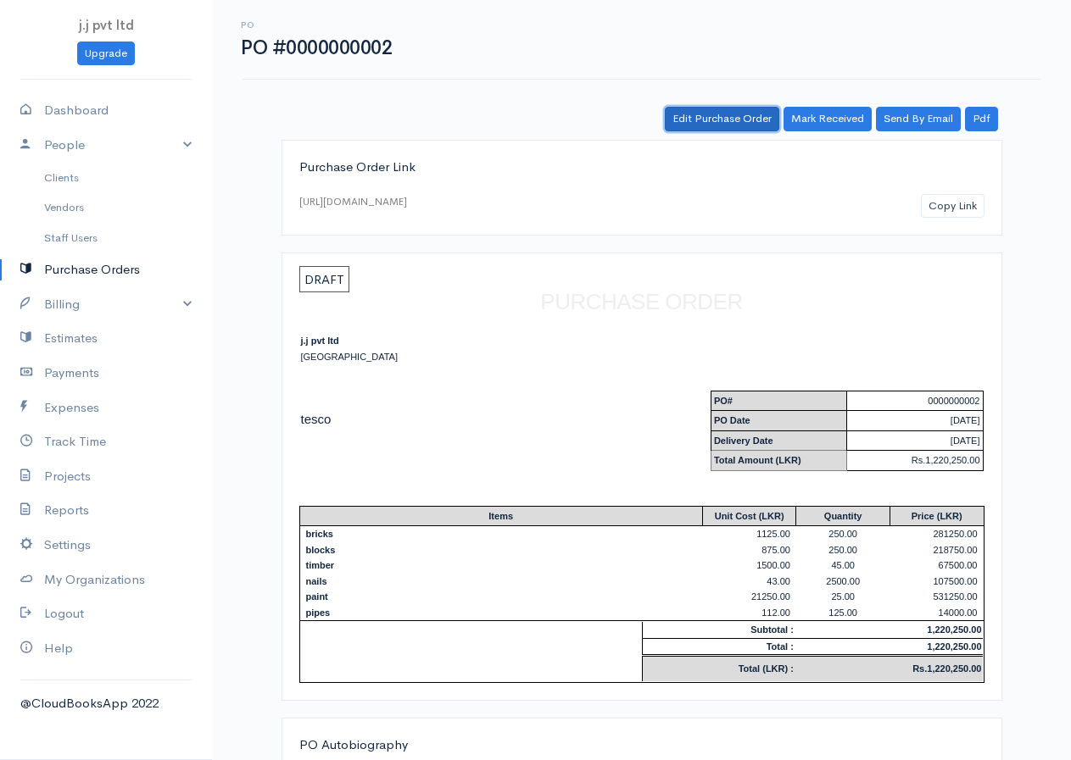
click at [714, 116] on link "Edit Purchase Order" at bounding box center [722, 119] width 114 height 25
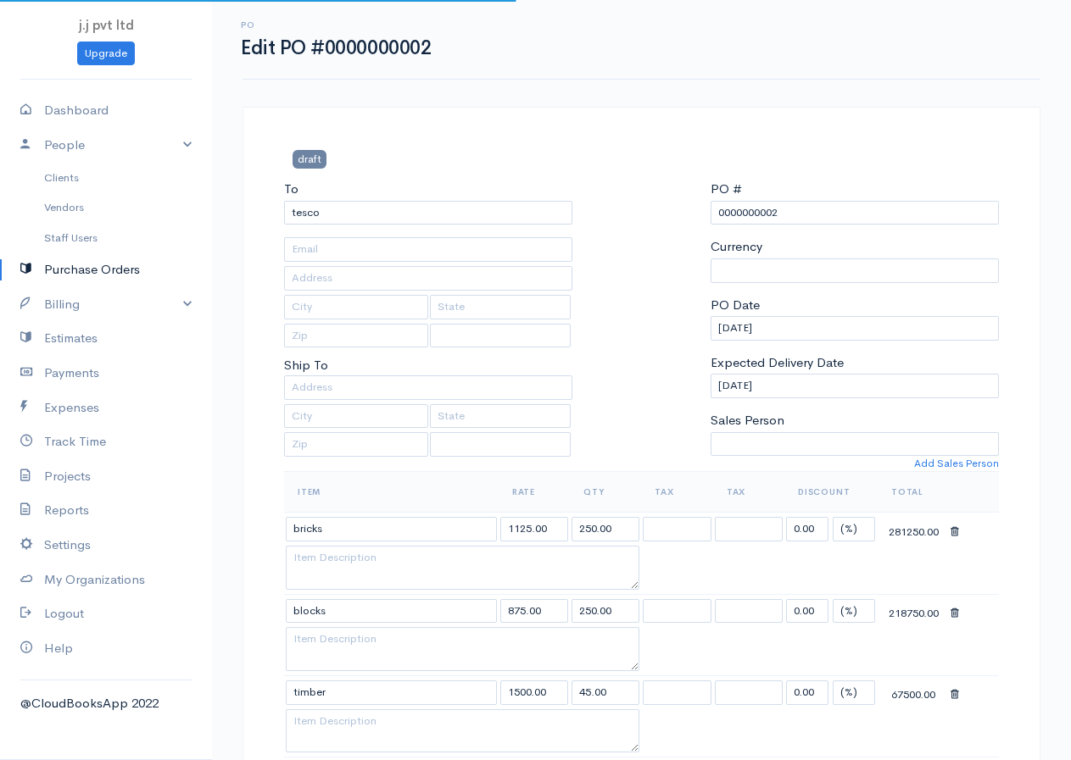
select select "[GEOGRAPHIC_DATA]"
select select "LKR"
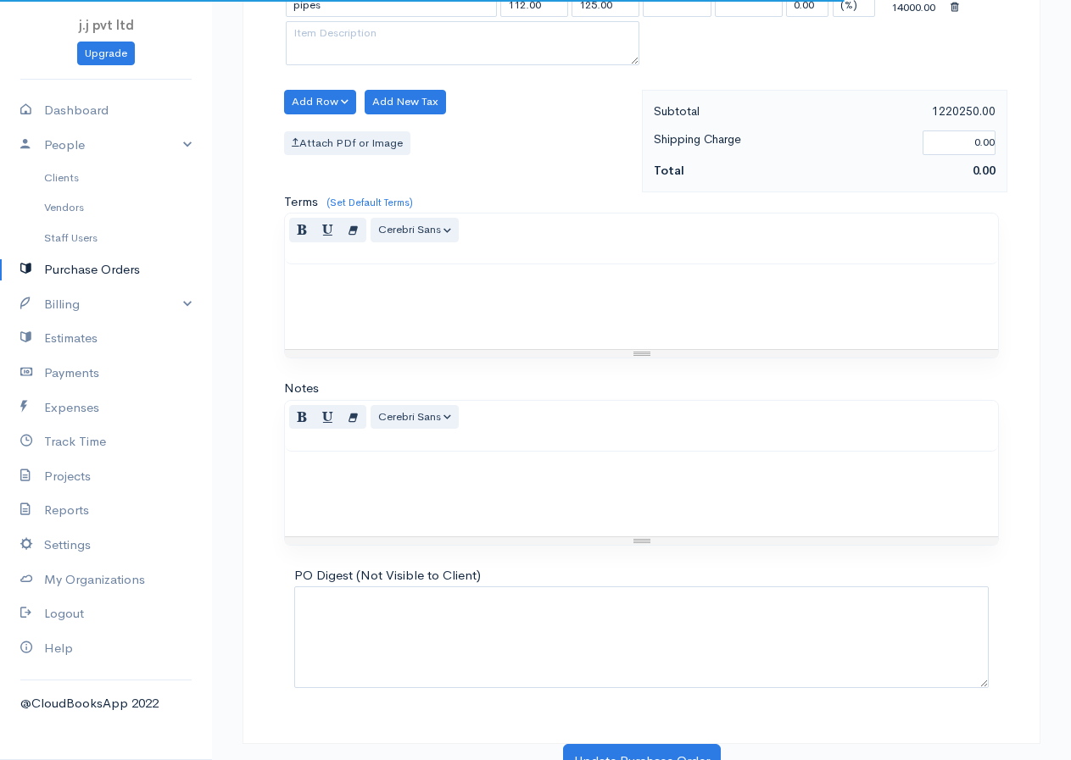
scroll to position [950, 0]
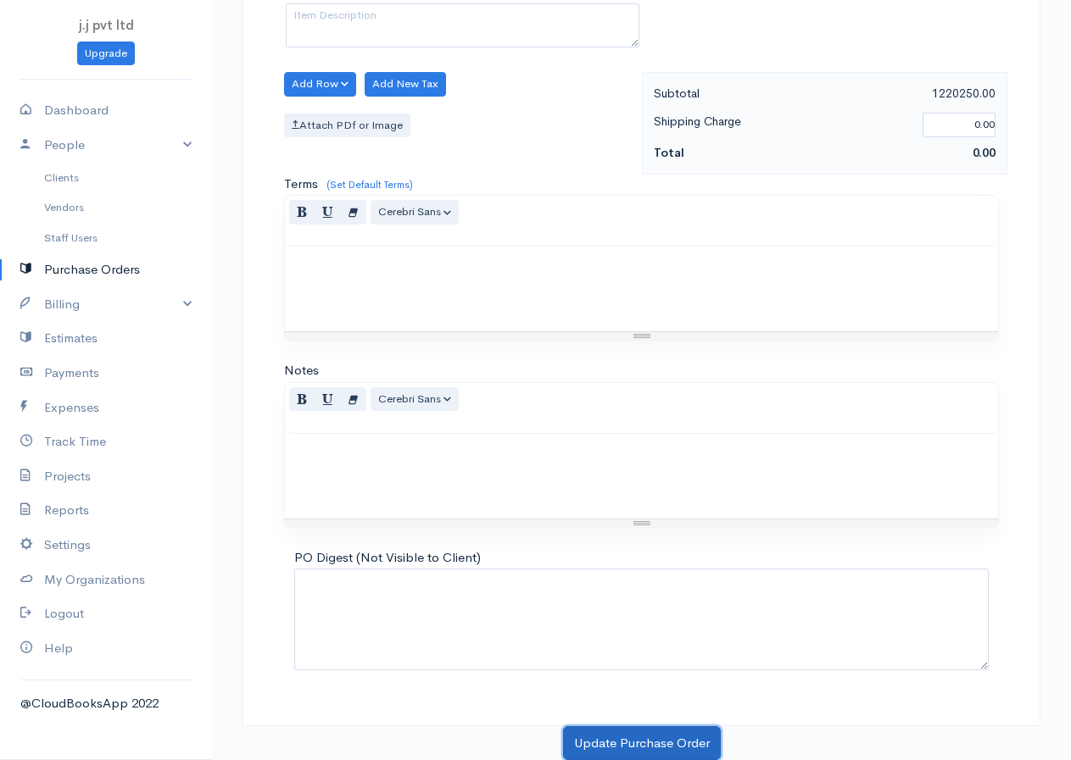
click at [615, 745] on button "Update Purchase Order" at bounding box center [642, 744] width 158 height 35
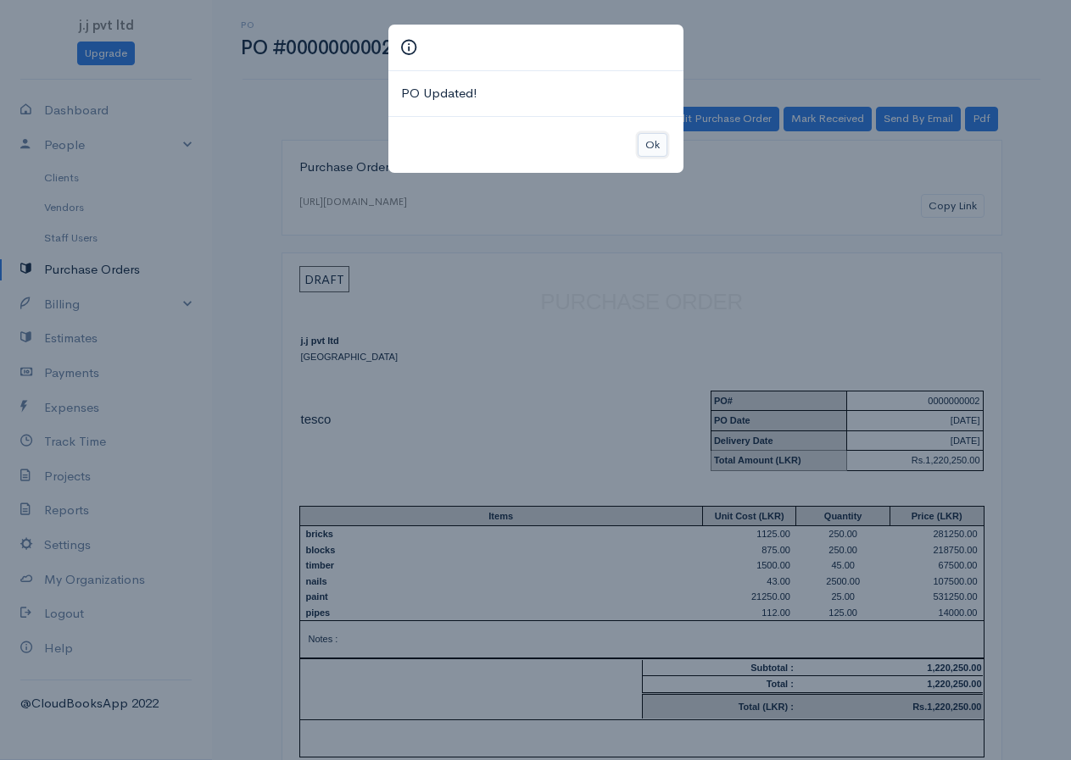
click at [649, 144] on button "Ok" at bounding box center [653, 145] width 30 height 25
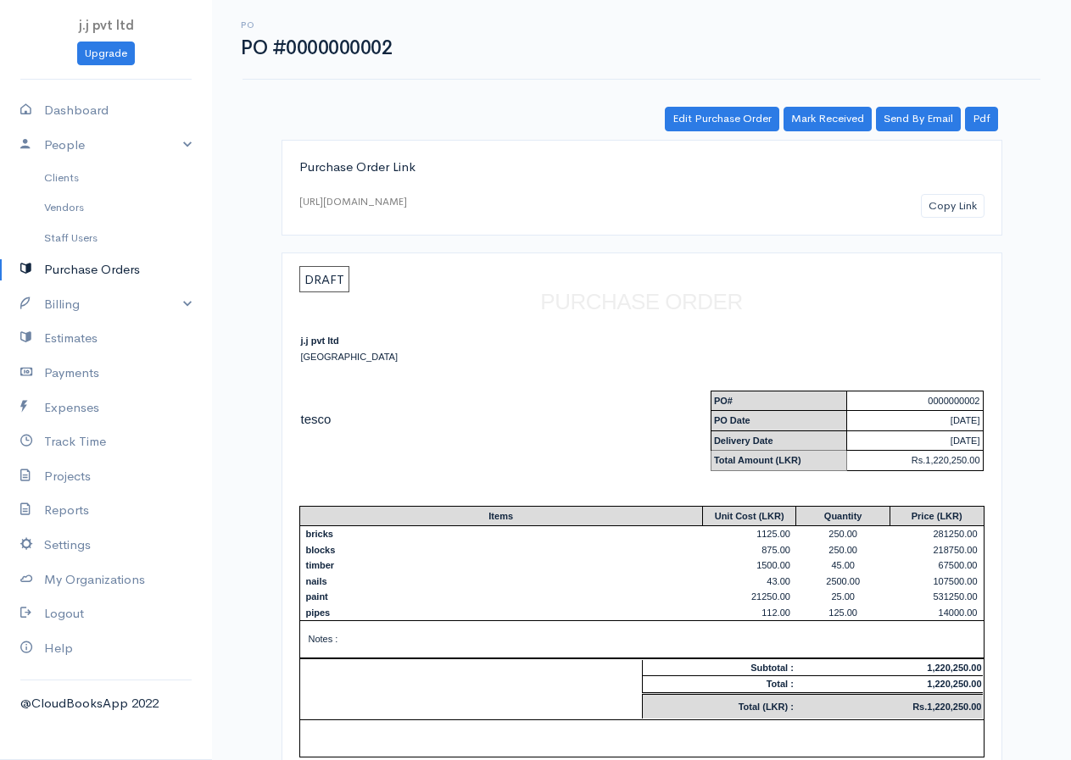
scroll to position [85, 0]
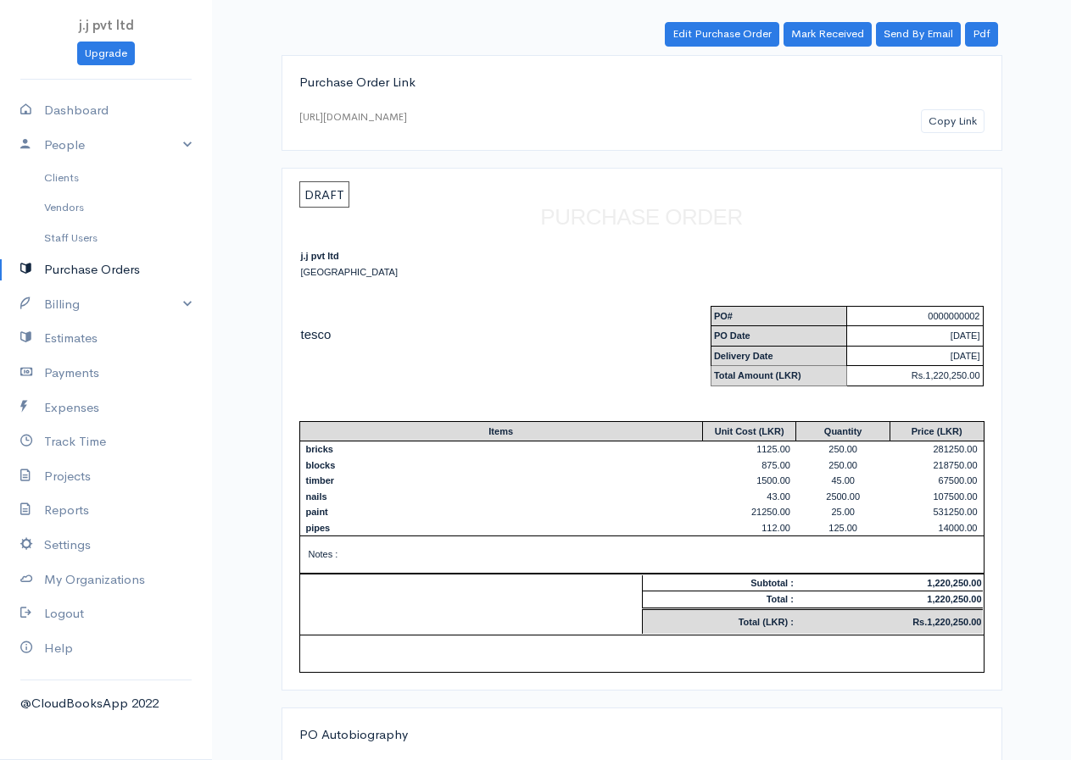
click at [335, 194] on span "DRAFT" at bounding box center [324, 194] width 50 height 26
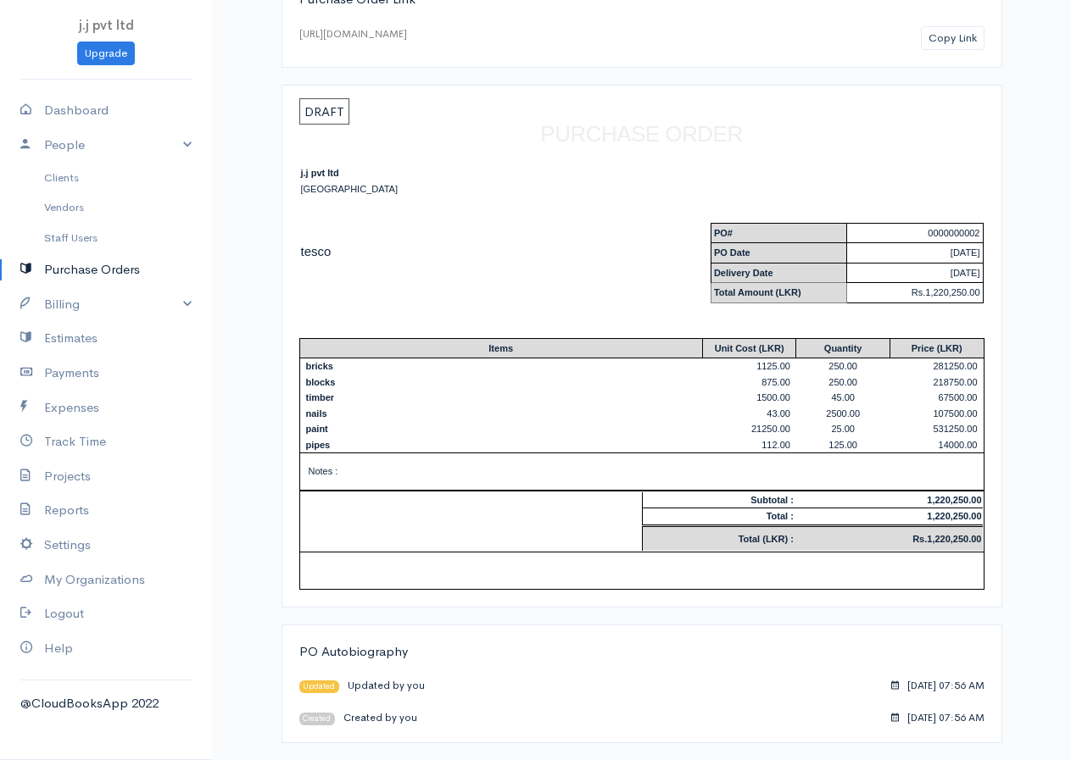
scroll to position [0, 0]
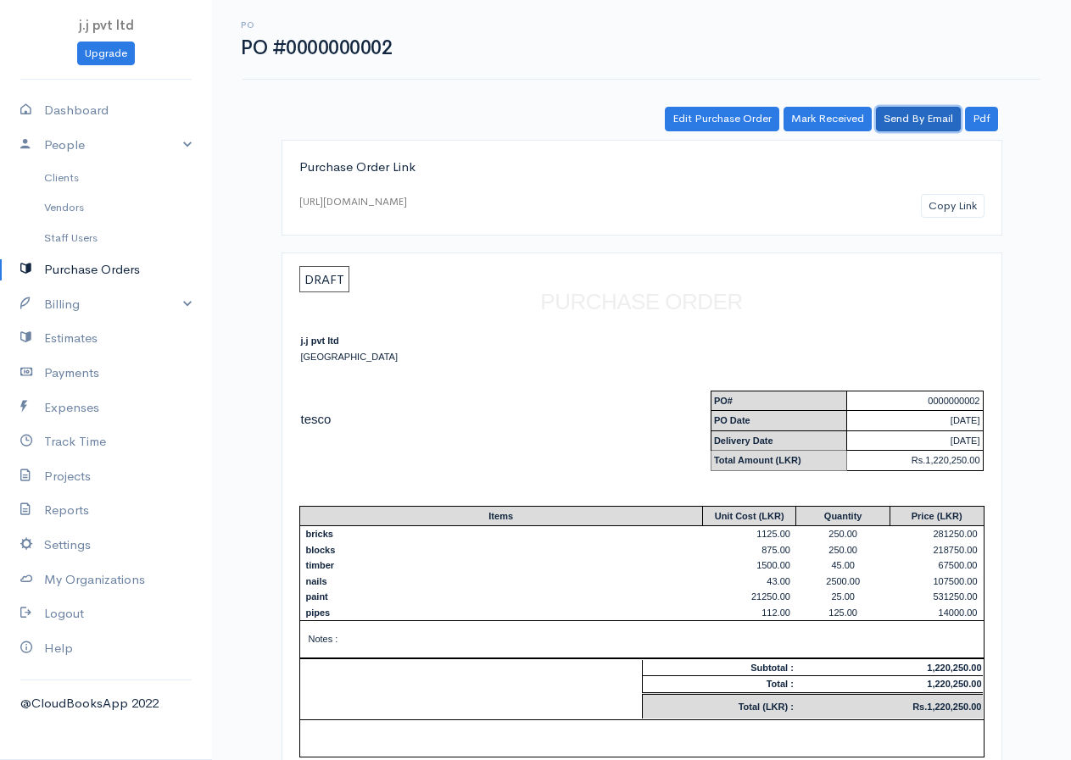
click at [916, 120] on link "Send By Email" at bounding box center [918, 119] width 85 height 25
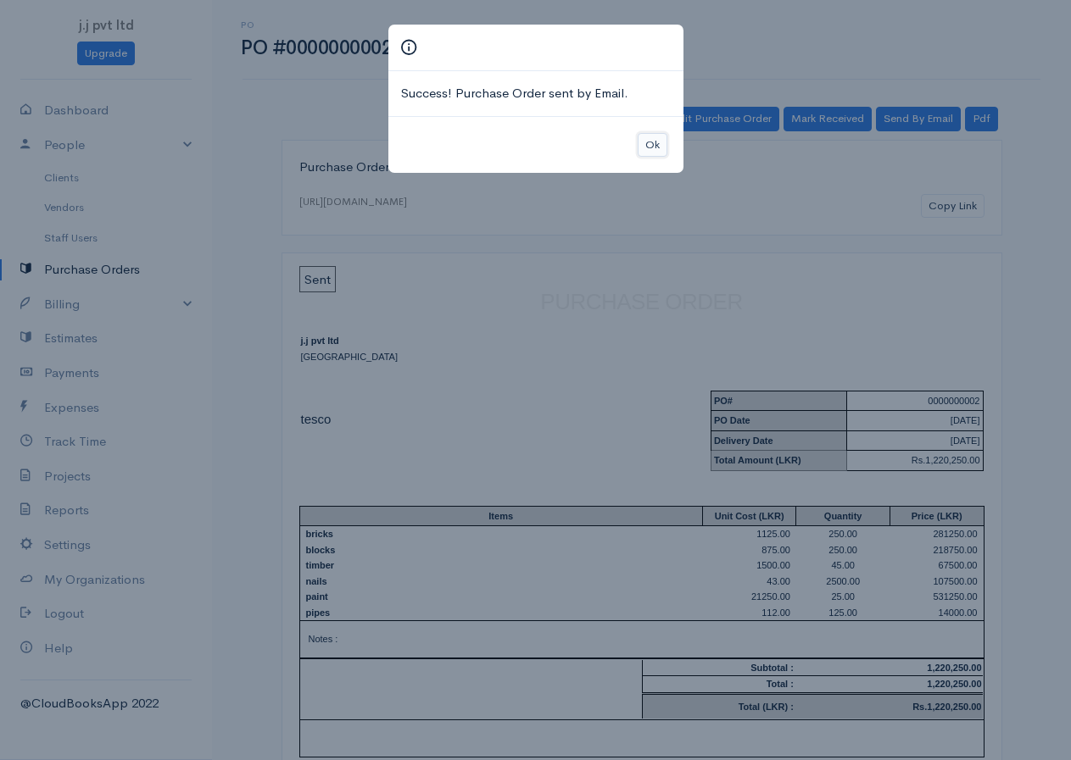
click at [656, 141] on button "Ok" at bounding box center [653, 145] width 30 height 25
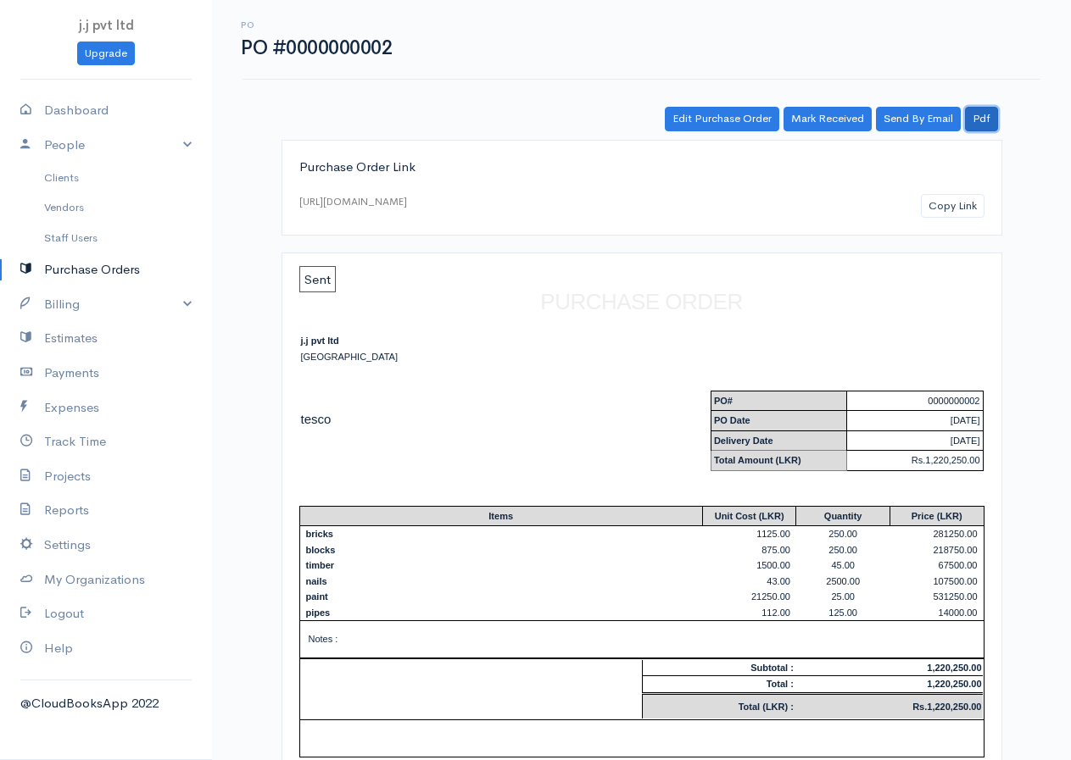
click at [983, 108] on link "Pdf" at bounding box center [981, 119] width 33 height 25
click at [733, 118] on link "Edit Purchase Order" at bounding box center [722, 119] width 114 height 25
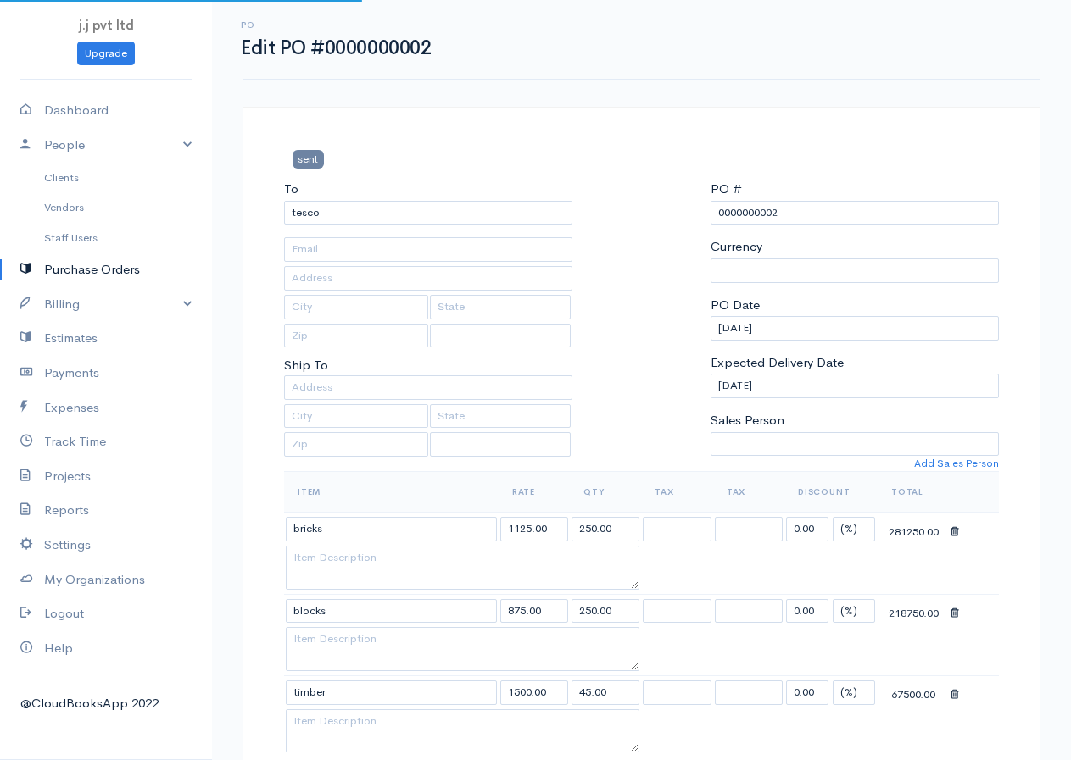
select select "[GEOGRAPHIC_DATA]"
select select "LKR"
select select "[GEOGRAPHIC_DATA]"
click at [102, 269] on link "Purchase Orders" at bounding box center [106, 270] width 212 height 35
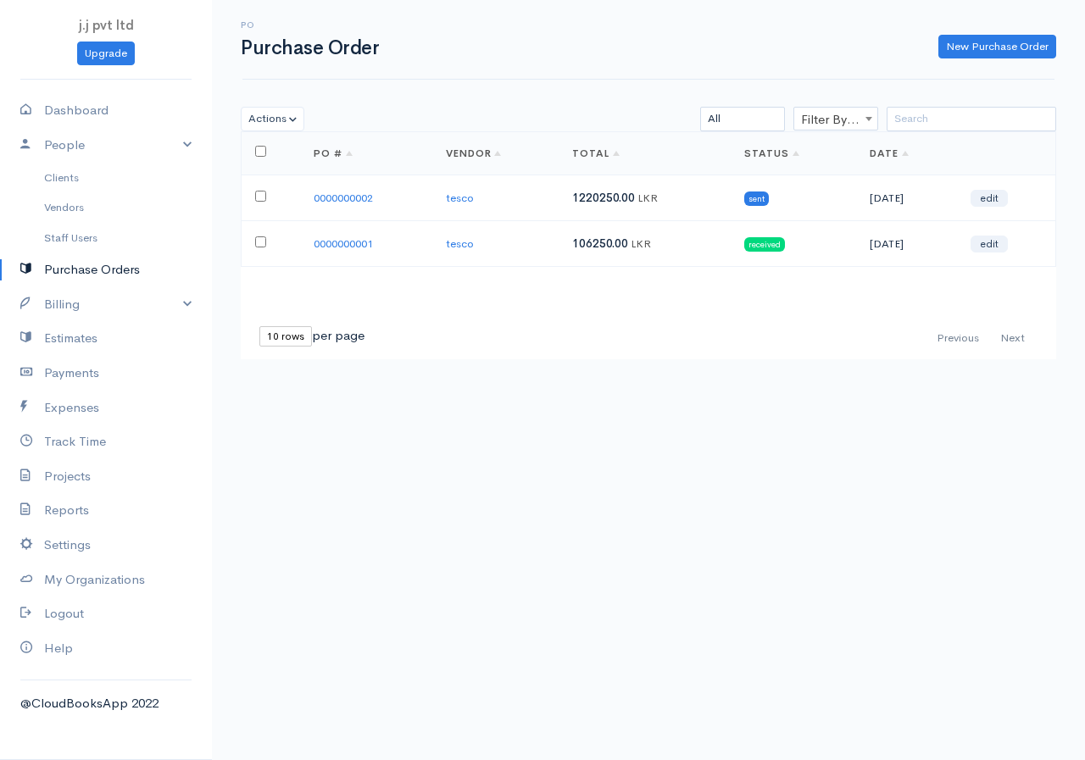
click at [642, 192] on span "LKR" at bounding box center [648, 198] width 20 height 14
click at [750, 192] on span "sent" at bounding box center [756, 199] width 25 height 14
click at [744, 195] on span "sent" at bounding box center [756, 199] width 25 height 14
click at [856, 211] on td "[DATE]" at bounding box center [906, 198] width 101 height 46
click at [856, 200] on td "[DATE]" at bounding box center [906, 198] width 101 height 46
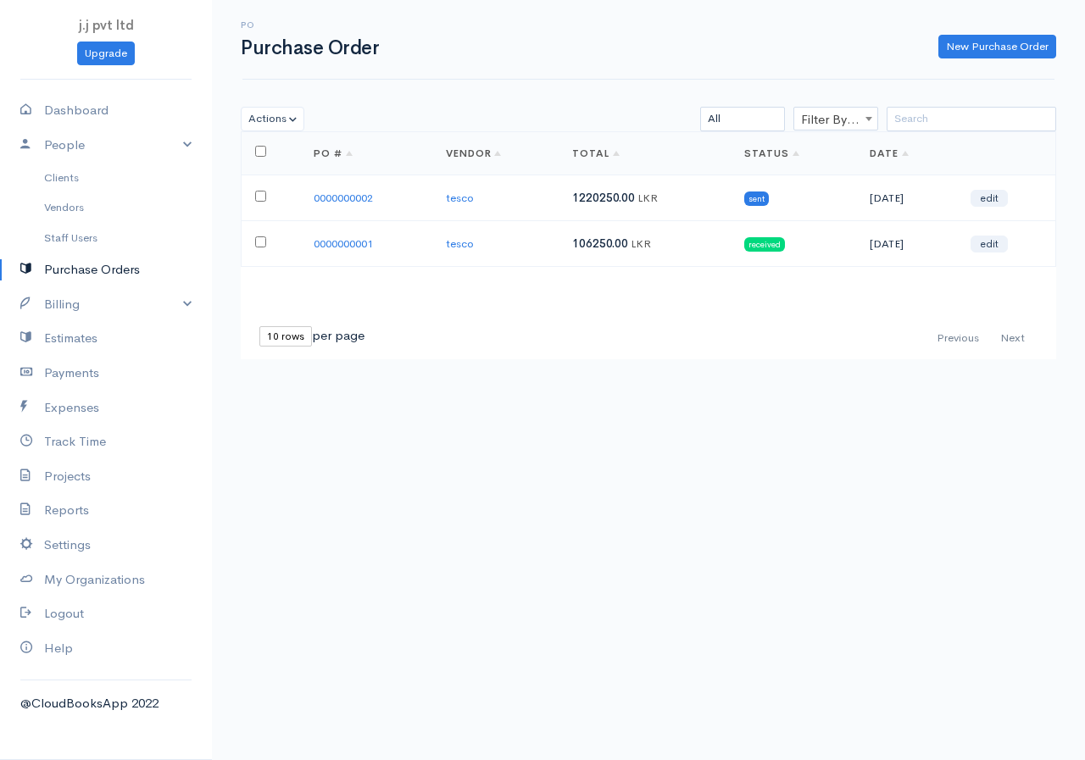
click at [830, 199] on td "sent" at bounding box center [793, 198] width 125 height 46
click at [824, 199] on td "sent" at bounding box center [793, 198] width 125 height 46
click at [321, 189] on td "0000000002" at bounding box center [366, 198] width 132 height 46
click at [432, 195] on td "tesco" at bounding box center [495, 198] width 126 height 46
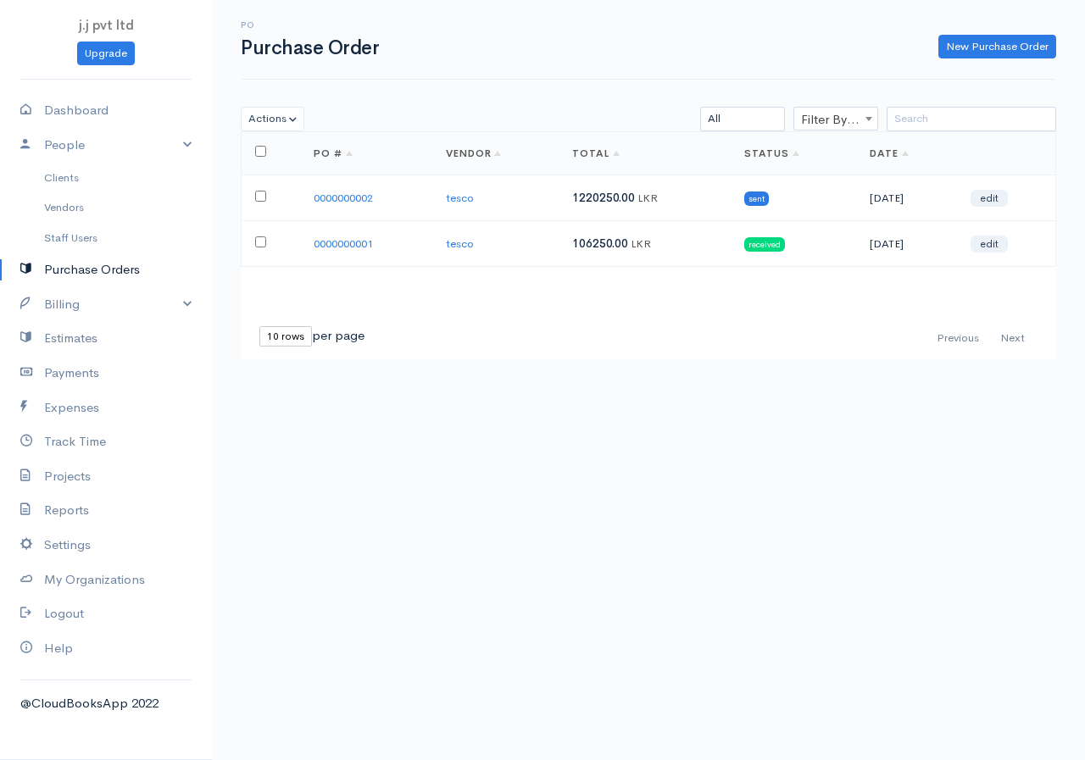
click at [585, 198] on span "1220250.00" at bounding box center [603, 198] width 63 height 14
click at [585, 197] on span "1220250.00" at bounding box center [603, 198] width 63 height 14
click at [744, 195] on span "sent" at bounding box center [756, 199] width 25 height 14
click at [949, 38] on link "New Purchase Order" at bounding box center [997, 47] width 118 height 25
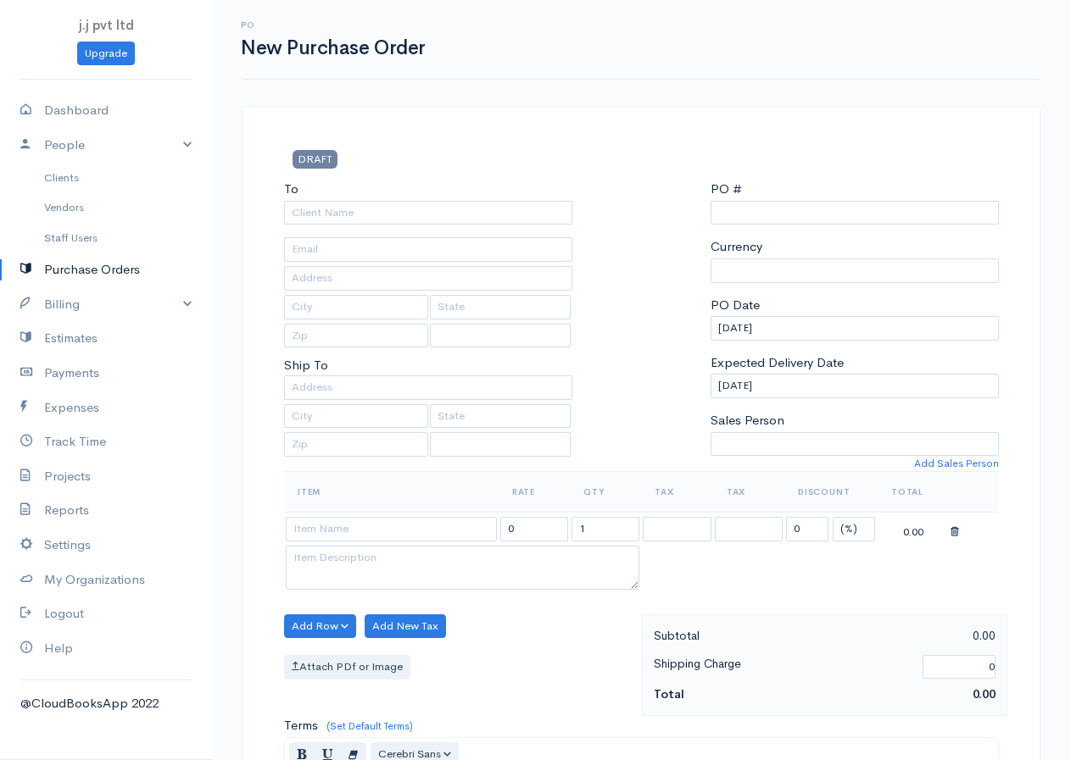
select select "[GEOGRAPHIC_DATA]"
select select "LKR"
type input "0000000003"
select select "[GEOGRAPHIC_DATA]"
click at [335, 194] on div "To" at bounding box center [428, 202] width 288 height 45
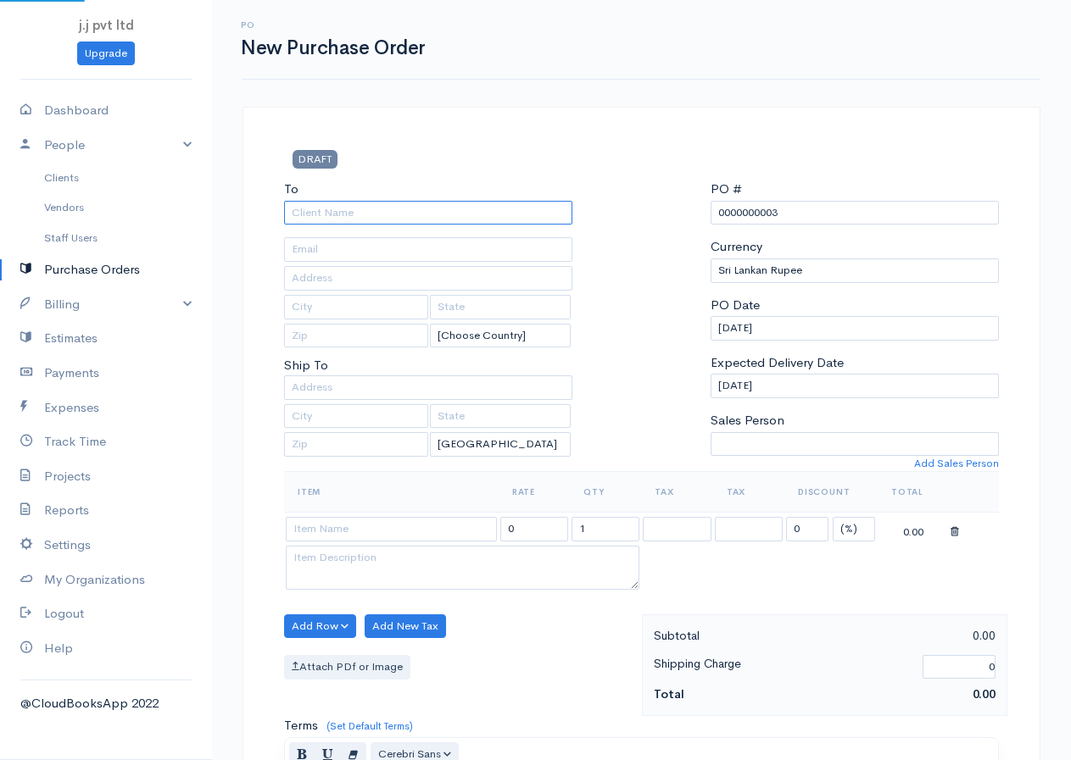
click at [337, 209] on input "To" at bounding box center [428, 213] width 288 height 25
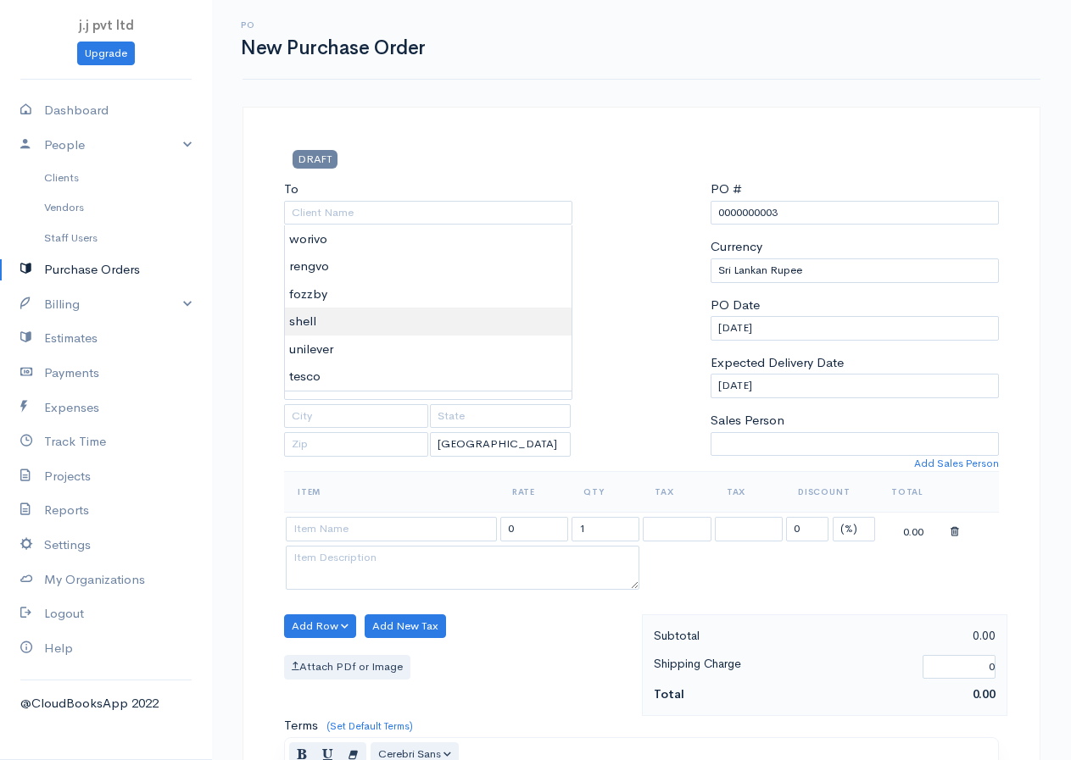
type input "shell"
click at [292, 316] on body "j.j pvt ltd Upgrade Dashboard People Clients Vendors Staff Users Purchase Order…" at bounding box center [535, 651] width 1071 height 1303
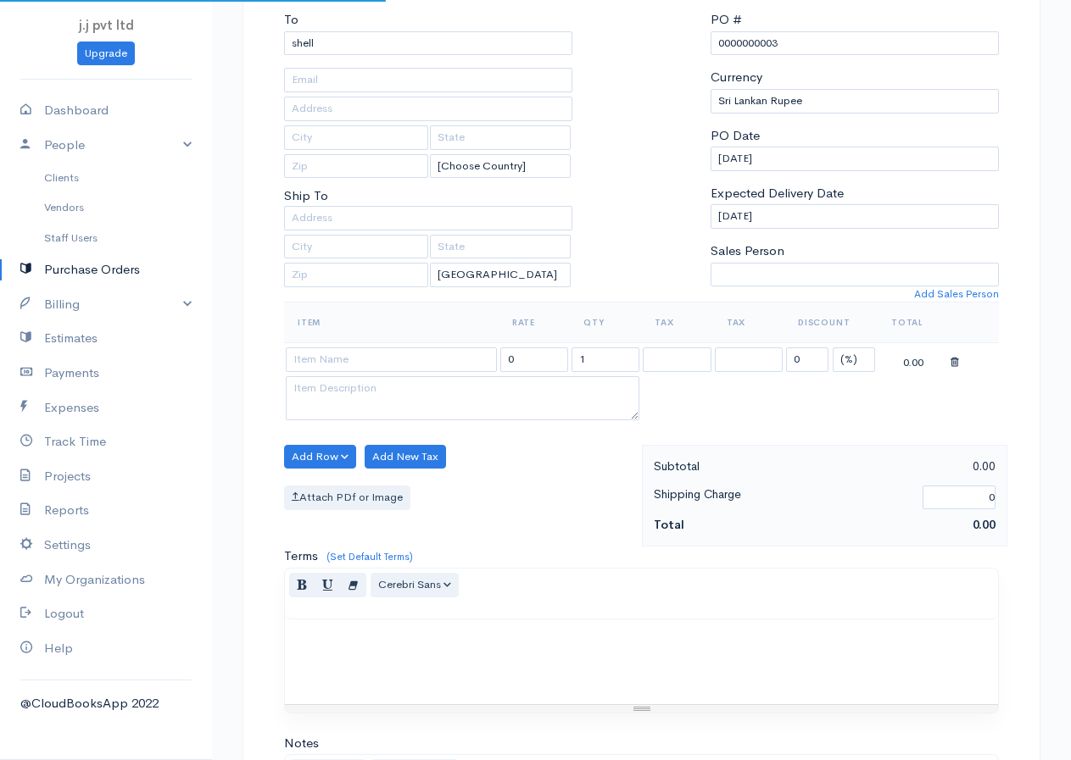
scroll to position [339, 0]
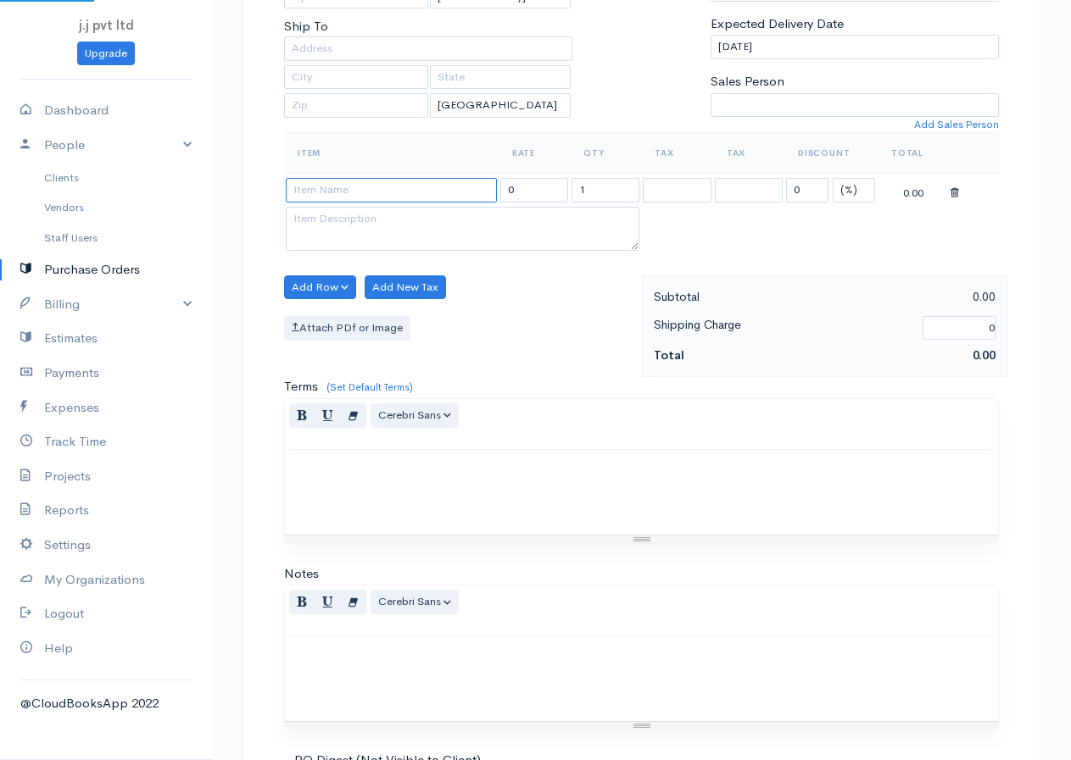
click at [328, 188] on input at bounding box center [391, 190] width 211 height 25
type input "glss"
type input "6750.00"
click at [305, 211] on body "j.j pvt ltd Upgrade Dashboard People Clients Vendors Staff Users Purchase Order…" at bounding box center [535, 312] width 1071 height 1303
drag, startPoint x: 318, startPoint y: 286, endPoint x: 318, endPoint y: 311, distance: 25.4
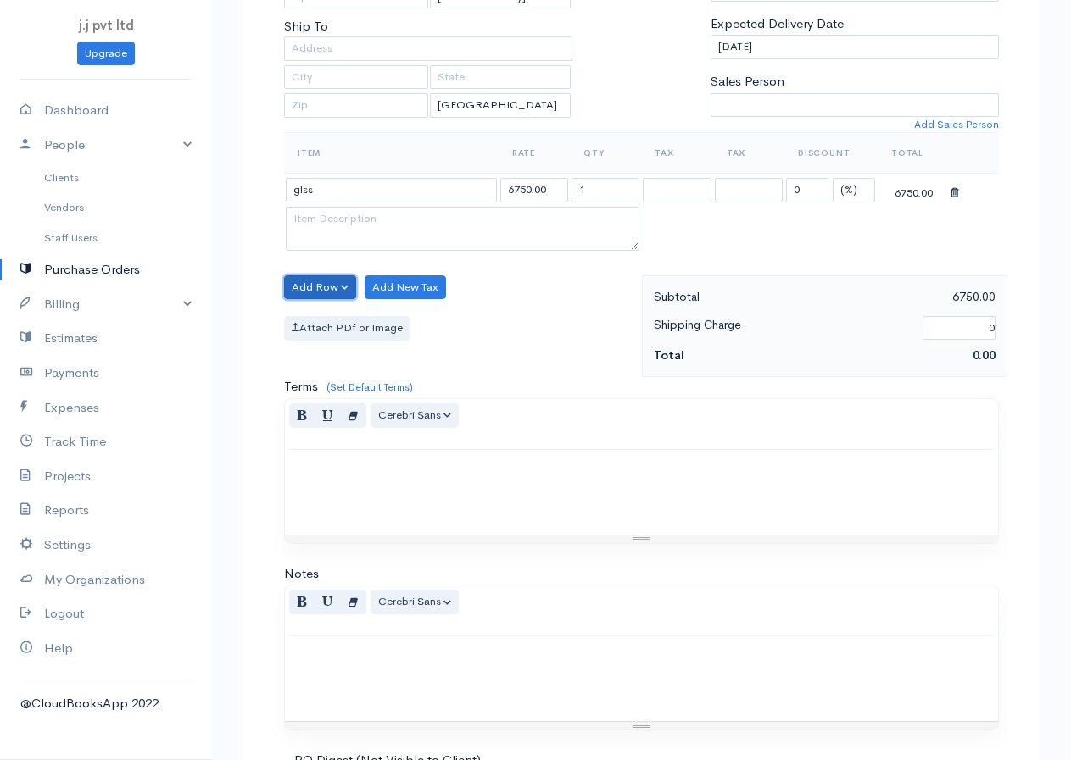
click at [318, 285] on button "Add Row" at bounding box center [320, 288] width 72 height 25
click at [321, 325] on link "Add Item Row" at bounding box center [352, 323] width 134 height 30
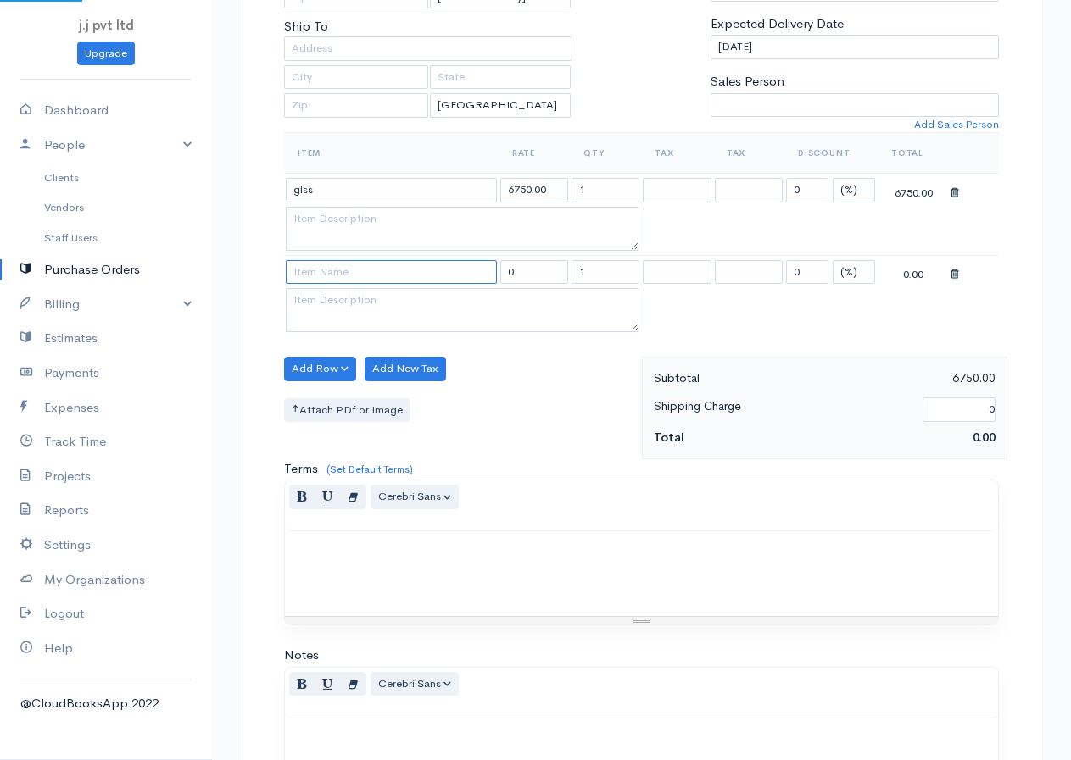
click at [354, 272] on input at bounding box center [391, 272] width 211 height 25
type input "tiles"
type input "595.00"
click at [320, 301] on body "j.j pvt ltd Upgrade Dashboard People Clients Vendors Staff Users Purchase Order…" at bounding box center [535, 353] width 1071 height 1384
click at [329, 371] on button "Add Row" at bounding box center [320, 369] width 72 height 25
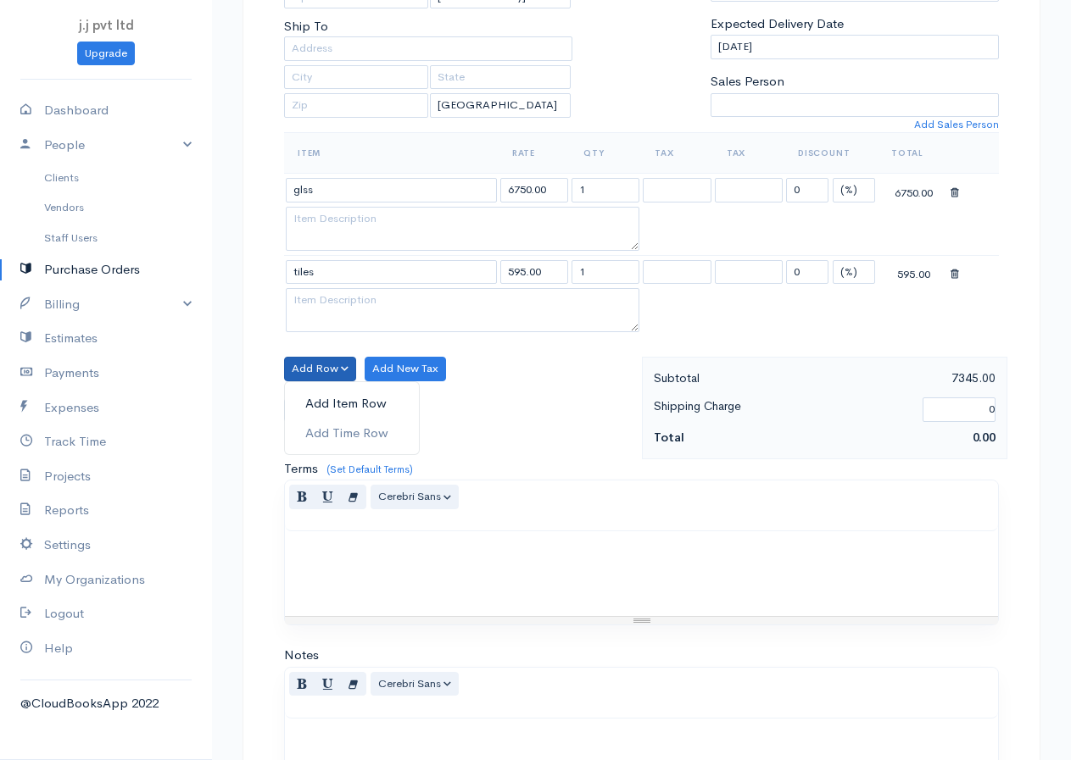
click at [331, 397] on link "Add Item Row" at bounding box center [352, 404] width 134 height 30
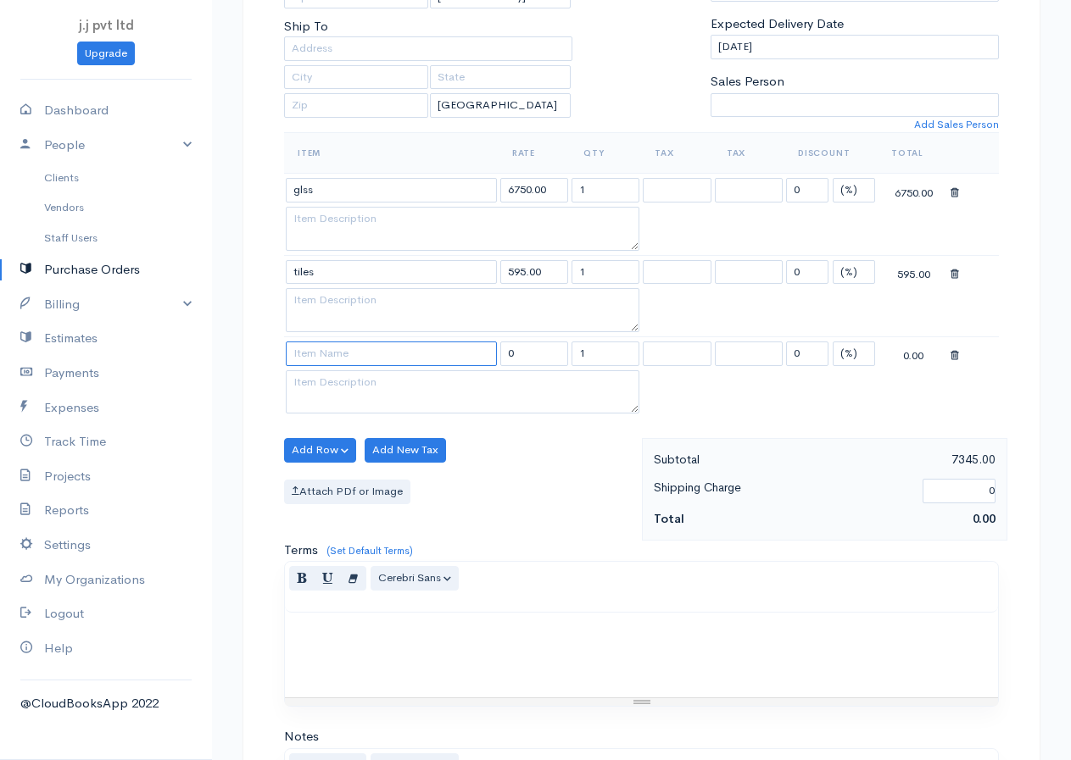
click at [348, 355] on input at bounding box center [391, 354] width 211 height 25
type input "marble sheet"
type input "11250.00"
click at [354, 372] on body "j.j pvt ltd Upgrade Dashboard People Clients Vendors Staff Users Purchase Order…" at bounding box center [535, 394] width 1071 height 1467
click at [342, 443] on button "Add Row" at bounding box center [320, 450] width 72 height 25
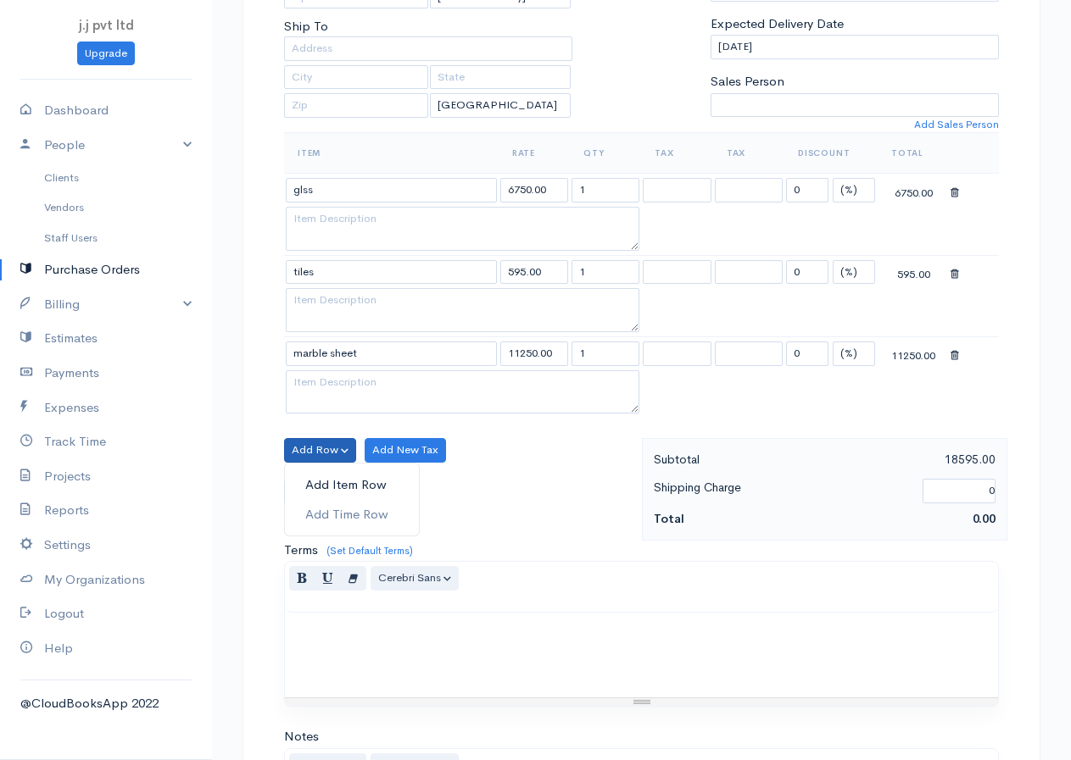
click at [319, 476] on link "Add Item Row" at bounding box center [352, 486] width 134 height 30
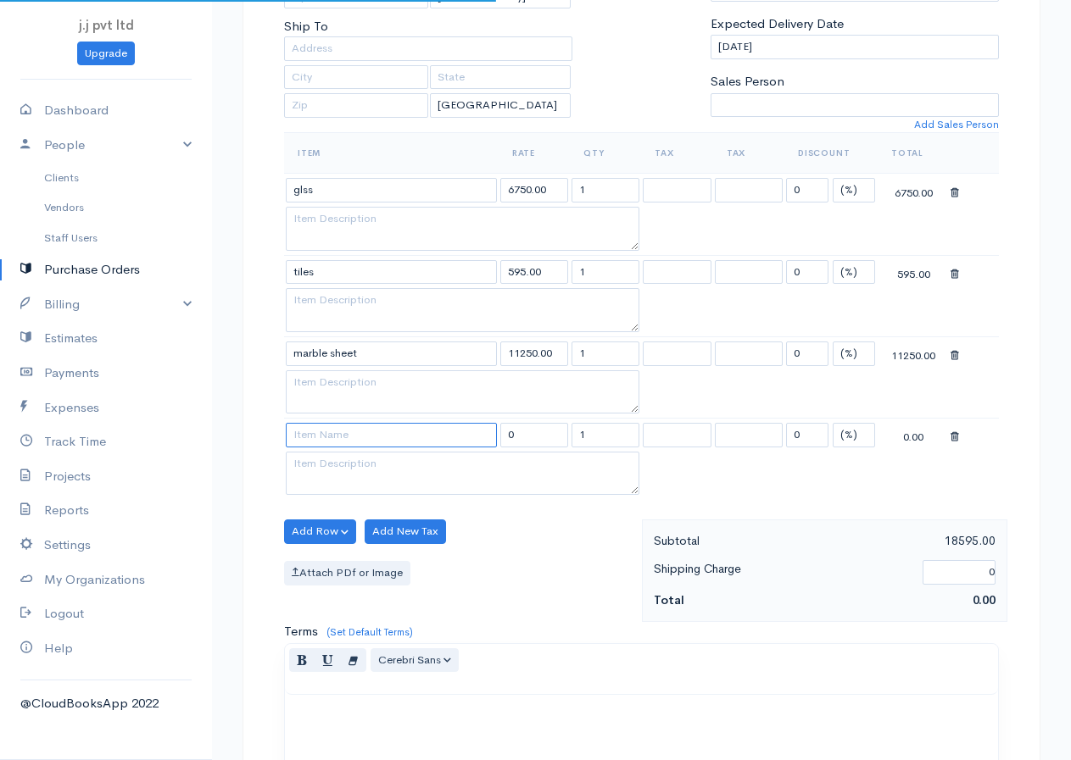
click at [340, 433] on input at bounding box center [391, 435] width 211 height 25
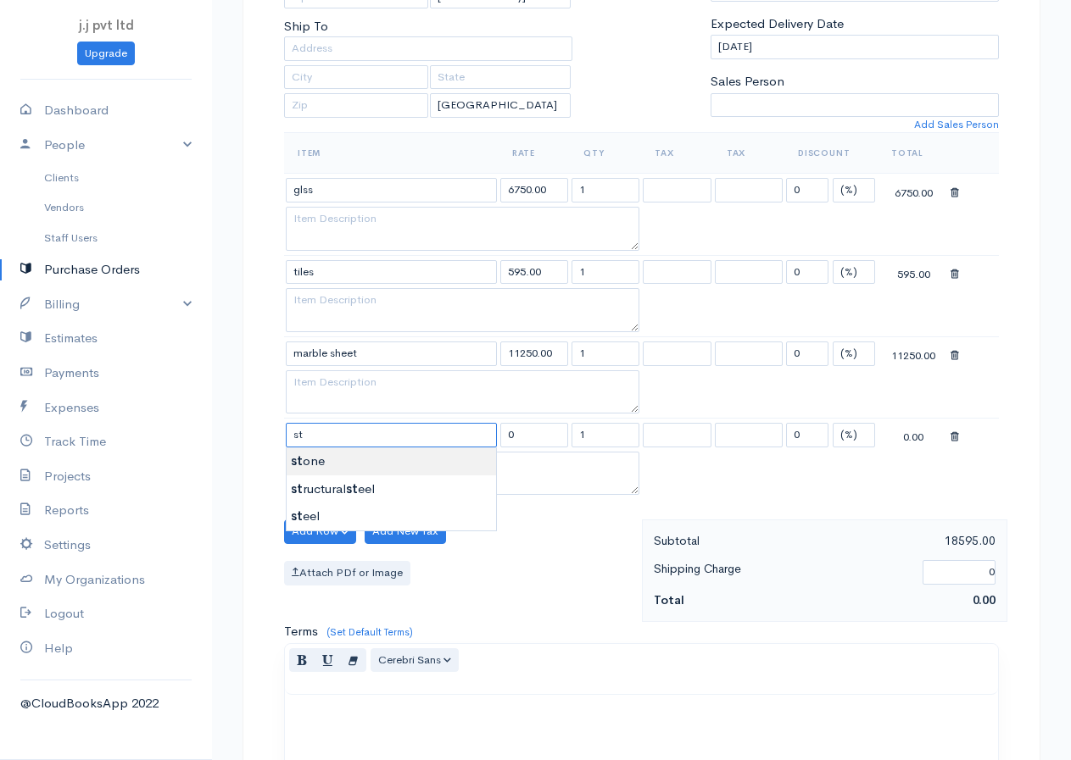
type input "stone"
type input "4250.00"
click at [306, 455] on body "j.j pvt ltd Upgrade Dashboard People Clients Vendors Staff Users Purchase Order…" at bounding box center [535, 435] width 1071 height 1548
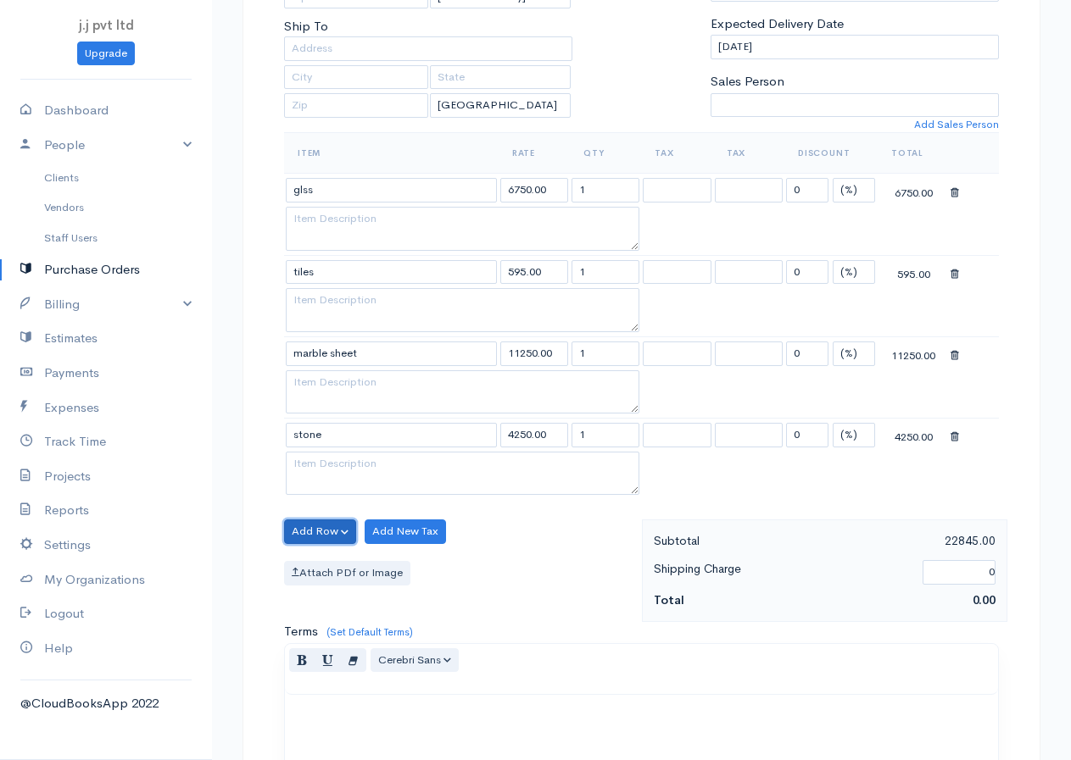
click at [314, 528] on button "Add Row" at bounding box center [320, 532] width 72 height 25
click at [324, 561] on link "Add Item Row" at bounding box center [352, 567] width 134 height 30
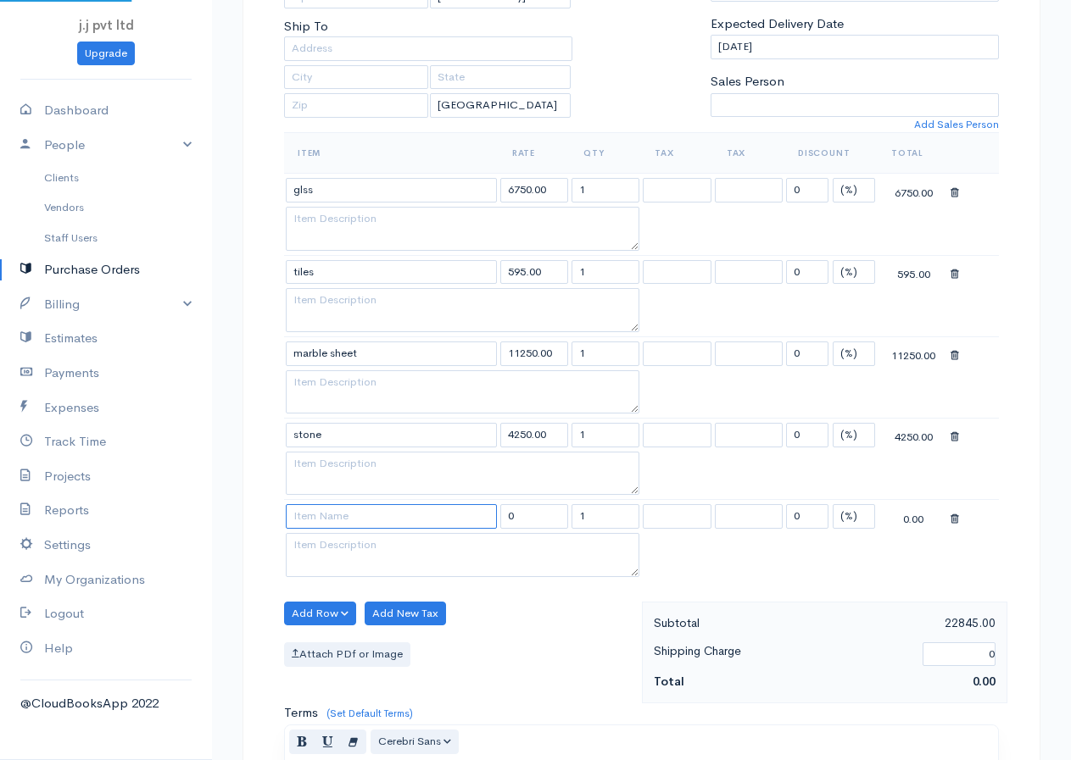
click at [342, 518] on input at bounding box center [391, 516] width 211 height 25
type input "rope"
type input "3750.00"
click at [320, 537] on body "j.j pvt ltd Upgrade Dashboard People Clients Vendors Staff Users Purchase Order…" at bounding box center [535, 475] width 1071 height 1629
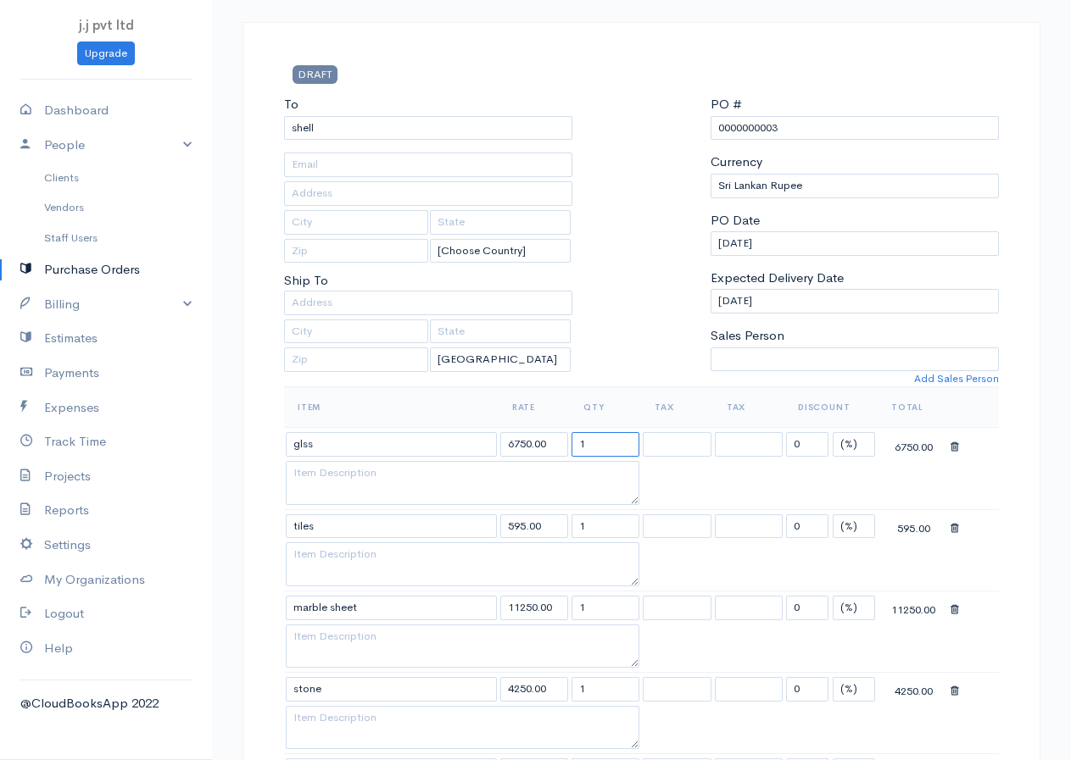
drag, startPoint x: 605, startPoint y: 443, endPoint x: 526, endPoint y: 459, distance: 81.1
click at [526, 459] on tr "glss 6750.00 1 0 (%) Flat 6750.00" at bounding box center [641, 444] width 715 height 33
type input "10"
drag, startPoint x: 610, startPoint y: 526, endPoint x: 539, endPoint y: 526, distance: 70.4
click at [539, 526] on tr "tiles 595.00 1 0 (%) Flat 595.00" at bounding box center [641, 526] width 715 height 33
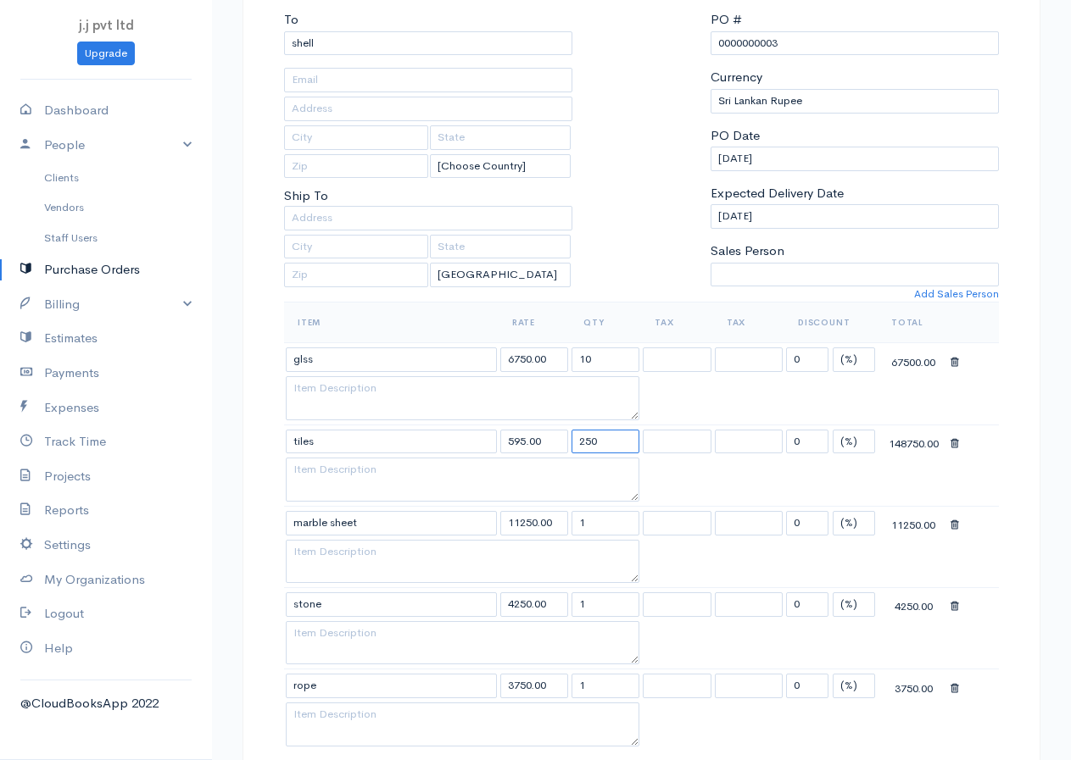
scroll to position [254, 0]
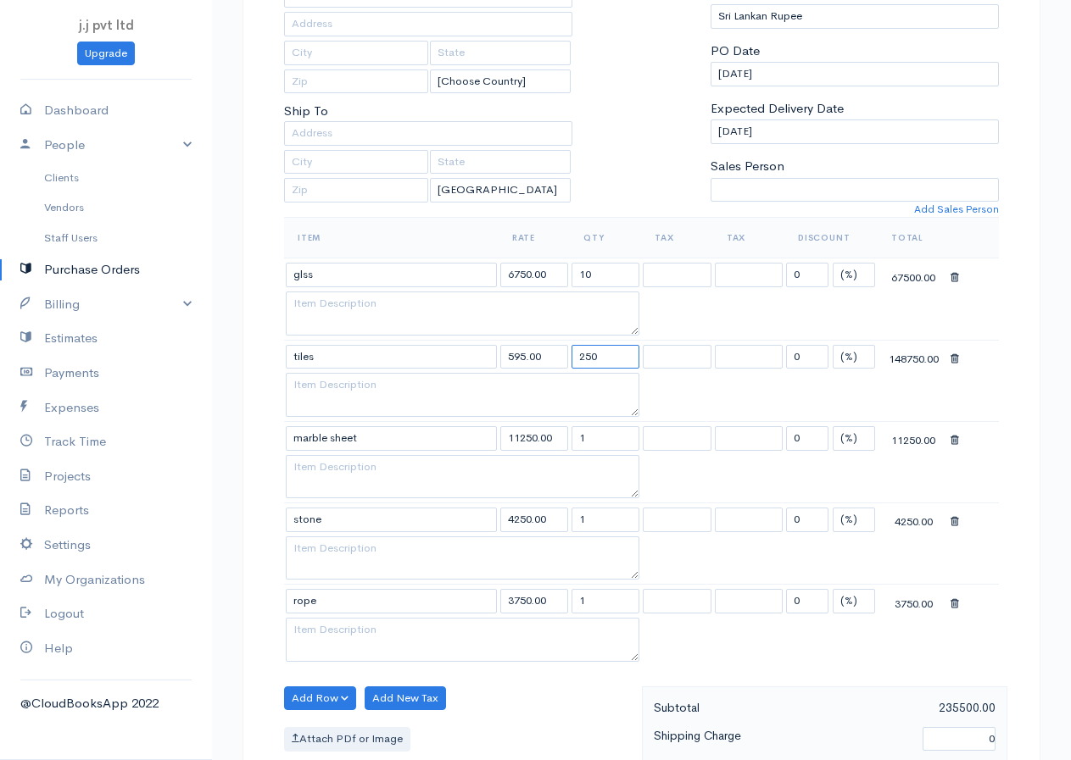
type input "250"
drag, startPoint x: 560, startPoint y: 446, endPoint x: 551, endPoint y: 447, distance: 8.5
click at [551, 447] on tr "marble sheet 11250.00 1 0 (%) Flat 11250.00" at bounding box center [641, 437] width 715 height 33
type input "150"
drag, startPoint x: 600, startPoint y: 517, endPoint x: 571, endPoint y: 528, distance: 31.7
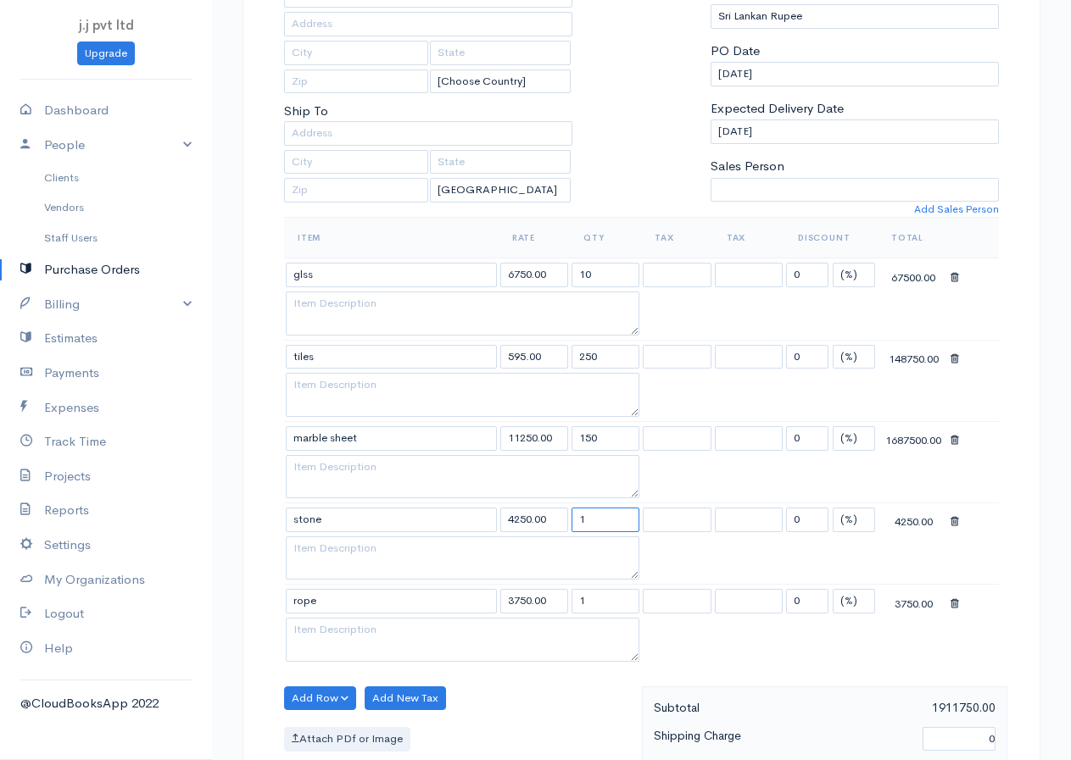
click at [571, 528] on td "1" at bounding box center [605, 520] width 71 height 33
type input "5"
drag, startPoint x: 598, startPoint y: 601, endPoint x: 539, endPoint y: 603, distance: 58.5
click at [539, 603] on tr "rope 3750.00 1 0 (%) Flat 3750.00" at bounding box center [641, 601] width 715 height 33
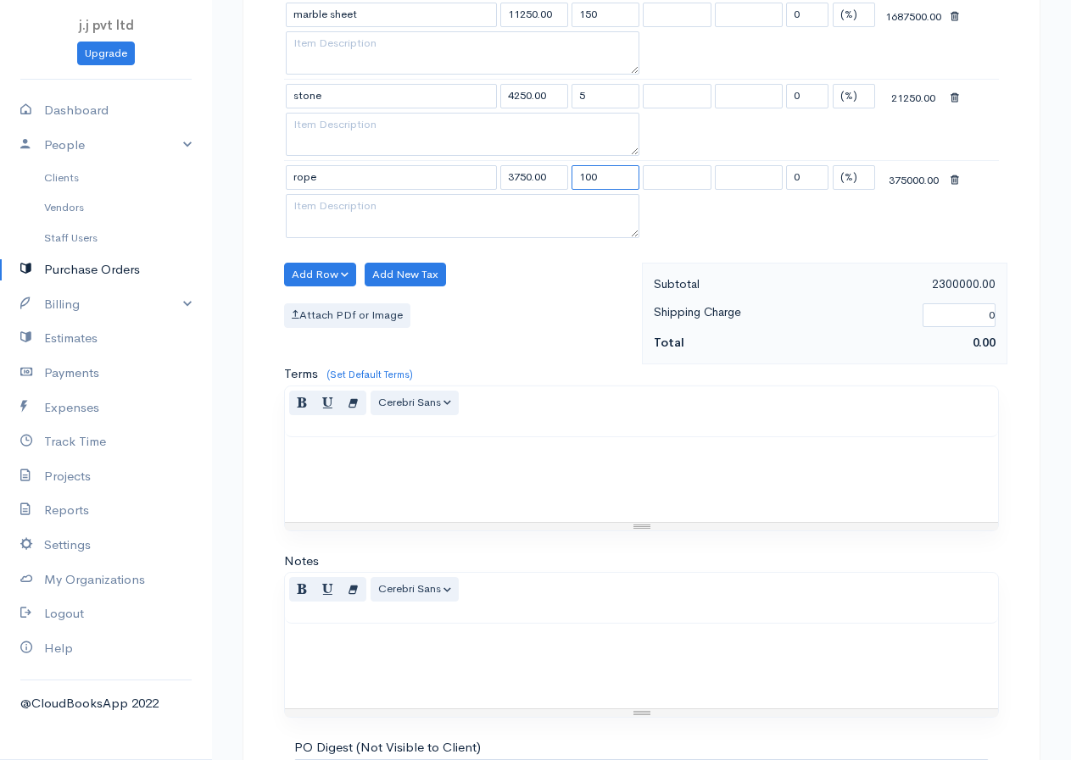
scroll to position [869, 0]
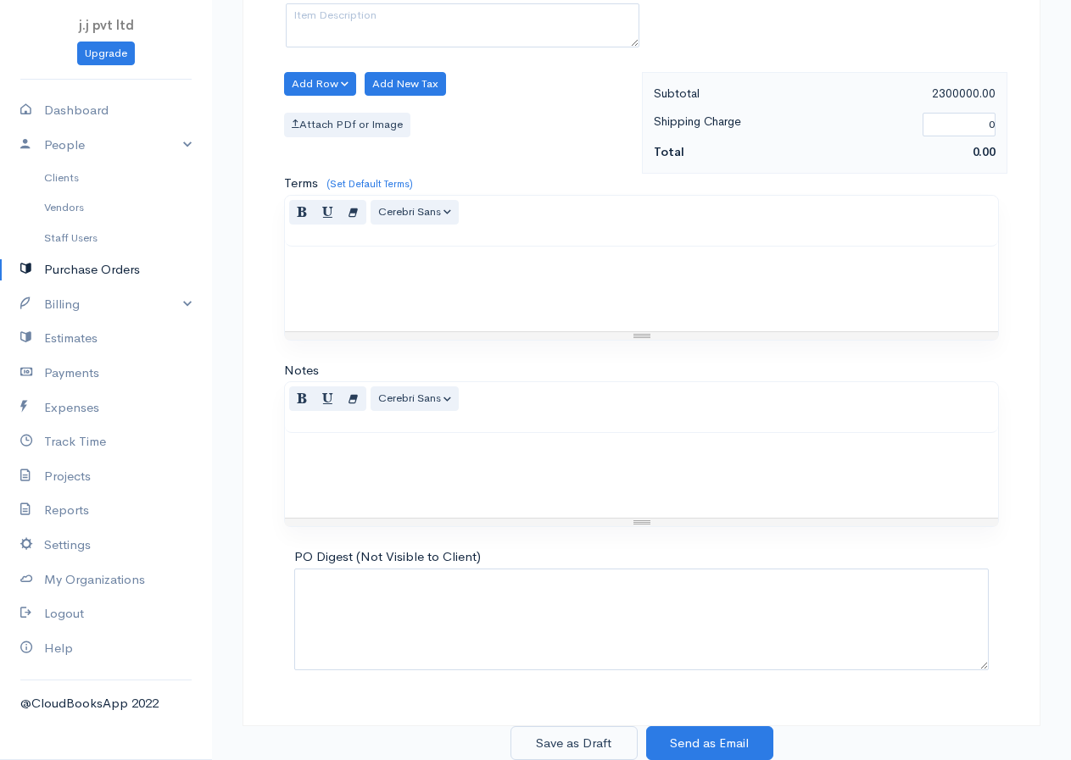
type input "100"
click at [594, 729] on button "Save as Draft" at bounding box center [573, 744] width 127 height 35
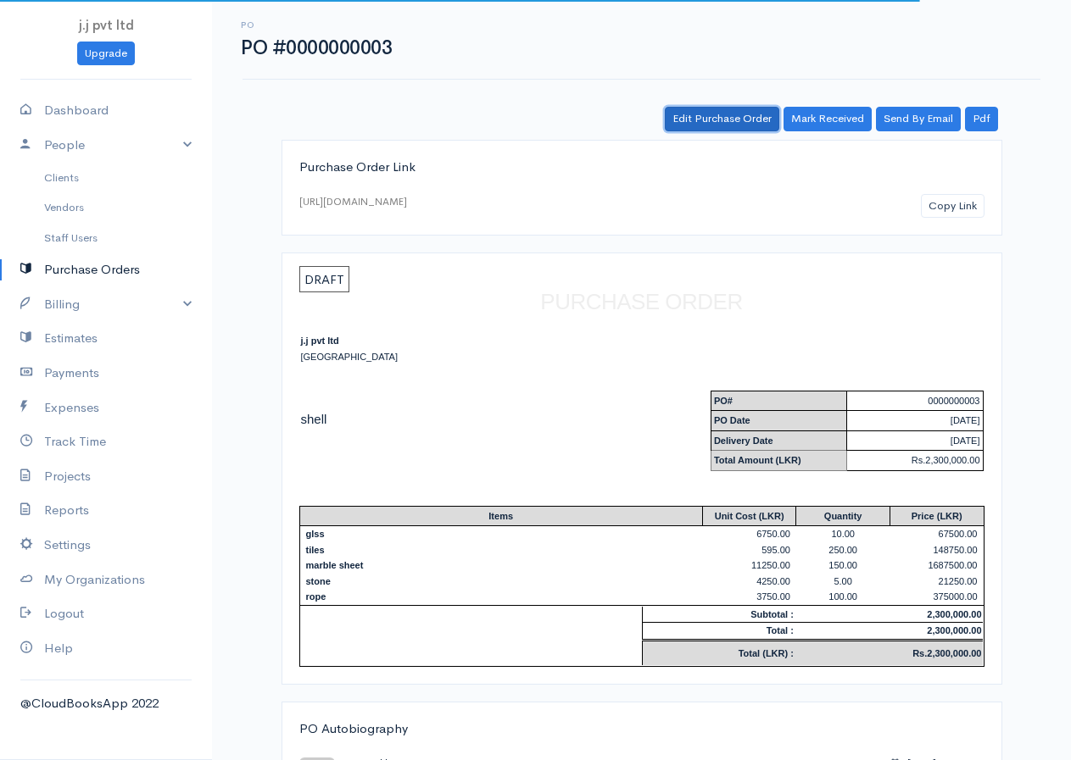
click at [749, 118] on link "Edit Purchase Order" at bounding box center [722, 119] width 114 height 25
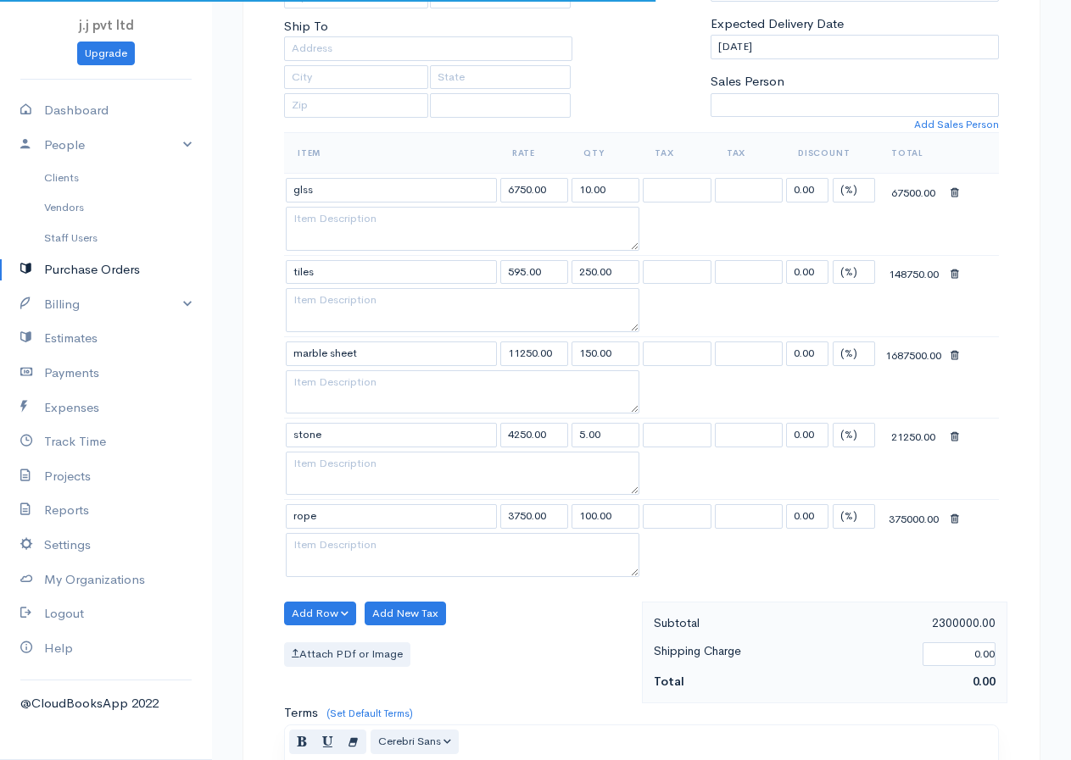
select select "[GEOGRAPHIC_DATA]"
select select "LKR"
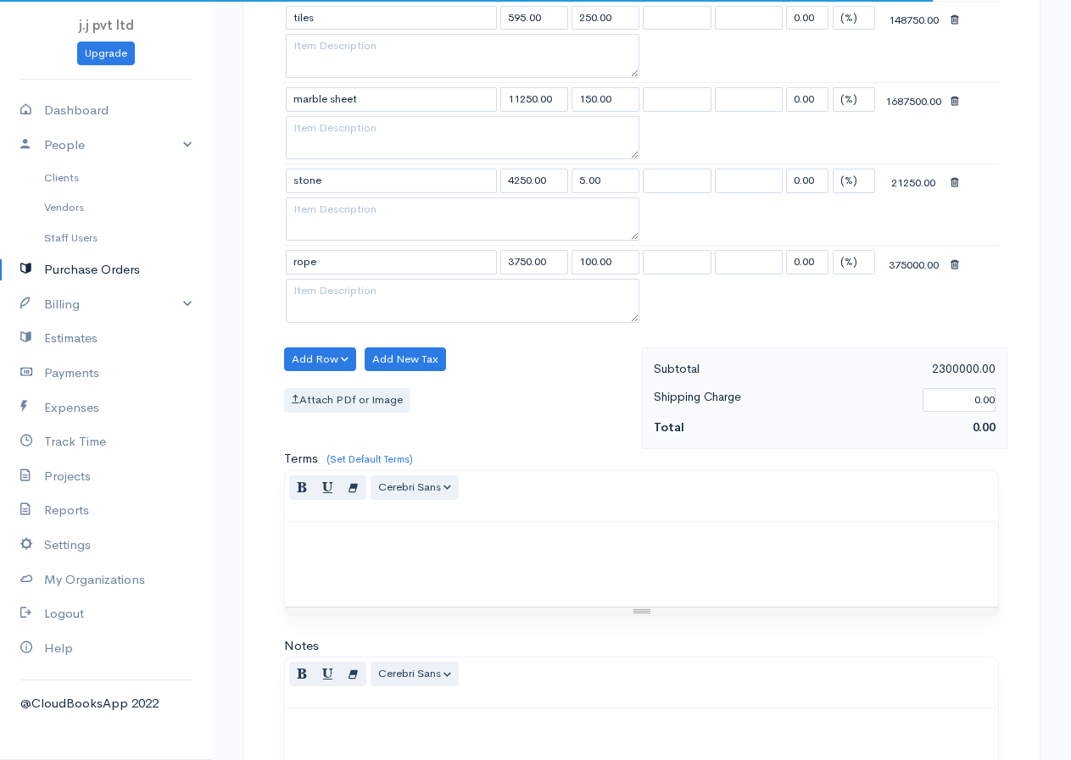
scroll to position [869, 0]
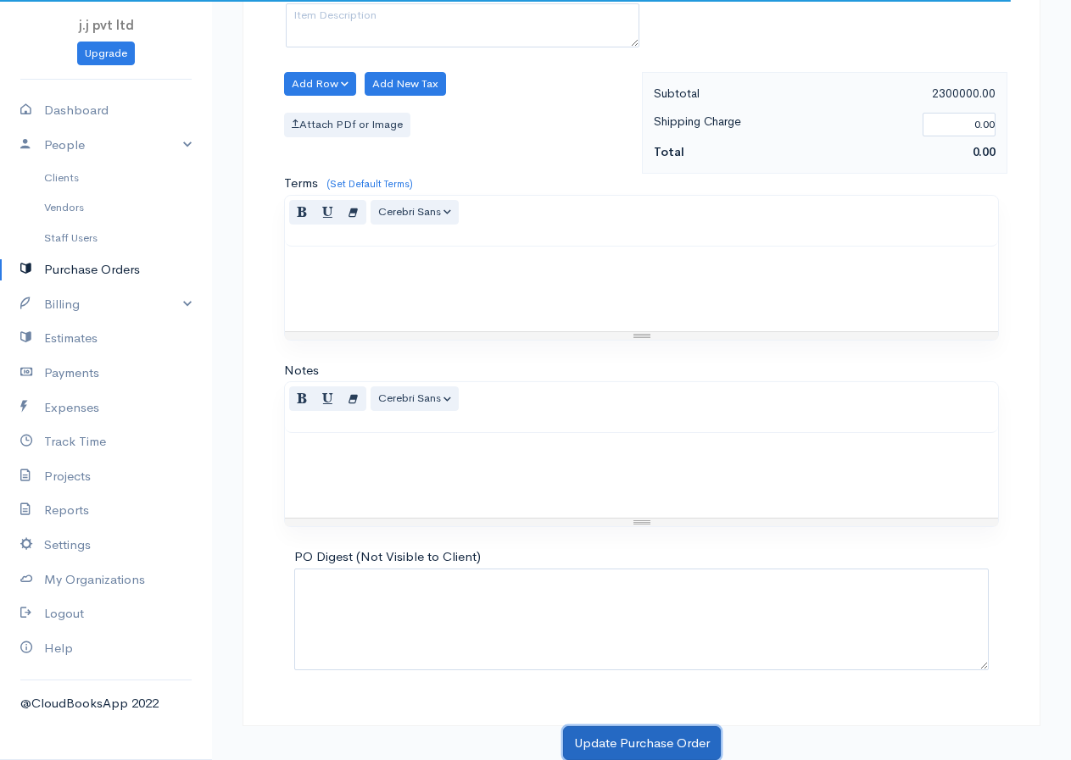
click at [643, 742] on button "Update Purchase Order" at bounding box center [642, 744] width 158 height 35
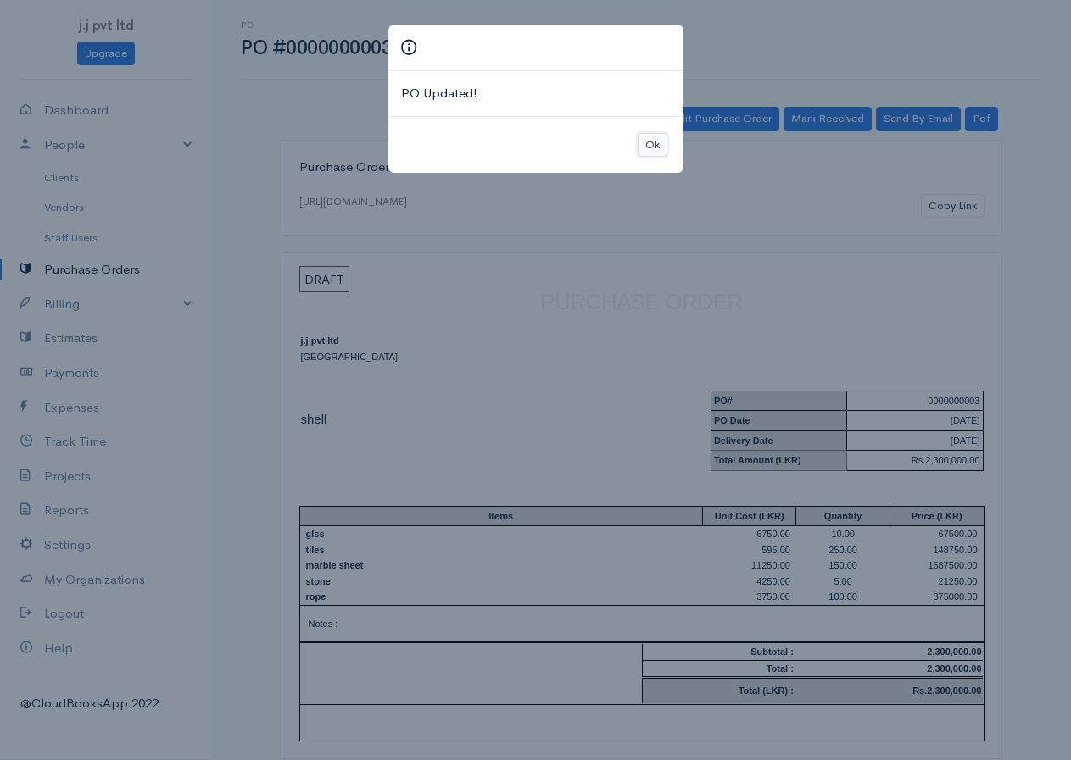
click at [649, 142] on button "Ok" at bounding box center [653, 145] width 30 height 25
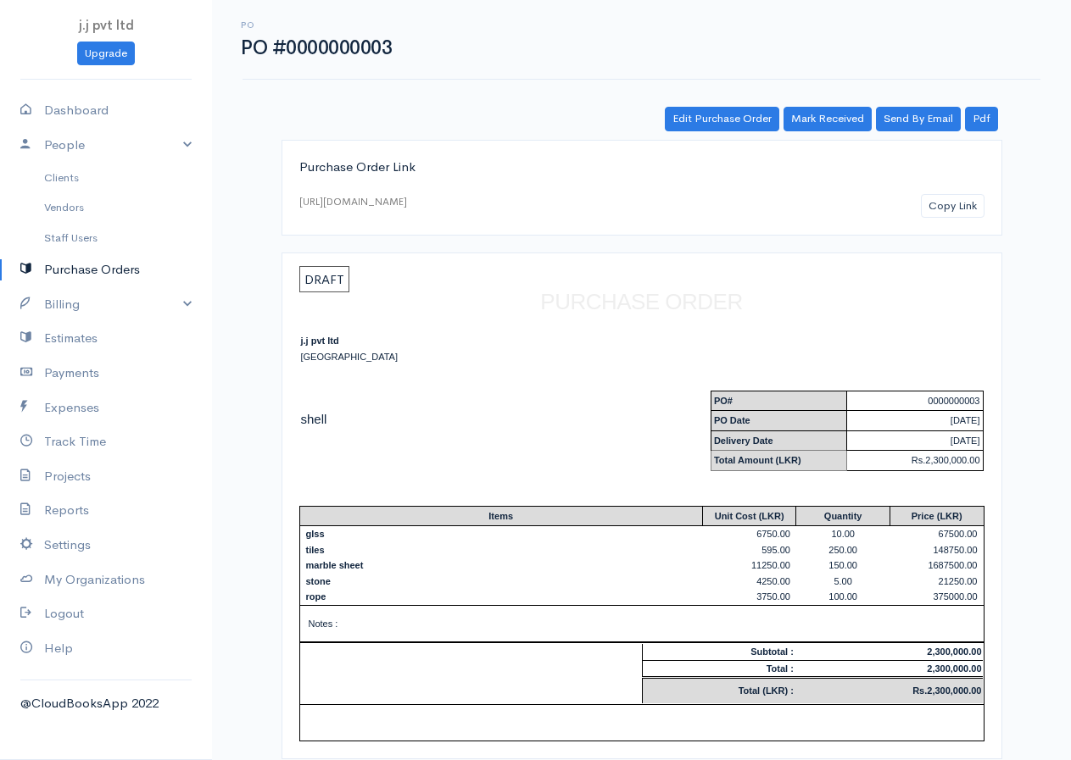
click at [69, 266] on link "Purchase Orders" at bounding box center [106, 270] width 212 height 35
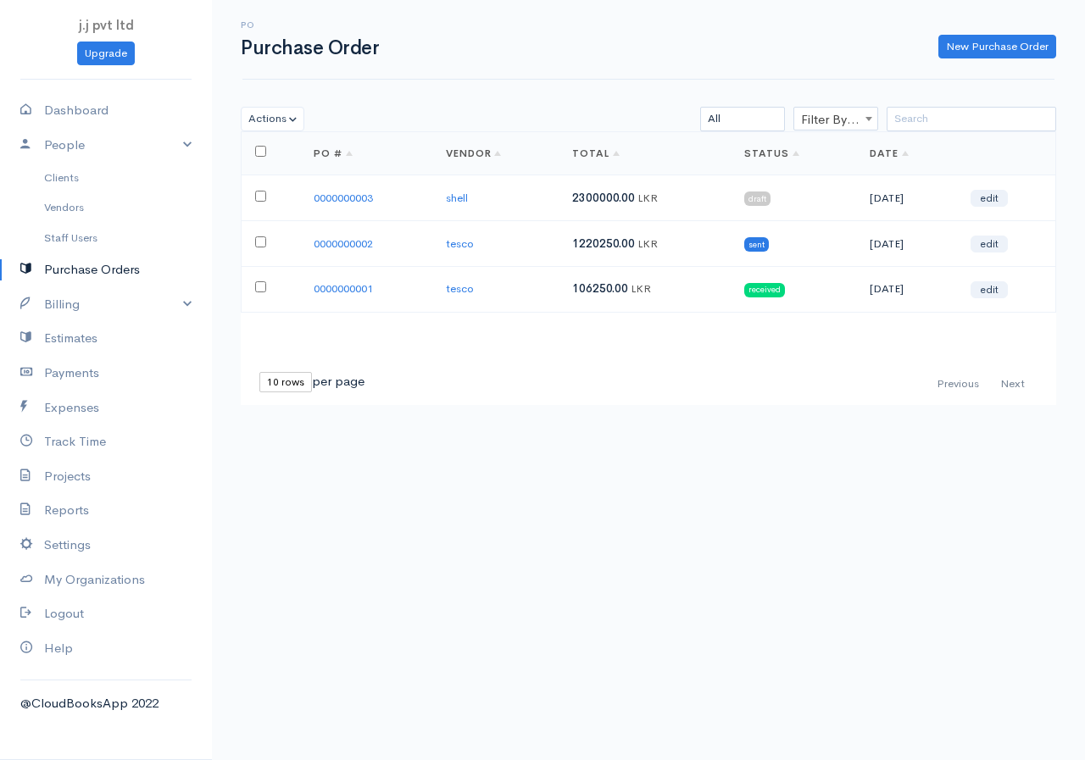
click at [616, 199] on span "2300000.00" at bounding box center [603, 198] width 63 height 14
click at [744, 194] on span "draft" at bounding box center [757, 199] width 26 height 14
click at [747, 202] on span "draft" at bounding box center [757, 199] width 26 height 14
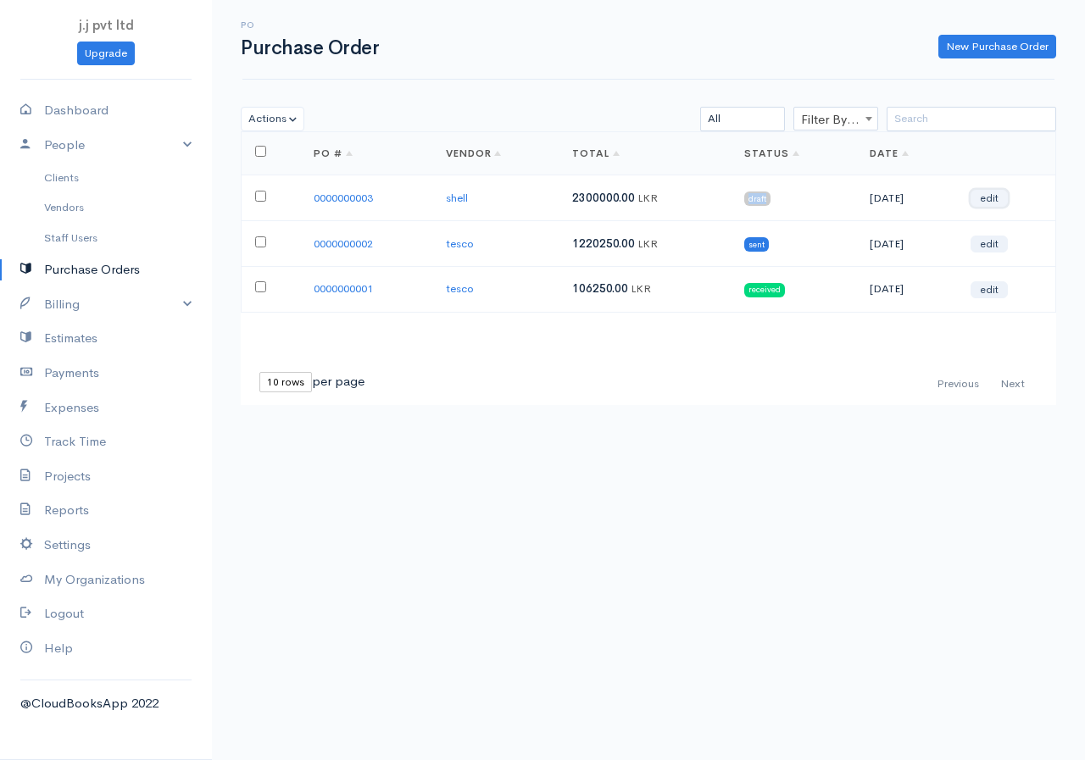
click at [993, 198] on link "edit" at bounding box center [989, 198] width 37 height 17
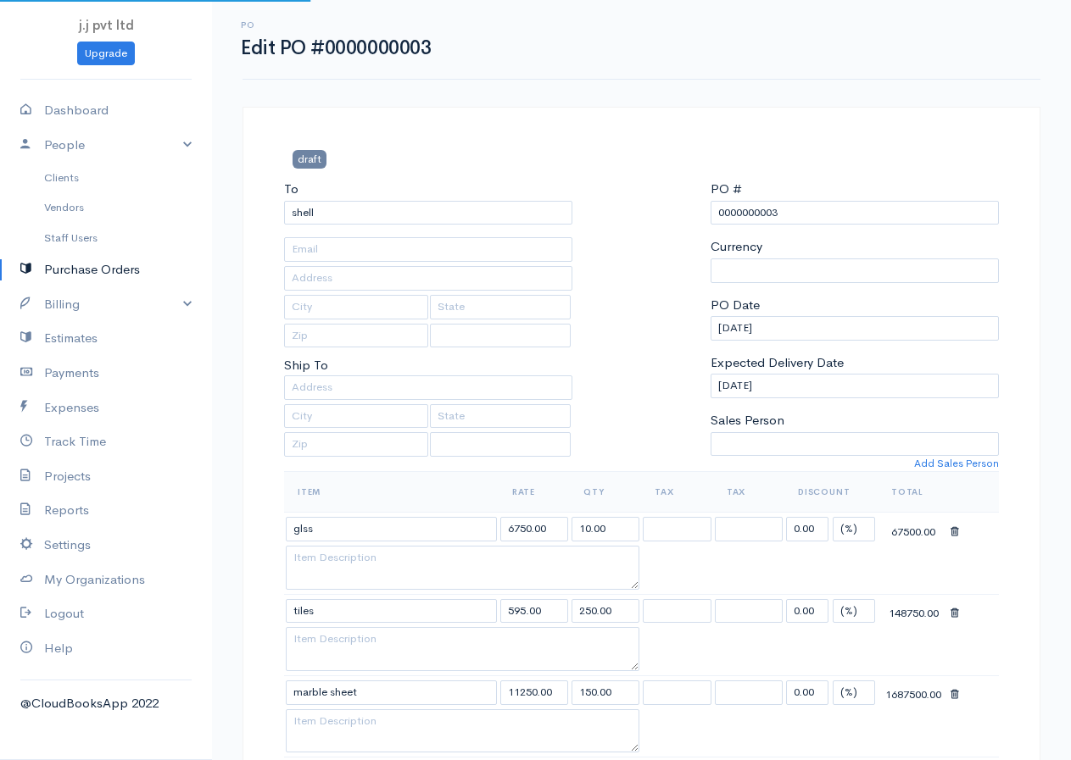
select select "[GEOGRAPHIC_DATA]"
select select "LKR"
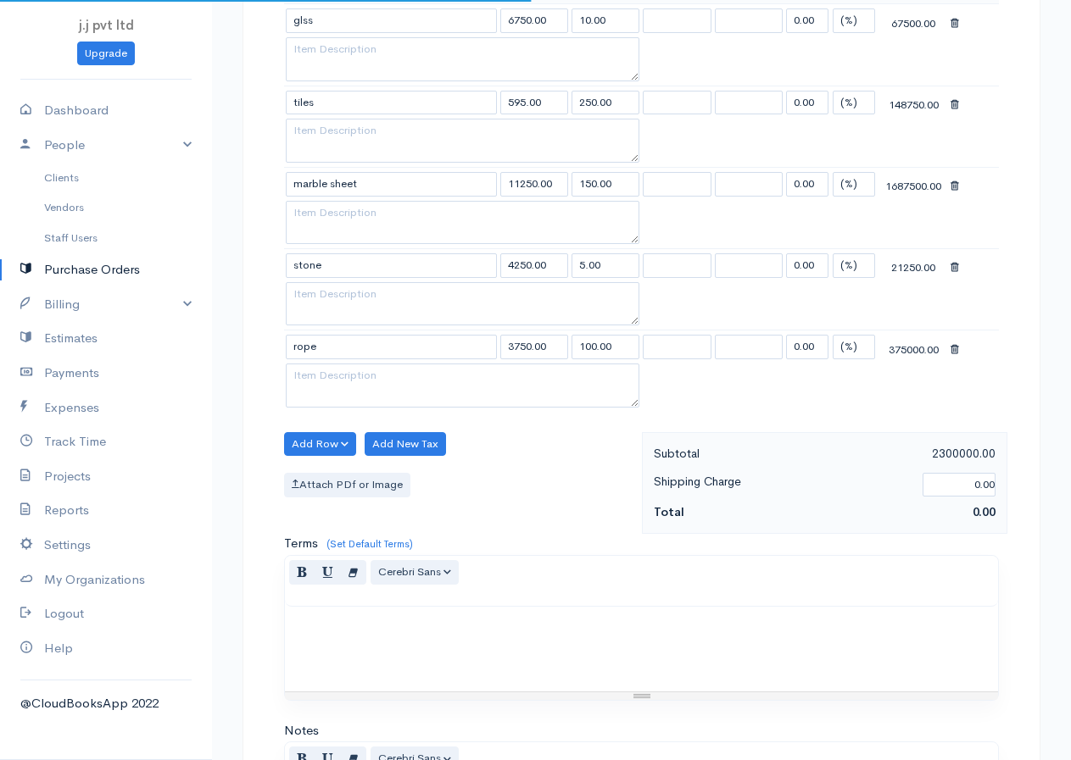
scroll to position [869, 0]
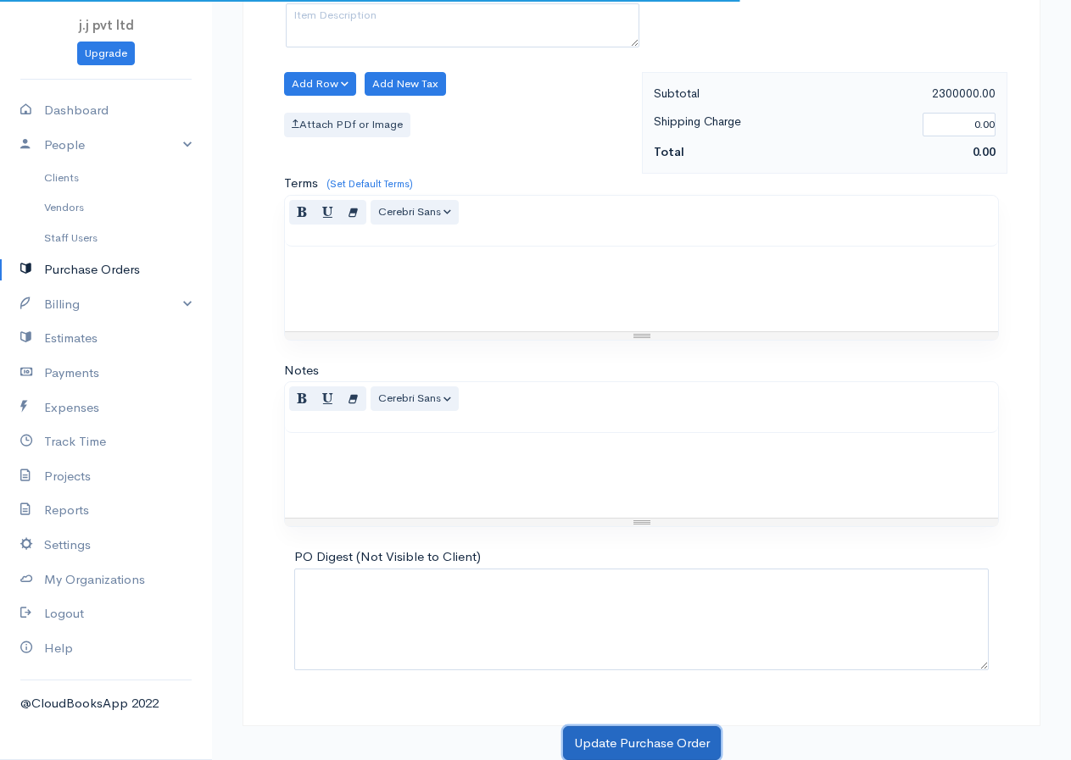
click at [614, 735] on button "Update Purchase Order" at bounding box center [642, 744] width 158 height 35
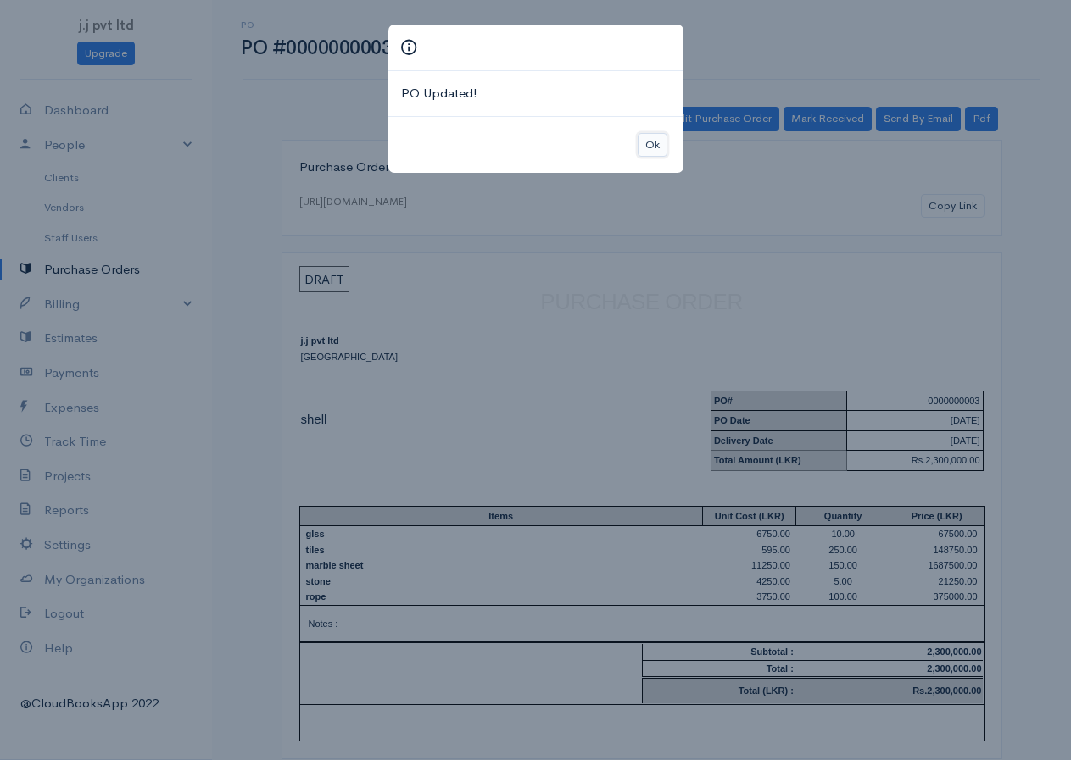
click at [654, 136] on button "Ok" at bounding box center [653, 145] width 30 height 25
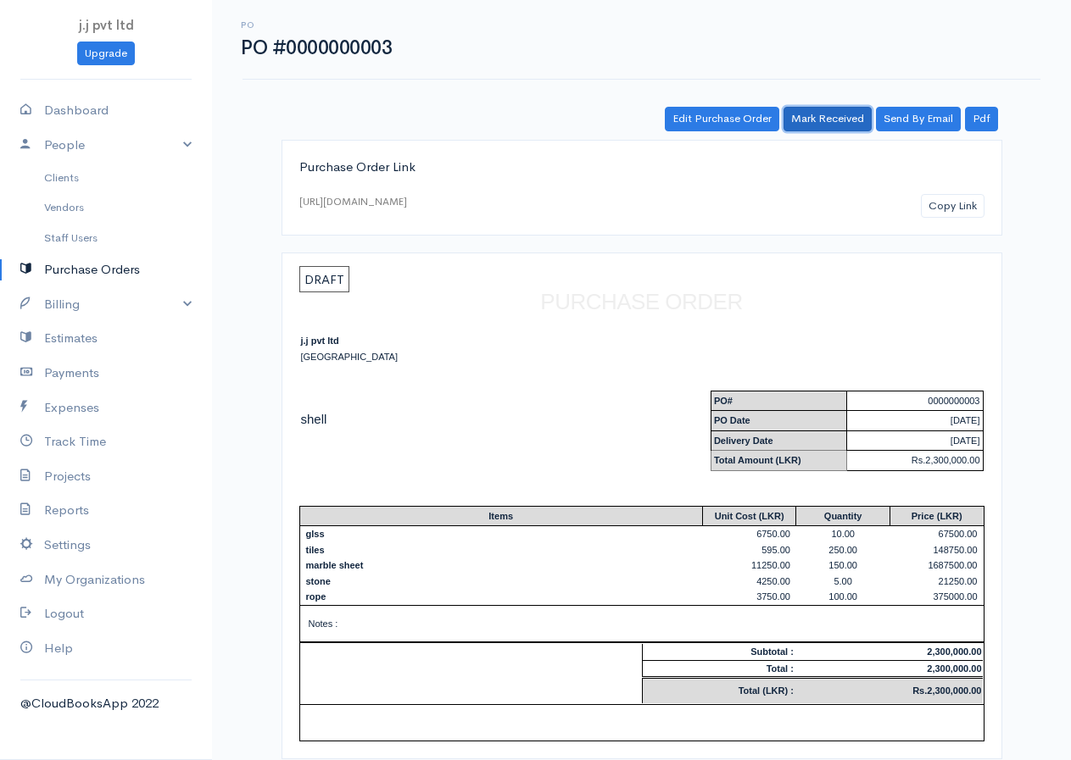
click at [811, 114] on link "Mark Received" at bounding box center [827, 119] width 88 height 25
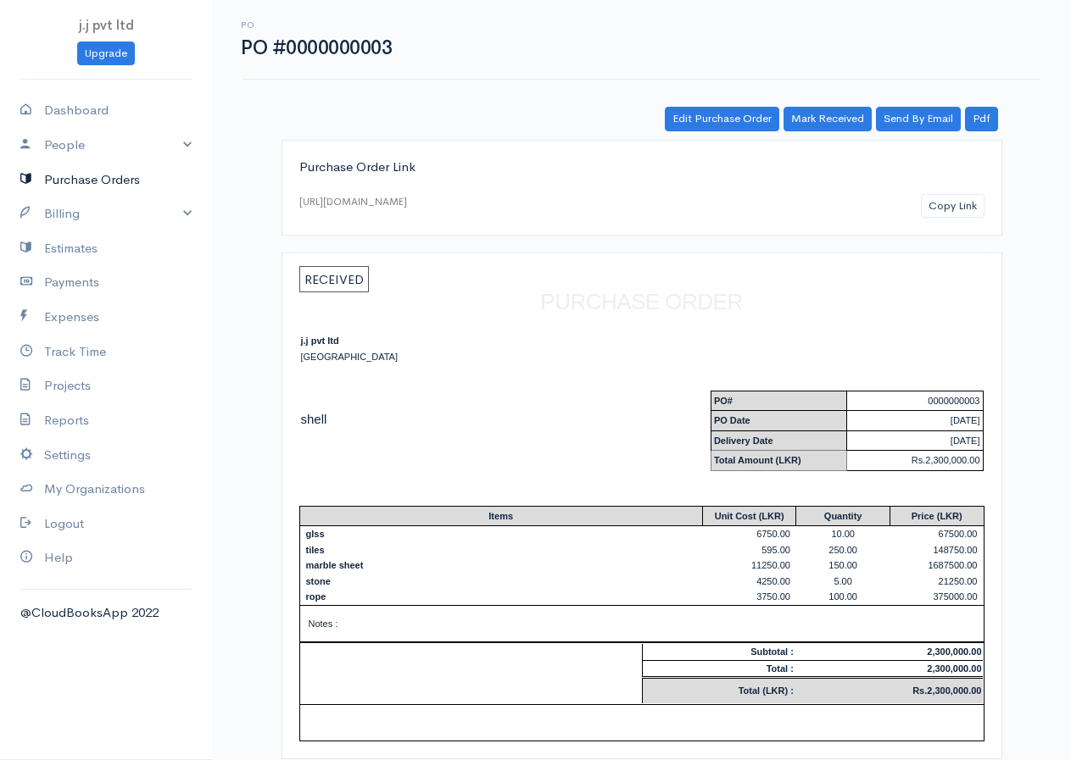
click at [77, 175] on link "Purchase Orders" at bounding box center [106, 180] width 212 height 35
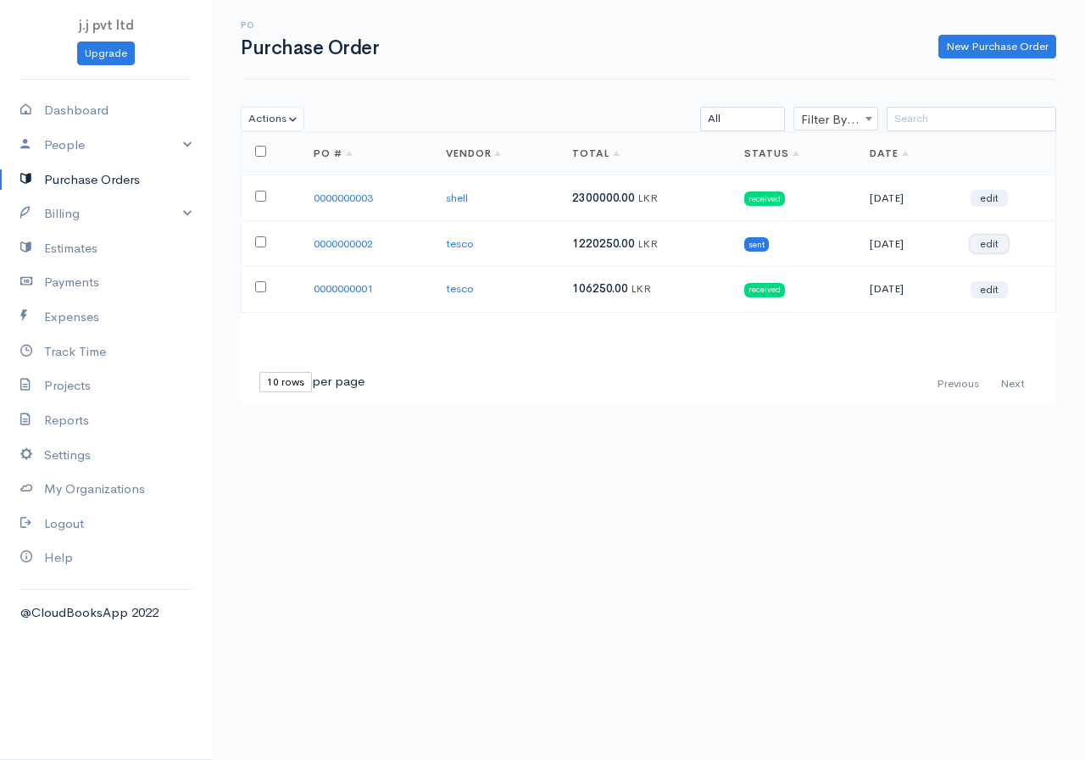
click at [999, 242] on link "edit" at bounding box center [989, 244] width 37 height 17
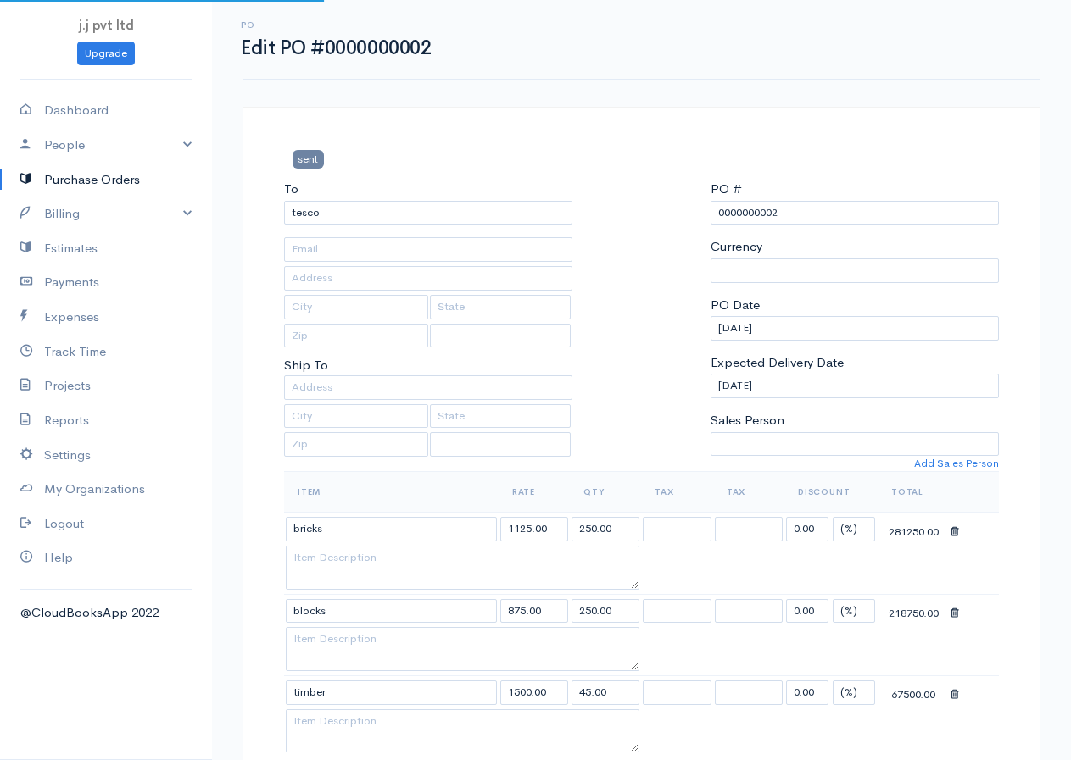
select select "[GEOGRAPHIC_DATA]"
select select "LKR"
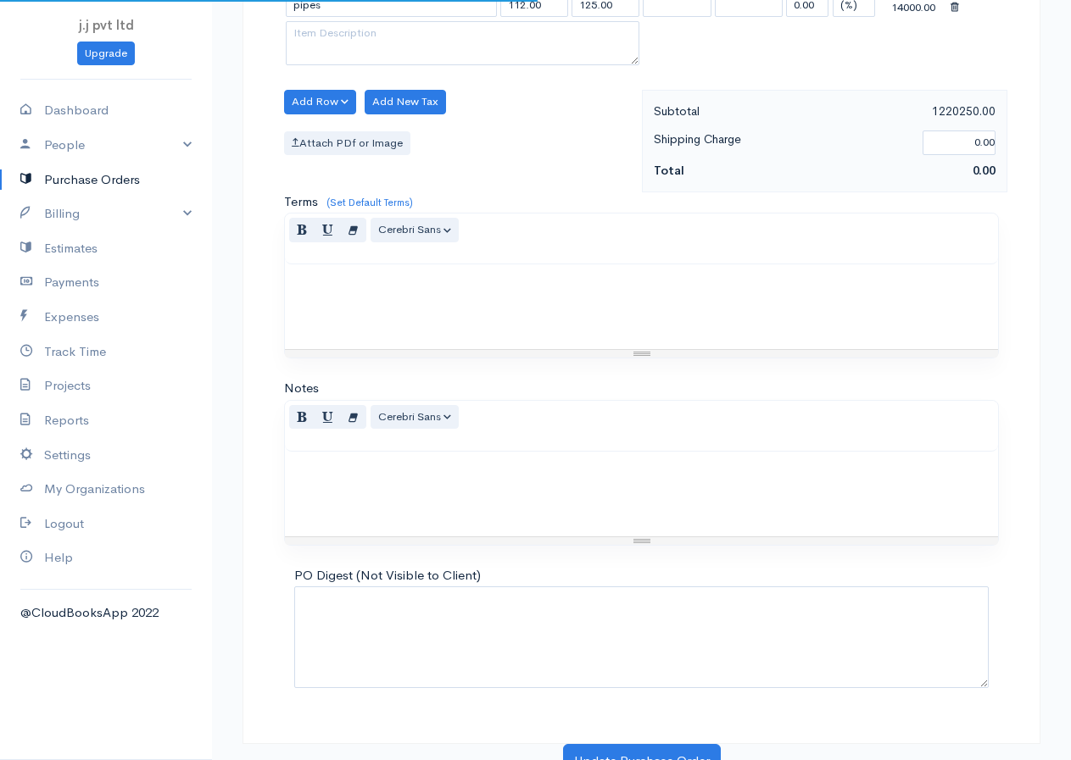
scroll to position [950, 0]
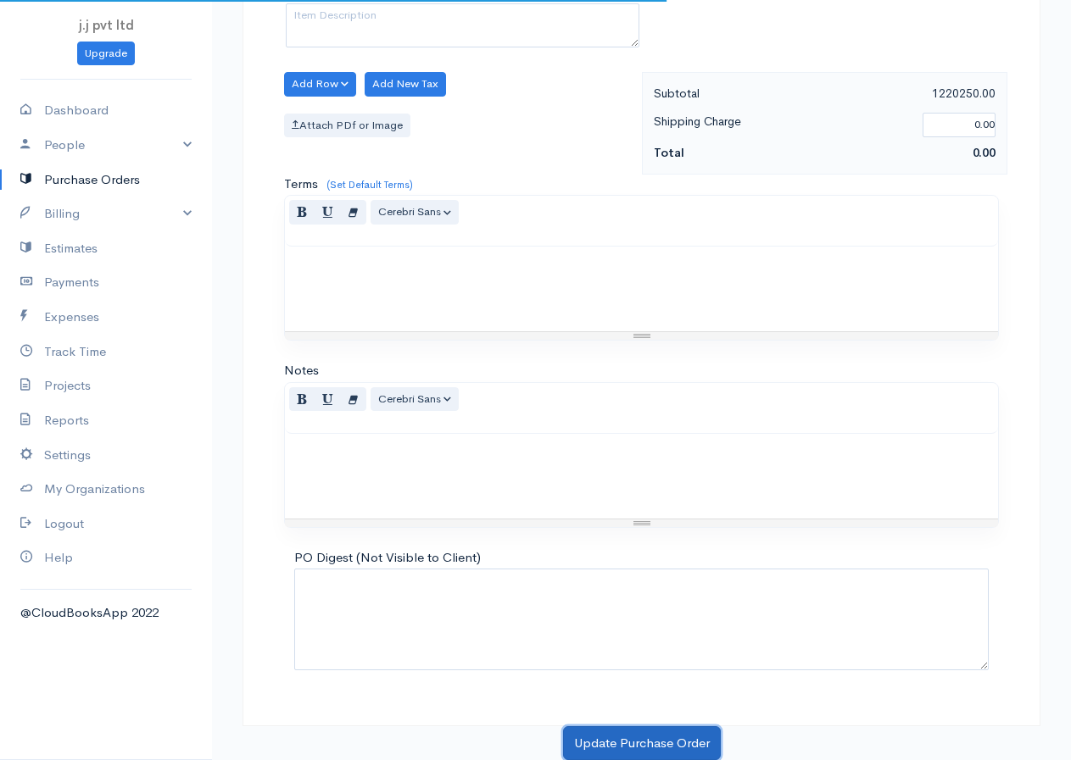
click at [611, 735] on button "Update Purchase Order" at bounding box center [642, 744] width 158 height 35
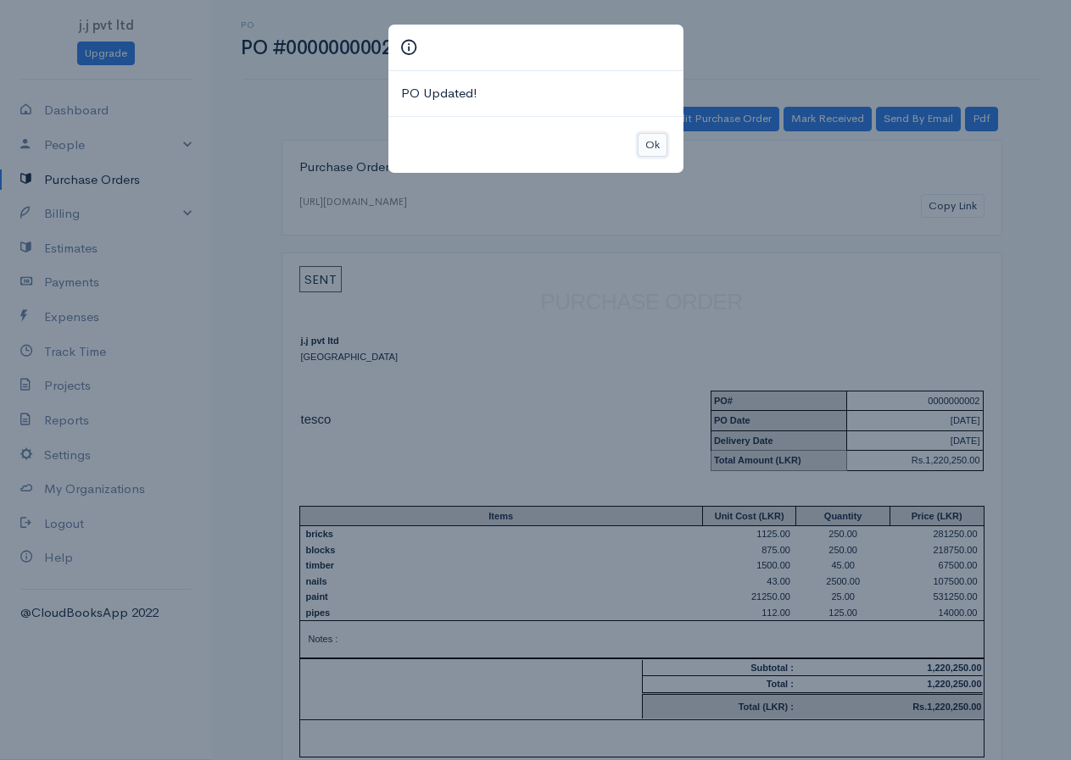
click at [646, 142] on button "Ok" at bounding box center [653, 145] width 30 height 25
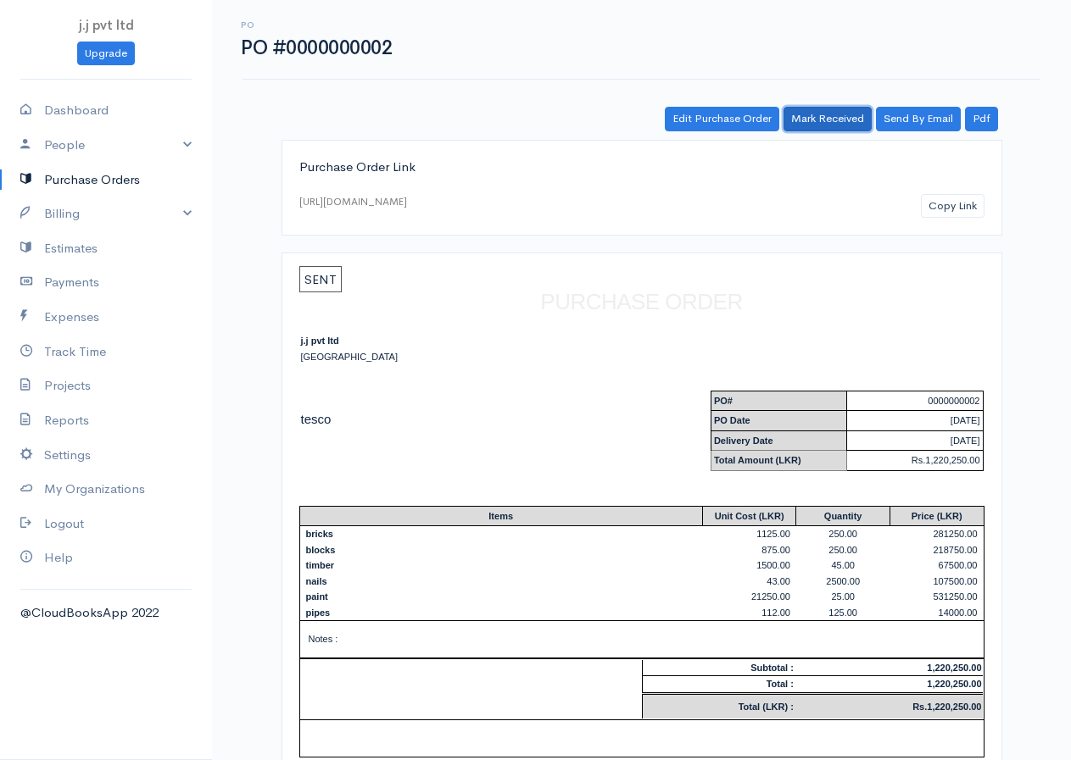
click at [835, 112] on link "Mark Received" at bounding box center [827, 119] width 88 height 25
click at [78, 180] on link "Purchase Orders" at bounding box center [106, 180] width 212 height 35
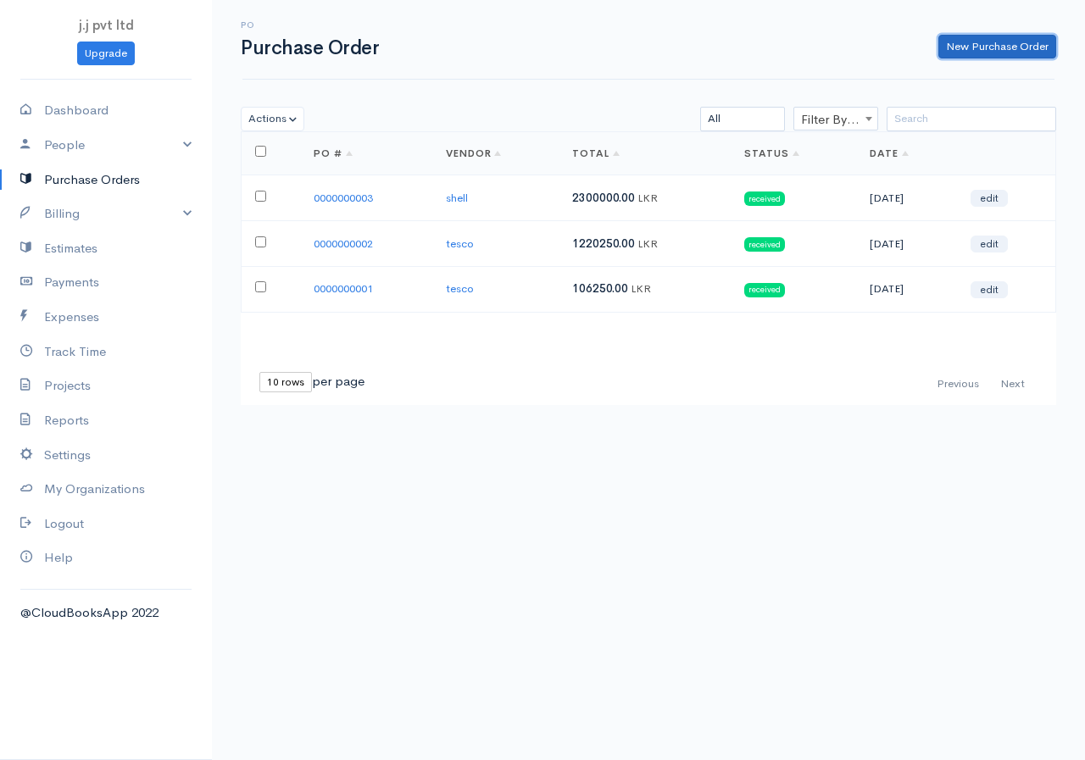
click at [987, 48] on link "New Purchase Order" at bounding box center [997, 47] width 118 height 25
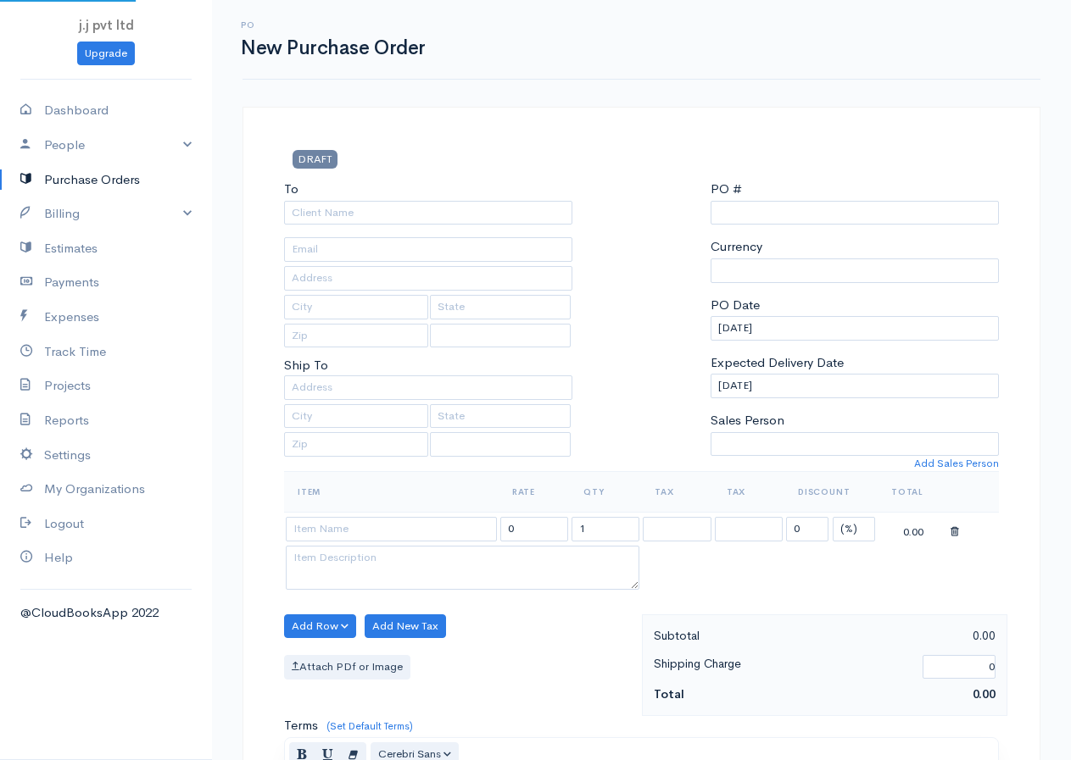
type input "0000000004"
select select "[GEOGRAPHIC_DATA]"
select select "LKR"
select select "[GEOGRAPHIC_DATA]"
click at [113, 209] on link "Billing" at bounding box center [106, 214] width 212 height 35
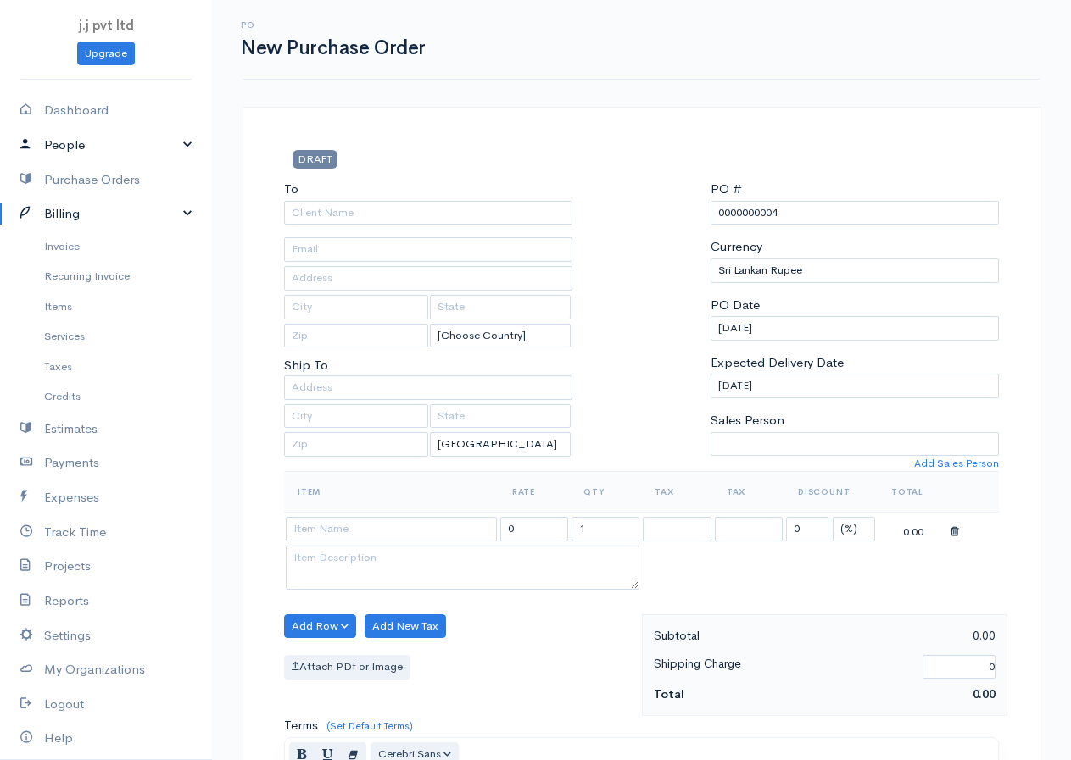
click at [92, 142] on link "People" at bounding box center [106, 145] width 212 height 35
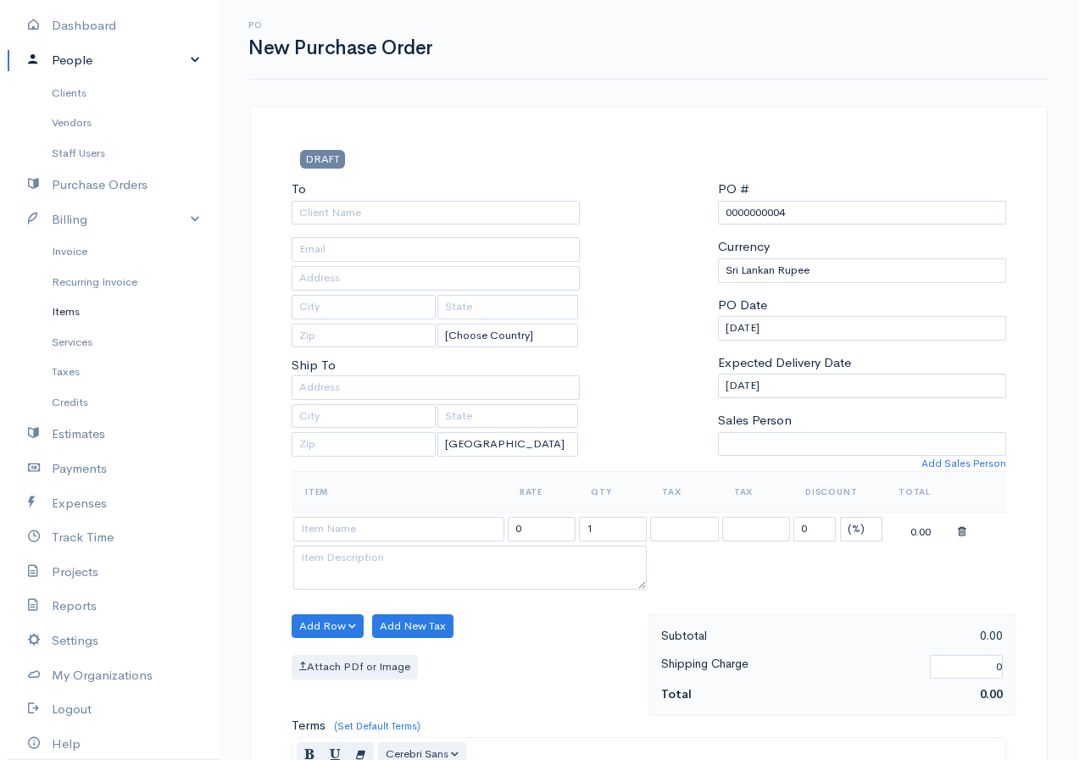
scroll to position [144, 0]
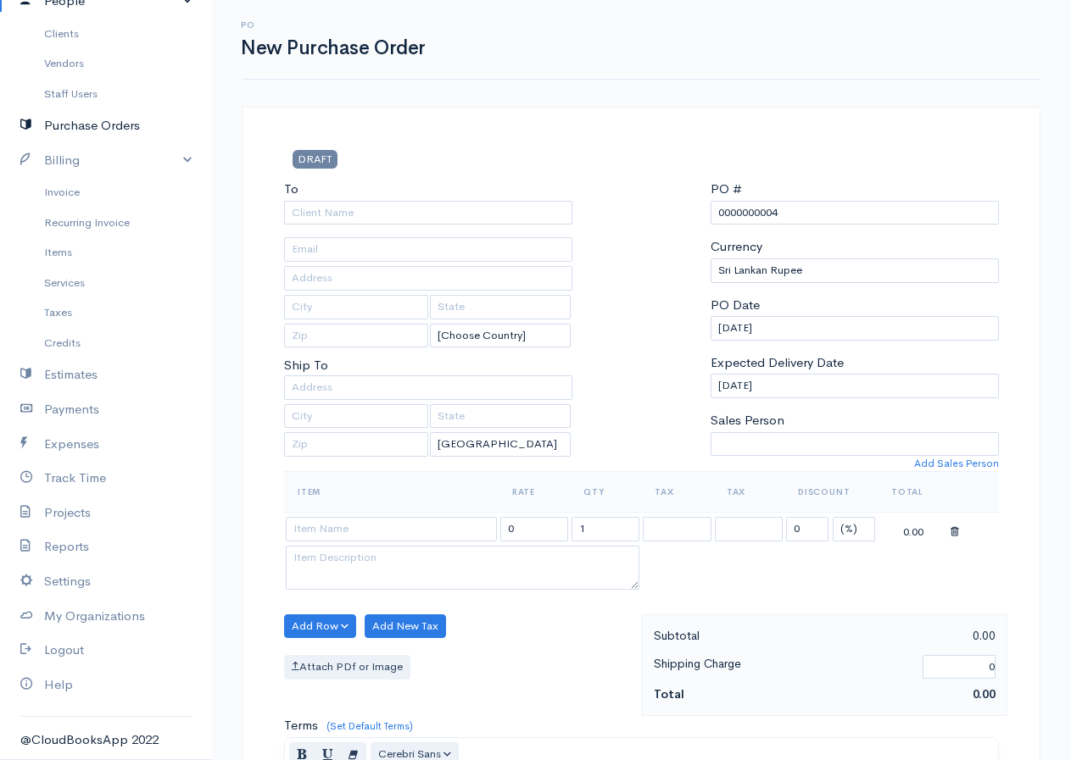
click at [107, 123] on link "Purchase Orders" at bounding box center [106, 126] width 212 height 35
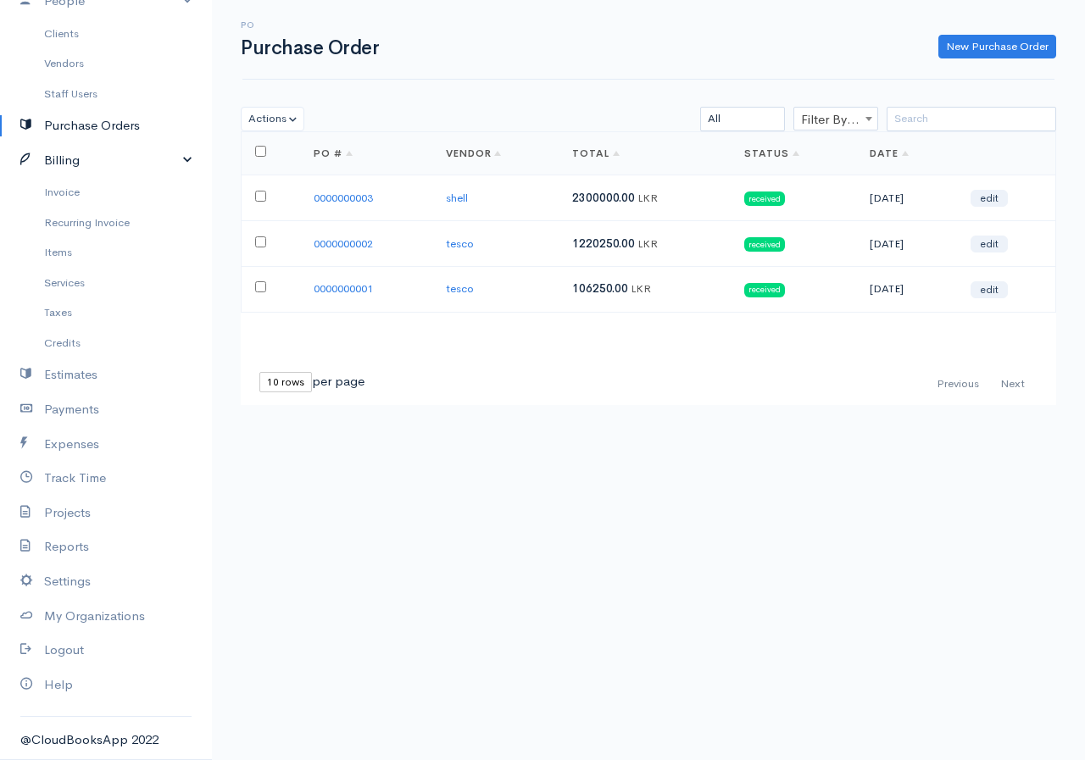
click at [75, 157] on link "Billing" at bounding box center [106, 160] width 212 height 35
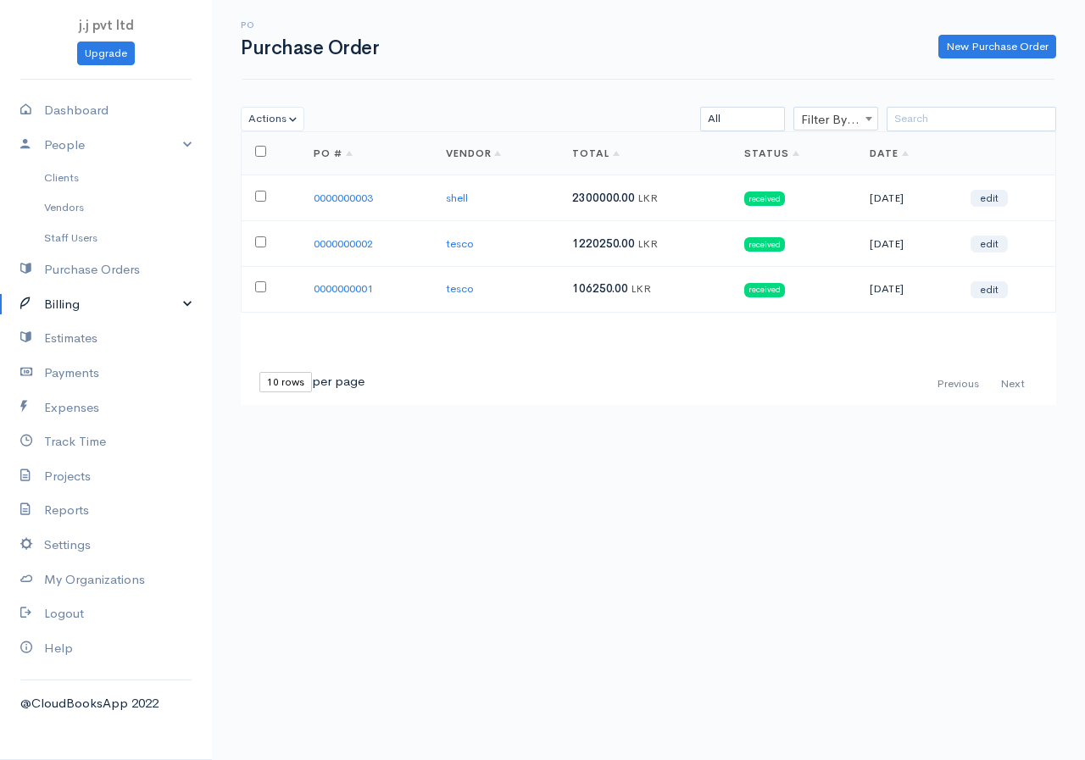
click at [183, 302] on link "Billing" at bounding box center [106, 304] width 212 height 35
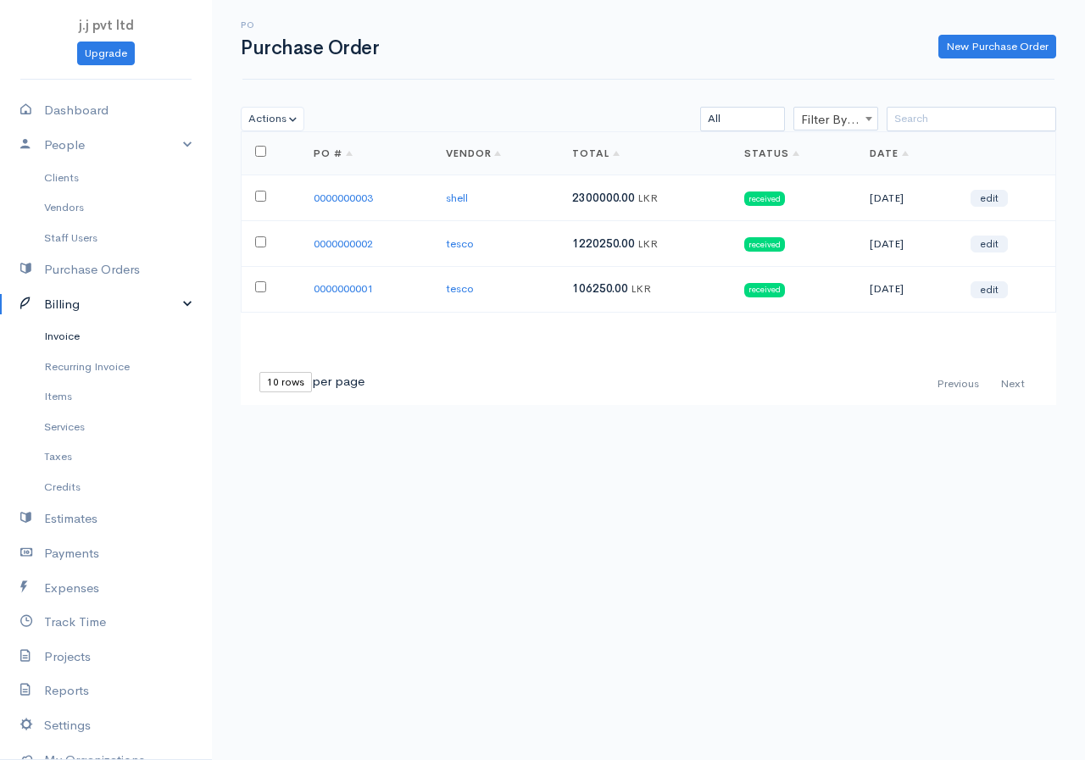
click at [49, 329] on link "Invoice" at bounding box center [106, 336] width 212 height 31
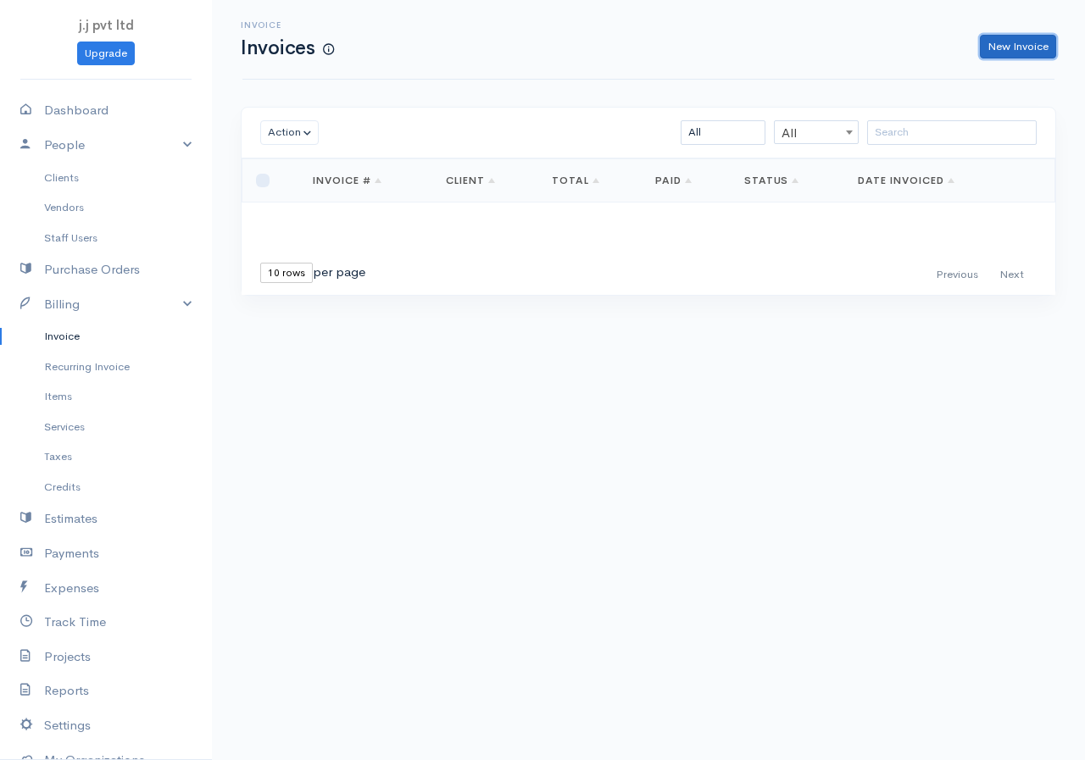
click at [1015, 39] on link "New Invoice" at bounding box center [1018, 47] width 76 height 25
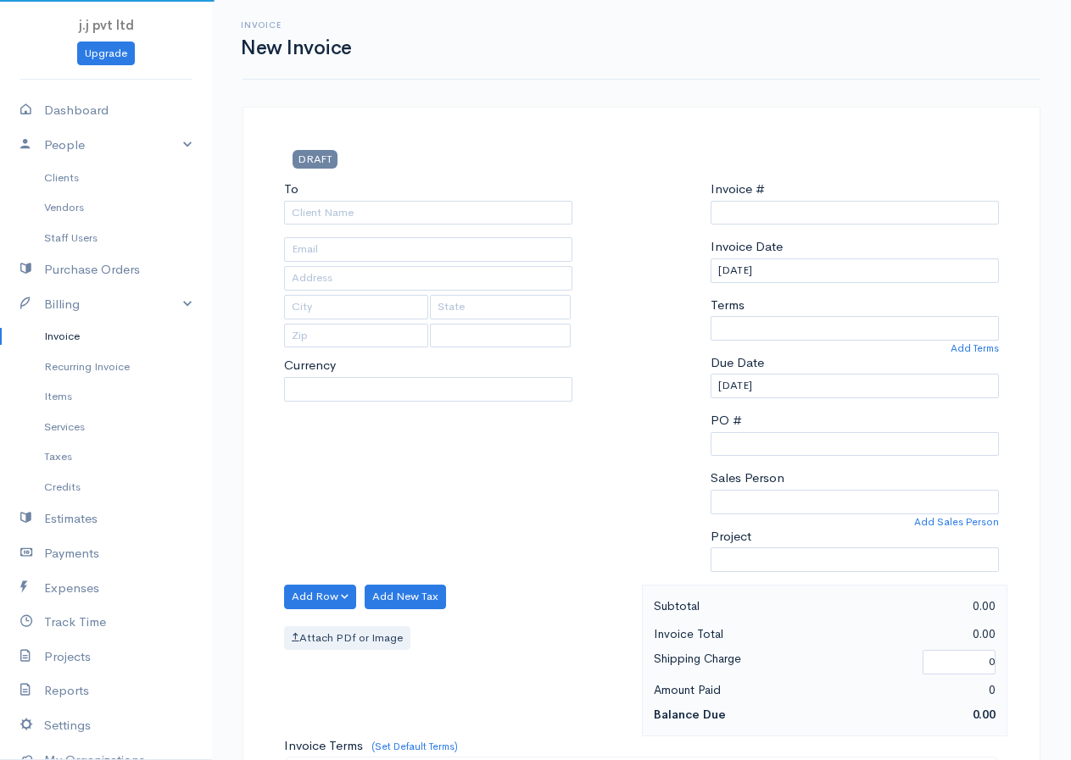
select select "LKR"
select select "[GEOGRAPHIC_DATA]"
type input "0000000001"
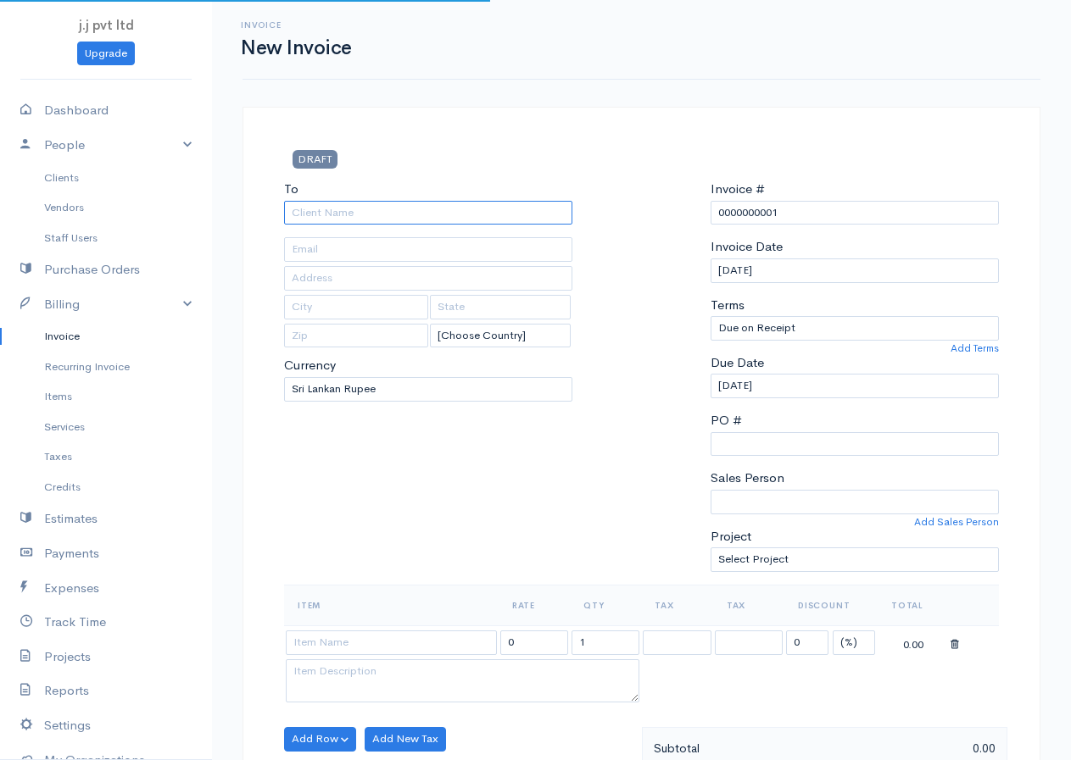
click at [419, 214] on input "To" at bounding box center [428, 213] width 288 height 25
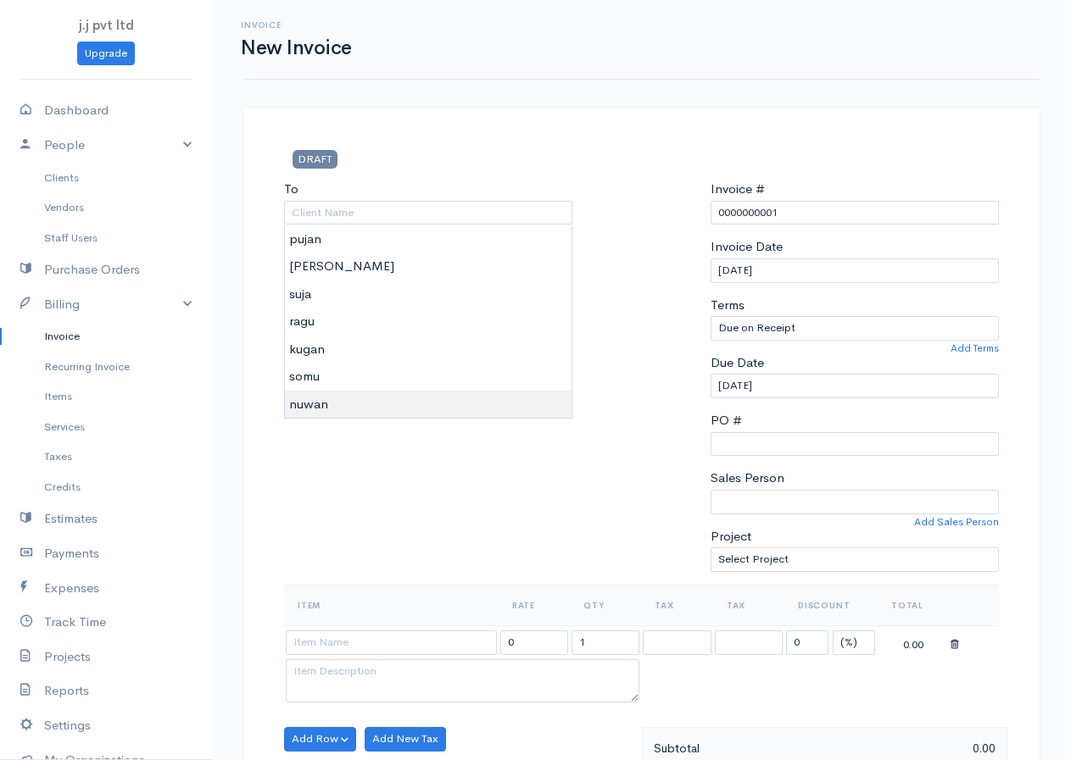
type input "nuwan"
click at [314, 403] on body "j.j pvt ltd Upgrade Dashboard People Clients Vendors Staff Users Purchase Order…" at bounding box center [535, 733] width 1071 height 1466
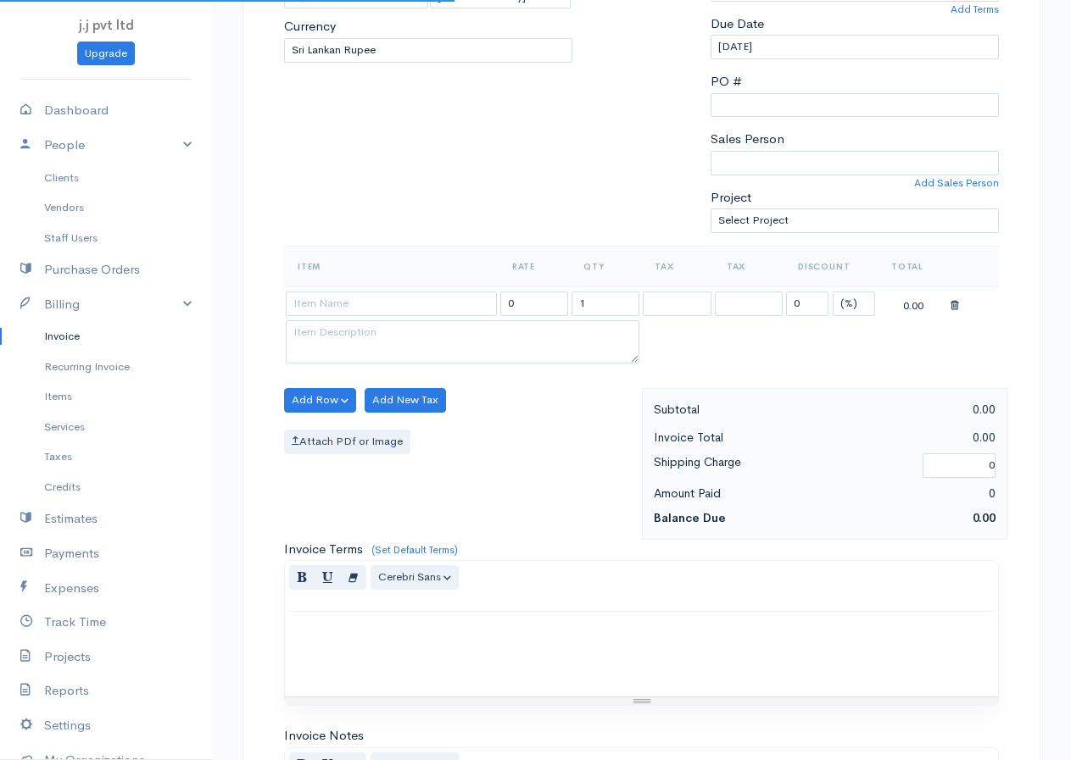
scroll to position [593, 0]
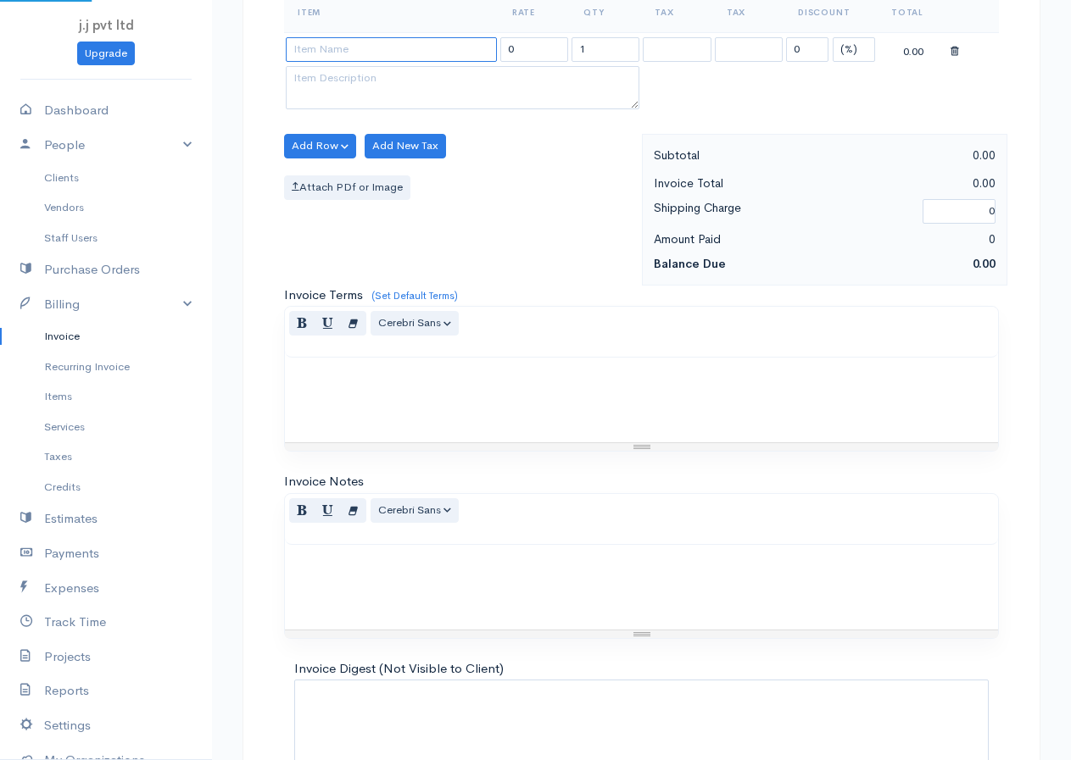
click at [365, 48] on input at bounding box center [391, 49] width 211 height 25
type input "cement"
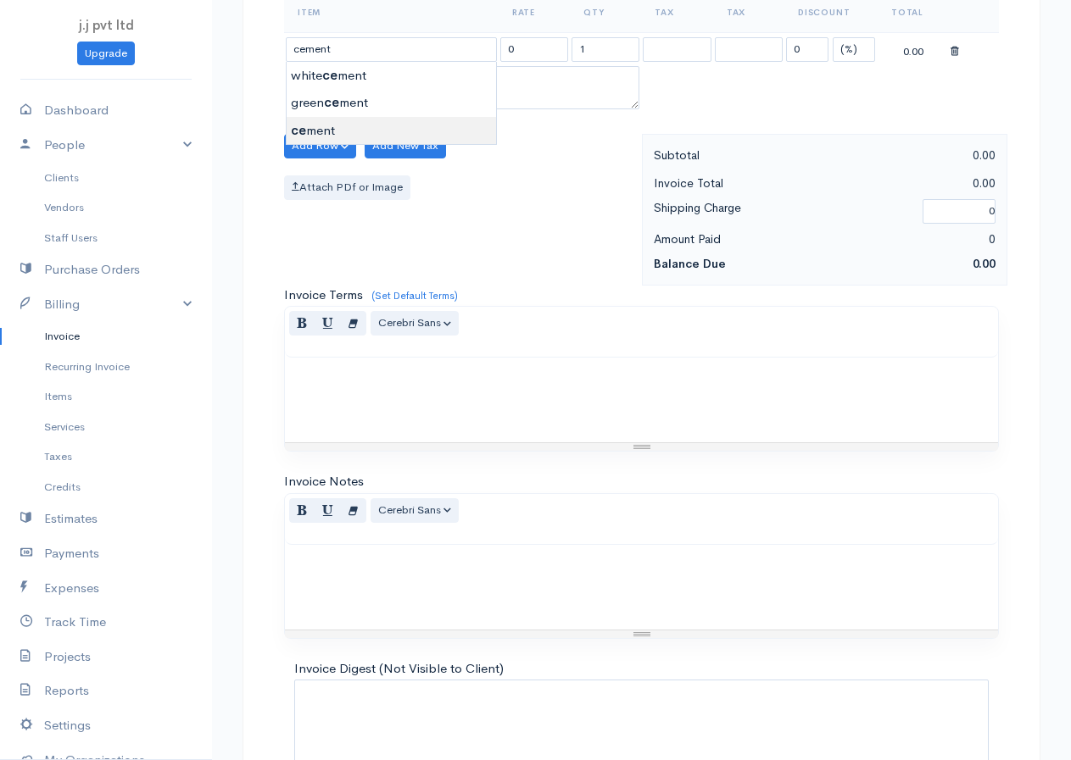
type input "4250.00"
click at [315, 130] on body "j.j pvt ltd Upgrade Dashboard People Clients Vendors Staff Users Purchase Order…" at bounding box center [535, 140] width 1071 height 1466
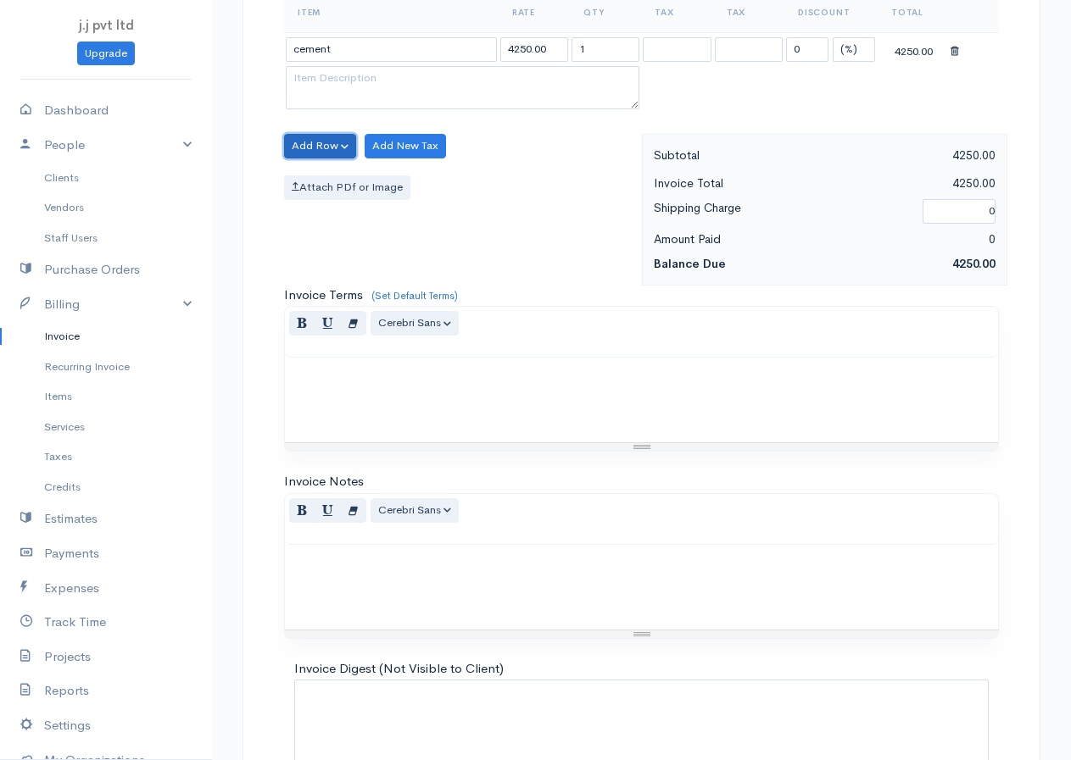
click at [337, 140] on button "Add Row" at bounding box center [320, 146] width 72 height 25
click at [315, 185] on link "Add Item Row" at bounding box center [352, 181] width 134 height 30
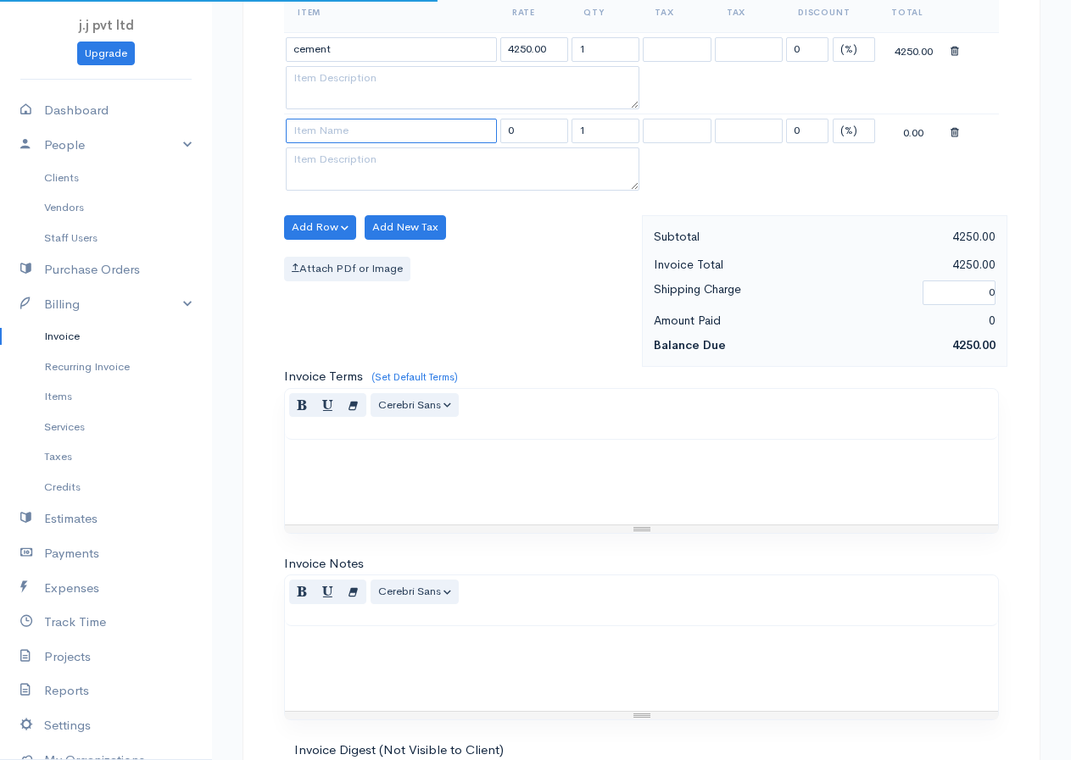
click at [367, 122] on input at bounding box center [391, 131] width 211 height 25
type input "bricks"
type input "1125.00"
click at [338, 153] on body "j.j pvt ltd Upgrade Dashboard People Clients Vendors Staff Users Purchase Order…" at bounding box center [535, 180] width 1071 height 1547
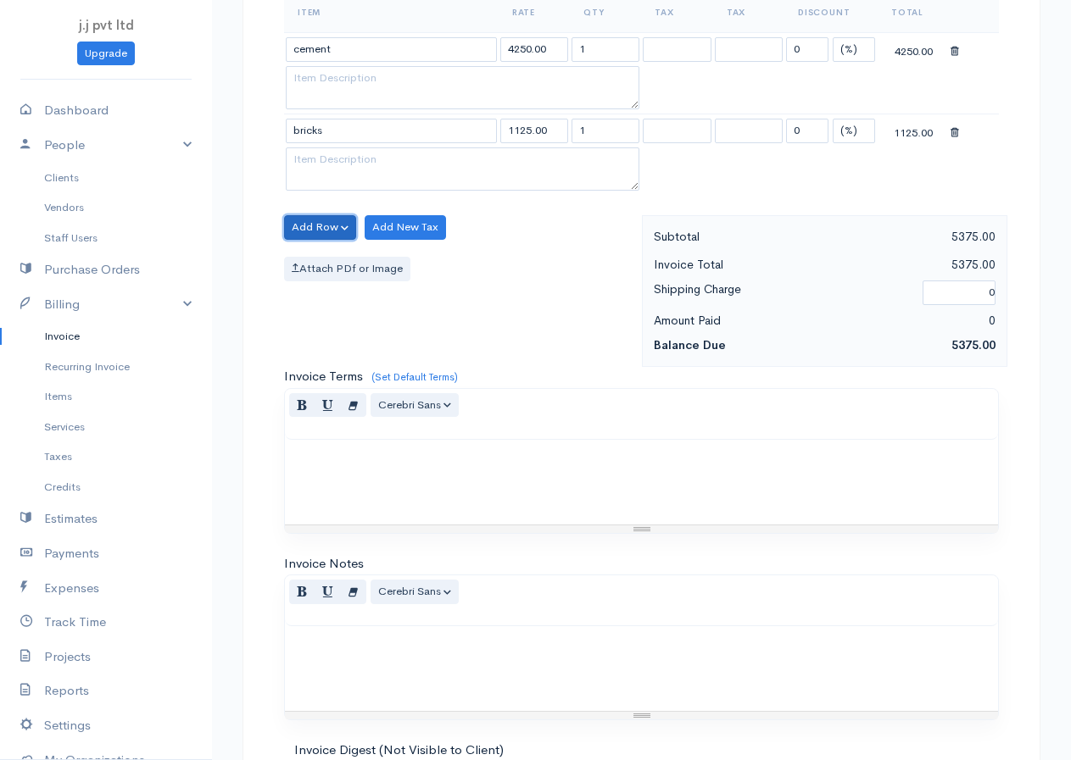
click at [331, 228] on button "Add Row" at bounding box center [320, 227] width 72 height 25
click at [327, 267] on link "Add Item Row" at bounding box center [352, 263] width 134 height 30
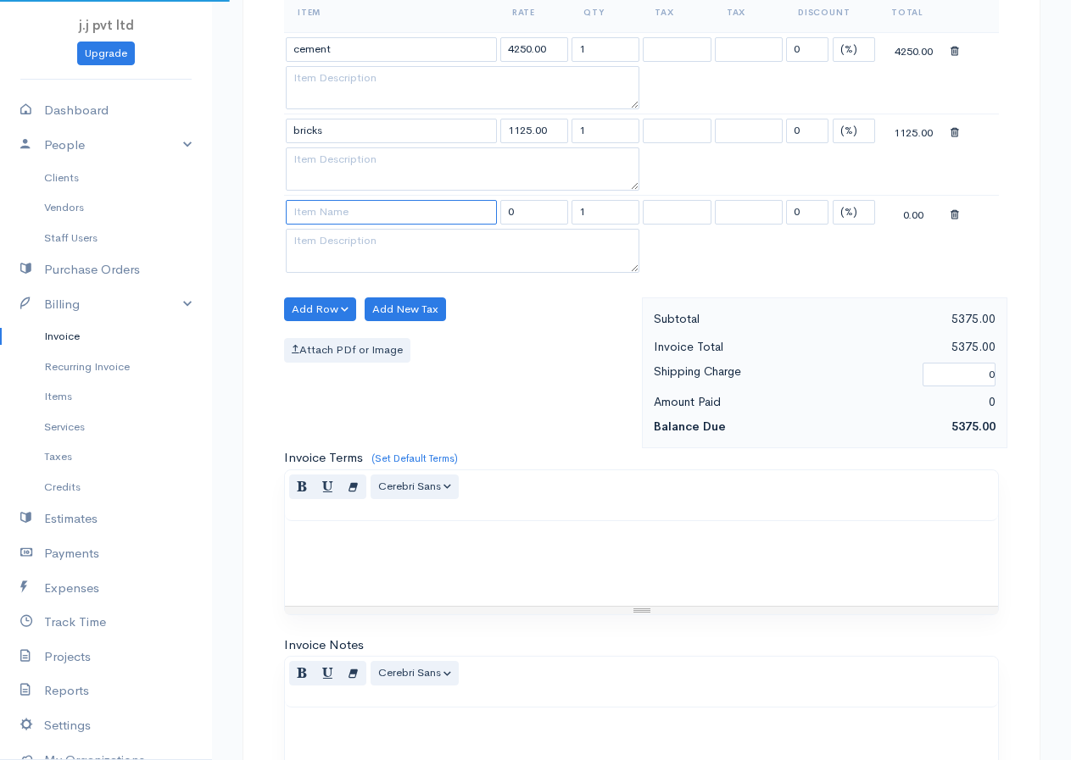
click at [352, 210] on input at bounding box center [391, 212] width 211 height 25
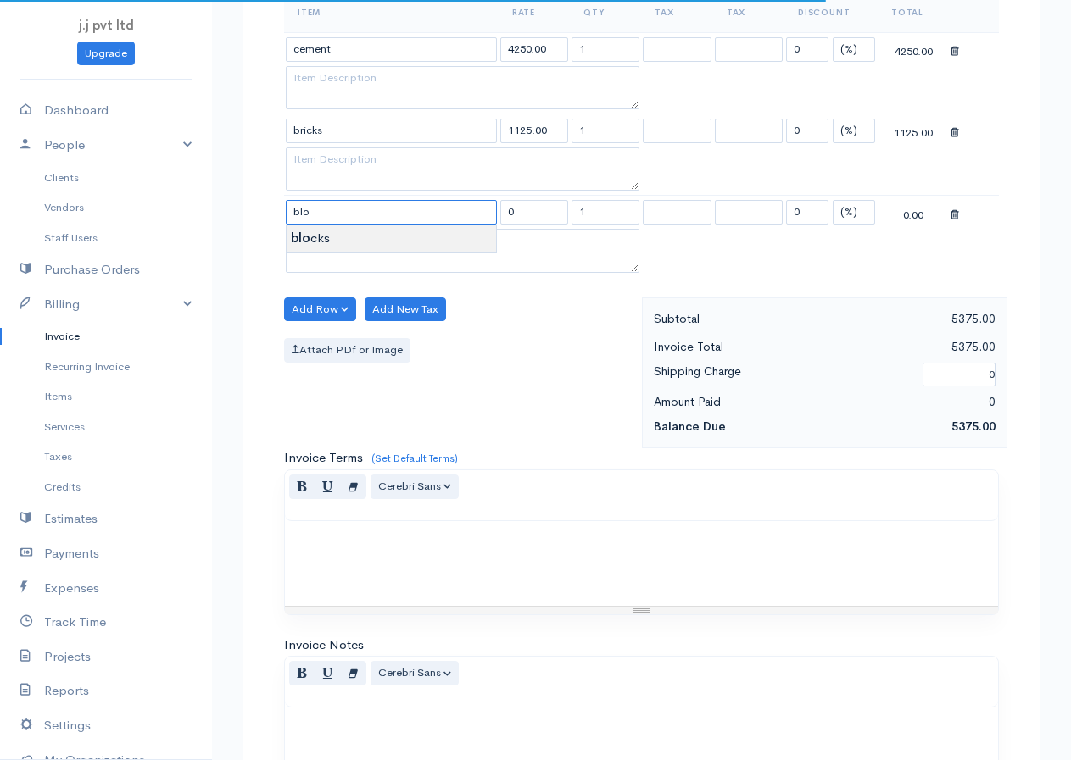
type input "blocks"
type input "875.00"
click at [326, 226] on body "j.j pvt ltd Upgrade Dashboard People Clients Vendors Staff Users Purchase Order…" at bounding box center [535, 221] width 1071 height 1629
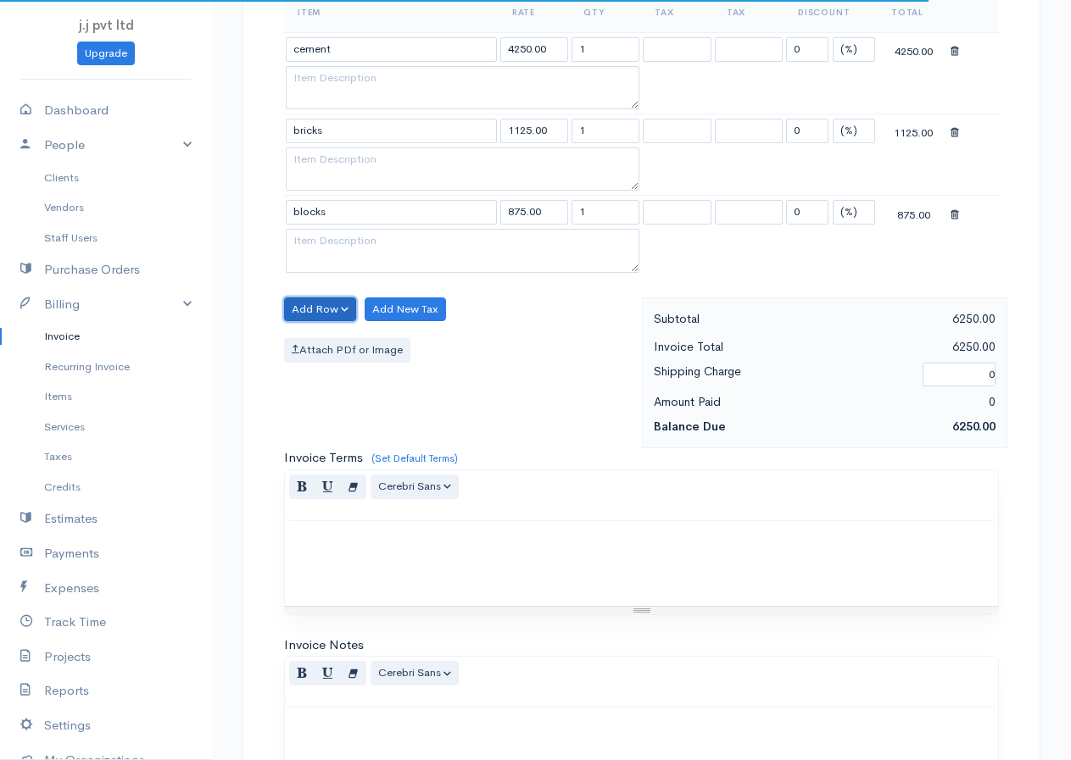
click at [315, 304] on button "Add Row" at bounding box center [320, 310] width 72 height 25
click at [315, 346] on link "Add Item Row" at bounding box center [352, 345] width 134 height 30
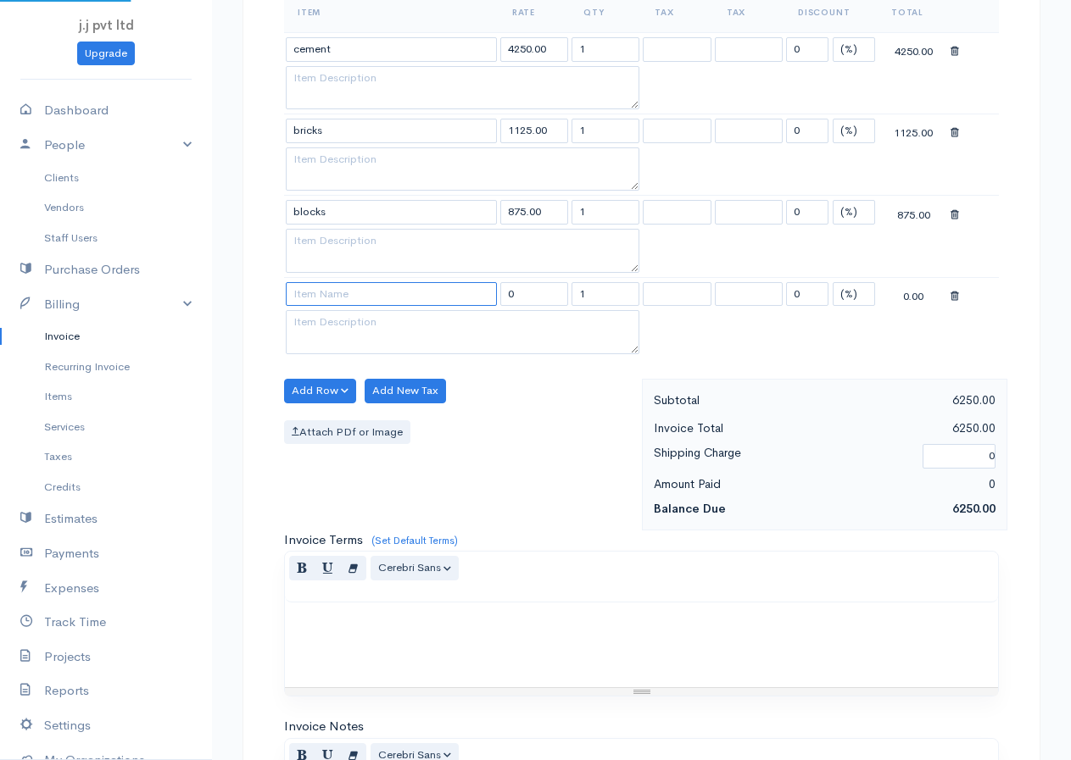
click at [341, 288] on input at bounding box center [391, 294] width 211 height 25
type input "timber"
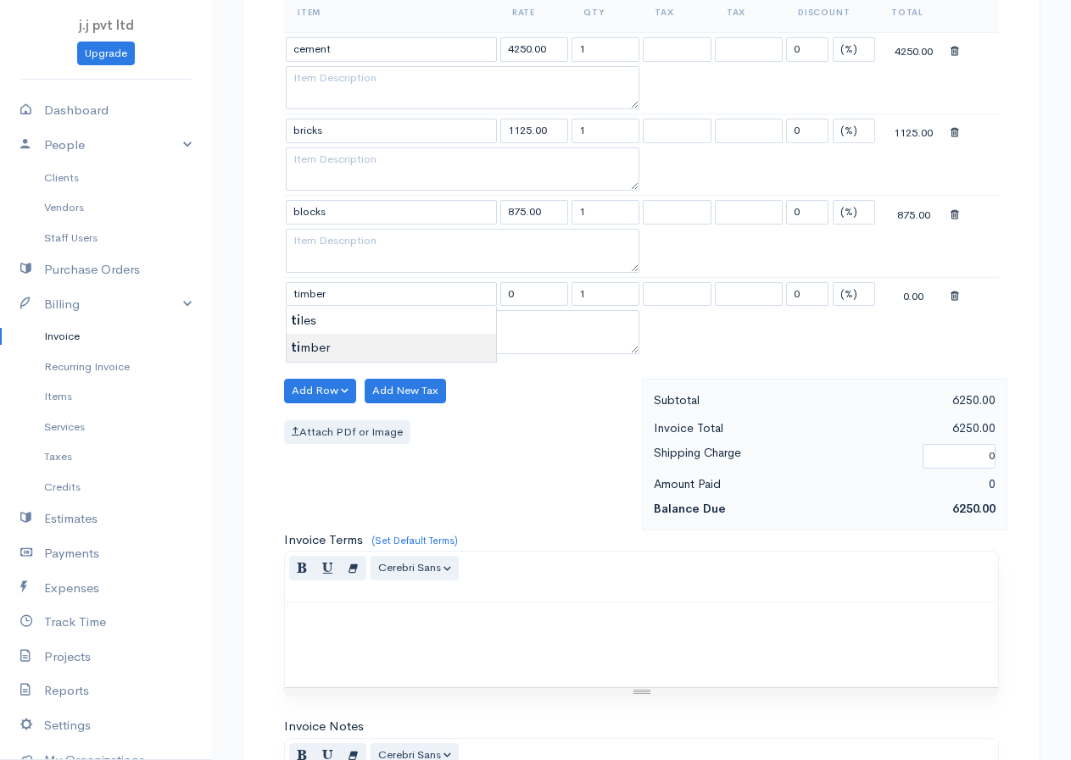
type input "1500.00"
click at [329, 344] on body "j.j pvt ltd Upgrade Dashboard People Clients Vendors Staff Users Purchase Order…" at bounding box center [535, 262] width 1071 height 1710
click at [325, 382] on button "Add Row" at bounding box center [320, 391] width 72 height 25
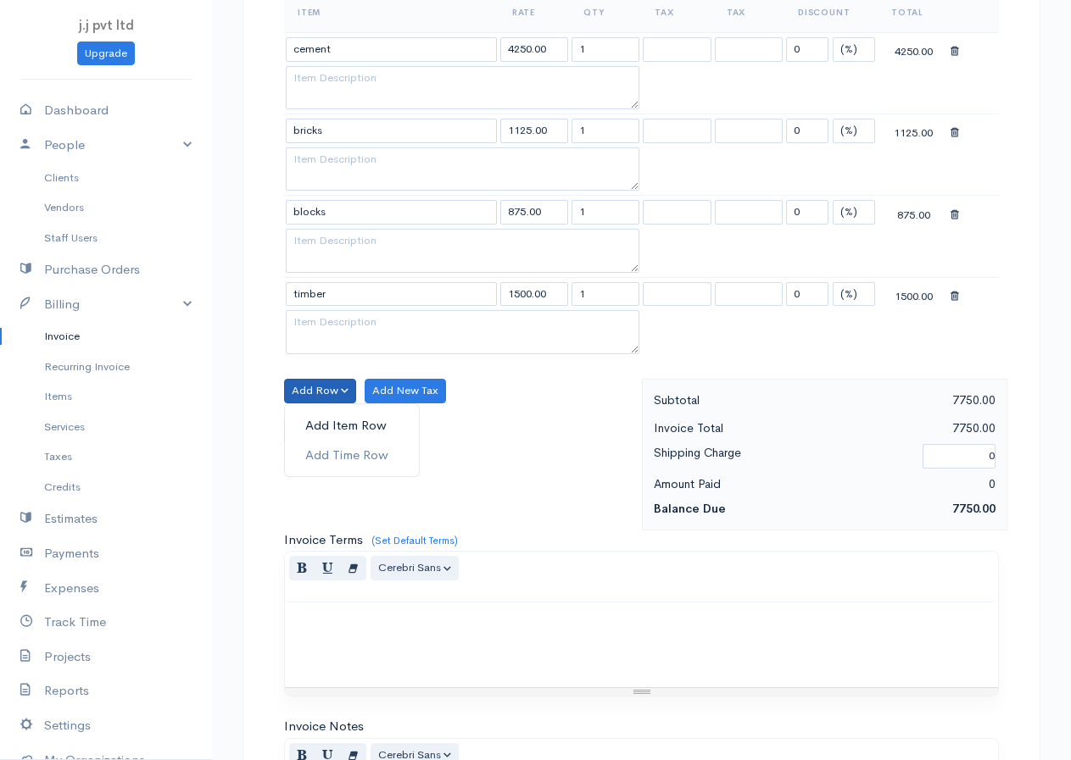
click at [326, 417] on link "Add Item Row" at bounding box center [352, 426] width 134 height 30
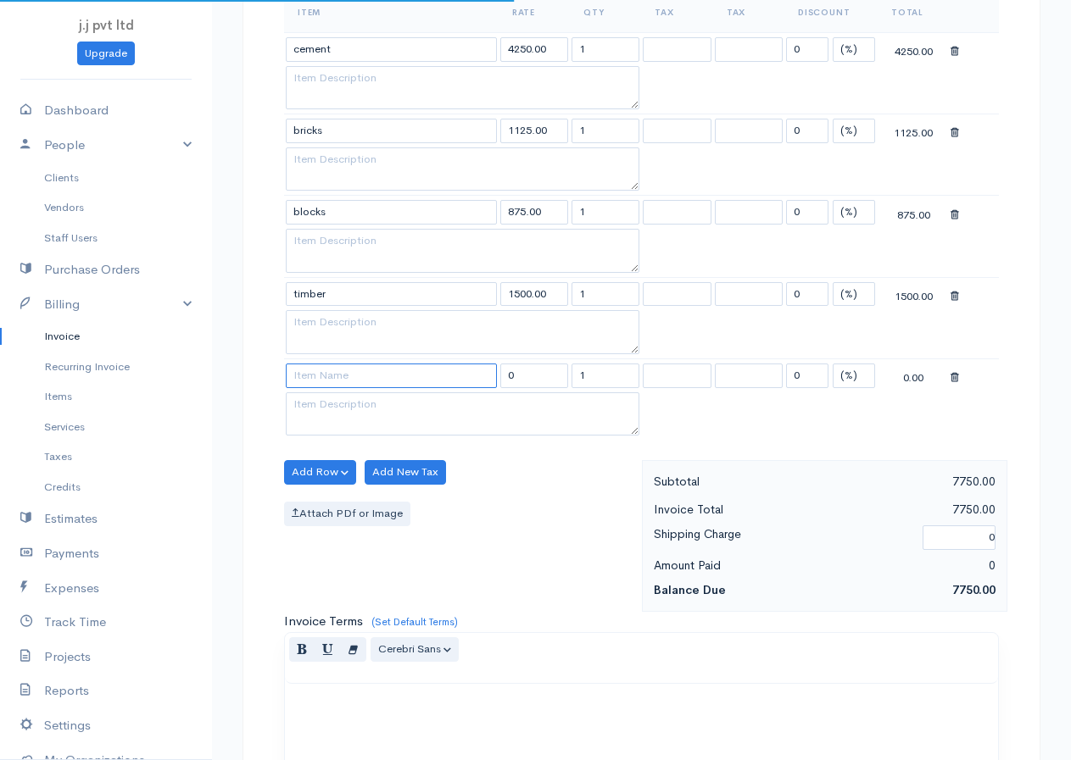
click at [337, 375] on input at bounding box center [391, 376] width 211 height 25
type input "nails"
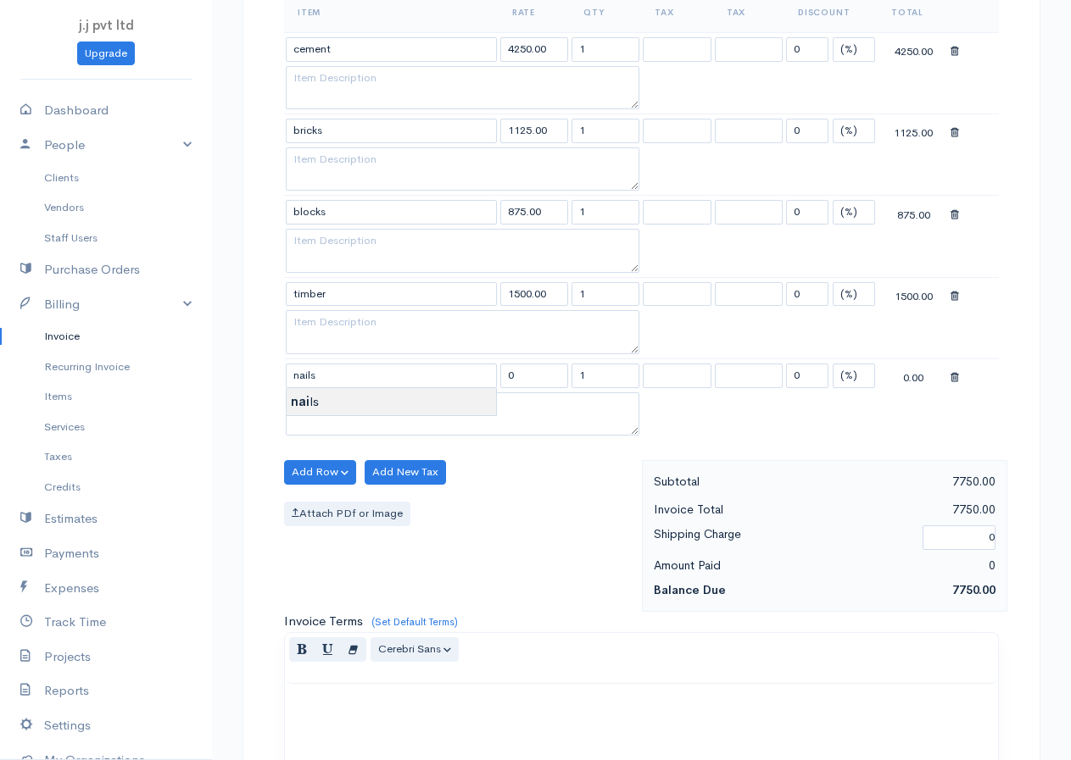
type input "43.00"
click at [316, 402] on body "j.j pvt ltd Upgrade Dashboard People Clients Vendors Staff Users Purchase Order…" at bounding box center [535, 303] width 1071 height 1792
click at [292, 465] on button "Add Row" at bounding box center [320, 472] width 72 height 25
click at [319, 507] on link "Add Item Row" at bounding box center [352, 508] width 134 height 30
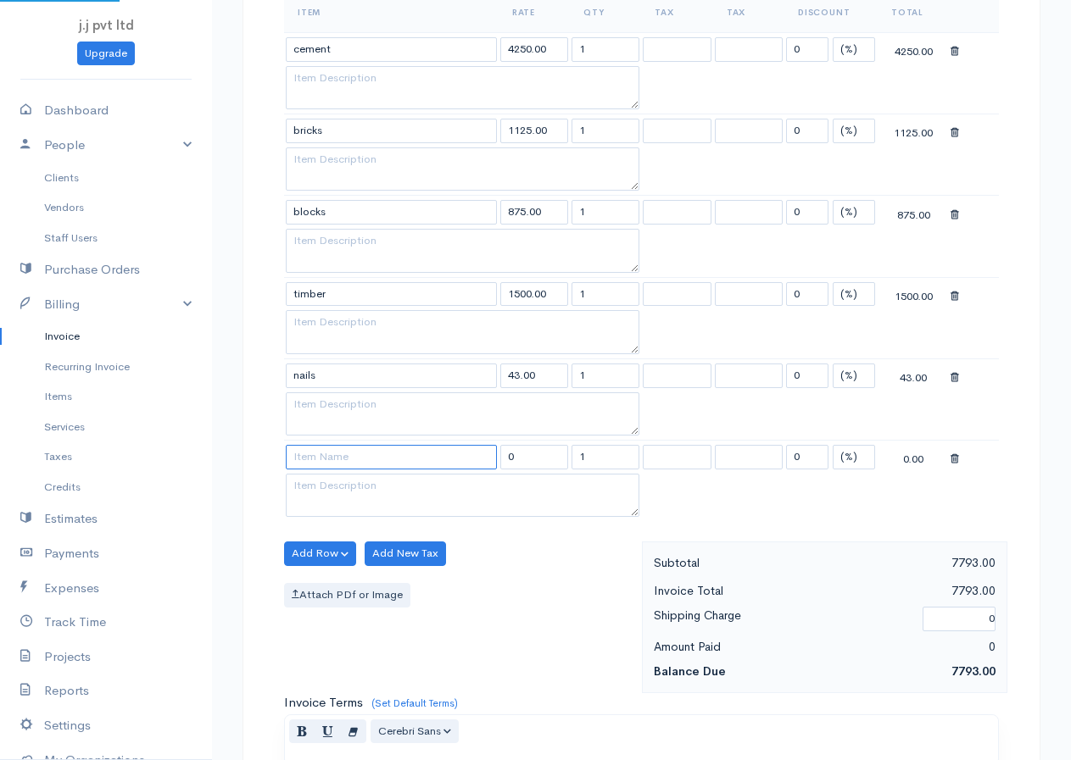
click at [337, 458] on input at bounding box center [391, 457] width 211 height 25
type input "paint"
type input "21250.00"
click at [315, 482] on body "j.j pvt ltd Upgrade Dashboard People Clients Vendors Staff Users Purchase Order…" at bounding box center [535, 344] width 1071 height 1874
click at [305, 546] on button "Add Row" at bounding box center [320, 554] width 72 height 25
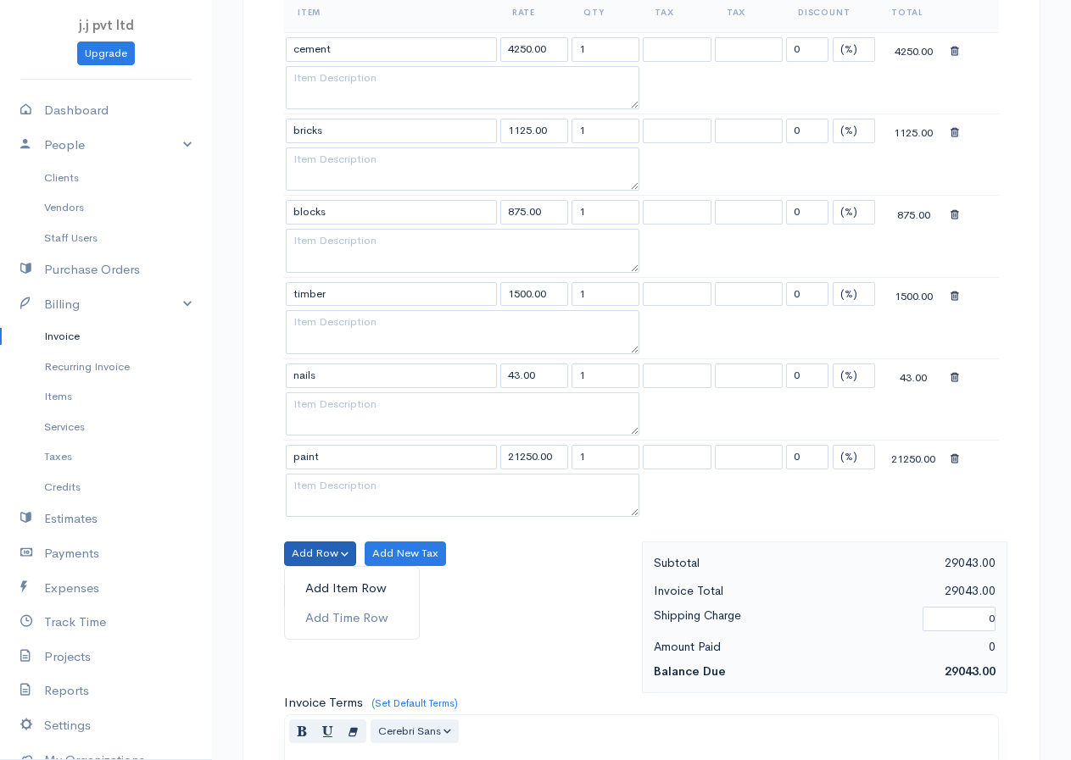
click at [331, 590] on link "Add Item Row" at bounding box center [352, 589] width 134 height 30
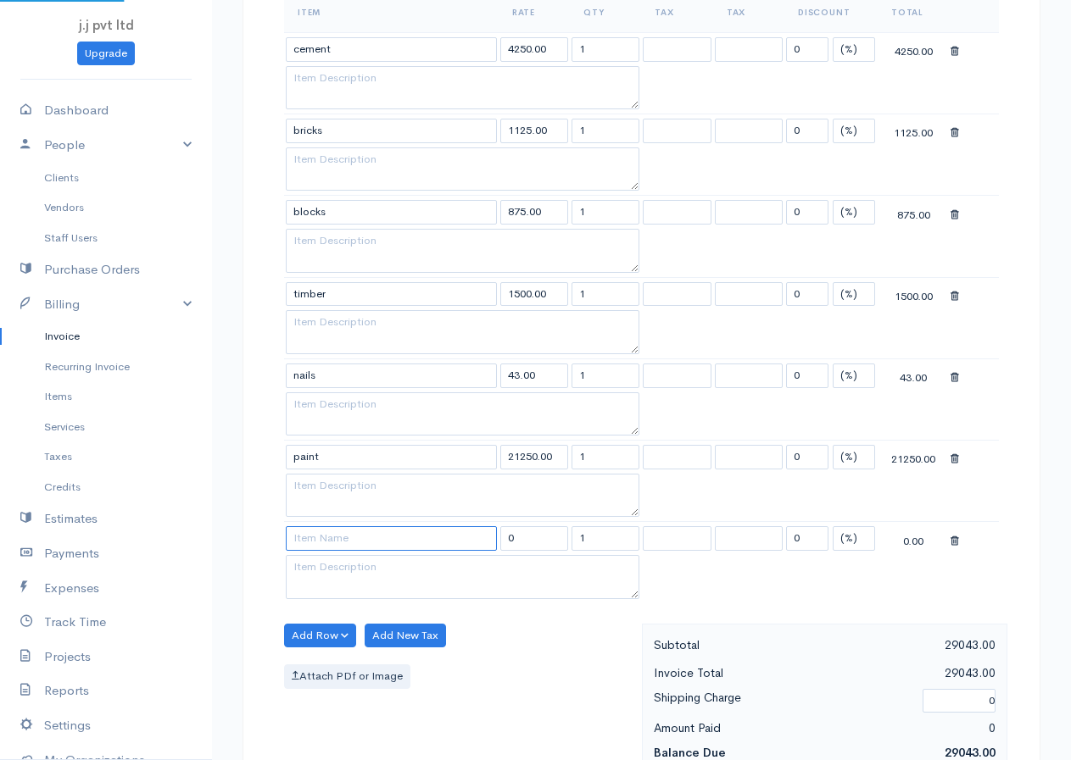
click at [344, 536] on input at bounding box center [391, 538] width 211 height 25
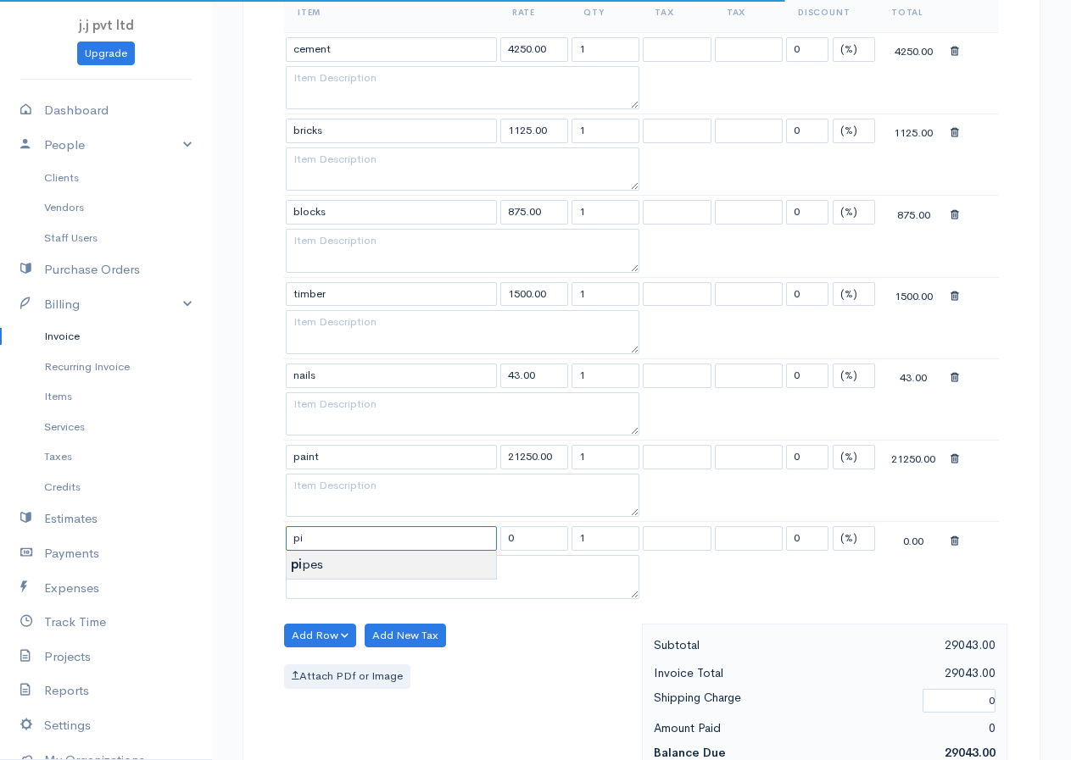
type input "pipes"
type input "112.00"
click at [336, 574] on body "j.j pvt ltd Upgrade Dashboard People Clients Vendors Staff Users Purchase Order…" at bounding box center [535, 384] width 1071 height 1955
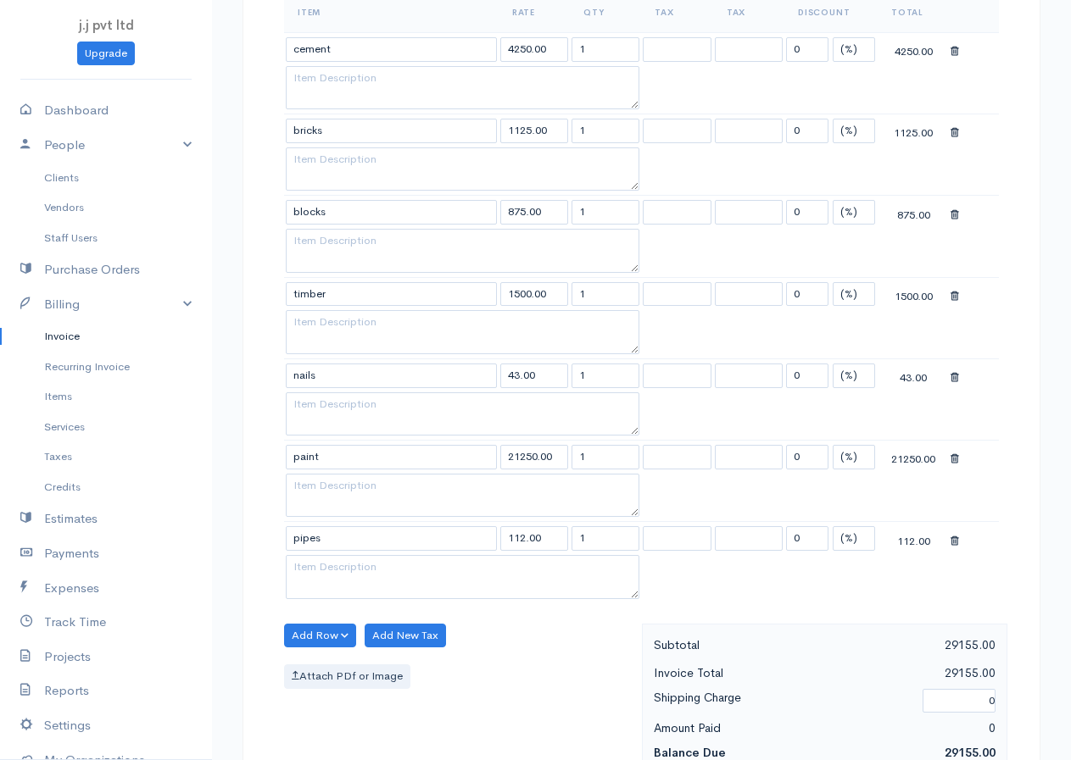
scroll to position [424, 0]
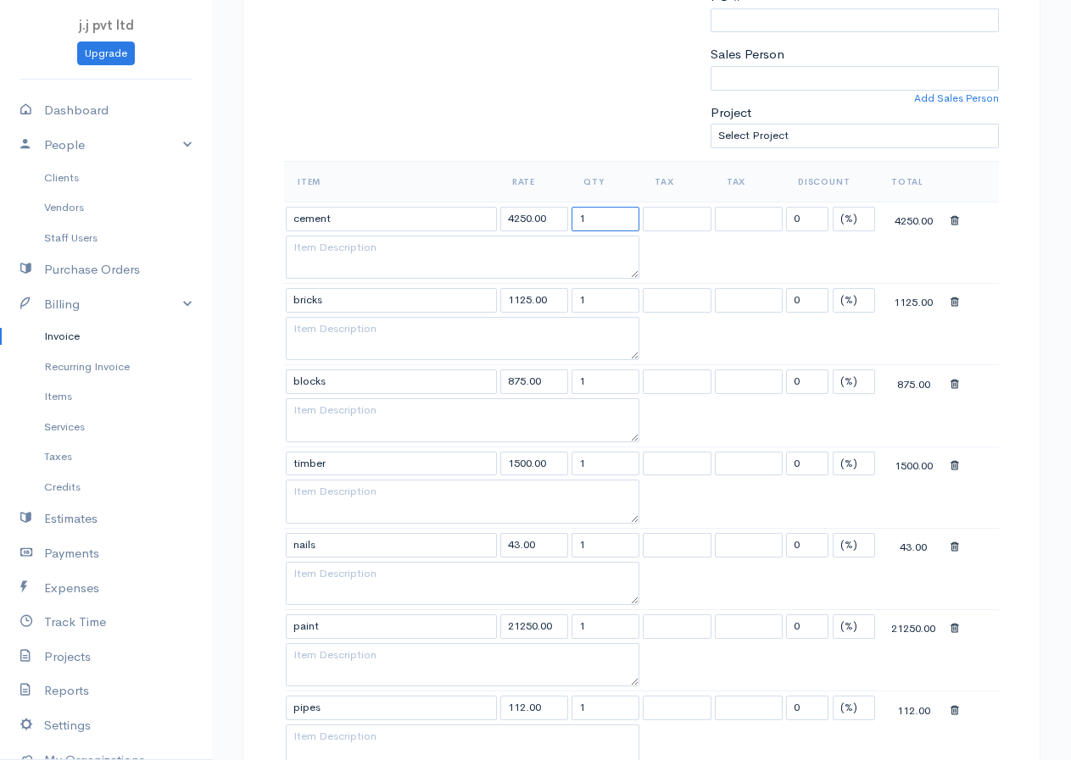
drag, startPoint x: 604, startPoint y: 211, endPoint x: 564, endPoint y: 220, distance: 40.9
click at [564, 220] on tr "cement 4250.00 1 0 (%) Flat 4250.00" at bounding box center [641, 218] width 715 height 33
type input "25"
drag, startPoint x: 594, startPoint y: 383, endPoint x: 571, endPoint y: 387, distance: 24.0
click at [571, 387] on td "1" at bounding box center [605, 381] width 71 height 33
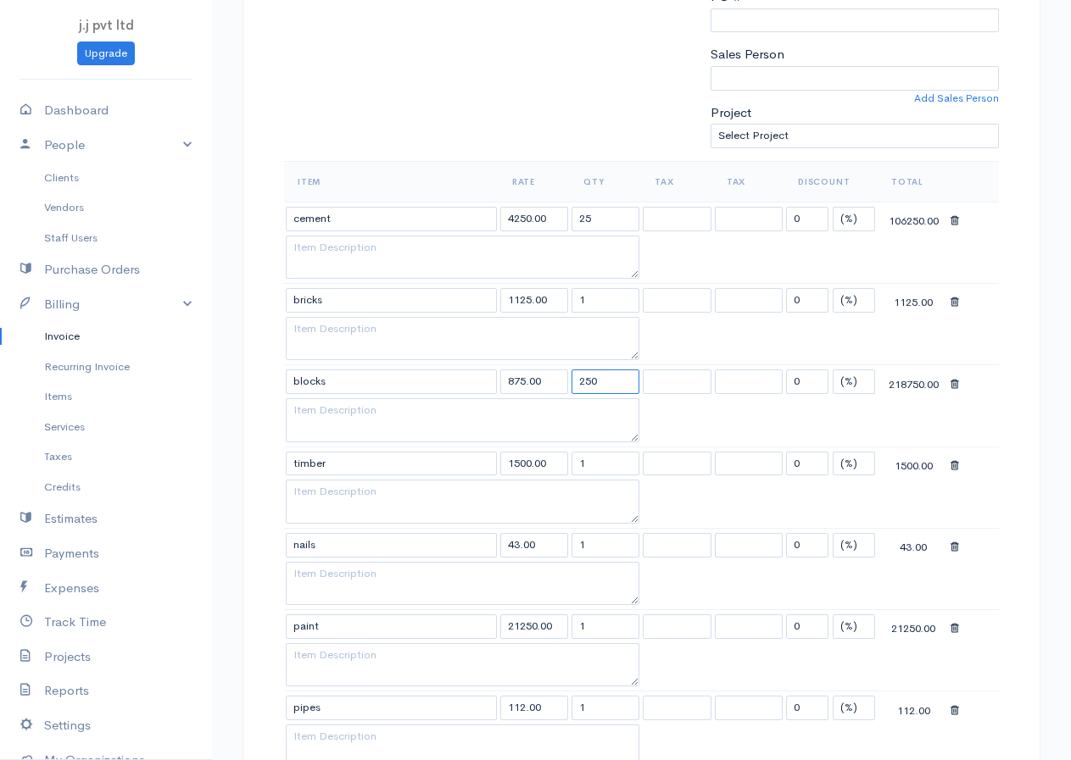
type input "250"
drag, startPoint x: 593, startPoint y: 303, endPoint x: 560, endPoint y: 299, distance: 32.4
click at [560, 299] on tr "bricks 1125.00 1 0 (%) Flat 1125.00" at bounding box center [641, 300] width 715 height 33
type input "250"
drag, startPoint x: 594, startPoint y: 464, endPoint x: 554, endPoint y: 465, distance: 40.7
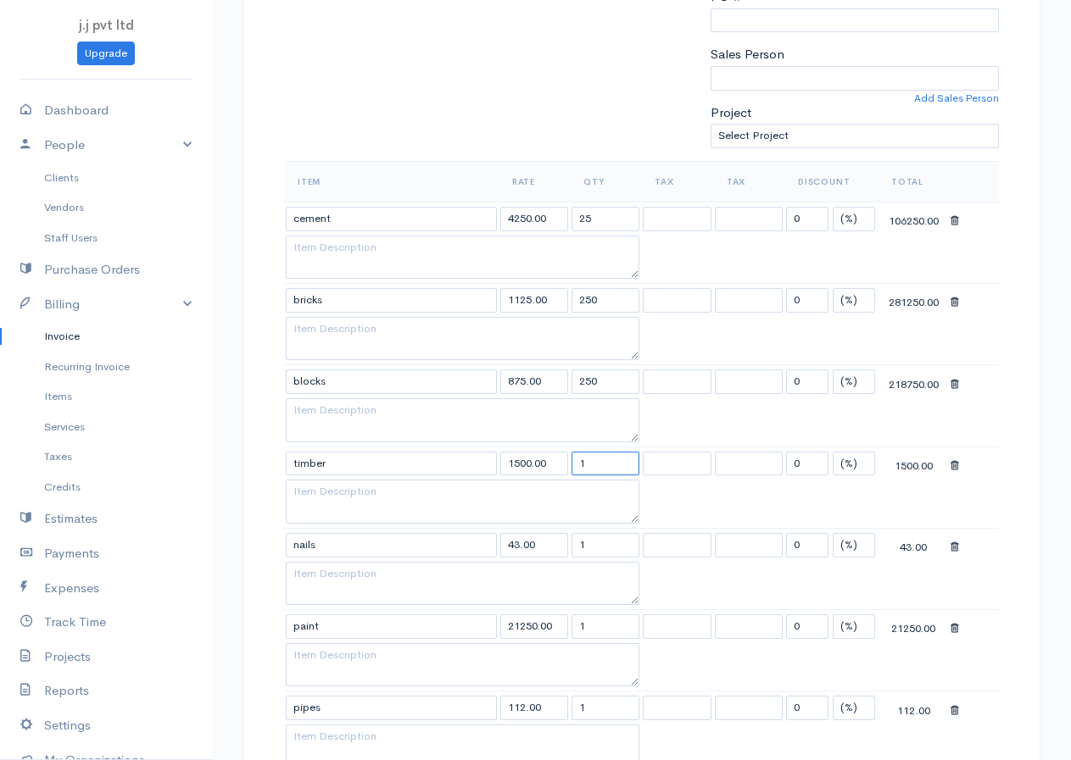
click at [554, 465] on tr "timber 1500.00 1 0 (%) Flat 1500.00" at bounding box center [641, 463] width 715 height 33
type input "45"
drag, startPoint x: 593, startPoint y: 549, endPoint x: 576, endPoint y: 555, distance: 18.3
click at [576, 555] on input "1" at bounding box center [605, 545] width 68 height 25
type input "2500"
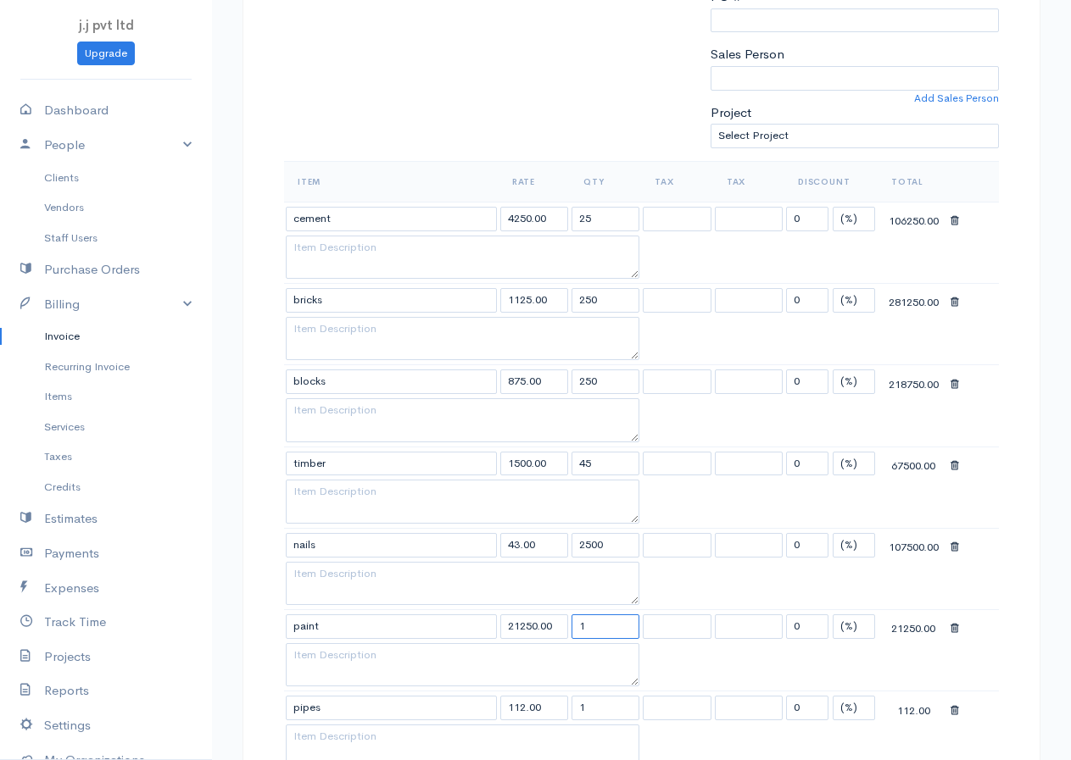
drag, startPoint x: 581, startPoint y: 634, endPoint x: 572, endPoint y: 638, distance: 9.1
click at [568, 638] on tr "paint 21250.00 1 0 (%) Flat 21250.00" at bounding box center [641, 626] width 715 height 33
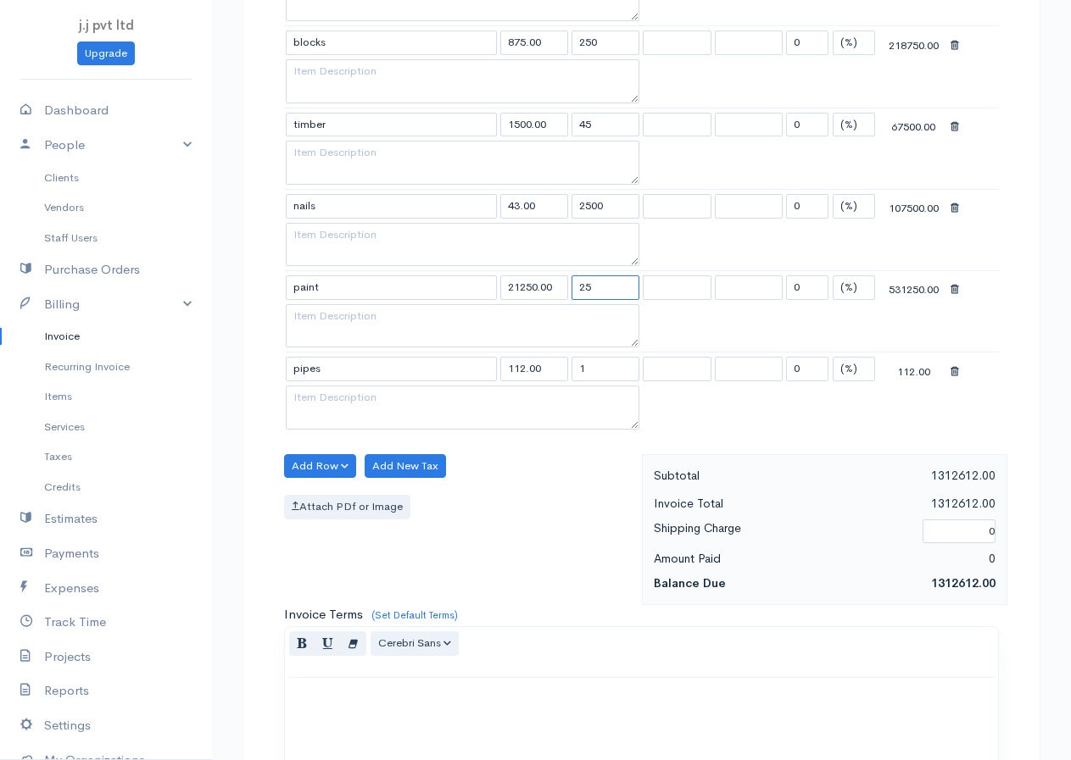
type input "25"
drag, startPoint x: 601, startPoint y: 359, endPoint x: 534, endPoint y: 372, distance: 68.3
click at [534, 372] on tr "pipes 112.00 1 0 (%) Flat 112.00" at bounding box center [641, 369] width 715 height 33
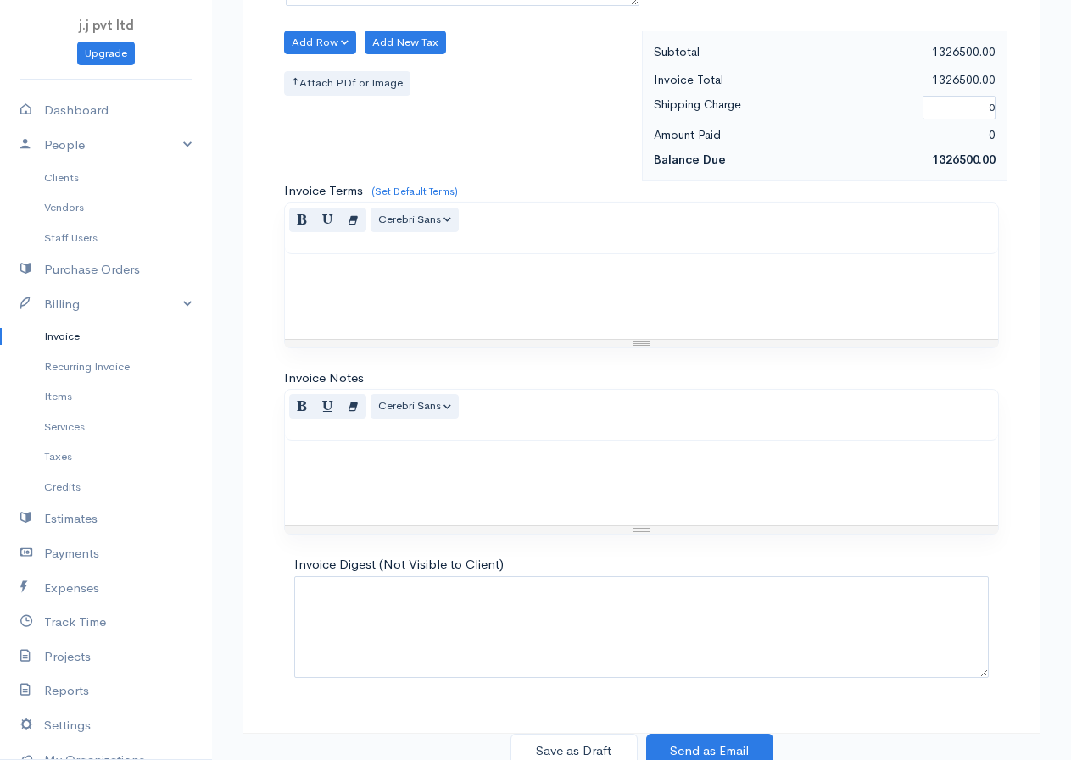
scroll to position [1195, 0]
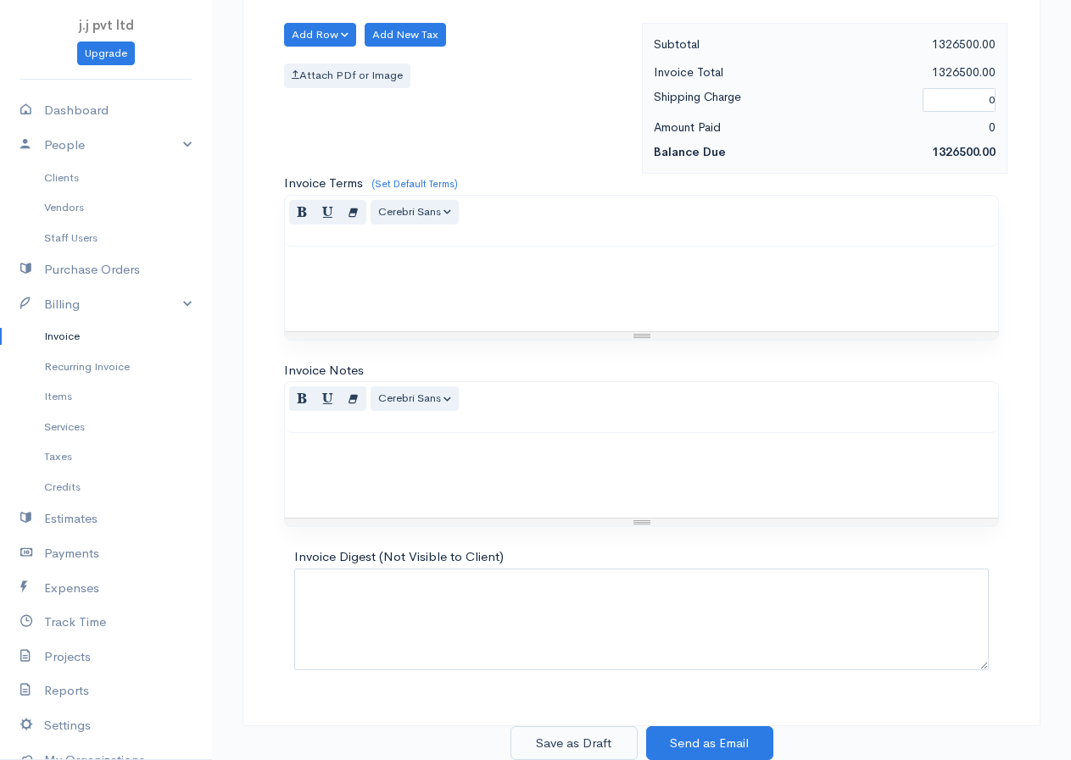
type input "125"
click at [595, 739] on button "Save as Draft" at bounding box center [573, 744] width 127 height 35
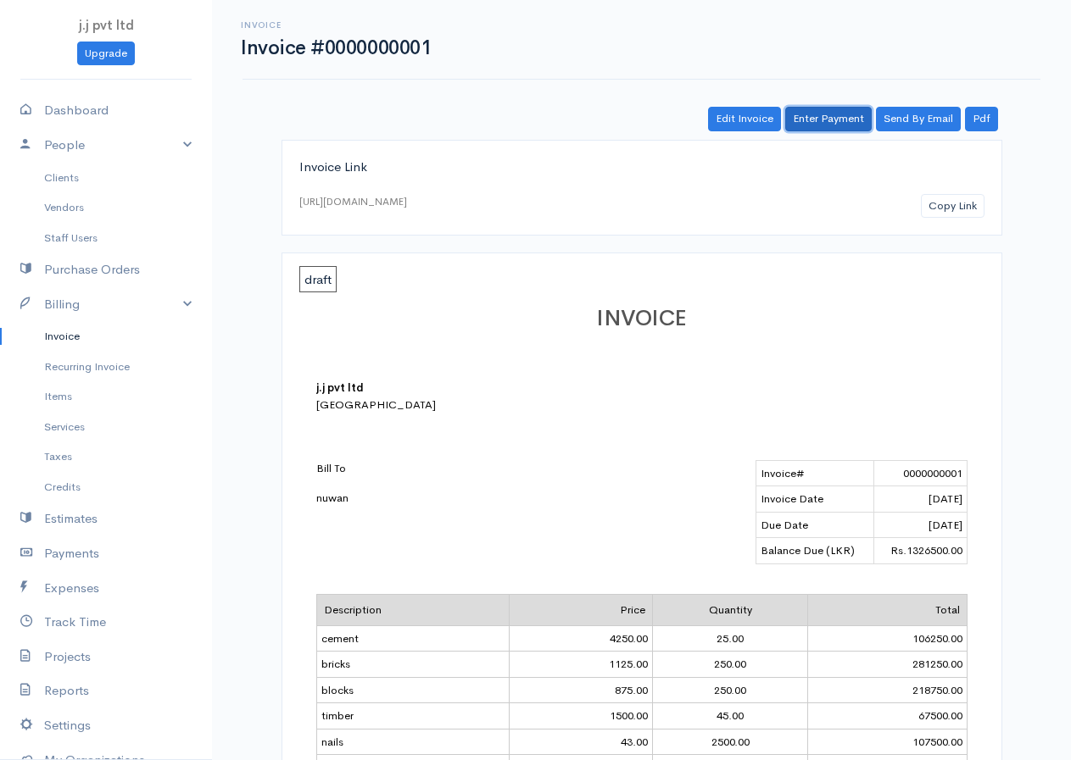
click at [839, 120] on link "Enter Payment" at bounding box center [828, 119] width 86 height 25
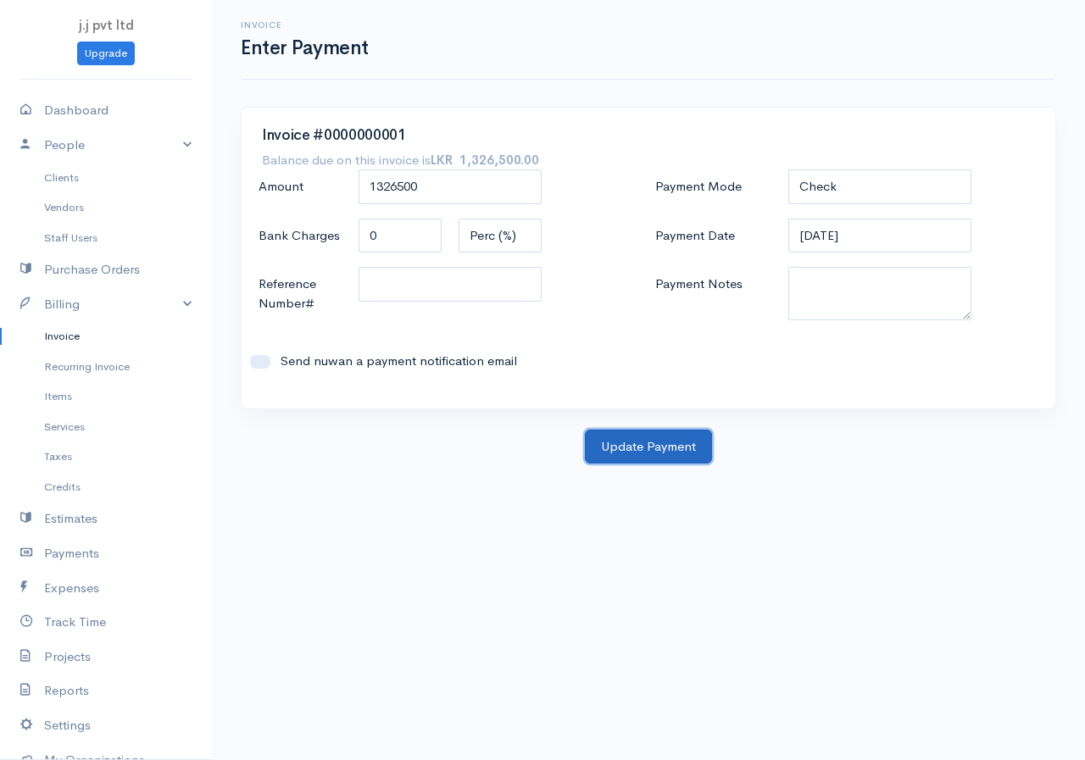
click at [633, 449] on button "Update Payment" at bounding box center [648, 447] width 127 height 35
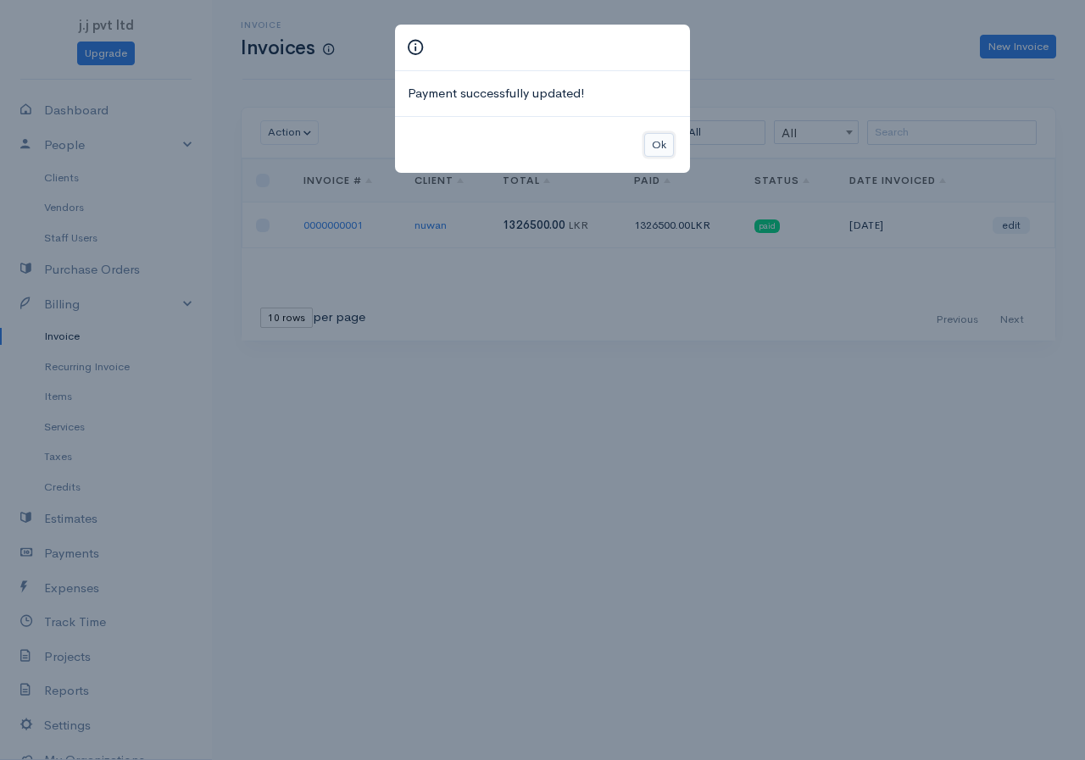
click at [654, 143] on button "Ok" at bounding box center [659, 145] width 30 height 25
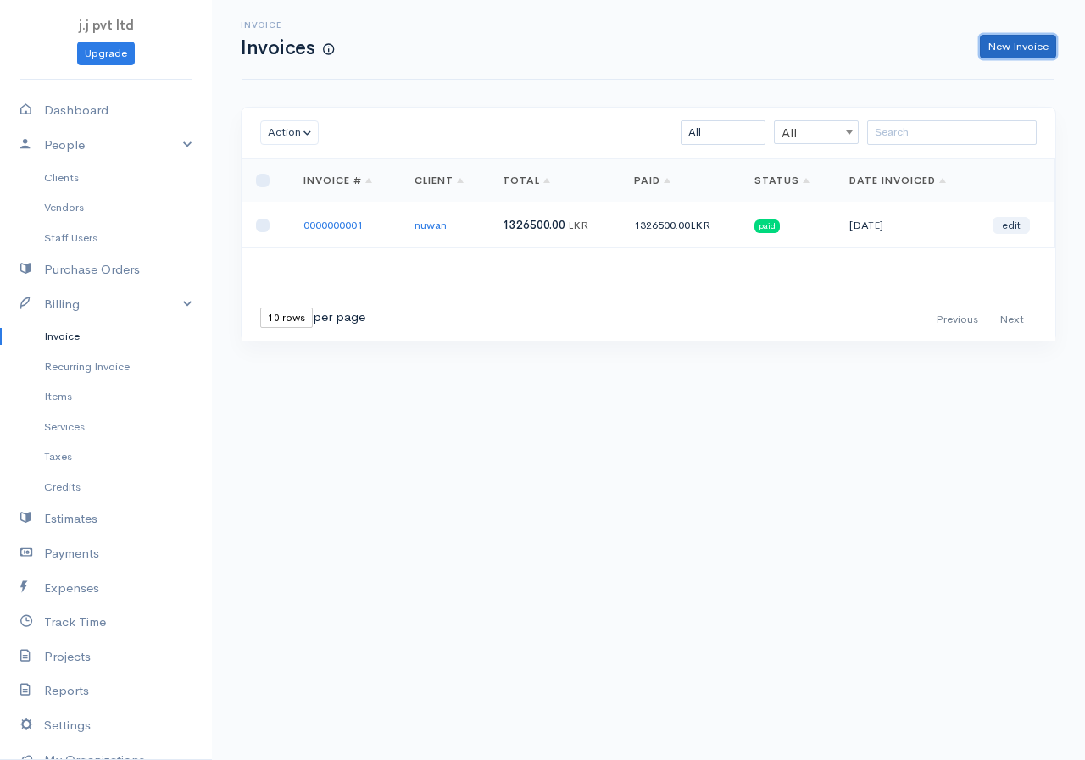
click at [1009, 38] on link "New Invoice" at bounding box center [1018, 47] width 76 height 25
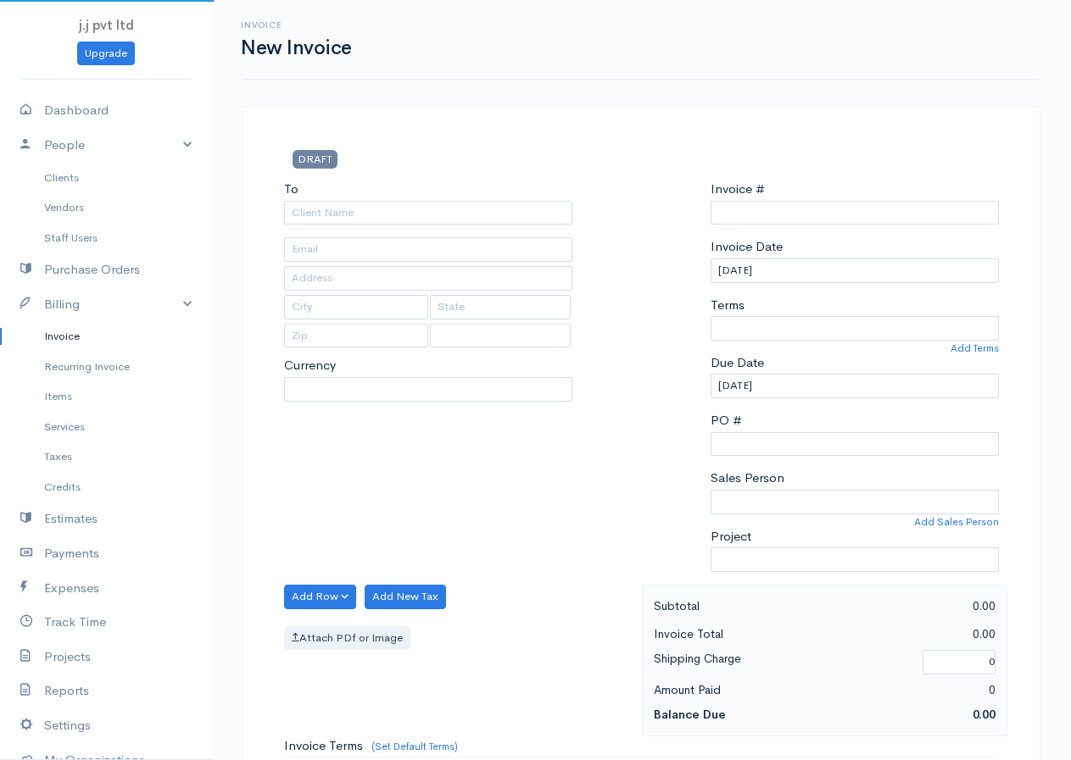
select select "LKR"
select select "[GEOGRAPHIC_DATA]"
type input "0000000002"
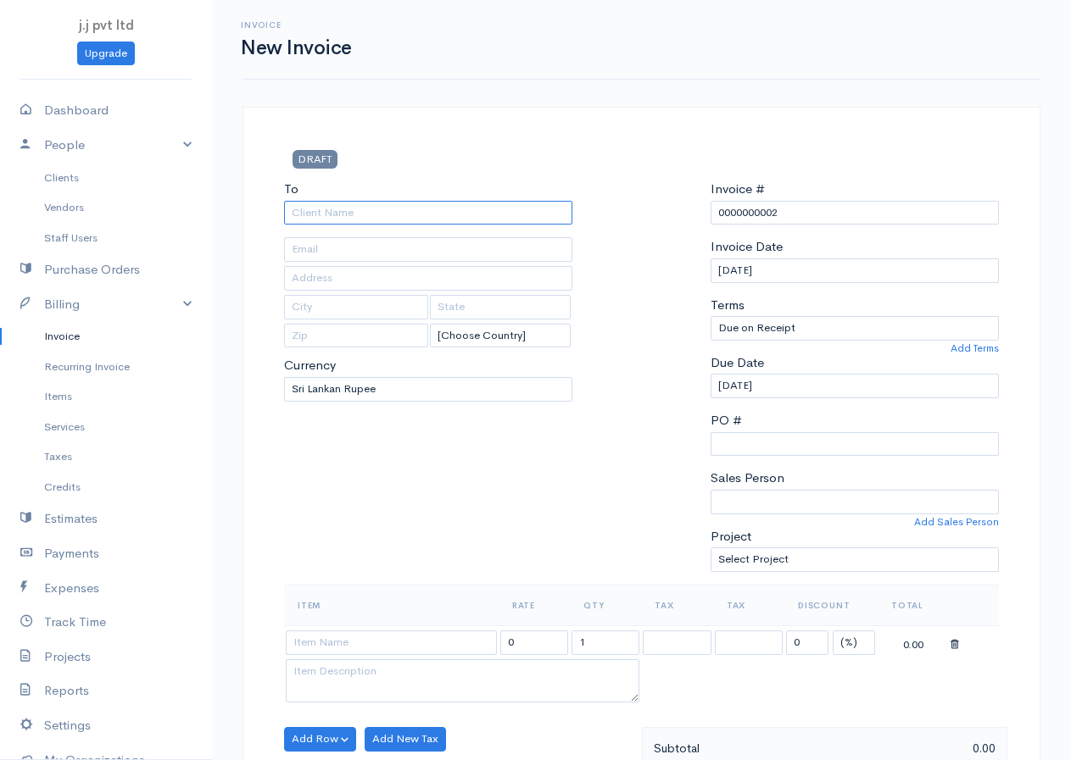
click at [366, 210] on input "To" at bounding box center [428, 213] width 288 height 25
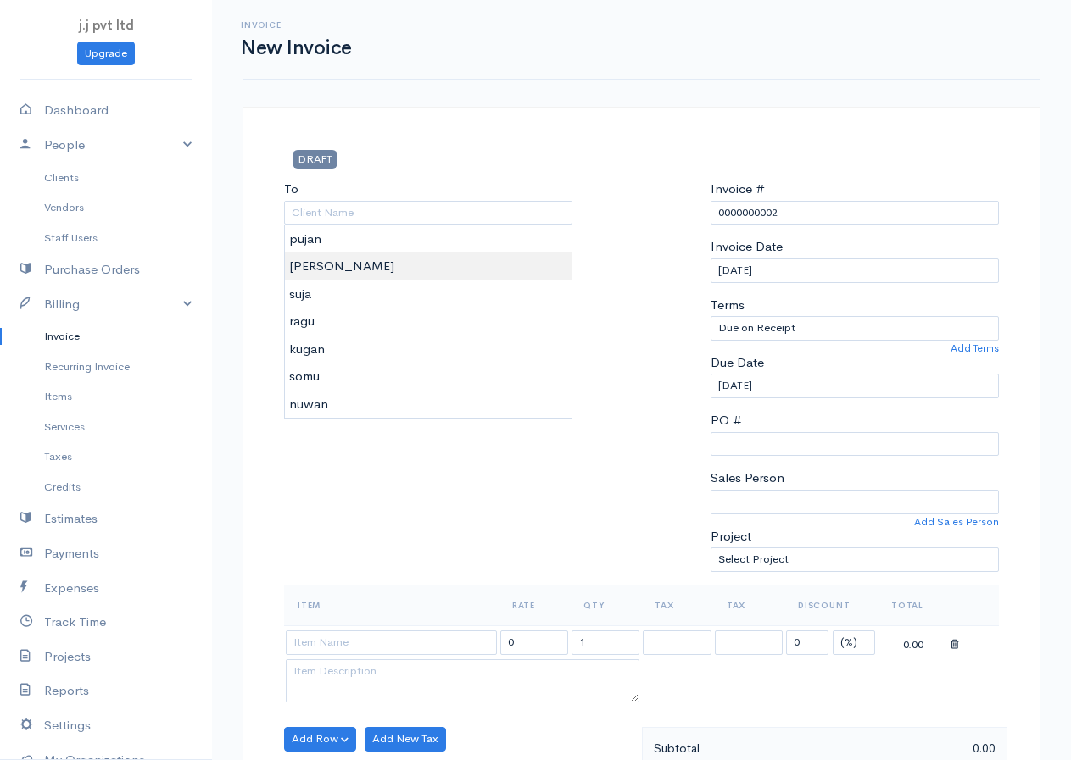
type input "[PERSON_NAME]"
click at [323, 266] on body "j.j pvt ltd Upgrade Dashboard People Clients Vendors Staff Users Purchase Order…" at bounding box center [535, 733] width 1071 height 1466
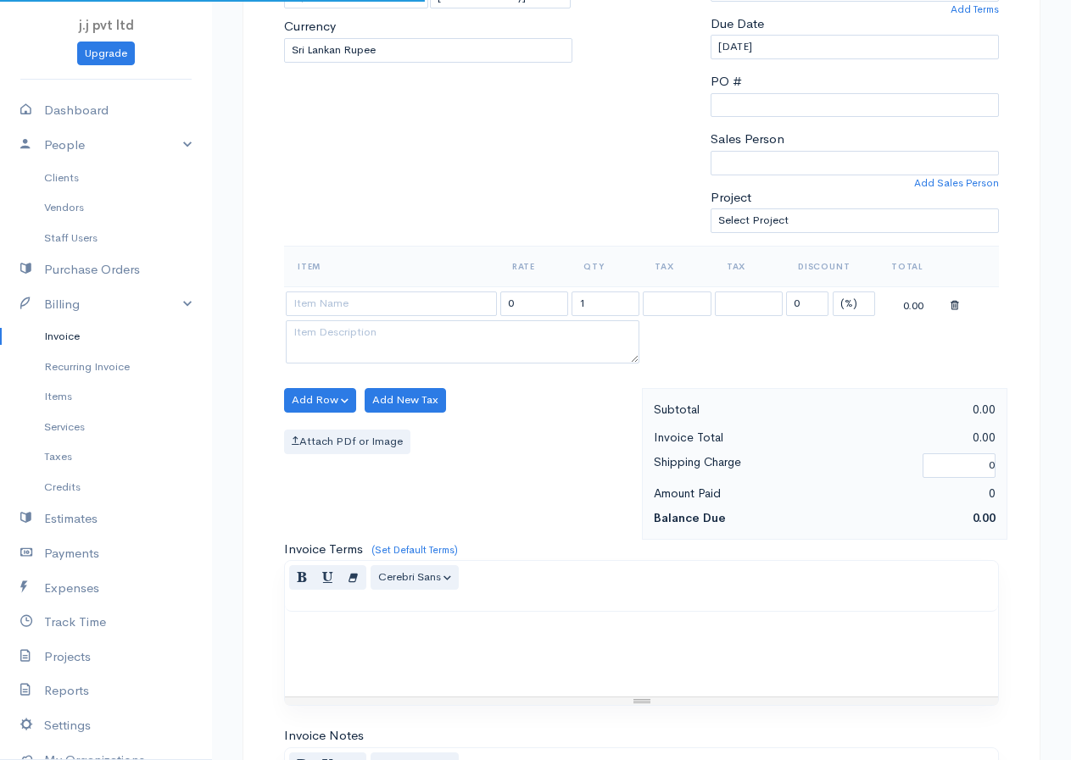
scroll to position [593, 0]
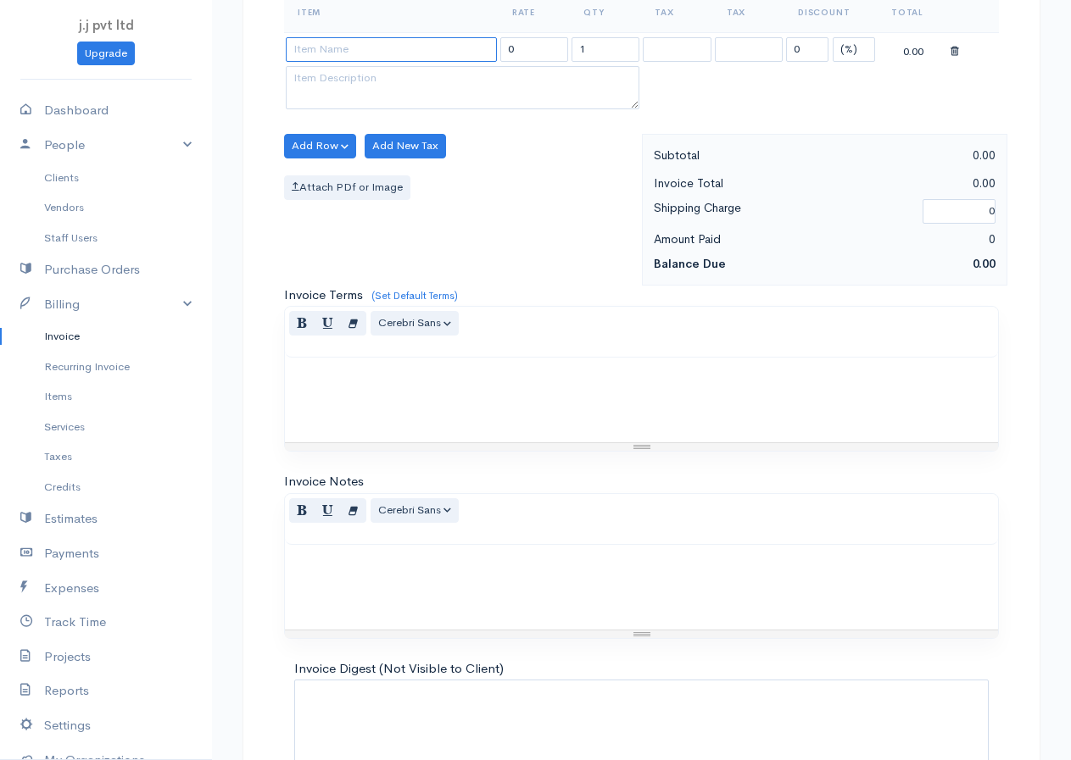
click at [386, 42] on input at bounding box center [391, 49] width 211 height 25
type input "glss"
type input "6750.00"
drag, startPoint x: 315, startPoint y: 76, endPoint x: 320, endPoint y: 87, distance: 12.1
click at [315, 75] on body "j.j pvt ltd Upgrade Dashboard People Clients Vendors Staff Users Purchase Order…" at bounding box center [535, 140] width 1071 height 1466
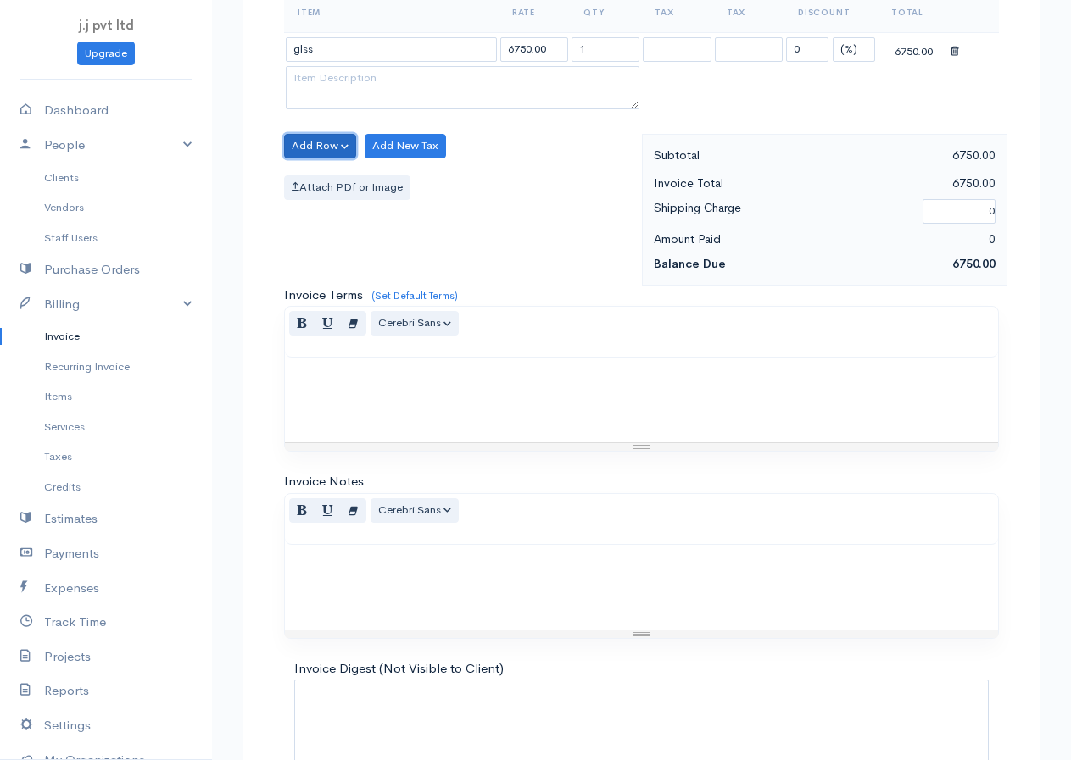
click at [324, 139] on button "Add Row" at bounding box center [320, 146] width 72 height 25
click at [317, 182] on link "Add Item Row" at bounding box center [352, 181] width 134 height 30
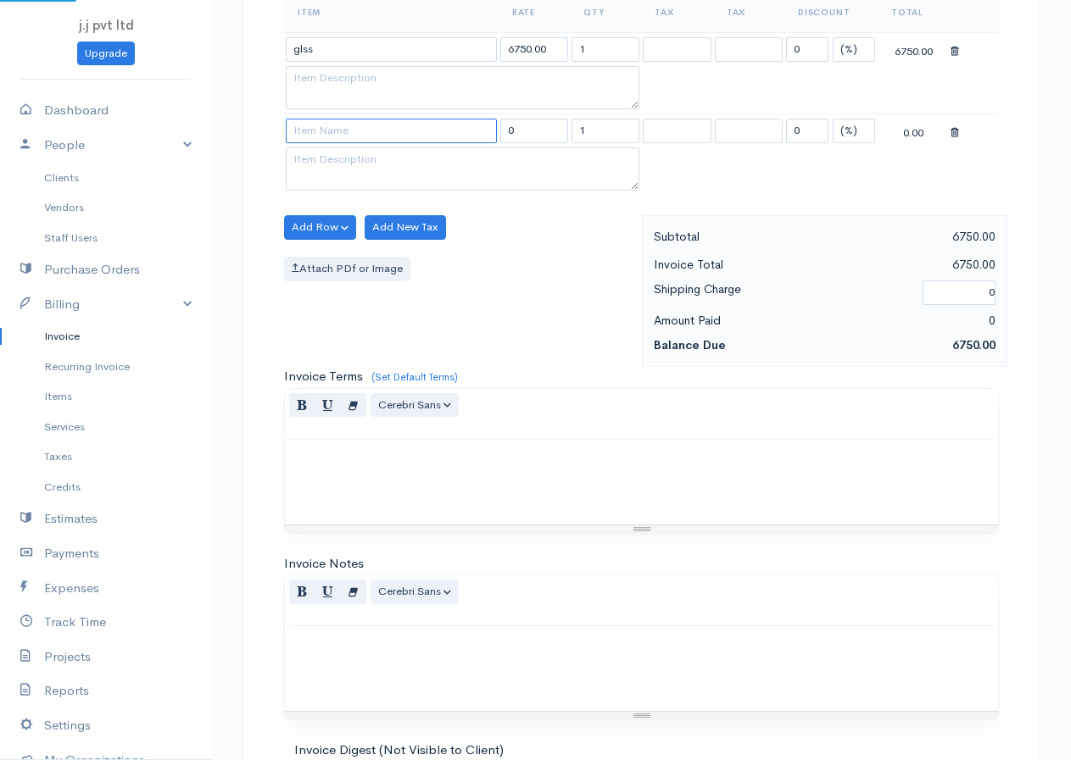
click at [336, 130] on input at bounding box center [391, 131] width 211 height 25
type input "tiles"
type input "595.00"
click at [319, 154] on body "j.j pvt ltd Upgrade Dashboard People Clients Vendors Staff Users Purchase Order…" at bounding box center [535, 180] width 1071 height 1547
click at [314, 226] on button "Add Row" at bounding box center [320, 227] width 72 height 25
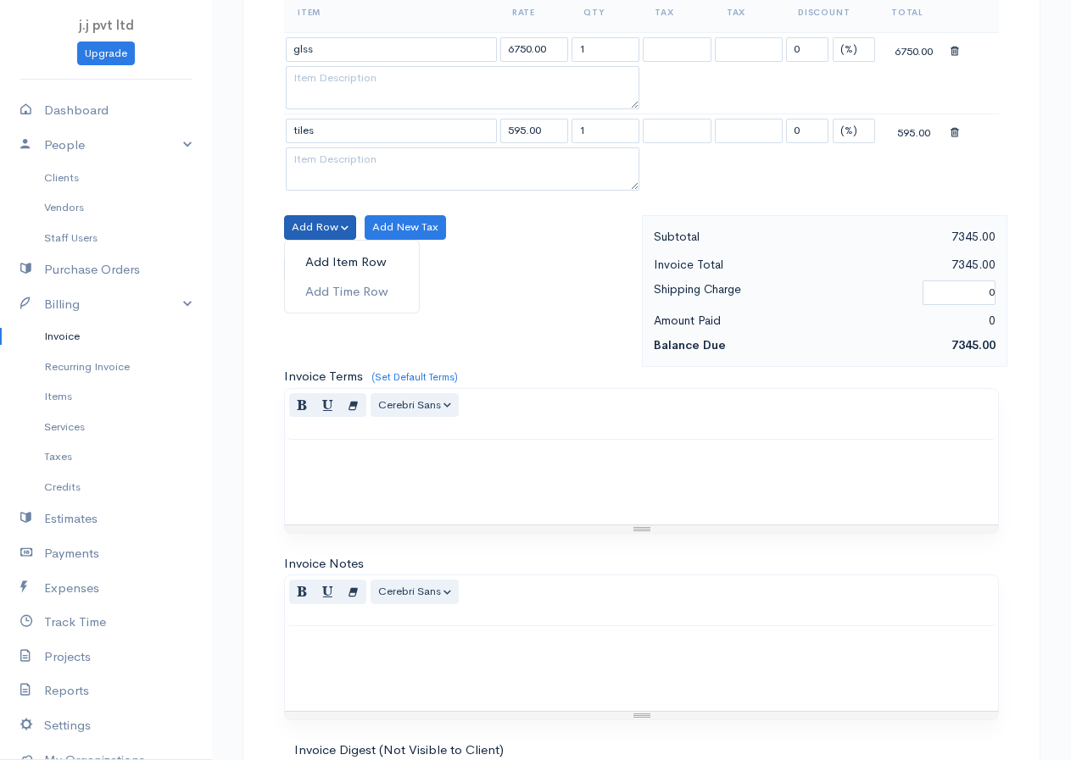
click at [311, 259] on link "Add Item Row" at bounding box center [352, 263] width 134 height 30
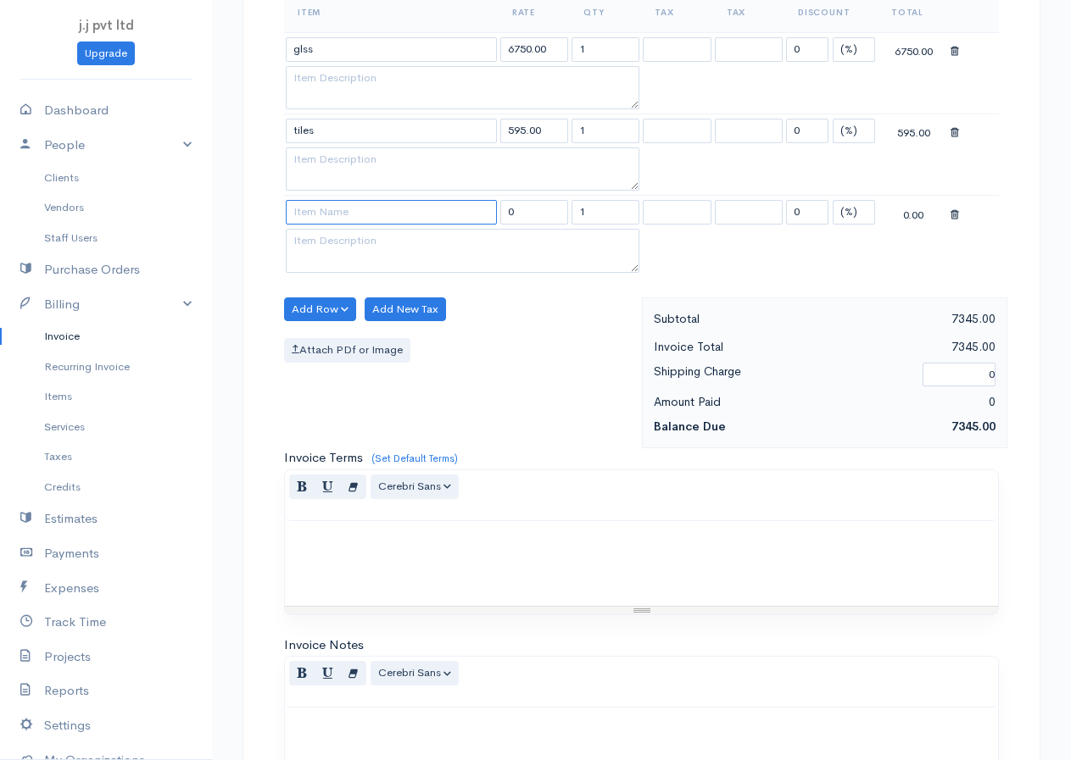
click at [339, 212] on input at bounding box center [391, 212] width 211 height 25
type input "marble sheet"
type input "11250.00"
click at [340, 238] on body "j.j pvt ltd Upgrade Dashboard People Clients Vendors Staff Users Purchase Order…" at bounding box center [535, 221] width 1071 height 1629
click at [315, 309] on button "Add Row" at bounding box center [320, 310] width 72 height 25
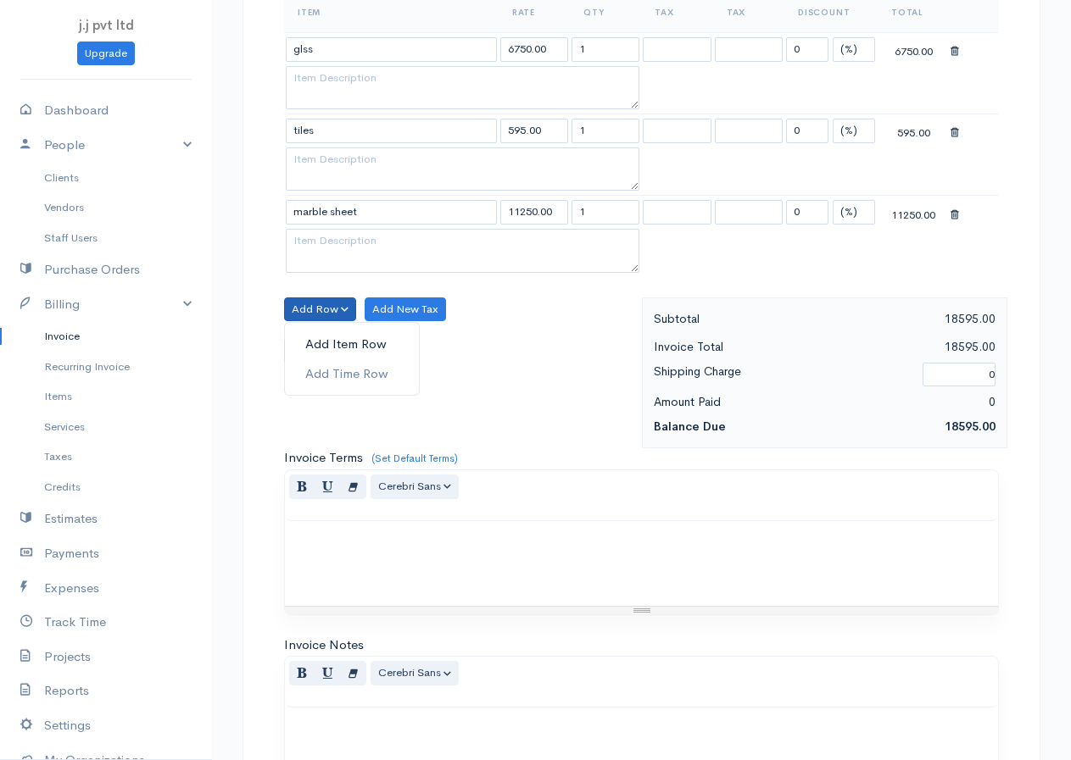
click at [314, 336] on link "Add Item Row" at bounding box center [352, 345] width 134 height 30
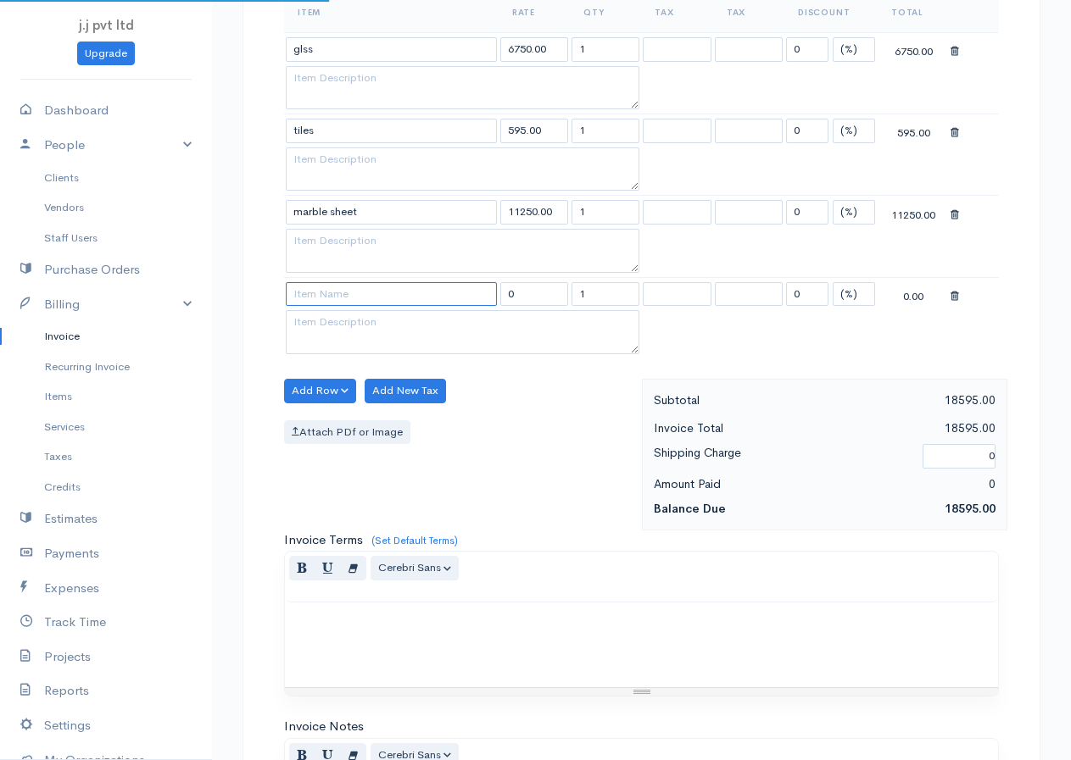
click at [328, 291] on input at bounding box center [391, 294] width 211 height 25
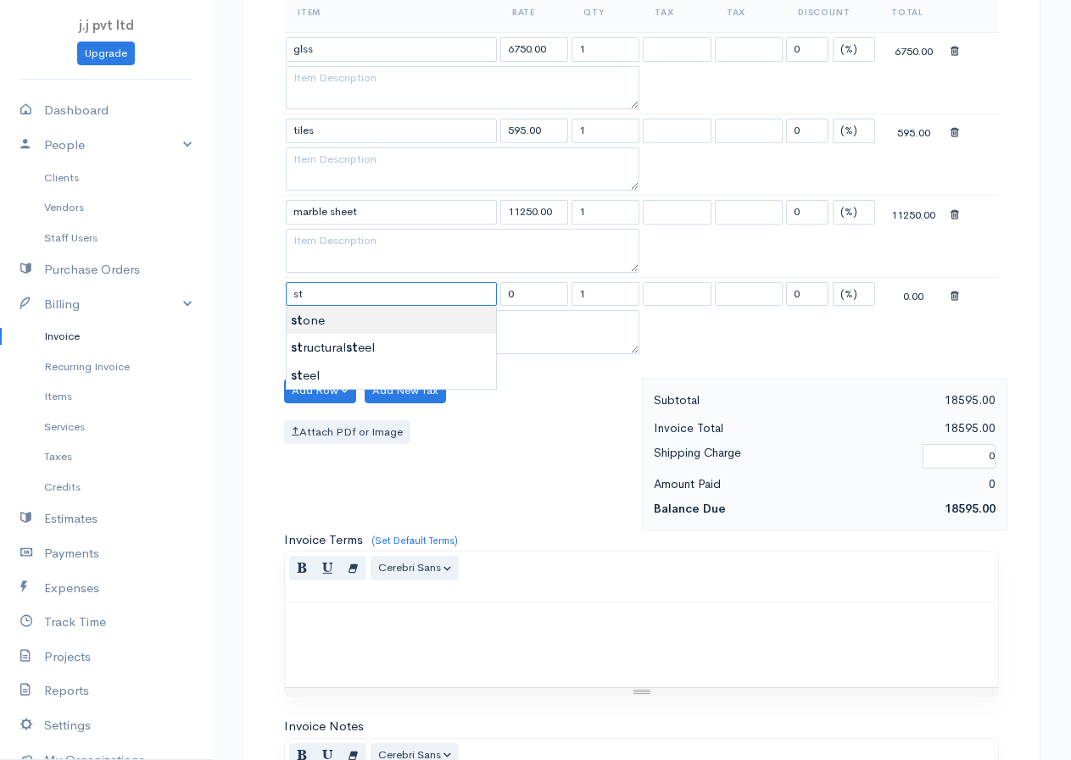
type input "stone"
type input "4250.00"
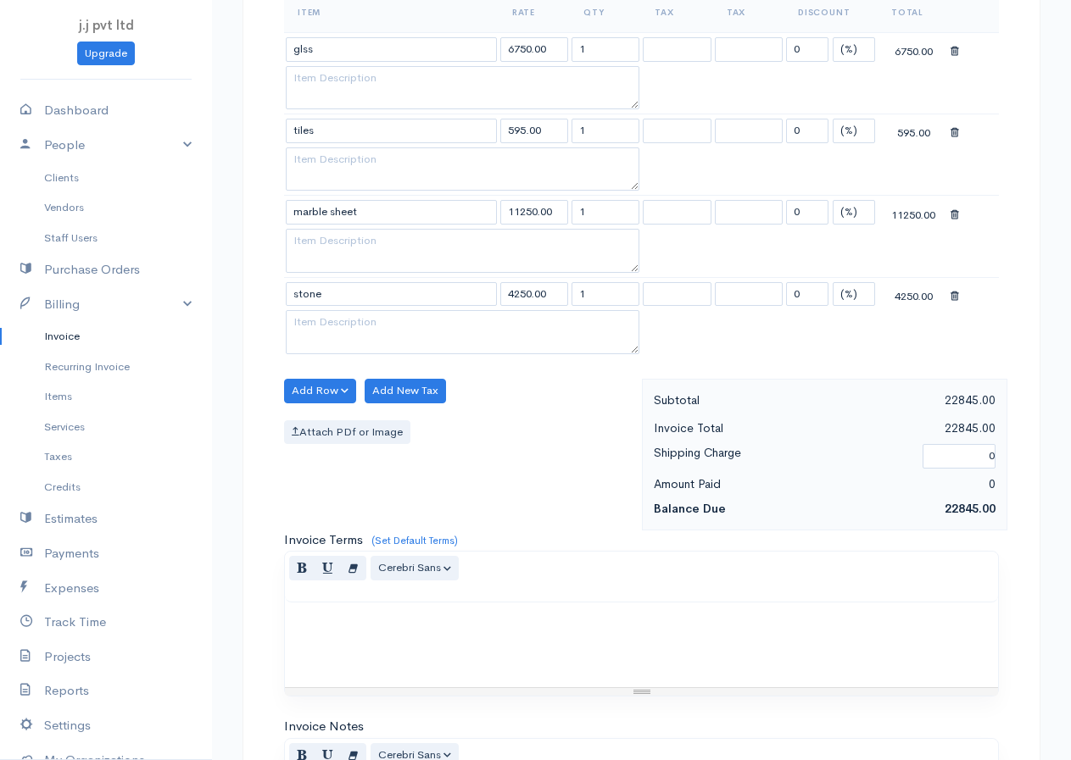
click at [313, 321] on body "j.j pvt ltd Upgrade Dashboard People Clients Vendors Staff Users Purchase Order…" at bounding box center [535, 262] width 1071 height 1710
click at [322, 387] on button "Add Row" at bounding box center [320, 391] width 72 height 25
click at [316, 418] on link "Add Item Row" at bounding box center [352, 426] width 134 height 30
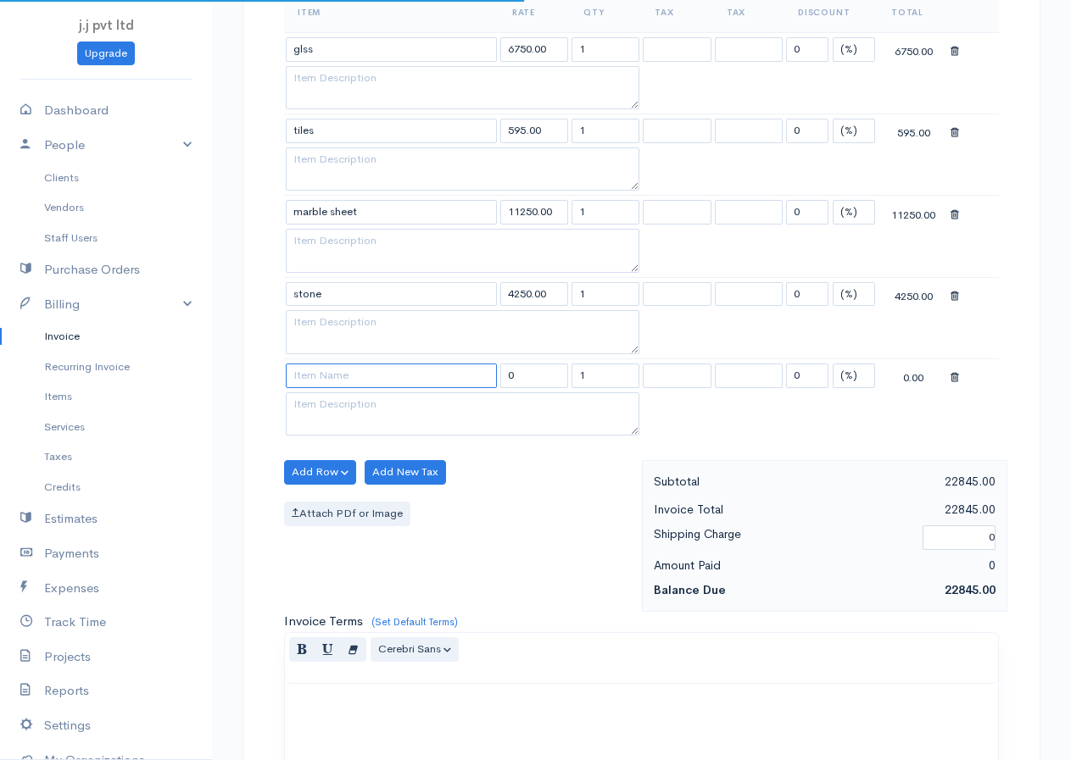
click at [323, 375] on input at bounding box center [391, 376] width 211 height 25
type input "rope"
type input "3750.00"
click at [323, 404] on body "j.j pvt ltd Upgrade Dashboard People Clients Vendors Staff Users Purchase Order…" at bounding box center [535, 303] width 1071 height 1792
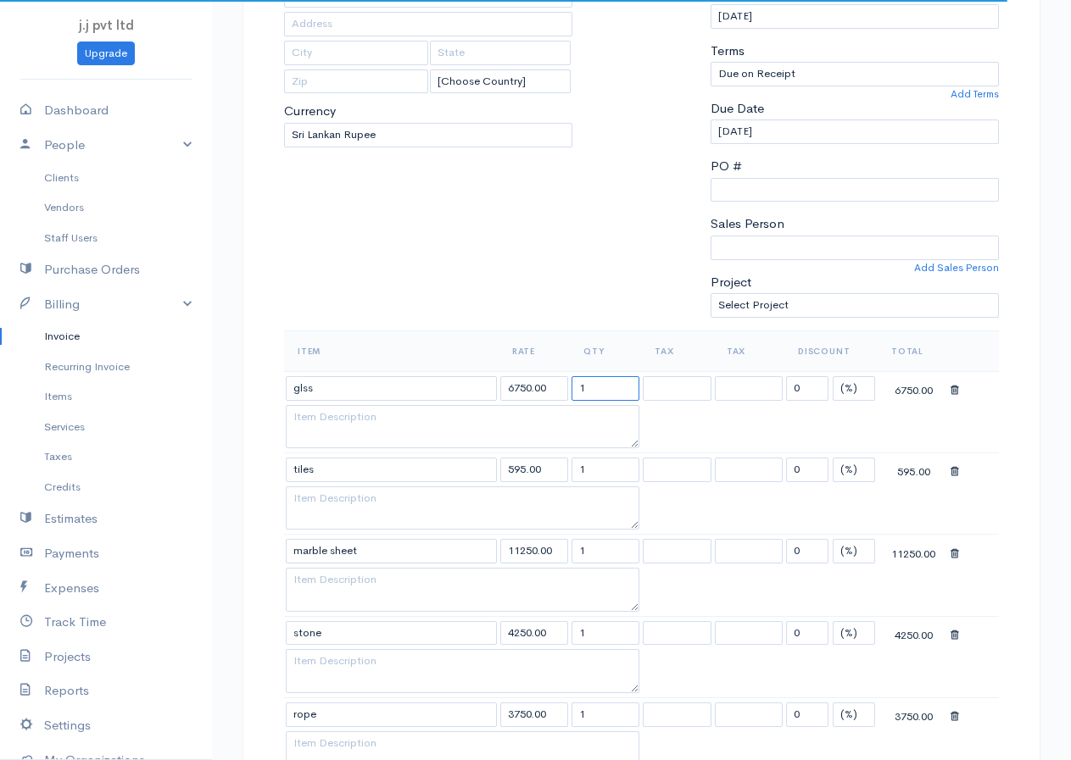
drag, startPoint x: 605, startPoint y: 382, endPoint x: 573, endPoint y: 393, distance: 33.8
click at [573, 393] on input "1" at bounding box center [605, 388] width 68 height 25
type input "10"
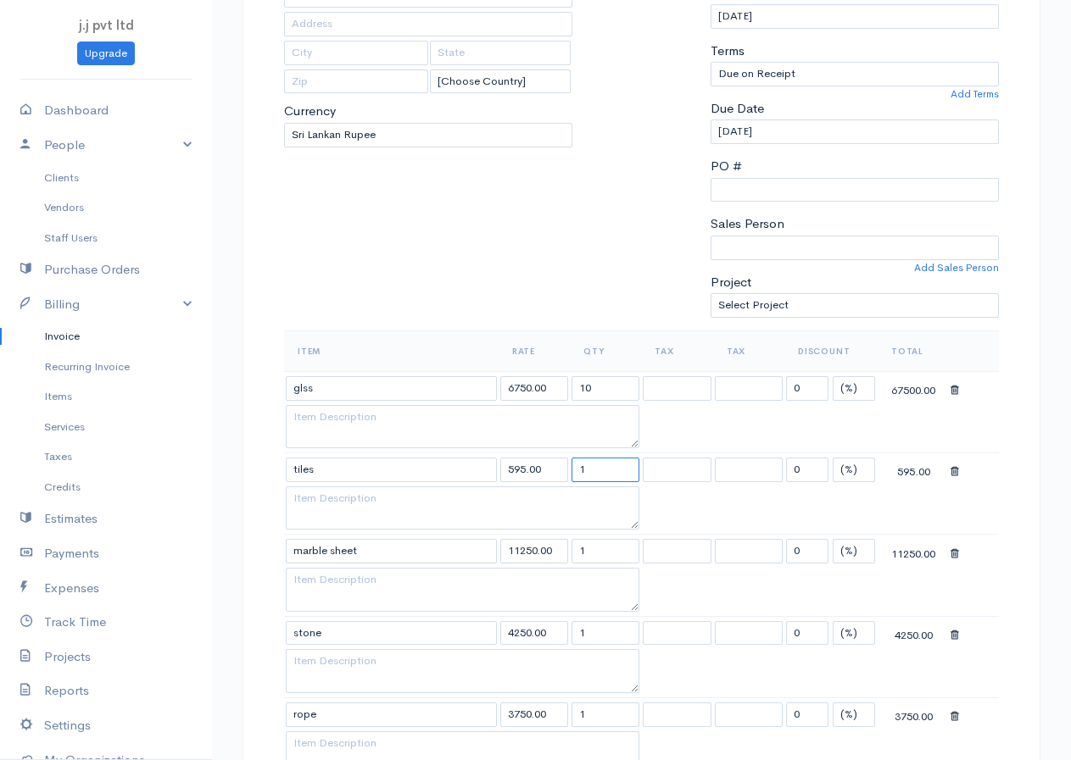
click at [577, 471] on input "1" at bounding box center [605, 470] width 68 height 25
drag, startPoint x: 599, startPoint y: 464, endPoint x: 578, endPoint y: 465, distance: 20.4
click at [578, 465] on input "1" at bounding box center [605, 470] width 68 height 25
type input "250"
drag, startPoint x: 575, startPoint y: 554, endPoint x: 599, endPoint y: 550, distance: 24.8
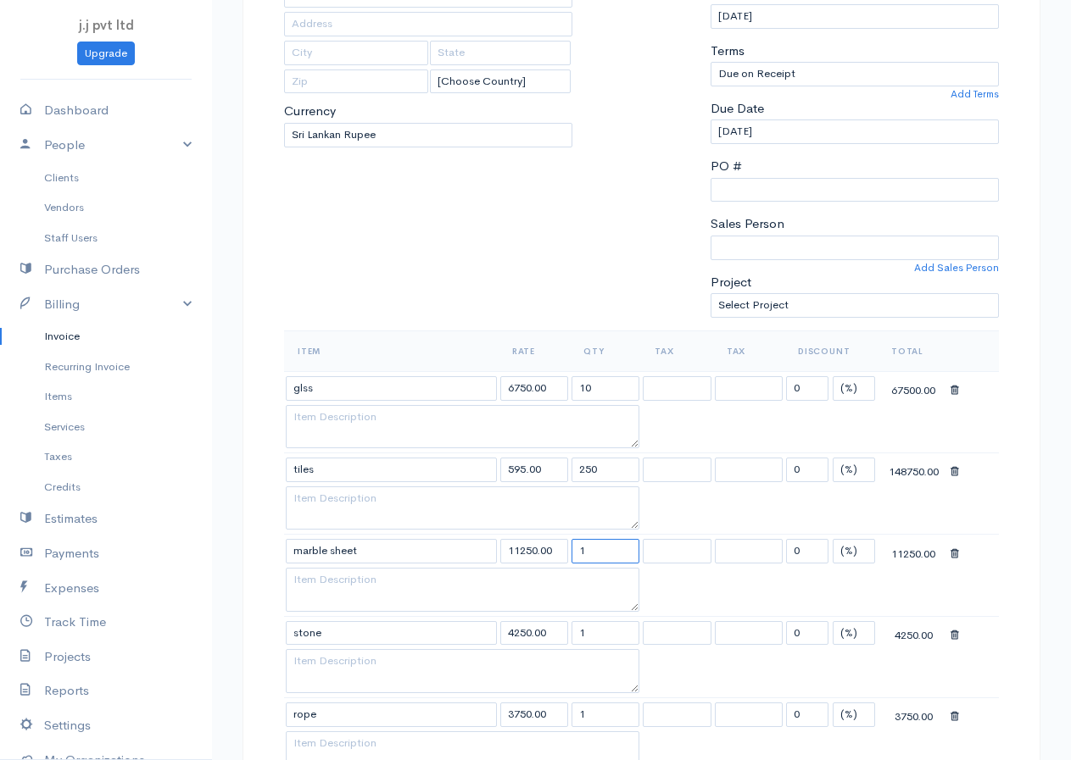
click at [599, 550] on input "1" at bounding box center [605, 551] width 68 height 25
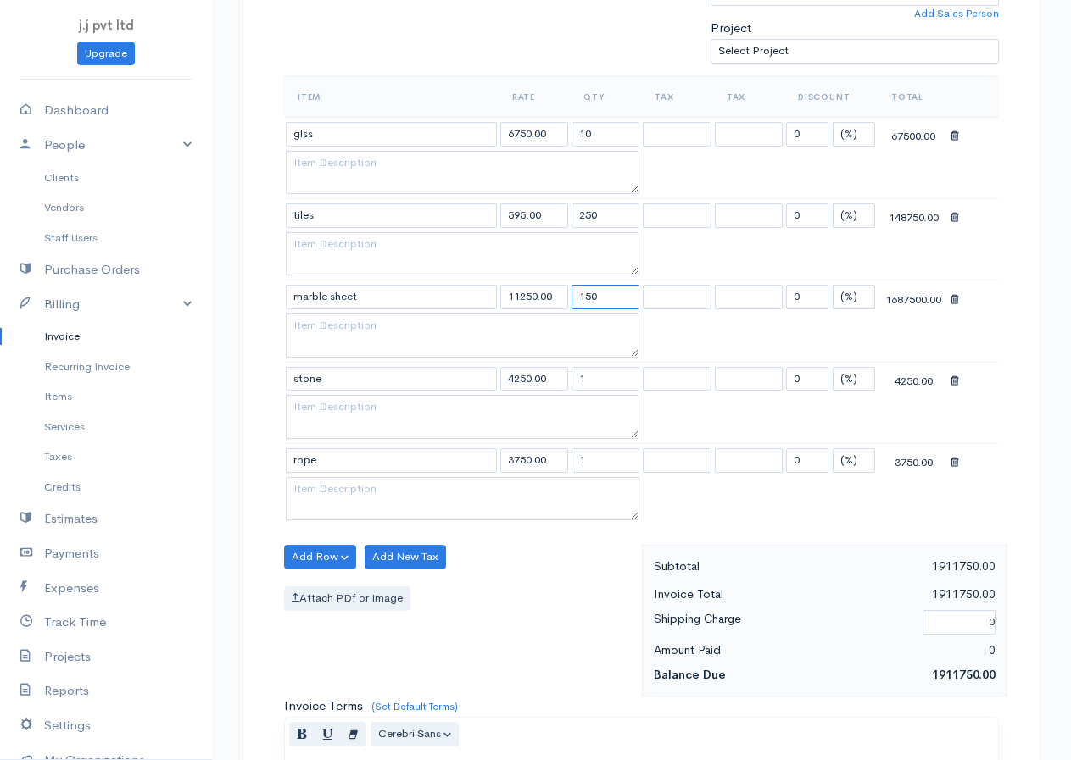
type input "150"
drag, startPoint x: 593, startPoint y: 378, endPoint x: 570, endPoint y: 388, distance: 25.0
click at [570, 388] on td "1" at bounding box center [605, 378] width 71 height 33
type input "5"
click at [582, 455] on input "1" at bounding box center [605, 460] width 68 height 25
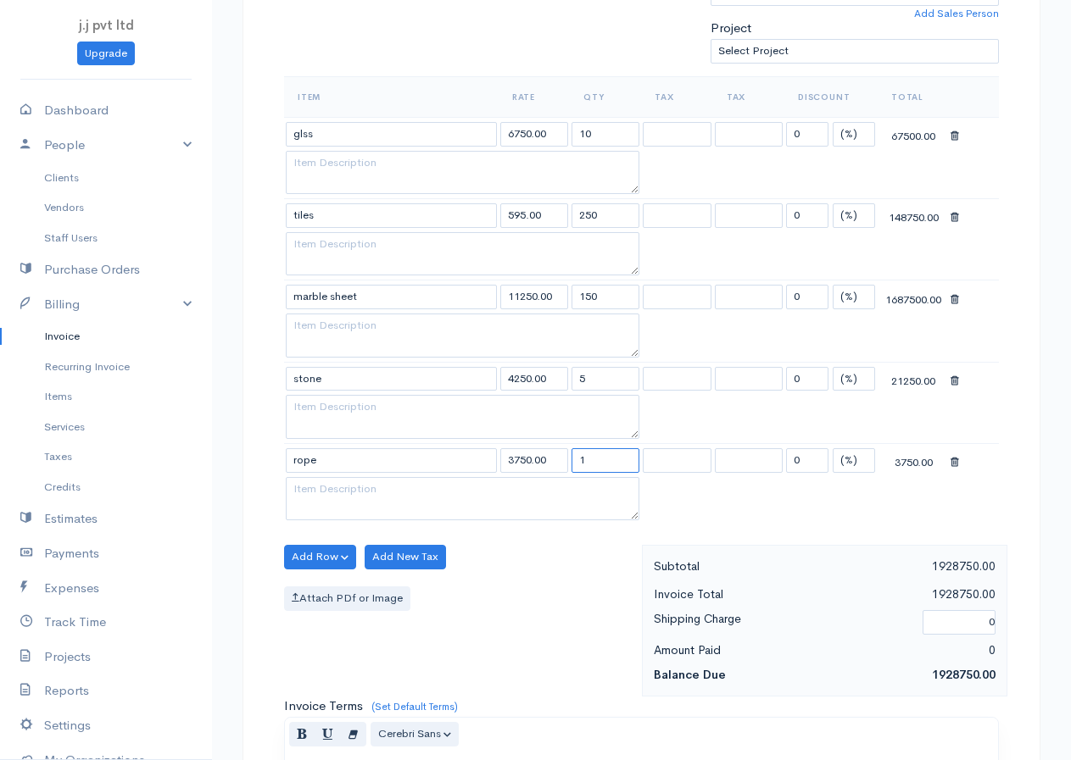
drag, startPoint x: 588, startPoint y: 455, endPoint x: 567, endPoint y: 464, distance: 22.8
click at [567, 464] on tr "rope 3750.00 1 0 (%) Flat 3750.00" at bounding box center [641, 459] width 715 height 33
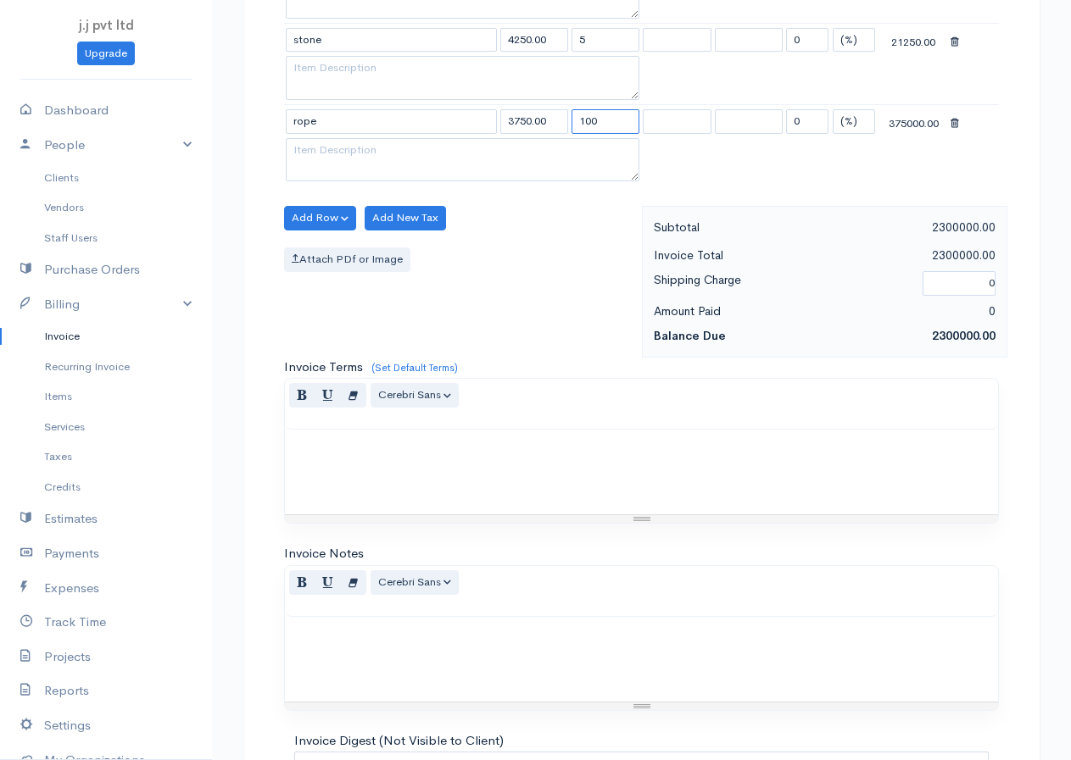
scroll to position [1032, 0]
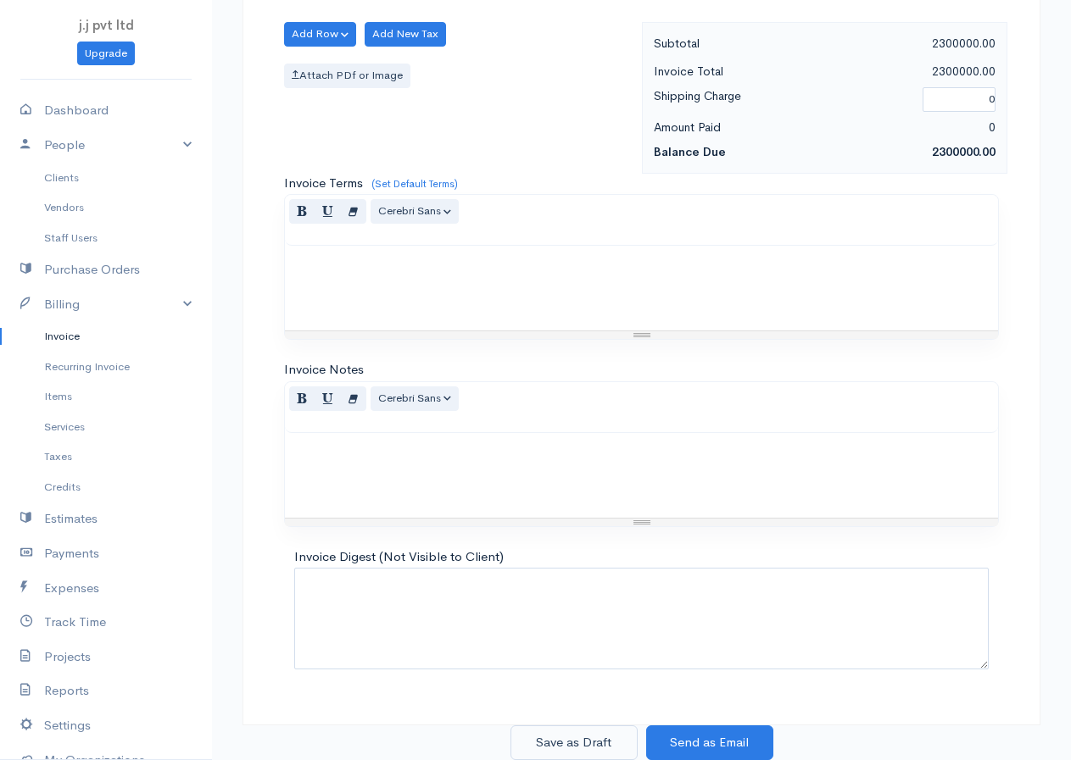
type input "100"
click at [578, 748] on button "Save as Draft" at bounding box center [573, 743] width 127 height 35
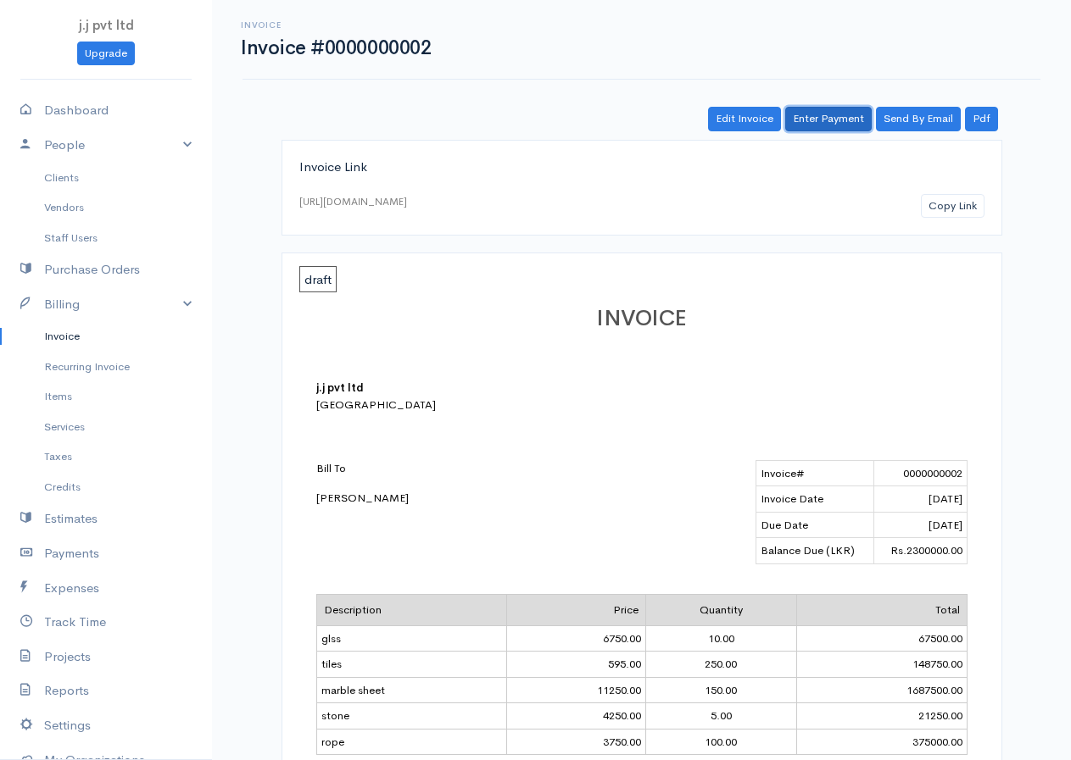
click at [807, 110] on link "Enter Payment" at bounding box center [828, 119] width 86 height 25
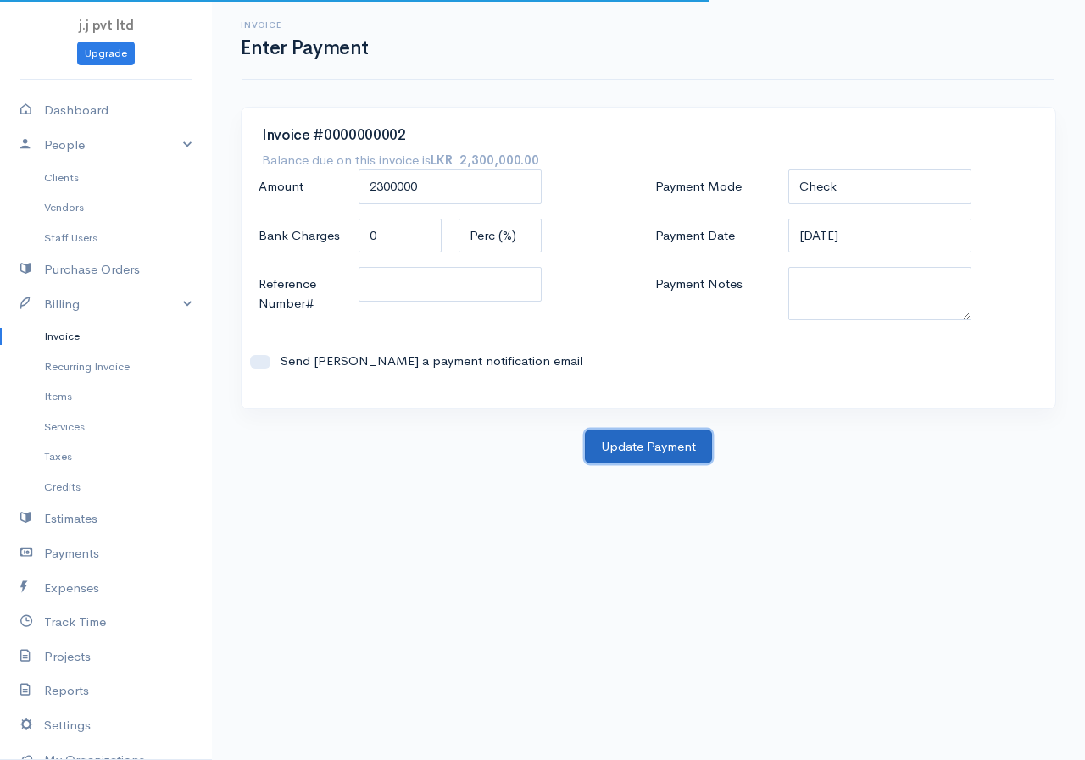
click at [632, 433] on button "Update Payment" at bounding box center [648, 447] width 127 height 35
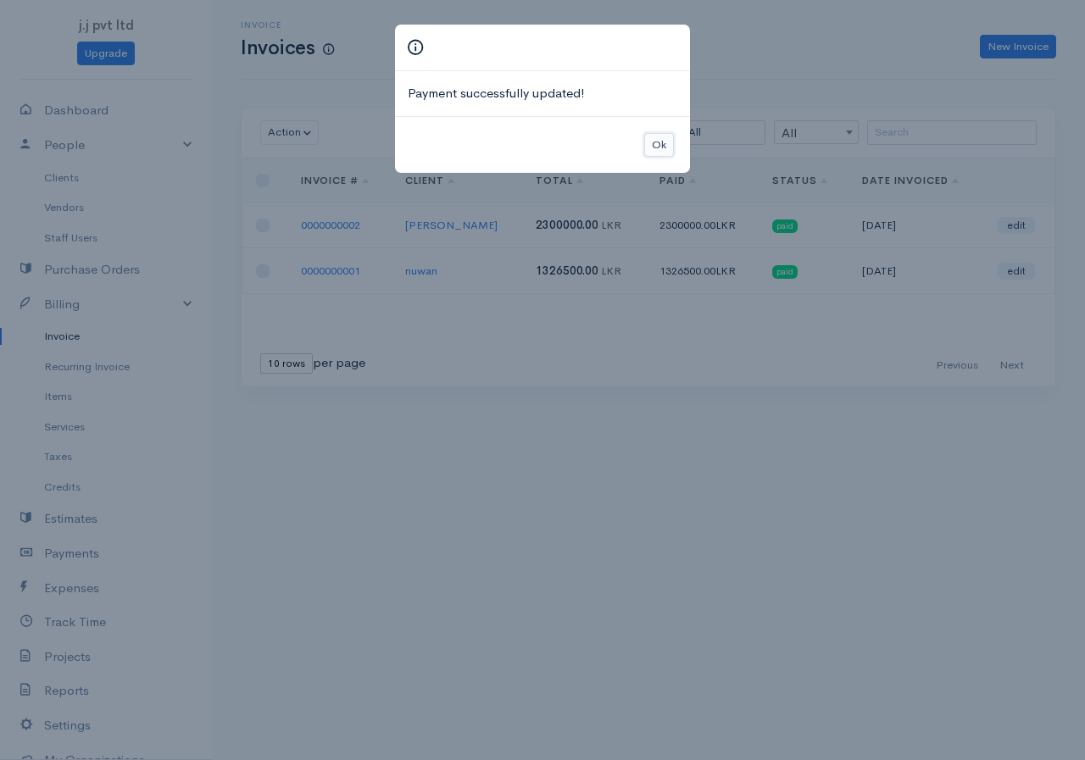
click at [665, 141] on button "Ok" at bounding box center [659, 145] width 30 height 25
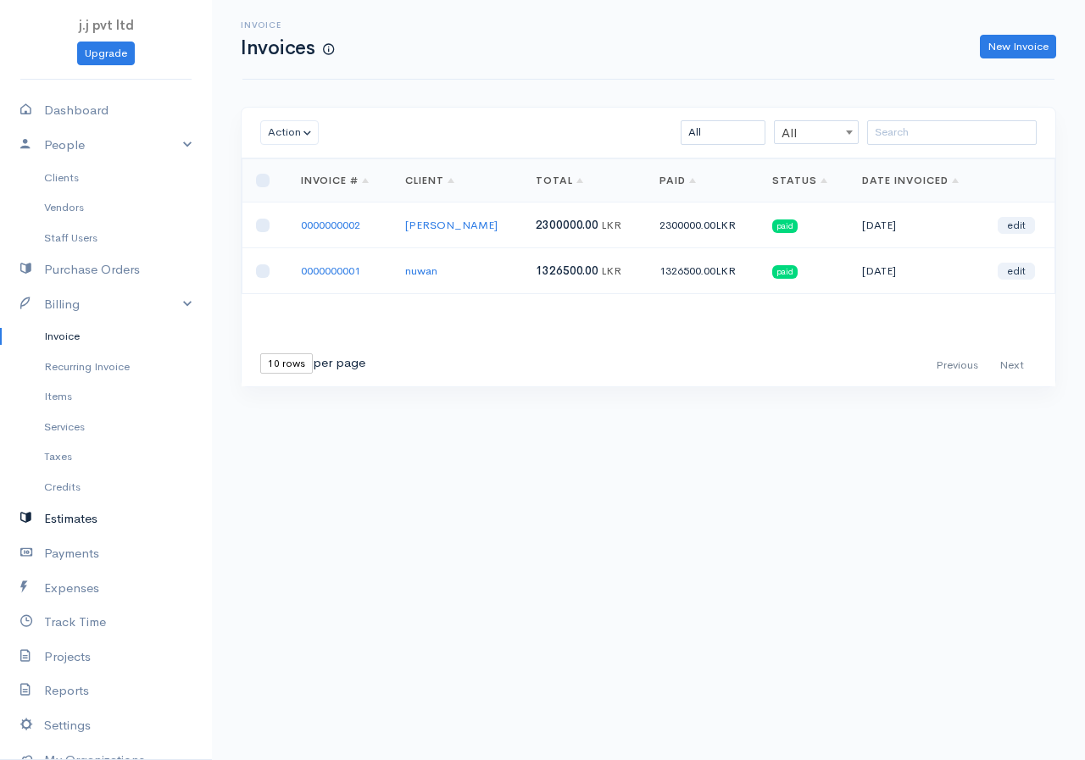
click at [67, 521] on link "Estimates" at bounding box center [106, 519] width 212 height 35
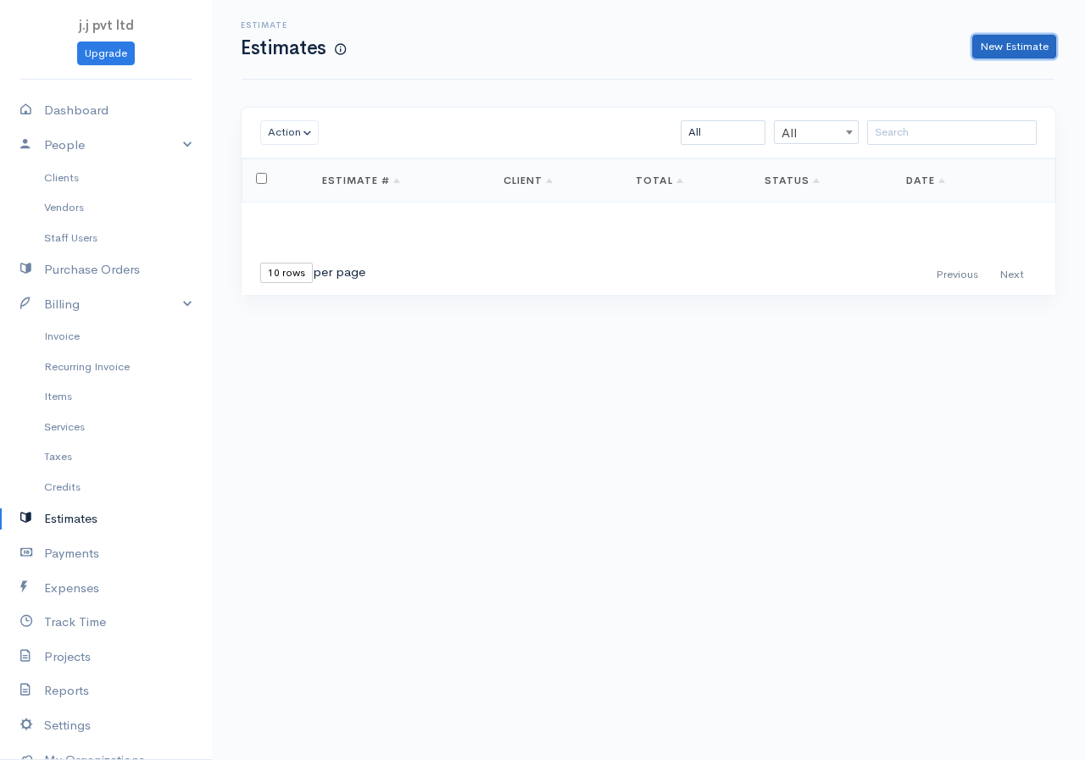
click at [1038, 36] on link "New Estimate" at bounding box center [1014, 47] width 84 height 25
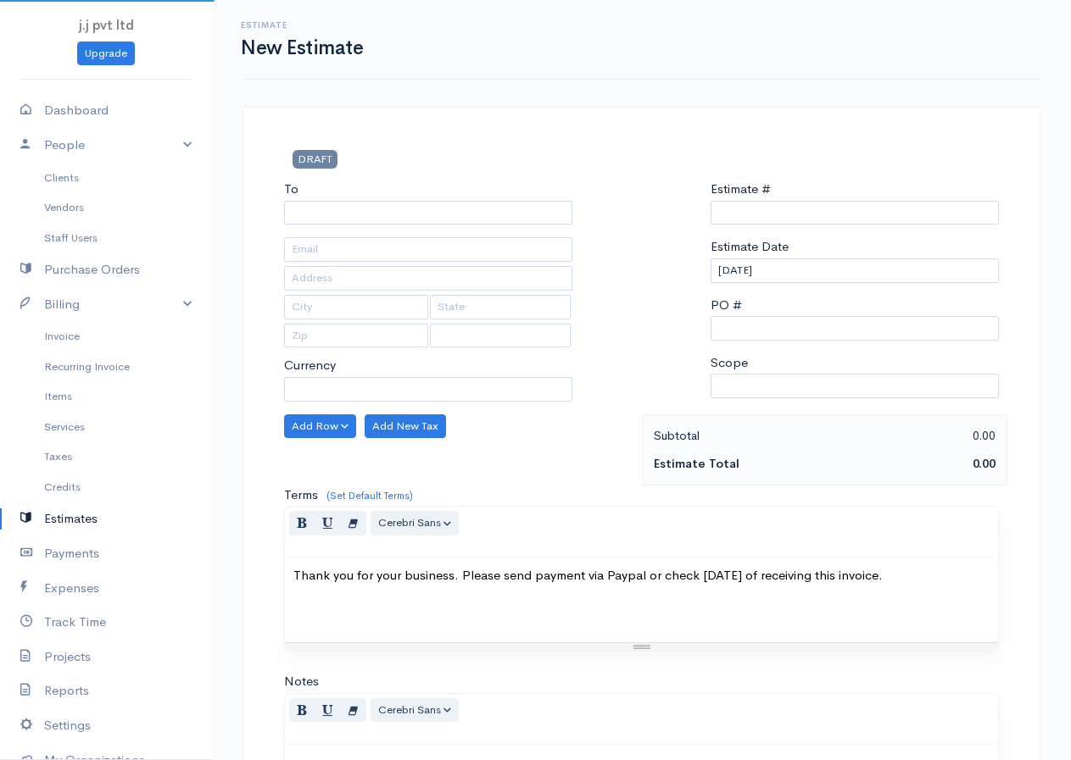
select select "LKR"
select select "[GEOGRAPHIC_DATA]"
type input "0000000001"
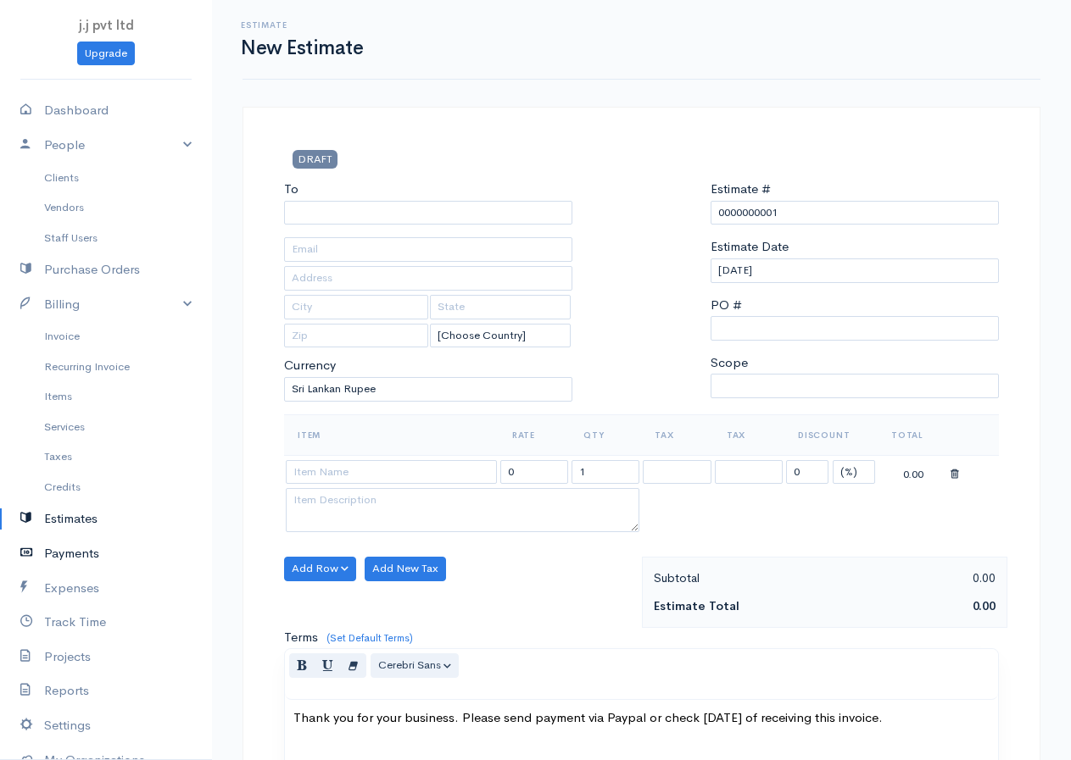
click at [73, 551] on link "Payments" at bounding box center [106, 554] width 212 height 35
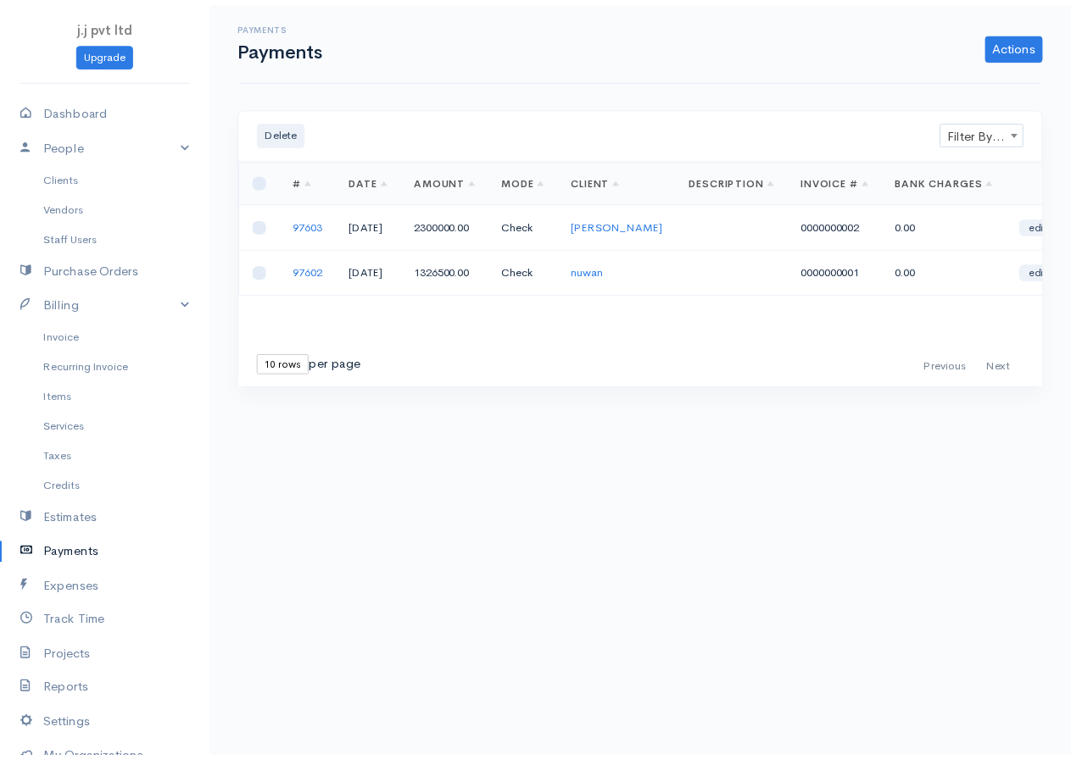
scroll to position [144, 0]
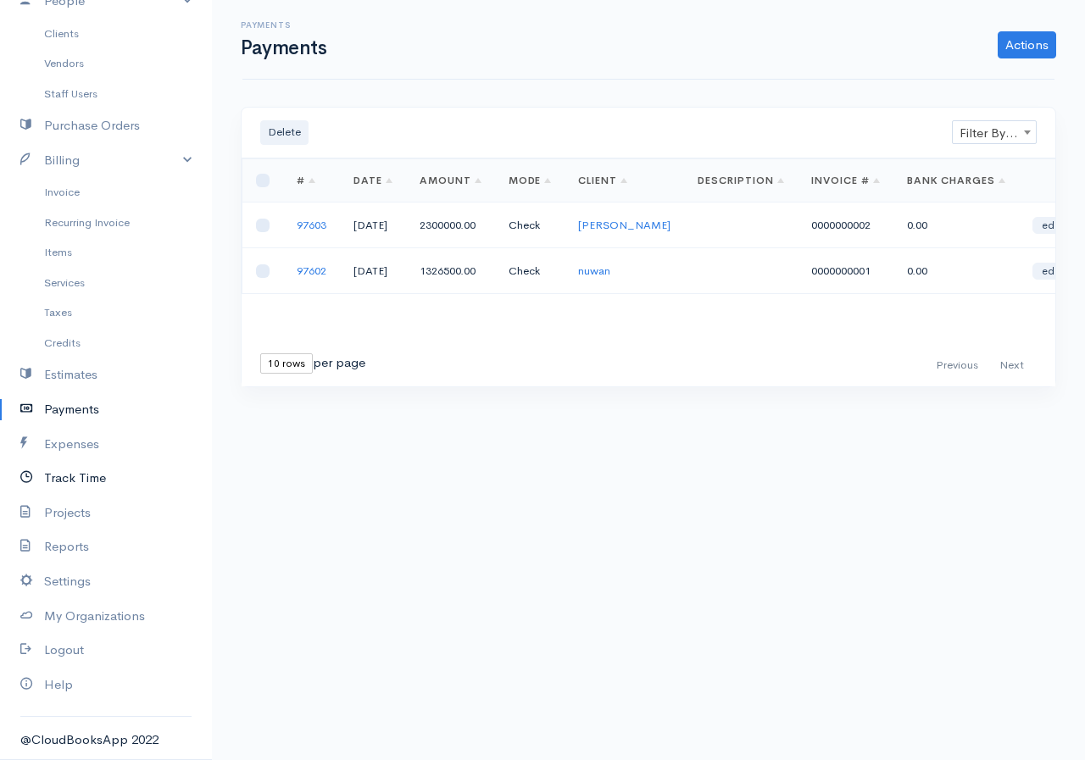
click at [71, 481] on link "Track Time" at bounding box center [106, 478] width 212 height 35
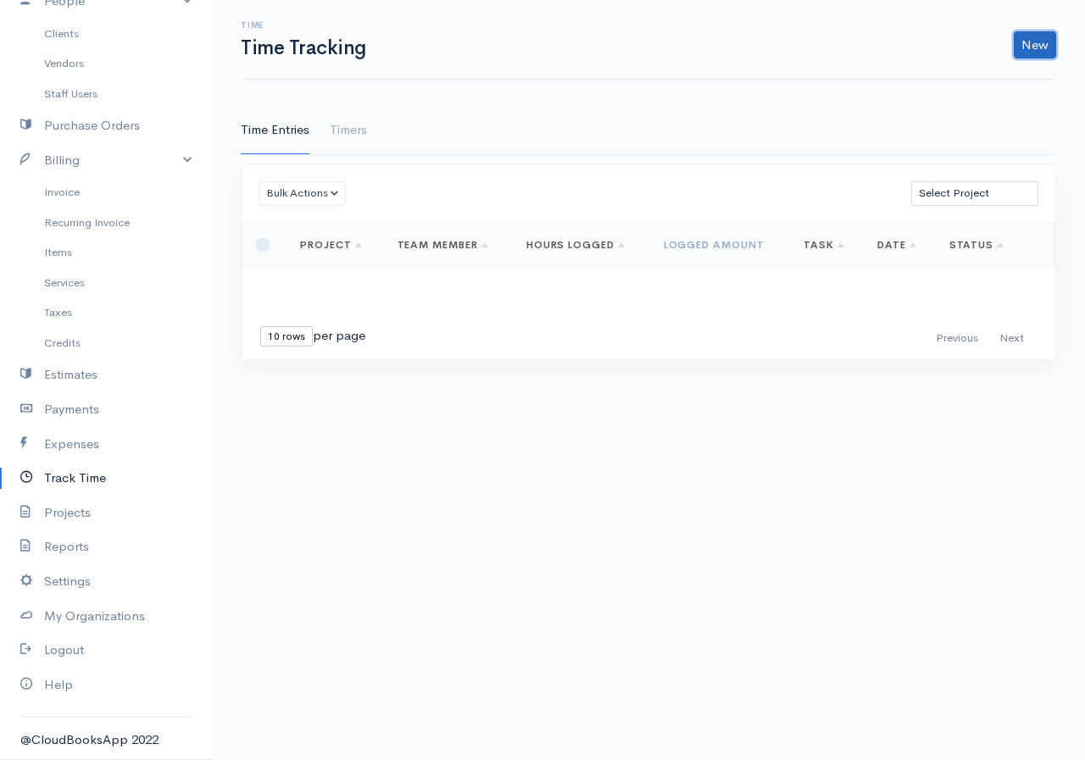
click at [1037, 47] on link "New" at bounding box center [1035, 44] width 42 height 27
click at [980, 81] on link "Time Entry" at bounding box center [988, 81] width 134 height 30
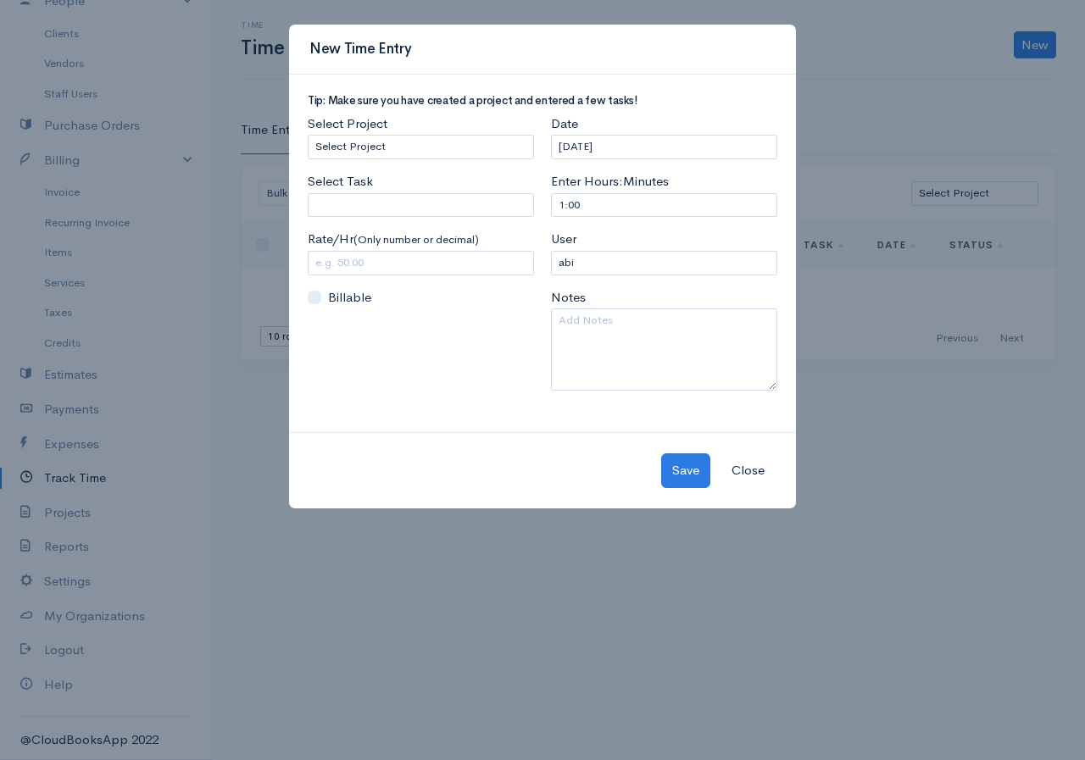
click at [756, 471] on button "Close" at bounding box center [748, 471] width 55 height 35
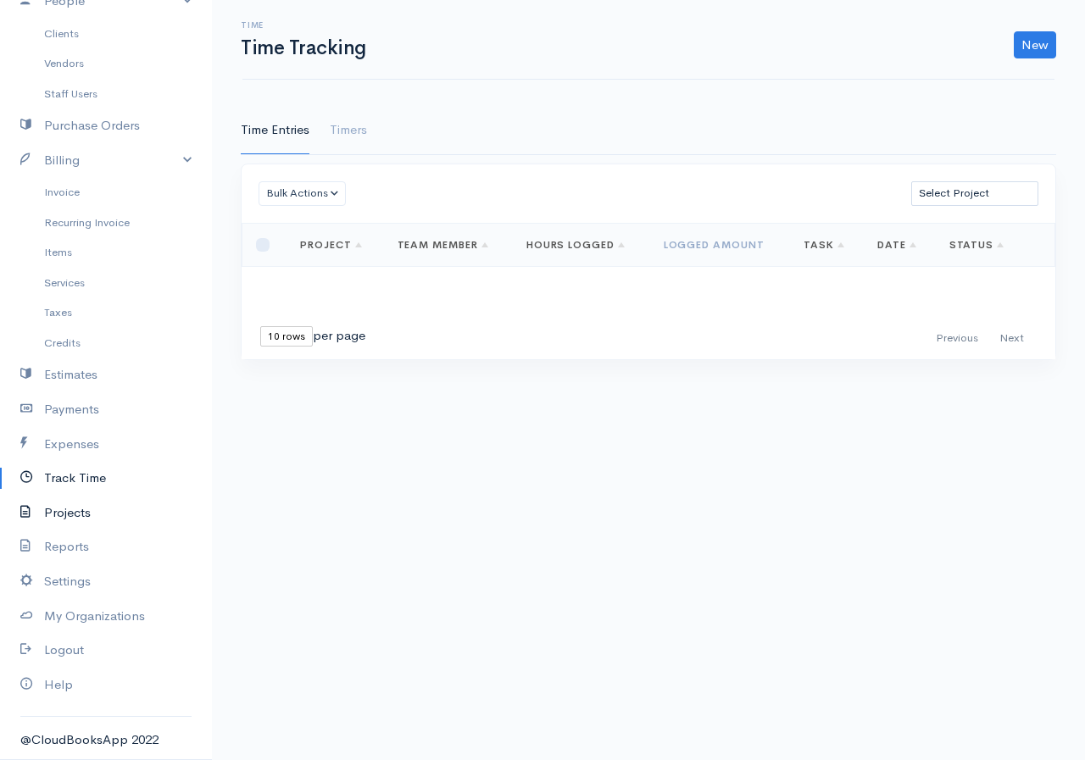
click at [68, 511] on link "Projects" at bounding box center [106, 513] width 212 height 35
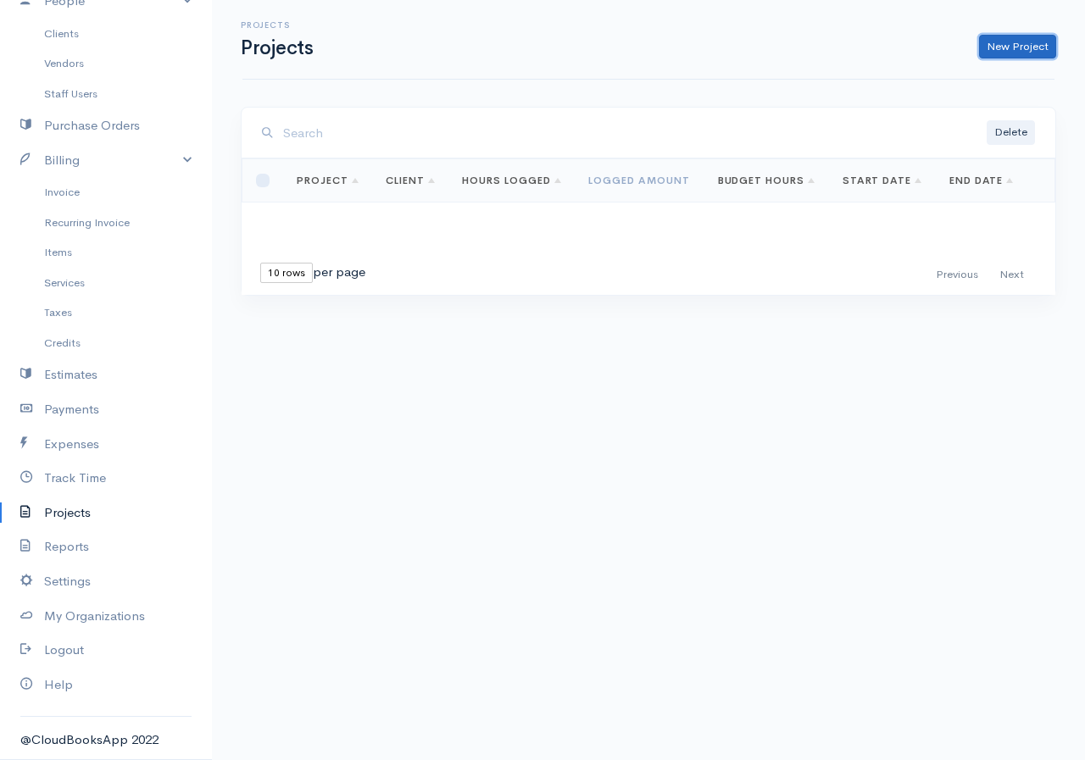
click at [993, 52] on link "New Project" at bounding box center [1017, 47] width 77 height 25
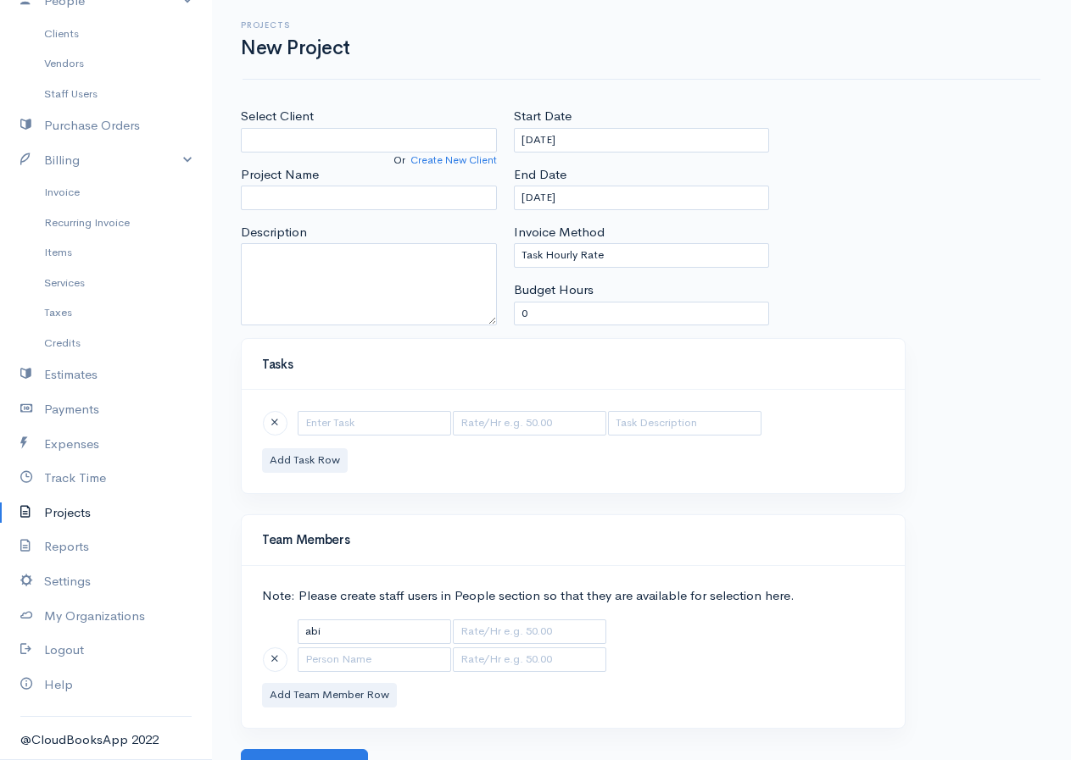
scroll to position [23, 0]
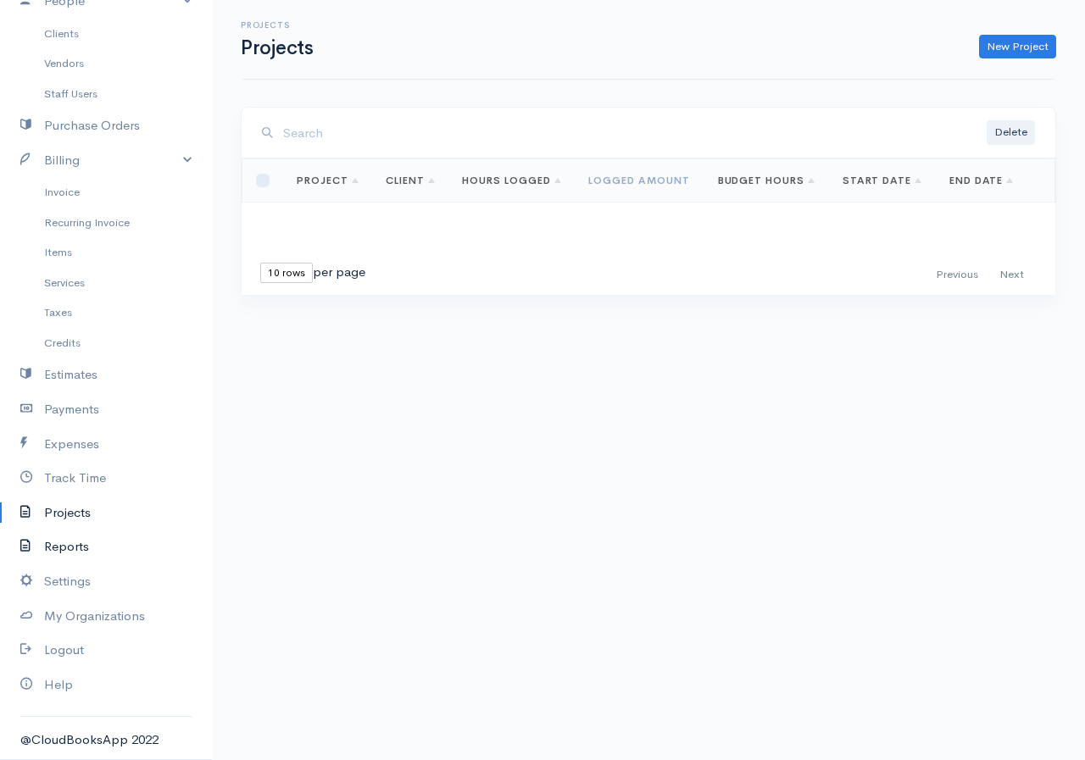
click at [65, 543] on link "Reports" at bounding box center [106, 547] width 212 height 35
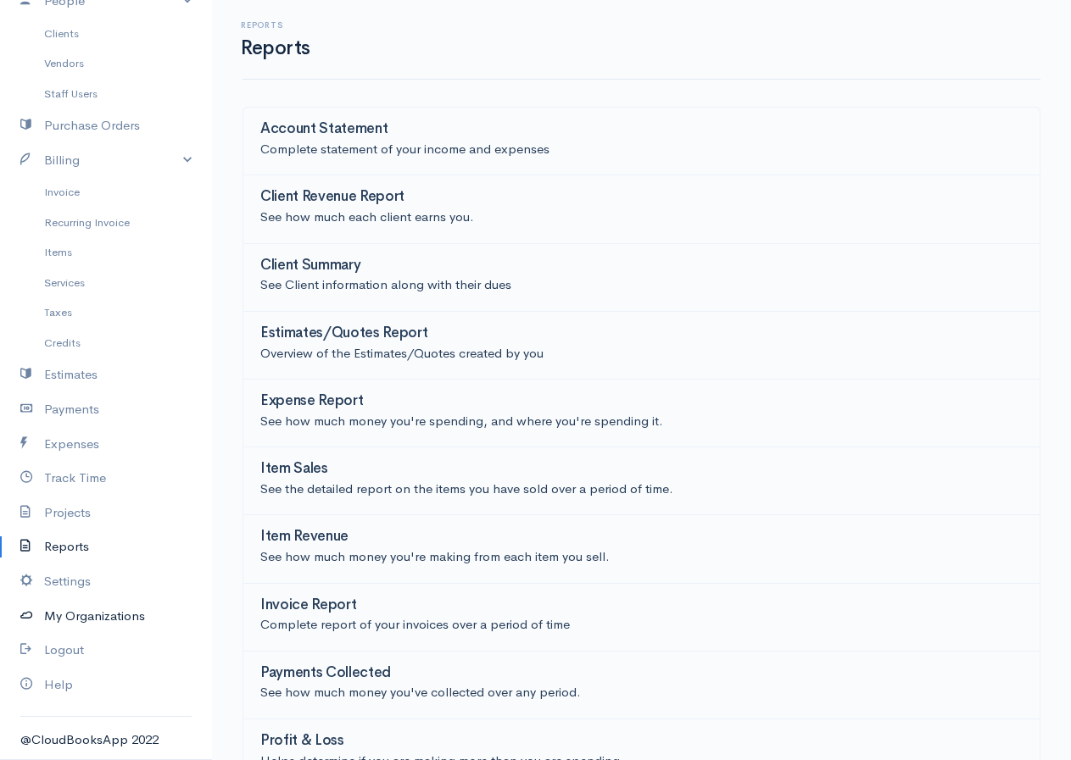
click at [64, 609] on link "My Organizations" at bounding box center [106, 616] width 212 height 35
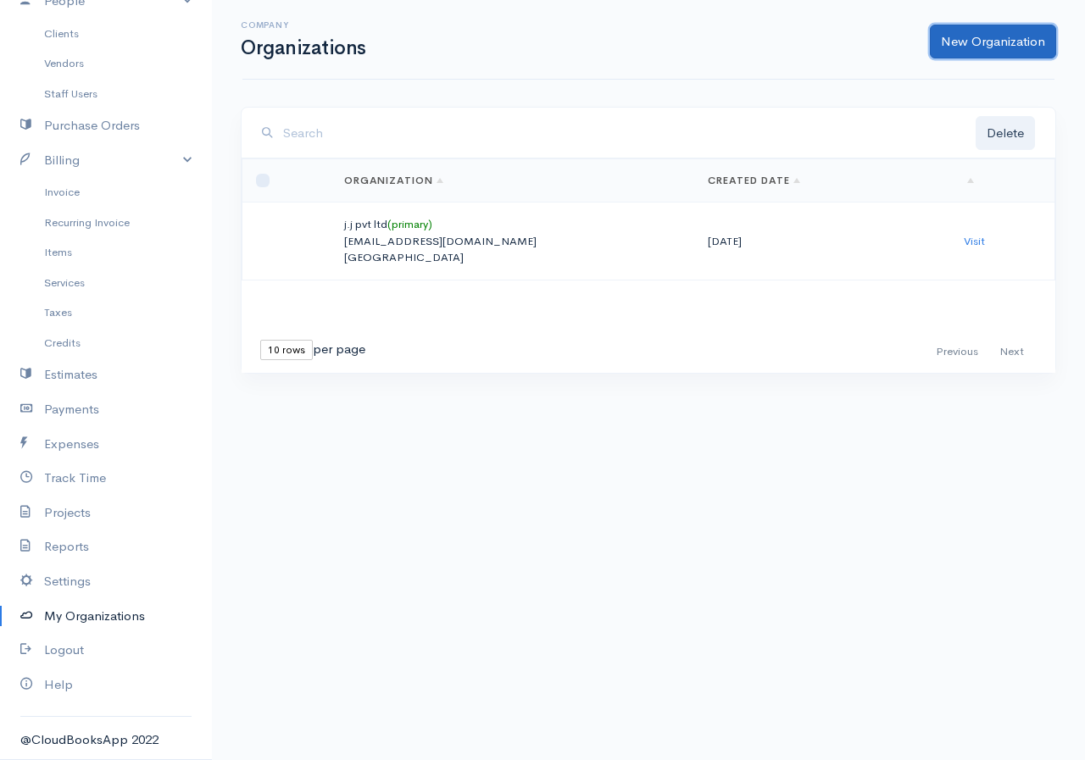
click at [983, 44] on link "New Organization" at bounding box center [993, 42] width 126 height 35
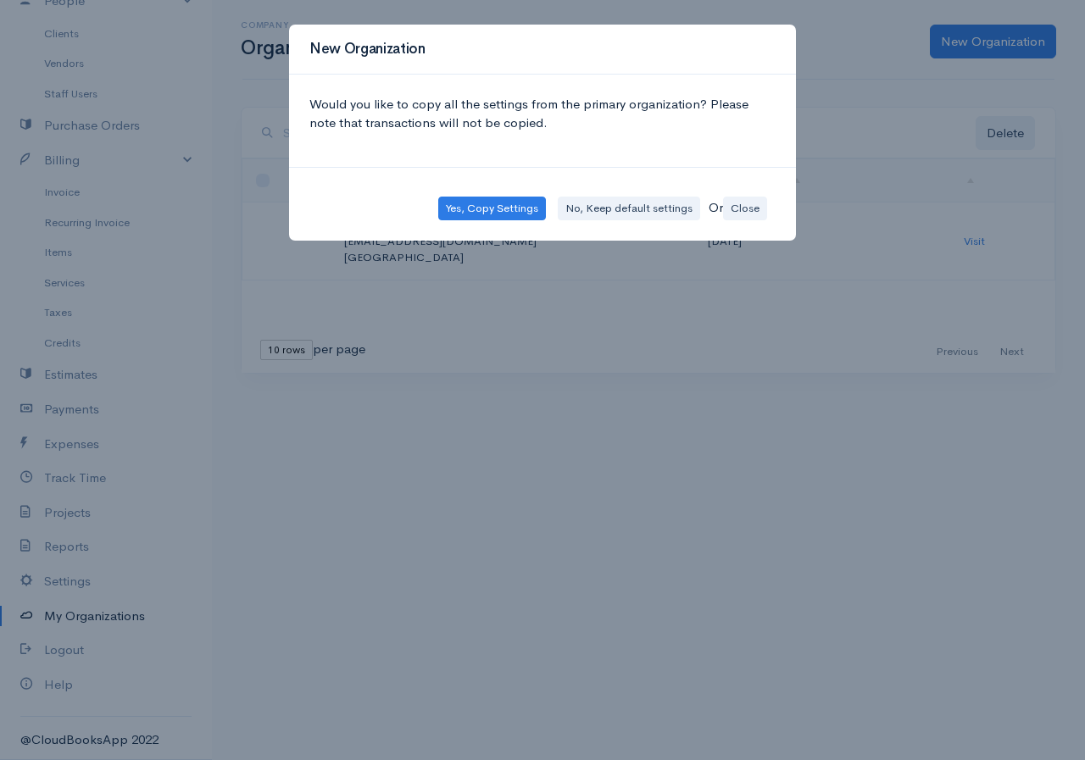
click at [657, 491] on div "New Organization Would you like to copy all the settings from the primary organ…" at bounding box center [542, 380] width 1085 height 760
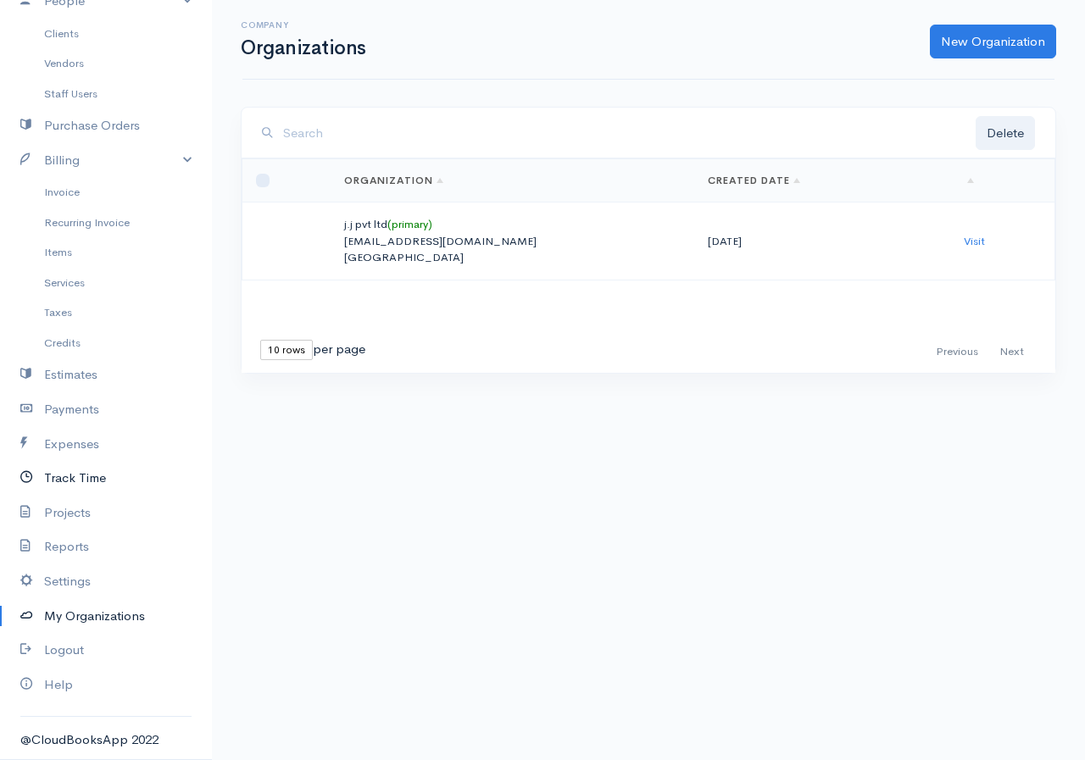
click at [74, 474] on link "Track Time" at bounding box center [106, 478] width 212 height 35
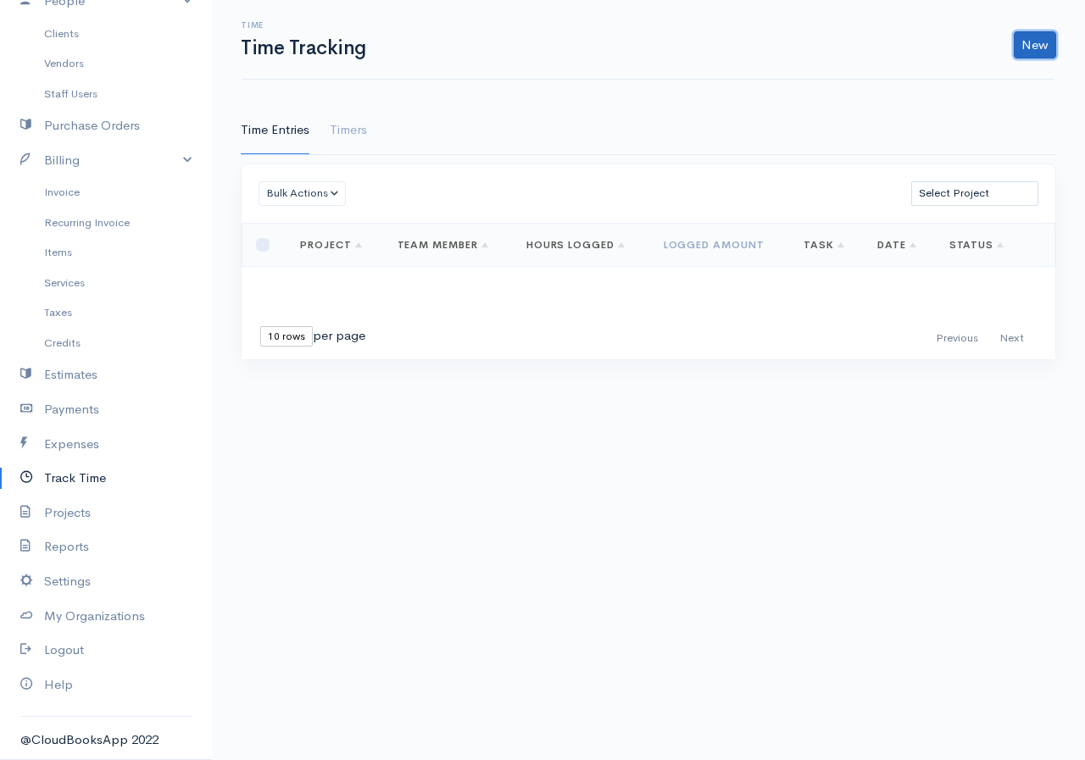
click at [1033, 49] on link "New" at bounding box center [1035, 44] width 42 height 27
click at [944, 108] on link "Timer" at bounding box center [988, 111] width 134 height 30
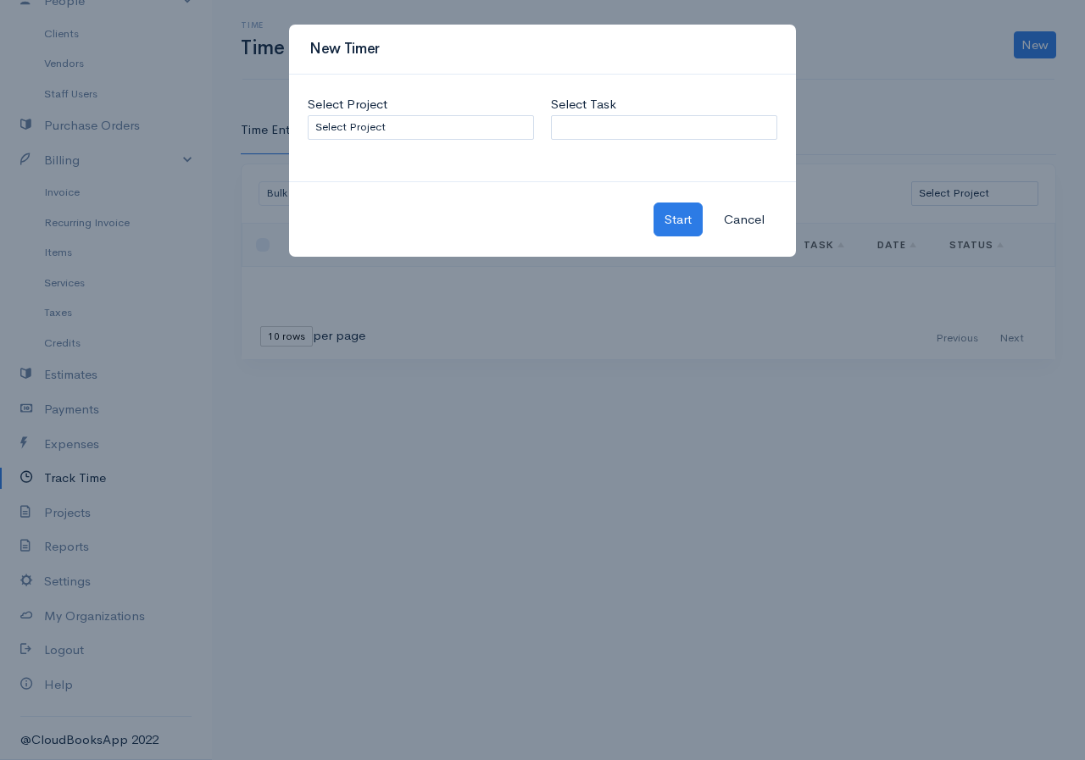
click at [623, 434] on div "New Timer Select Project Select Project Select Task Start Cancel" at bounding box center [542, 380] width 1085 height 760
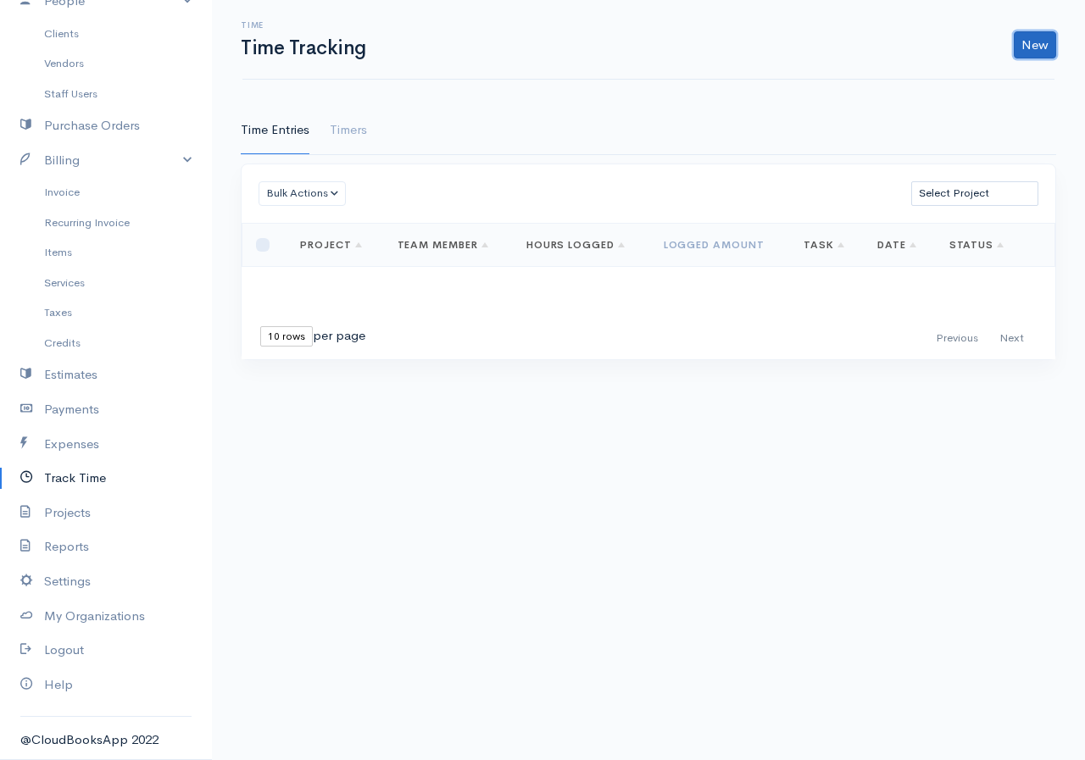
click at [1032, 41] on link "New" at bounding box center [1035, 44] width 42 height 27
click at [980, 81] on link "Time Entry" at bounding box center [988, 81] width 134 height 30
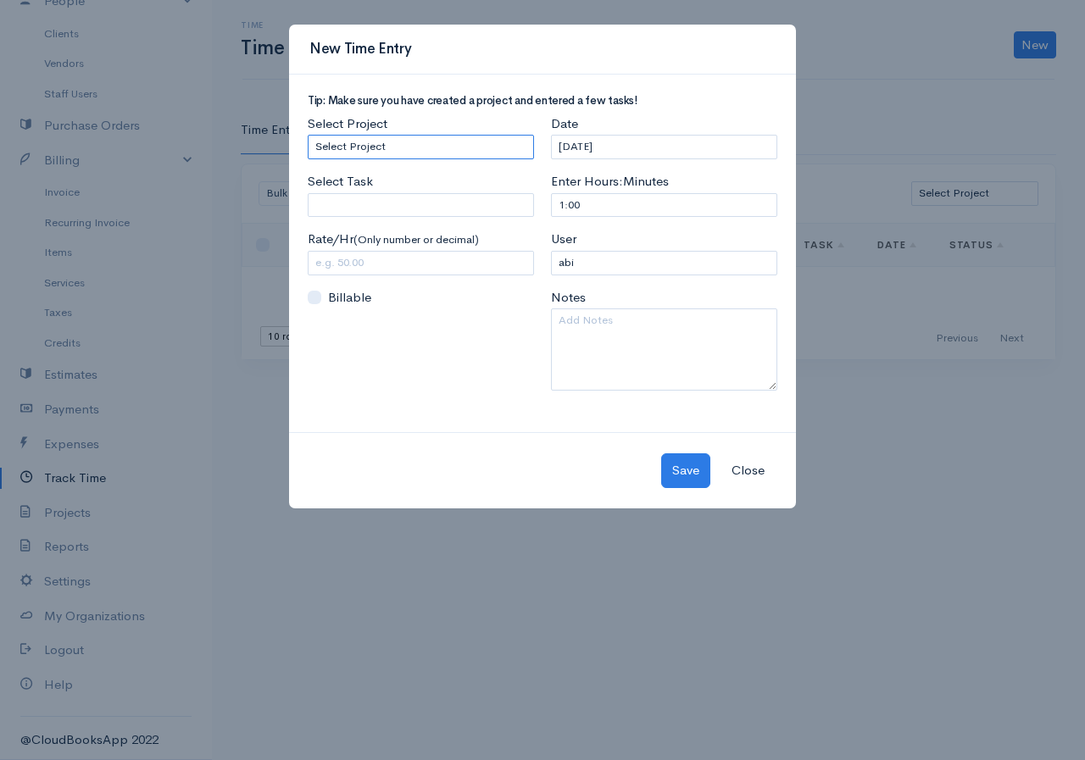
click at [406, 142] on select "Select Project" at bounding box center [421, 147] width 226 height 25
click at [417, 151] on select "Select Project" at bounding box center [421, 147] width 226 height 25
click at [426, 206] on input "Select Task" at bounding box center [421, 205] width 226 height 25
click at [451, 151] on select "Select Project" at bounding box center [421, 147] width 226 height 25
click at [451, 150] on select "Select Project" at bounding box center [421, 147] width 226 height 25
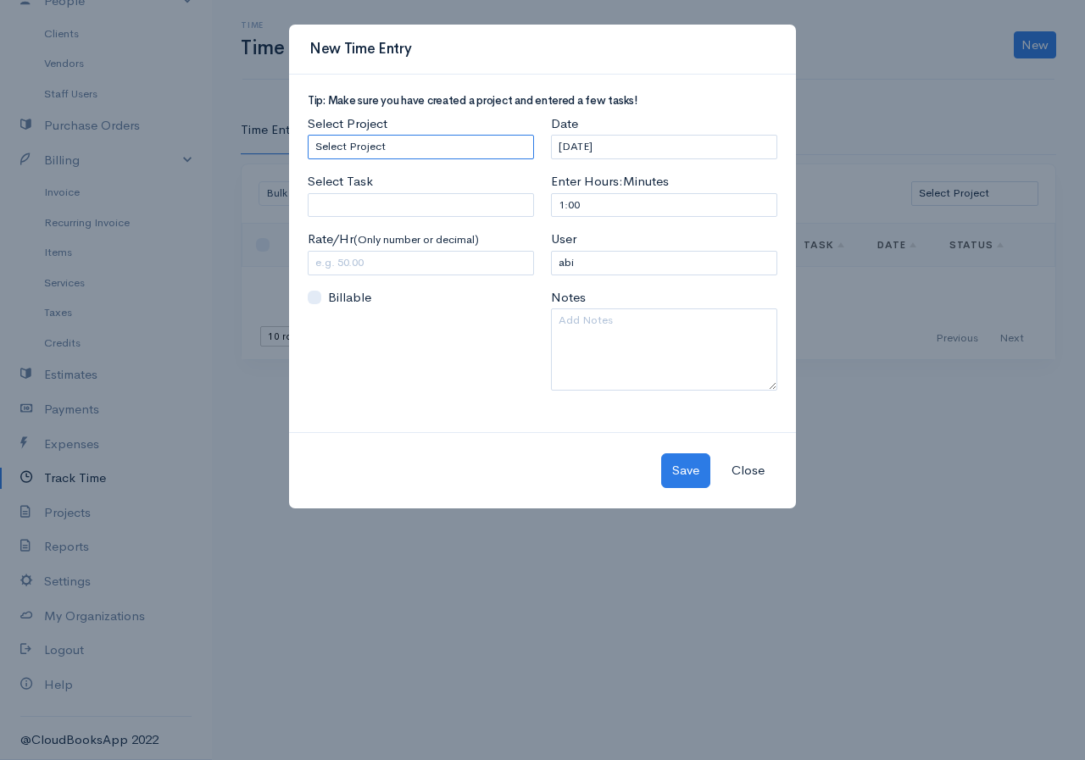
click at [451, 150] on select "Select Project" at bounding box center [421, 147] width 226 height 25
click at [748, 471] on button "Close" at bounding box center [748, 471] width 55 height 35
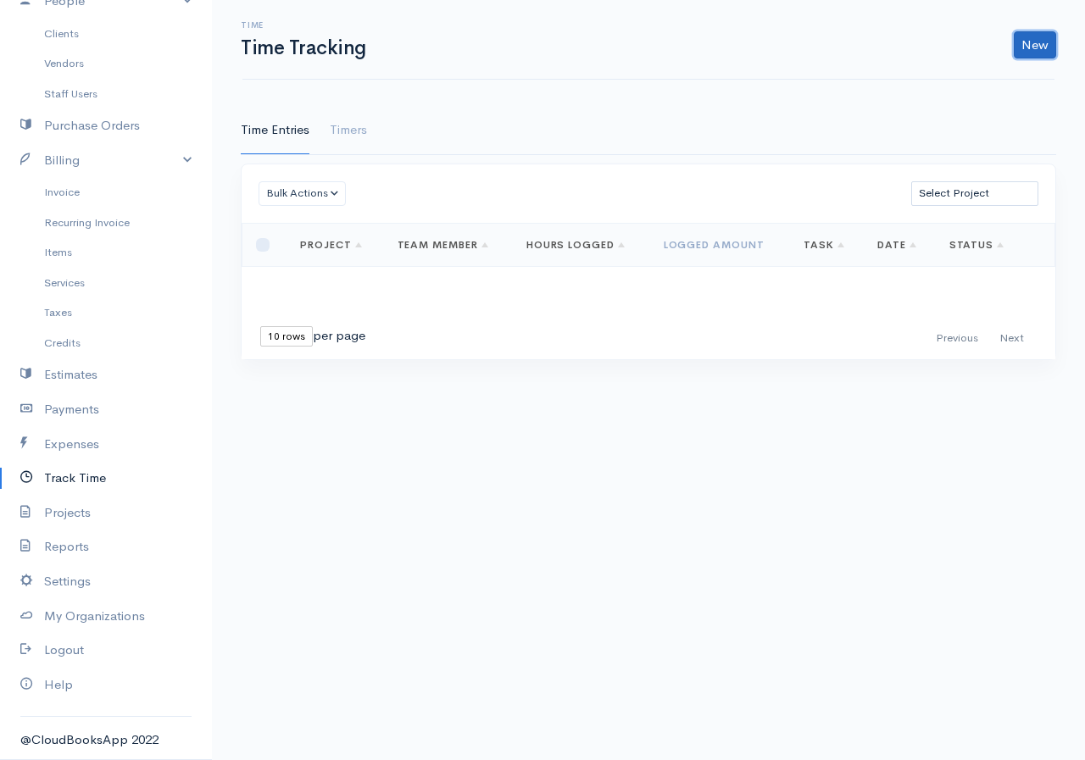
click at [1046, 37] on link "New" at bounding box center [1035, 44] width 42 height 27
click at [961, 111] on link "Timer" at bounding box center [988, 111] width 134 height 30
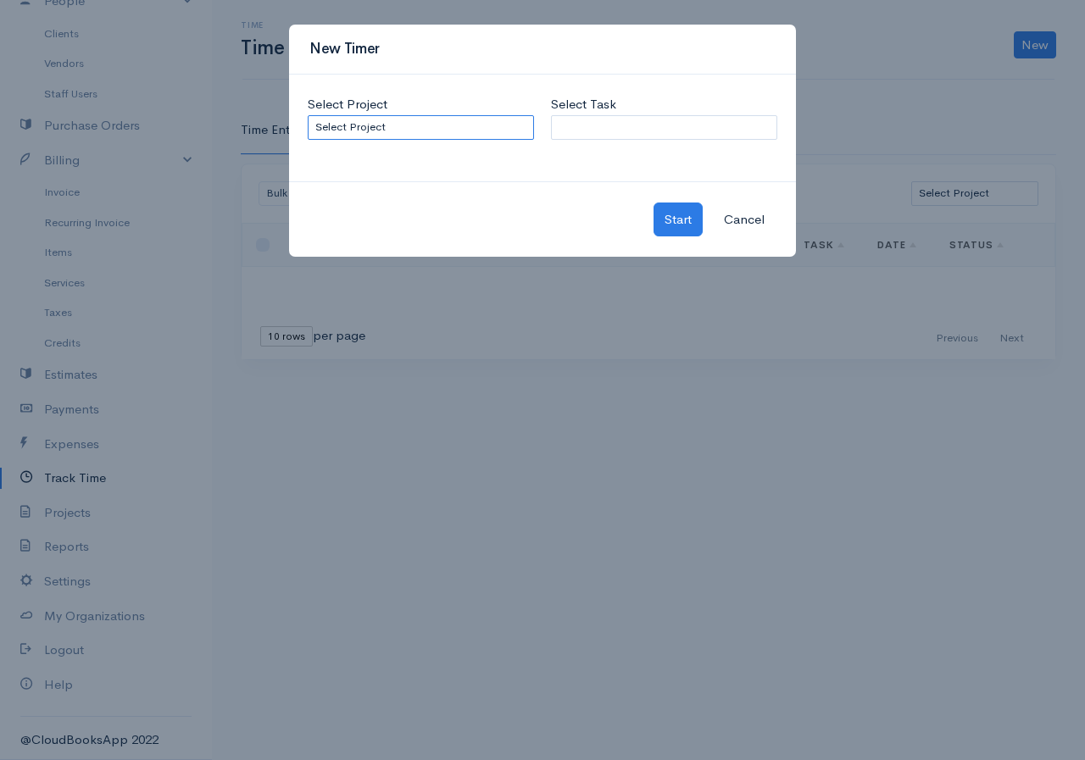
click at [459, 122] on select "Select Project" at bounding box center [421, 127] width 226 height 25
click at [606, 123] on select "Select Task" at bounding box center [664, 127] width 226 height 25
click at [659, 126] on select "Select Task" at bounding box center [664, 127] width 226 height 25
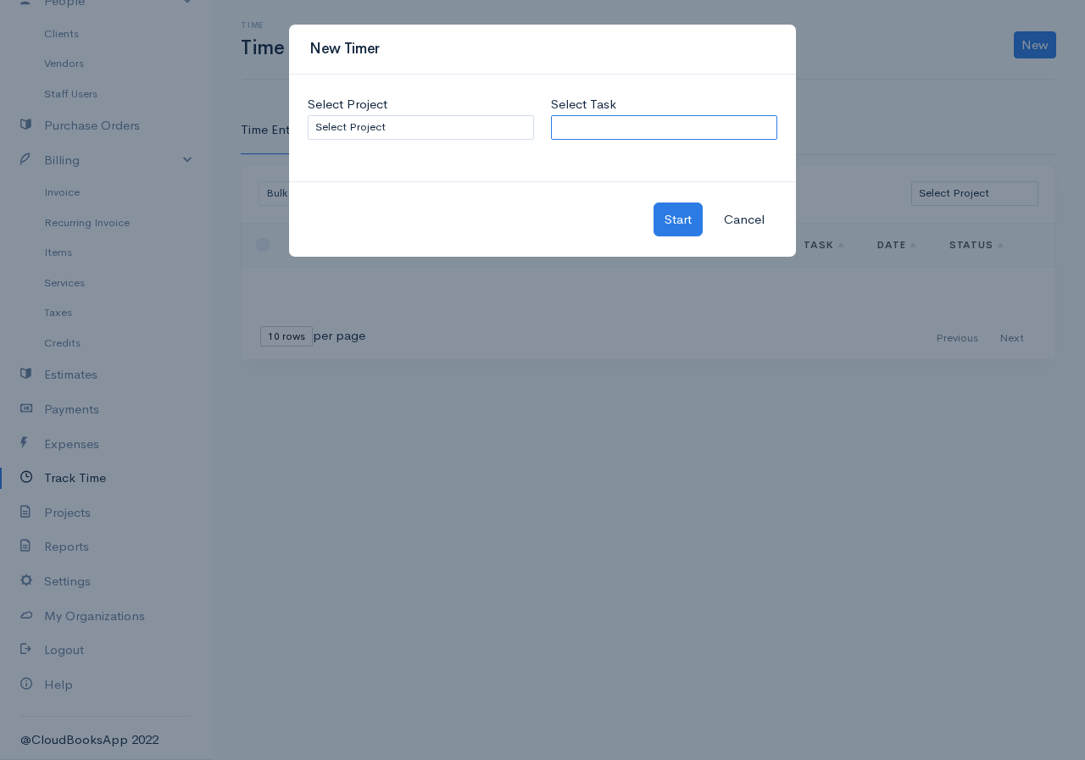
click at [659, 126] on select "Select Task" at bounding box center [664, 127] width 226 height 25
click at [625, 177] on div "Select Project Select Project Select Task" at bounding box center [542, 128] width 507 height 107
click at [626, 120] on select "Select Task" at bounding box center [664, 127] width 226 height 25
click at [892, 56] on div "New Timer Select Project Select Project Select Task Start Cancel" at bounding box center [542, 380] width 1085 height 760
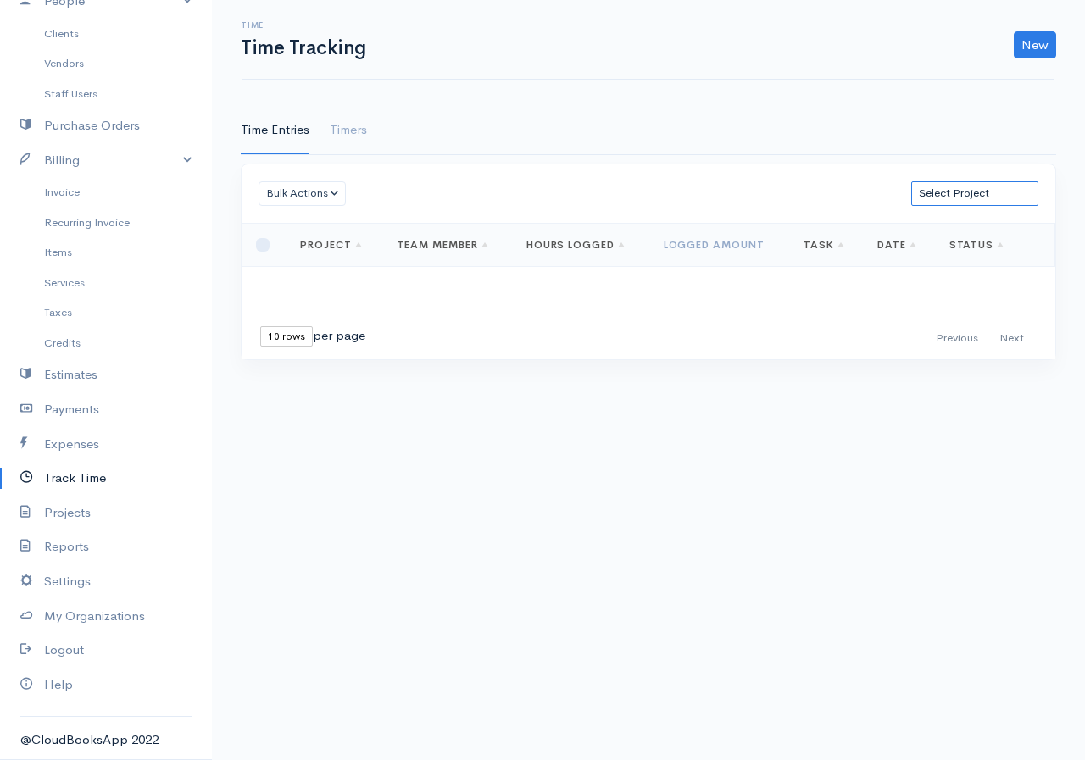
click at [950, 192] on select "Select Project" at bounding box center [974, 193] width 127 height 25
click at [911, 181] on select "Select Project" at bounding box center [974, 193] width 127 height 25
click at [948, 192] on select "Select Project" at bounding box center [974, 193] width 127 height 25
click at [1018, 212] on div "Bulk Actions Delete Generate Invoice [PERSON_NAME] as Billed Mark Un-Billed Sel…" at bounding box center [649, 193] width 814 height 58
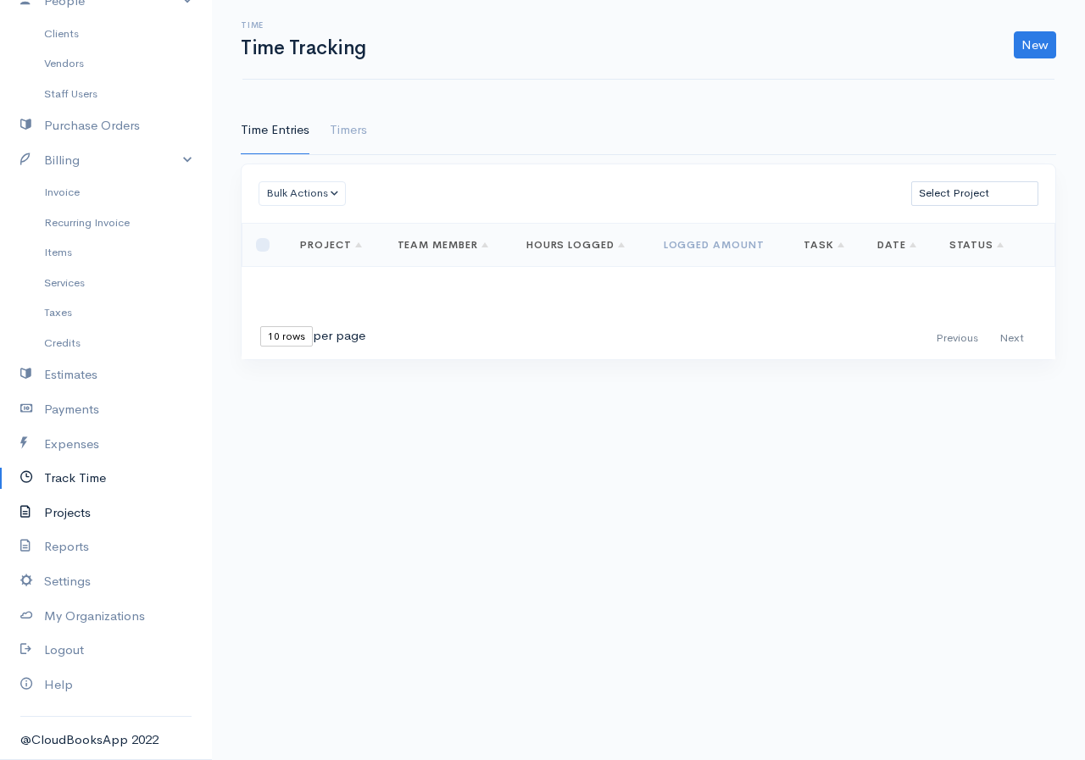
click at [76, 510] on link "Projects" at bounding box center [106, 513] width 212 height 35
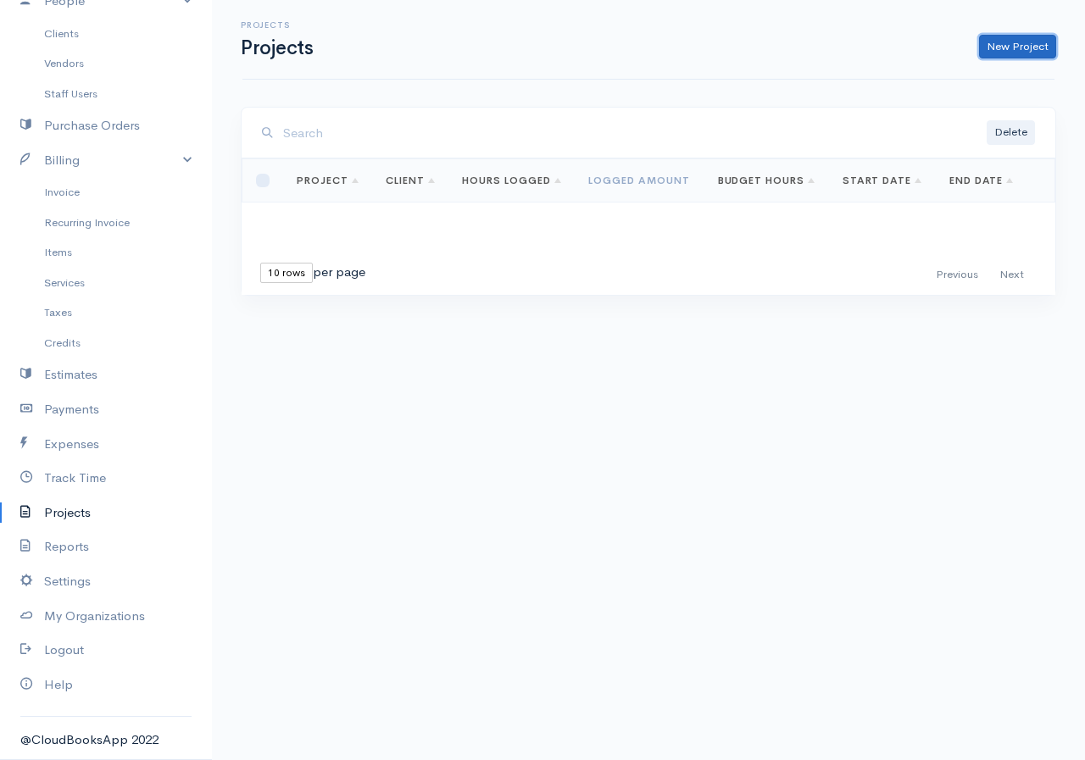
click at [1039, 41] on link "New Project" at bounding box center [1017, 47] width 77 height 25
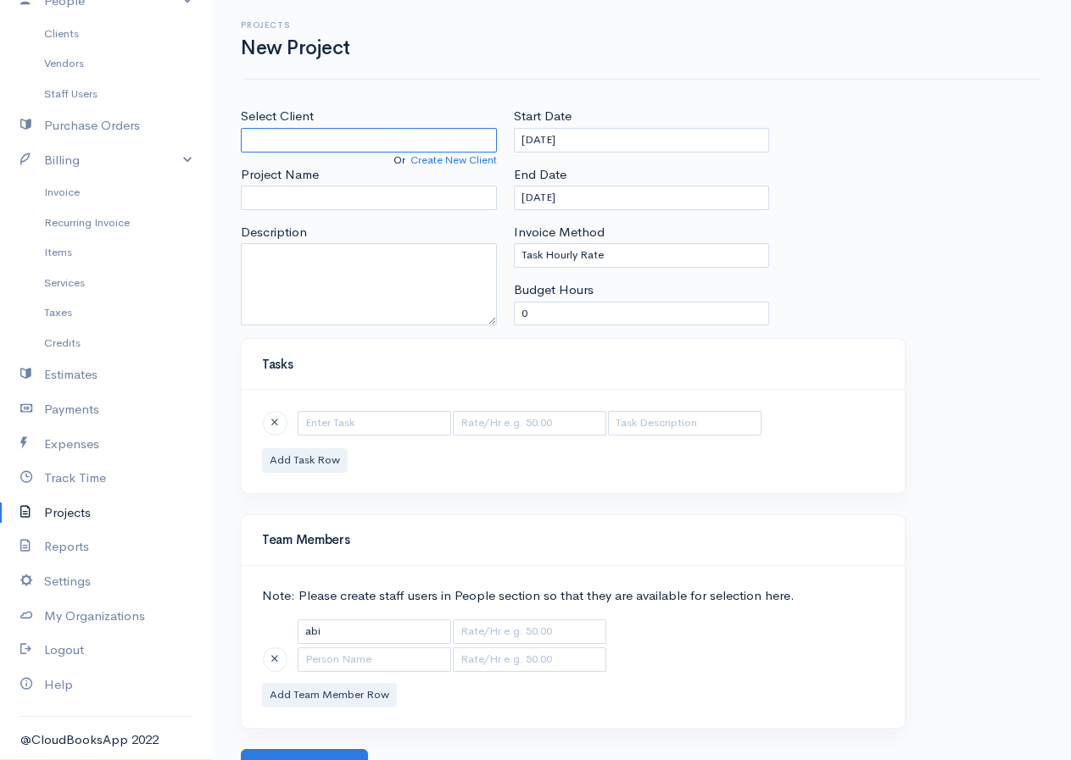
click at [397, 142] on input "Select Client" at bounding box center [369, 140] width 256 height 25
click at [364, 192] on input "Project Name" at bounding box center [369, 198] width 256 height 25
click at [310, 140] on input "maths" at bounding box center [369, 140] width 256 height 25
type input "m"
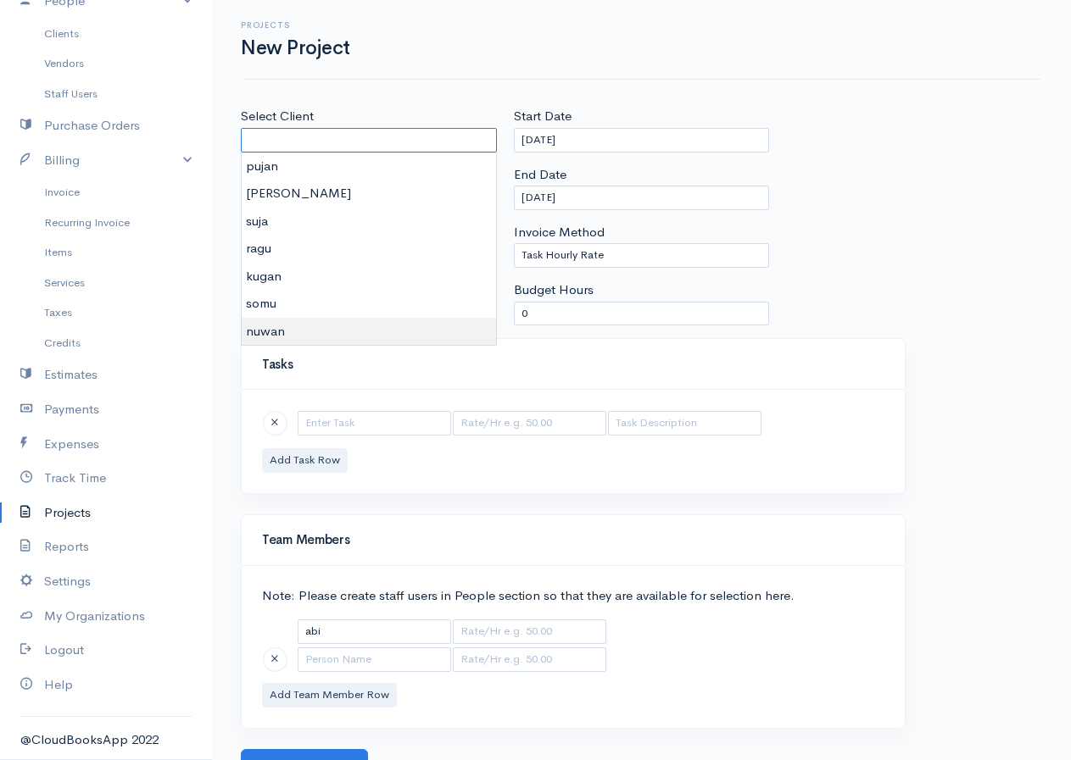
type input "nuwan"
click at [267, 330] on body "j.j pvt ltd Upgrade Dashboard People Clients Vendors Staff Users Purchase Order…" at bounding box center [535, 391] width 1071 height 783
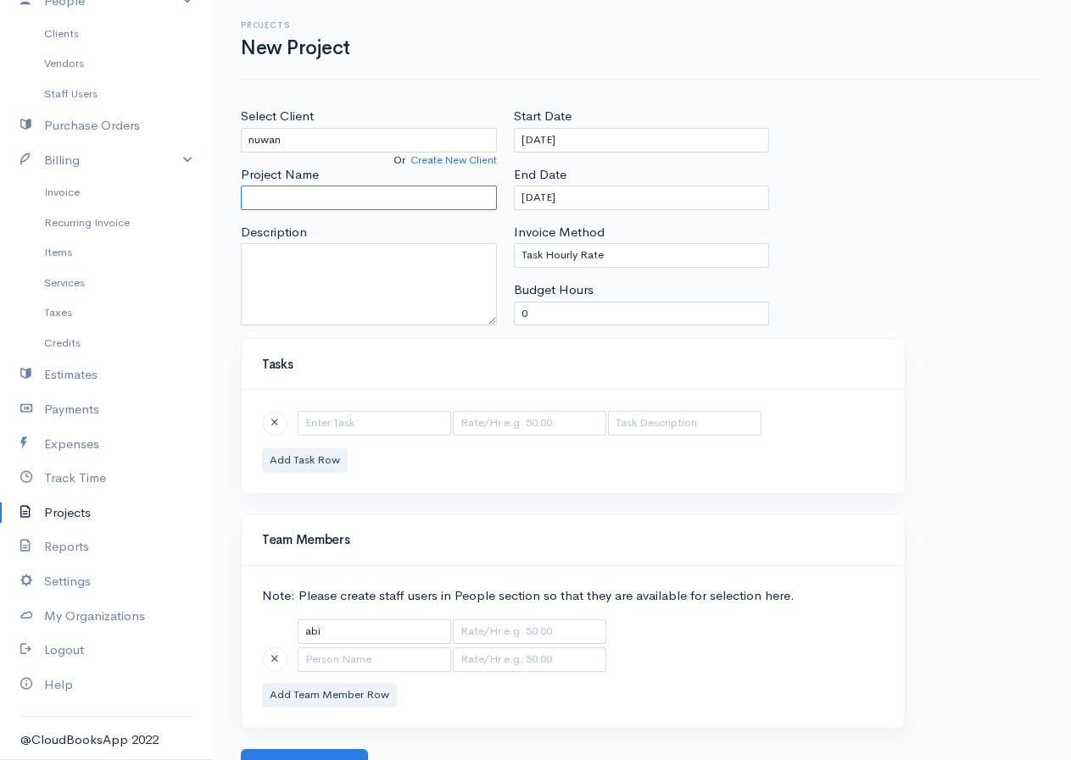
click at [304, 196] on input "Project Name" at bounding box center [369, 198] width 256 height 25
click at [364, 416] on input "text" at bounding box center [374, 423] width 153 height 25
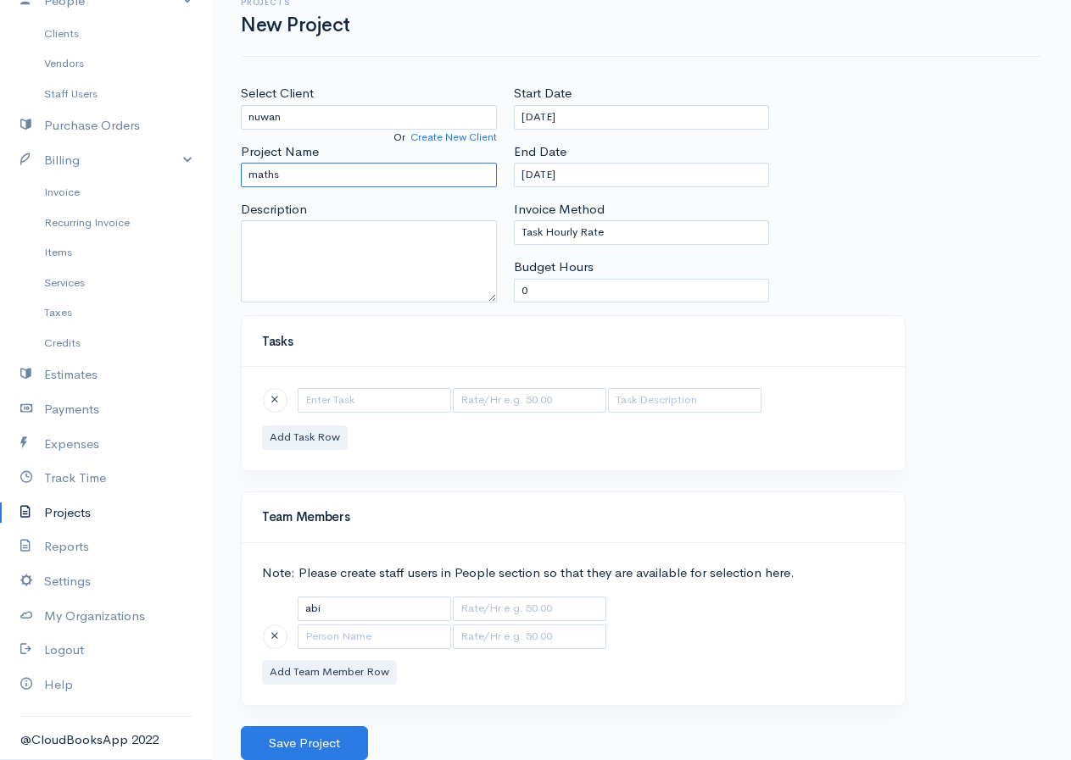
click at [288, 169] on input "maths" at bounding box center [369, 175] width 256 height 25
type input "m"
type input "a/l maths"
click at [346, 399] on input "text" at bounding box center [374, 400] width 153 height 25
type input "maths"
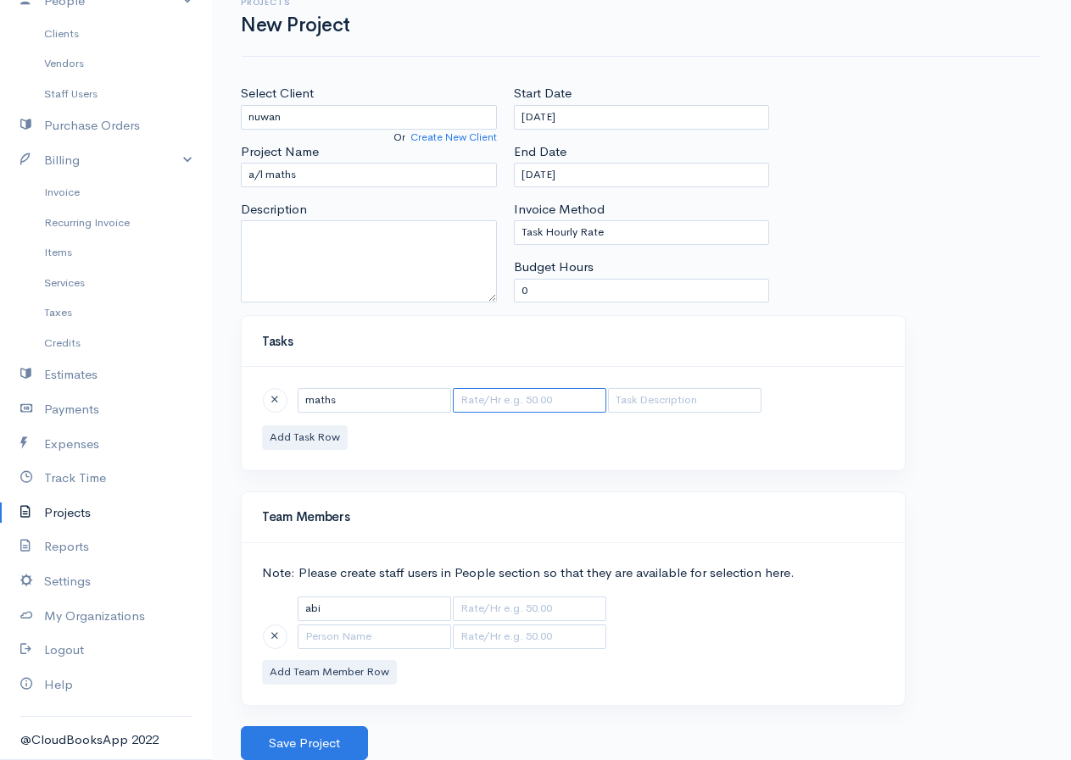
click at [567, 397] on input "text" at bounding box center [529, 400] width 153 height 25
type input "300"
click at [627, 404] on input "text" at bounding box center [684, 400] width 153 height 25
click at [580, 286] on input "0" at bounding box center [642, 291] width 256 height 25
type input "4"
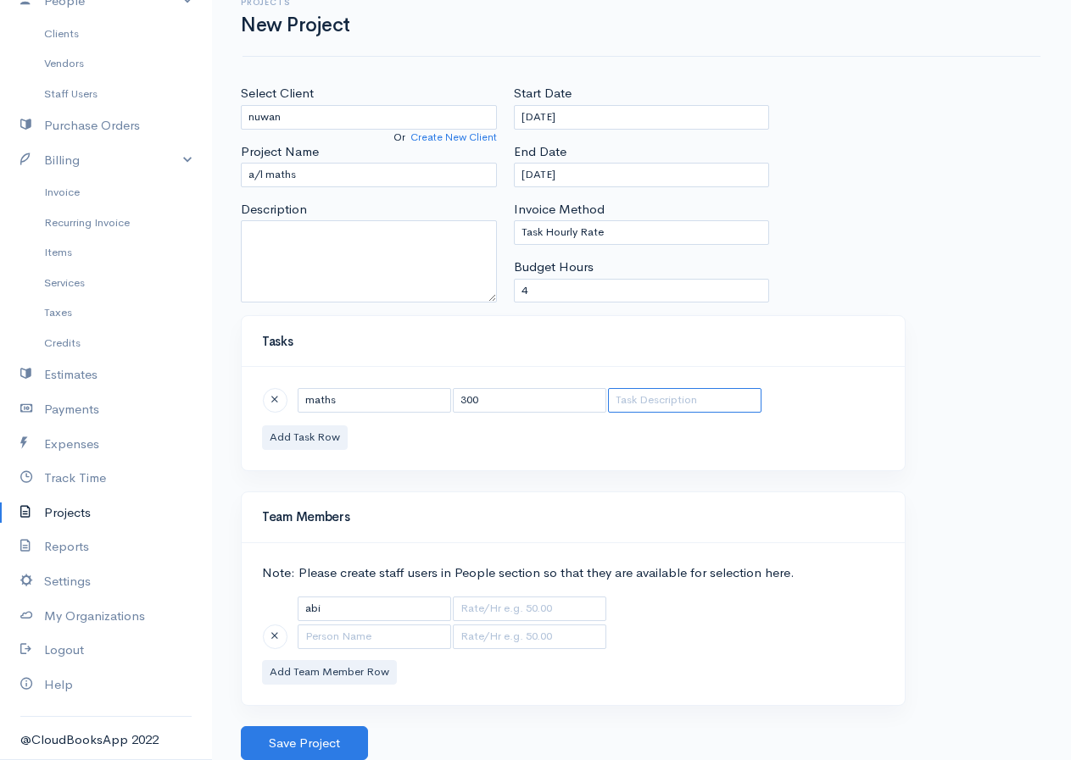
click at [682, 403] on input "text" at bounding box center [684, 400] width 153 height 25
click at [295, 744] on button "Save Project" at bounding box center [304, 744] width 127 height 35
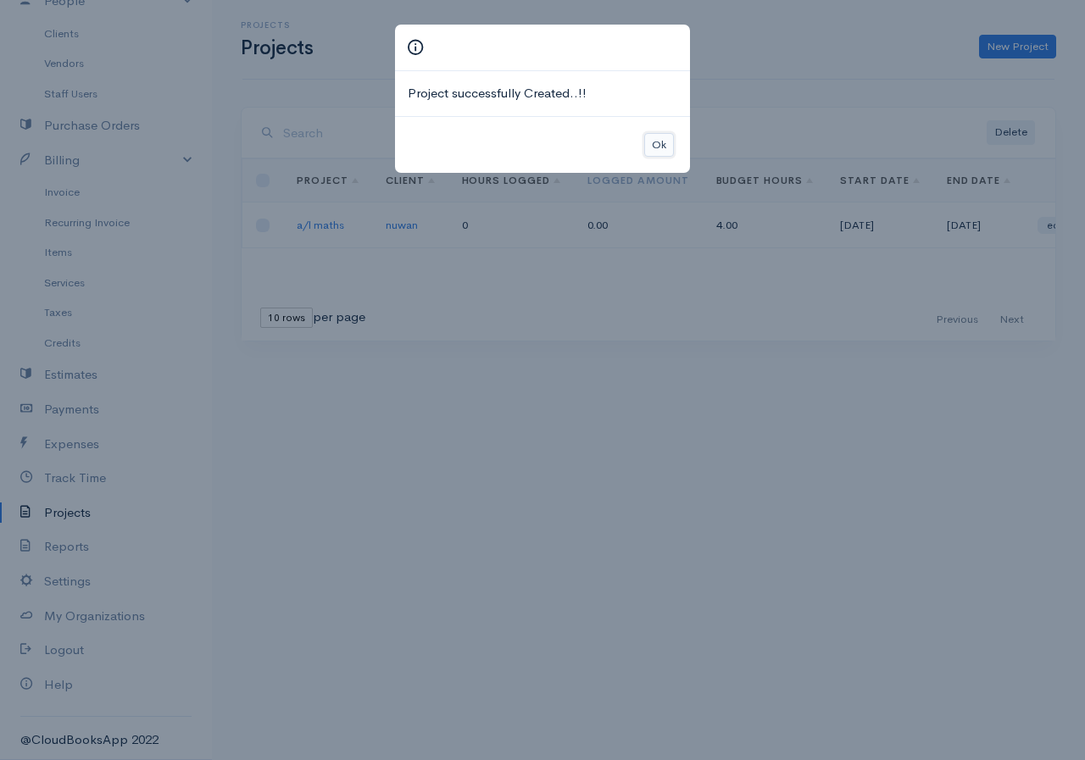
click at [644, 140] on button "Ok" at bounding box center [659, 145] width 30 height 25
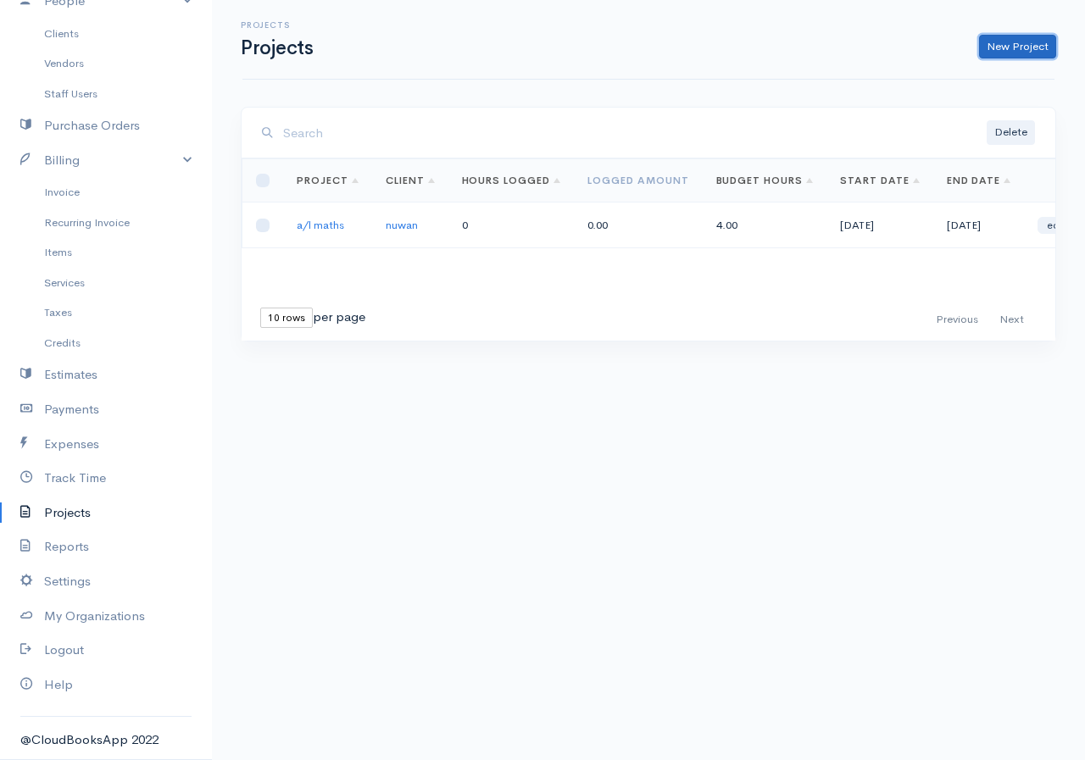
click at [1004, 37] on link "New Project" at bounding box center [1017, 47] width 77 height 25
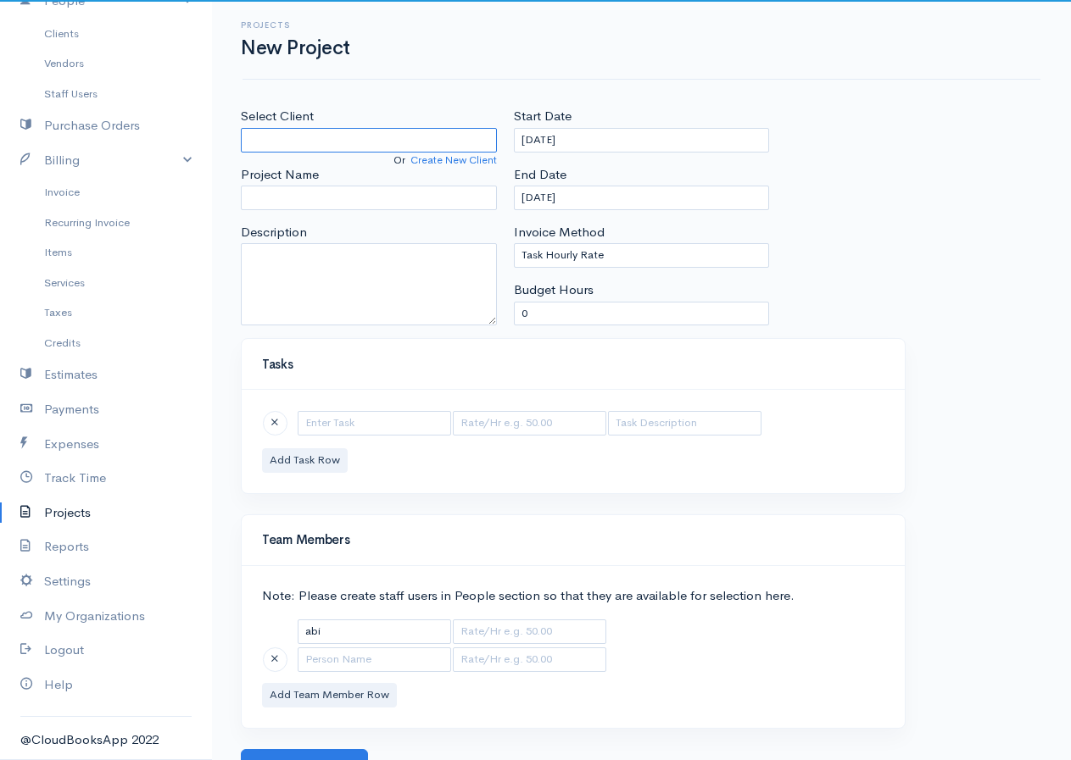
click at [262, 134] on input "Select Client" at bounding box center [369, 140] width 256 height 25
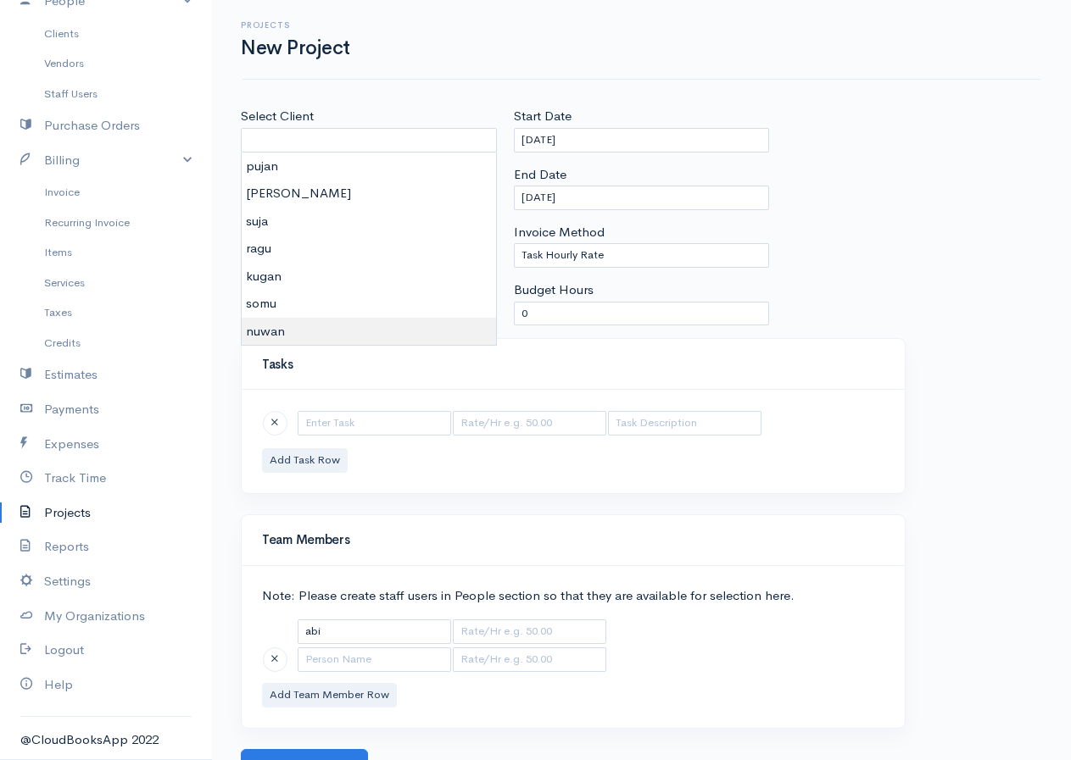
type input "nuwan"
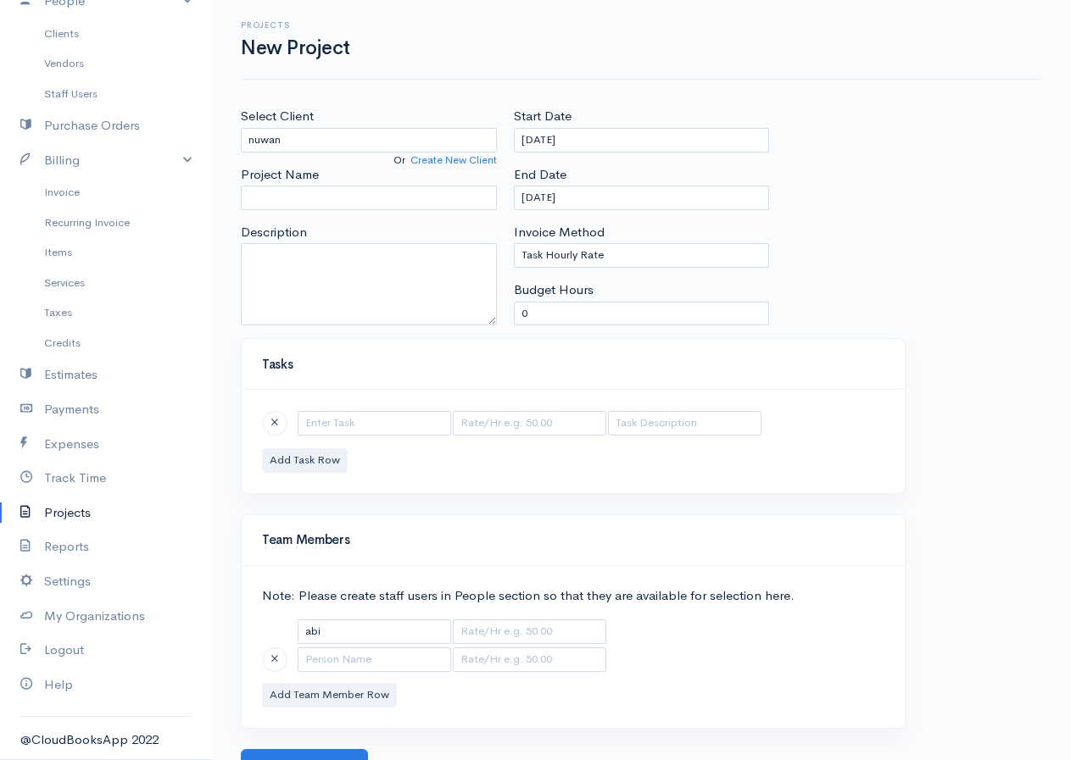
click at [259, 329] on body "j.j pvt ltd Upgrade Dashboard People Clients Vendors Staff Users Purchase Order…" at bounding box center [535, 391] width 1071 height 783
click at [297, 196] on input "Project Name" at bounding box center [369, 198] width 256 height 25
type input "a/l maths"
click at [363, 422] on input "text" at bounding box center [374, 423] width 153 height 25
type input "physics"
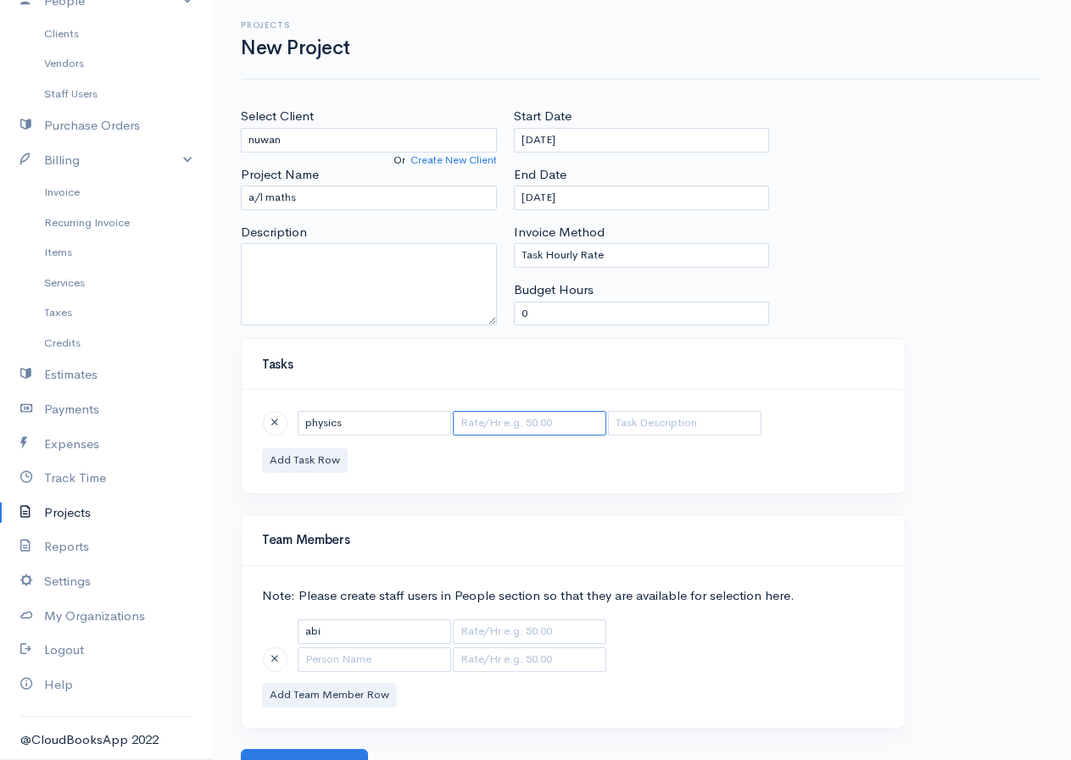
click at [530, 421] on input "text" at bounding box center [529, 423] width 153 height 25
type input "150"
click at [574, 303] on input "0" at bounding box center [642, 314] width 256 height 25
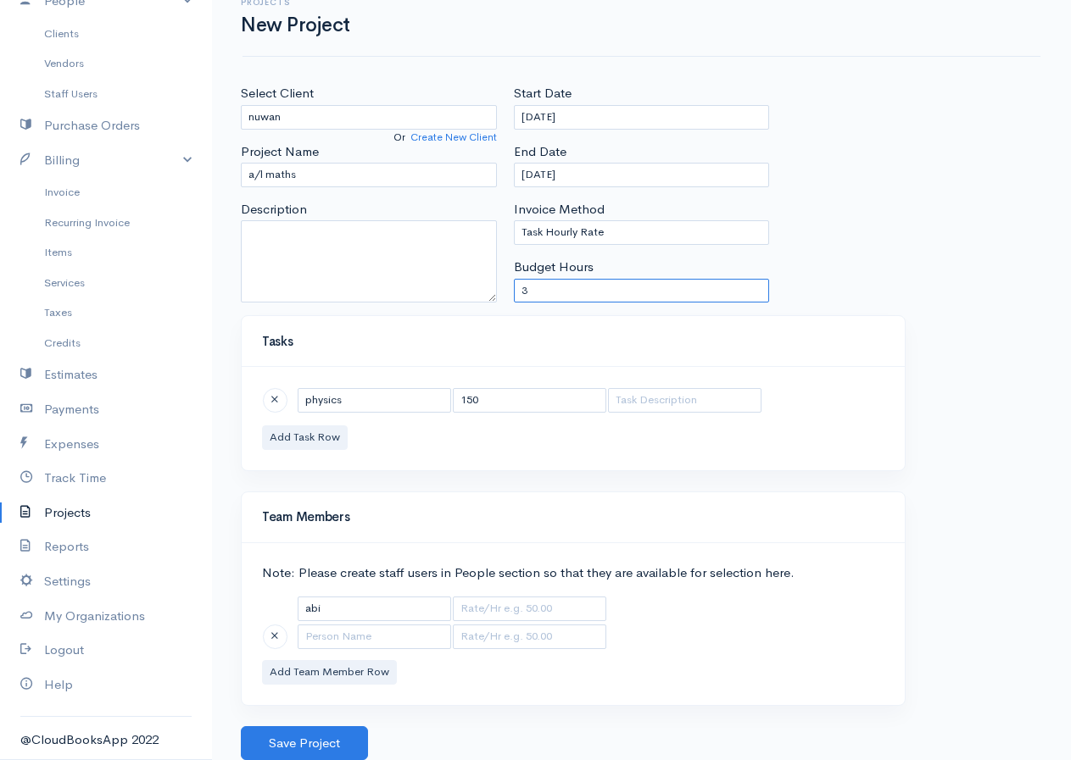
type input "3"
click at [311, 454] on div "physics 150 Add Task Row" at bounding box center [573, 418] width 663 height 103
click at [309, 437] on button "Add Task Row" at bounding box center [305, 438] width 86 height 25
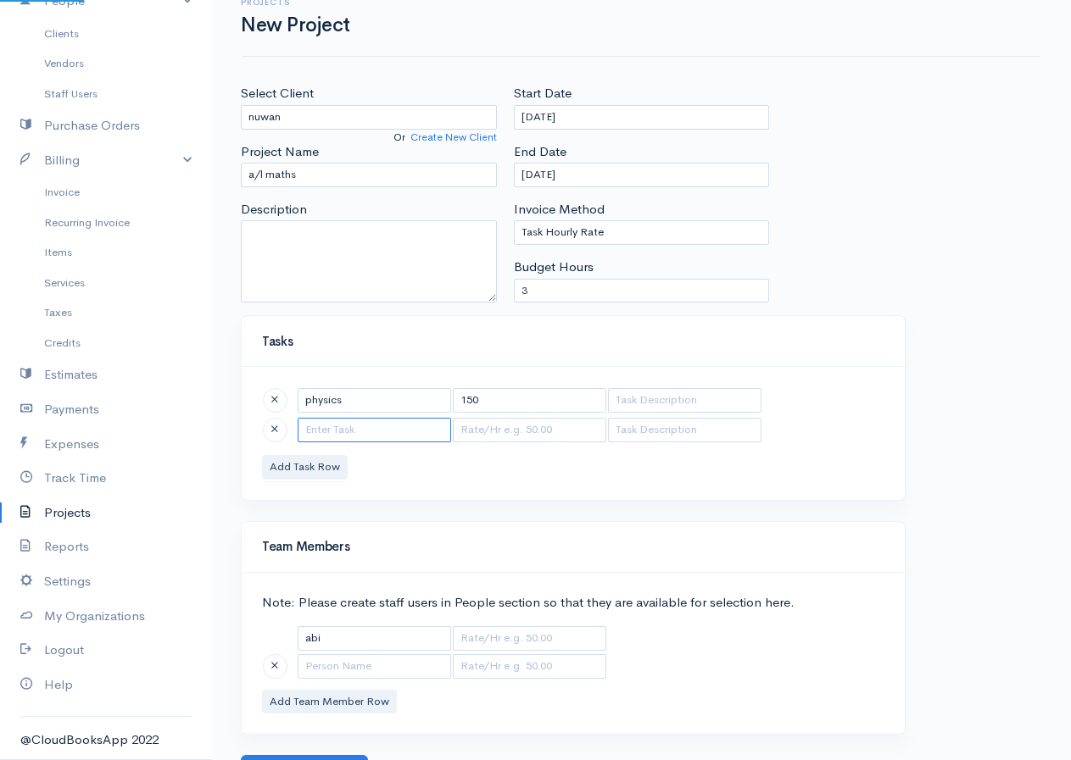
click at [357, 430] on input "text" at bounding box center [374, 430] width 153 height 25
type input "ict"
click at [560, 433] on input "text" at bounding box center [529, 430] width 153 height 25
type input "250"
click at [638, 481] on div "physics 150 ict 250 Add Task Row" at bounding box center [573, 433] width 663 height 132
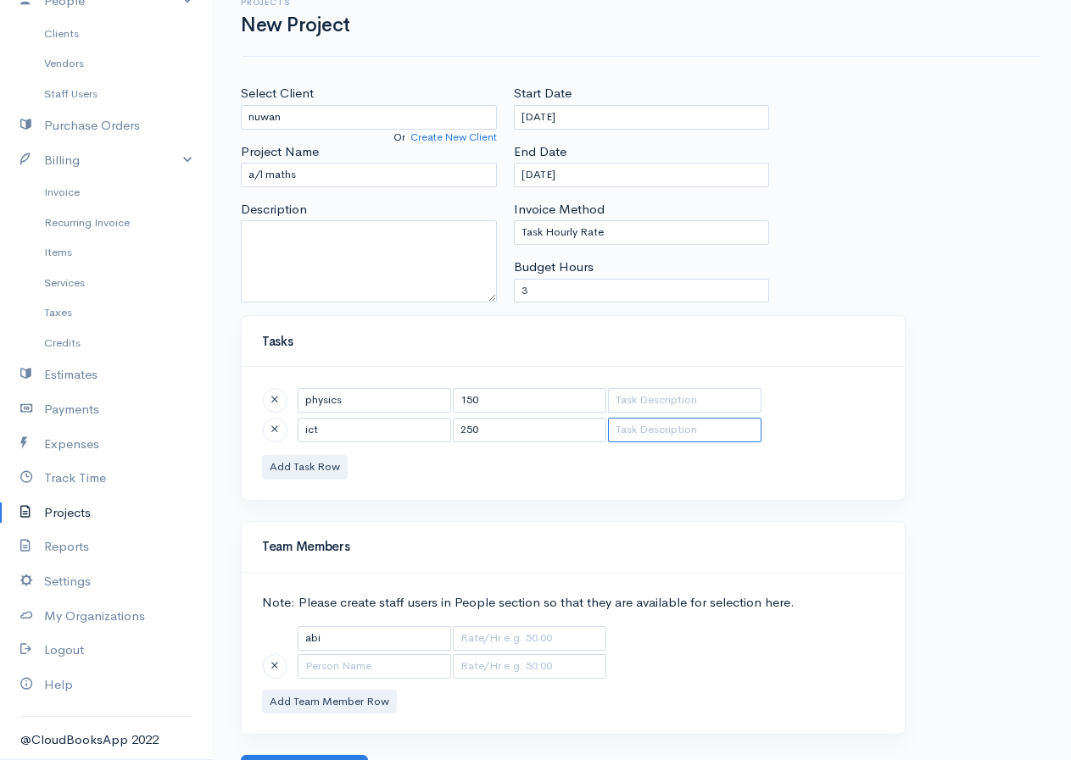
click at [652, 420] on input "text" at bounding box center [684, 430] width 153 height 25
click at [657, 404] on input "text" at bounding box center [684, 400] width 153 height 25
click at [309, 468] on button "Add Task Row" at bounding box center [305, 467] width 86 height 25
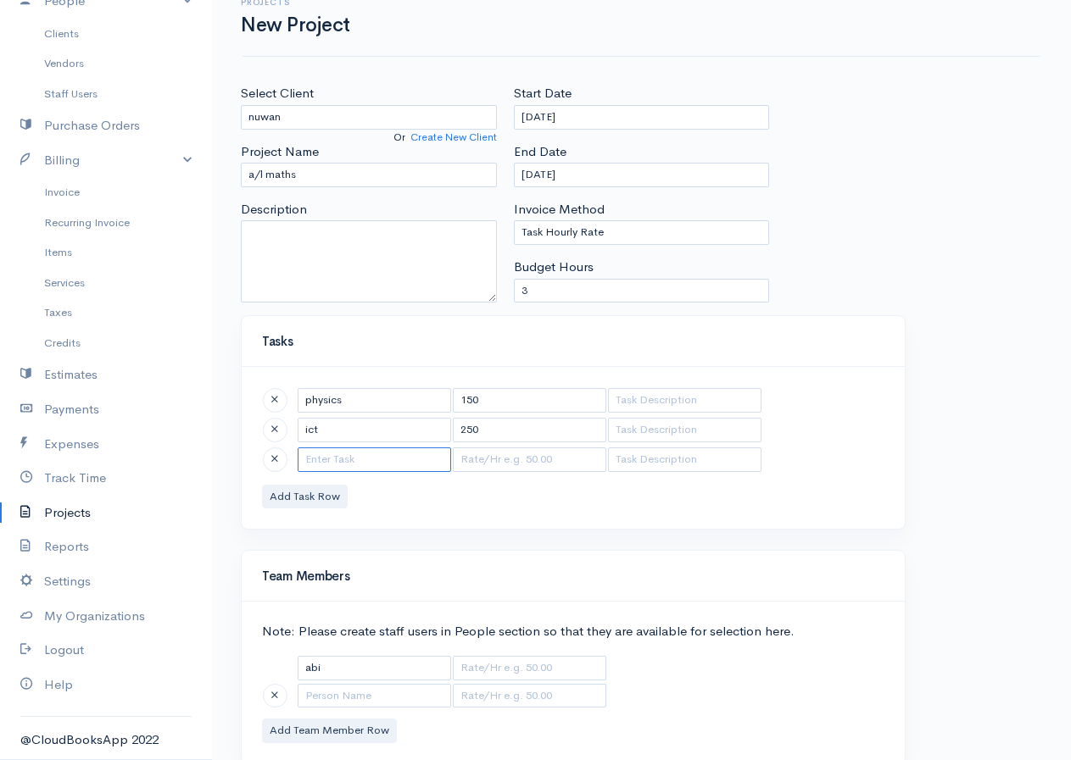
click at [342, 460] on input "text" at bounding box center [374, 460] width 153 height 25
click at [279, 460] on button at bounding box center [275, 460] width 25 height 25
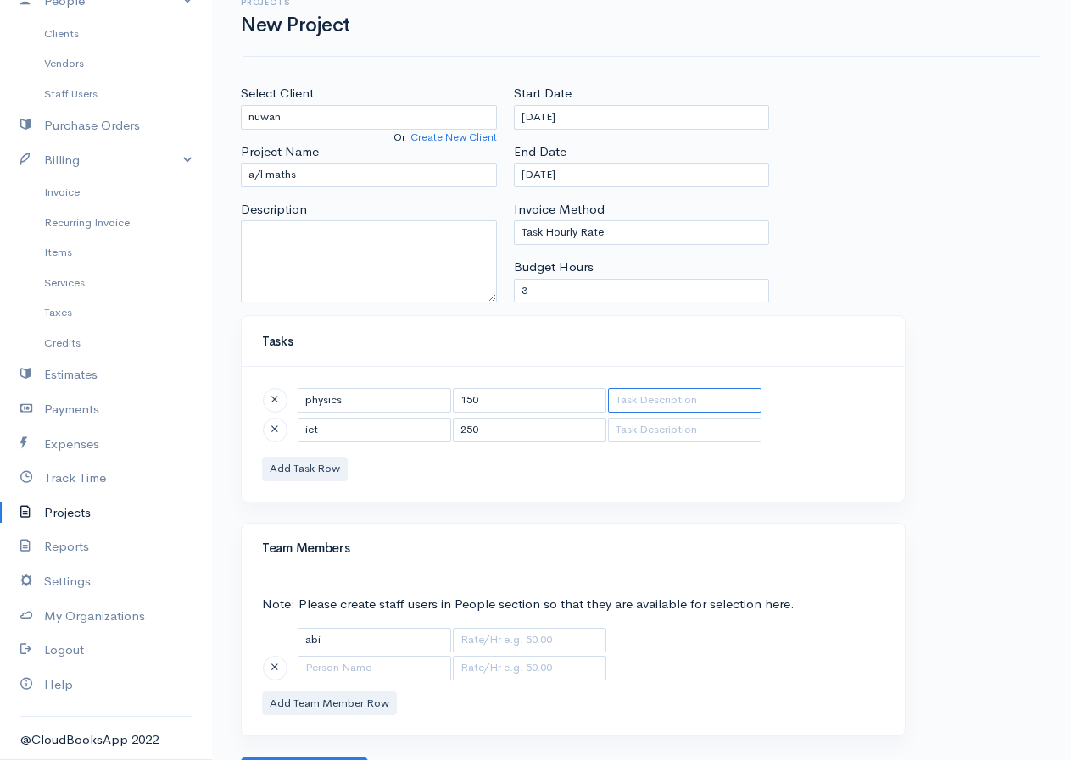
click at [650, 400] on input "text" at bounding box center [684, 400] width 153 height 25
type input "3"
click at [632, 422] on input "text" at bounding box center [684, 430] width 153 height 25
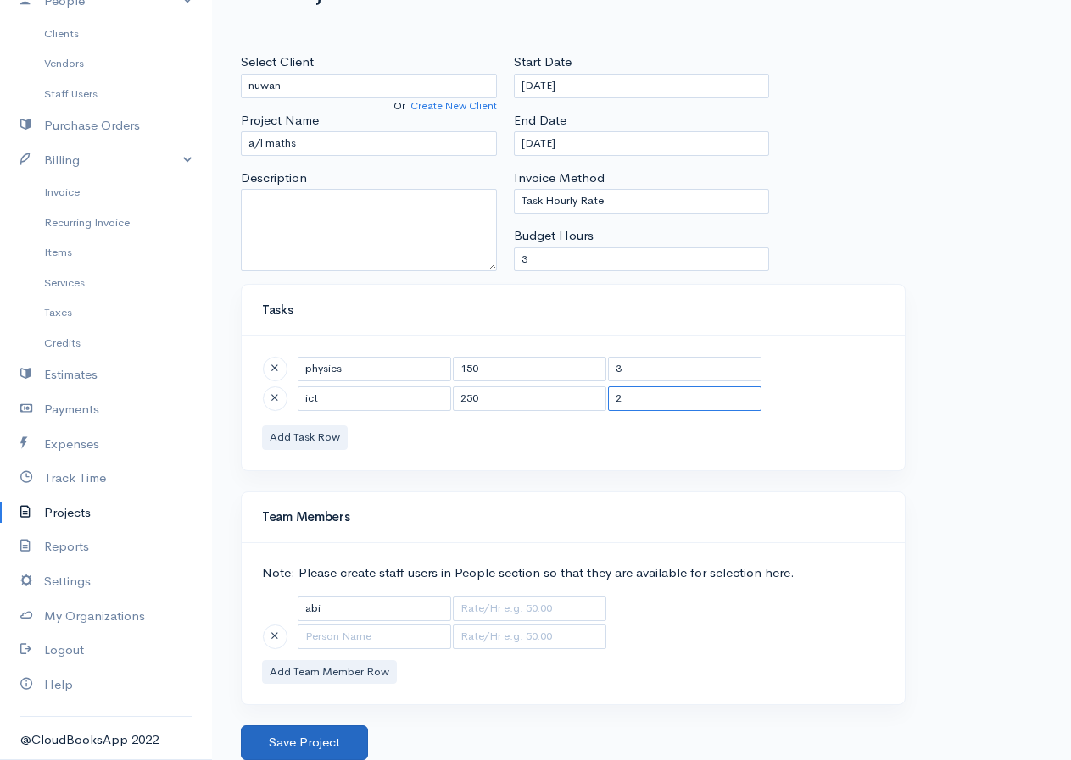
type input "2"
click at [293, 726] on button "Save Project" at bounding box center [304, 743] width 127 height 35
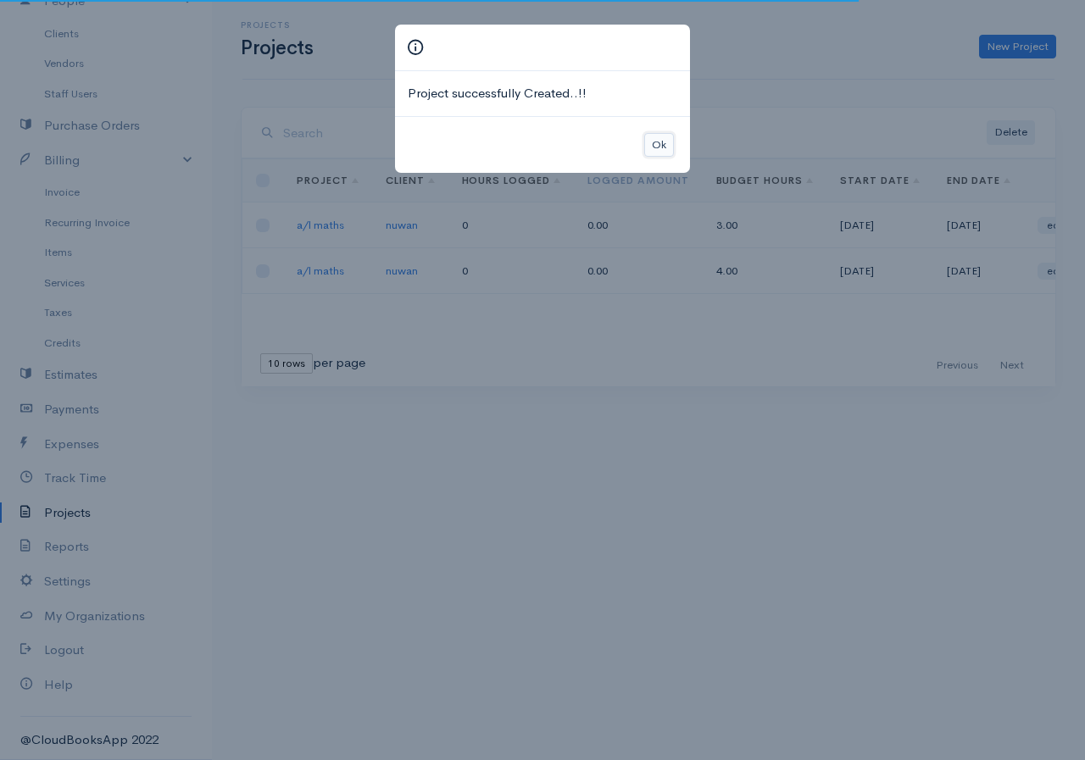
click at [656, 138] on button "Ok" at bounding box center [659, 145] width 30 height 25
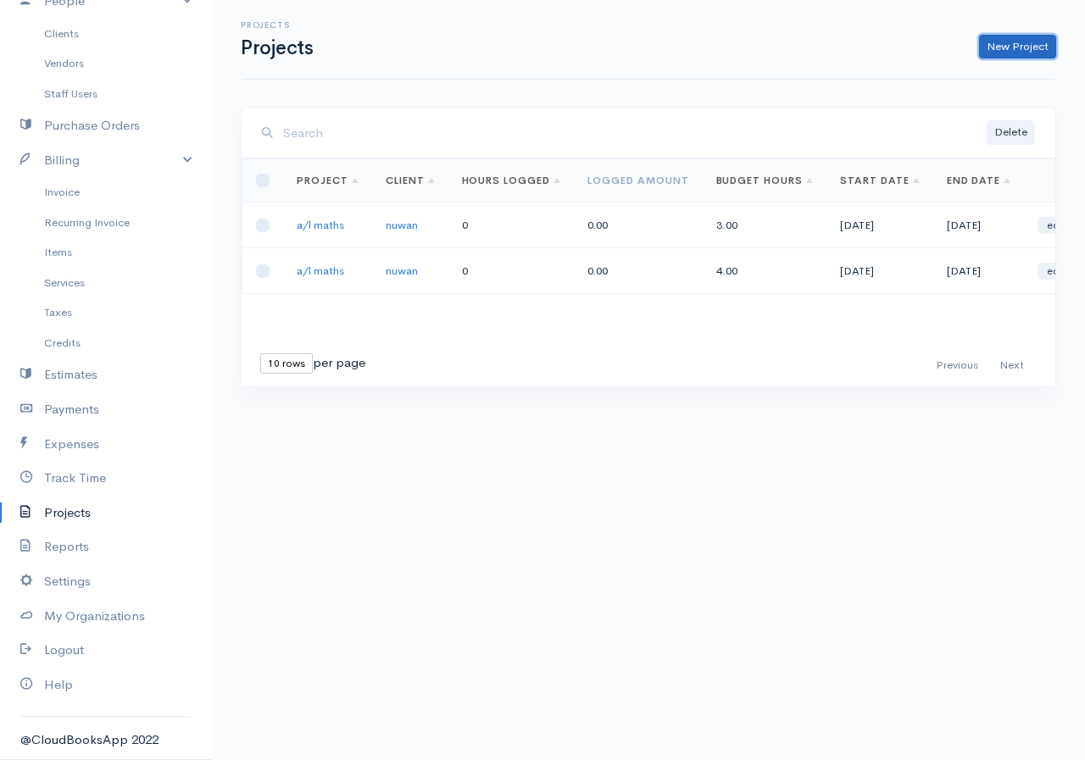
click at [999, 44] on link "New Project" at bounding box center [1017, 47] width 77 height 25
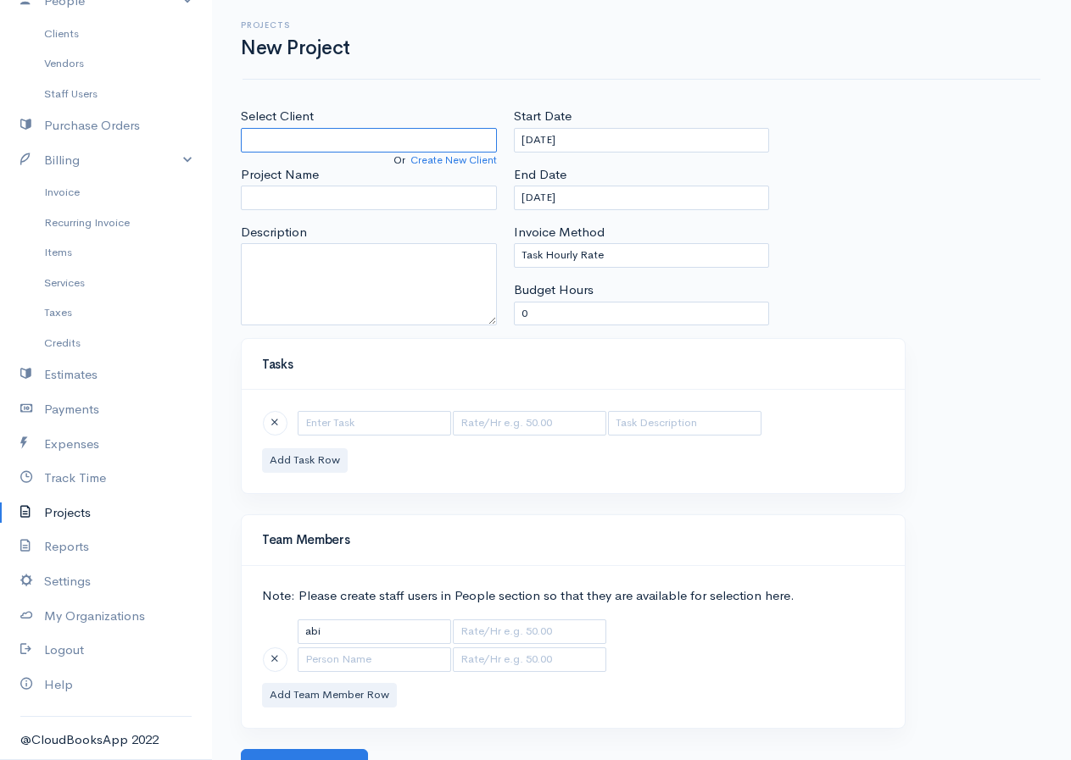
click at [348, 136] on input "Select Client" at bounding box center [369, 140] width 256 height 25
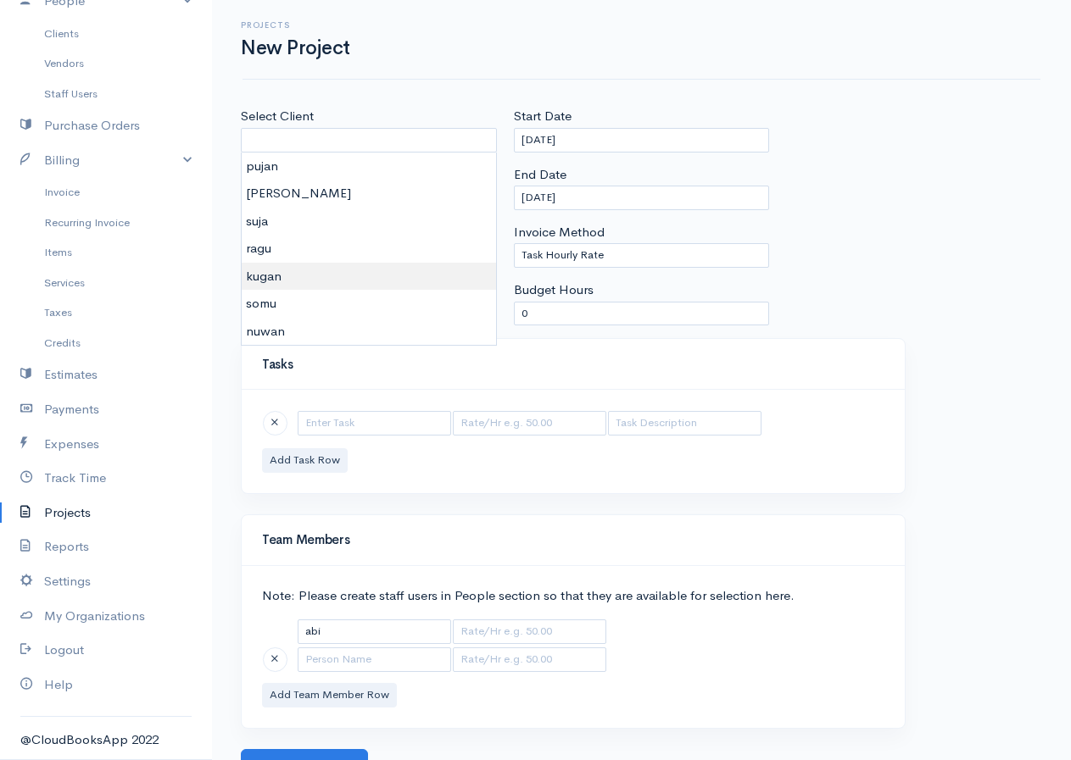
type input "kugan"
click at [277, 278] on body "j.j pvt ltd Upgrade Dashboard People Clients Vendors Staff Users Purchase Order…" at bounding box center [535, 391] width 1071 height 783
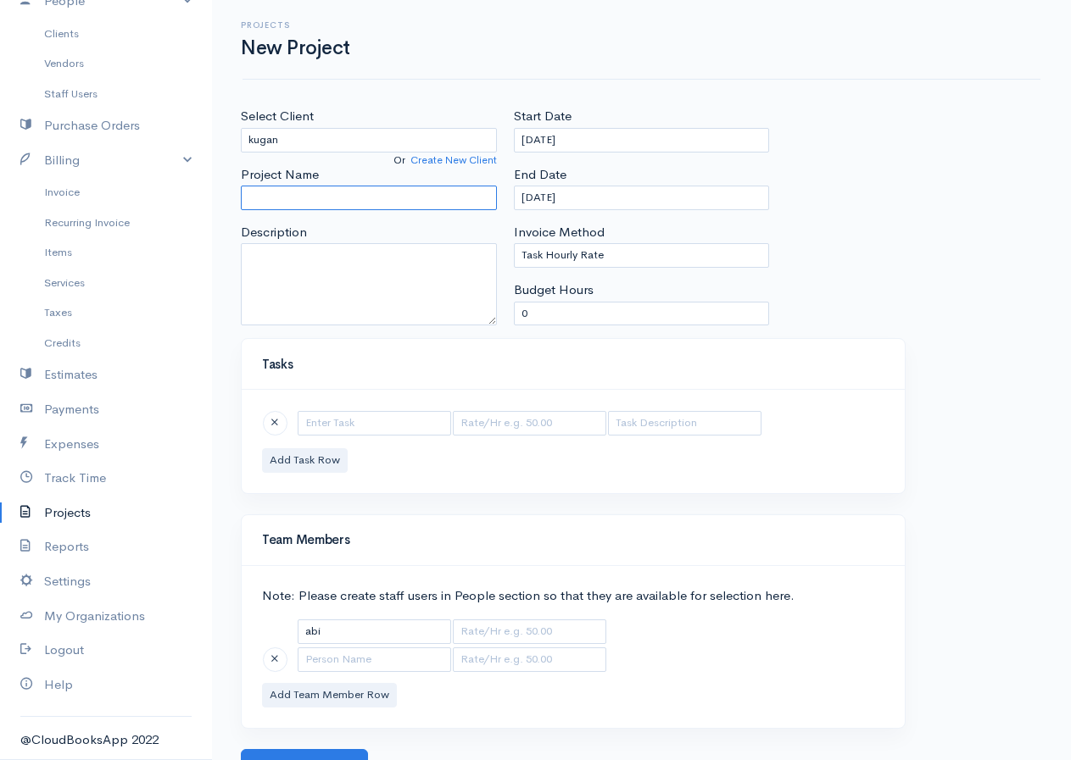
click at [301, 198] on input "Project Name" at bounding box center [369, 198] width 256 height 25
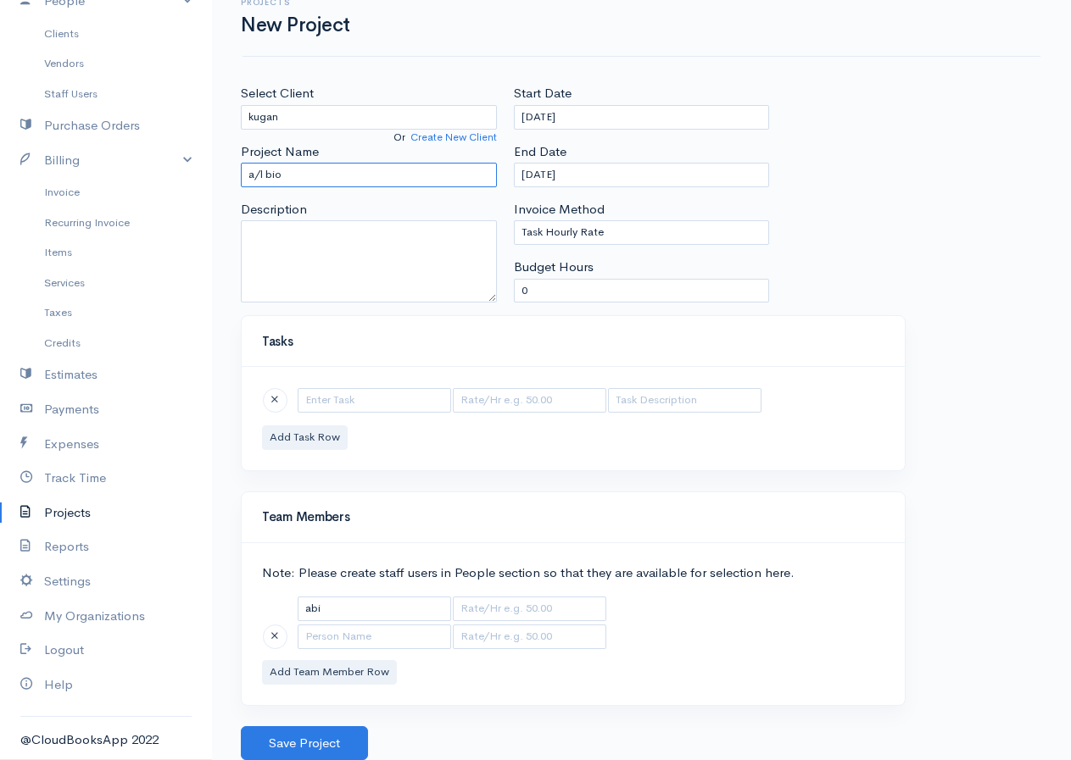
type input "a/l bio"
click at [337, 400] on input "text" at bounding box center [374, 400] width 153 height 25
type input "biology"
click at [565, 401] on input "text" at bounding box center [529, 400] width 153 height 25
type input "175"
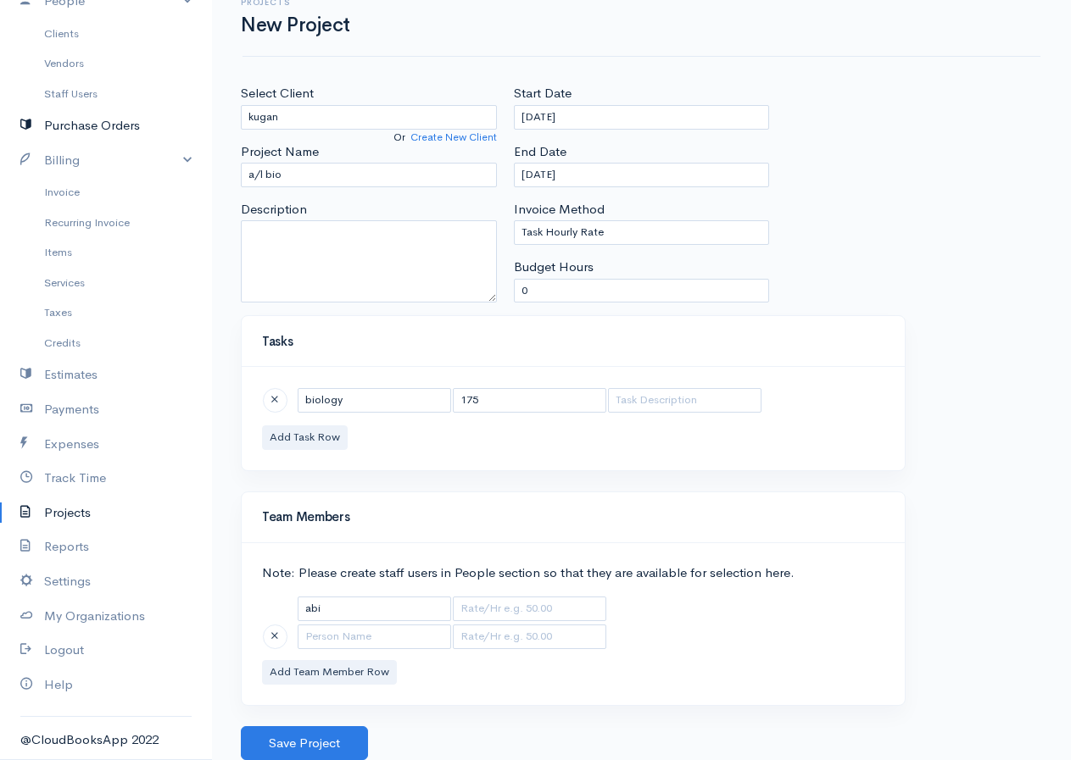
click at [64, 125] on link "Purchase Orders" at bounding box center [106, 126] width 212 height 35
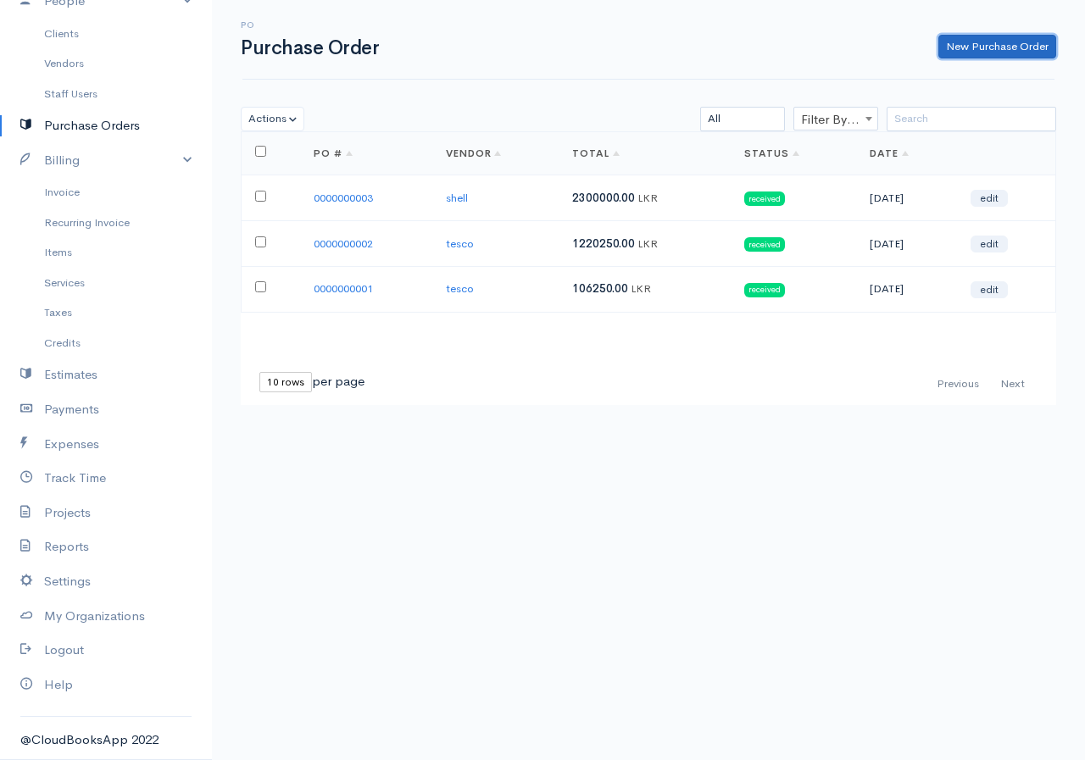
click at [965, 47] on link "New Purchase Order" at bounding box center [997, 47] width 118 height 25
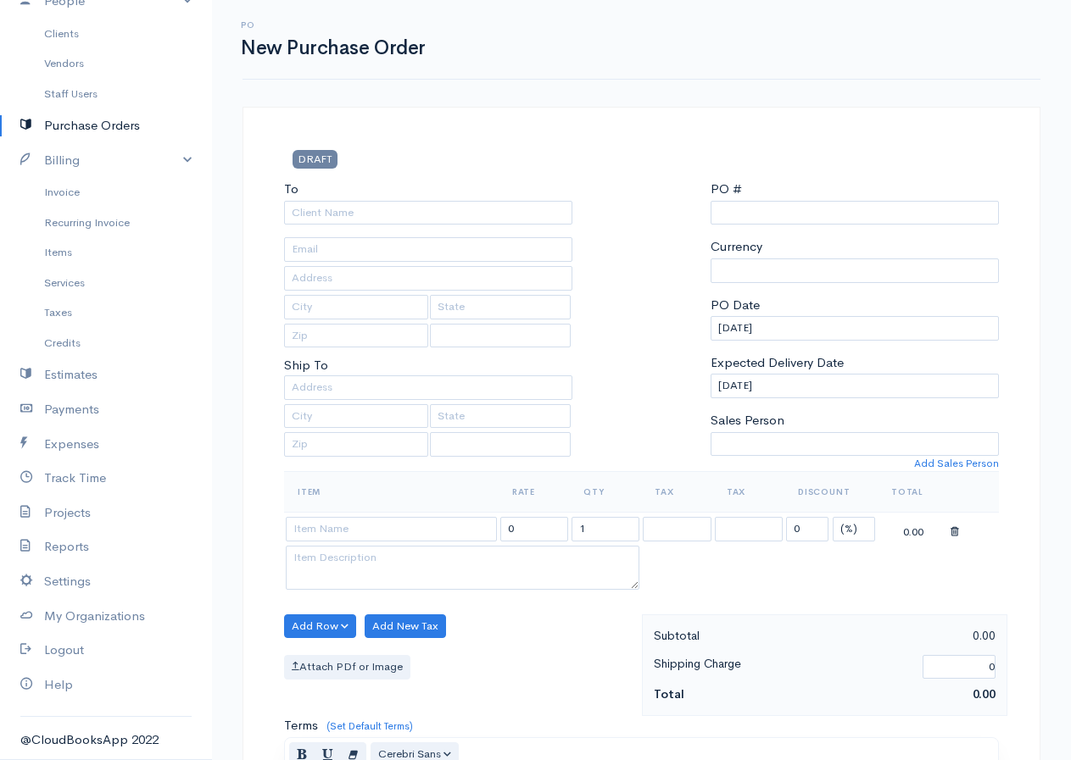
select select "LKR"
select select "[GEOGRAPHIC_DATA]"
type input "0000000004"
select select "[GEOGRAPHIC_DATA]"
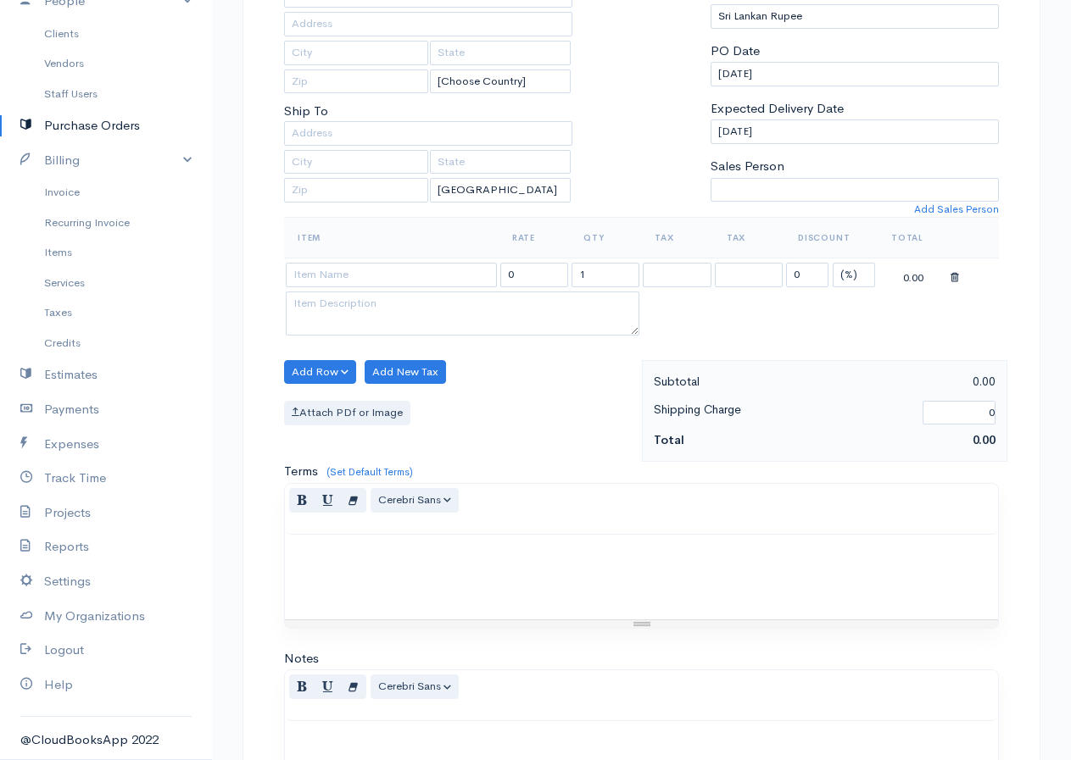
scroll to position [543, 0]
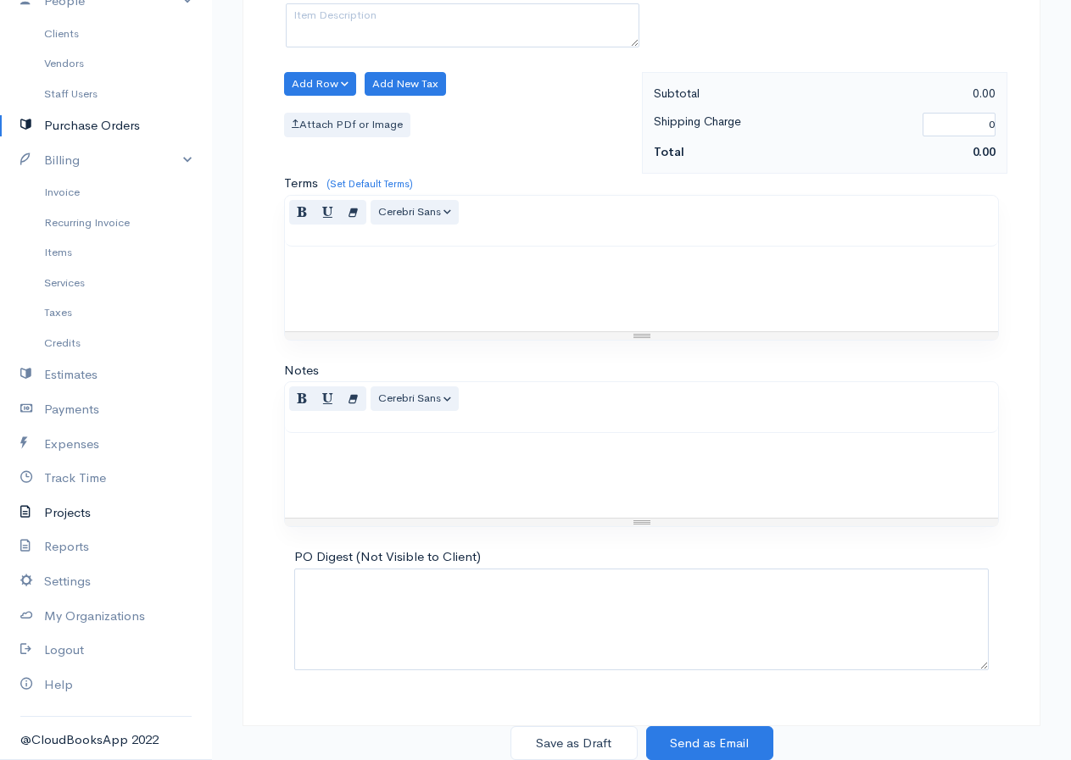
click at [87, 516] on link "Projects" at bounding box center [106, 513] width 212 height 35
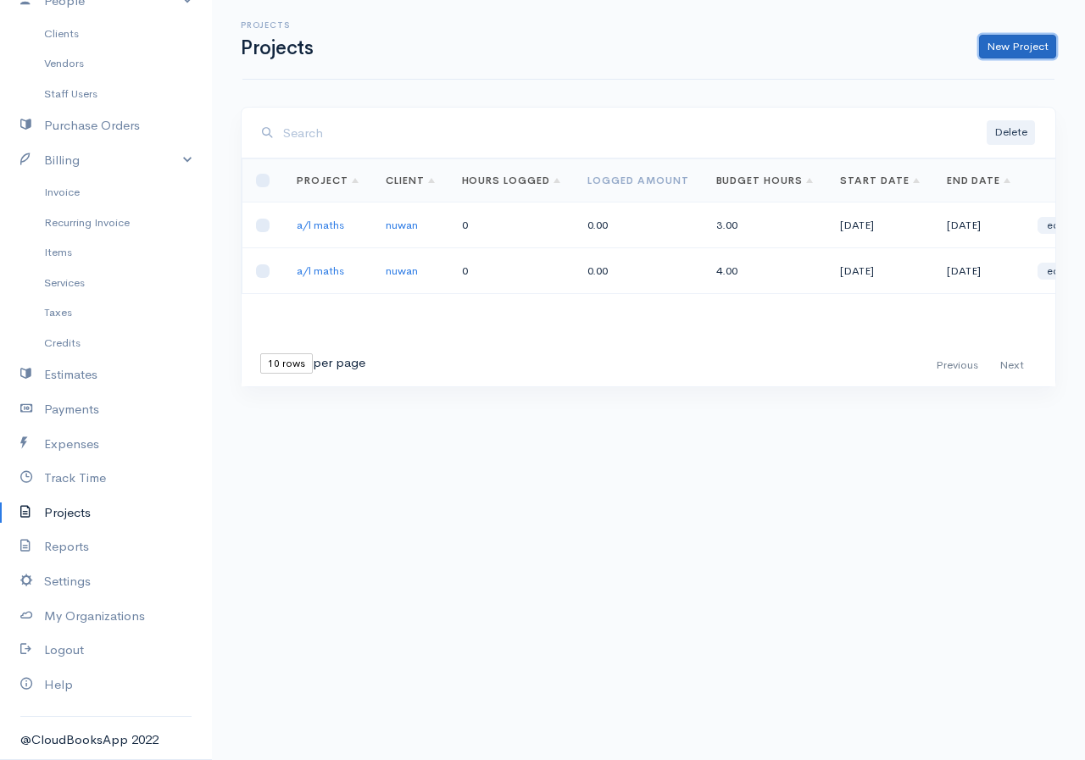
click at [1002, 42] on link "New Project" at bounding box center [1017, 47] width 77 height 25
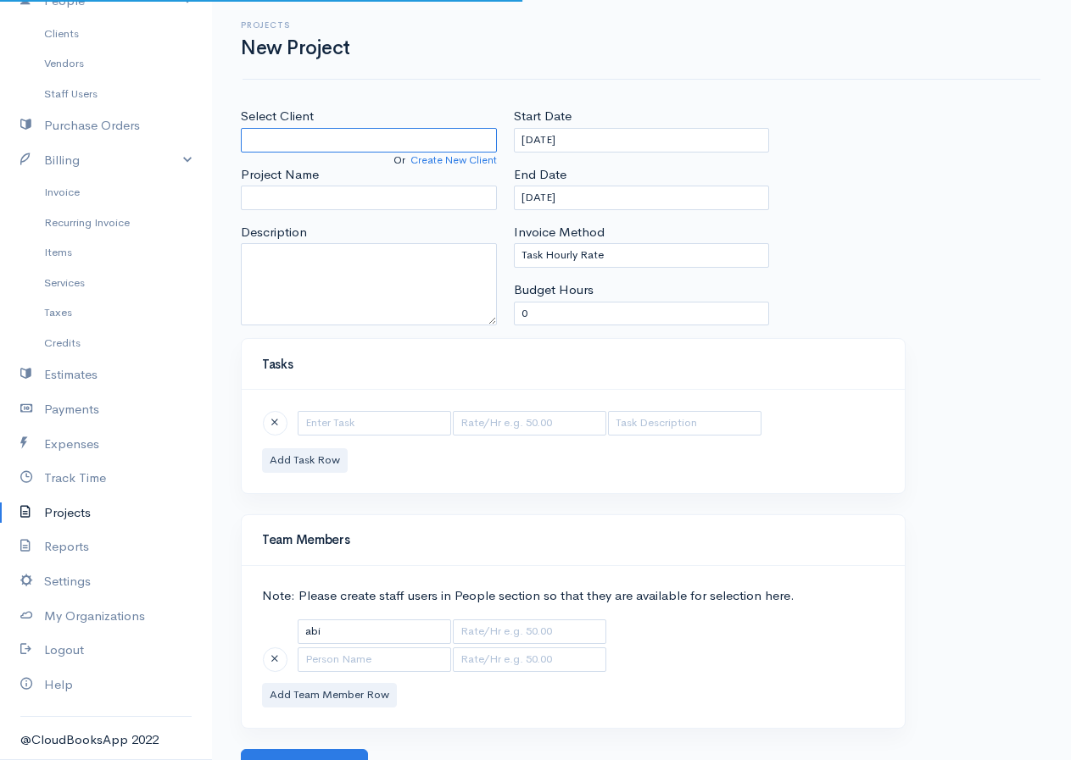
click at [319, 137] on input "Select Client" at bounding box center [369, 140] width 256 height 25
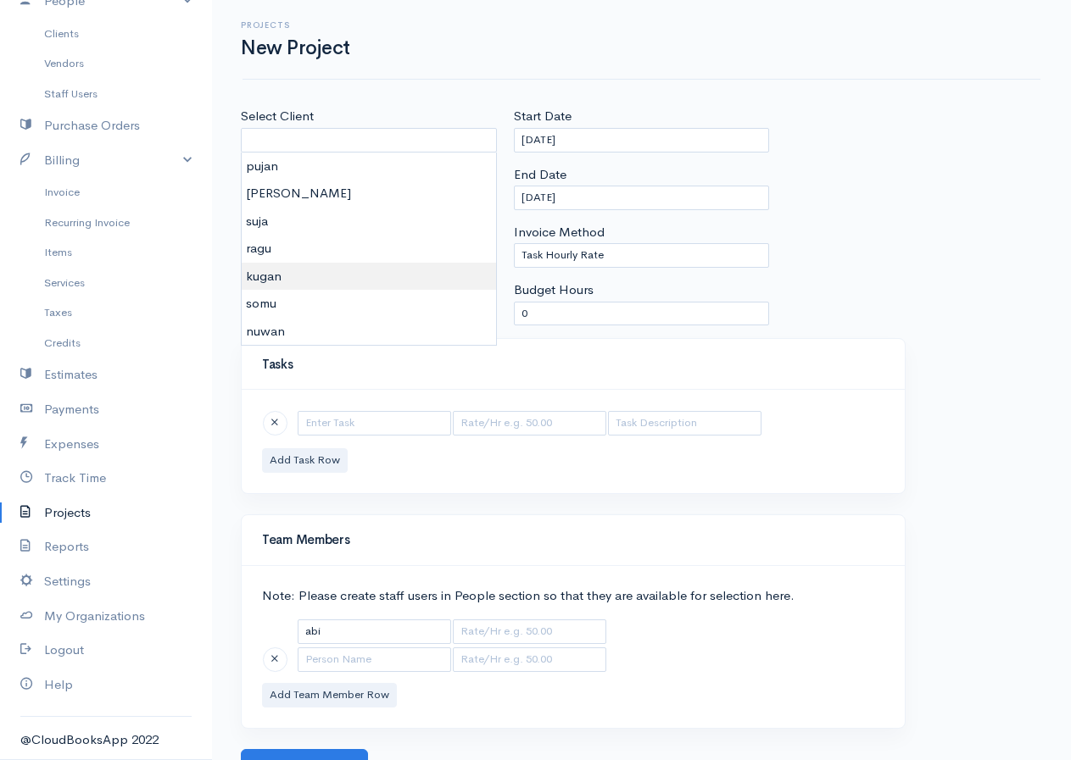
type input "kugan"
click at [274, 273] on body "j.j pvt ltd Upgrade Dashboard People Clients Vendors Staff Users Purchase Order…" at bounding box center [535, 391] width 1071 height 783
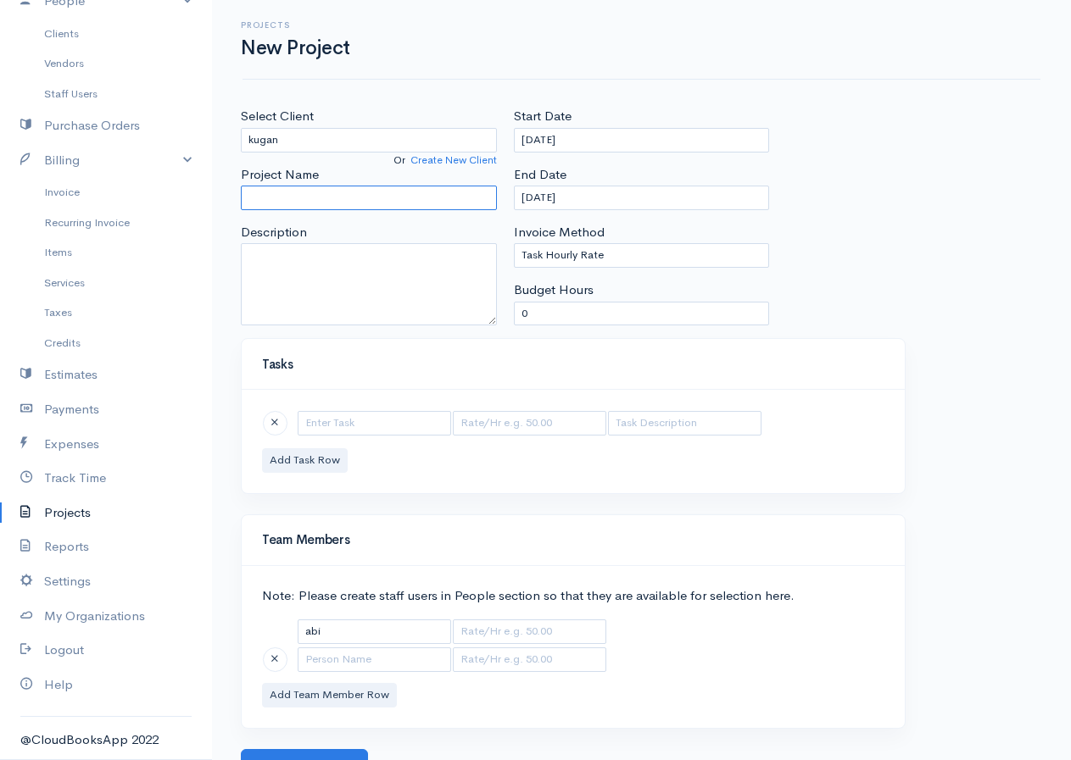
click at [330, 191] on input "Project Name" at bounding box center [369, 198] width 256 height 25
type input "a/l bio"
click at [350, 422] on input "text" at bounding box center [374, 423] width 153 height 25
type input "biology"
click at [515, 423] on input "text" at bounding box center [529, 423] width 153 height 25
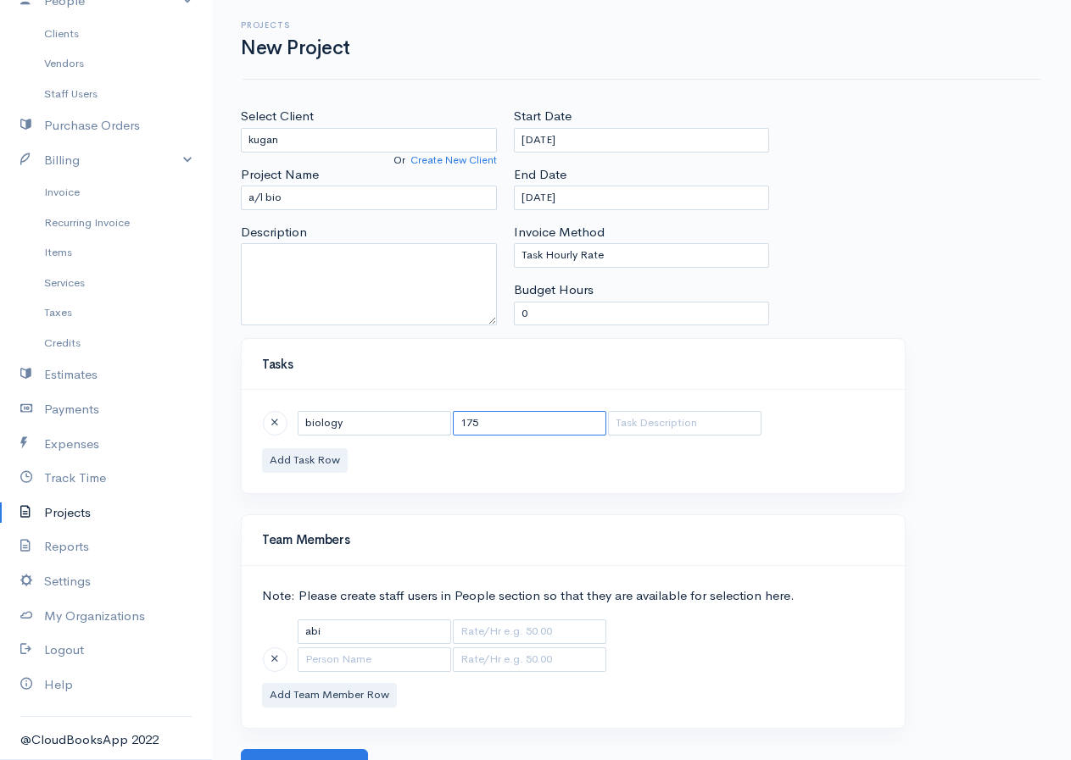
type input "175"
click at [649, 418] on input "text" at bounding box center [684, 423] width 153 height 25
type input "4"
click at [329, 457] on button "Add Task Row" at bounding box center [305, 460] width 86 height 25
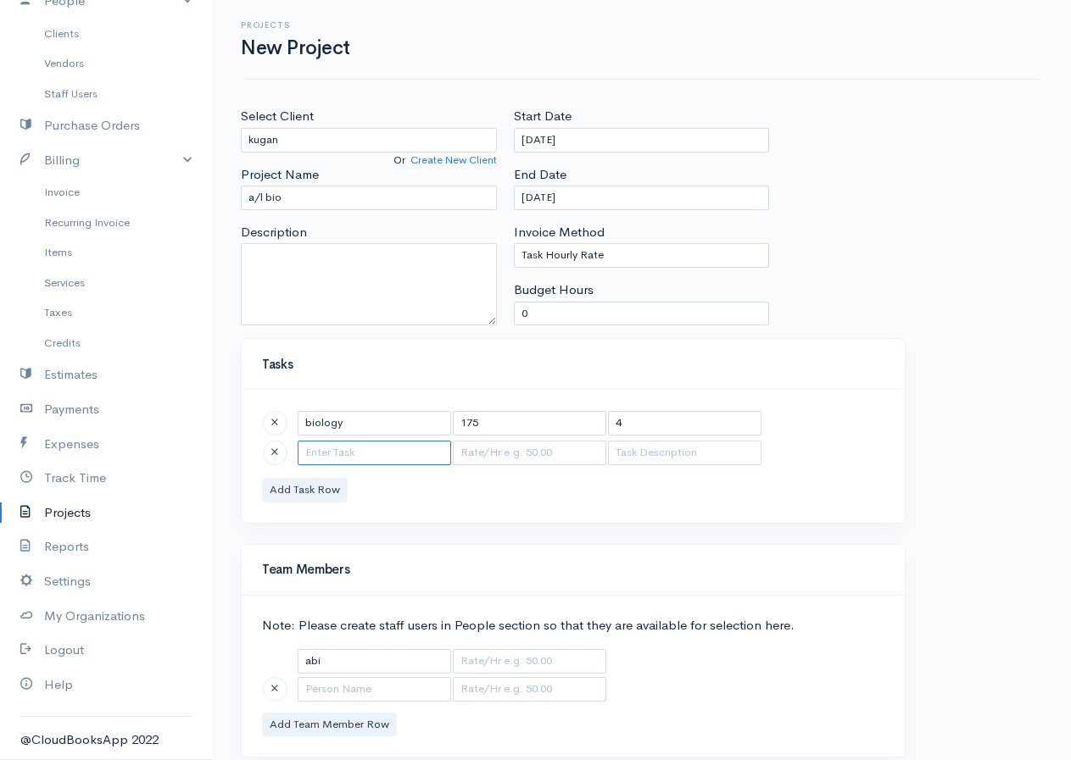
click at [339, 452] on input "text" at bounding box center [374, 453] width 153 height 25
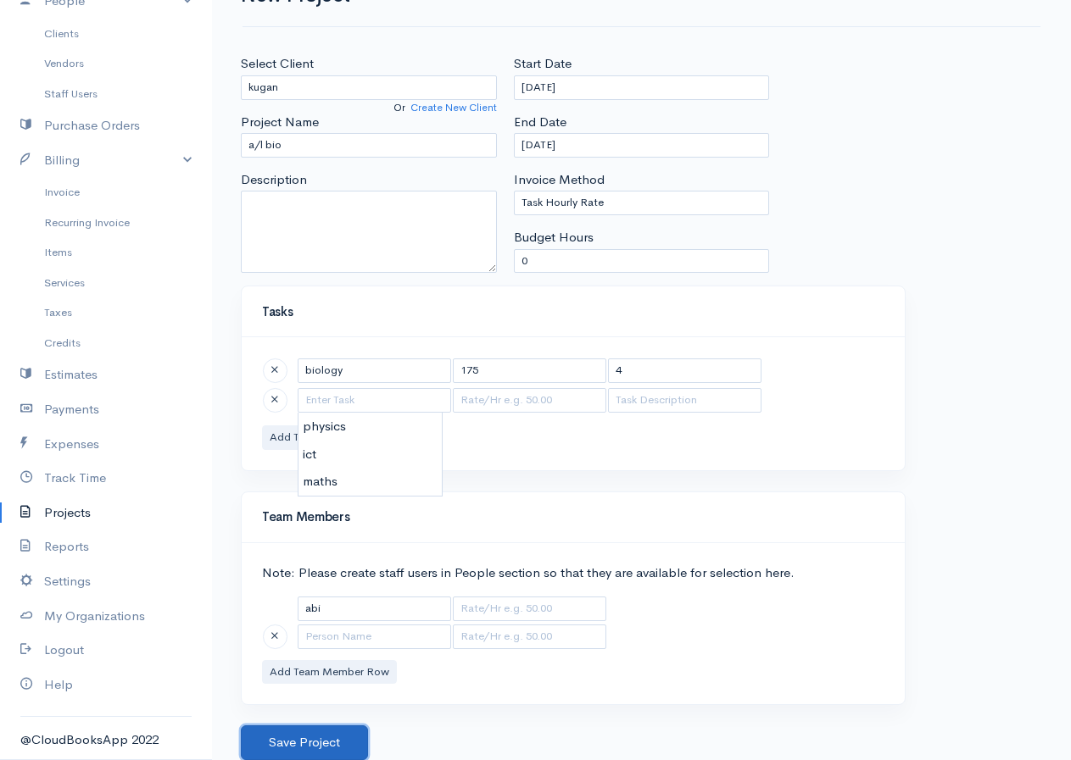
click at [311, 735] on button "Save Project" at bounding box center [304, 743] width 127 height 35
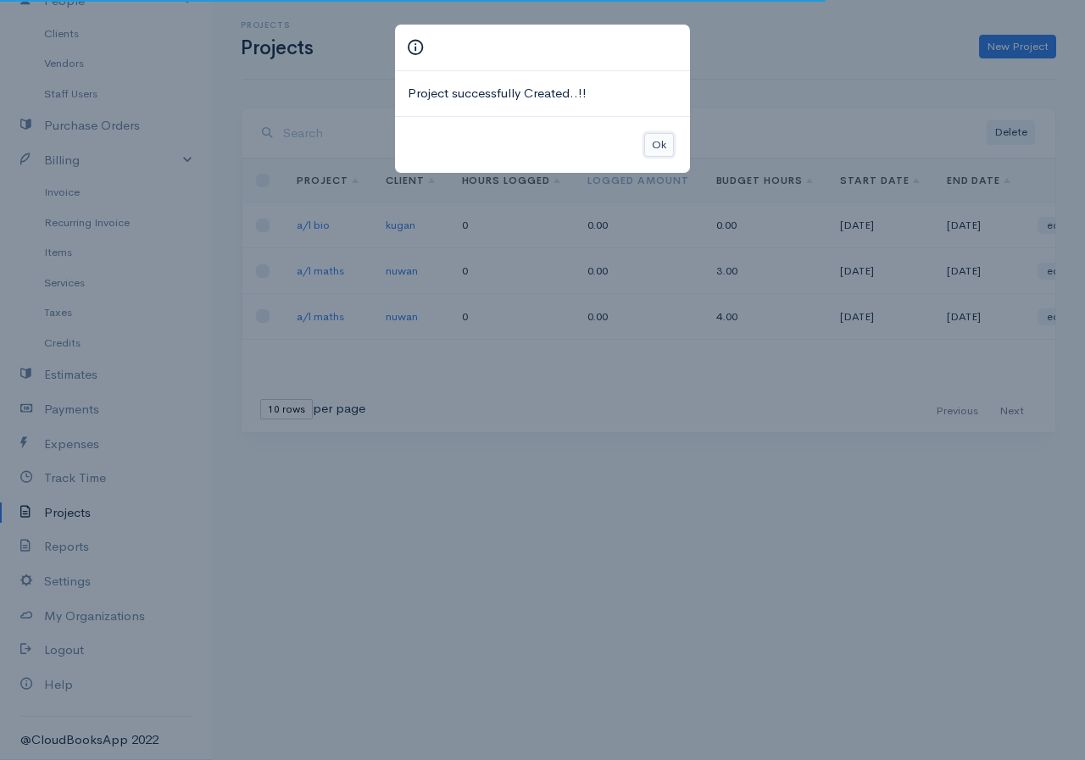
click at [650, 146] on button "Ok" at bounding box center [659, 145] width 30 height 25
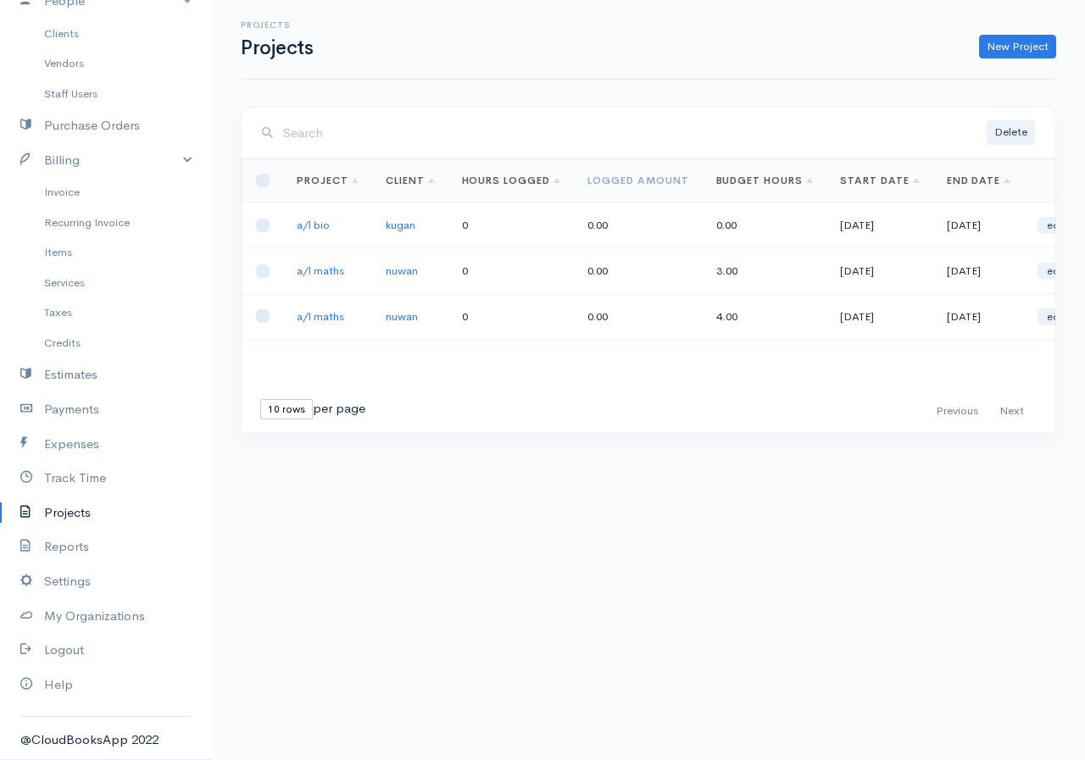
click at [726, 231] on td "0.00" at bounding box center [765, 226] width 125 height 46
click at [1052, 224] on link "edit" at bounding box center [1056, 225] width 37 height 17
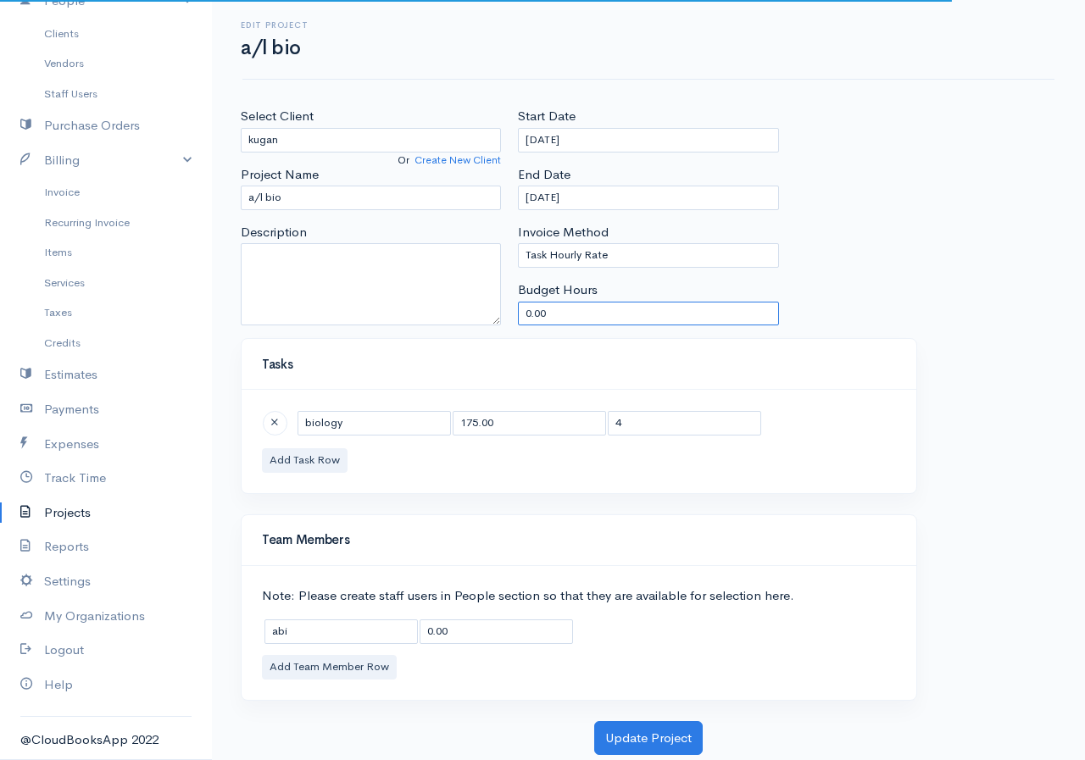
click at [577, 305] on input "0.00" at bounding box center [648, 314] width 260 height 25
type input "0"
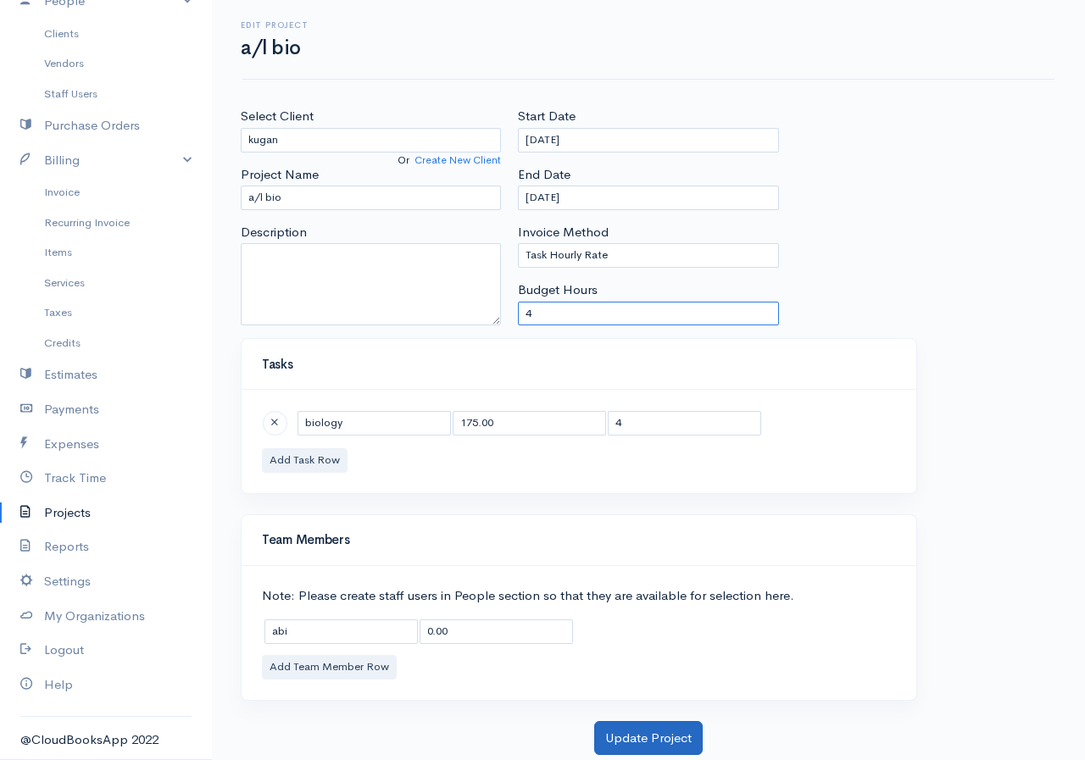
type input "4"
click at [644, 733] on button "Update Project" at bounding box center [648, 738] width 109 height 35
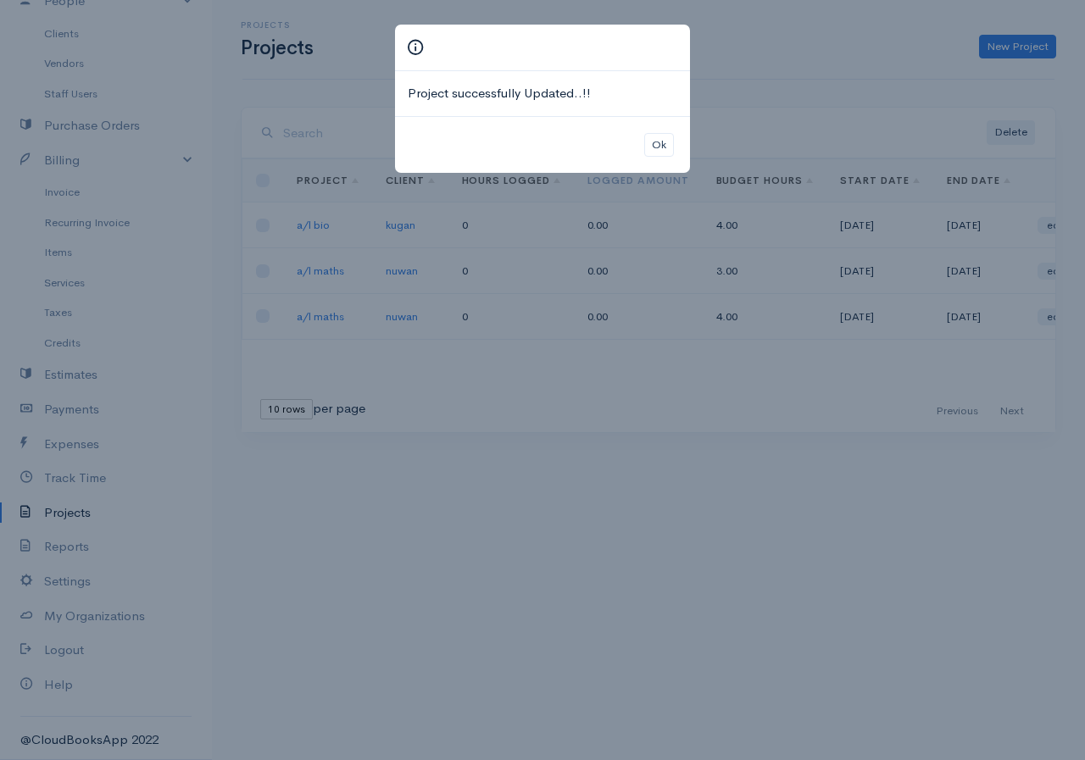
click at [674, 142] on div "Ok" at bounding box center [542, 145] width 295 height 58
click at [664, 136] on button "Ok" at bounding box center [659, 145] width 30 height 25
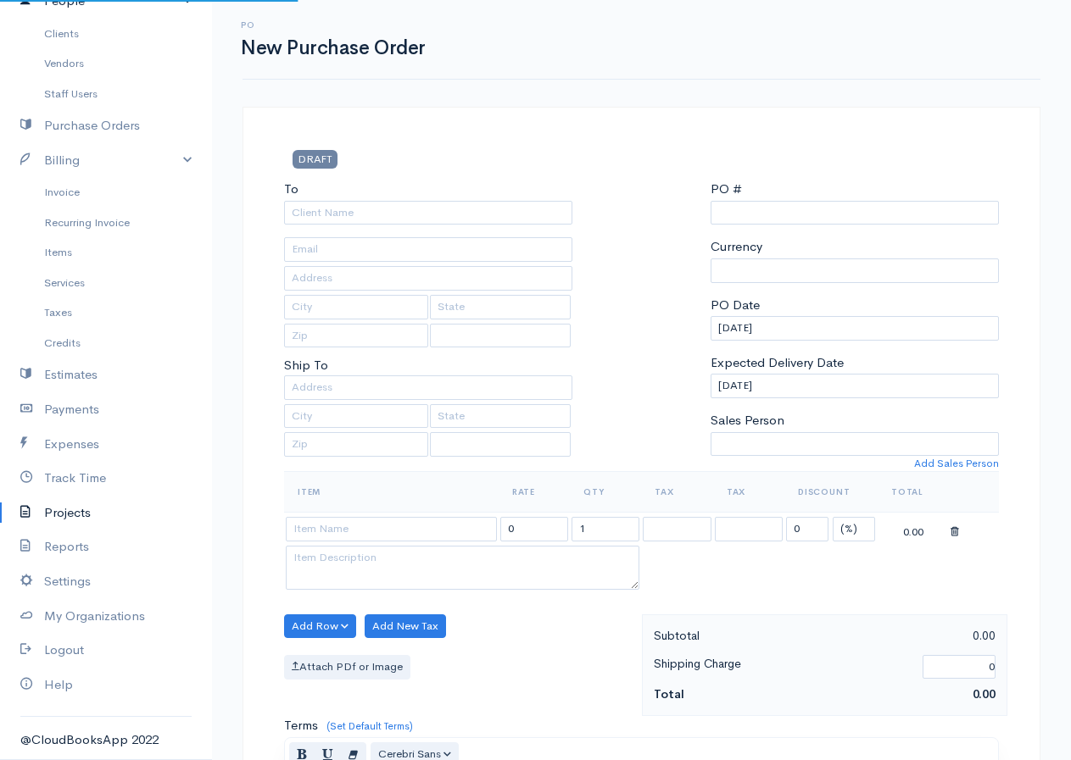
type input "0000000004"
select select "[GEOGRAPHIC_DATA]"
select select "LKR"
select select "[GEOGRAPHIC_DATA]"
